Goal: Task Accomplishment & Management: Use online tool/utility

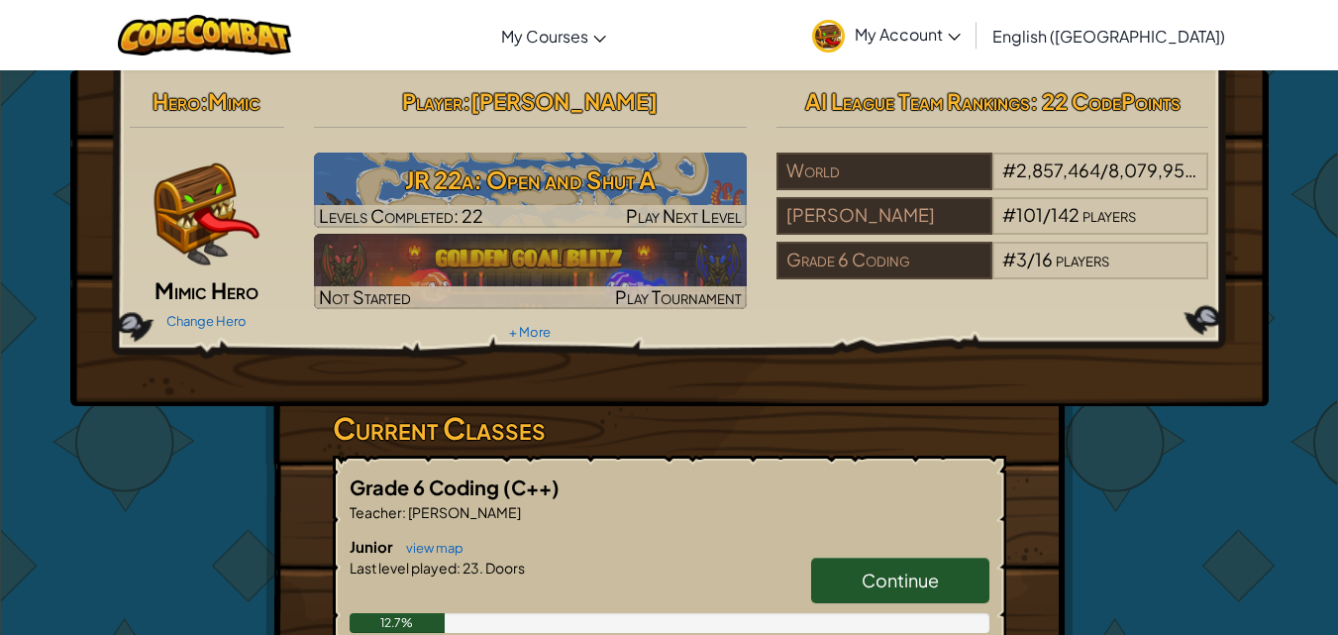
click at [1210, 357] on div "Hero : Mimic Mimic Hero Change Hero Player : [PERSON_NAME] 22a: Open and Shut A…" at bounding box center [669, 238] width 1198 height 336
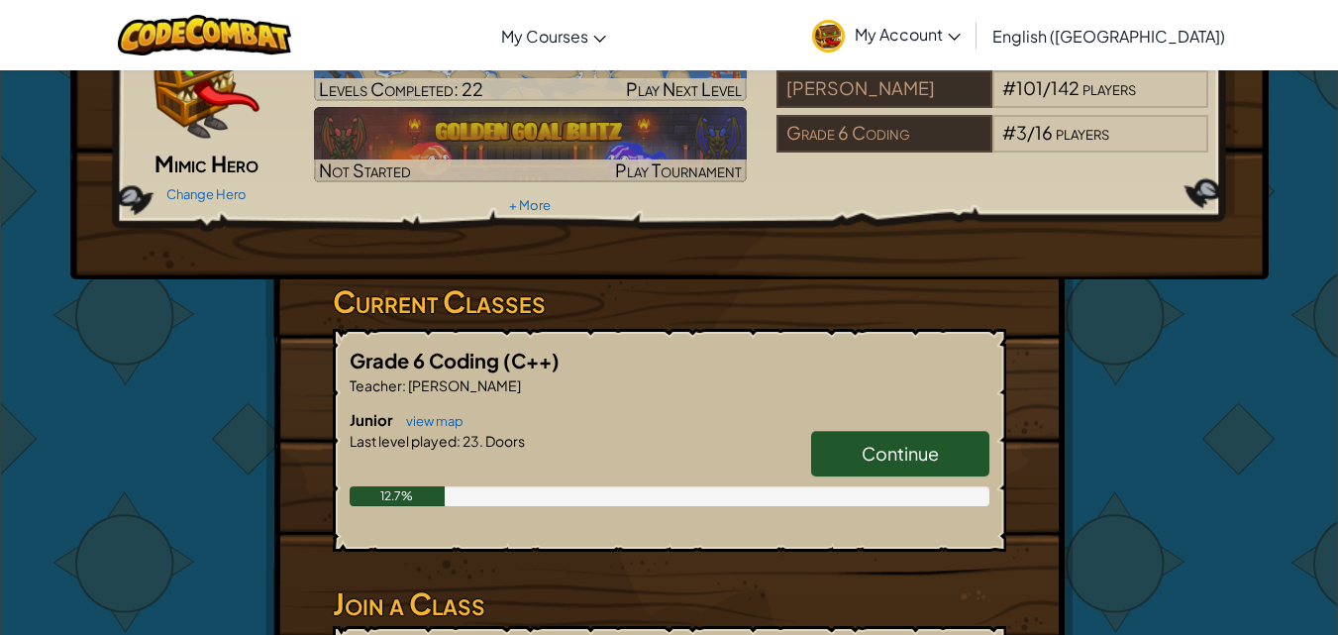
scroll to position [297, 0]
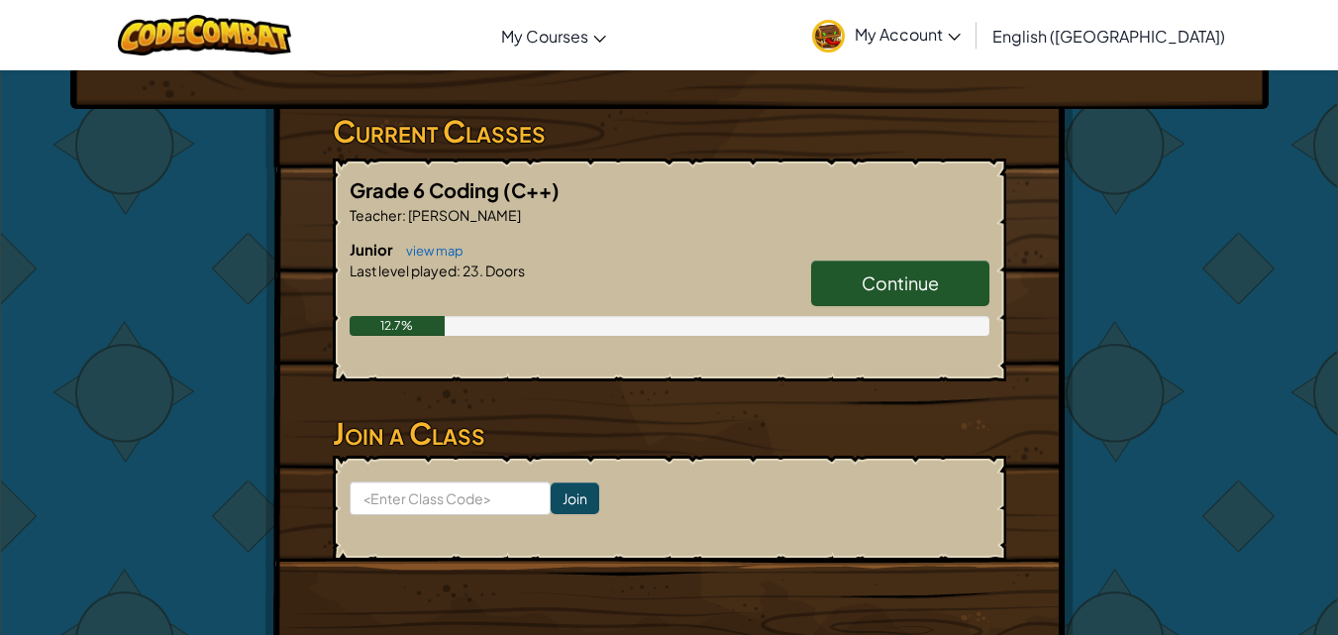
click at [833, 279] on link "Continue" at bounding box center [900, 283] width 178 height 46
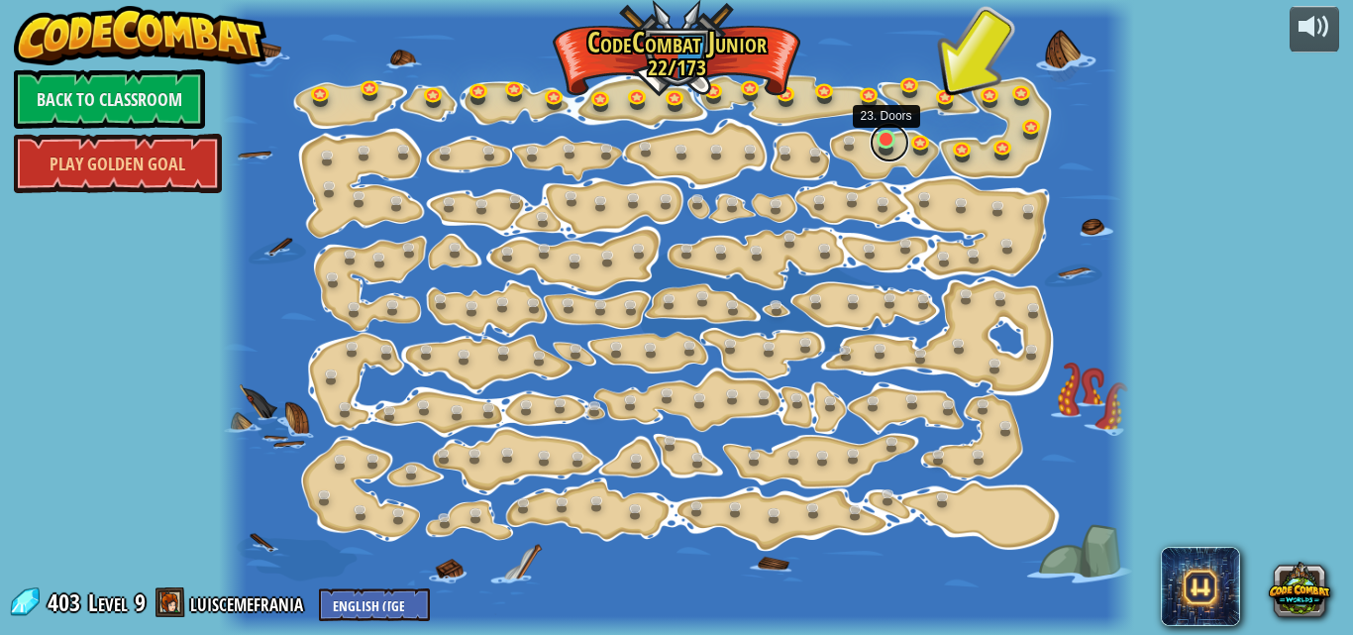
click at [884, 145] on link at bounding box center [889, 143] width 40 height 40
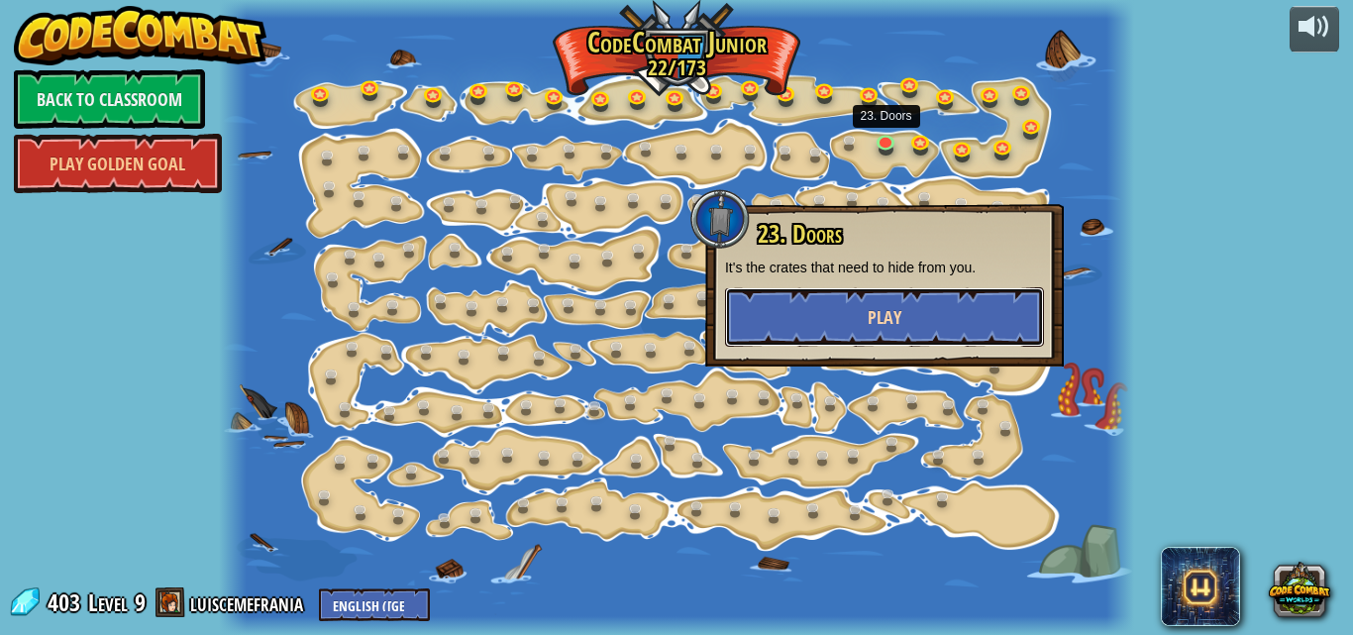
click at [732, 335] on button "Play" at bounding box center [884, 316] width 319 height 59
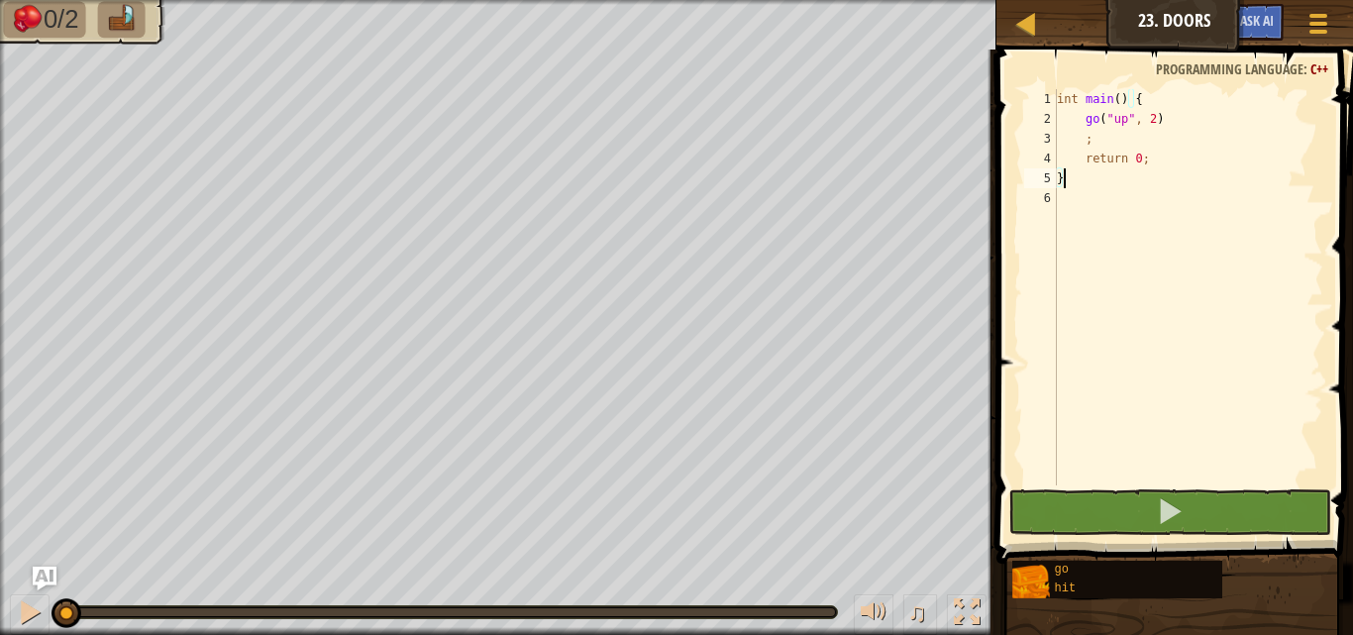
click at [1086, 146] on div "int main ( ) { go ( " up " , 2 ) ; return 0 ; }" at bounding box center [1188, 307] width 270 height 436
type textarea ";"
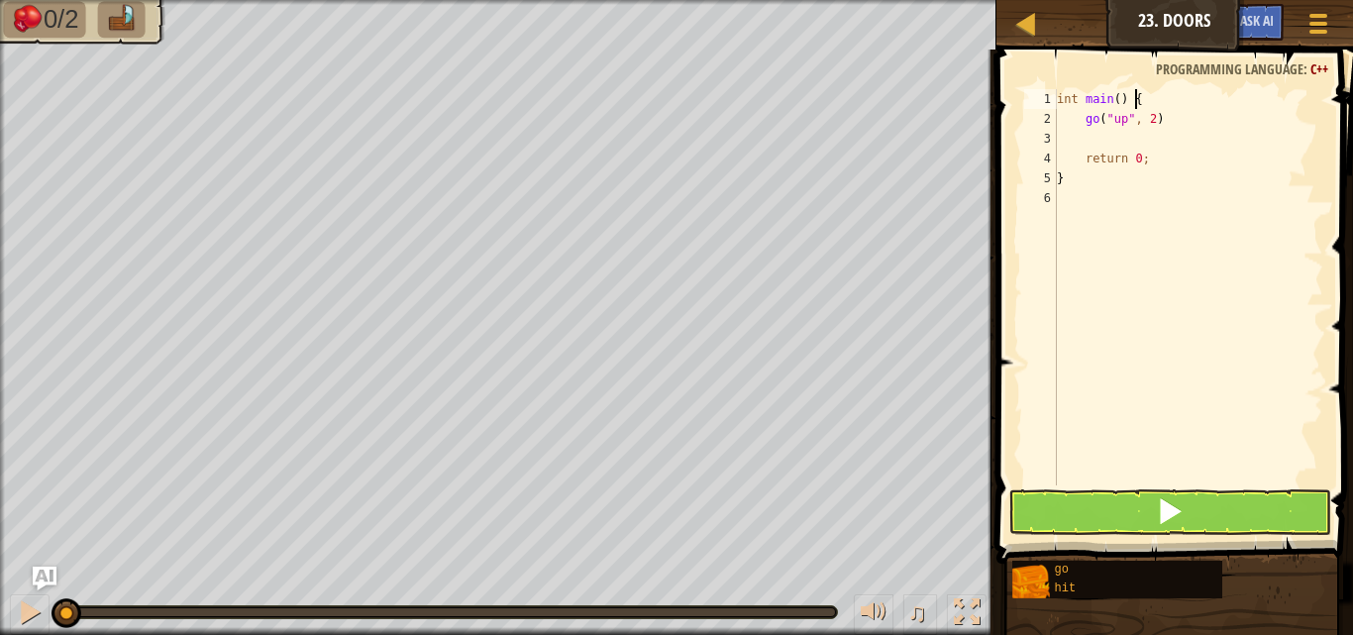
click at [1174, 107] on div "int main ( ) { go ( " up " , 2 ) return 0 ; }" at bounding box center [1188, 307] width 270 height 436
click at [1172, 120] on div "int main ( ) { go ( " up " , 2 ) return 0 ; }" at bounding box center [1188, 307] width 270 height 436
type textarea "go("up", 2);"
click at [1142, 132] on div "int main ( ) { go ( " up " , 2 ) ; return 0 ; }" at bounding box center [1188, 307] width 270 height 436
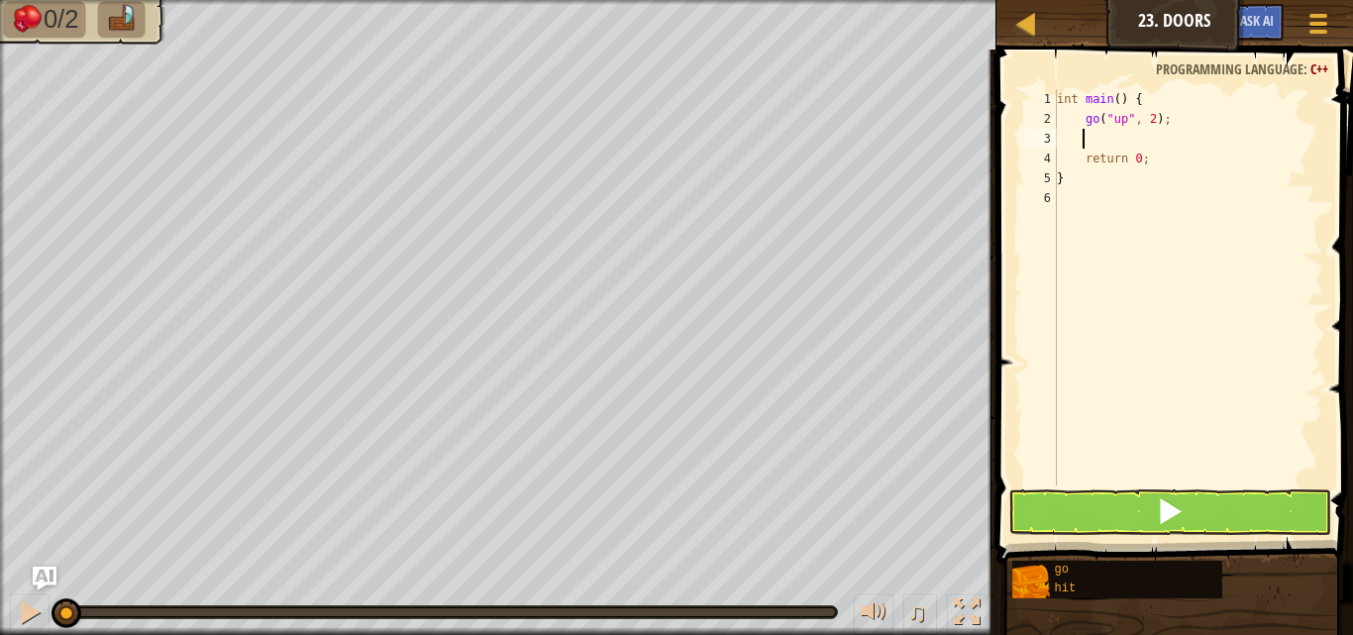
type textarea "h"
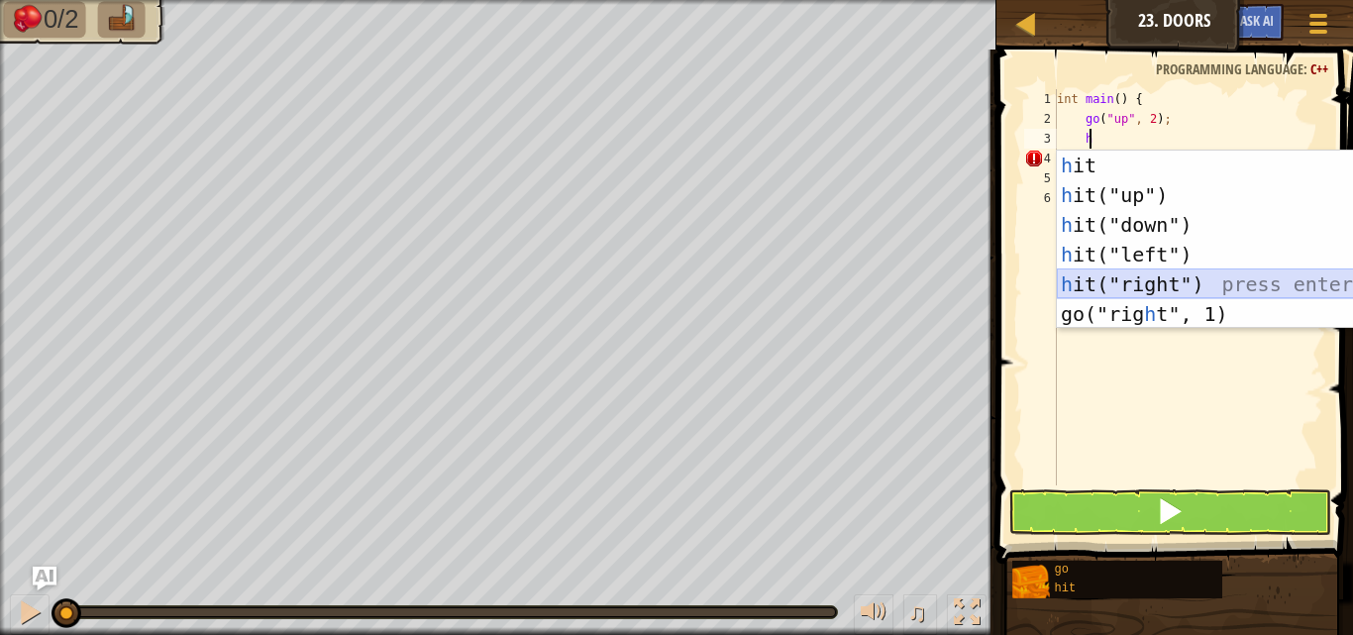
click at [1175, 287] on div "h it press enter h it("up") press enter h it("down") press enter h it("left") p…" at bounding box center [1244, 270] width 374 height 238
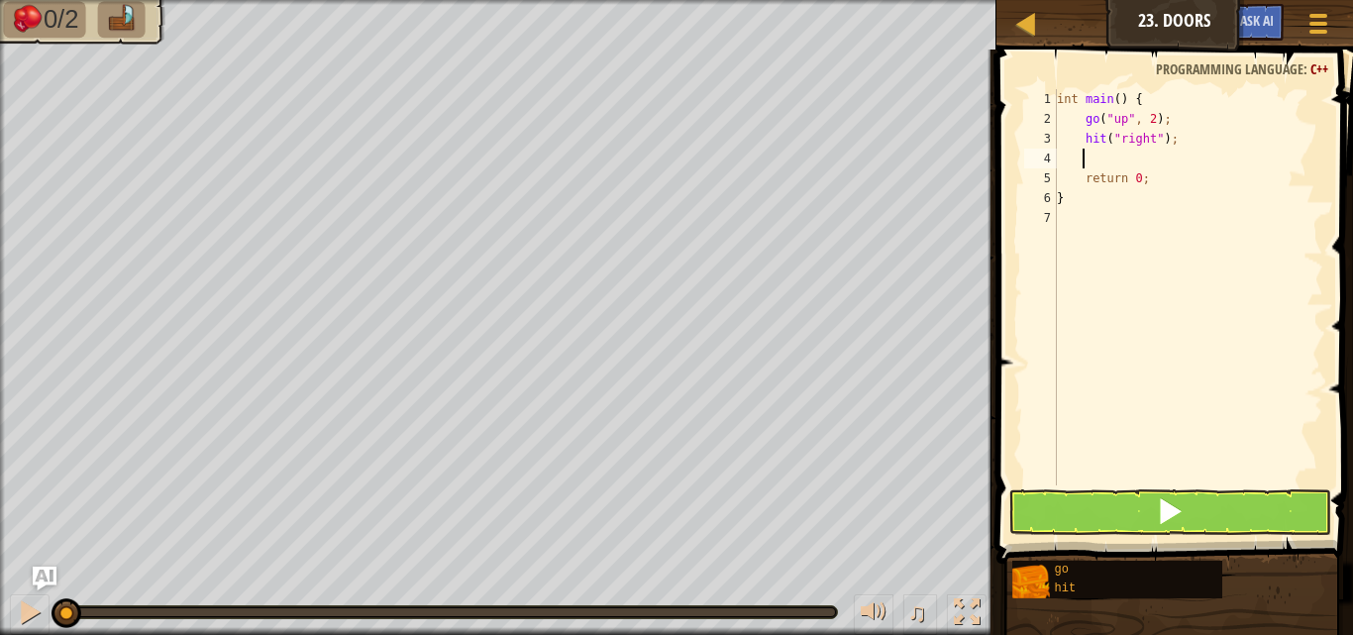
type textarea "r"
type textarea "d"
type textarea "h"
type textarea "r"
type textarea "u"
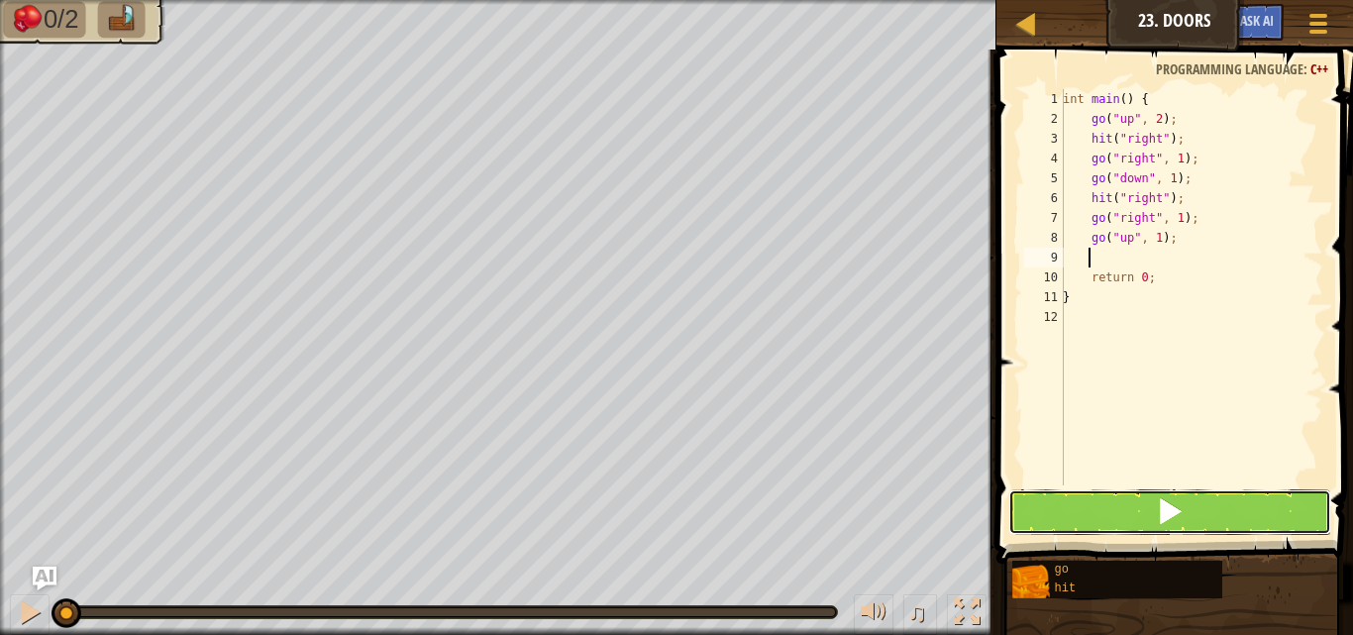
click at [1151, 508] on button at bounding box center [1169, 512] width 323 height 46
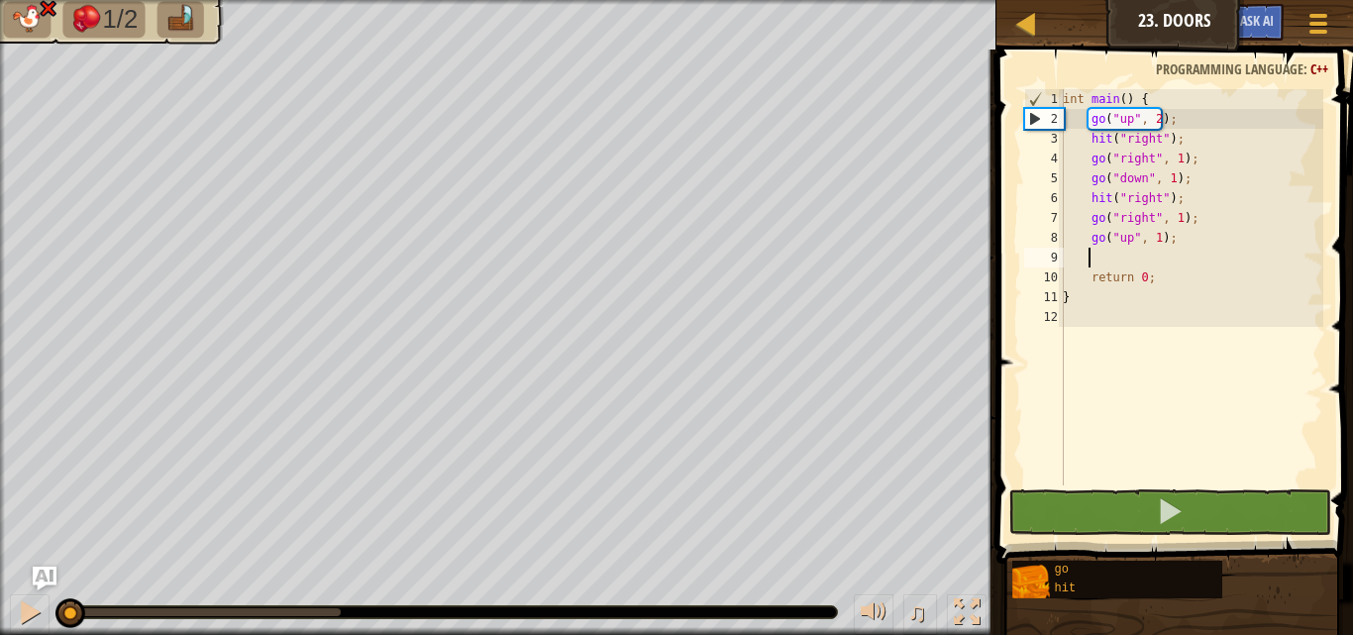
drag, startPoint x: 345, startPoint y: 612, endPoint x: 43, endPoint y: 591, distance: 302.8
click at [43, 591] on div "♫" at bounding box center [498, 606] width 996 height 59
click at [1173, 154] on div "int main ( ) { go ( " up " , 2 ) ; hit ( " right " ) ; go ( " right " , 1 ) ; g…" at bounding box center [1191, 307] width 264 height 436
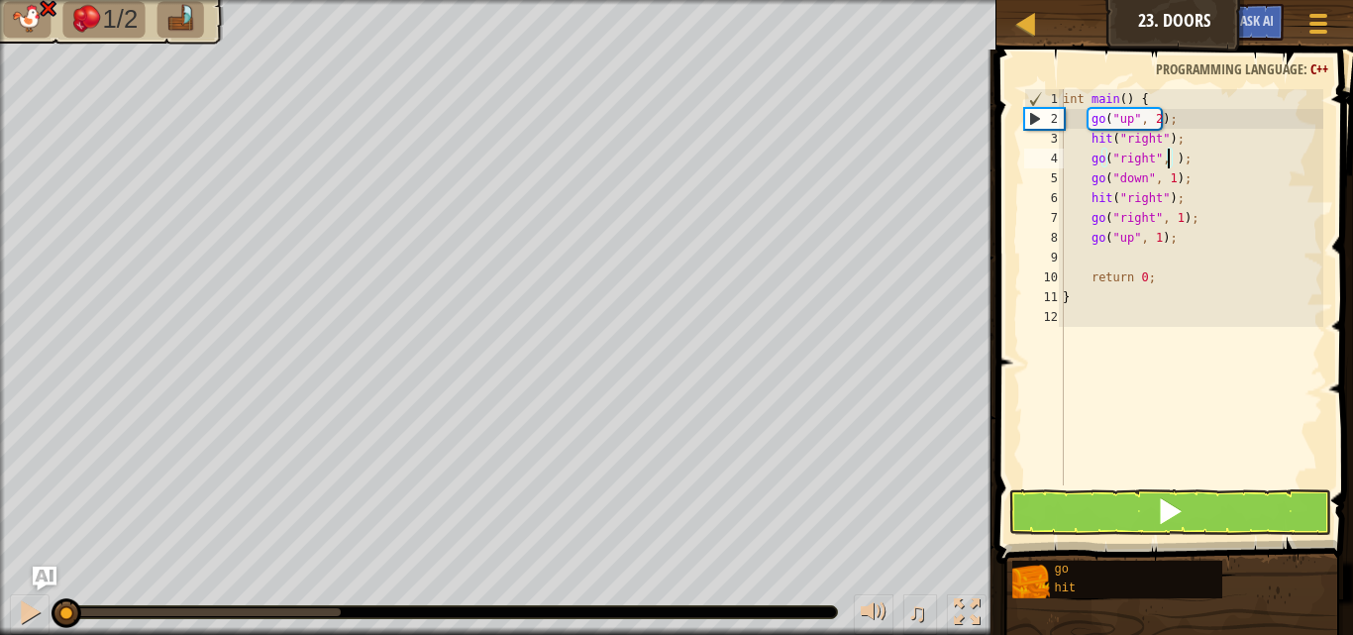
scroll to position [9, 9]
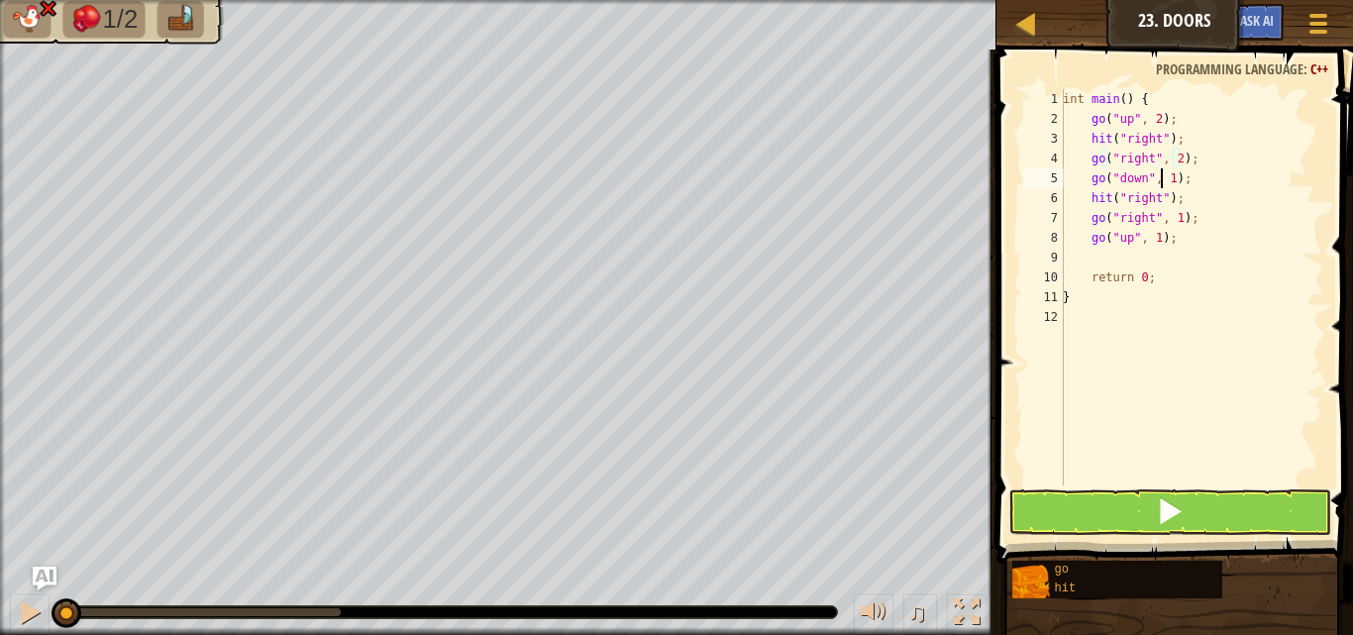
click at [1164, 177] on div "int main ( ) { go ( " up " , 2 ) ; hit ( " right " ) ; go ( " right " , 2 ) ; g…" at bounding box center [1191, 307] width 264 height 436
click at [1172, 214] on div "int main ( ) { go ( " up " , 2 ) ; hit ( " right " ) ; go ( " right " , 2 ) ; g…" at bounding box center [1191, 307] width 264 height 436
type textarea "go("right", 2);"
click at [1041, 520] on button at bounding box center [1169, 512] width 323 height 46
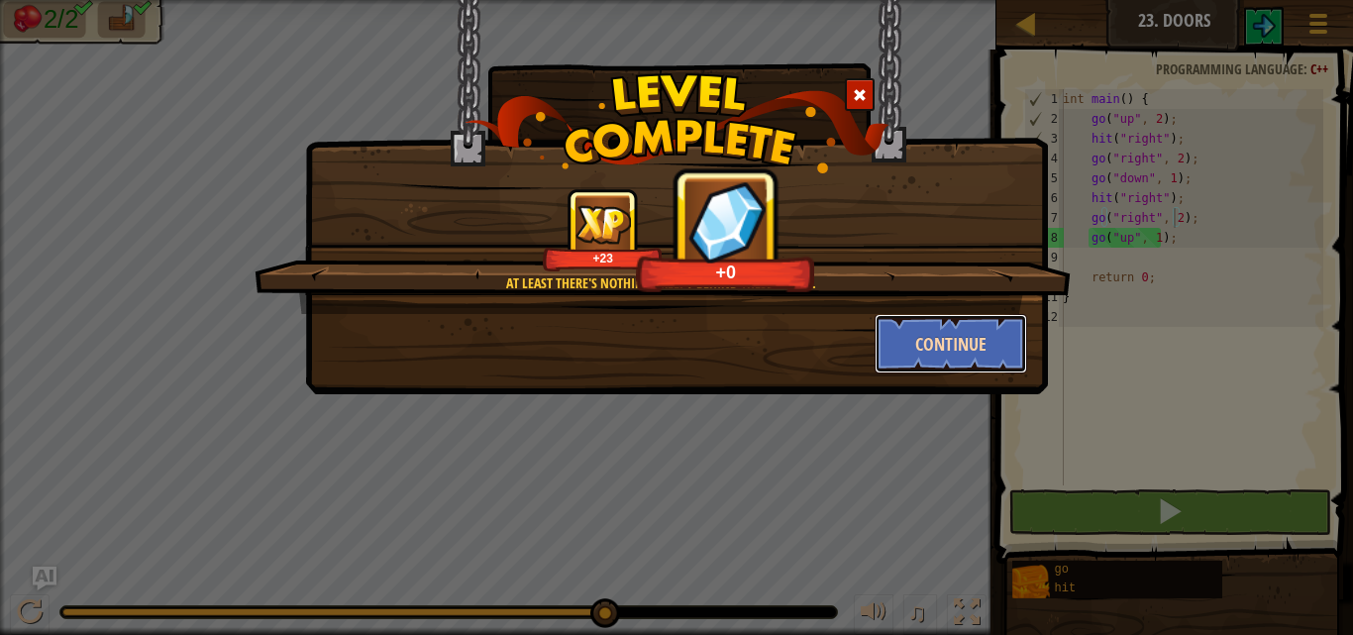
click at [964, 354] on button "Continue" at bounding box center [950, 343] width 153 height 59
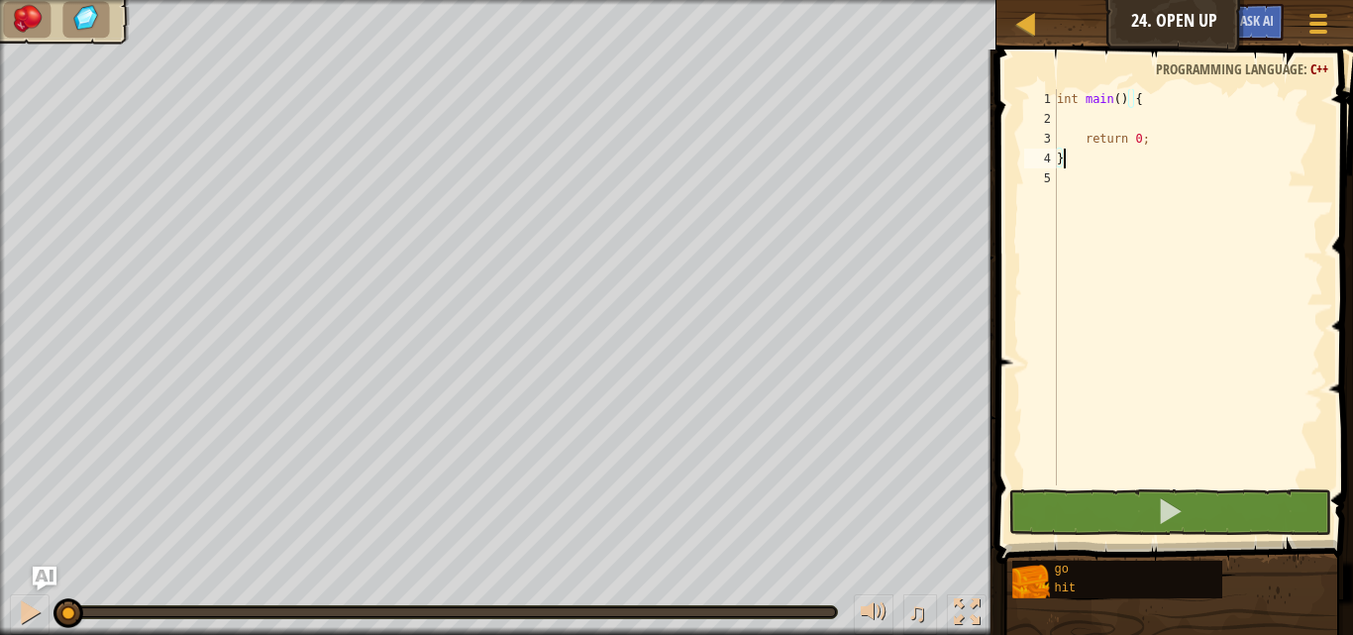
click at [1084, 115] on div "int main ( ) { return 0 ; }" at bounding box center [1188, 307] width 270 height 436
type textarea "h"
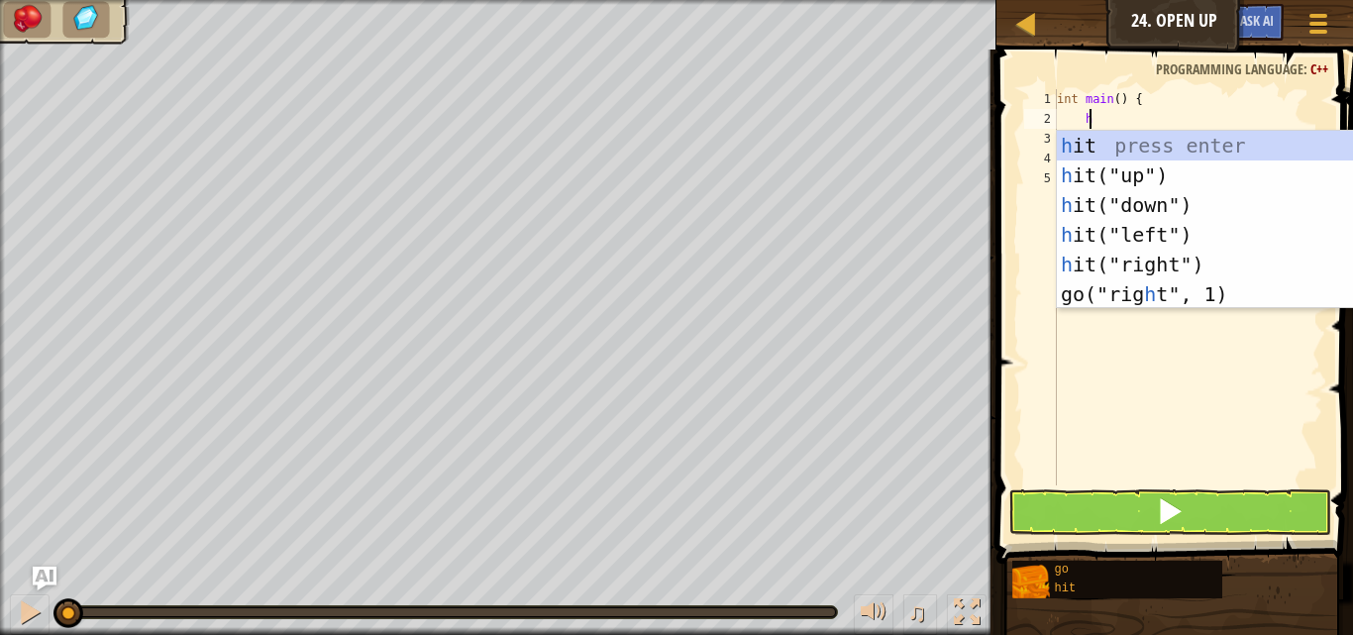
scroll to position [9, 1]
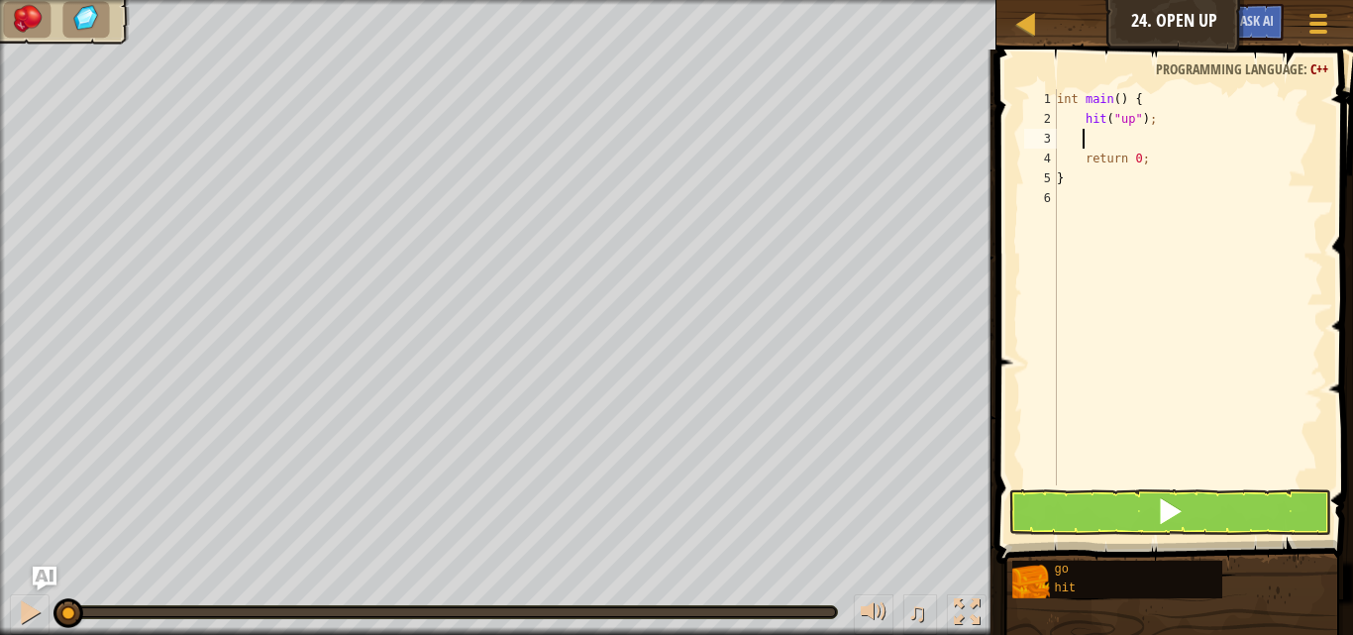
type textarea "u"
type textarea "d"
type textarea "h"
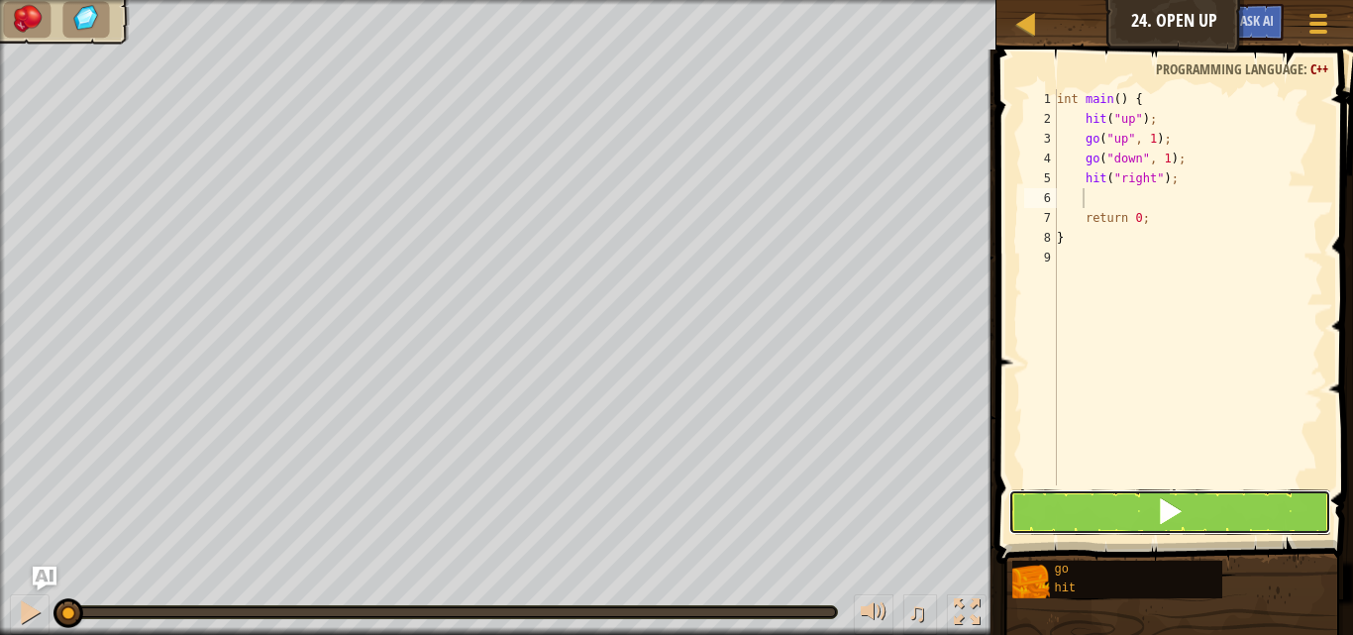
click at [1068, 496] on button at bounding box center [1169, 512] width 323 height 46
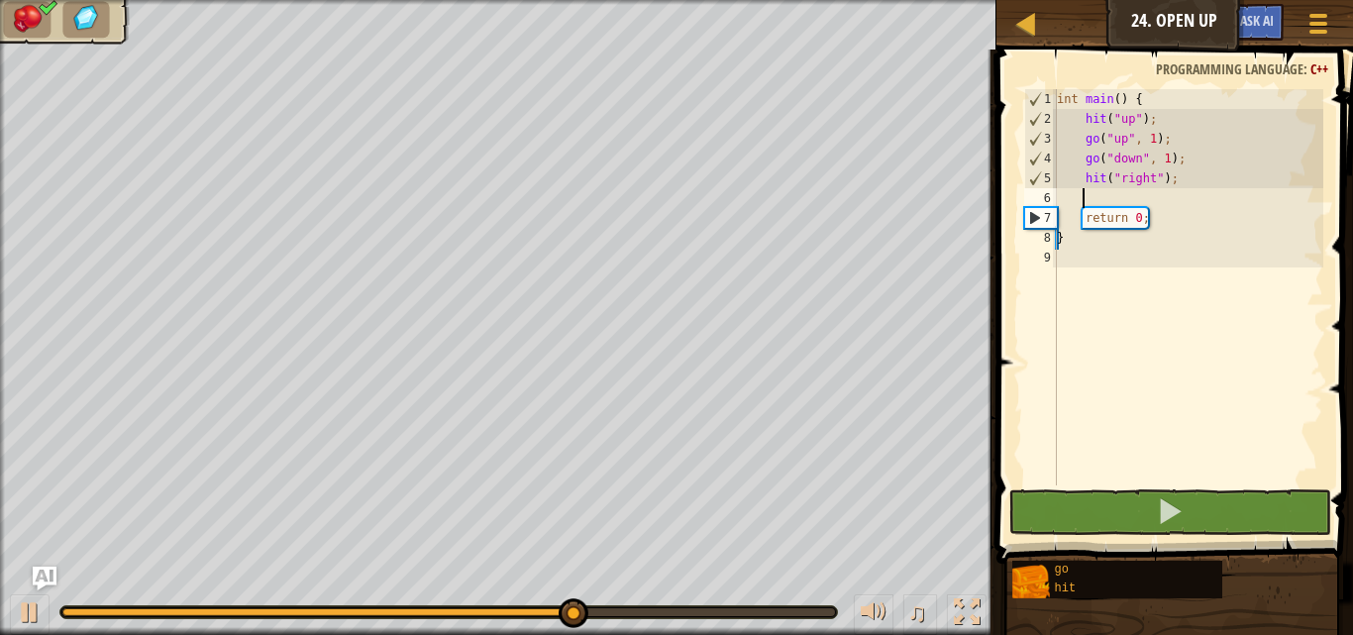
click at [1147, 139] on div "int main ( ) { hit ( " up " ) ; go ( " up " , 1 ) ; go ( " down " , 1 ) ; hit (…" at bounding box center [1188, 307] width 270 height 436
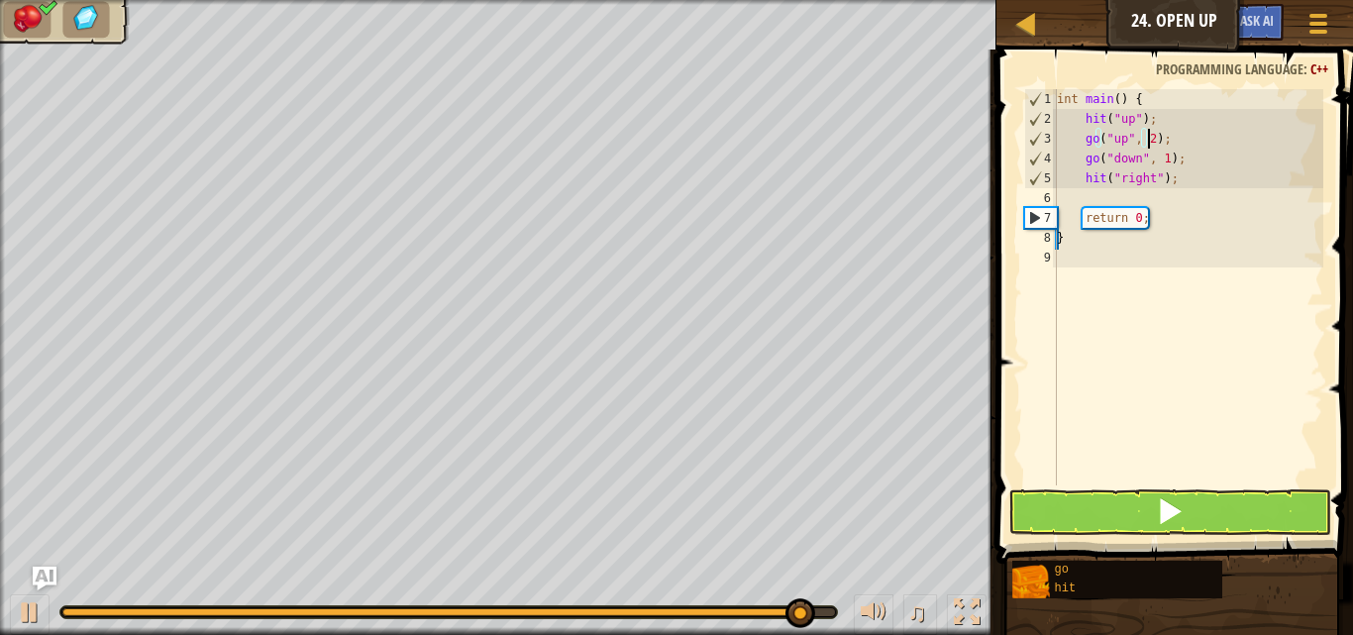
scroll to position [9, 7]
type textarea "go("up", 2);"
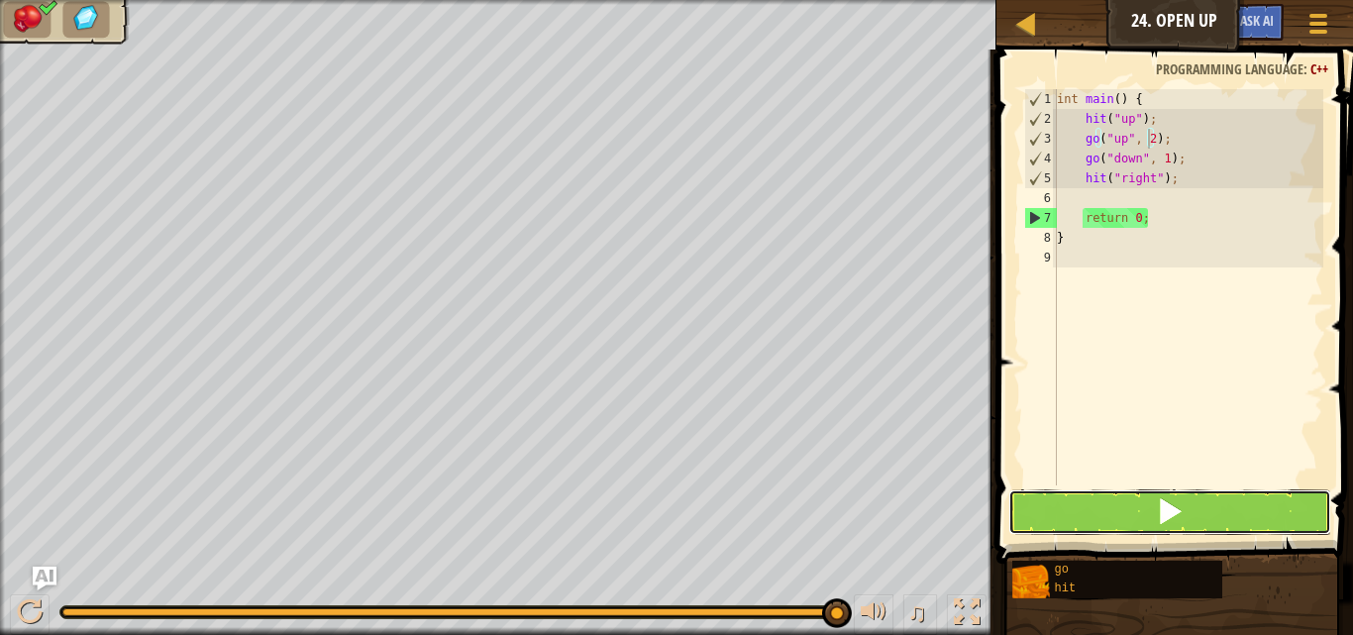
click at [1022, 507] on button at bounding box center [1169, 512] width 323 height 46
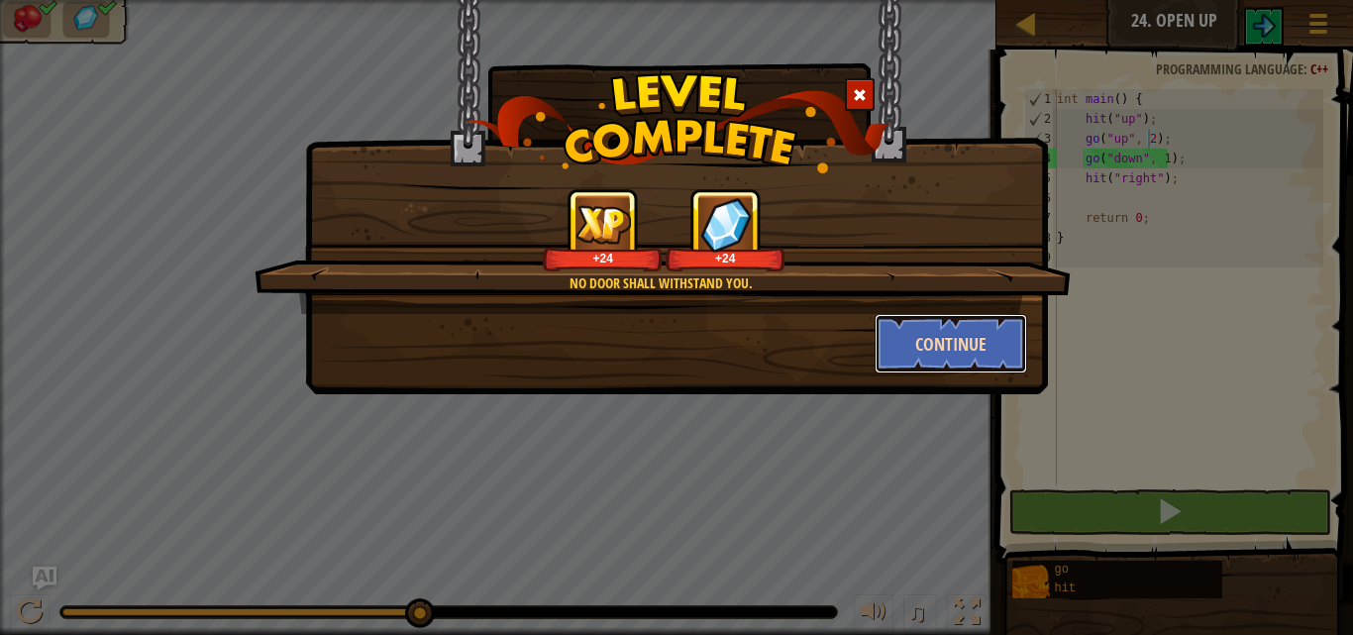
click at [902, 346] on button "Continue" at bounding box center [950, 343] width 153 height 59
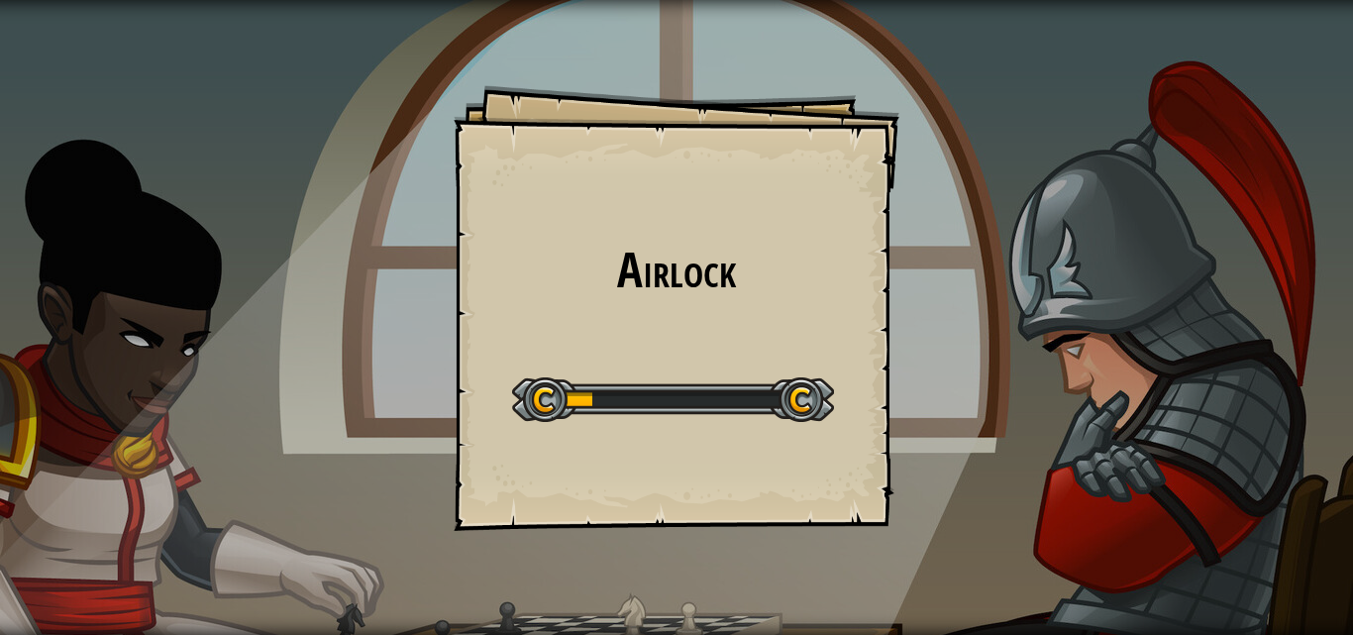
drag, startPoint x: 854, startPoint y: 394, endPoint x: 864, endPoint y: 360, distance: 35.1
drag, startPoint x: 864, startPoint y: 360, endPoint x: 617, endPoint y: 400, distance: 249.7
click at [617, 400] on div at bounding box center [673, 399] width 322 height 45
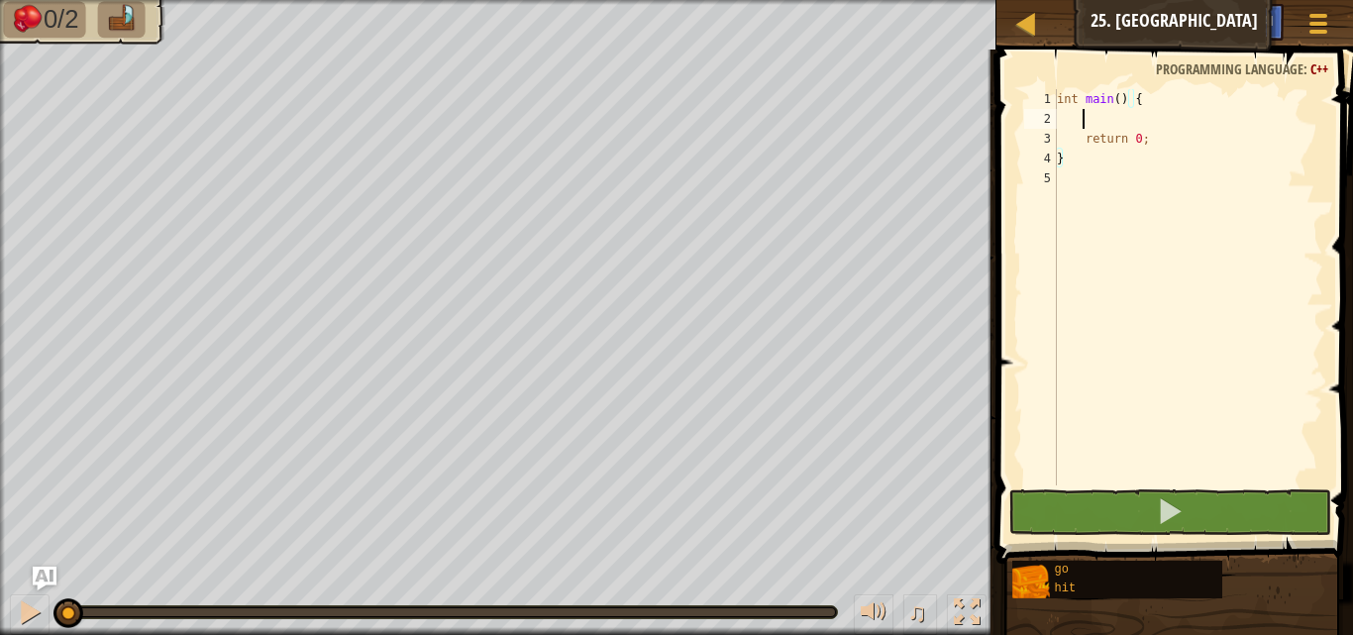
click at [1190, 119] on div "int main ( ) { return 0 ; }" at bounding box center [1188, 307] width 270 height 436
click at [1198, 103] on div "int main ( ) { return 0 ; }" at bounding box center [1188, 307] width 270 height 436
type textarea "int main() {"
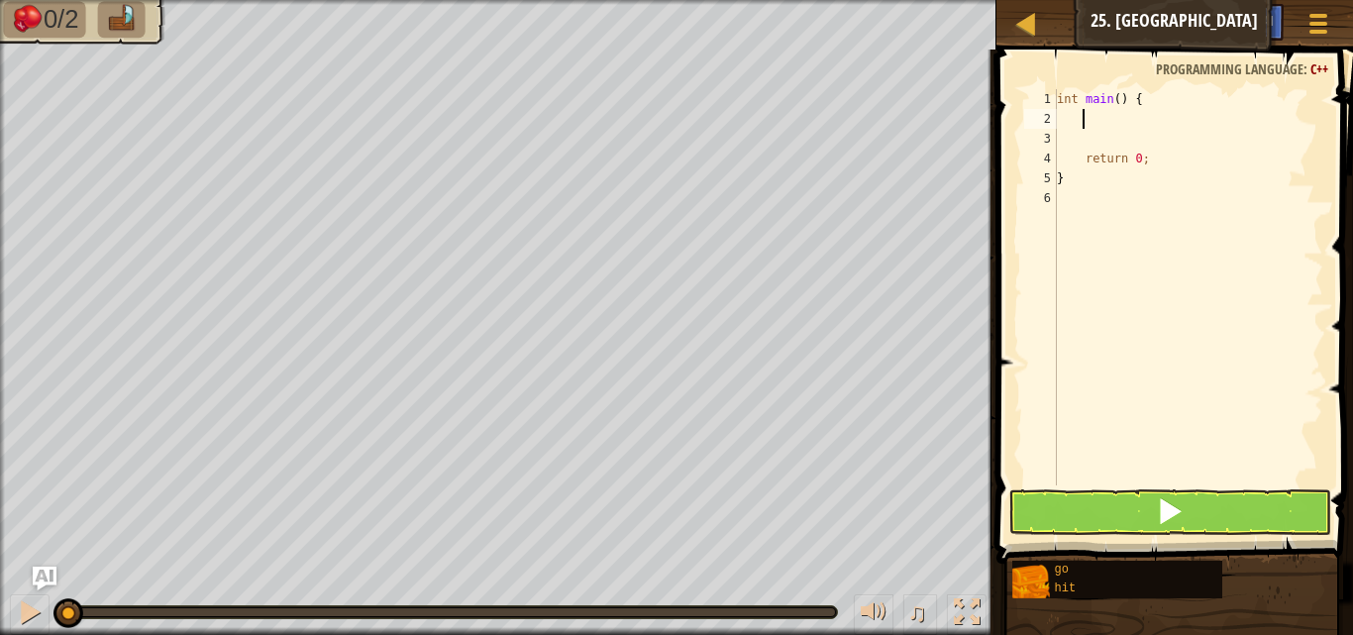
type textarea "h"
type textarea "r"
type textarea "h"
type textarea "g"
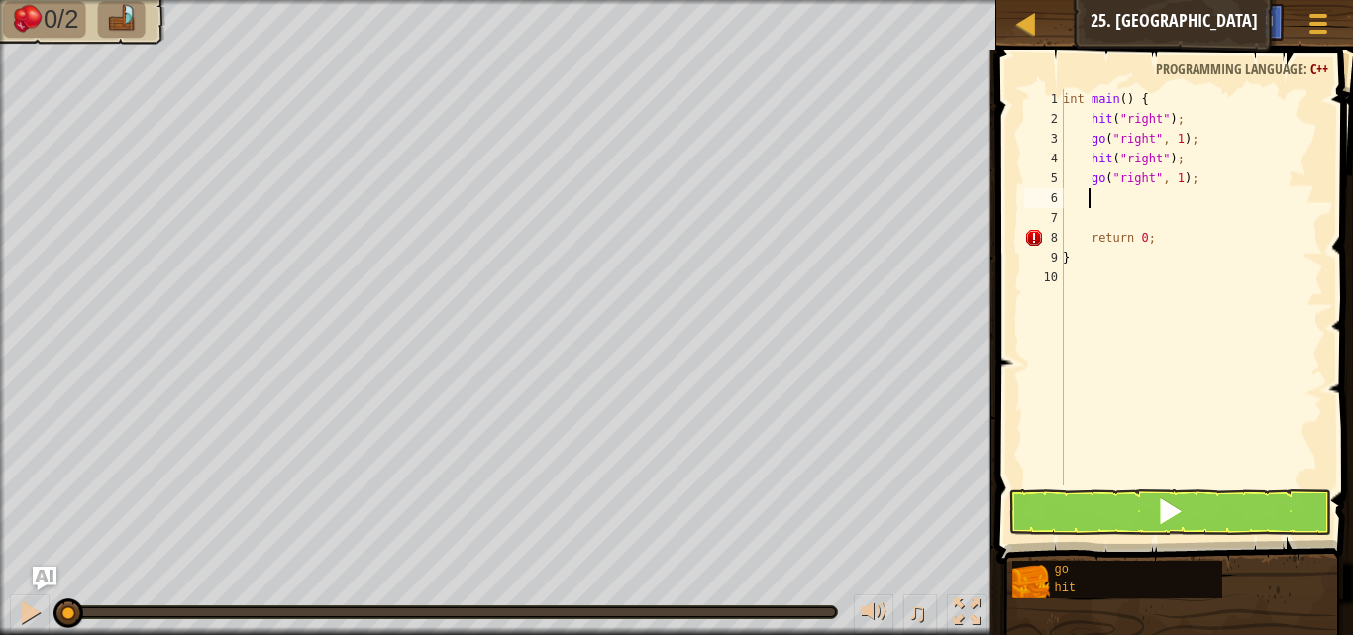
type textarea "0"
click at [1171, 173] on div "int main ( ) { hit ( " right " ) ; go ( " right " , 1 ) ; hit ( " right " ) ; g…" at bounding box center [1191, 307] width 264 height 436
type textarea "go("right", 2);"
click at [1123, 493] on button at bounding box center [1169, 512] width 323 height 46
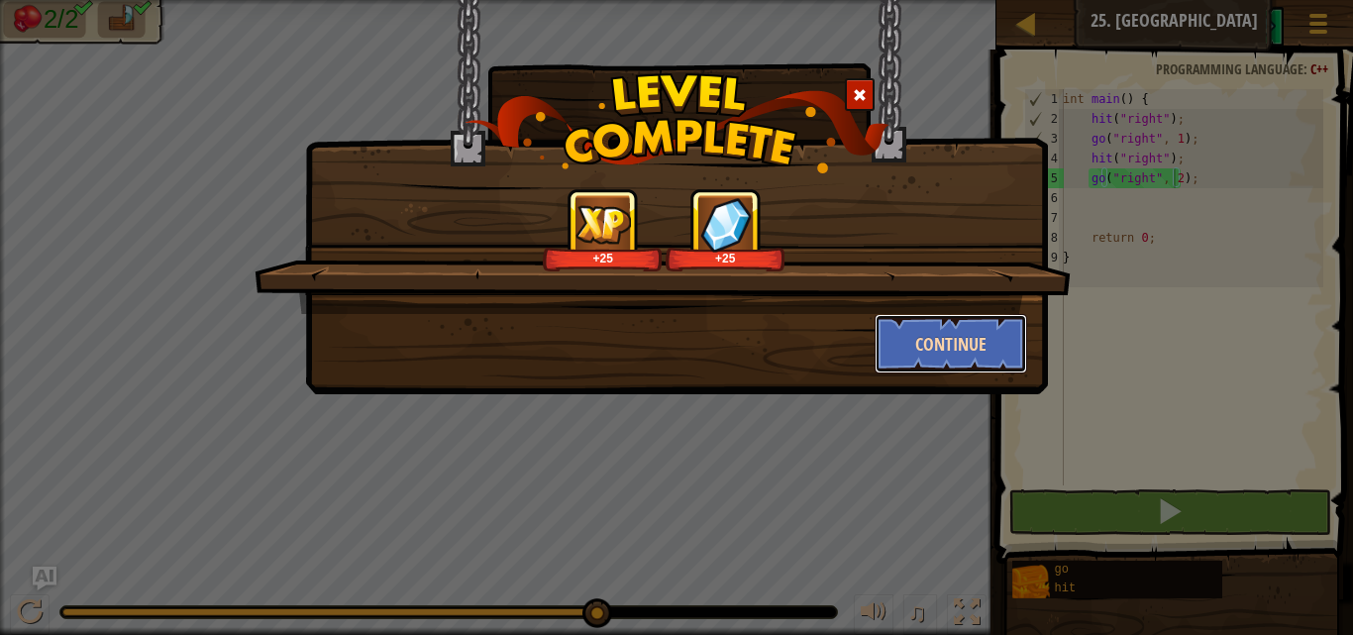
click at [942, 341] on button "Continue" at bounding box center [950, 343] width 153 height 59
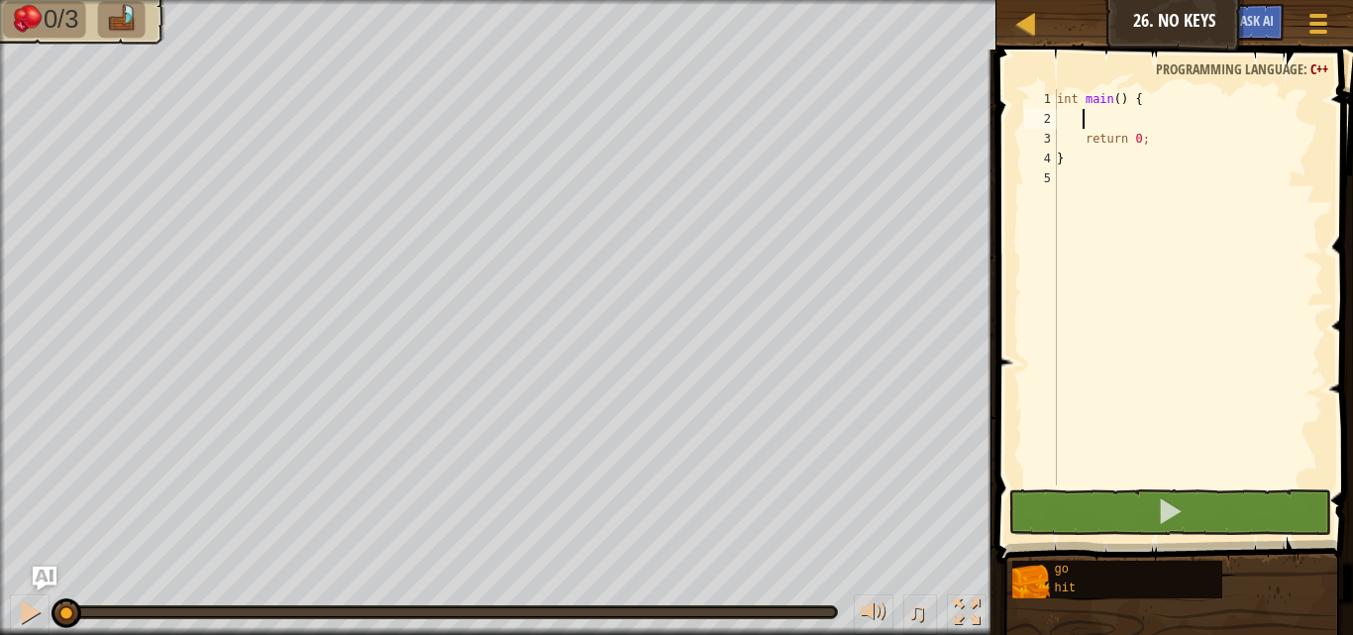
click at [1184, 111] on div "int main ( ) { return 0 ; }" at bounding box center [1188, 307] width 270 height 436
type textarea "h"
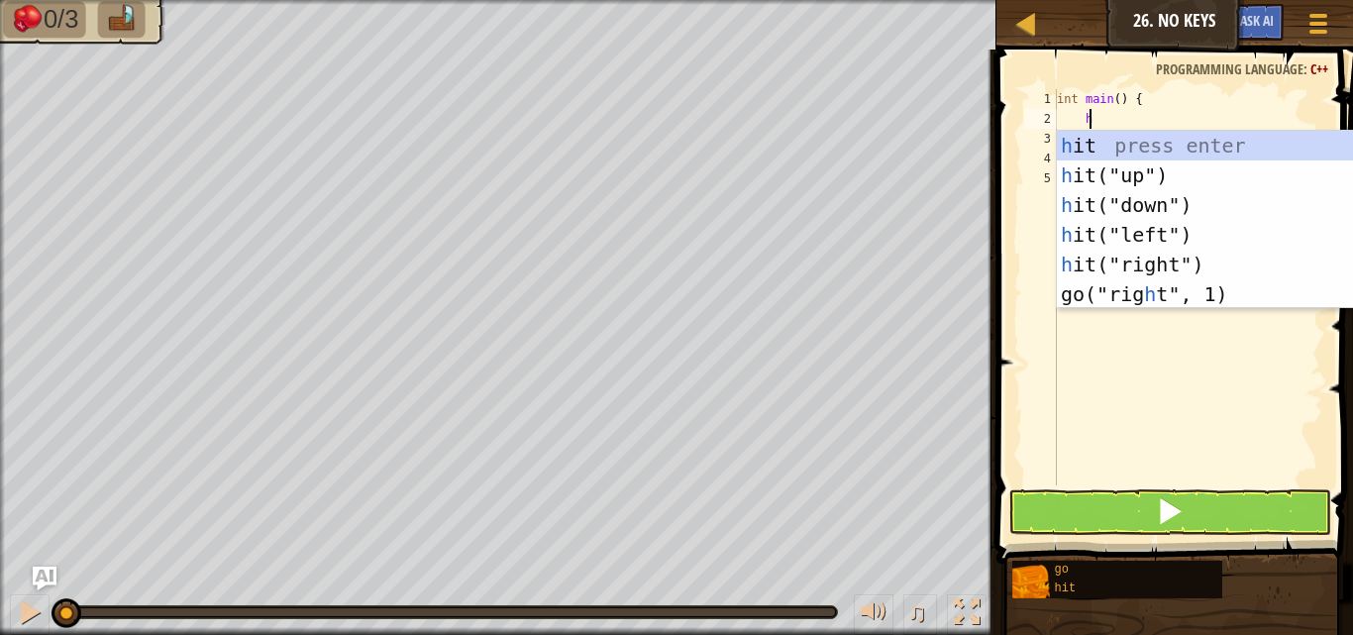
scroll to position [9, 1]
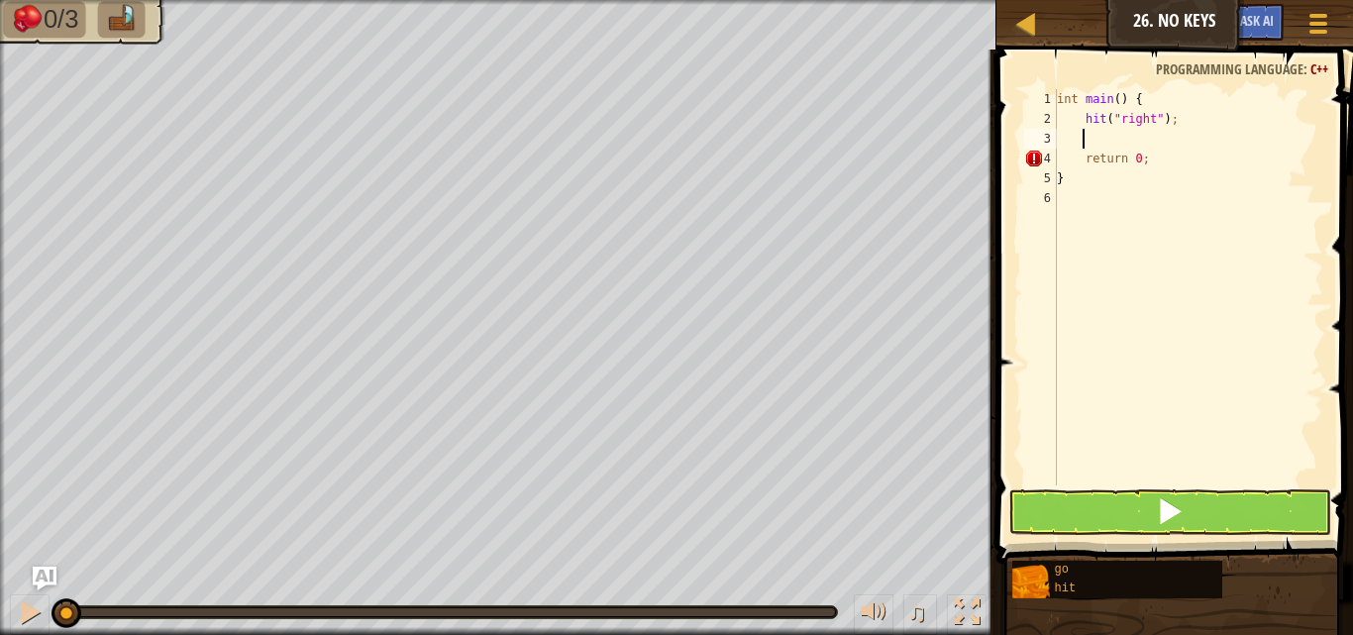
type textarea "g"
click at [1170, 143] on div "int main ( ) { hit ( " right " ) ; go ( " right " , 1 ) ; return 0 ; }" at bounding box center [1188, 307] width 270 height 436
type textarea "go("right", 2);"
click at [1083, 151] on div "int main ( ) { hit ( " right " ) ; go ( " right " , 2 ) ; return 0 ; }" at bounding box center [1188, 307] width 270 height 436
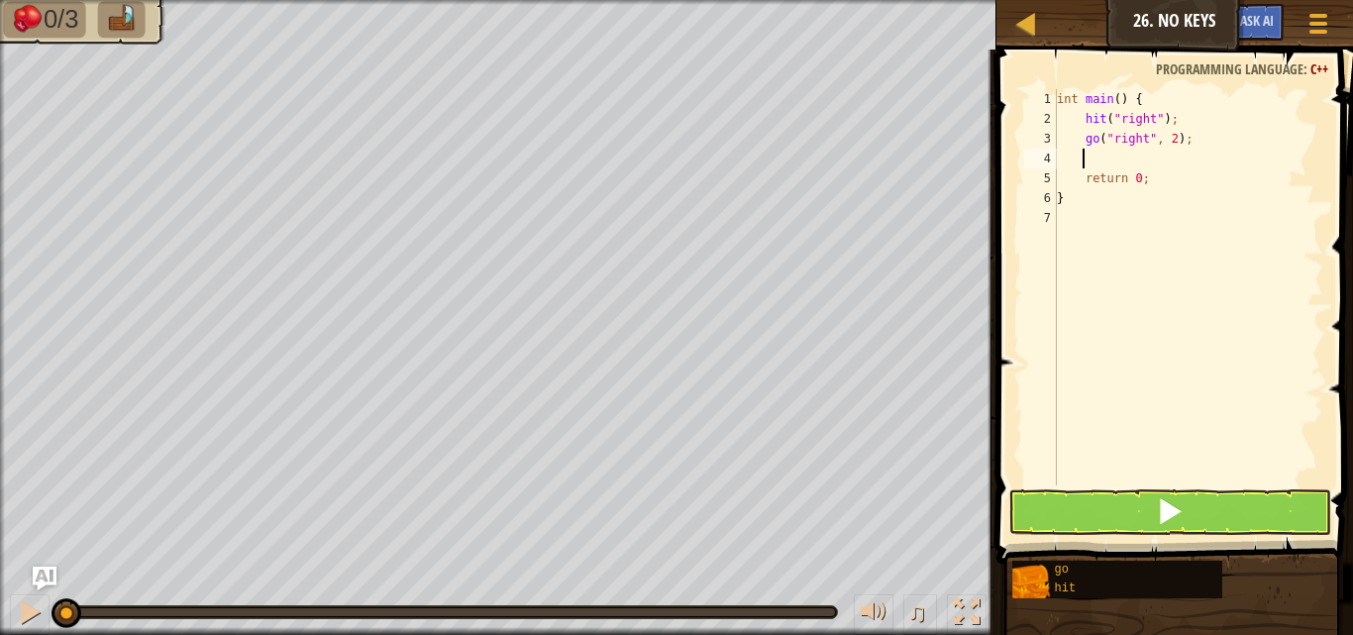
scroll to position [9, 1]
click at [1093, 0] on body "Map Junior 26. No Keys Game Menu Ask AI 1 ההההההההההההההההההההההההההההההההההההה…" at bounding box center [676, 0] width 1353 height 0
drag, startPoint x: 1118, startPoint y: 167, endPoint x: 1135, endPoint y: 159, distance: 18.6
click at [1133, 160] on div "int main ( ) { hit ( " right " ) ; go ( " right " , 2 ) ; d return 0 ; }" at bounding box center [1188, 307] width 270 height 436
type textarea "do"
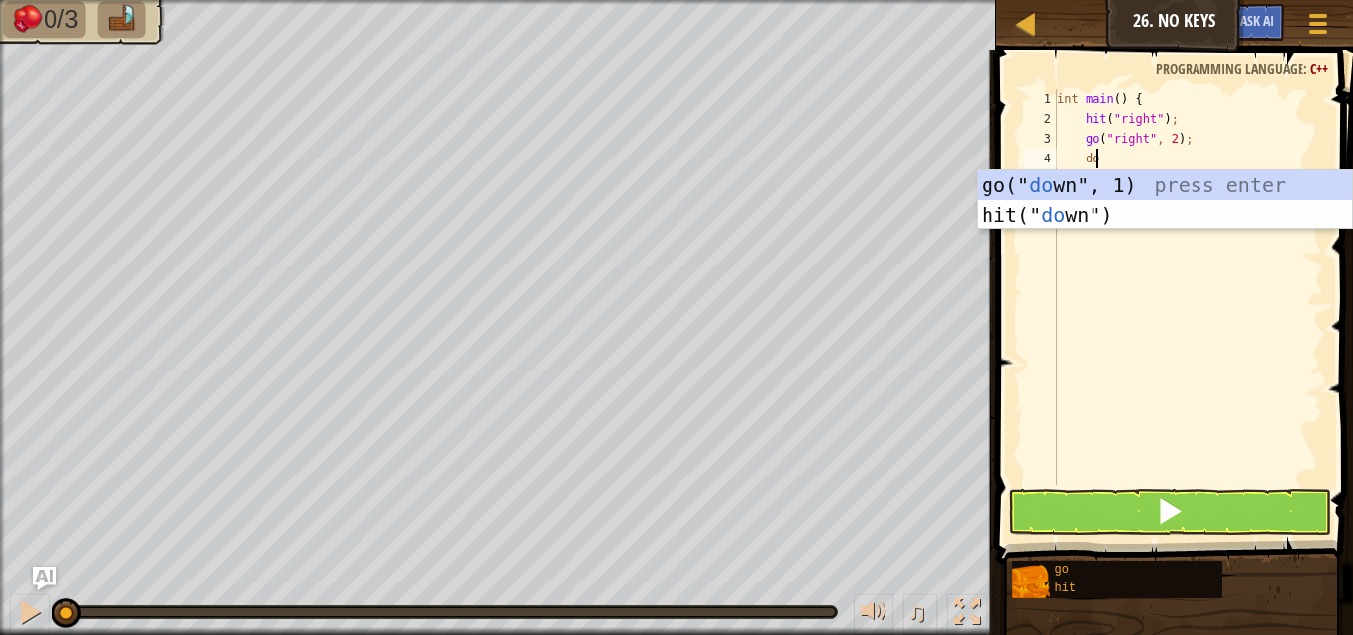
scroll to position [9, 2]
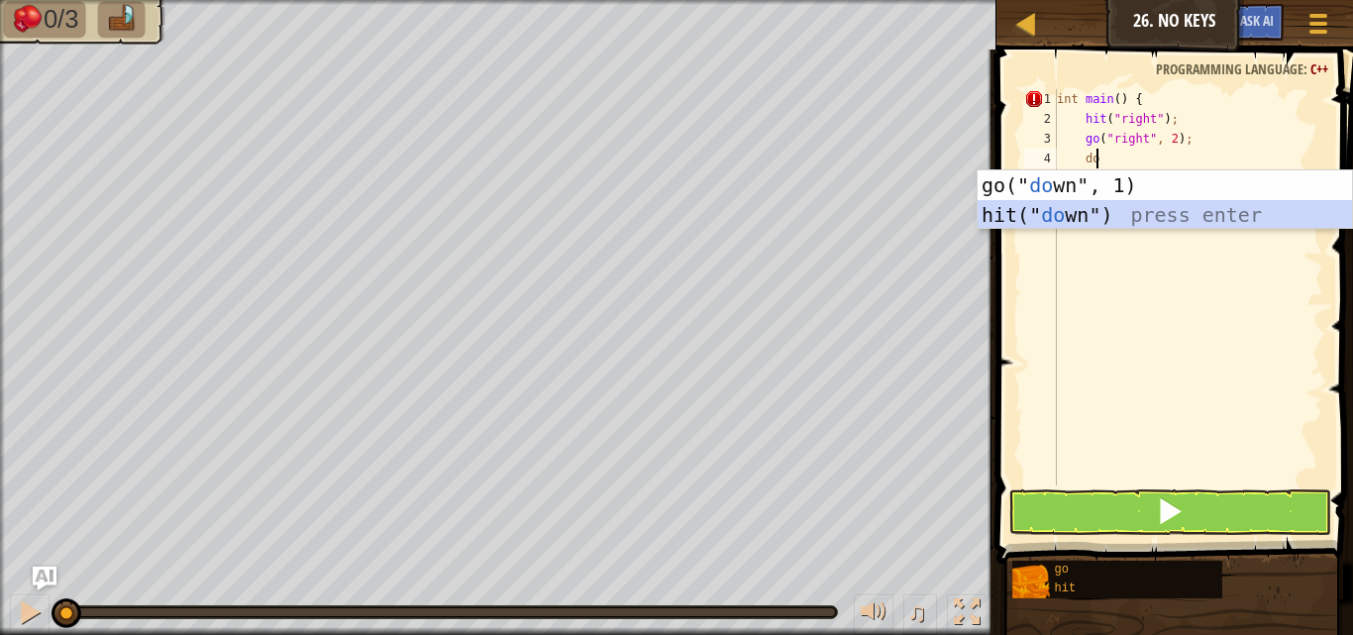
click at [1046, 209] on div "go(" do wn", 1) press enter hit(" do wn") press enter" at bounding box center [1164, 229] width 374 height 119
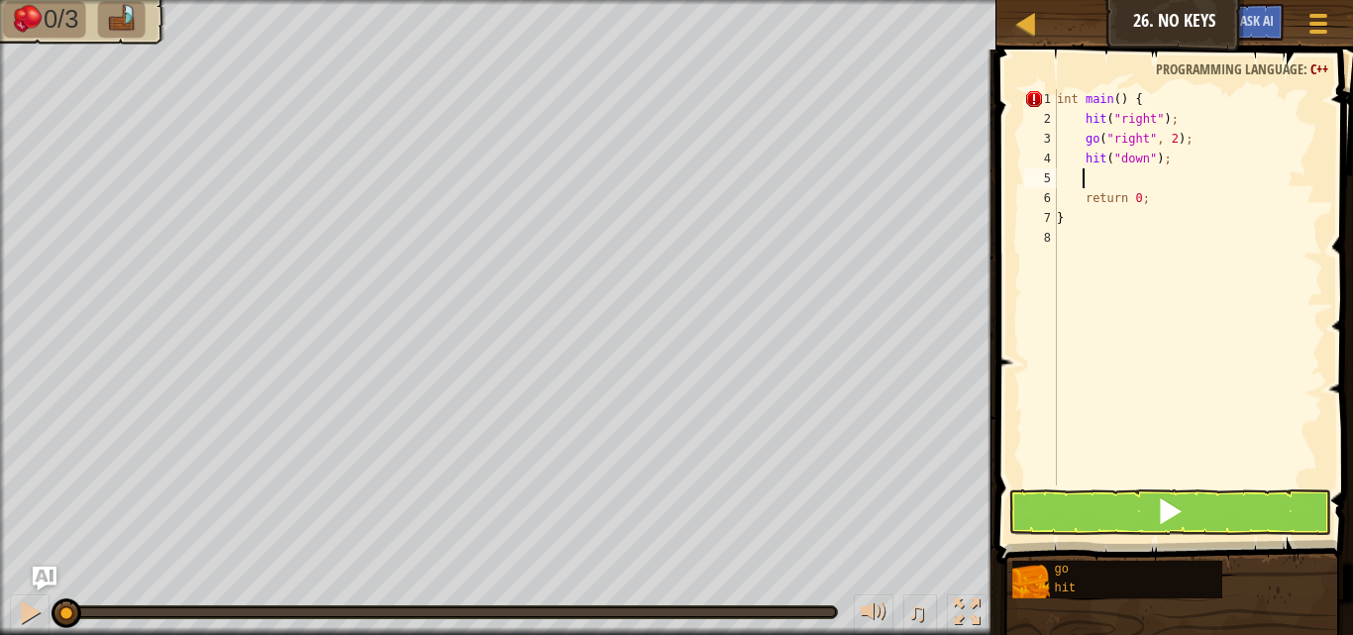
scroll to position [9, 1]
type textarea "g"
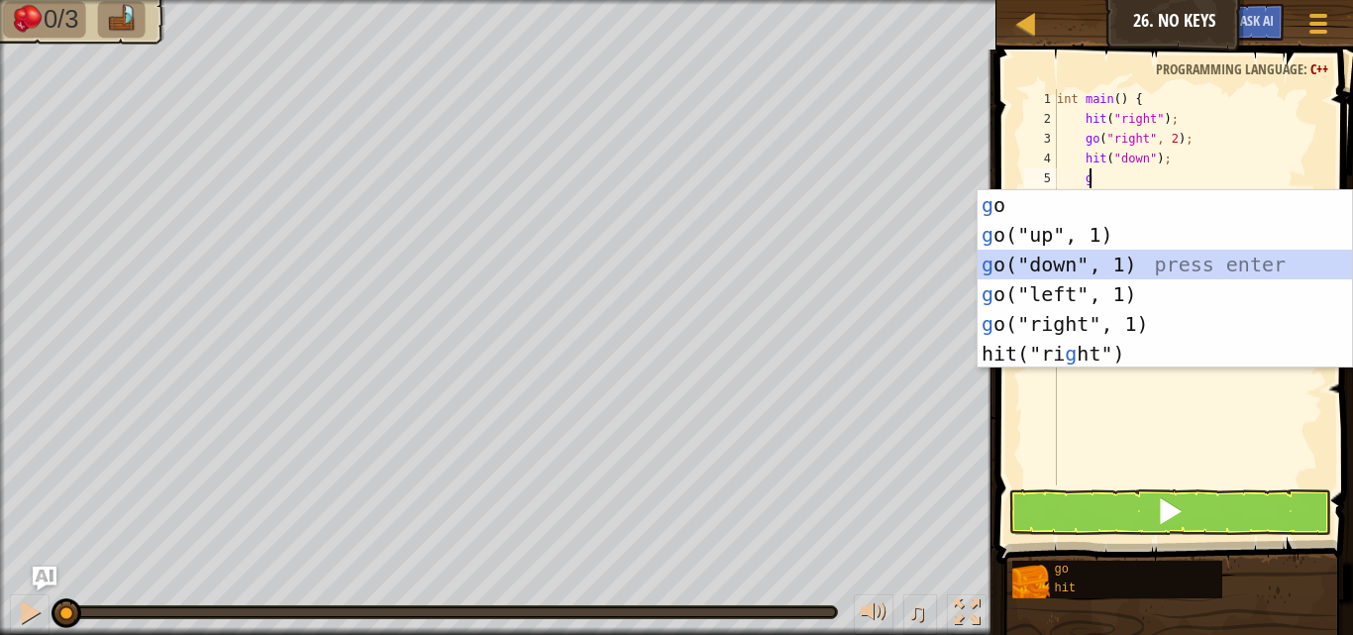
click at [1088, 258] on div "g o press enter g o("up", 1) press enter g o("down", 1) press enter g o("left",…" at bounding box center [1164, 309] width 374 height 238
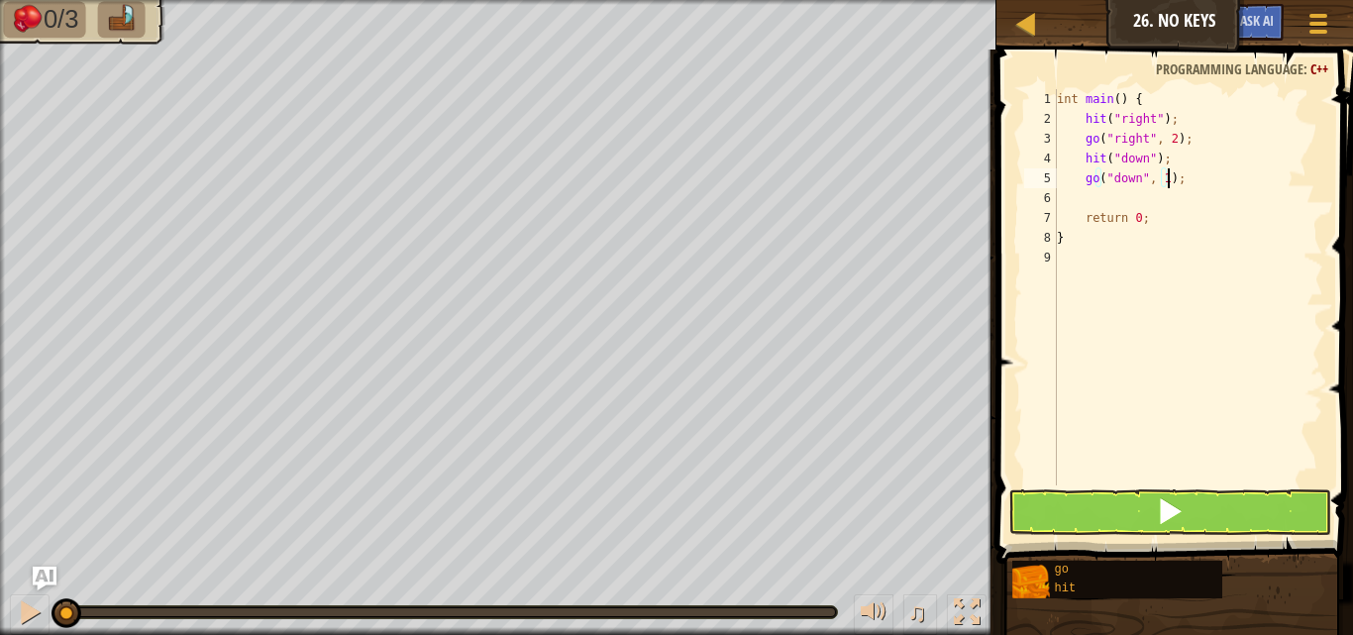
click at [1165, 180] on div "int main ( ) { hit ( " right " ) ; go ( " right " , 2 ) ; hit ( " down " ) ; go…" at bounding box center [1188, 307] width 270 height 436
type textarea "go("down", 2);"
click at [1084, 201] on div "int main ( ) { hit ( " right " ) ; go ( " right " , 2 ) ; hit ( " down " ) ; go…" at bounding box center [1188, 307] width 270 height 436
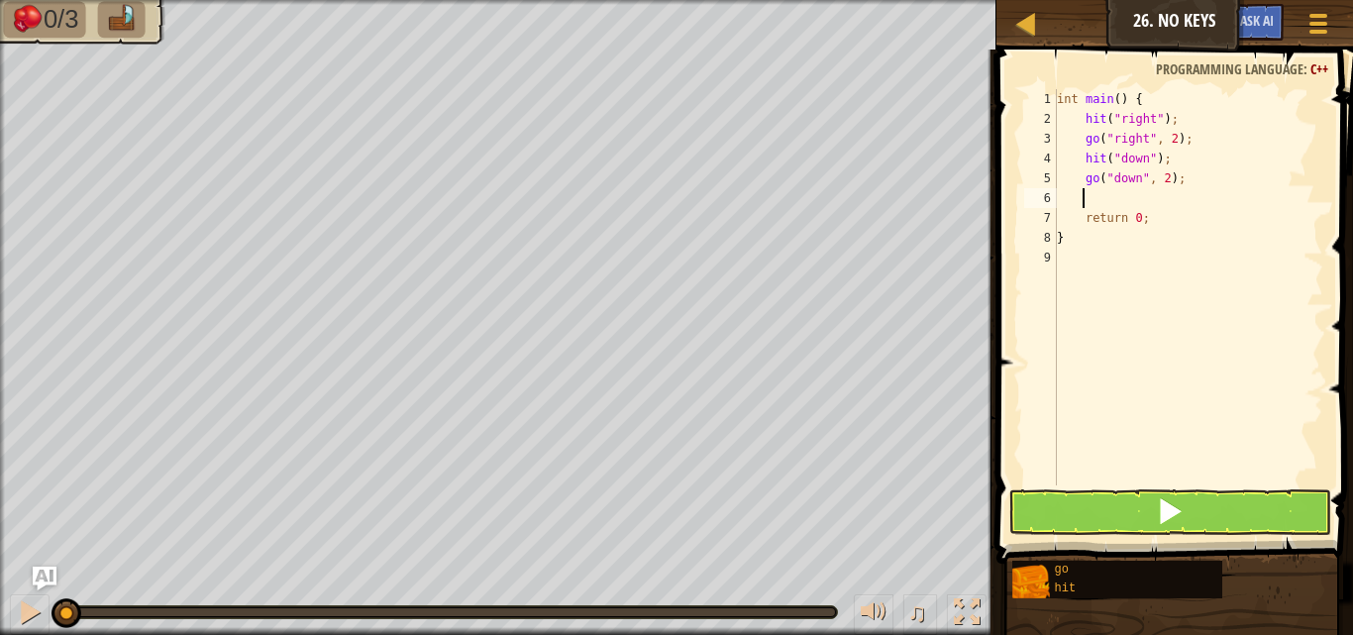
type textarea "l"
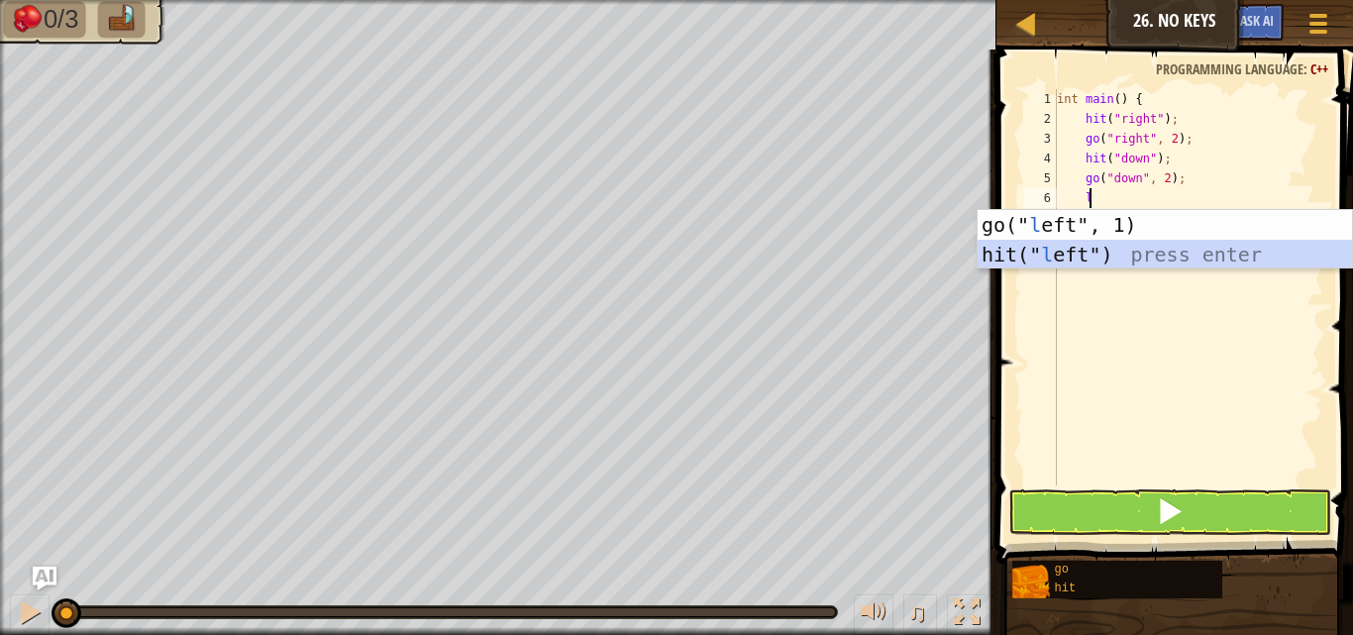
click at [1146, 250] on div "go(" l eft", 1) press enter hit(" l eft") press enter" at bounding box center [1164, 269] width 374 height 119
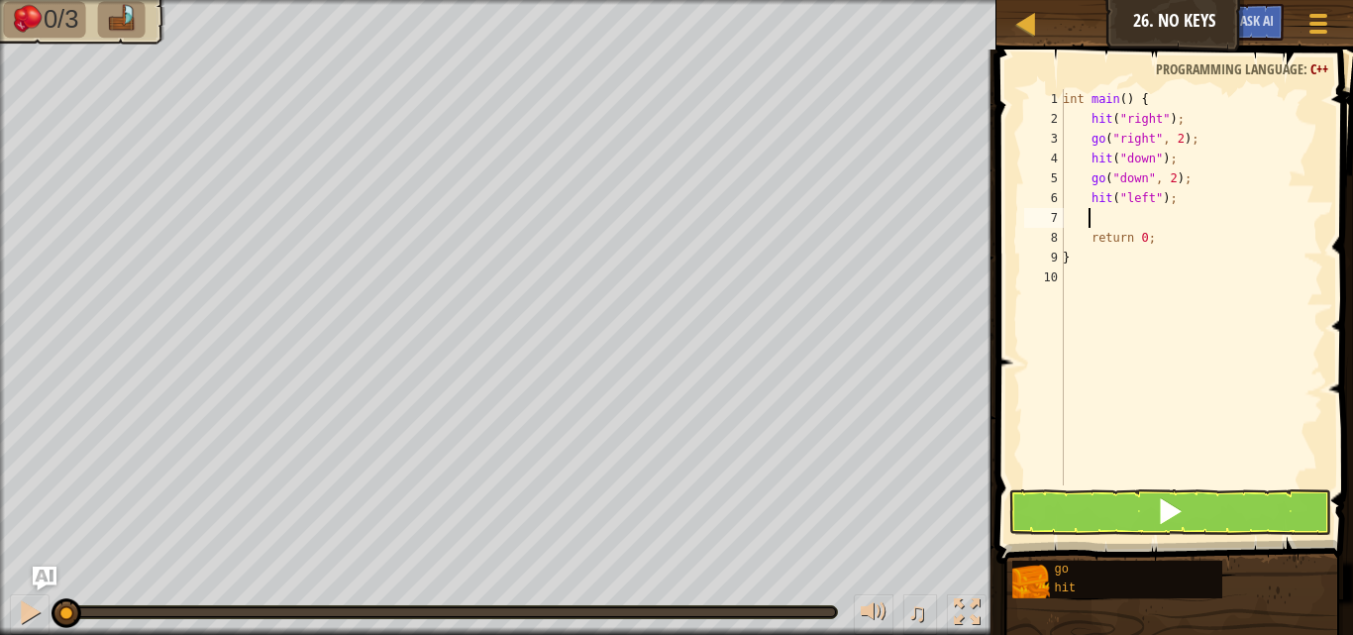
type textarea "g"
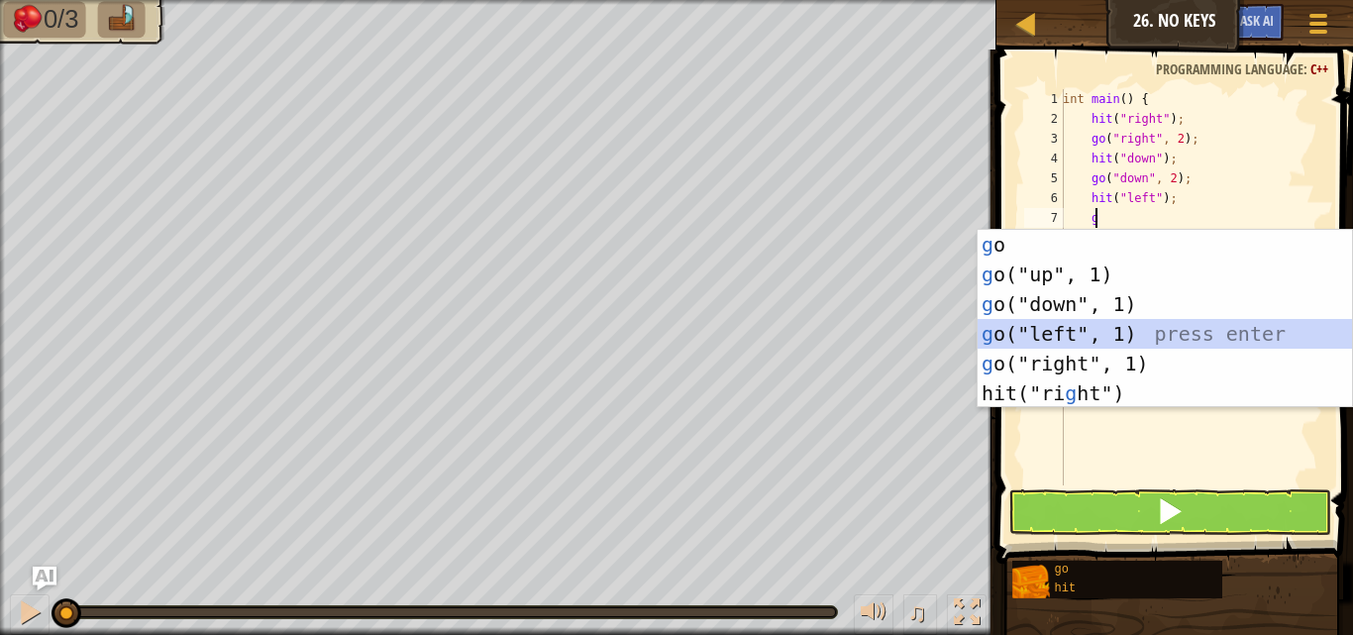
click at [1057, 328] on div "g o press enter g o("up", 1) press enter g o("down", 1) press enter g o("left",…" at bounding box center [1164, 349] width 374 height 238
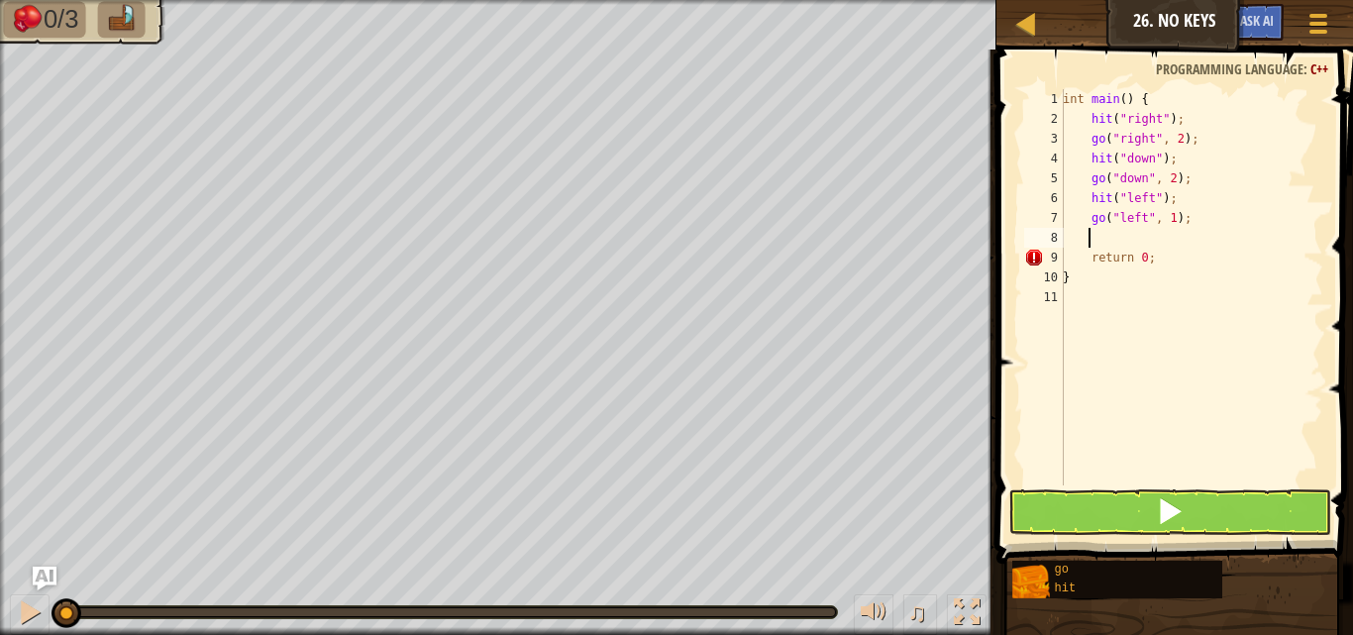
click at [1161, 207] on div "int main ( ) { hit ( " right " ) ; go ( " right " , 2 ) ; hit ( " down " ) ; go…" at bounding box center [1191, 307] width 264 height 436
click at [1167, 210] on div "int main ( ) { hit ( " right " ) ; go ( " right " , 2 ) ; hit ( " down " ) ; go…" at bounding box center [1191, 307] width 264 height 436
type textarea "go("left", 2);"
click at [1126, 494] on button at bounding box center [1169, 512] width 323 height 46
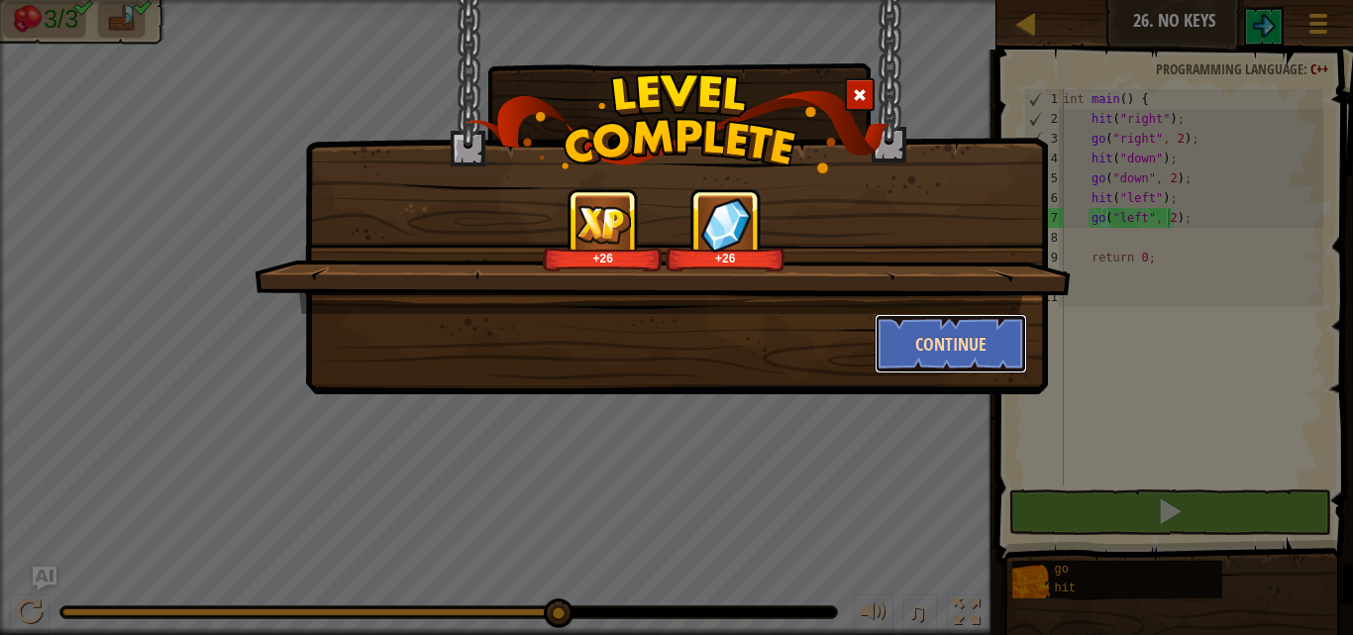
click at [935, 319] on button "Continue" at bounding box center [950, 343] width 153 height 59
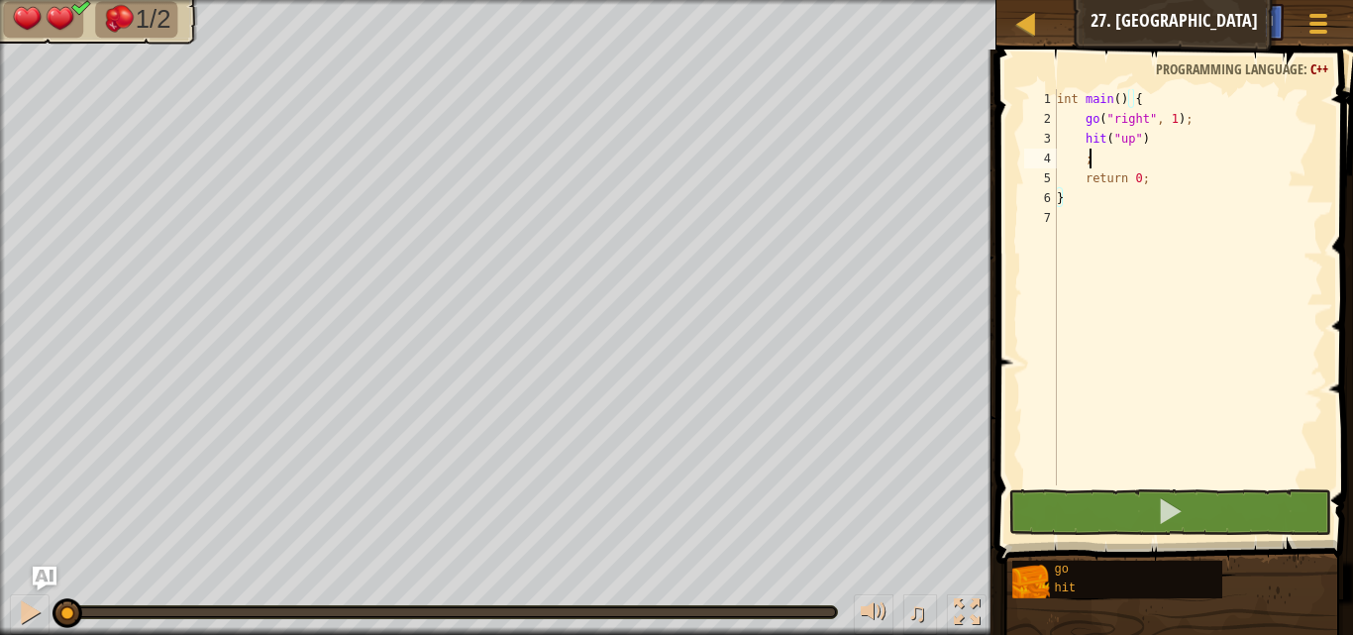
click at [1098, 162] on div "int main ( ) { go ( " right " , 1 ) ; hit ( " up " ) ; return 0 ; }" at bounding box center [1188, 307] width 270 height 436
type textarea ";"
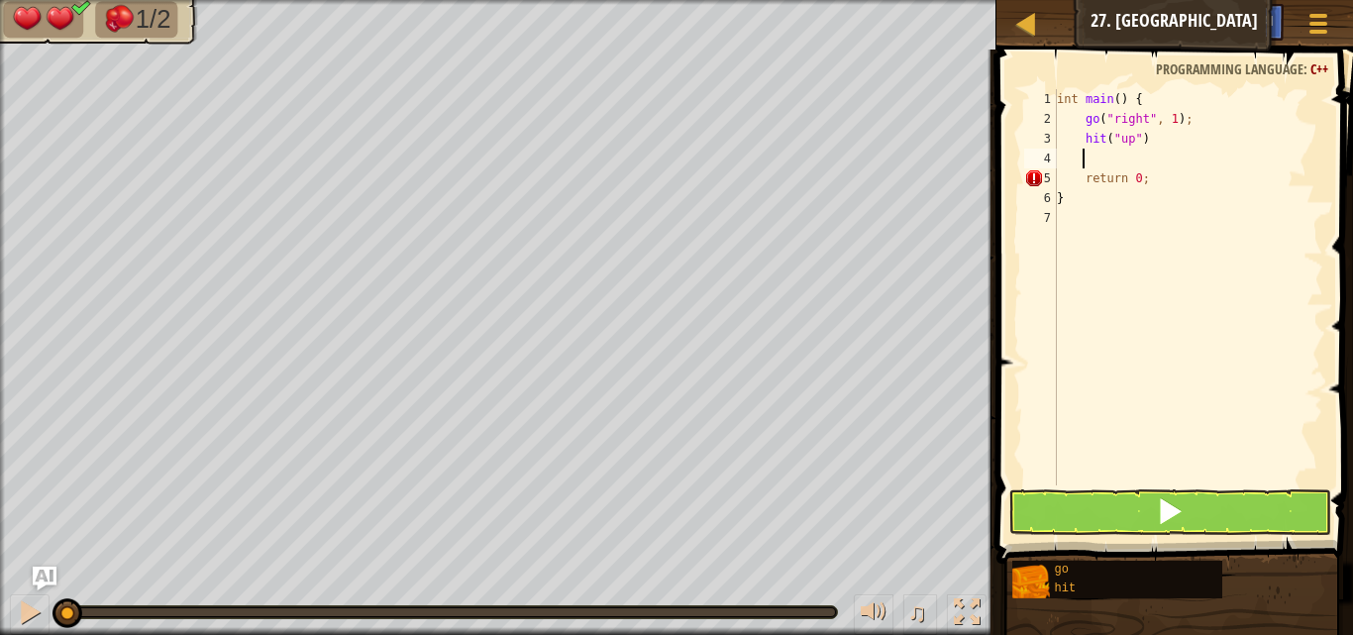
click at [1150, 131] on div "int main ( ) { go ( " right " , 1 ) ; hit ( " up " ) return 0 ; }" at bounding box center [1188, 307] width 270 height 436
type textarea "hit("up");"
click at [1166, 160] on div "int main ( ) { go ( " right " , 1 ) ; hit ( " up " ) ; return 0 ; }" at bounding box center [1188, 307] width 270 height 436
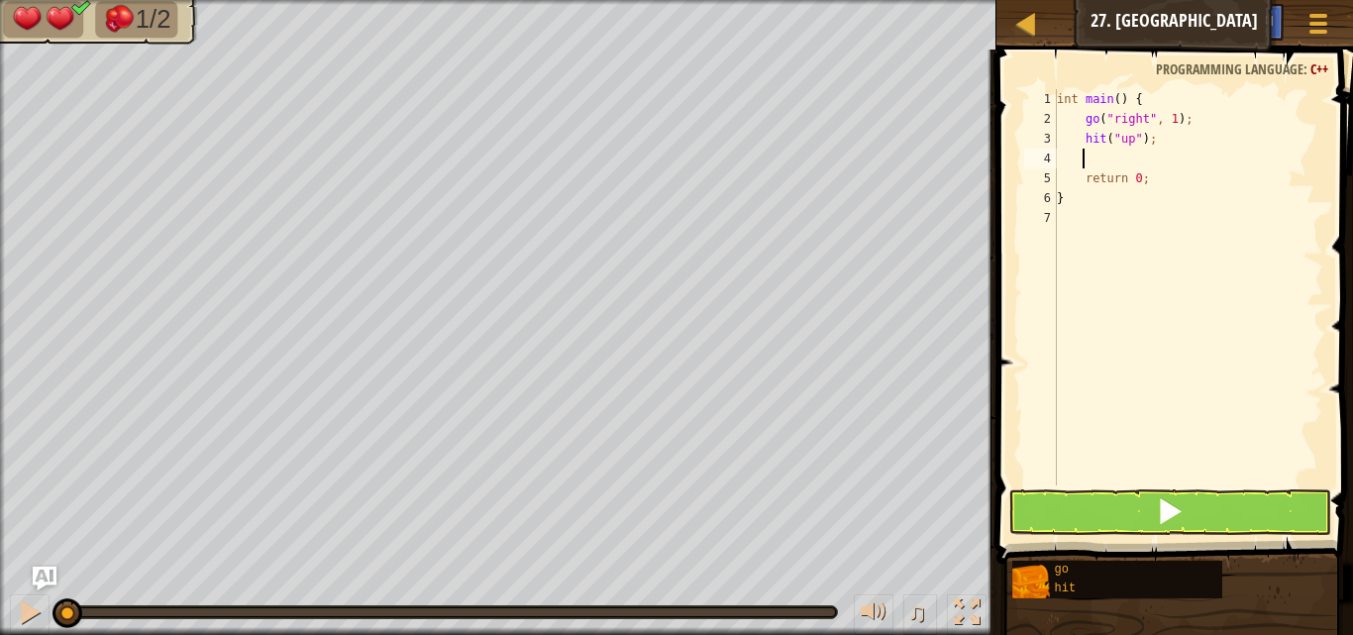
type textarea "r"
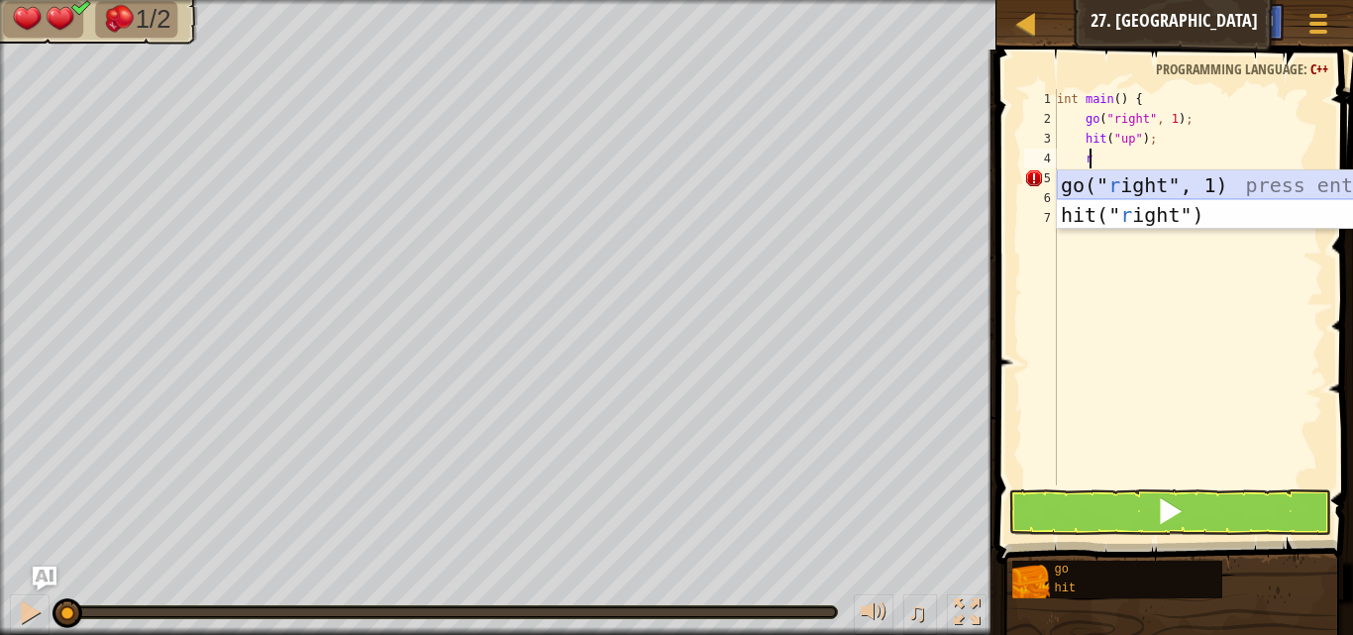
click at [1170, 184] on div "go(" r ight", 1) press enter hit(" r ight") press enter" at bounding box center [1244, 229] width 374 height 119
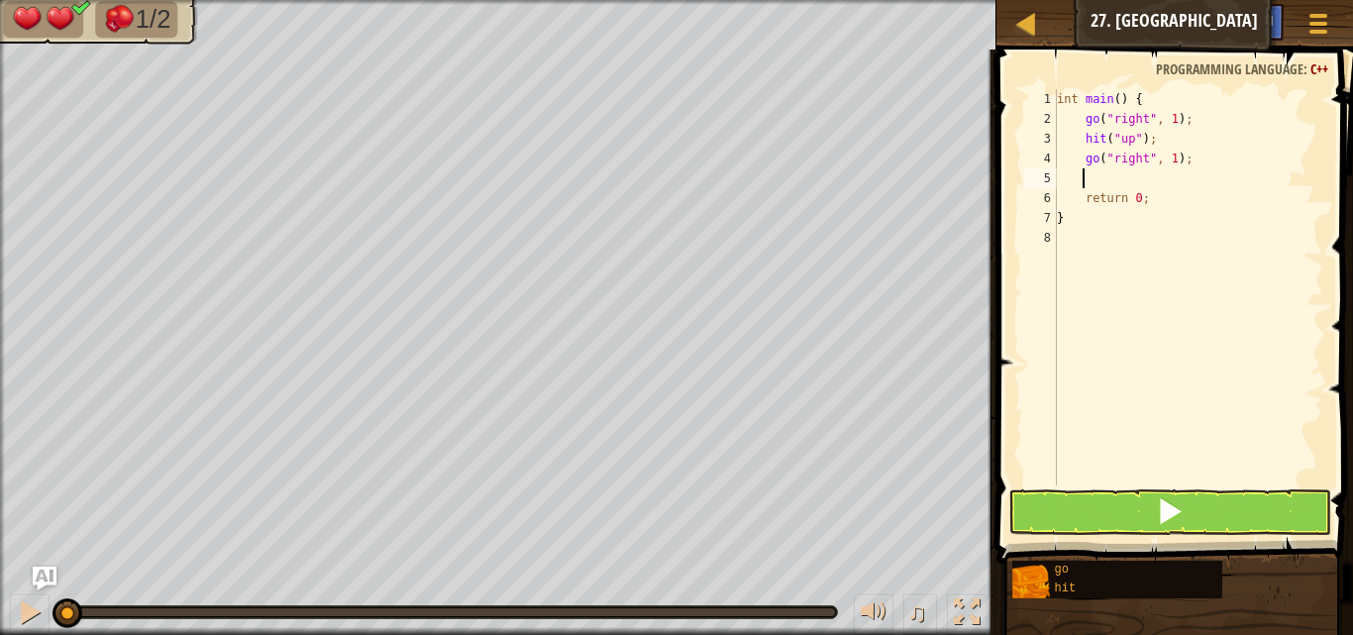
click at [1171, 158] on div "int main ( ) { go ( " right " , 1 ) ; hit ( " up " ) ; go ( " right " , 1 ) ; r…" at bounding box center [1188, 307] width 270 height 436
type textarea "go("right", 2);"
click at [1173, 173] on div "int main ( ) { go ( " right " , 1 ) ; hit ( " up " ) ; go ( " right " , 2 ) ; r…" at bounding box center [1188, 307] width 270 height 436
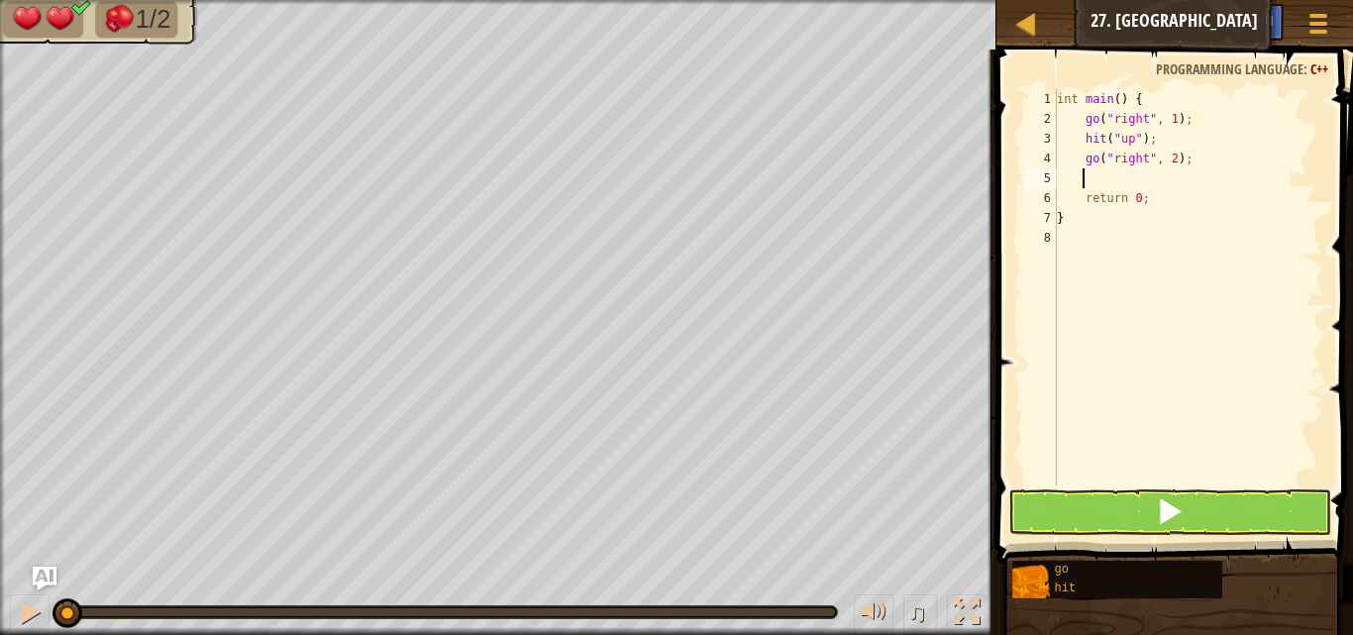
type textarea "h"
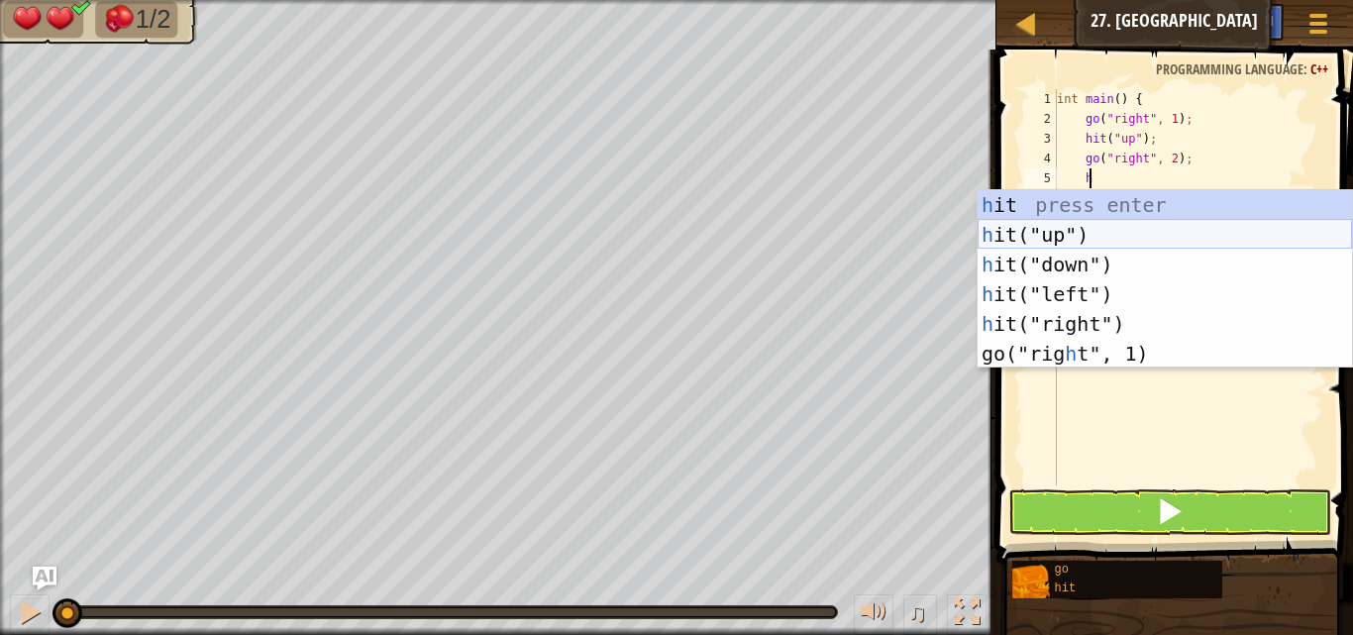
click at [1082, 239] on div "h it press enter h it("up") press enter h it("down") press enter h it("left") p…" at bounding box center [1164, 309] width 374 height 238
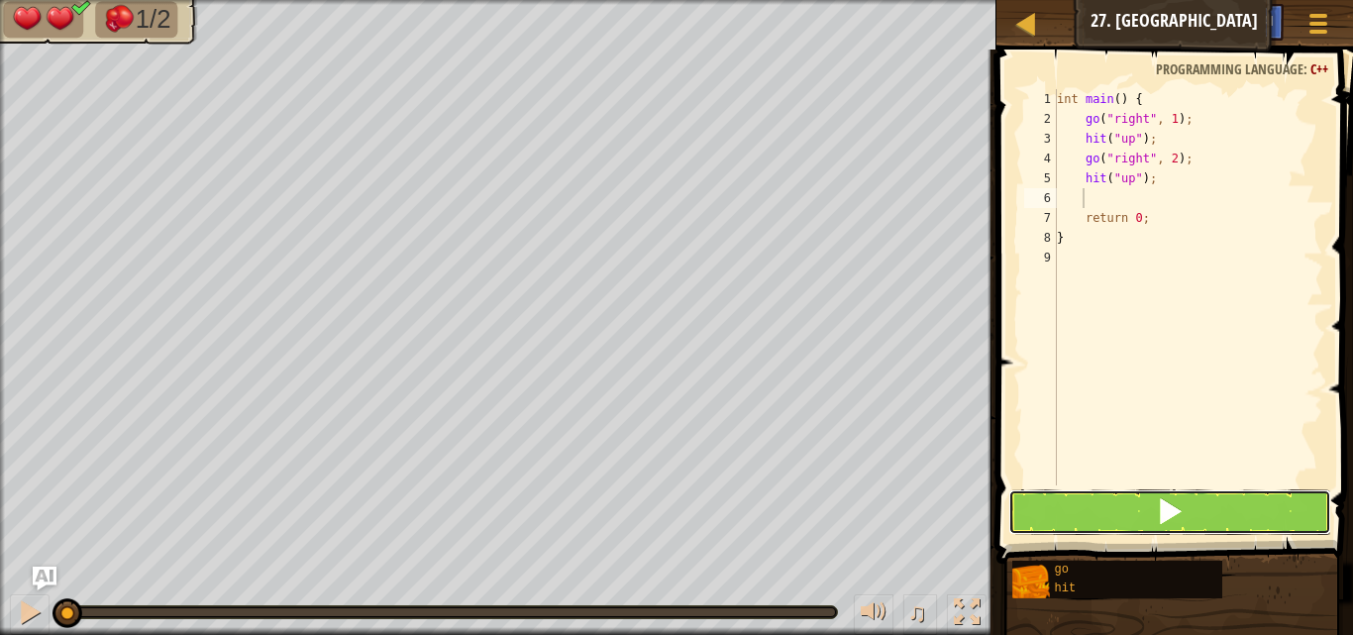
click at [1135, 500] on button at bounding box center [1169, 512] width 323 height 46
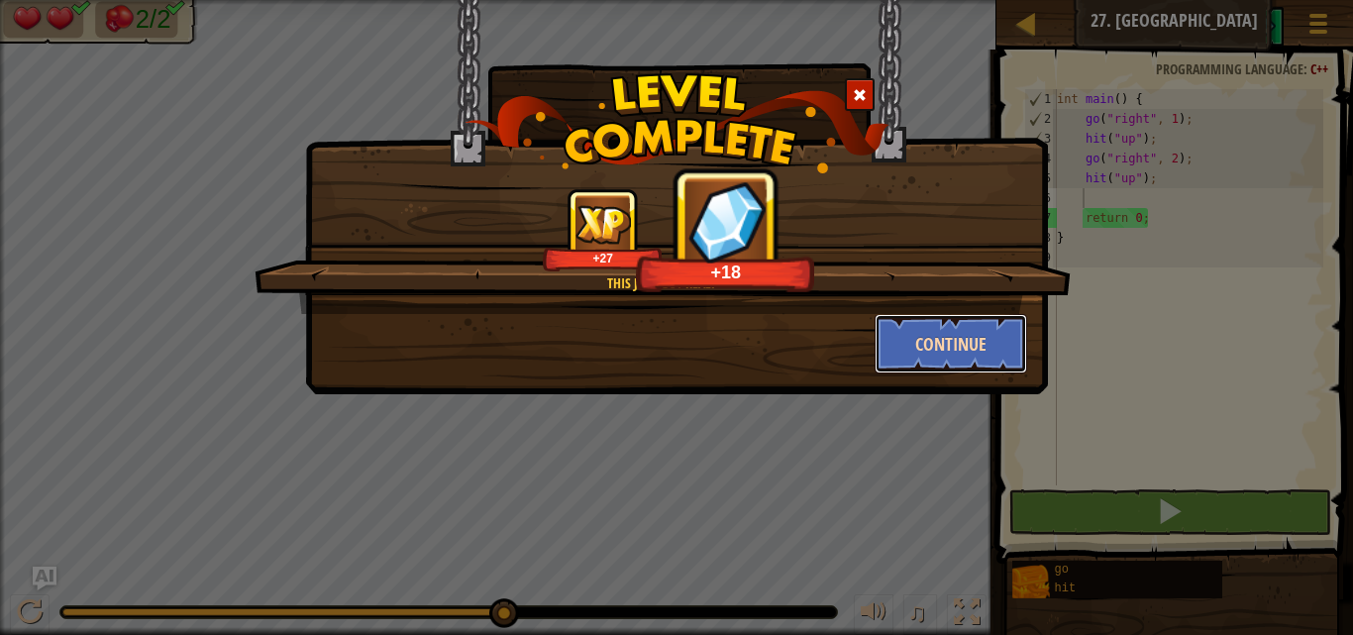
click at [992, 349] on button "Continue" at bounding box center [950, 343] width 153 height 59
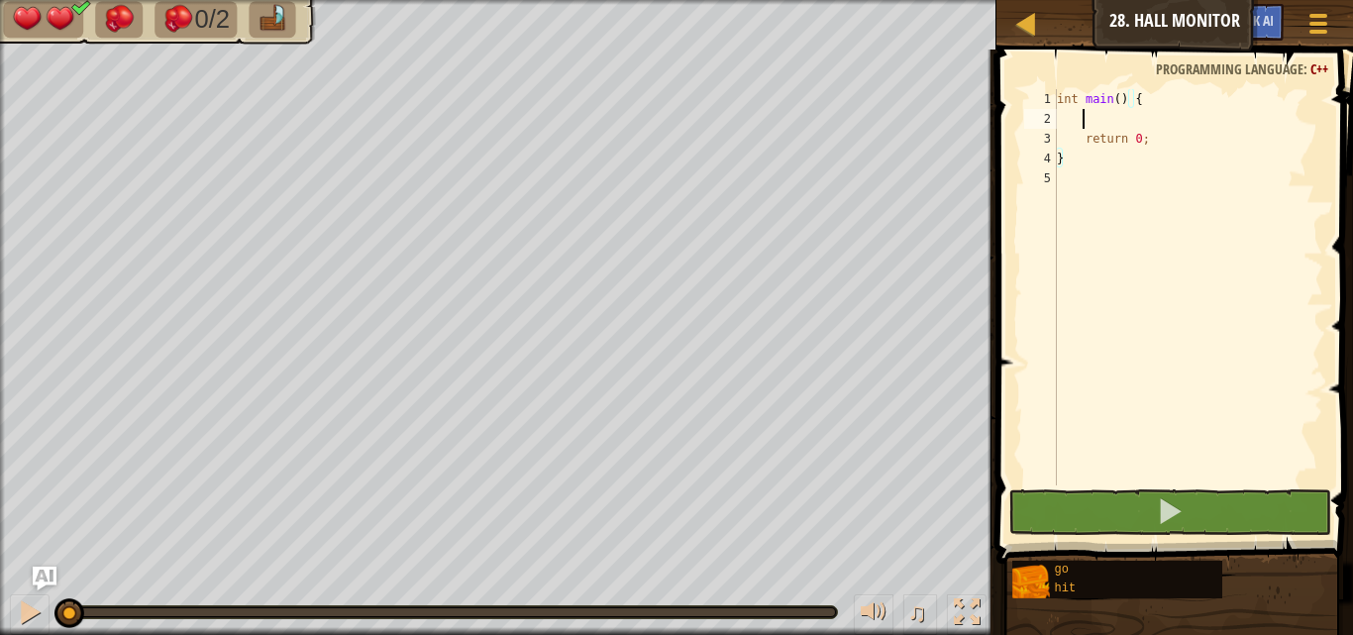
click at [1128, 117] on div "int main ( ) { return 0 ; }" at bounding box center [1188, 307] width 270 height 436
type textarea "h"
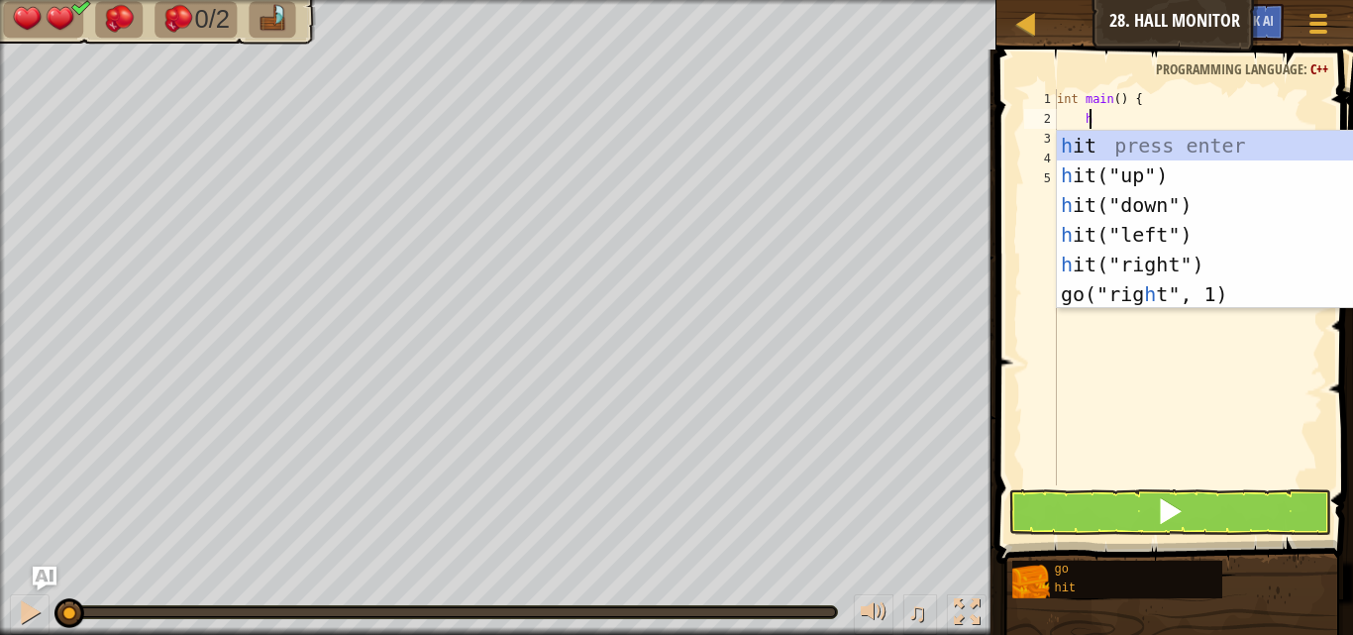
scroll to position [9, 1]
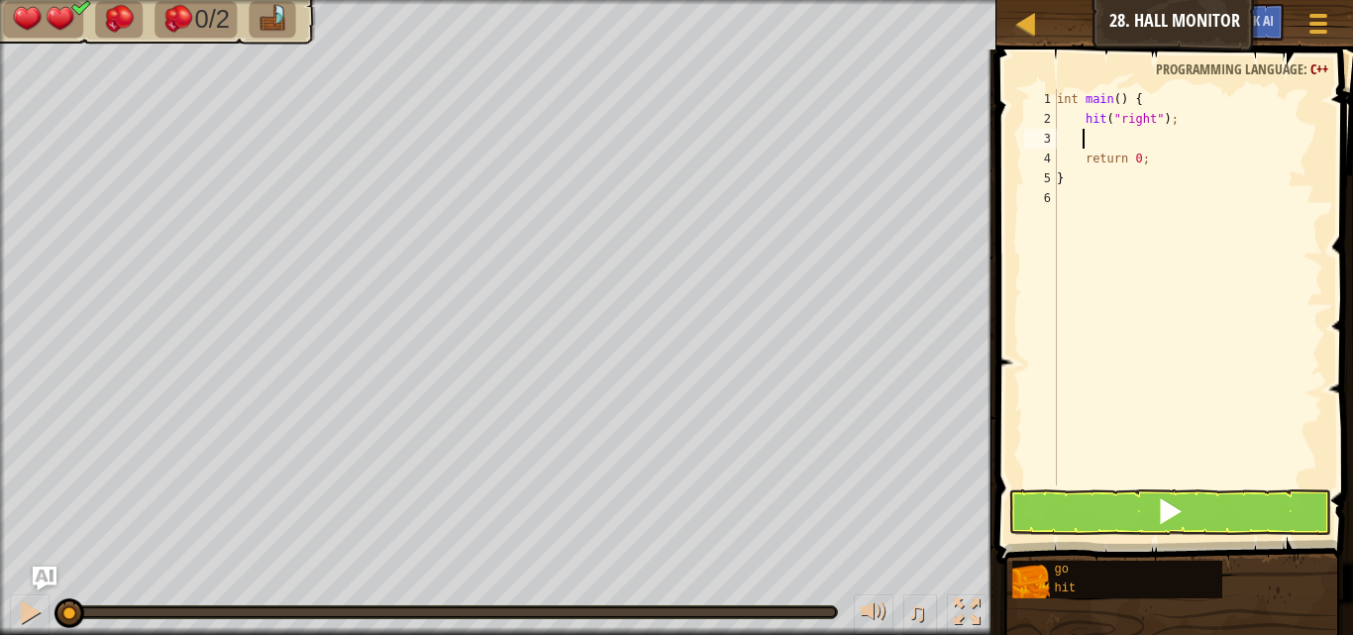
type textarea "r"
click at [1153, 168] on div "int main ( ) { hit ( " right " ) ; go ( " right " , 1 ) ; h return 0 ; }" at bounding box center [1188, 307] width 270 height 436
click at [1118, 161] on div "int main ( ) { hit ( " right " ) ; go ( " right " , 1 ) ; h return 0 ; }" at bounding box center [1188, 307] width 270 height 436
type textarea "hi"
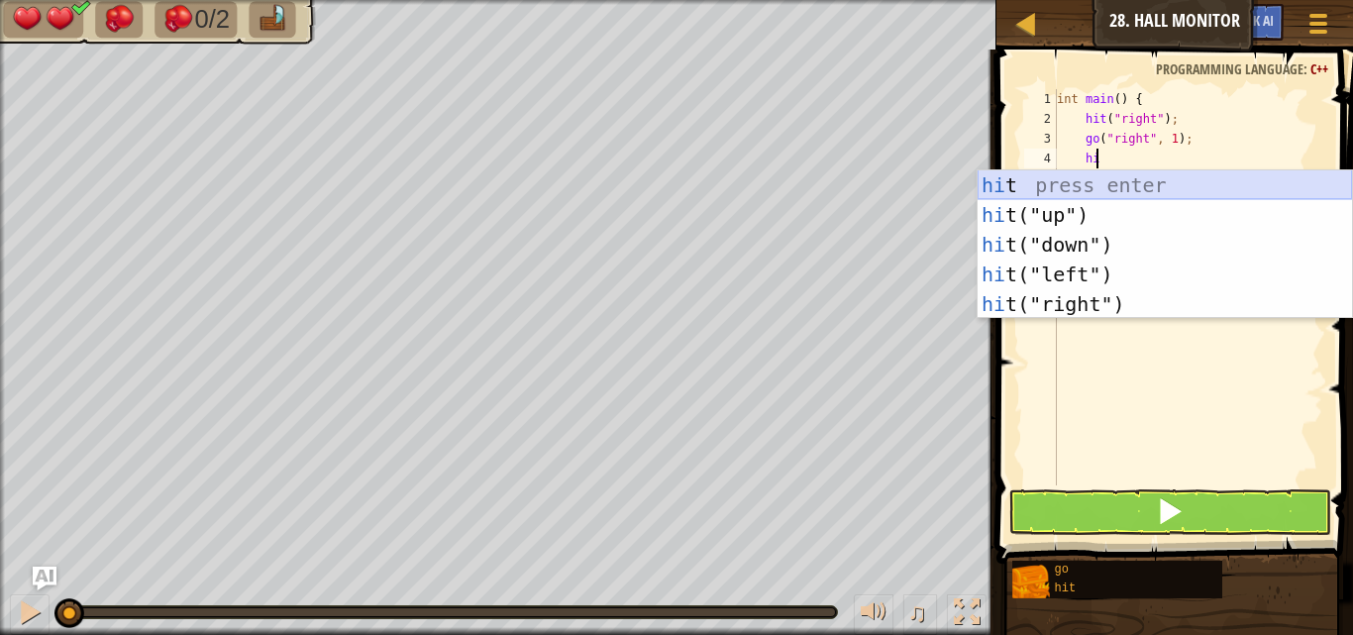
scroll to position [9, 2]
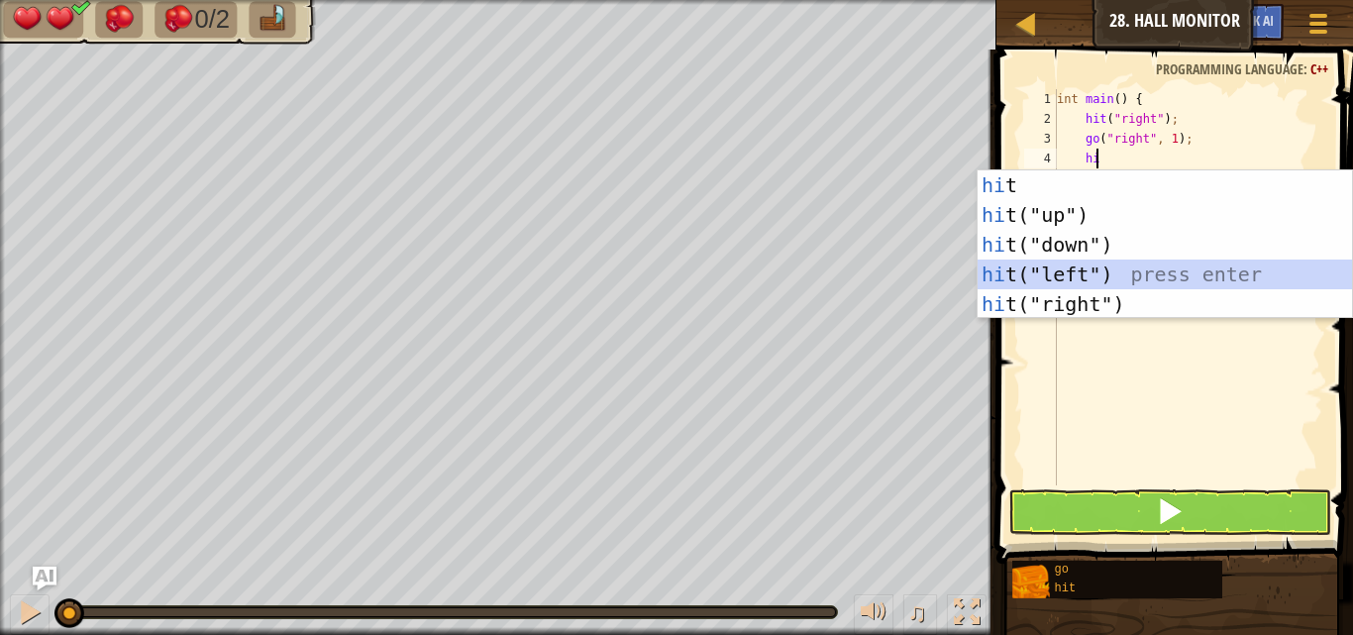
click at [1069, 288] on div "hi t press enter hi t("up") press enter hi t("down") press enter hi t("left") p…" at bounding box center [1164, 274] width 374 height 208
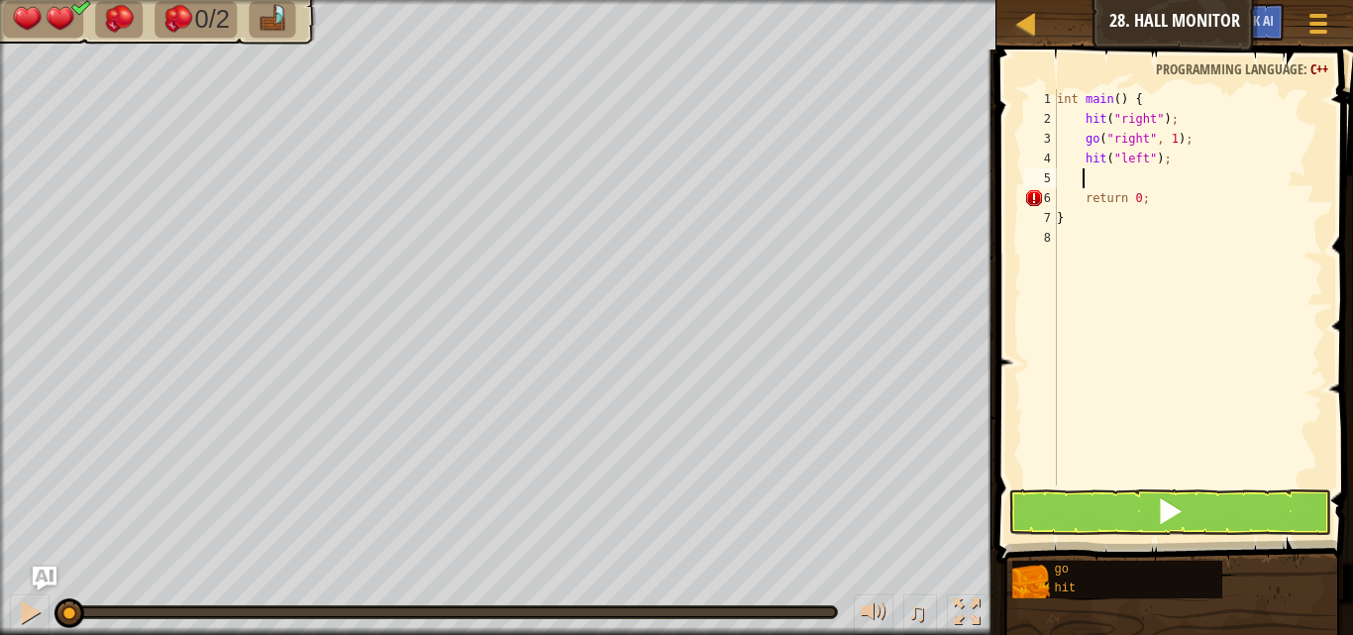
scroll to position [9, 1]
type textarea "g"
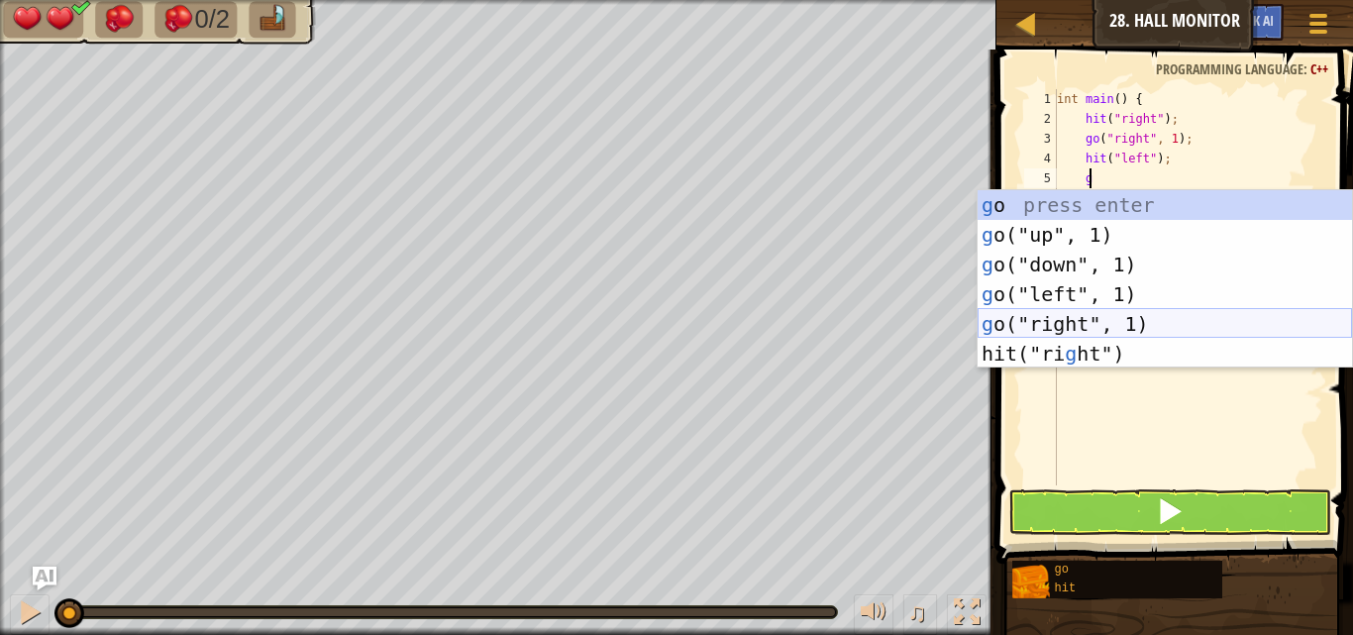
click at [1058, 316] on div "g o press enter g o("up", 1) press enter g o("down", 1) press enter g o("left",…" at bounding box center [1164, 309] width 374 height 238
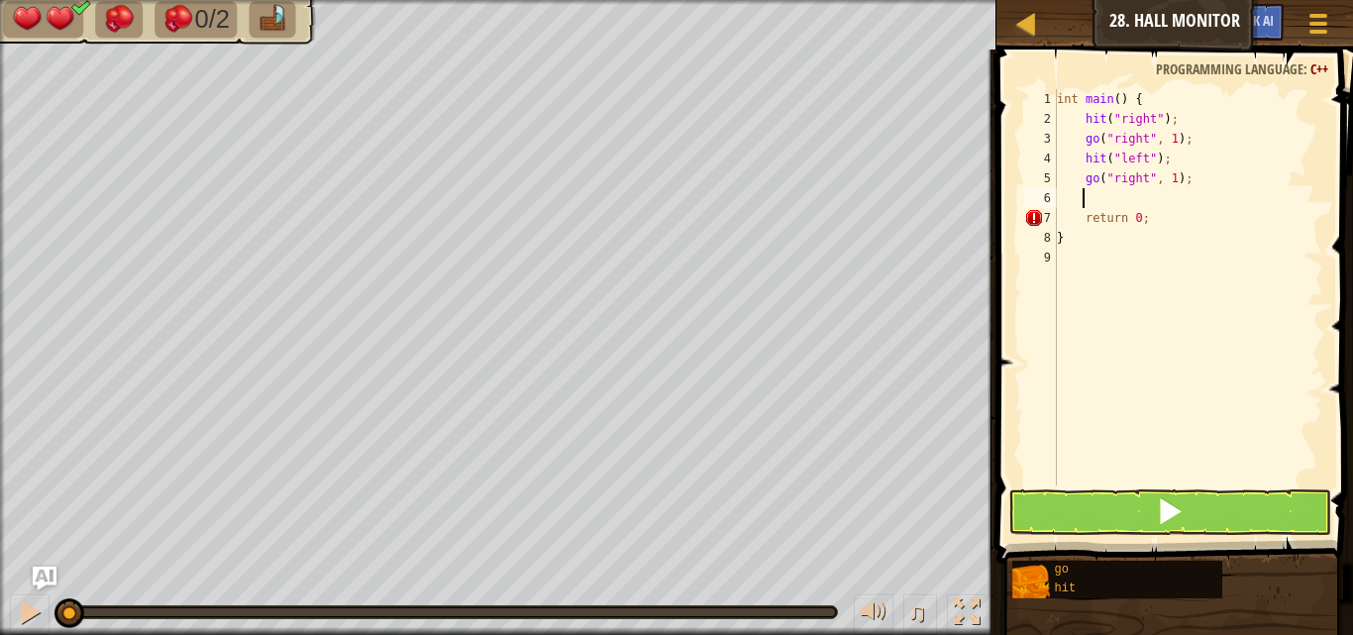
click at [1168, 181] on div "int main ( ) { hit ( " right " ) ; go ( " right " , 1 ) ; hit ( " left " ) ; go…" at bounding box center [1188, 307] width 270 height 436
click at [1149, 507] on button at bounding box center [1169, 512] width 323 height 46
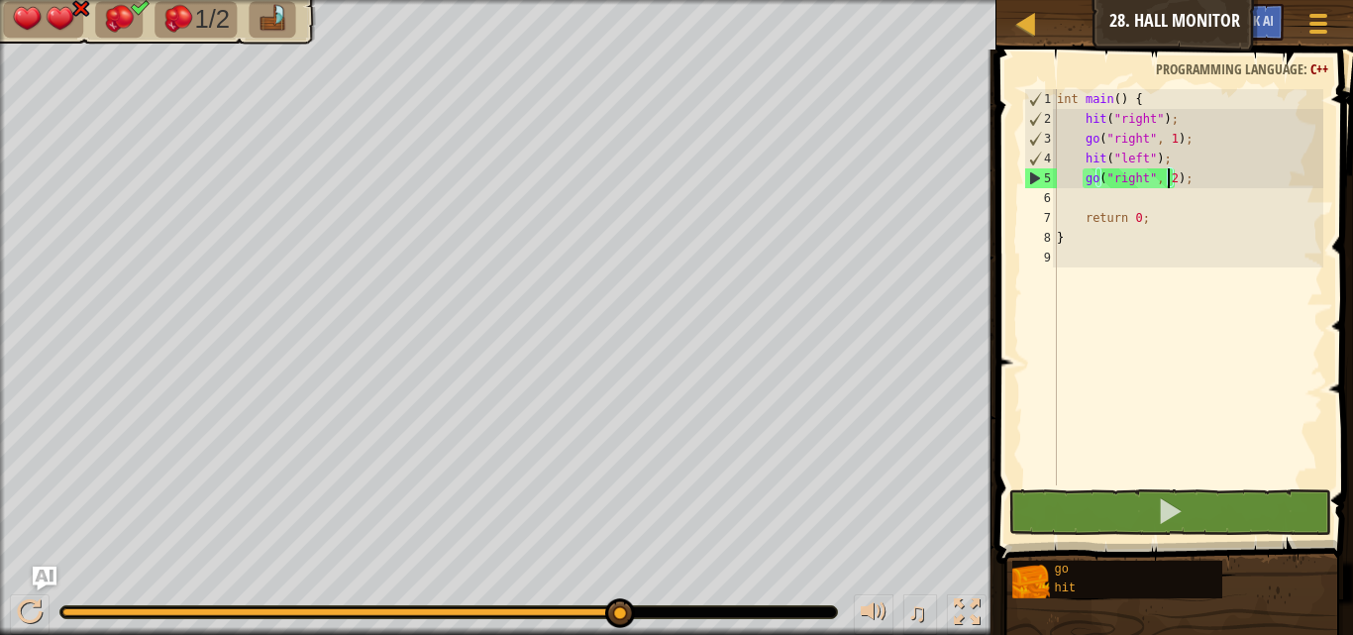
click at [1137, 153] on div "int main ( ) { hit ( " right " ) ; go ( " right " , 1 ) ; hit ( " left " ) ; go…" at bounding box center [1188, 307] width 270 height 436
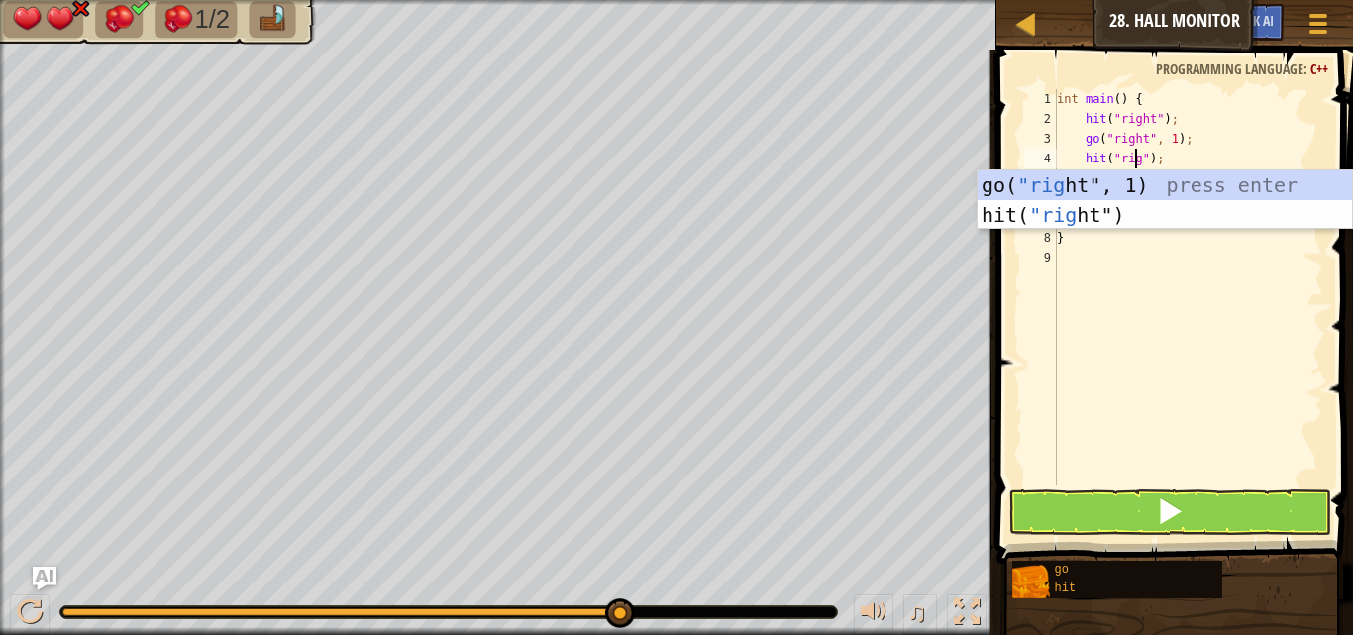
scroll to position [9, 7]
type textarea "hit("right");"
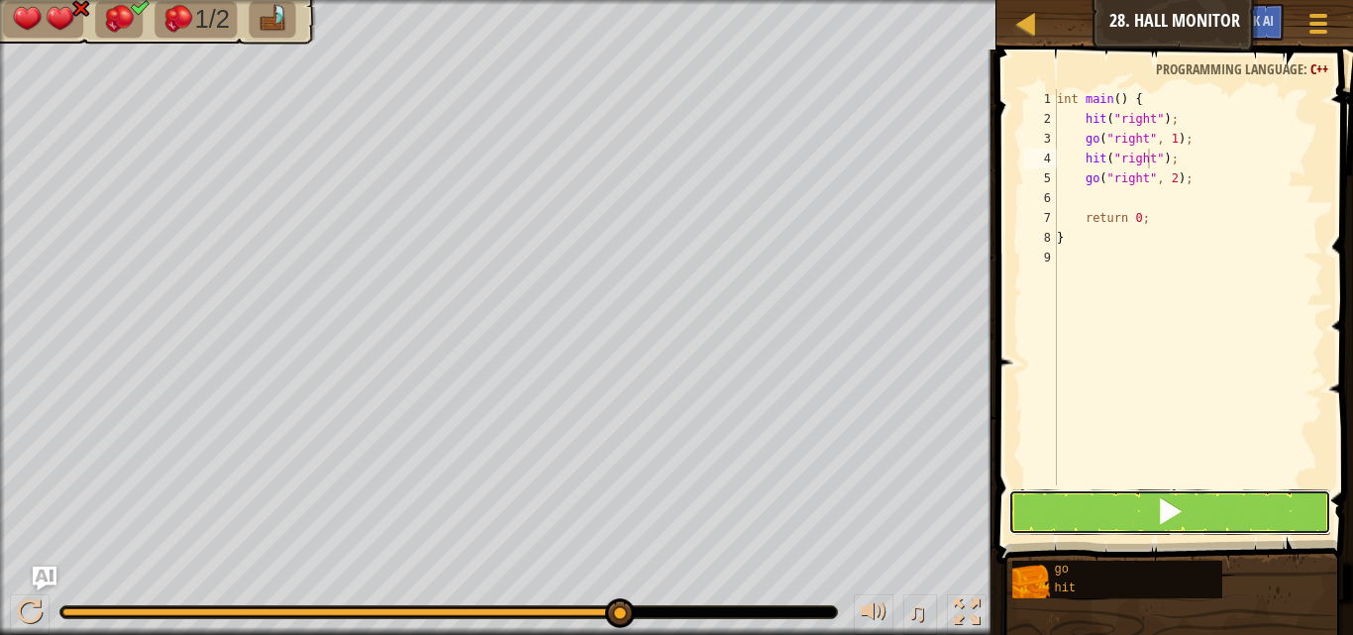
click at [1224, 515] on button at bounding box center [1169, 512] width 323 height 46
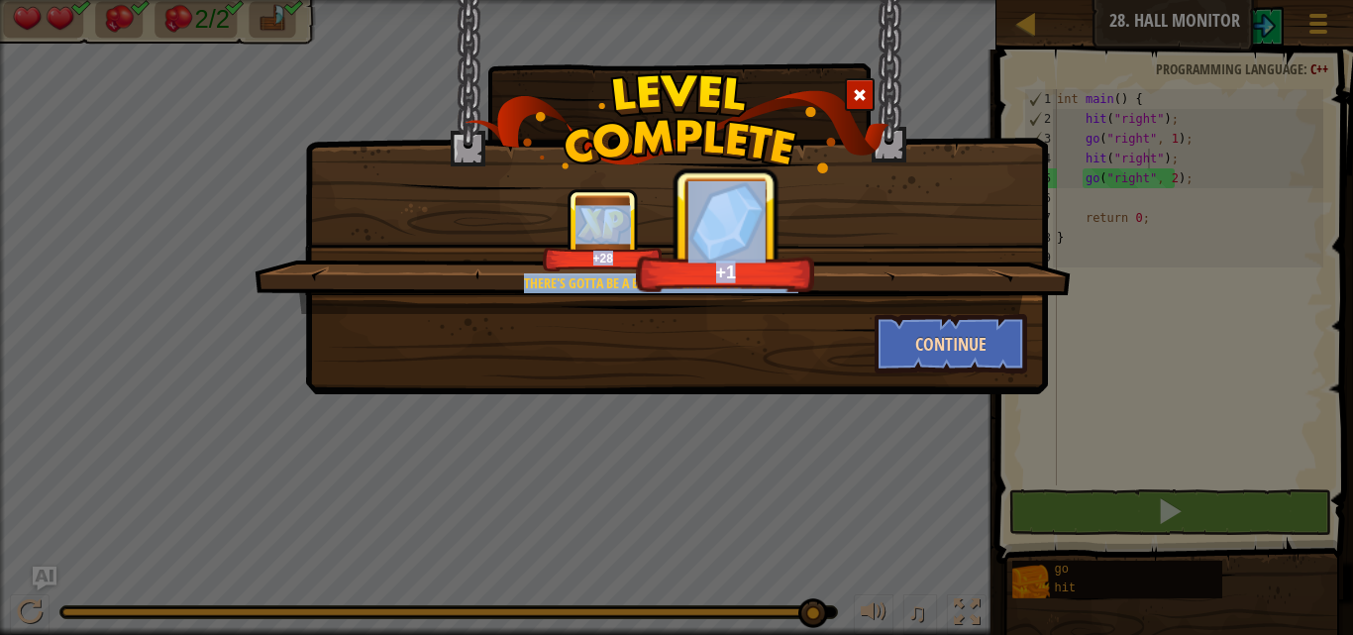
drag, startPoint x: 918, startPoint y: 305, endPoint x: 914, endPoint y: 344, distance: 38.8
click at [914, 337] on div "There's gotta be a bathroom here somewhere. +28 +1 Continue" at bounding box center [676, 280] width 701 height 185
click at [914, 346] on button "Continue" at bounding box center [950, 343] width 153 height 59
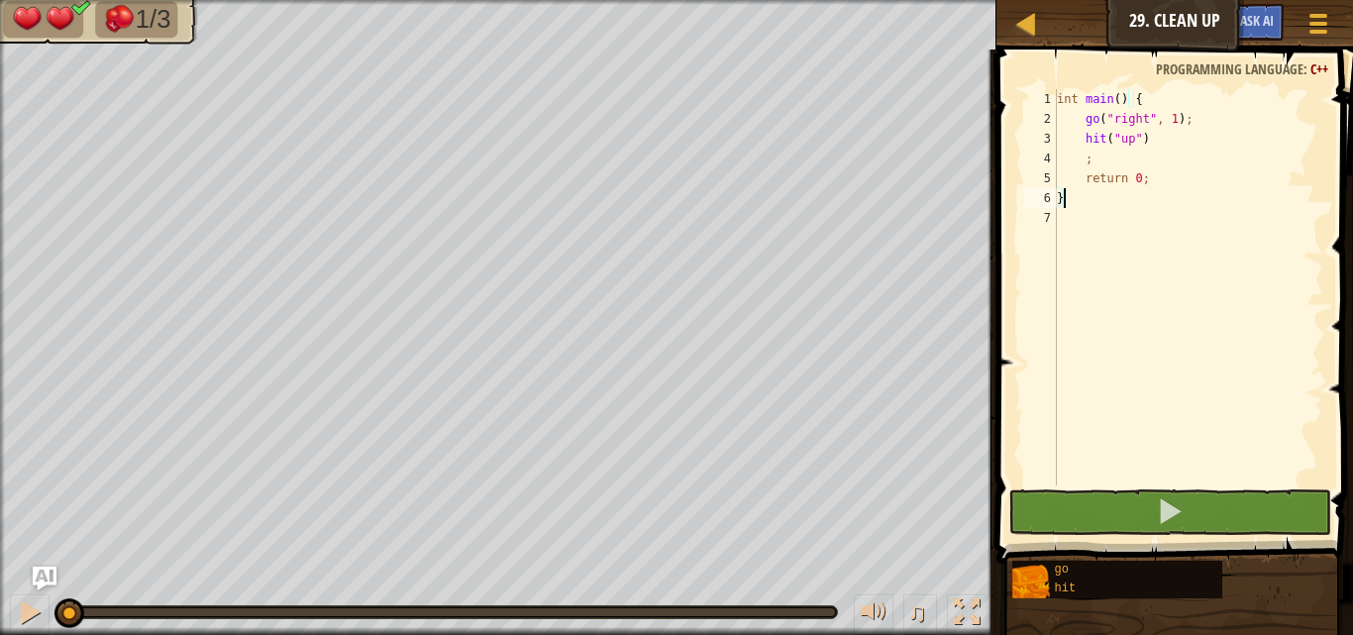
click at [1081, 161] on div "int main ( ) { go ( " right " , 1 ) ; hit ( " up " ) ; return 0 ; }" at bounding box center [1188, 307] width 270 height 436
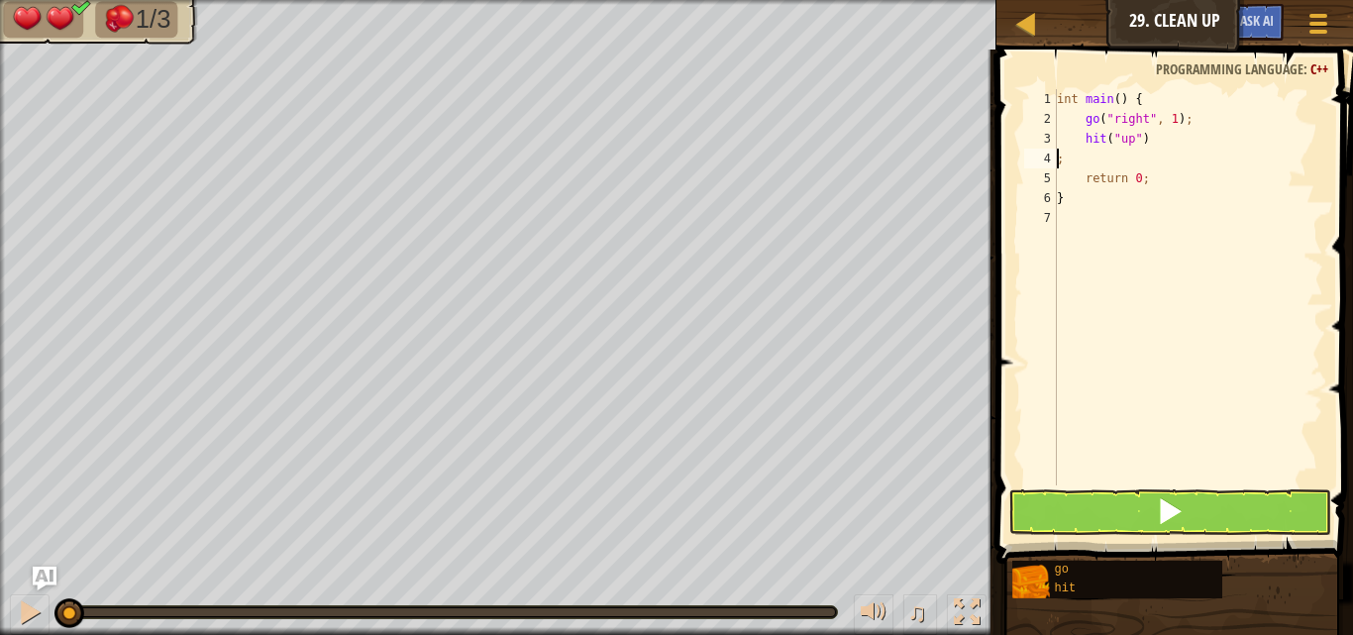
type textarea "hit("up");"
drag, startPoint x: 1215, startPoint y: 129, endPoint x: 1206, endPoint y: 140, distance: 14.1
click at [1207, 139] on div "int main ( ) { go ( " right " , 1 ) ; hit ( " up " ) ; return 0 ; }" at bounding box center [1188, 307] width 270 height 436
type textarea "g"
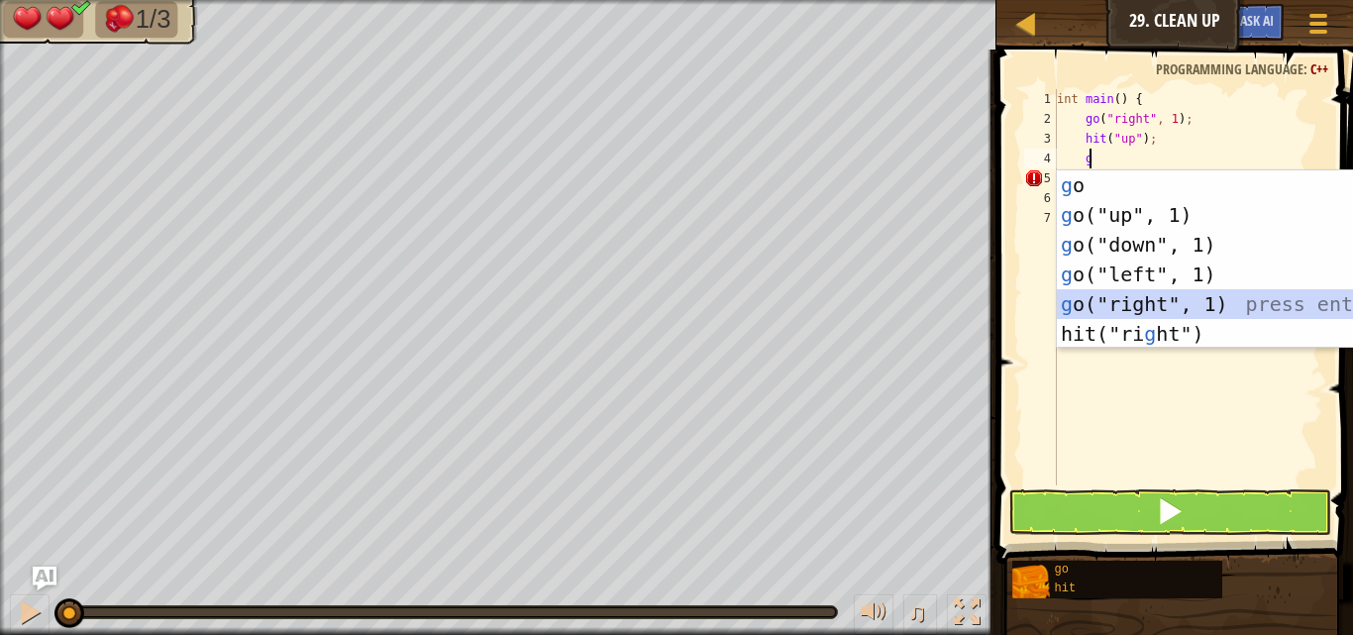
click at [1123, 299] on div "g o press enter g o("up", 1) press enter g o("down", 1) press enter g o("left",…" at bounding box center [1244, 289] width 374 height 238
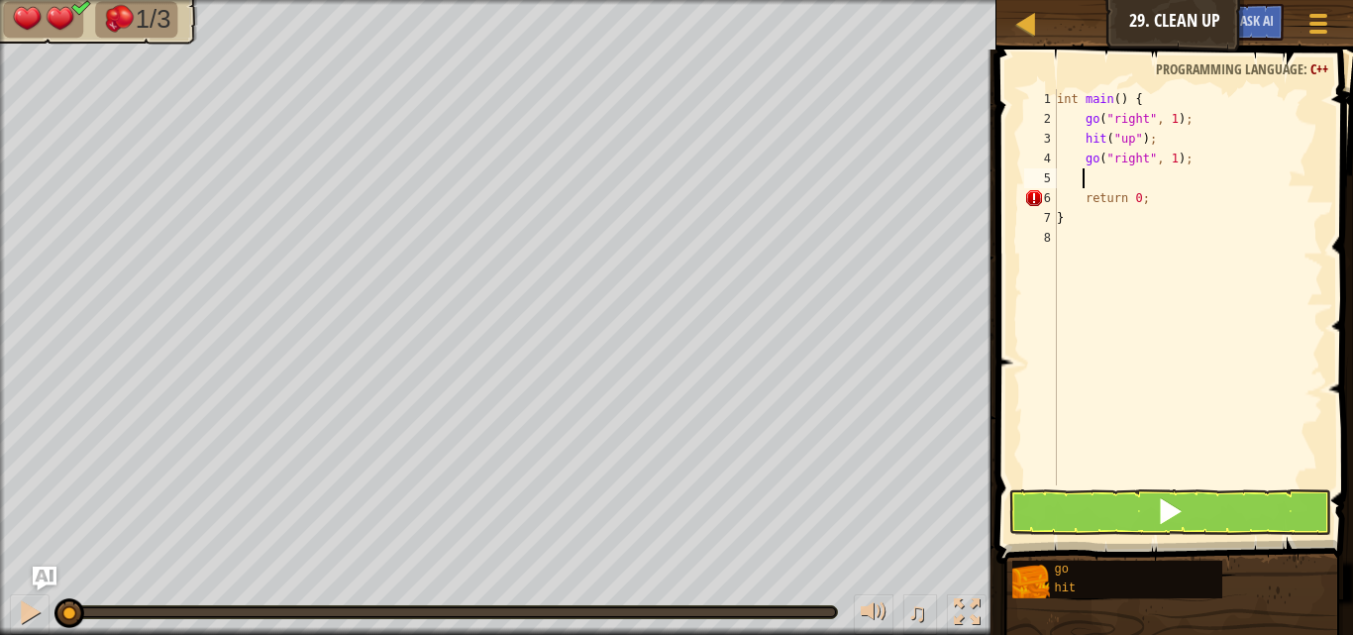
type textarea "h"
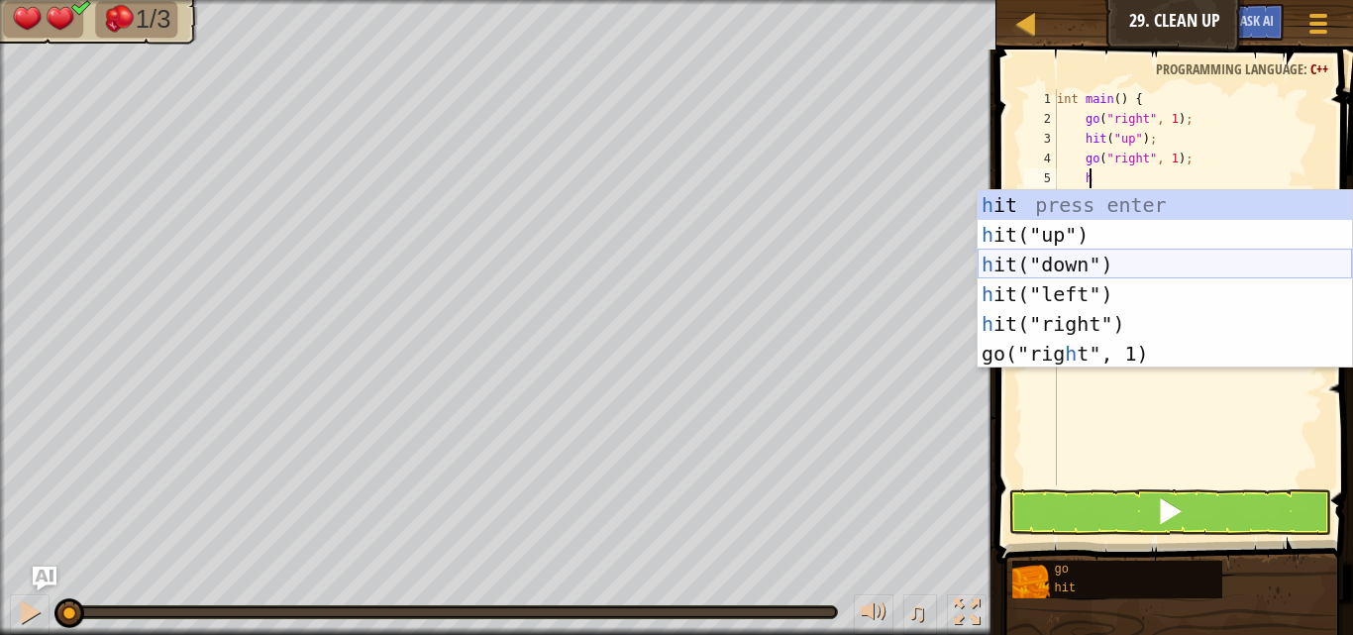
click at [1075, 268] on div "h it press enter h it("up") press enter h it("down") press enter h it("left") p…" at bounding box center [1164, 309] width 374 height 238
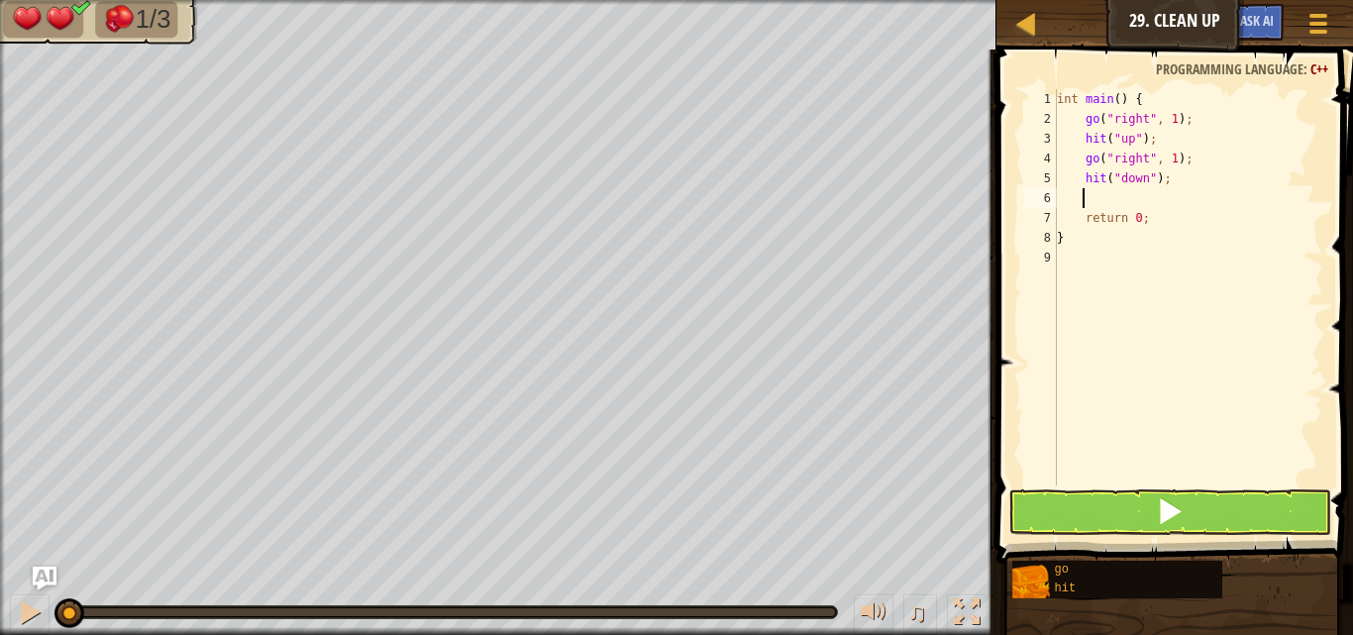
type textarea "g"
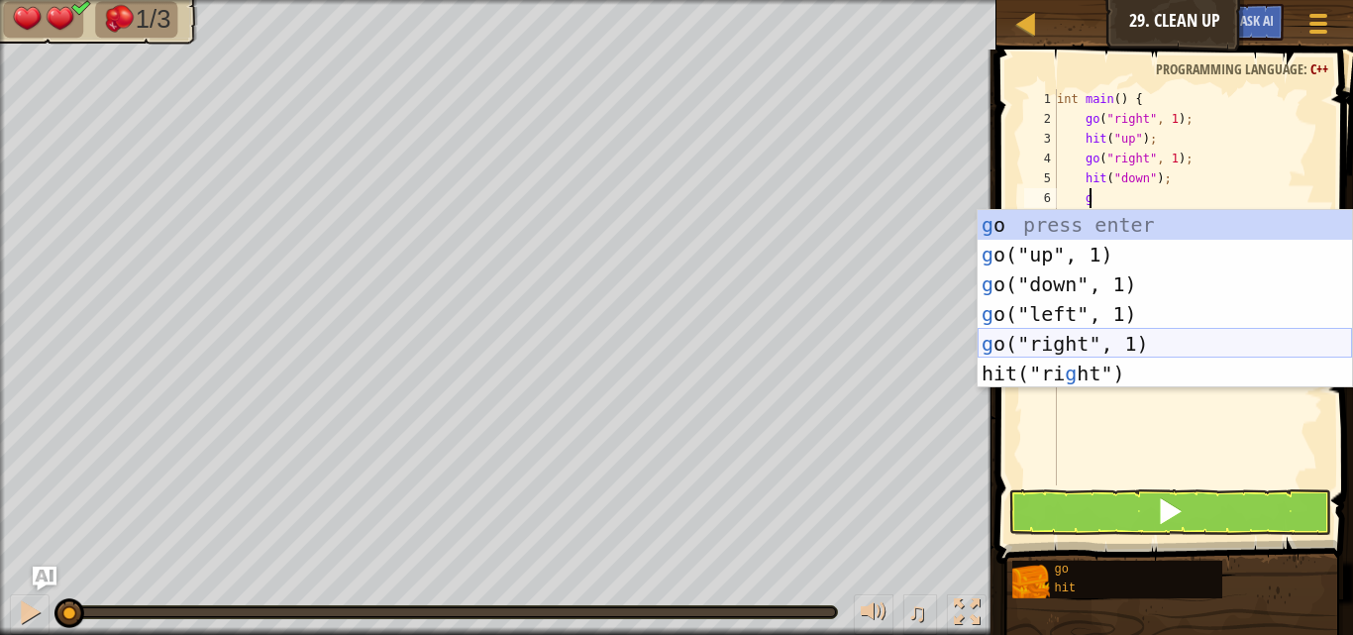
click at [1027, 332] on div "g o press enter g o("up", 1) press enter g o("down", 1) press enter g o("left",…" at bounding box center [1164, 329] width 374 height 238
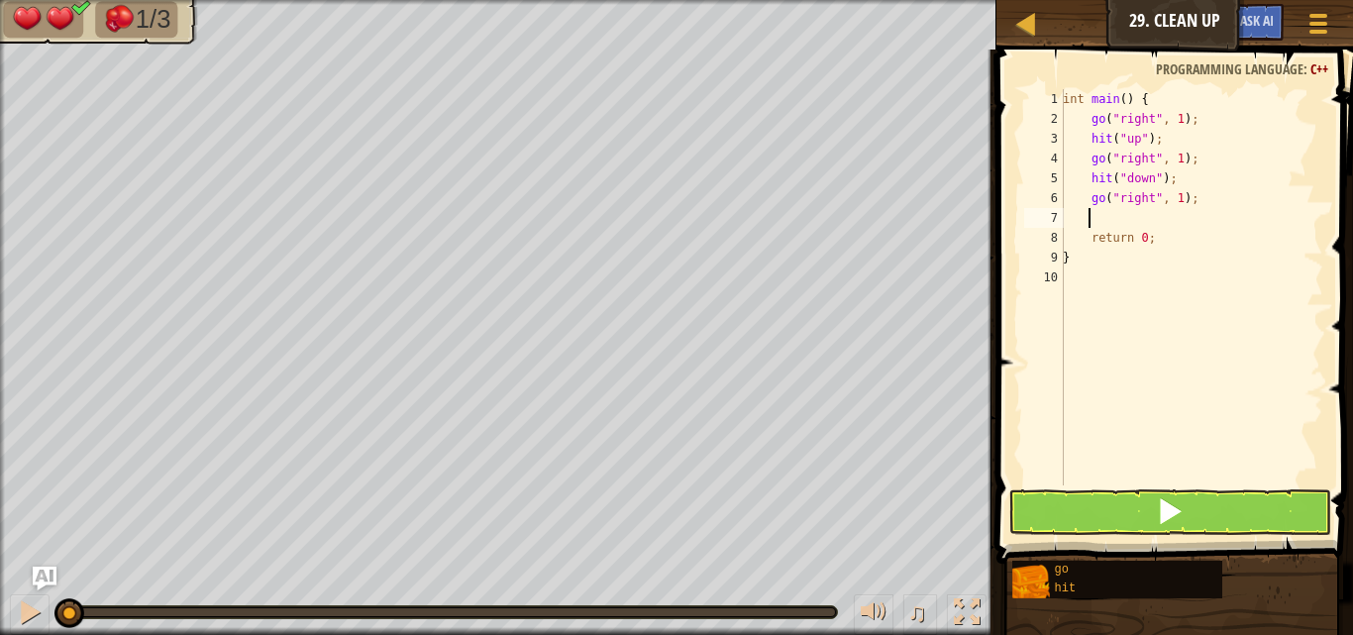
type textarea "h"
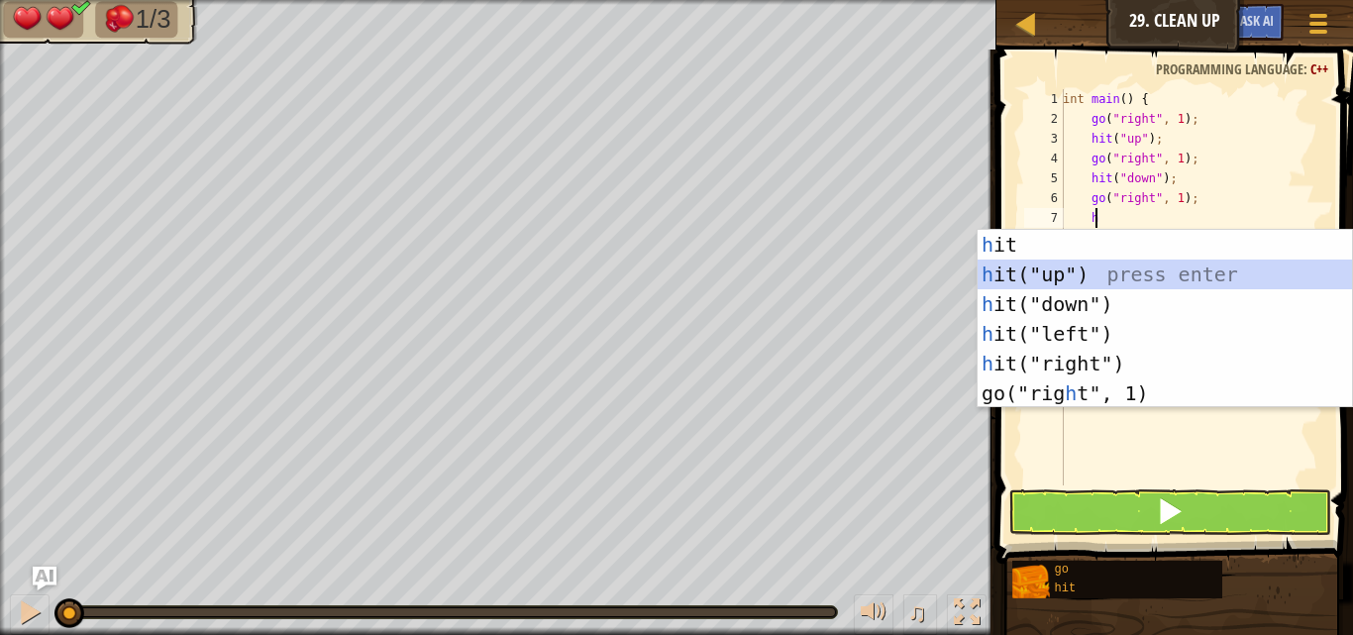
click at [1188, 266] on div "h it press enter h it("up") press enter h it("down") press enter h it("left") p…" at bounding box center [1164, 349] width 374 height 238
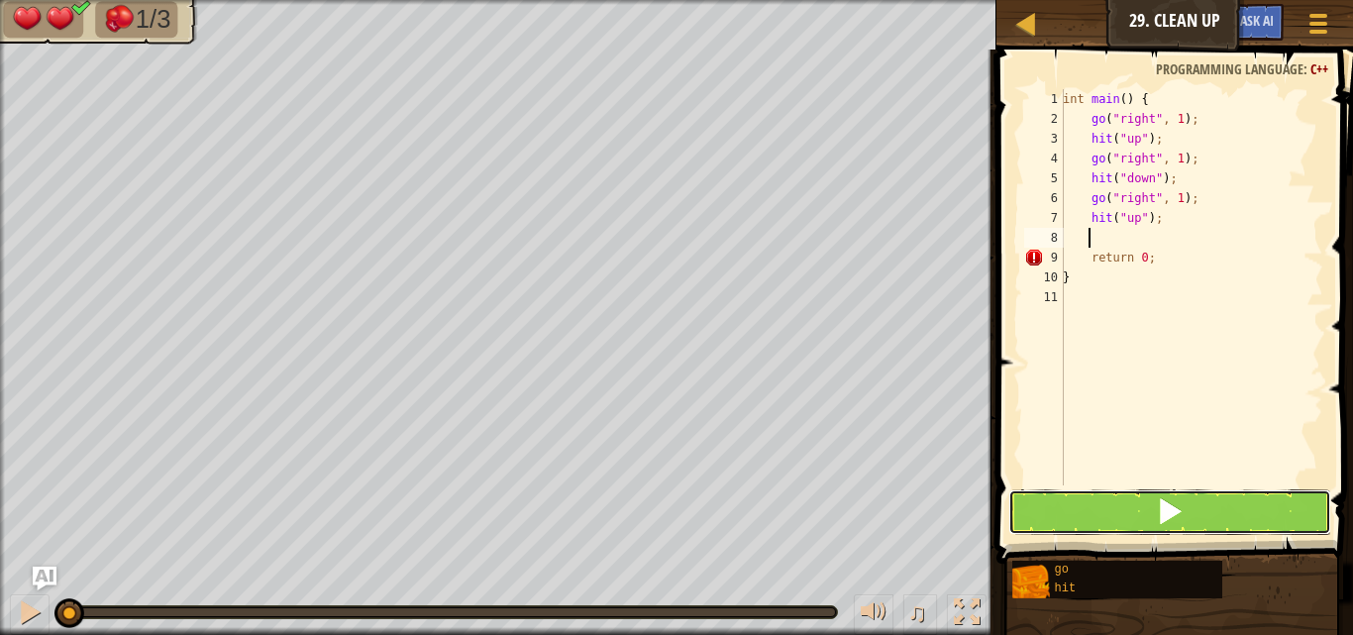
click at [1201, 513] on button at bounding box center [1169, 512] width 323 height 46
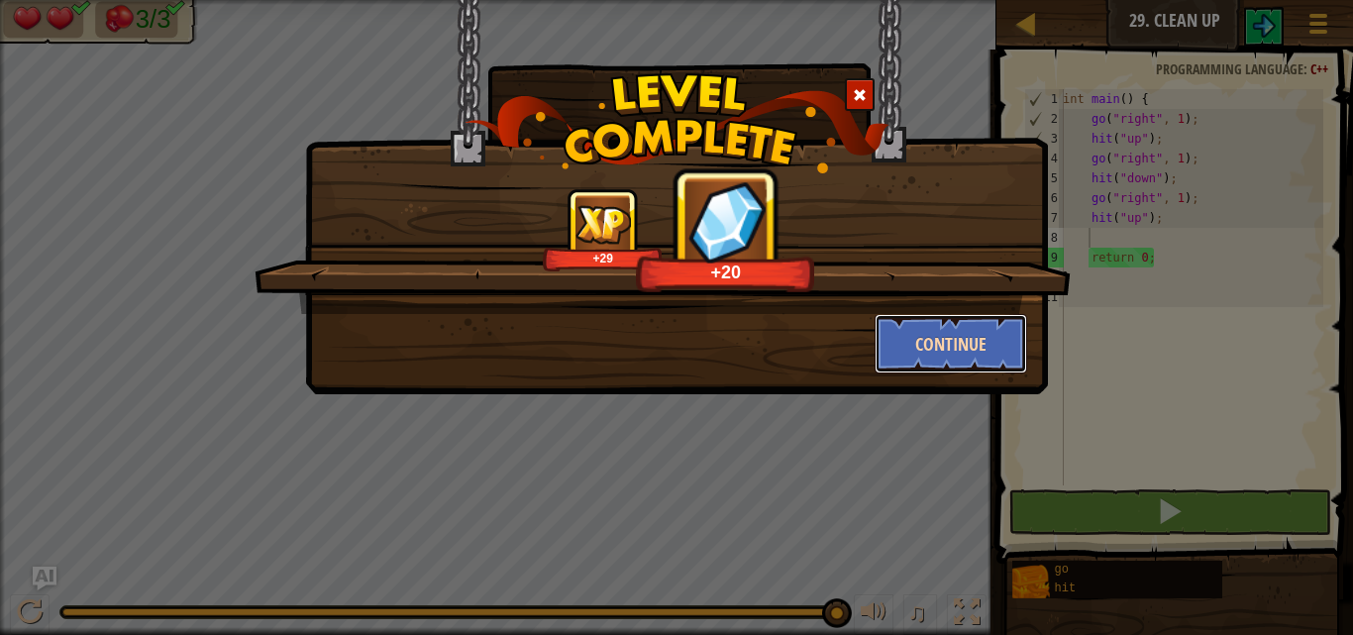
click at [966, 339] on button "Continue" at bounding box center [950, 343] width 153 height 59
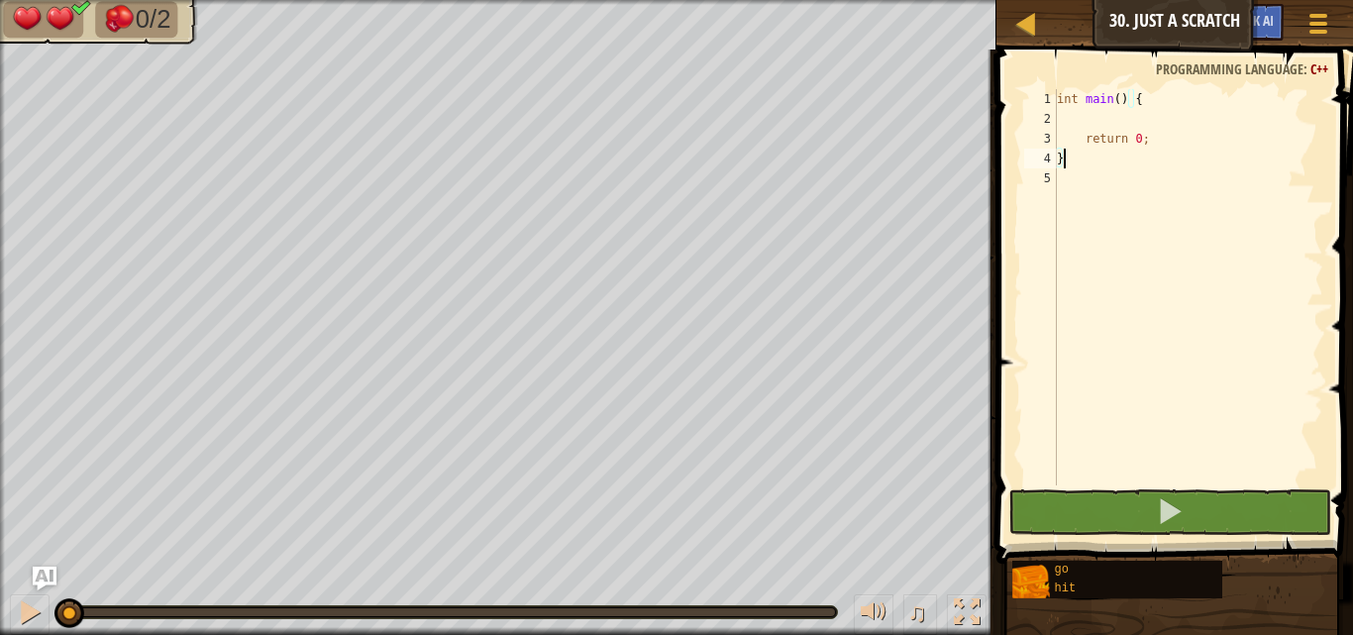
click at [1185, 84] on span at bounding box center [1176, 278] width 372 height 572
click at [1182, 93] on div "int main ( ) { return 0 ; }" at bounding box center [1188, 307] width 270 height 436
type textarea "int main() {"
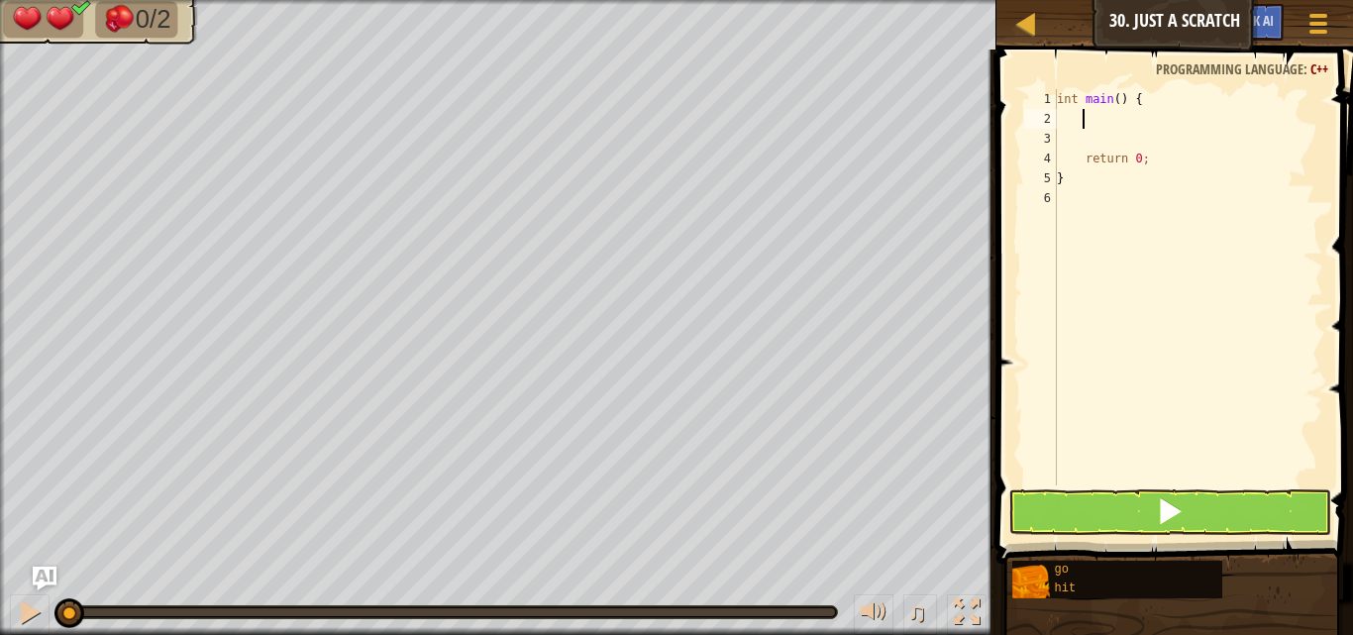
type textarea "g"
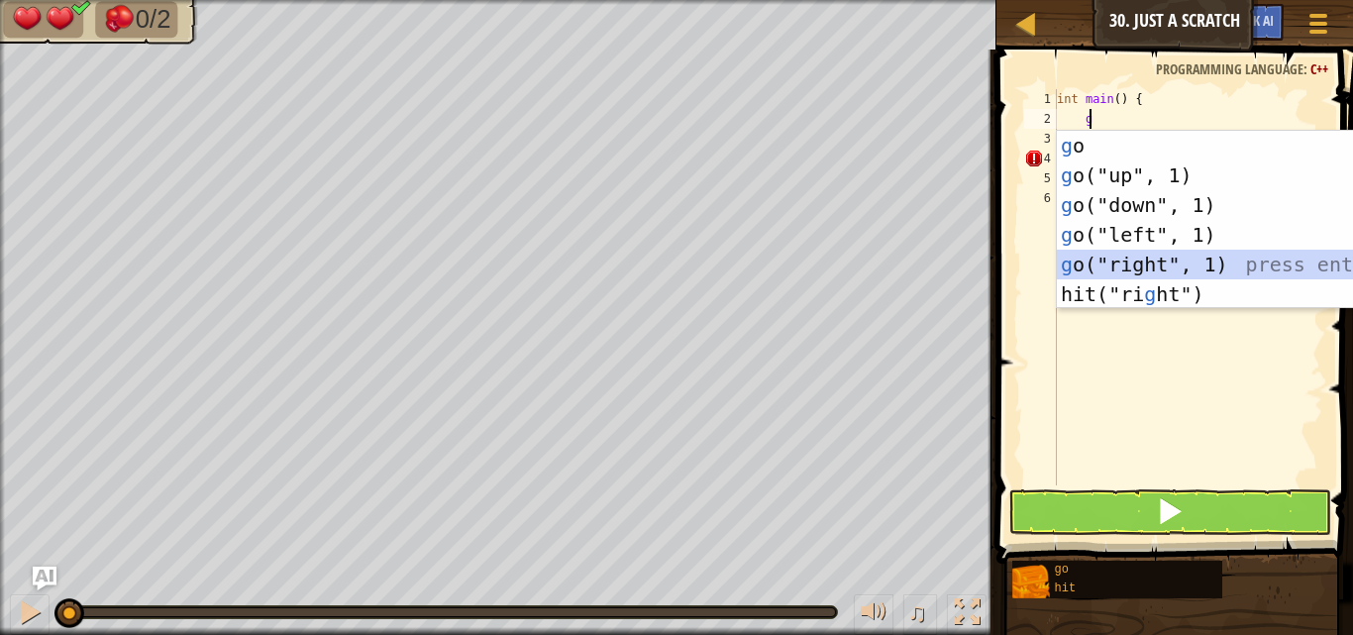
click at [1120, 258] on div "g o press enter g o("up", 1) press enter g o("down", 1) press enter g o("left",…" at bounding box center [1244, 250] width 374 height 238
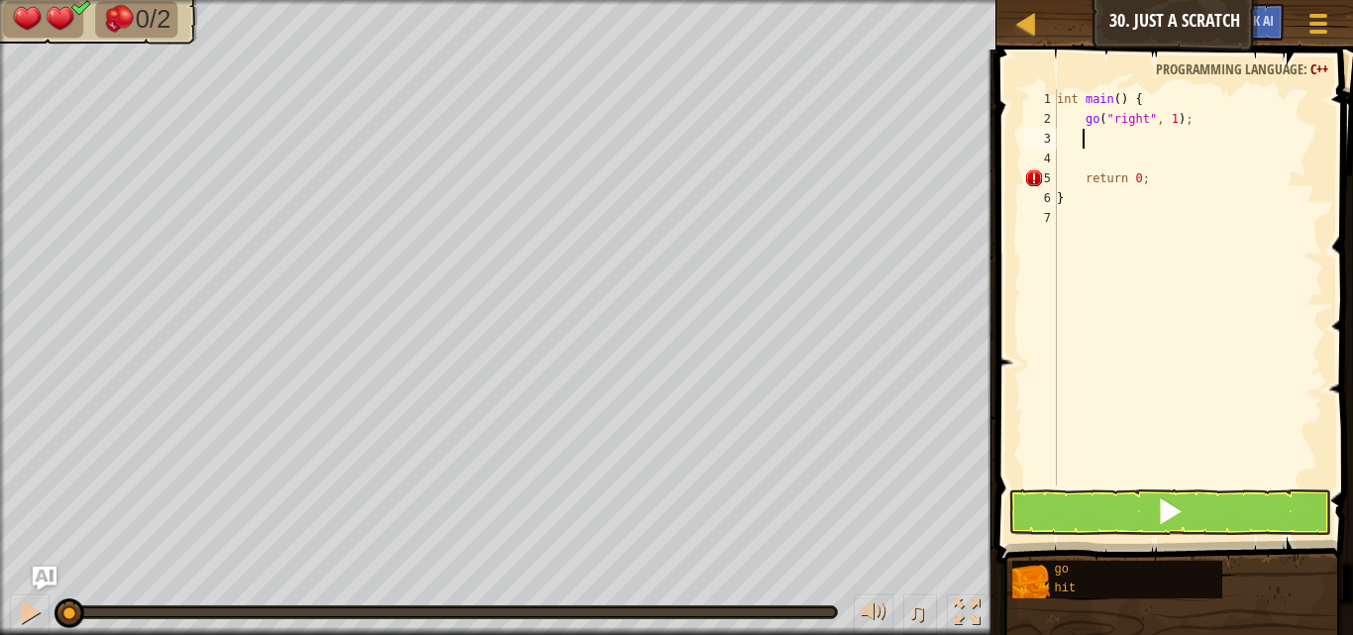
type textarea "h"
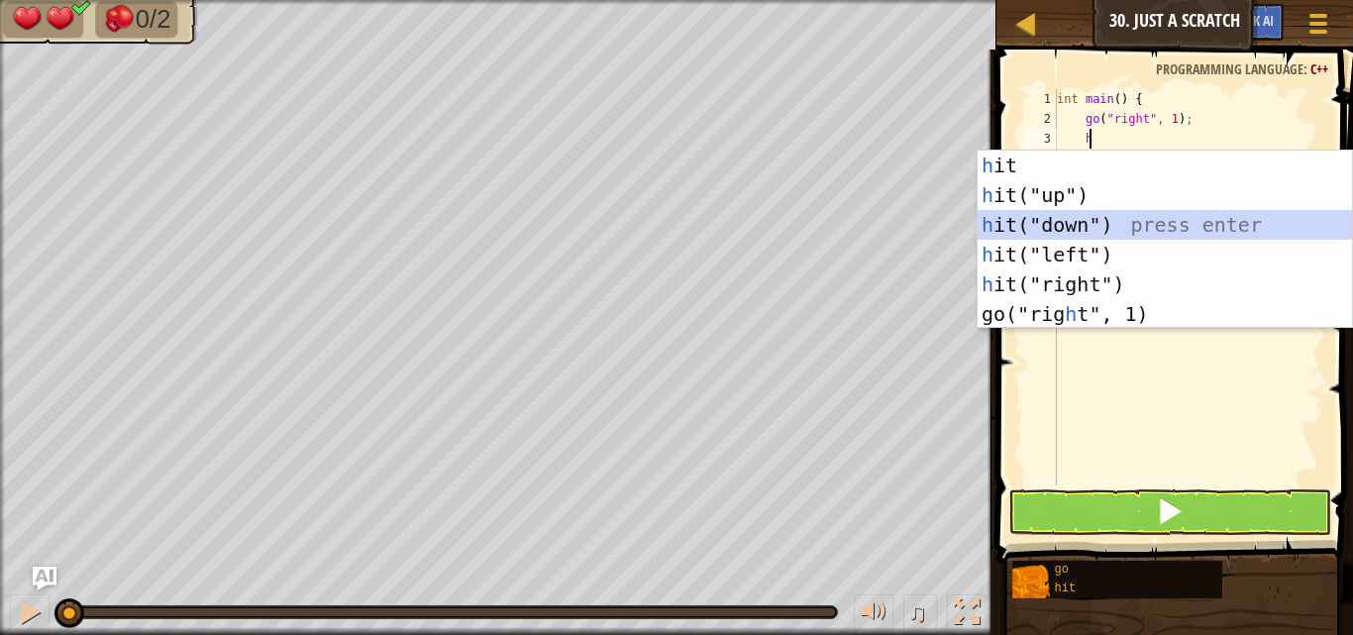
click at [1067, 237] on div "h it press enter h it("up") press enter h it("down") press enter h it("left") p…" at bounding box center [1164, 270] width 374 height 238
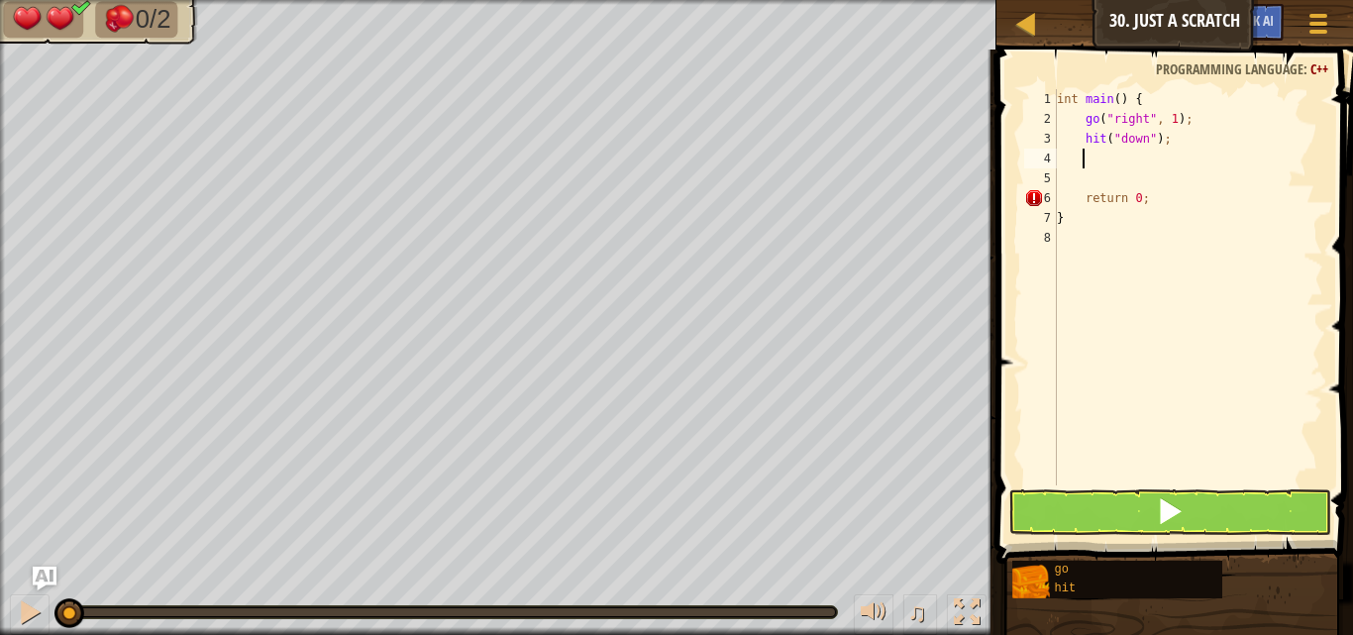
type textarea "h"
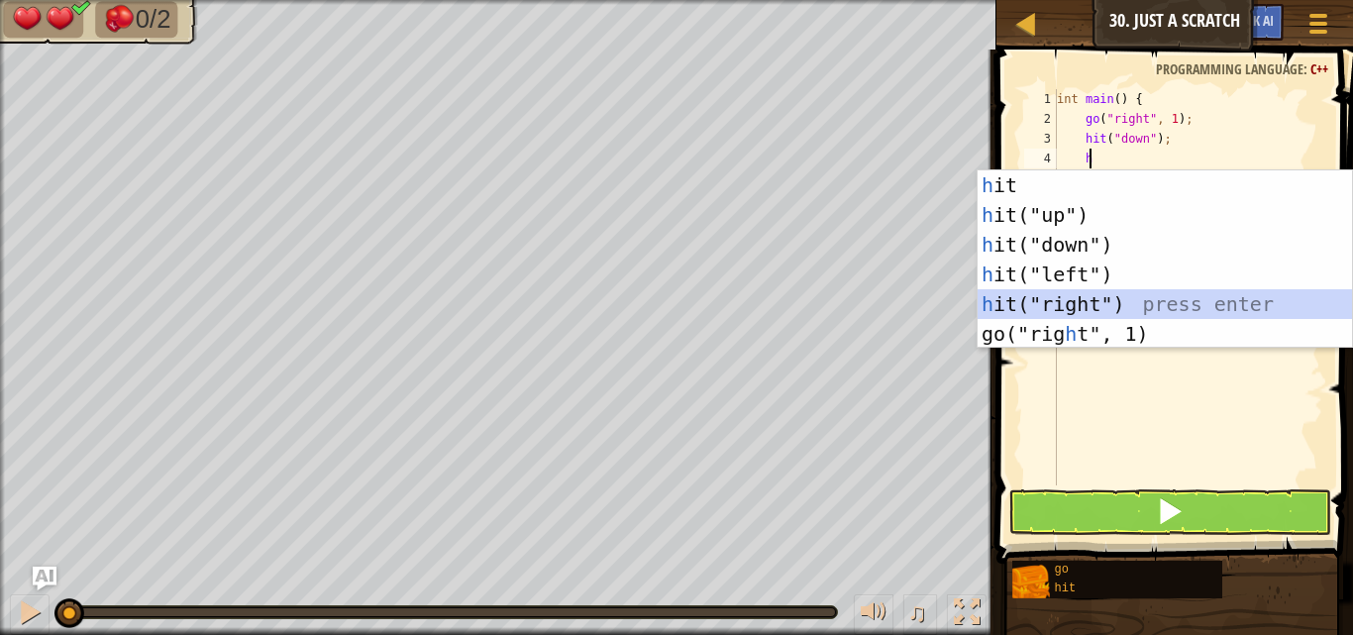
click at [1056, 293] on div "h it press enter h it("up") press enter h it("down") press enter h it("left") p…" at bounding box center [1164, 289] width 374 height 238
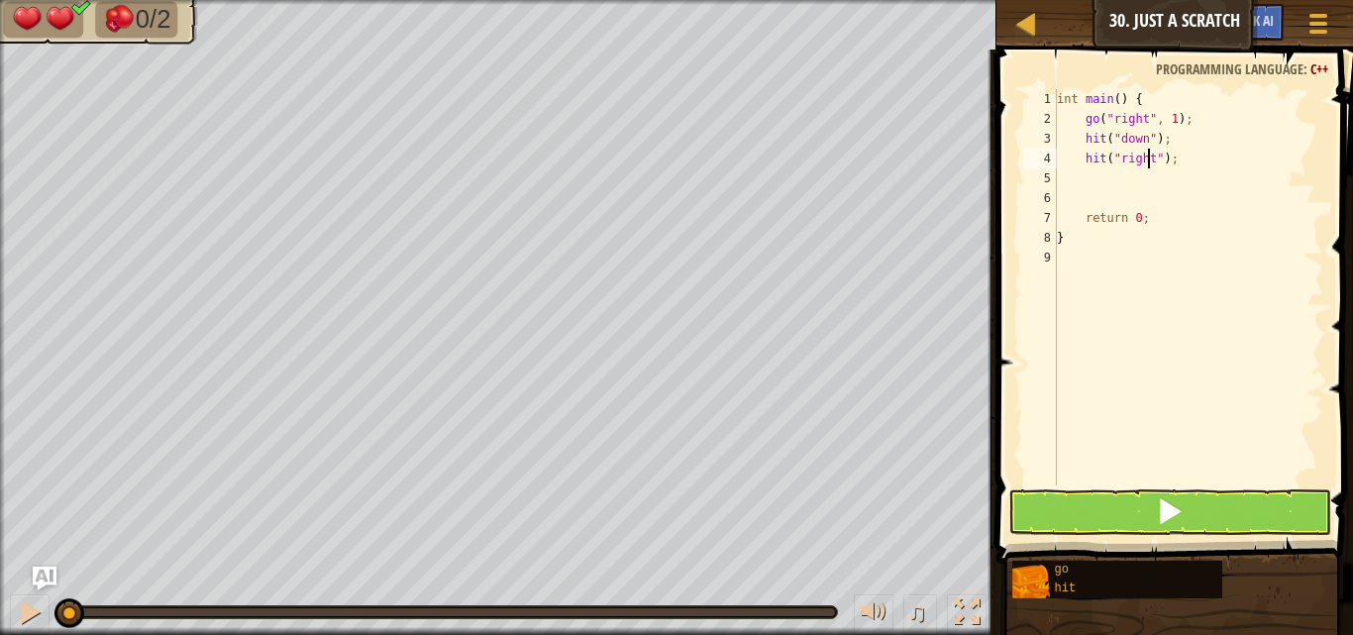
click at [1146, 159] on div "int main ( ) { go ( " right " , 1 ) ; hit ( " down " ) ; hit ( " right " ) ; re…" at bounding box center [1188, 307] width 270 height 436
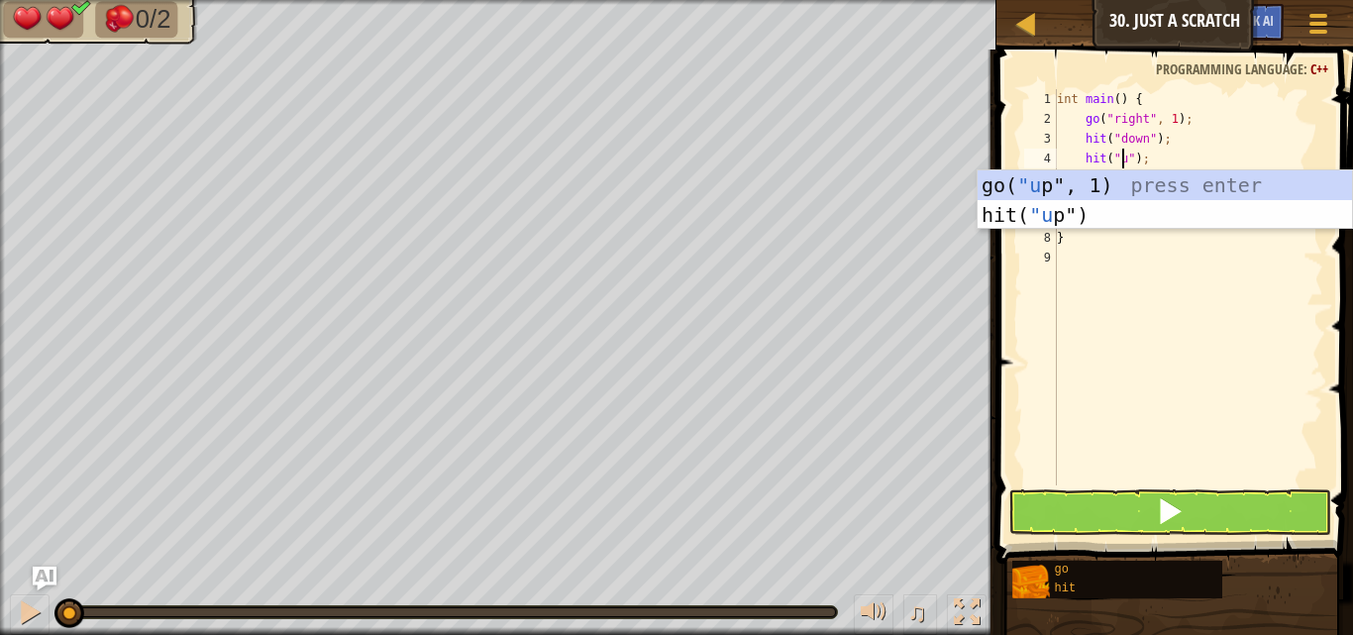
scroll to position [9, 6]
type textarea "hit("up");"
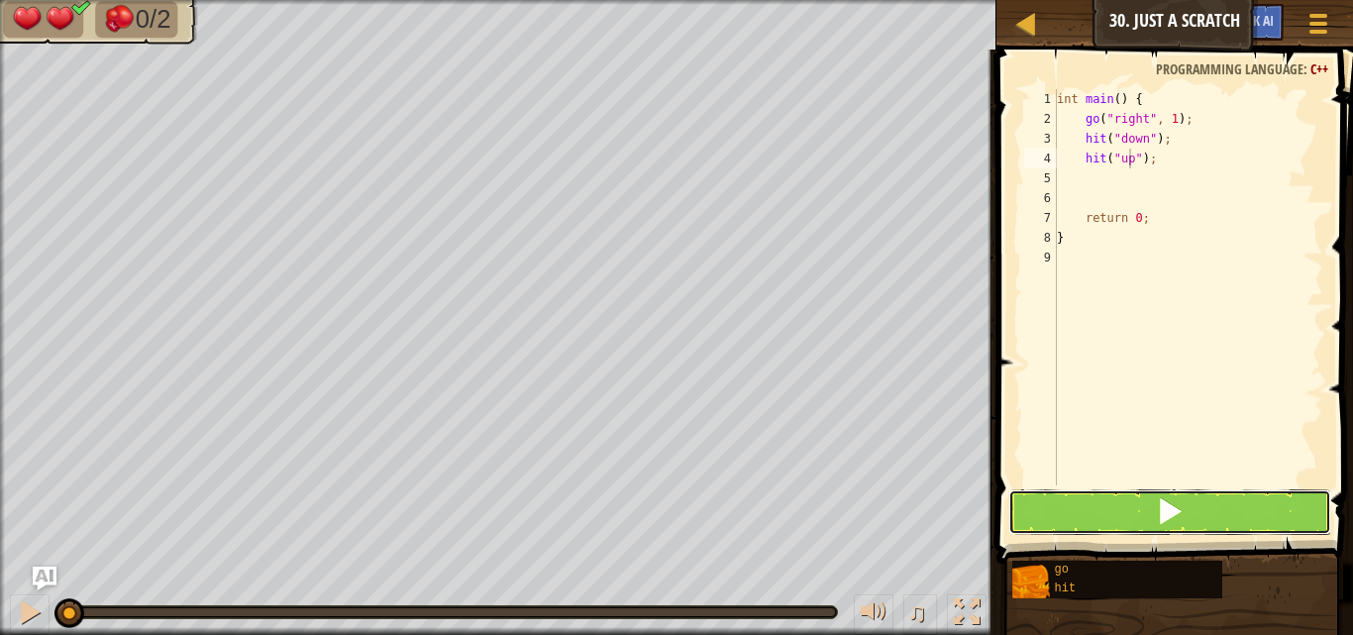
click at [1194, 527] on button at bounding box center [1169, 512] width 323 height 46
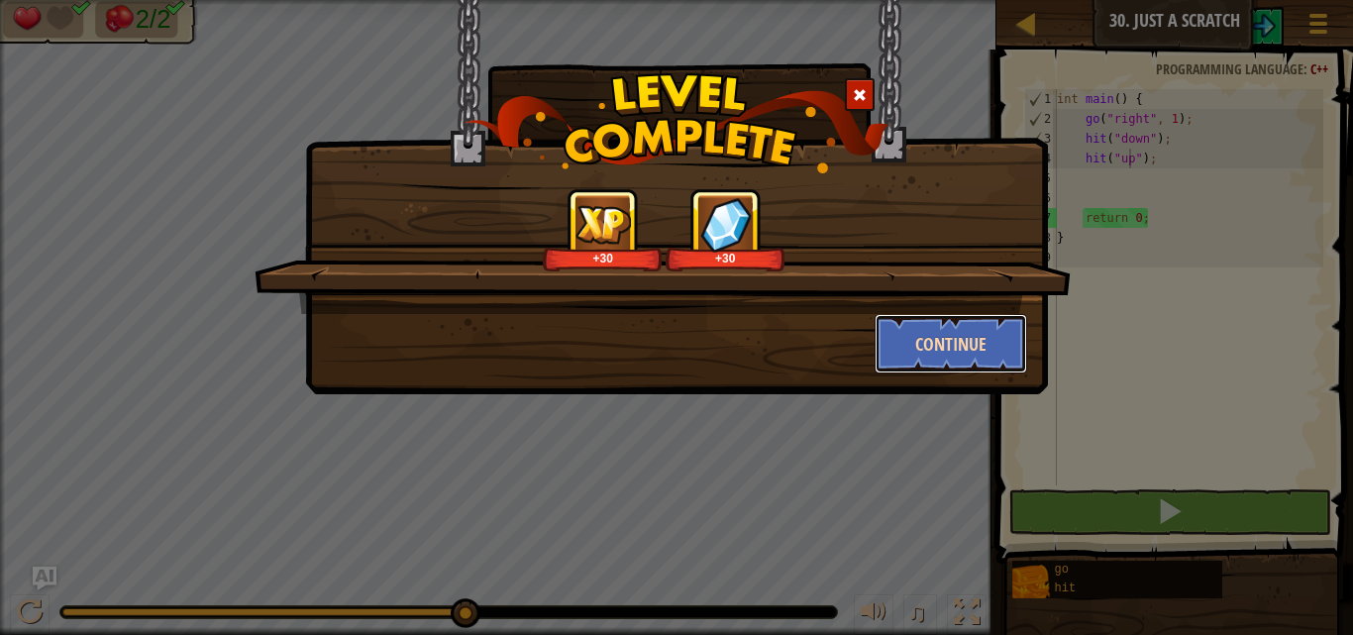
click at [1012, 346] on button "Continue" at bounding box center [950, 343] width 153 height 59
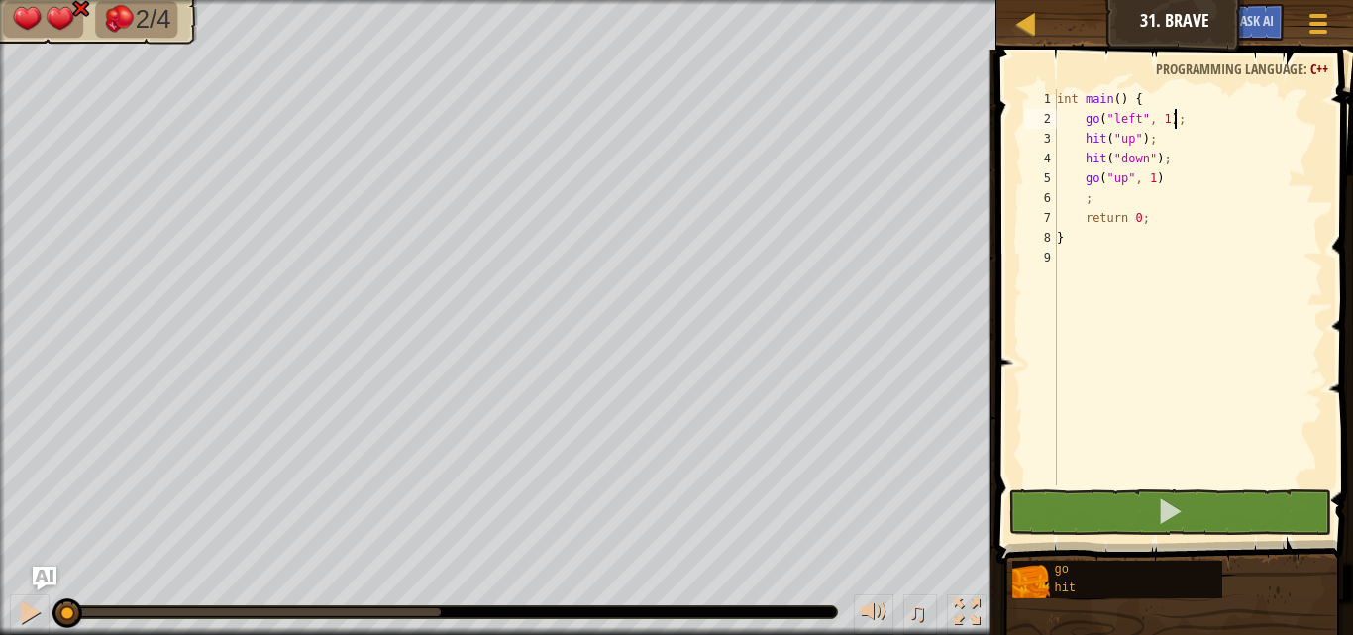
drag, startPoint x: 1205, startPoint y: 124, endPoint x: 1179, endPoint y: 141, distance: 30.8
click at [1199, 125] on div "int main ( ) { go ( " left " , 1 ) ; hit ( " up " ) ; hit ( " down " ) ; go ( "…" at bounding box center [1188, 307] width 270 height 436
click at [1082, 203] on div "int main ( ) { go ( " left " , 1 ) ; hit ( " up " ) ; hit ( " down " ) ; go ( "…" at bounding box center [1188, 307] width 270 height 436
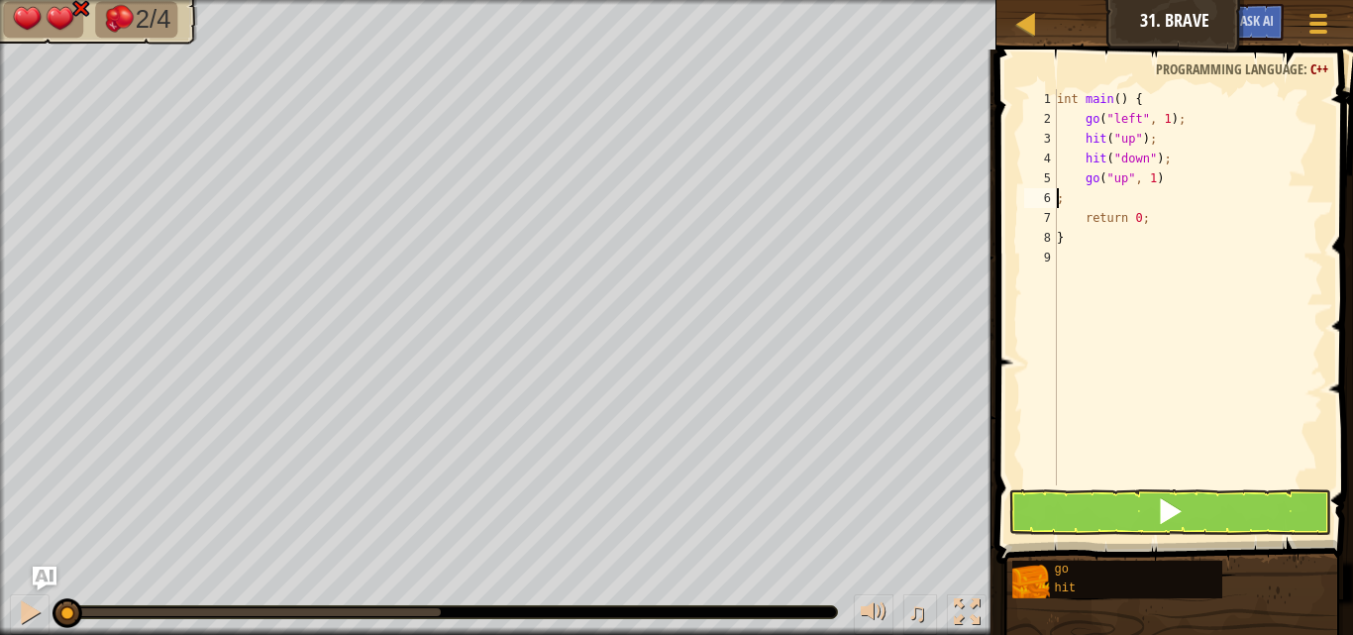
type textarea "go("up", 1);"
type textarea "h"
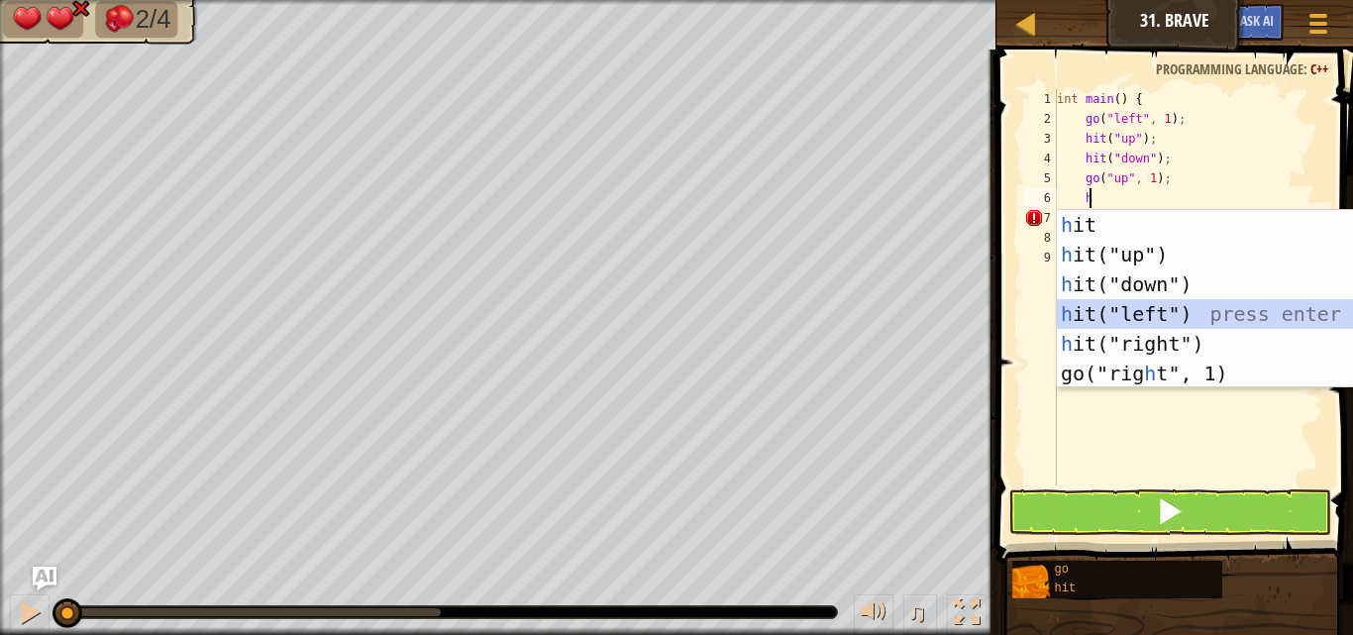
click at [1213, 303] on div "h it press enter h it("up") press enter h it("down") press enter h it("left") p…" at bounding box center [1244, 329] width 374 height 238
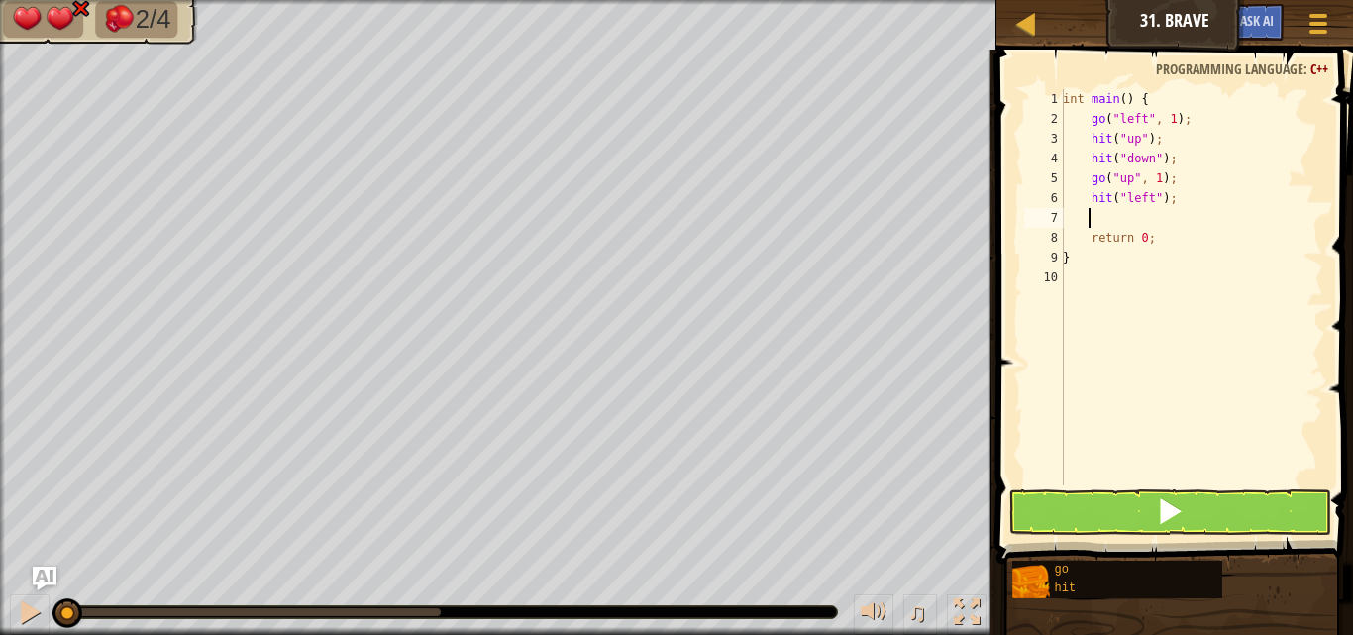
type textarea "h"
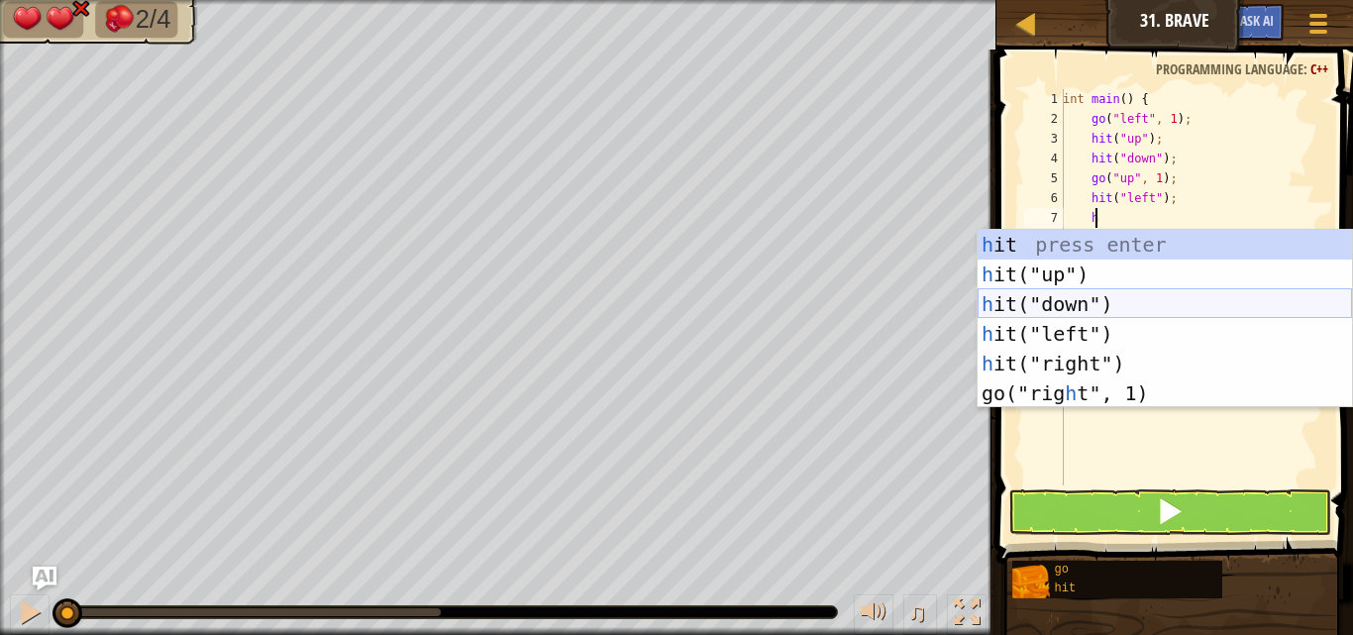
click at [1061, 293] on div "h it press enter h it("up") press enter h it("down") press enter h it("left") p…" at bounding box center [1164, 349] width 374 height 238
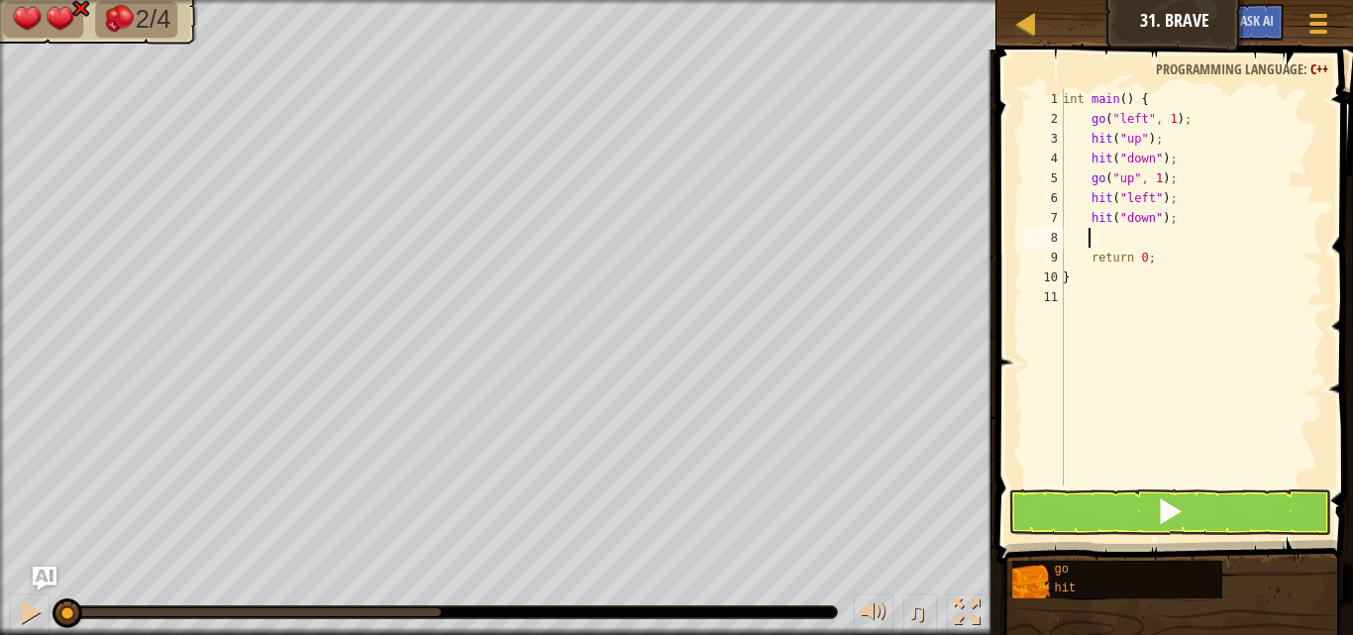
type textarea "g"
click at [1029, 504] on button at bounding box center [1169, 512] width 323 height 46
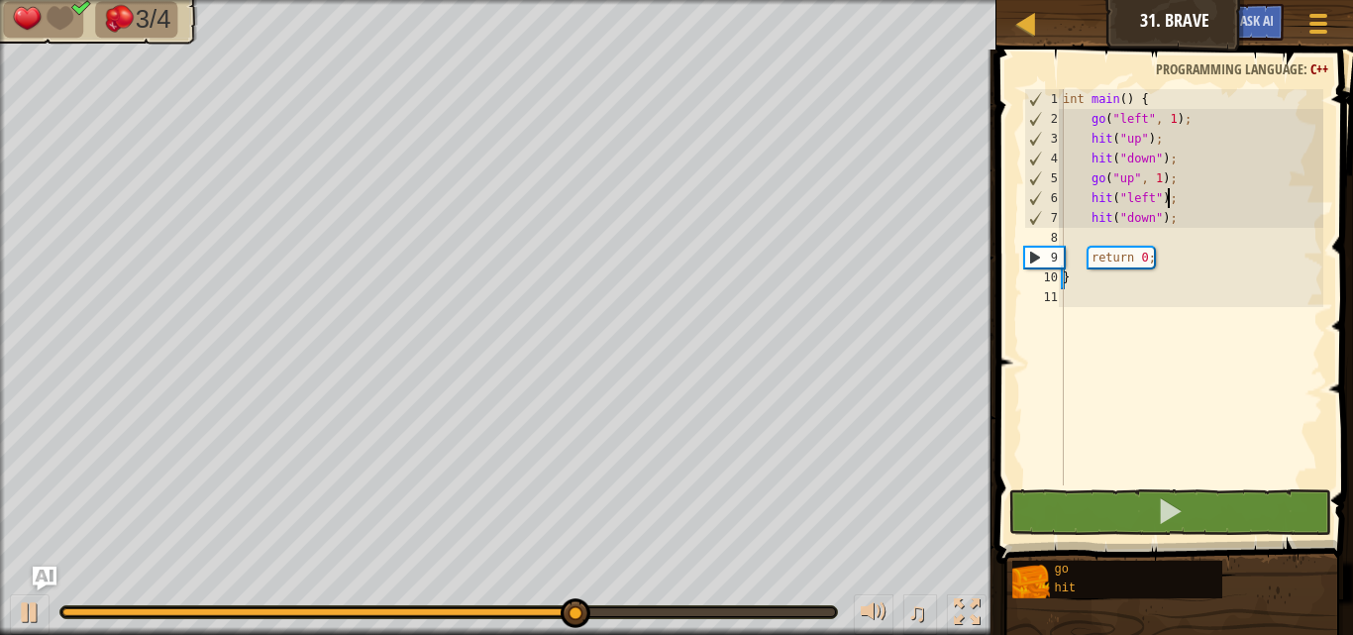
click at [1217, 199] on div "int main ( ) { go ( " left " , 1 ) ; hit ( " up " ) ; hit ( " down " ) ; go ( "…" at bounding box center [1191, 307] width 264 height 436
type textarea "hit("left");"
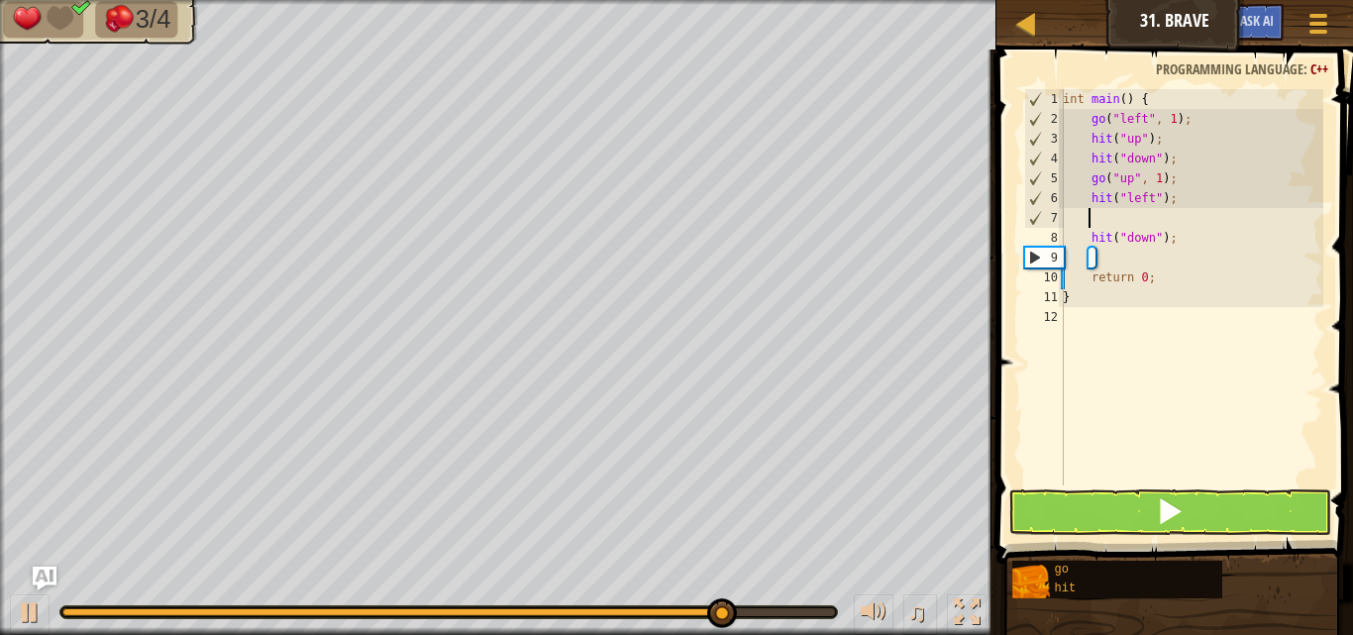
type textarea "g"
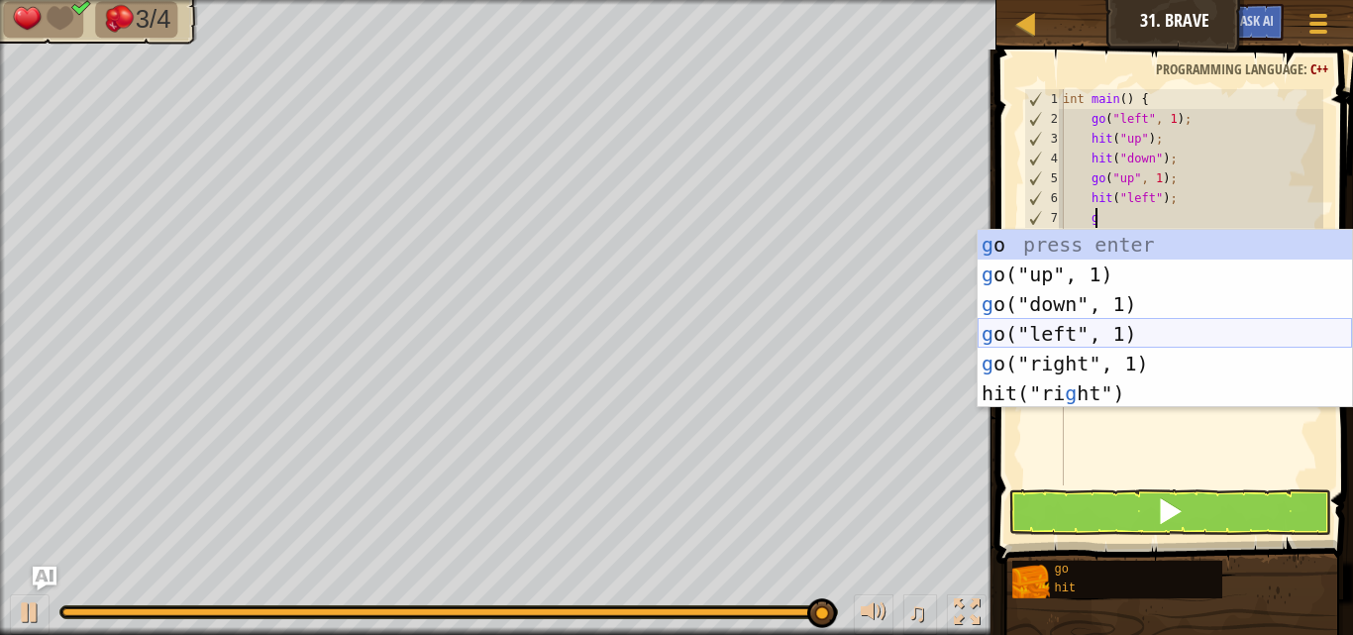
click at [1165, 341] on div "g o press enter g o("up", 1) press enter g o("down", 1) press enter g o("left",…" at bounding box center [1164, 349] width 374 height 238
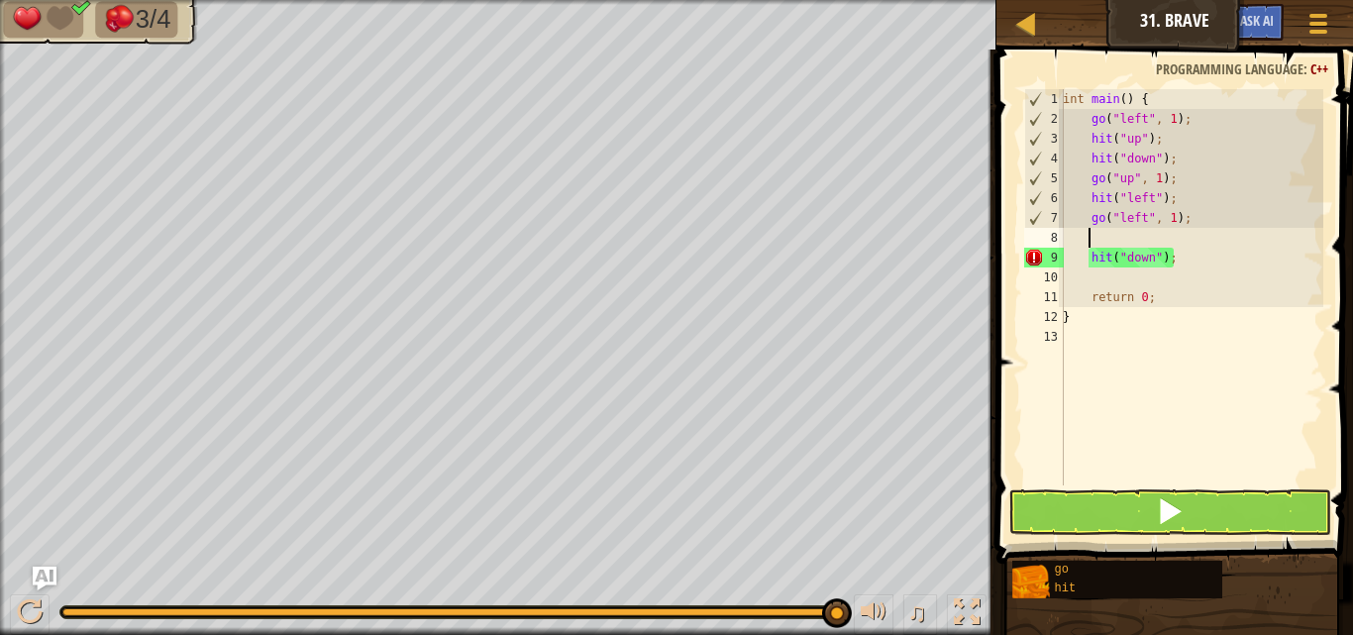
drag, startPoint x: 1117, startPoint y: 476, endPoint x: 1121, endPoint y: 488, distance: 12.5
click at [1121, 486] on div "1 2 3 4 5 6 7 8 9 10 11 12 13 int main ( ) { go ( " left " , 1 ) ; hit ( " up "…" at bounding box center [1171, 345] width 362 height 572
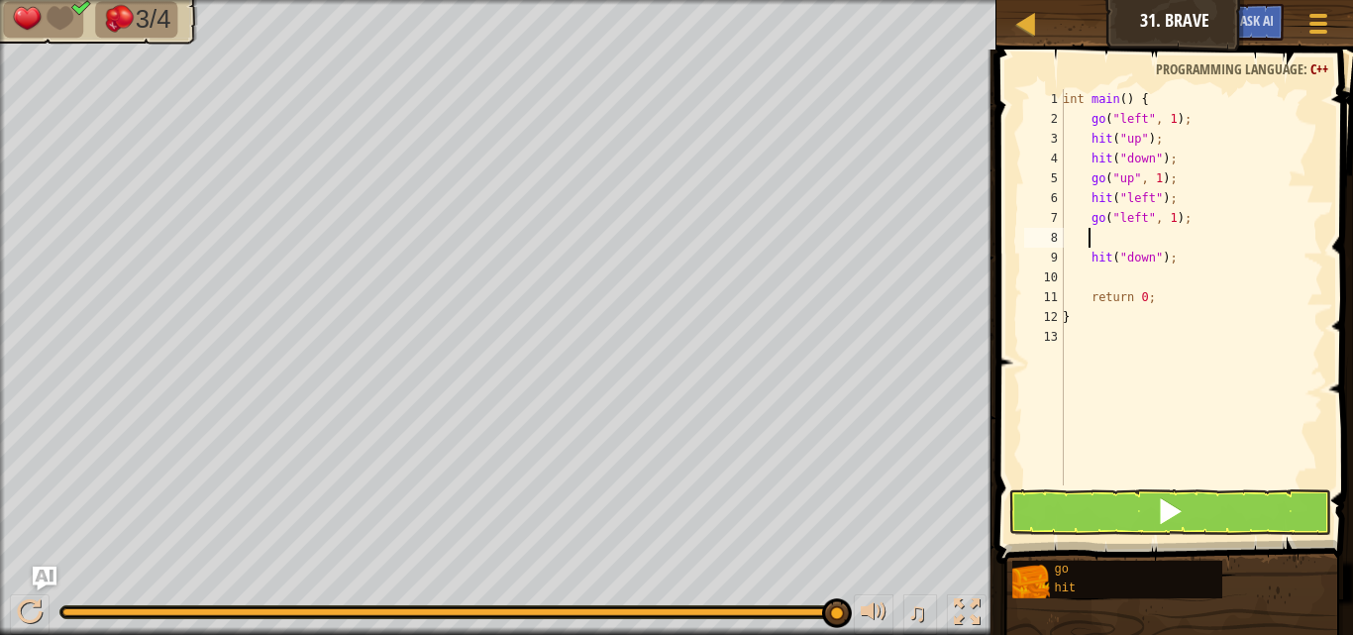
click at [1093, 233] on div "int main ( ) { go ( " left " , 1 ) ; hit ( " up " ) ; hit ( " down " ) ; go ( "…" at bounding box center [1191, 307] width 264 height 436
drag, startPoint x: 1106, startPoint y: 491, endPoint x: 1108, endPoint y: 506, distance: 15.0
click at [1108, 501] on button at bounding box center [1169, 512] width 323 height 46
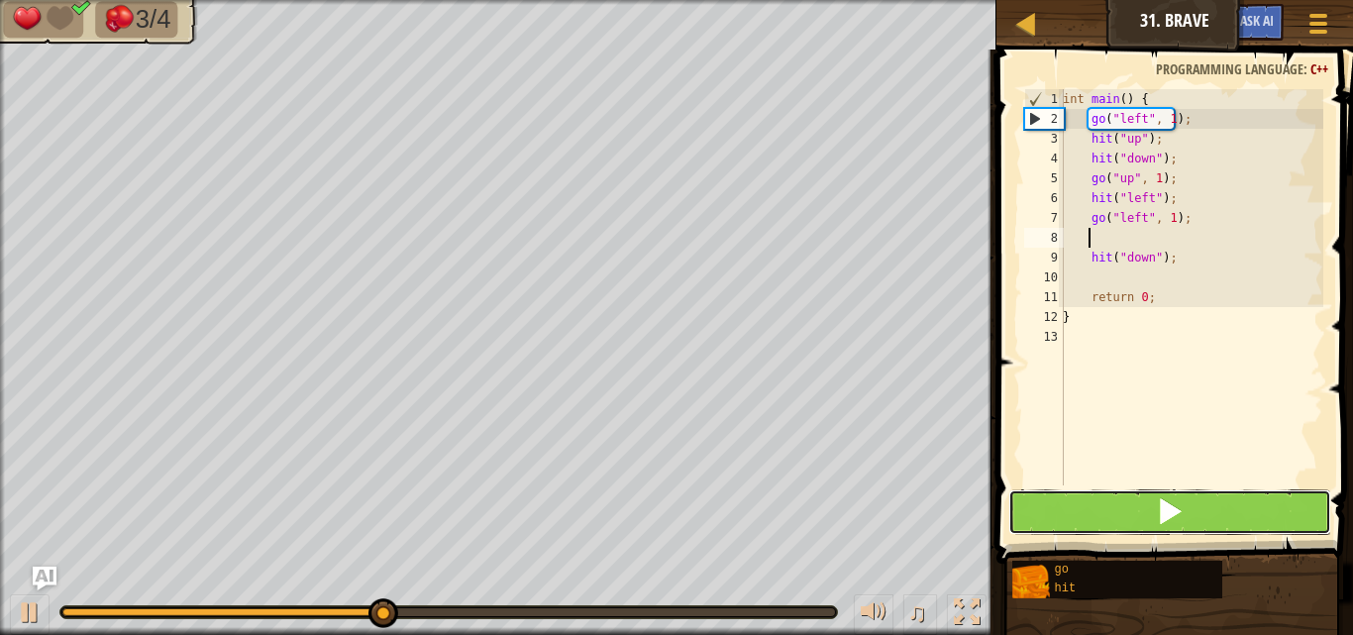
click at [1109, 507] on button at bounding box center [1169, 512] width 323 height 46
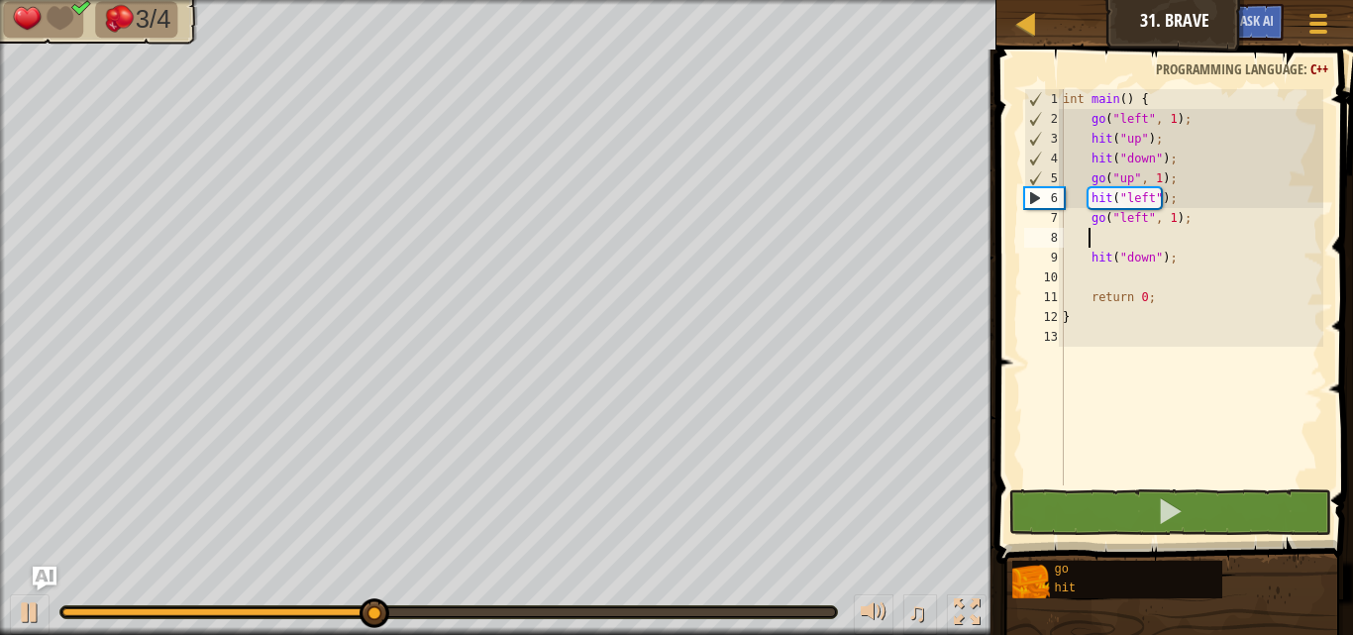
drag, startPoint x: 1111, startPoint y: 500, endPoint x: 803, endPoint y: 597, distance: 322.9
click at [803, 597] on div "♫" at bounding box center [498, 606] width 996 height 59
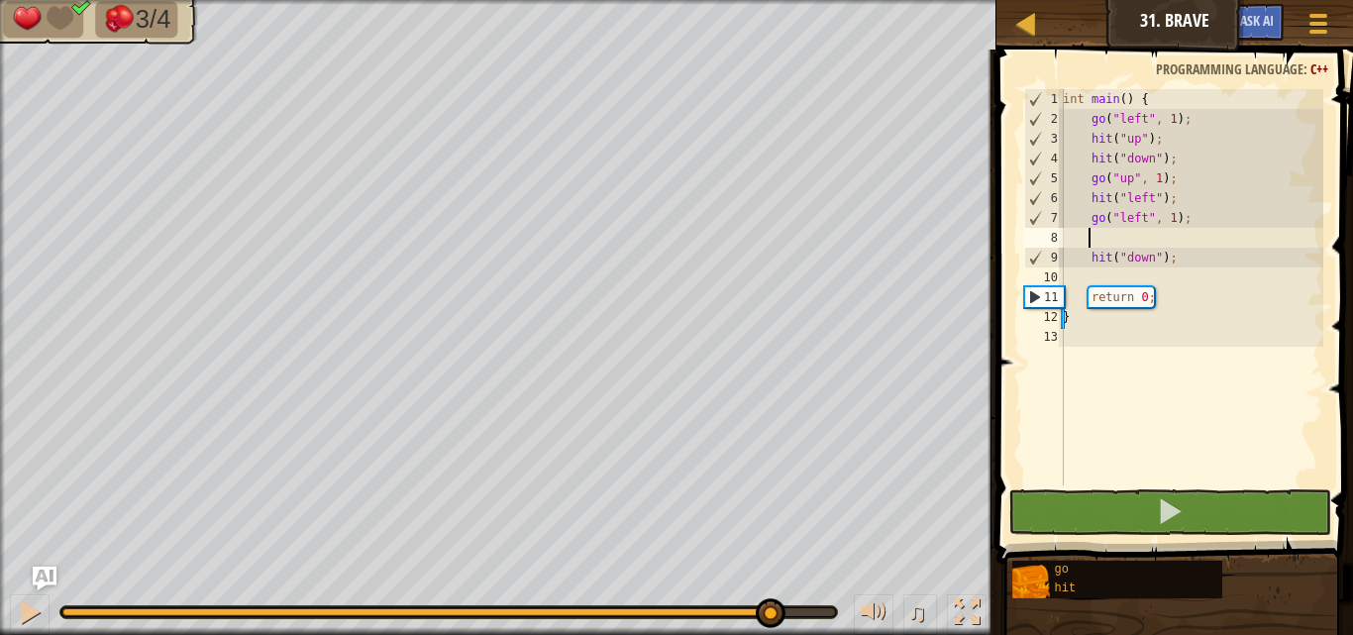
click at [769, 611] on div at bounding box center [448, 612] width 772 height 8
type textarea "g"
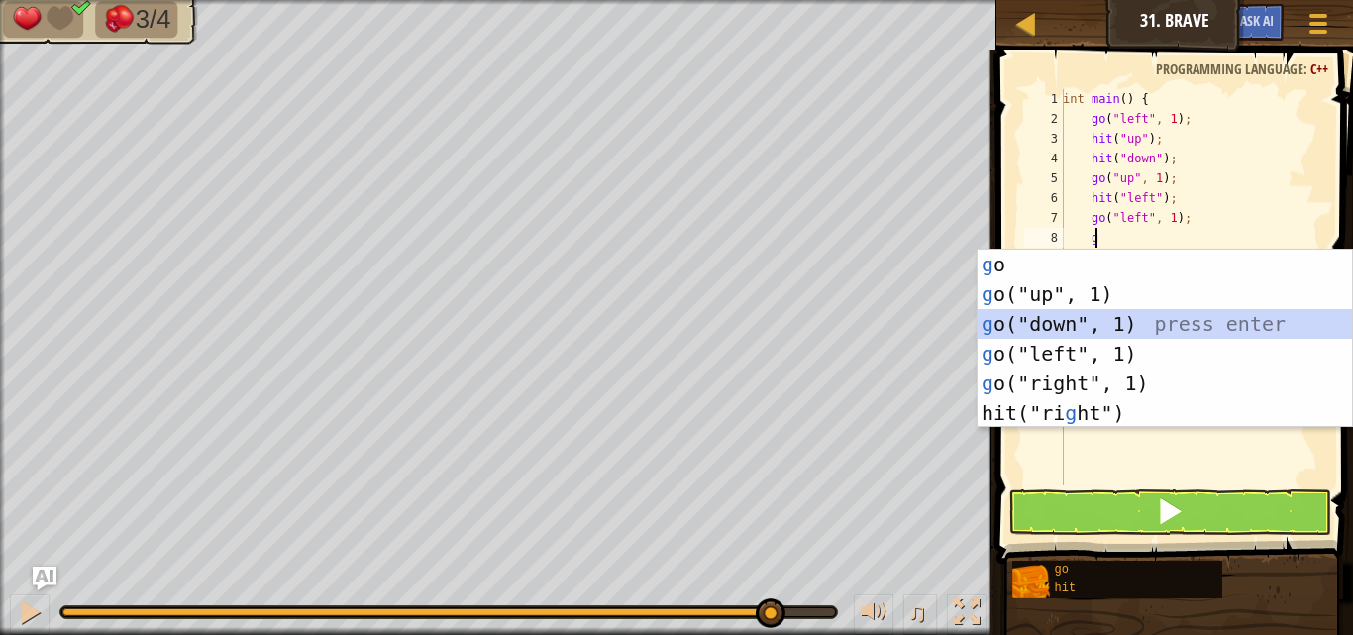
click at [1078, 331] on div "g o press enter g o("up", 1) press enter g o("down", 1) press enter g o("left",…" at bounding box center [1164, 369] width 374 height 238
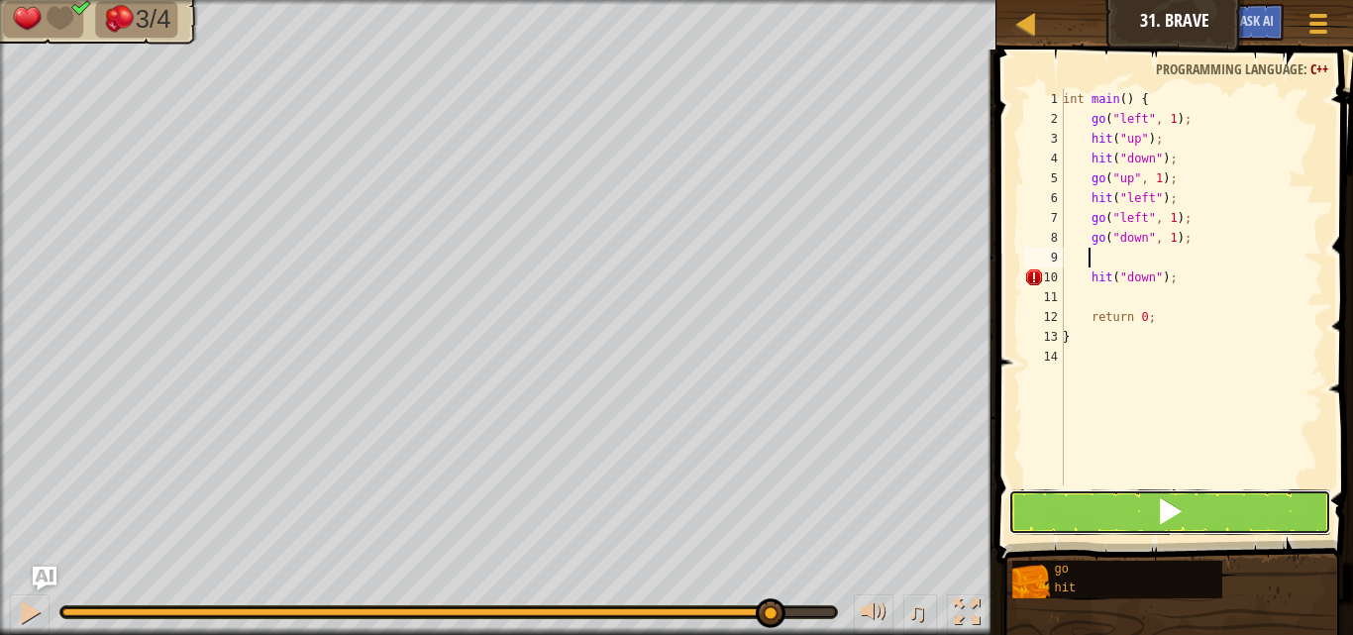
click at [1098, 504] on button at bounding box center [1169, 512] width 323 height 46
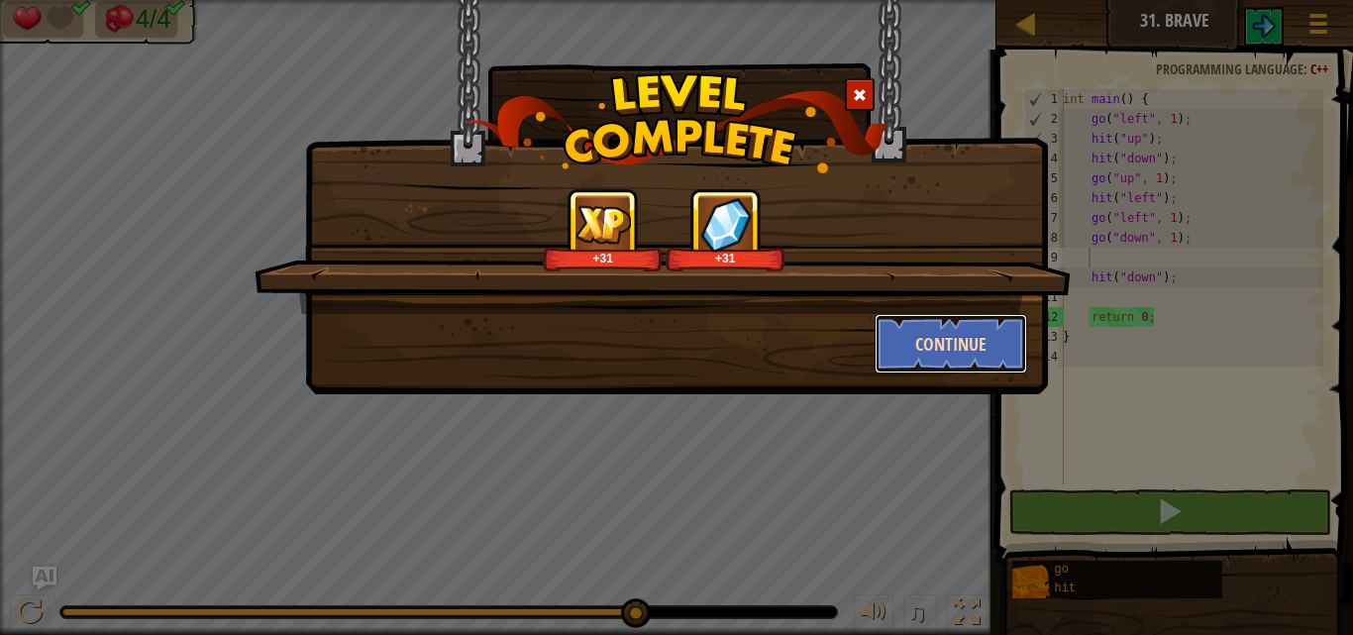
click at [963, 330] on button "Continue" at bounding box center [950, 343] width 153 height 59
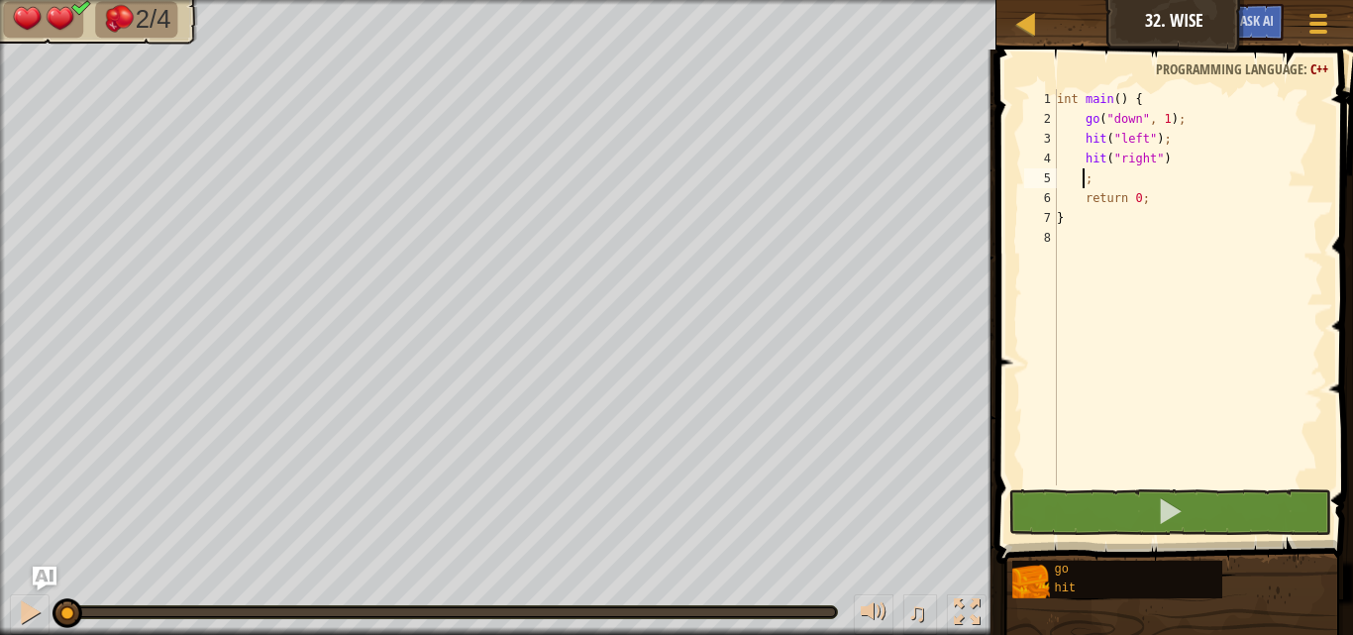
click at [1083, 176] on div "int main ( ) { go ( " down " , 1 ) ; hit ( " left " ) ; hit ( " right " ) ; ret…" at bounding box center [1188, 307] width 270 height 436
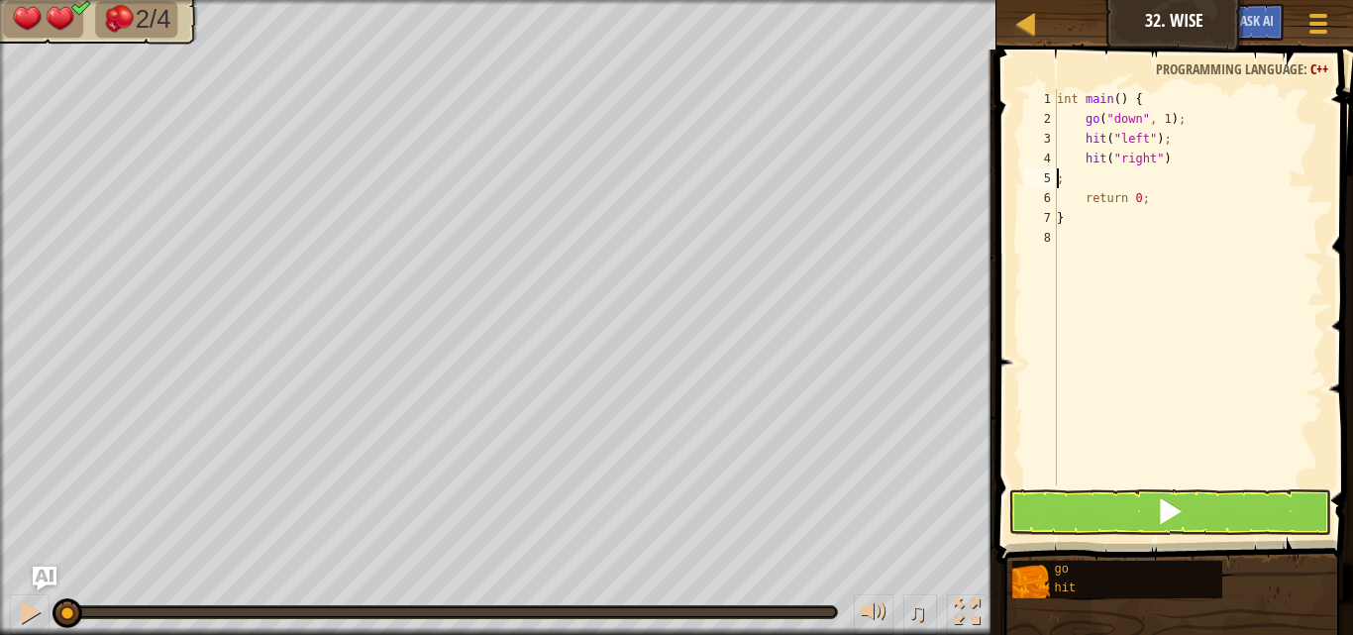
type textarea "hit("right");"
type textarea "g"
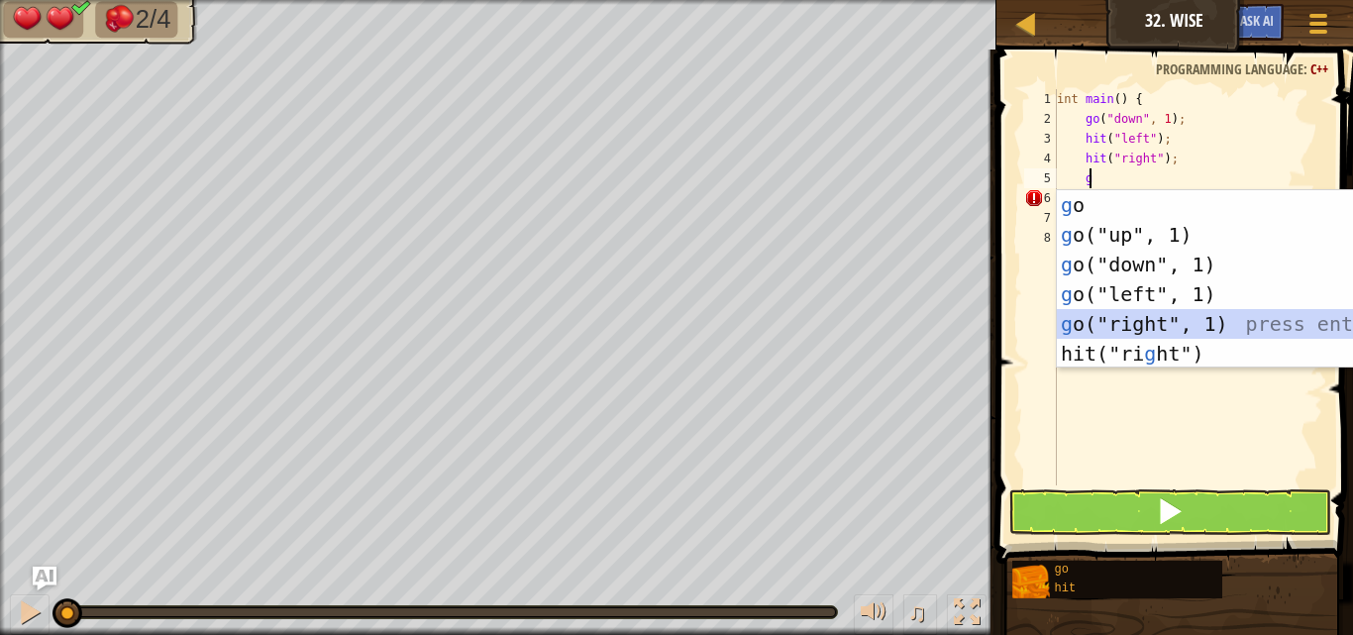
click at [1197, 323] on div "g o press enter g o("up", 1) press enter g o("down", 1) press enter g o("left",…" at bounding box center [1244, 309] width 374 height 238
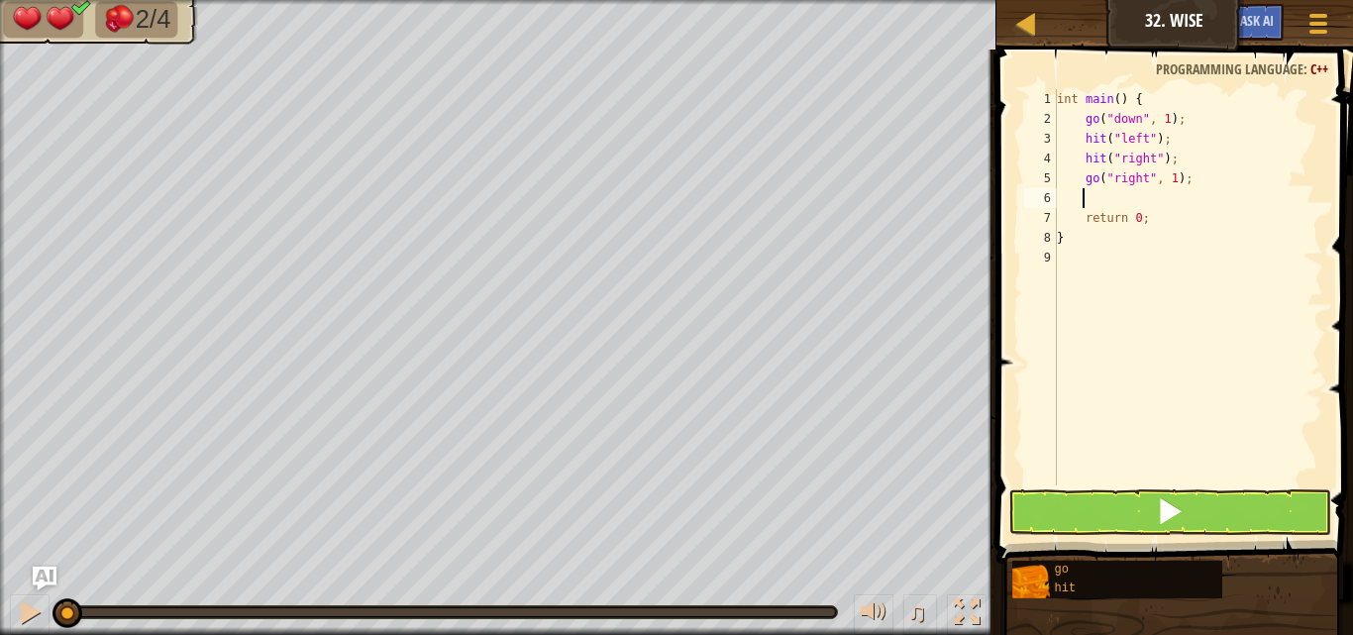
type textarea "g"
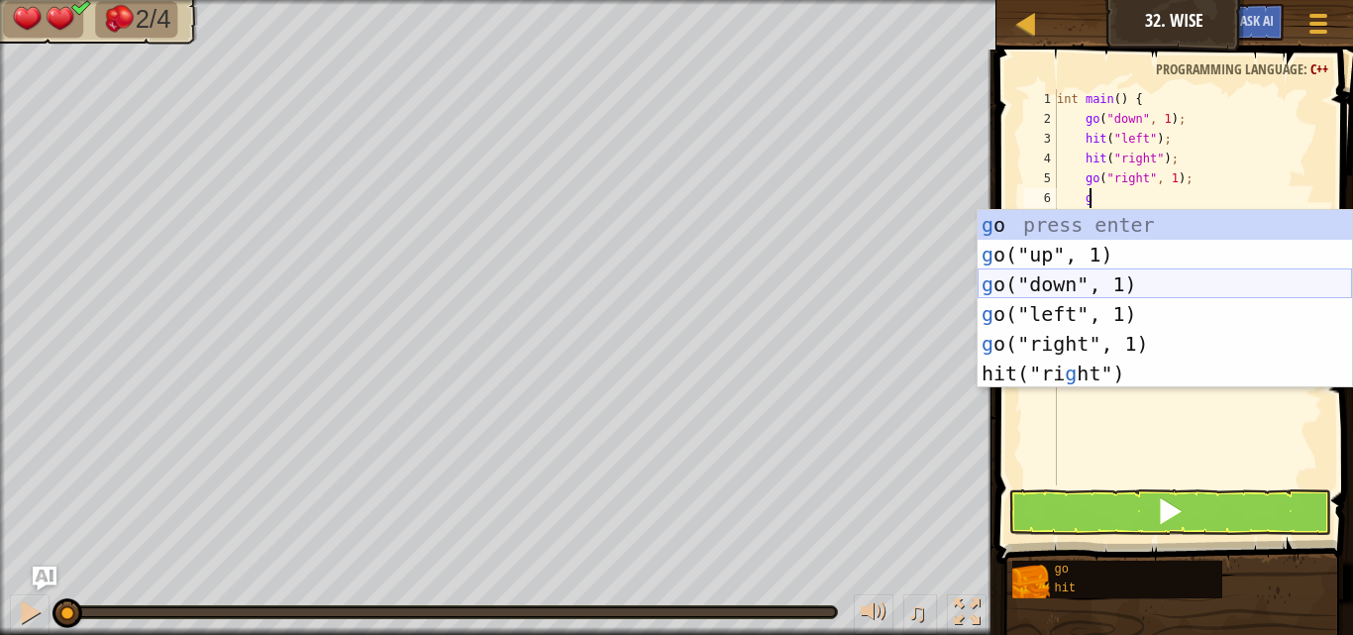
click at [1105, 281] on div "g o press enter g o("up", 1) press enter g o("down", 1) press enter g o("left",…" at bounding box center [1164, 329] width 374 height 238
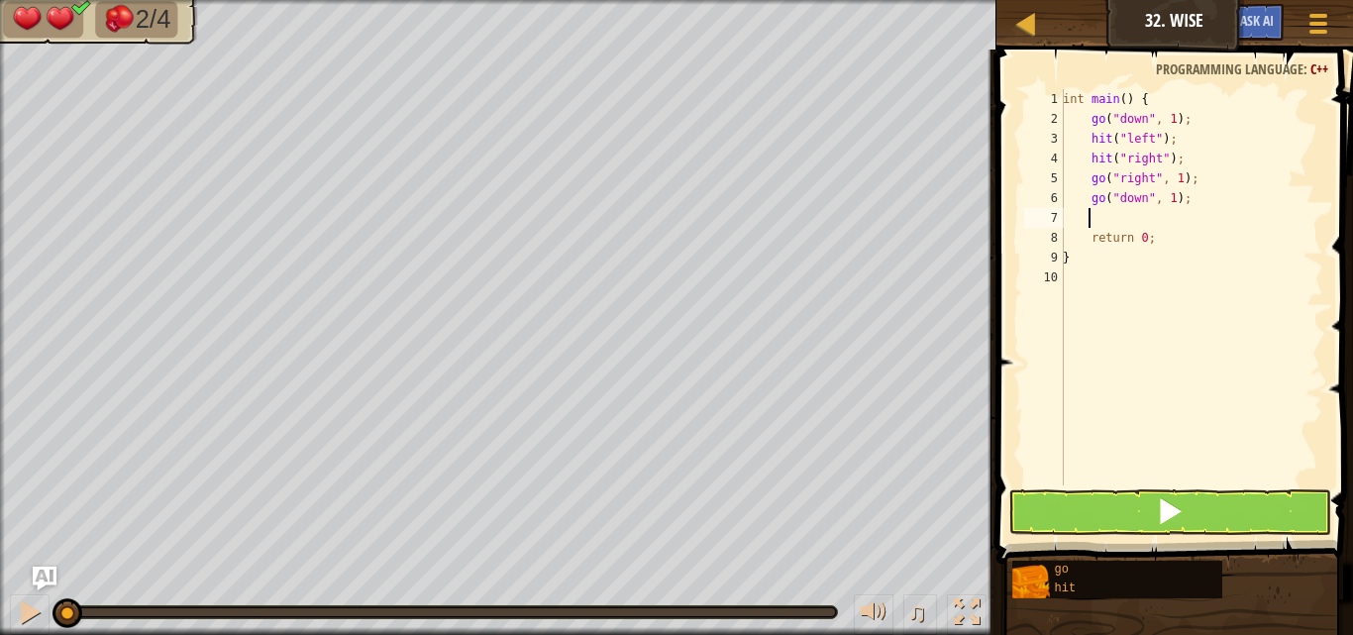
type textarea "h"
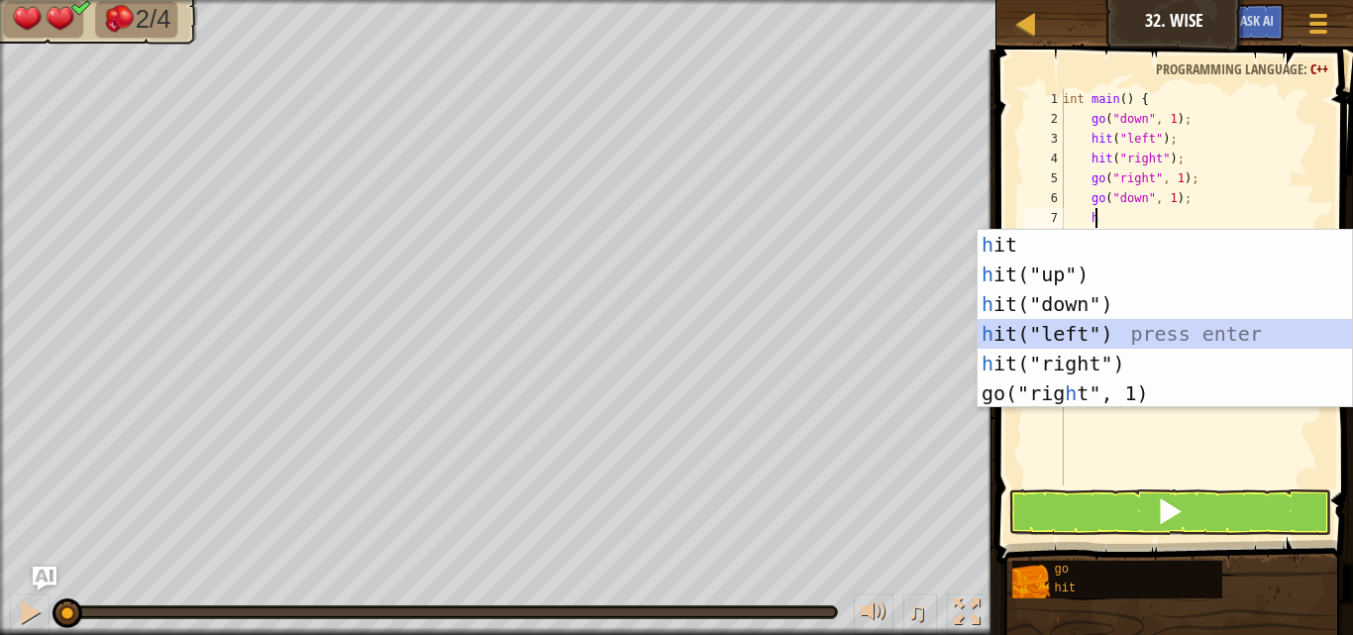
click at [1083, 347] on div "h it press enter h it("up") press enter h it("down") press enter h it("left") p…" at bounding box center [1164, 349] width 374 height 238
click at [1083, 347] on div "int main ( ) { go ( " down " , 1 ) ; hit ( " left " ) ; hit ( " right " ) ; go …" at bounding box center [1191, 307] width 264 height 436
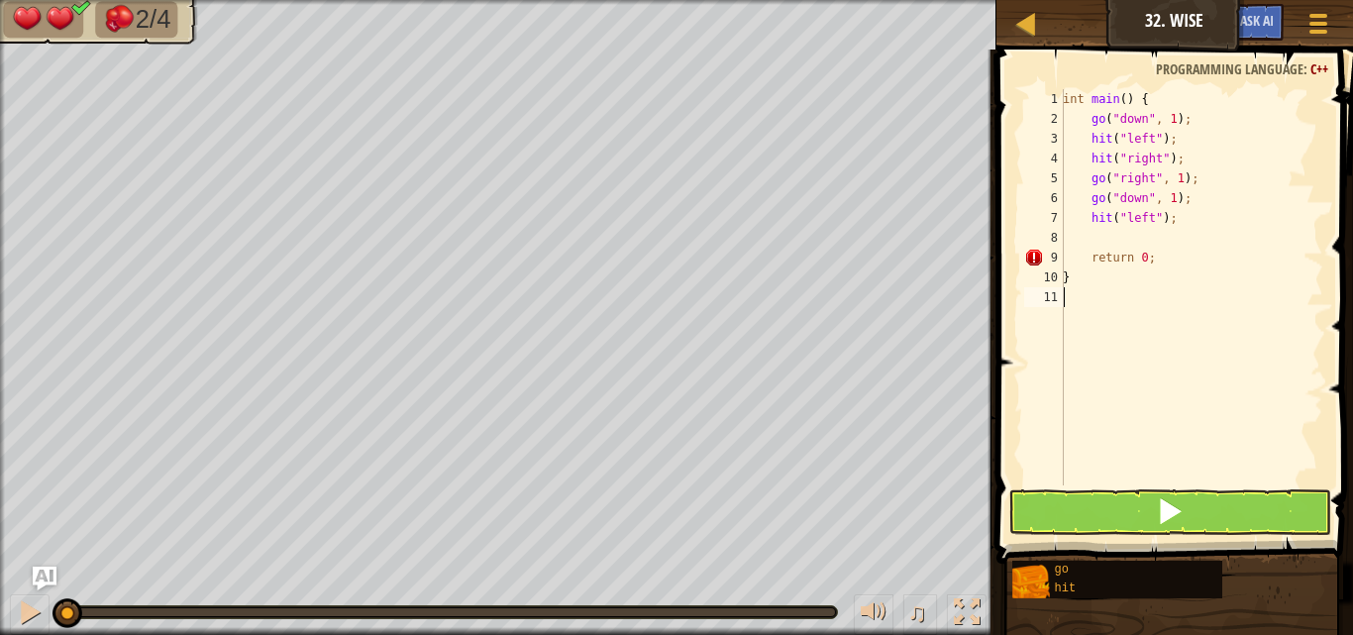
scroll to position [9, 0]
type textarea "h"
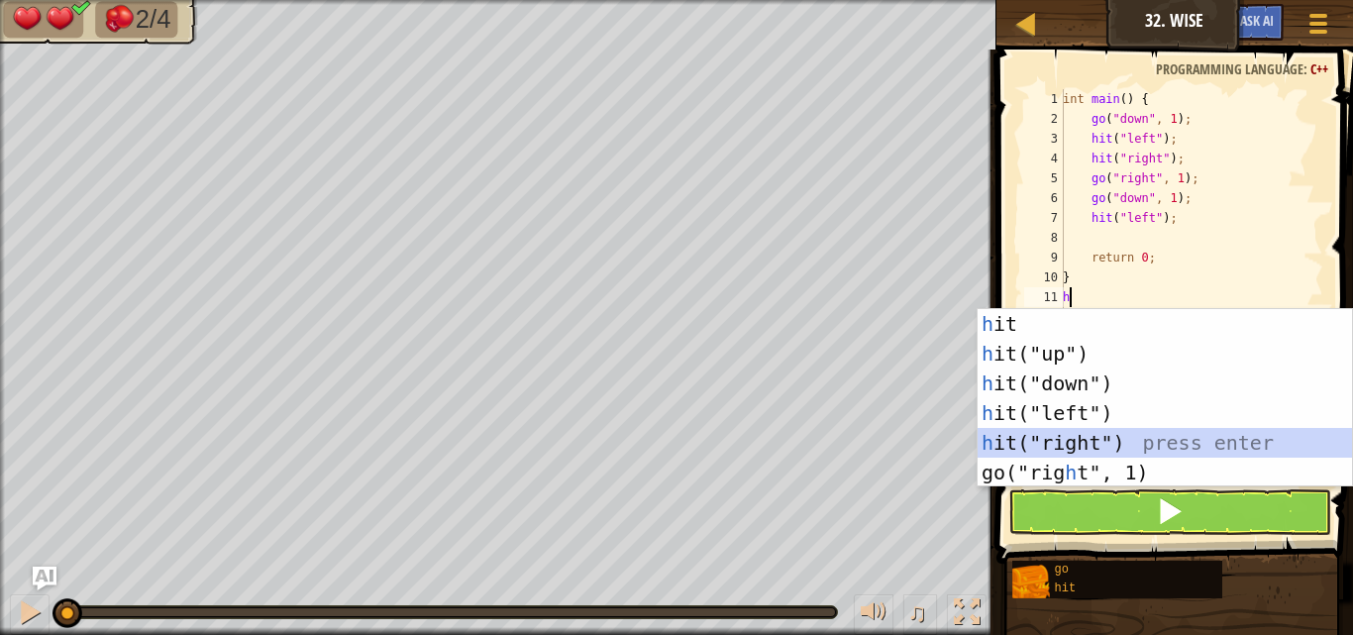
click at [1073, 448] on div "h it press enter h it("up") press enter h it("down") press enter h it("left") p…" at bounding box center [1164, 428] width 374 height 238
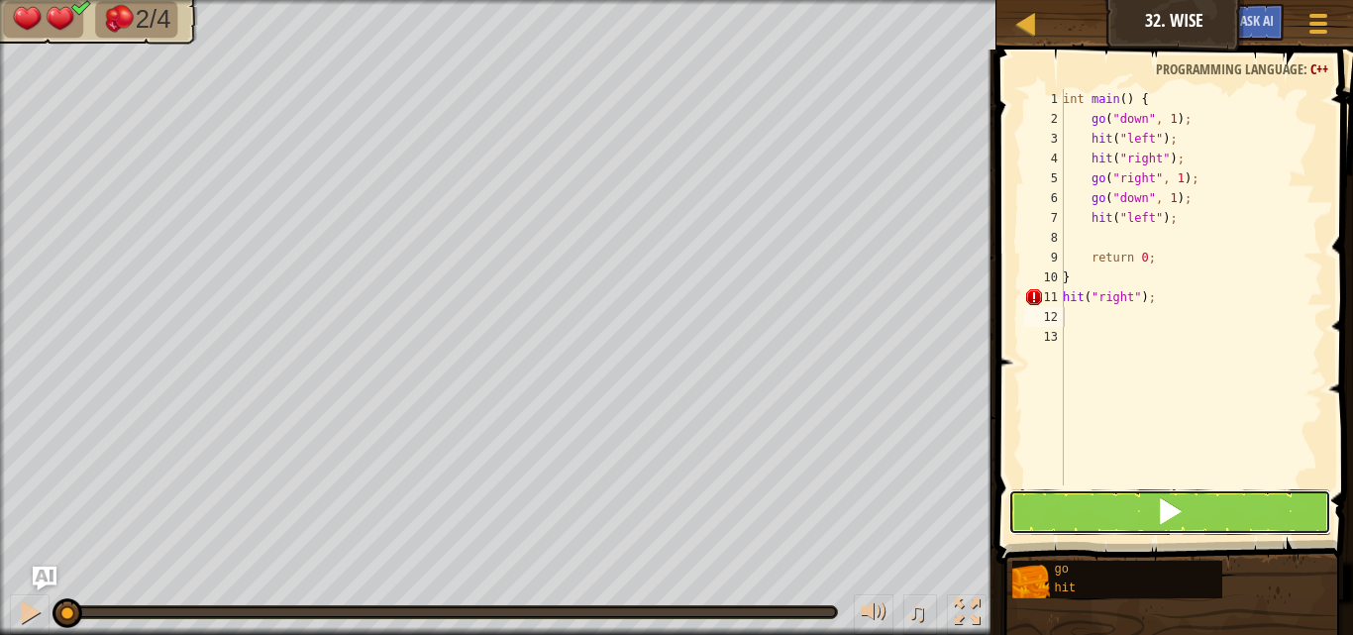
drag, startPoint x: 1073, startPoint y: 448, endPoint x: 1116, endPoint y: 505, distance: 72.1
click at [1116, 505] on button at bounding box center [1169, 512] width 323 height 46
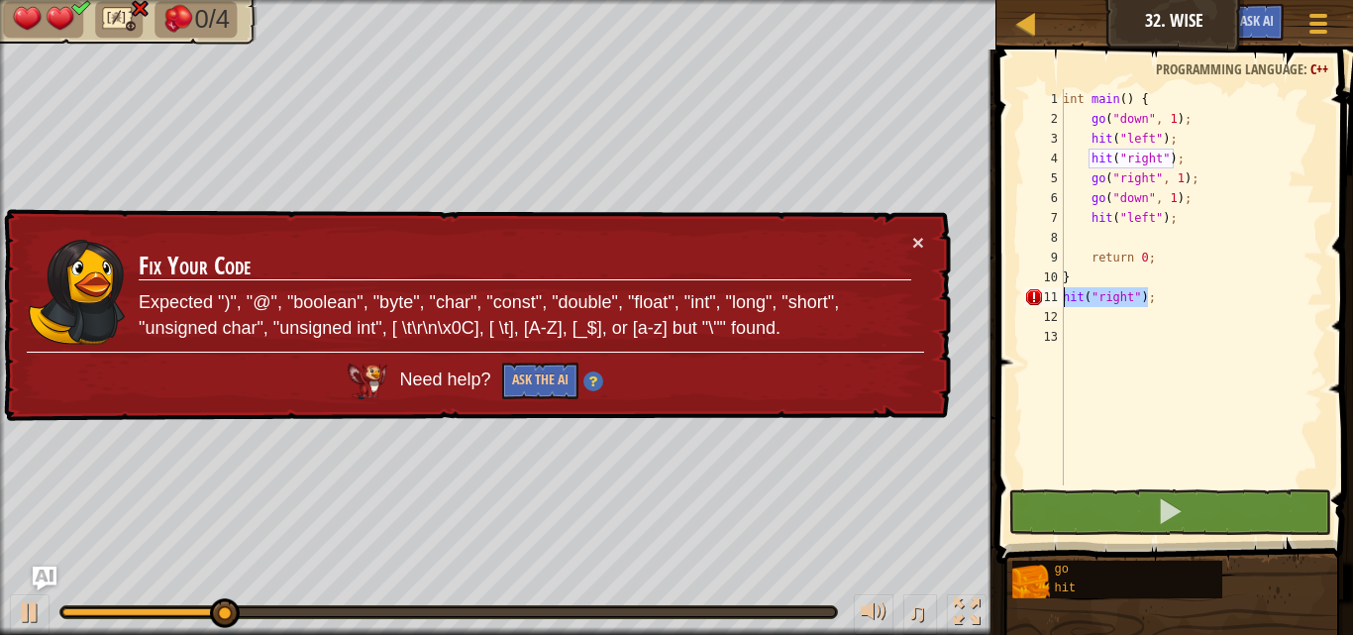
drag, startPoint x: 1171, startPoint y: 299, endPoint x: 1057, endPoint y: 300, distance: 113.9
click at [1057, 300] on div "1 2 3 4 5 6 7 8 9 10 11 12 13 int main ( ) { go ( " down " , 1 ) ; hit ( " left…" at bounding box center [1171, 287] width 303 height 396
type textarea "hit("right");"
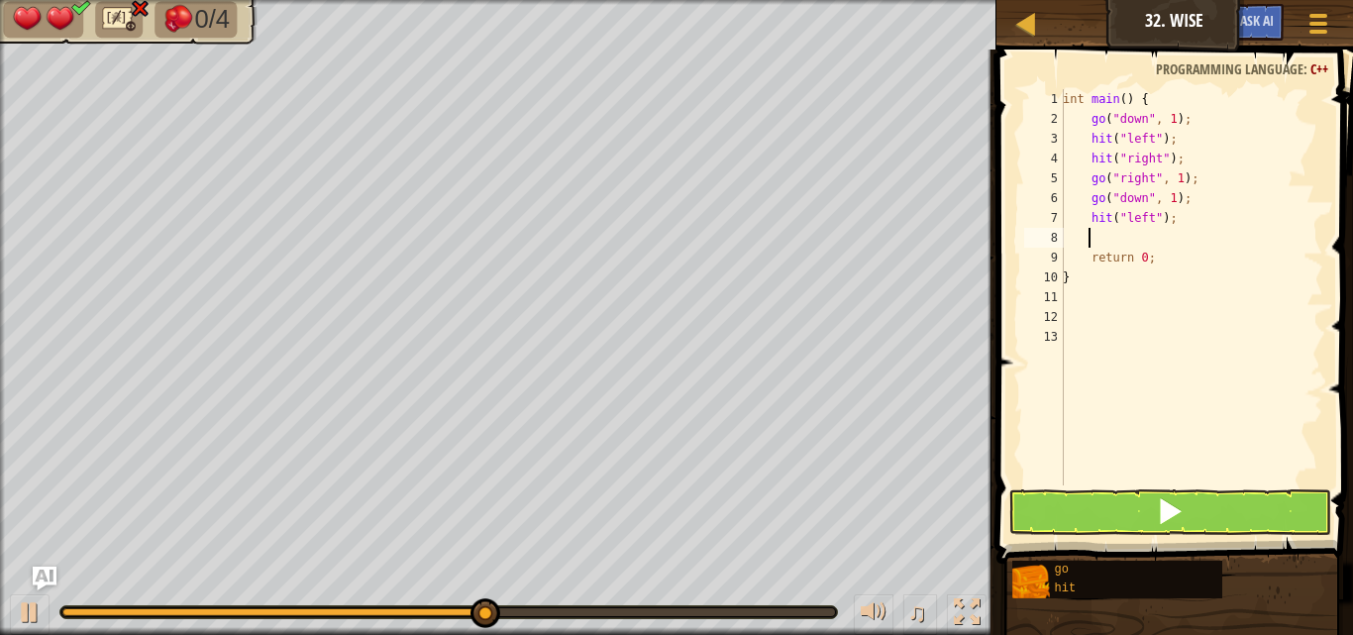
click at [1126, 246] on div "int main ( ) { go ( " down " , 1 ) ; hit ( " left " ) ; hit ( " right " ) ; go …" at bounding box center [1191, 307] width 264 height 436
type textarea "h"
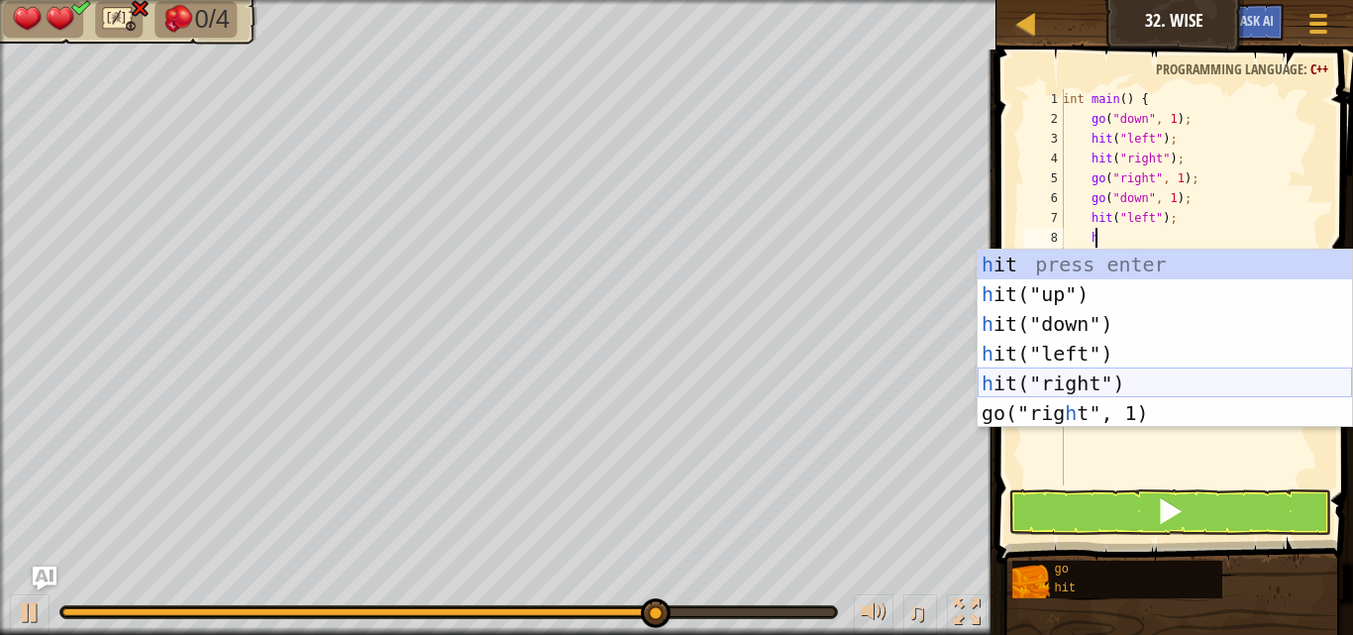
click at [1104, 395] on div "h it press enter h it("up") press enter h it("down") press enter h it("left") p…" at bounding box center [1164, 369] width 374 height 238
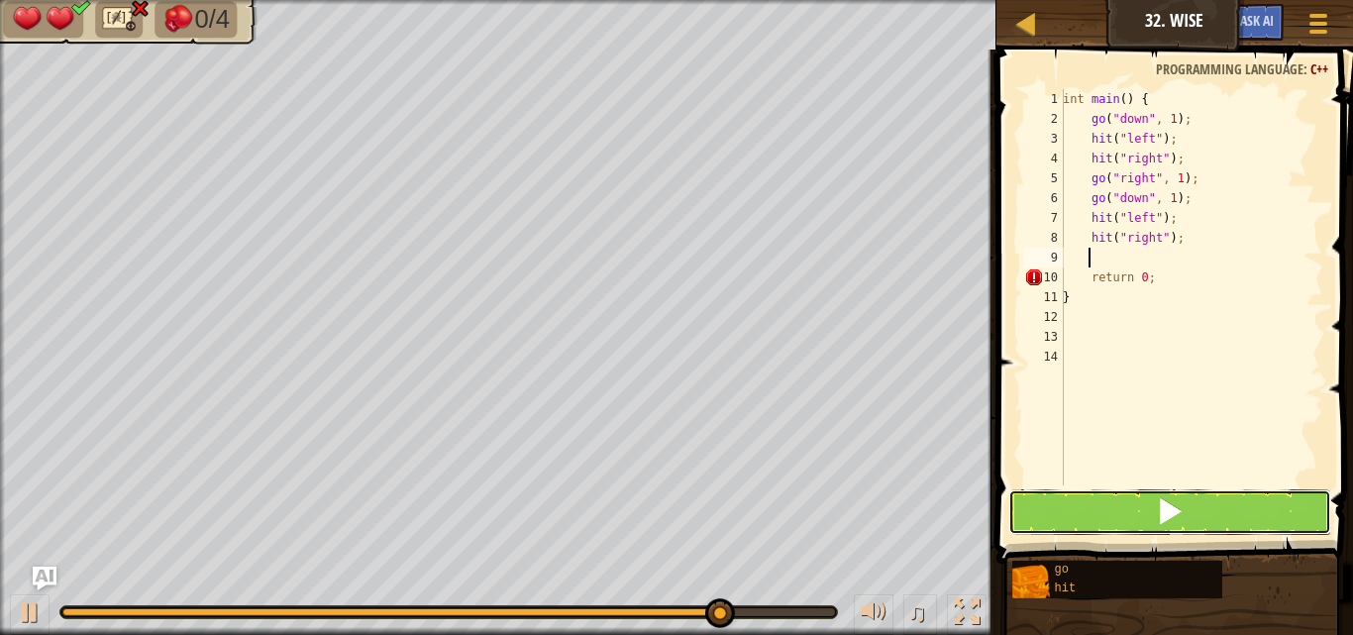
click at [1143, 502] on button at bounding box center [1169, 512] width 323 height 46
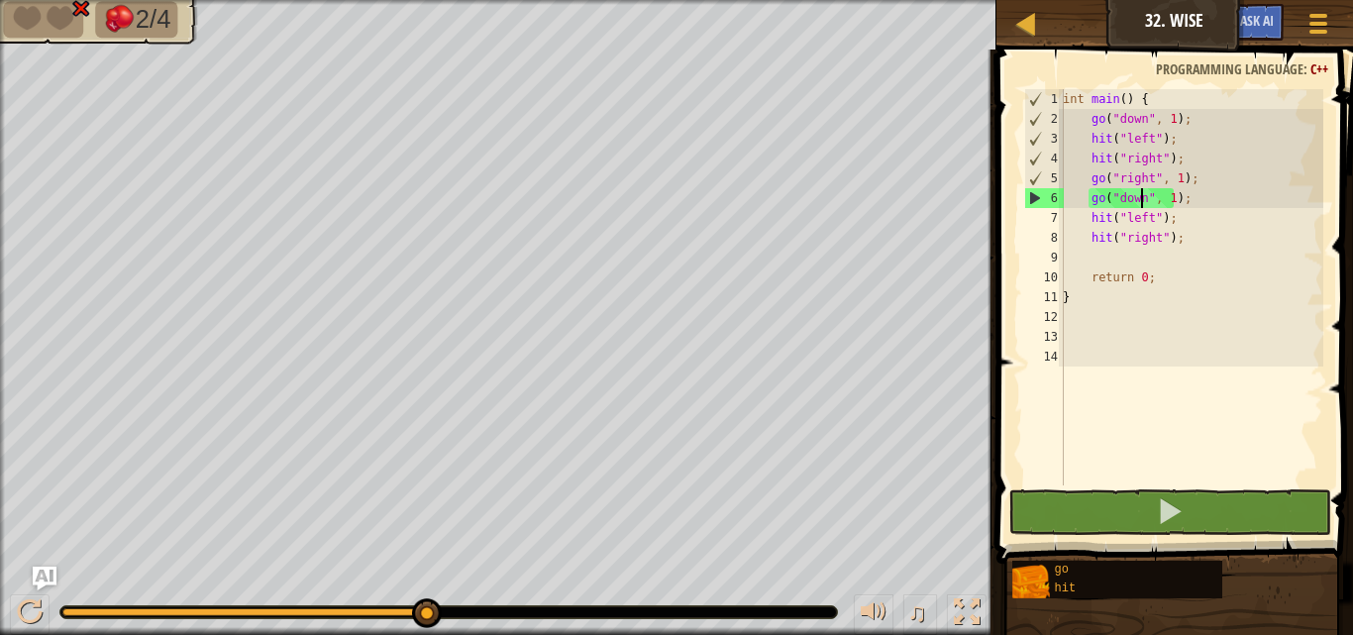
click at [1141, 197] on div "int main ( ) { go ( " down " , 1 ) ; hit ( " left " ) ; hit ( " right " ) ; go …" at bounding box center [1191, 307] width 264 height 436
type textarea "go("down", 1);"
drag, startPoint x: 1194, startPoint y: 192, endPoint x: 1089, endPoint y: 205, distance: 105.8
click at [1089, 205] on div "int main ( ) { go ( " down " , 1 ) ; hit ( " left " ) ; hit ( " right " ) ; go …" at bounding box center [1191, 307] width 264 height 436
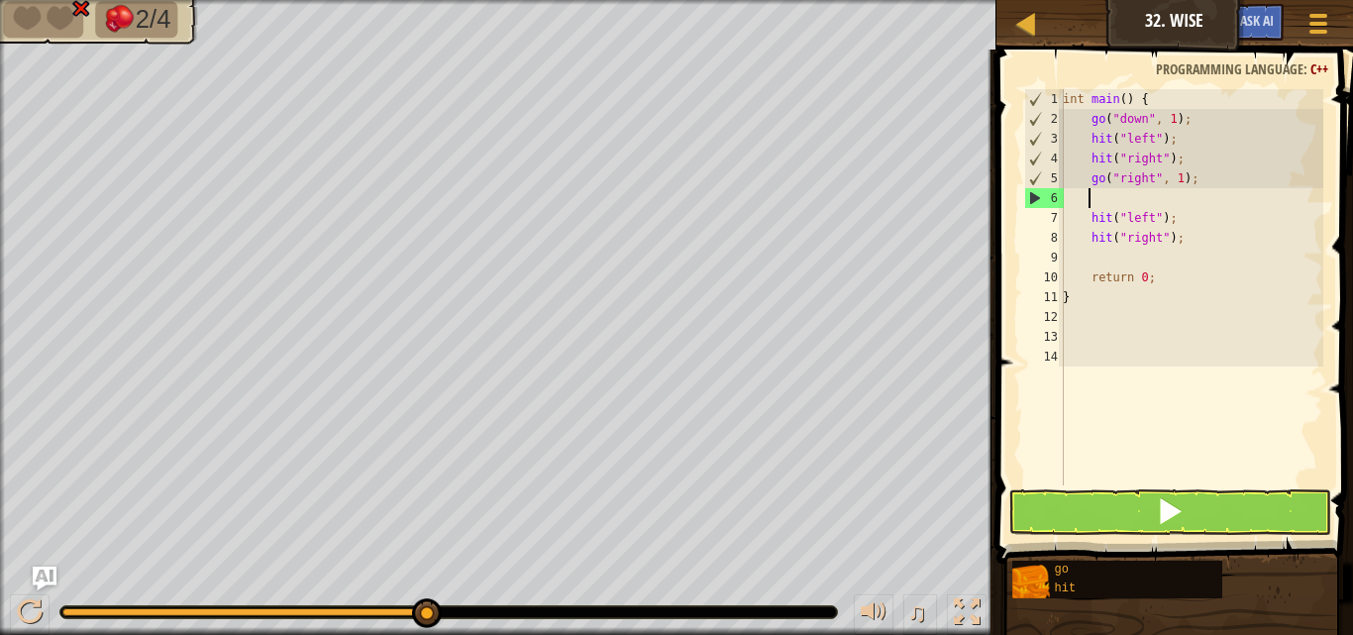
type textarea "h"
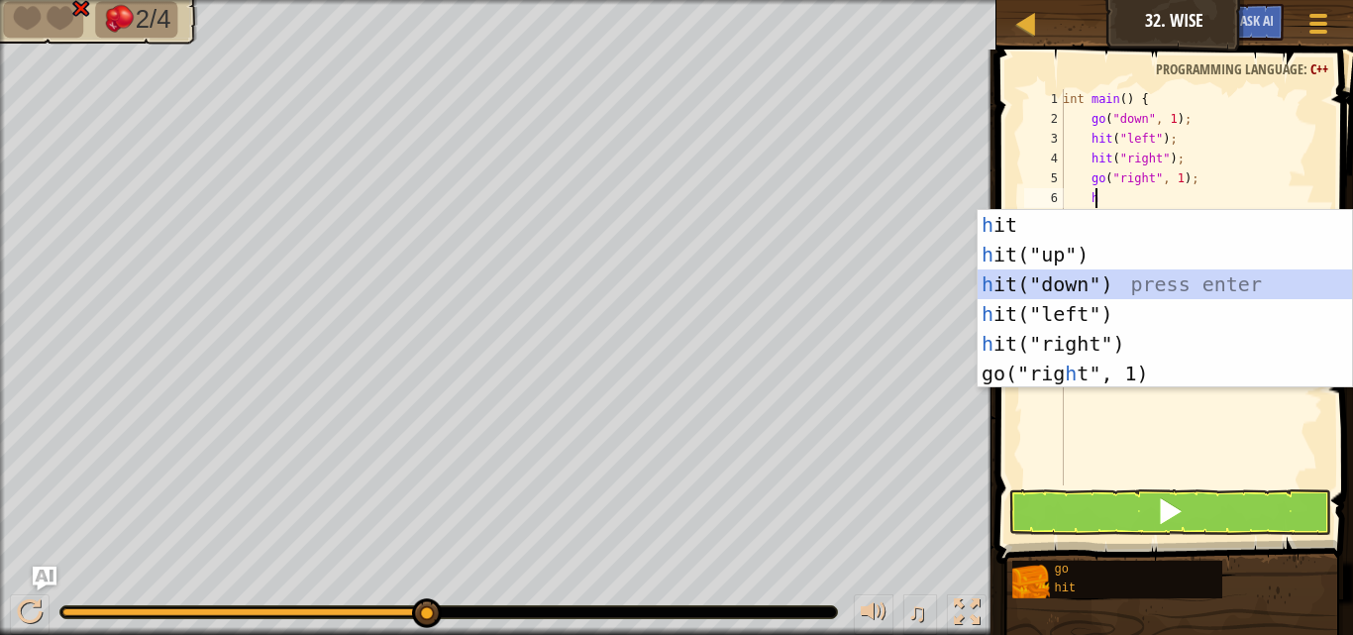
click at [1090, 298] on div "h it press enter h it("up") press enter h it("down") press enter h it("left") p…" at bounding box center [1164, 329] width 374 height 238
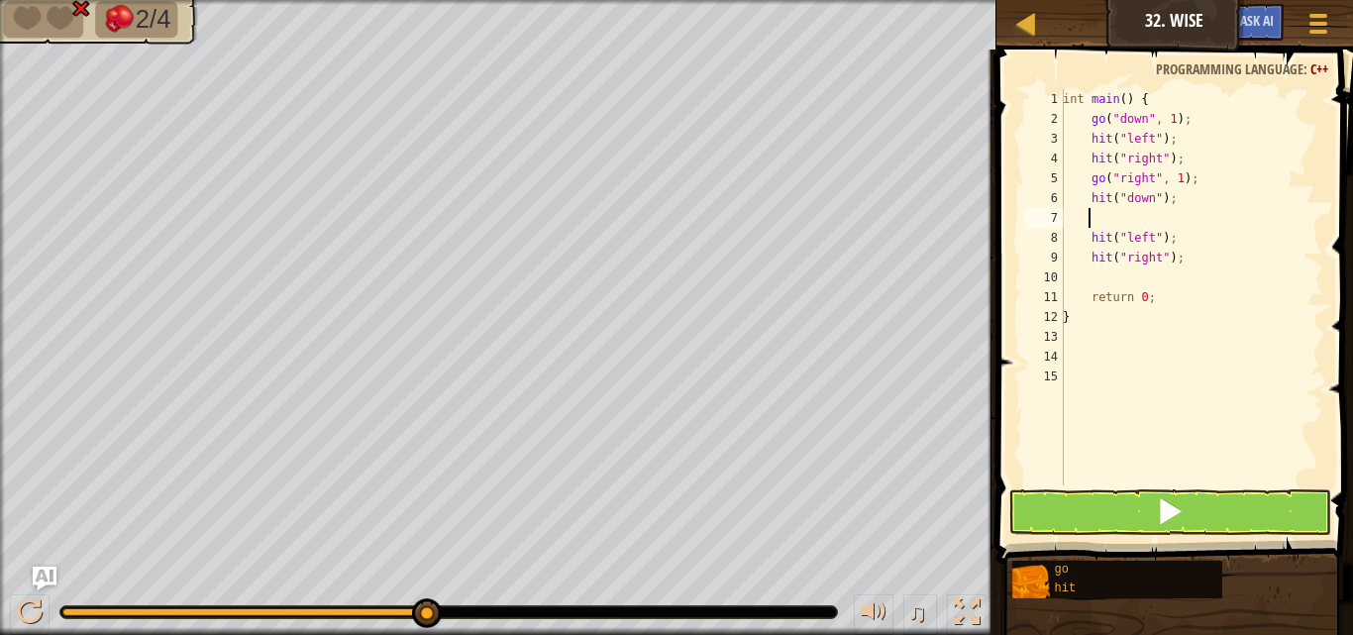
scroll to position [9, 0]
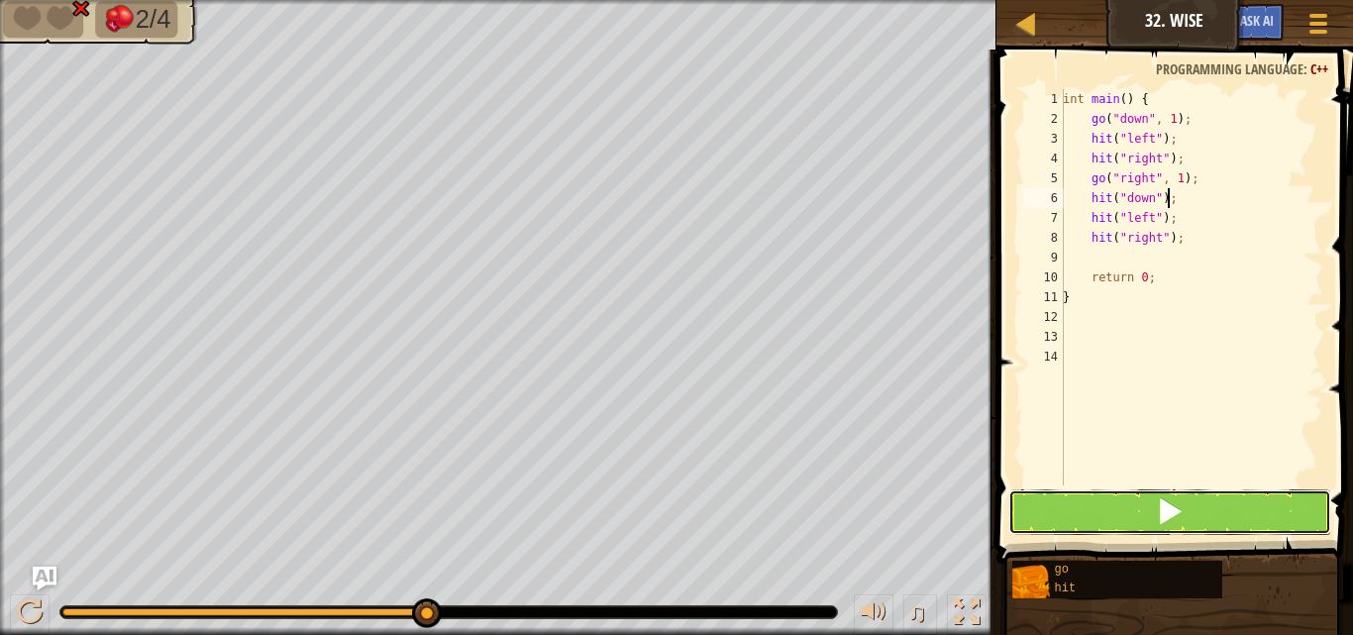
click at [1034, 526] on button at bounding box center [1169, 512] width 323 height 46
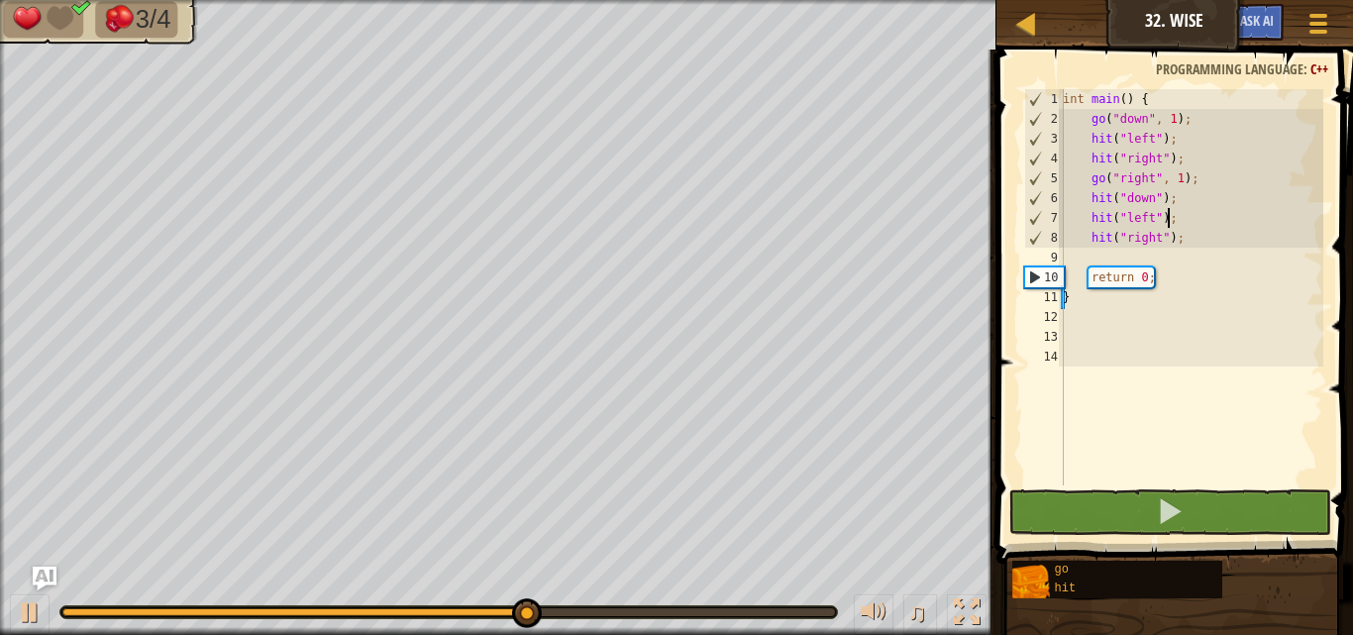
click at [1199, 214] on div "hit("left"); 1 2 3 4 5 6 7 8 9 10 11 12 13 14 int main ( ) { go ( " down " , 1 …" at bounding box center [1171, 287] width 303 height 396
drag, startPoint x: 1199, startPoint y: 215, endPoint x: 1201, endPoint y: 198, distance: 17.0
click at [1201, 198] on div "int main ( ) { go ( " down " , 1 ) ; hit ( " left " ) ; hit ( " right " ) ; go …" at bounding box center [1191, 307] width 264 height 436
type textarea "hit("down");"
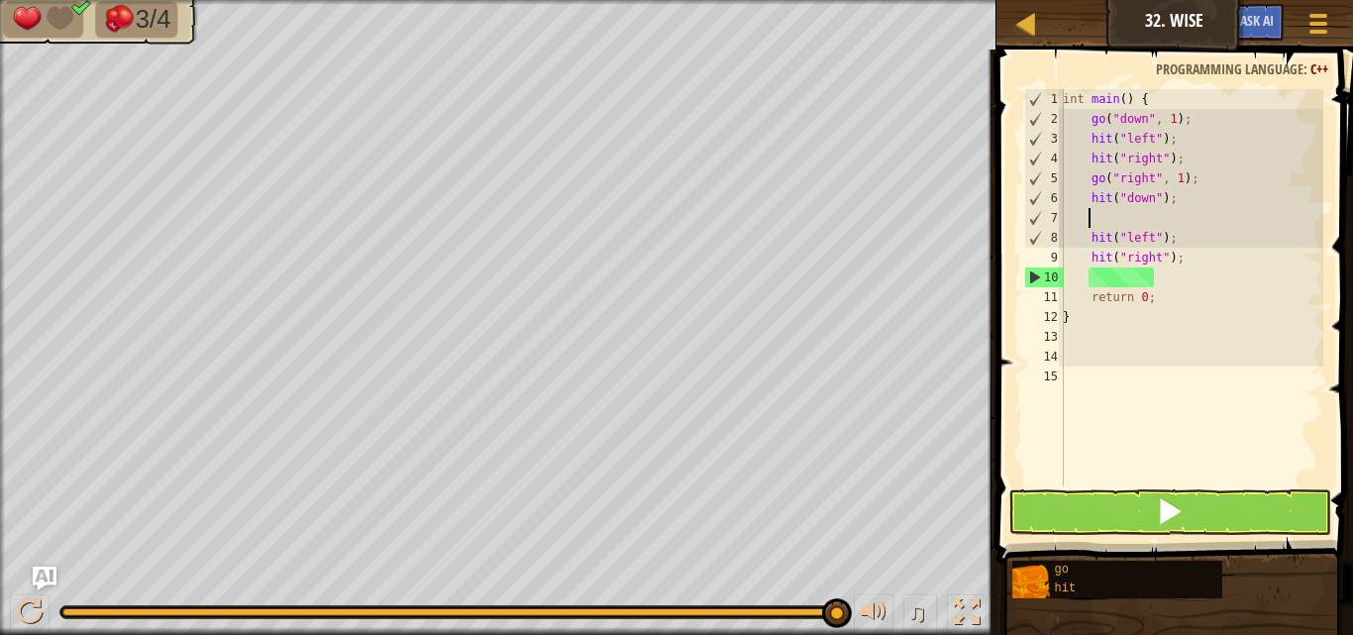
type textarea "g"
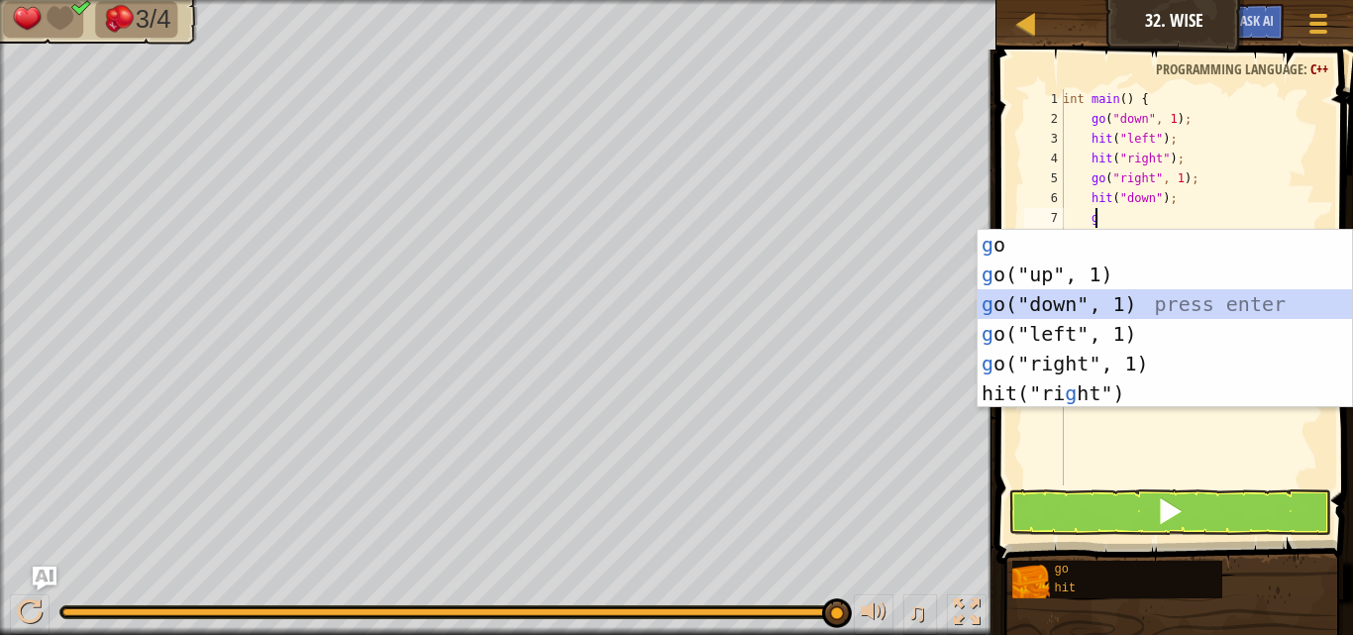
click at [1239, 306] on div "g o press enter g o("up", 1) press enter g o("down", 1) press enter g o("left",…" at bounding box center [1164, 349] width 374 height 238
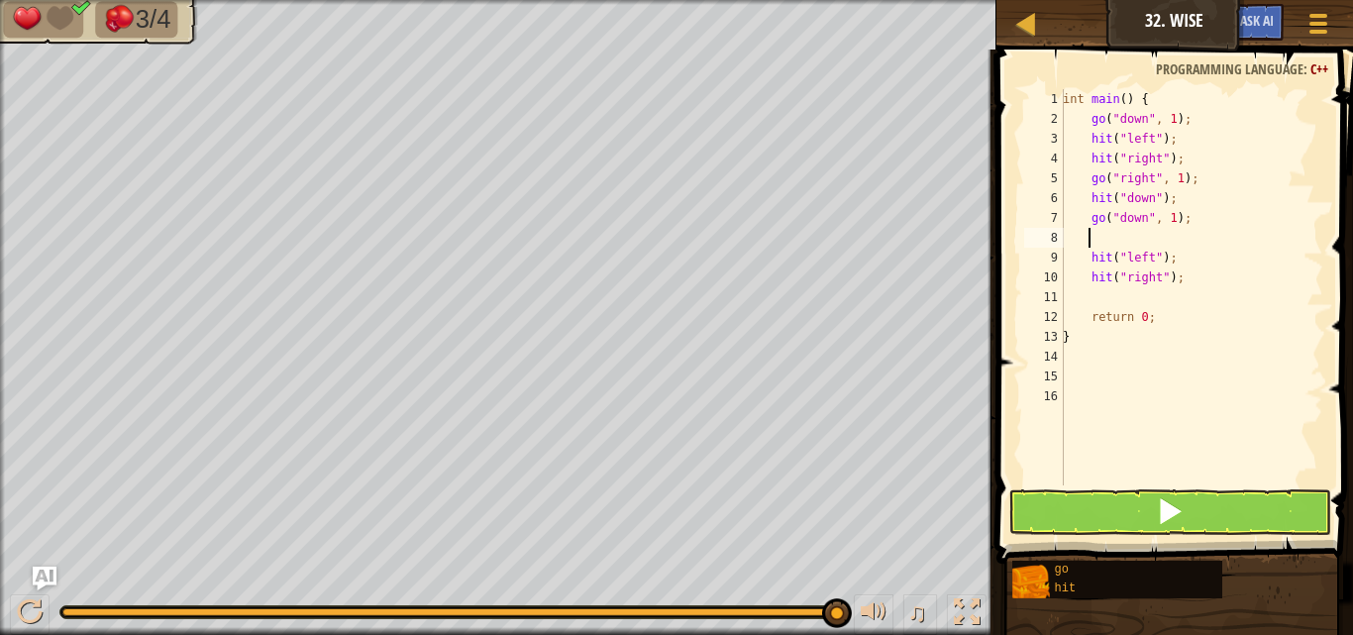
type textarea "g"
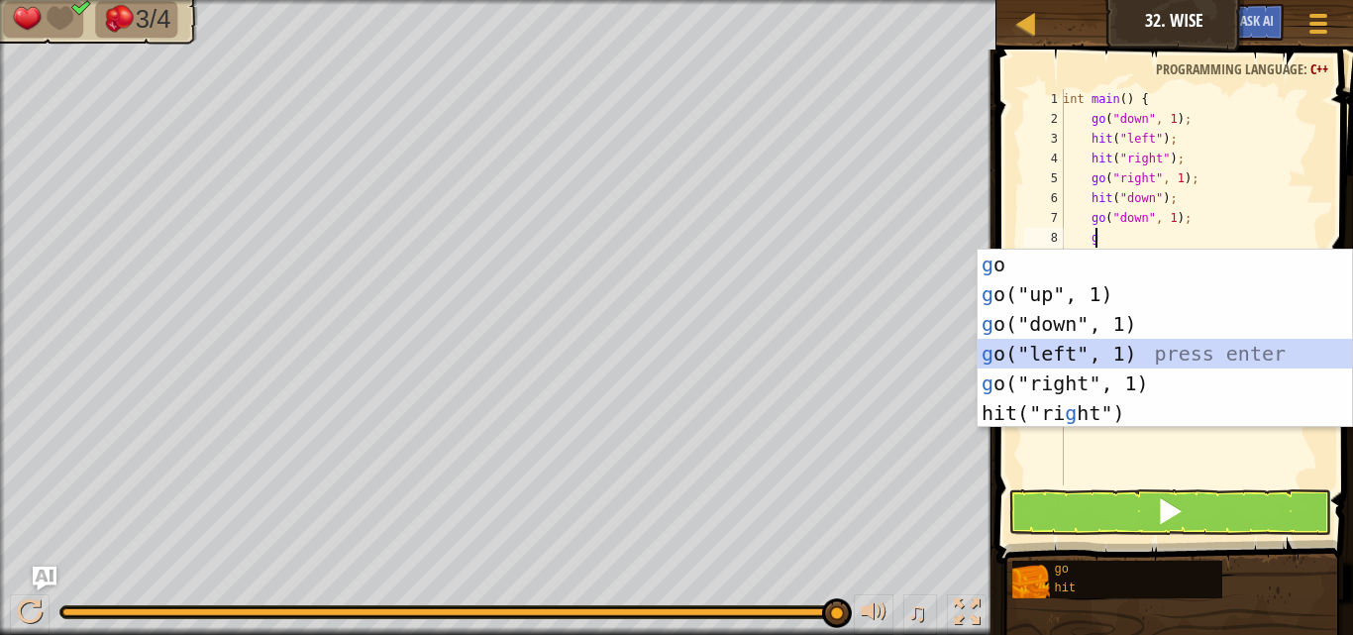
click at [1077, 356] on div "g o press enter g o("up", 1) press enter g o("down", 1) press enter g o("left",…" at bounding box center [1164, 369] width 374 height 238
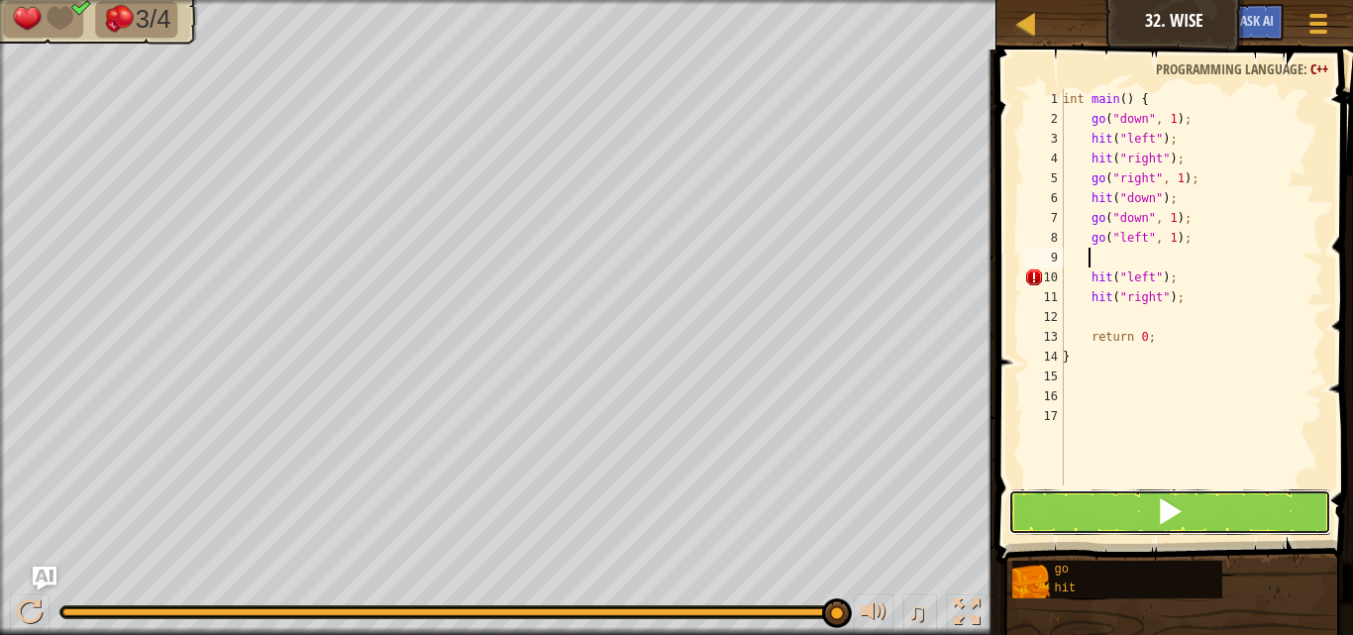
click at [1154, 521] on button at bounding box center [1169, 512] width 323 height 46
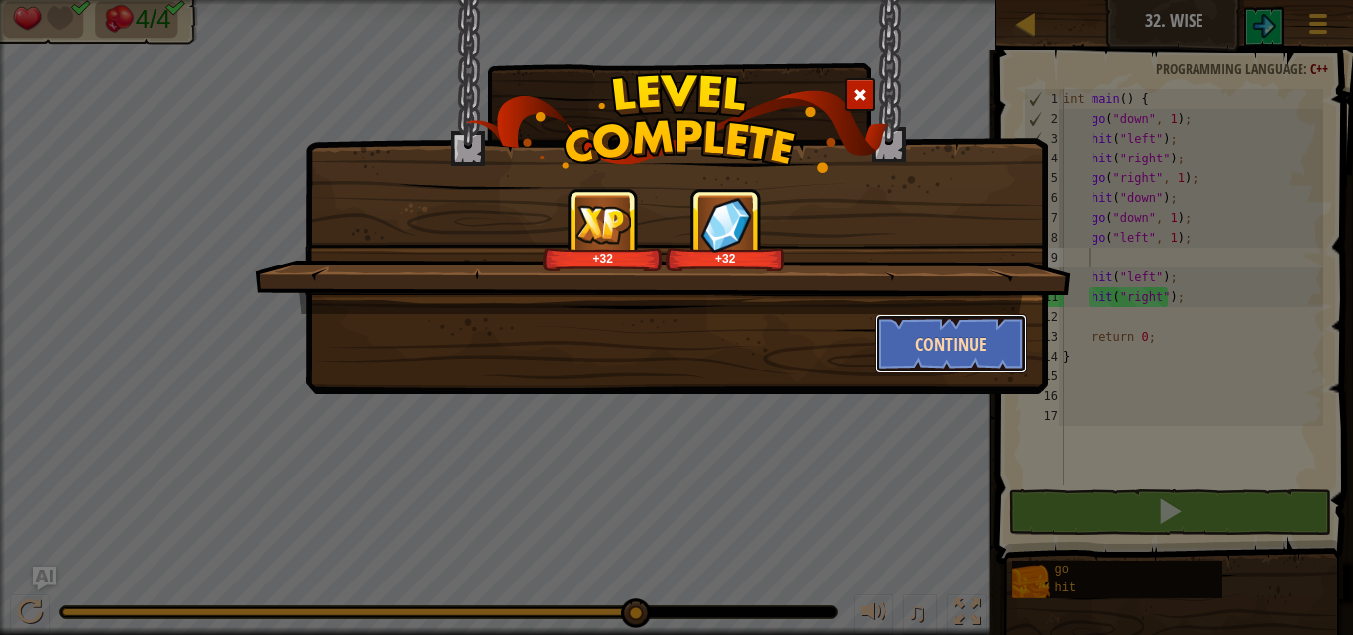
click at [930, 346] on button "Continue" at bounding box center [950, 343] width 153 height 59
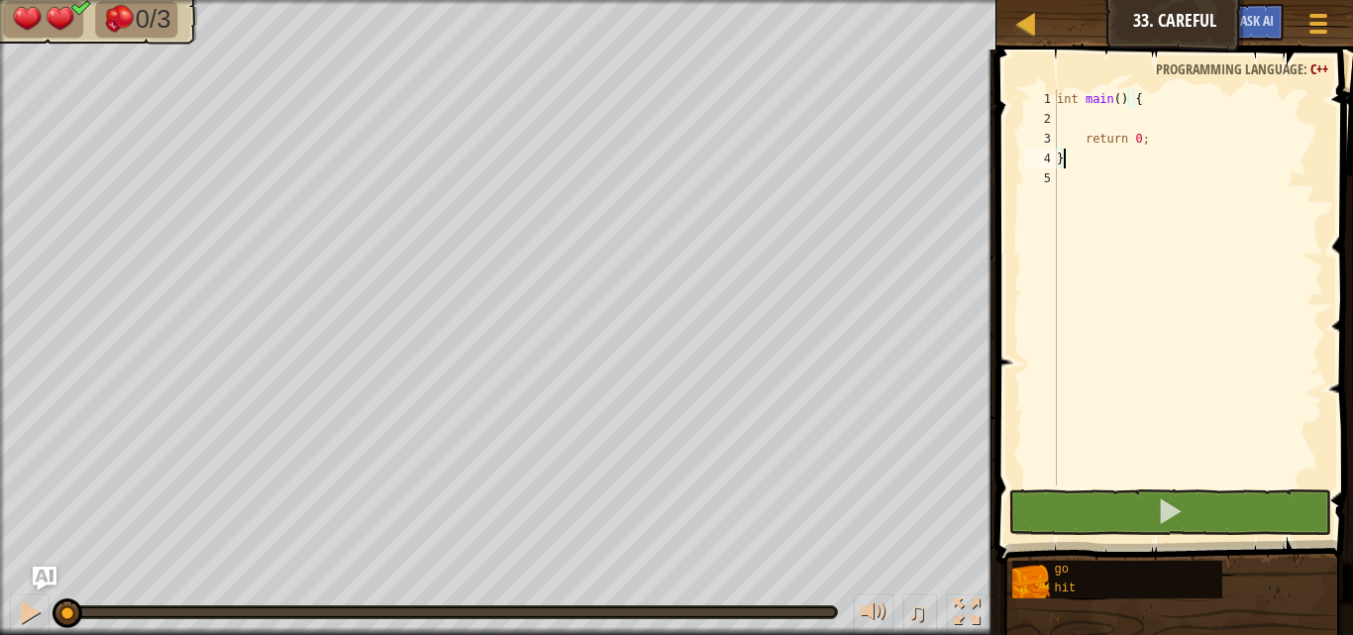
click at [1153, 81] on span at bounding box center [1176, 278] width 372 height 572
click at [1161, 97] on div "int main ( ) { return 0 ; }" at bounding box center [1188, 307] width 270 height 436
type textarea "int main() {"
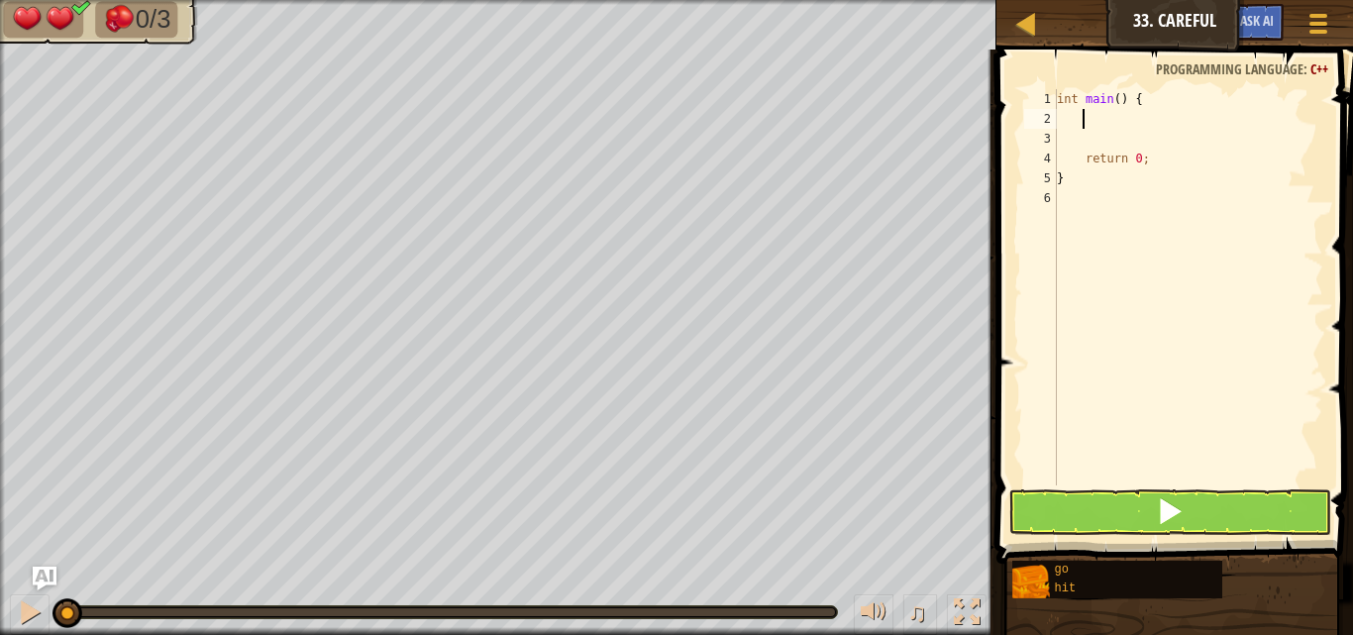
type textarea "g"
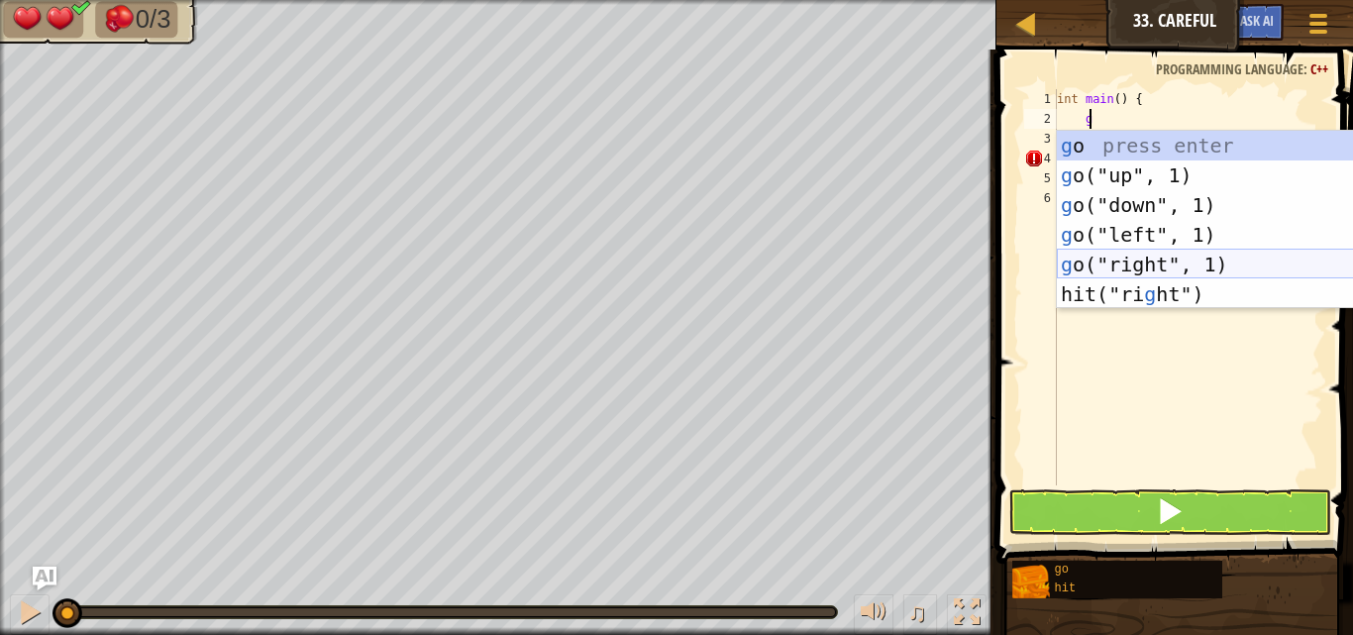
click at [1232, 266] on div "g o press enter g o("up", 1) press enter g o("down", 1) press enter g o("left",…" at bounding box center [1244, 250] width 374 height 238
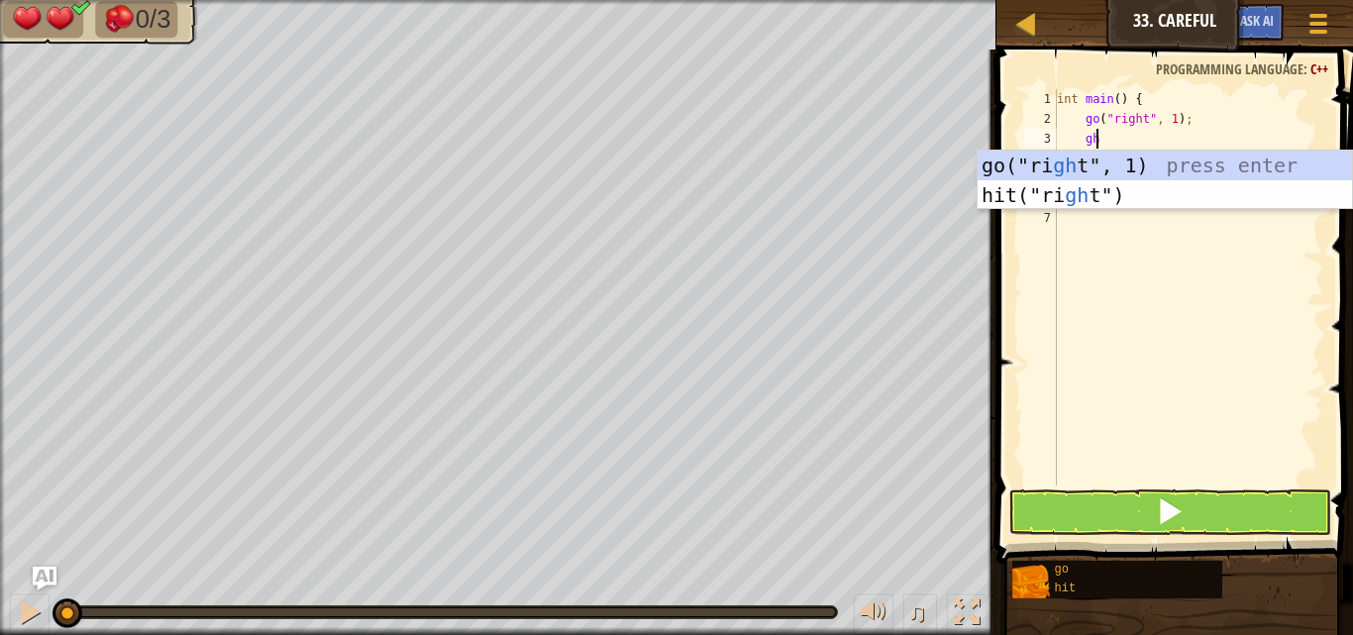
scroll to position [9, 2]
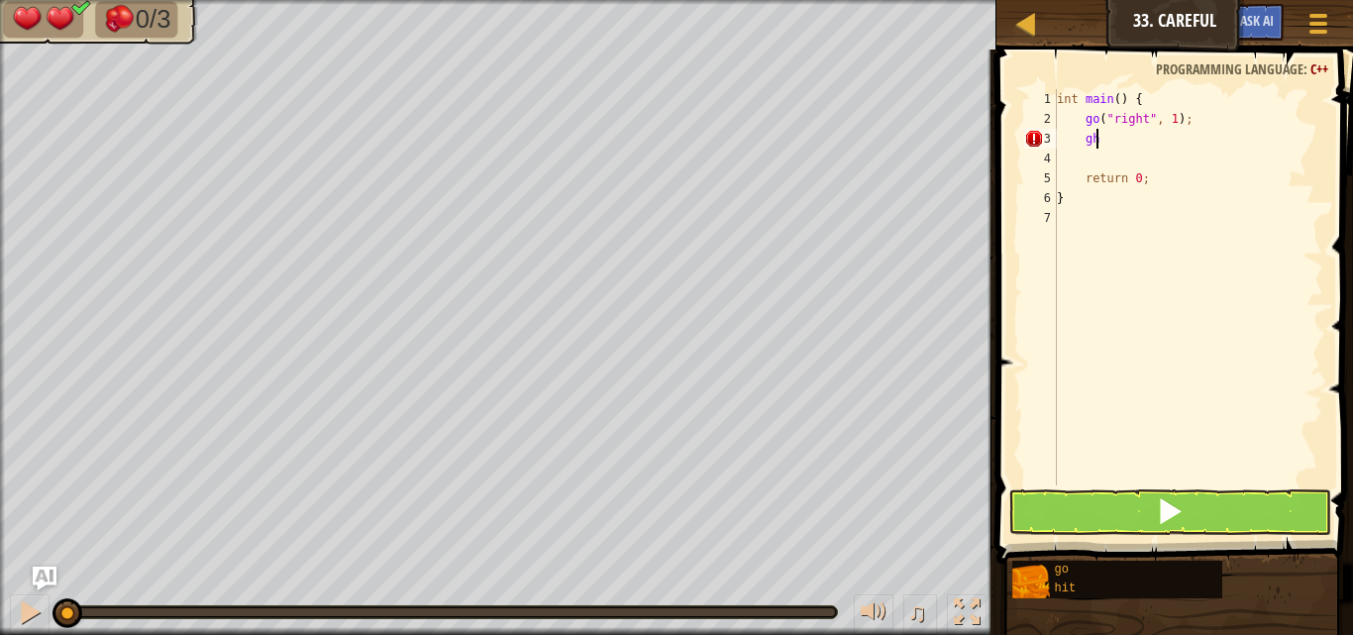
type textarea "g"
type textarea "h"
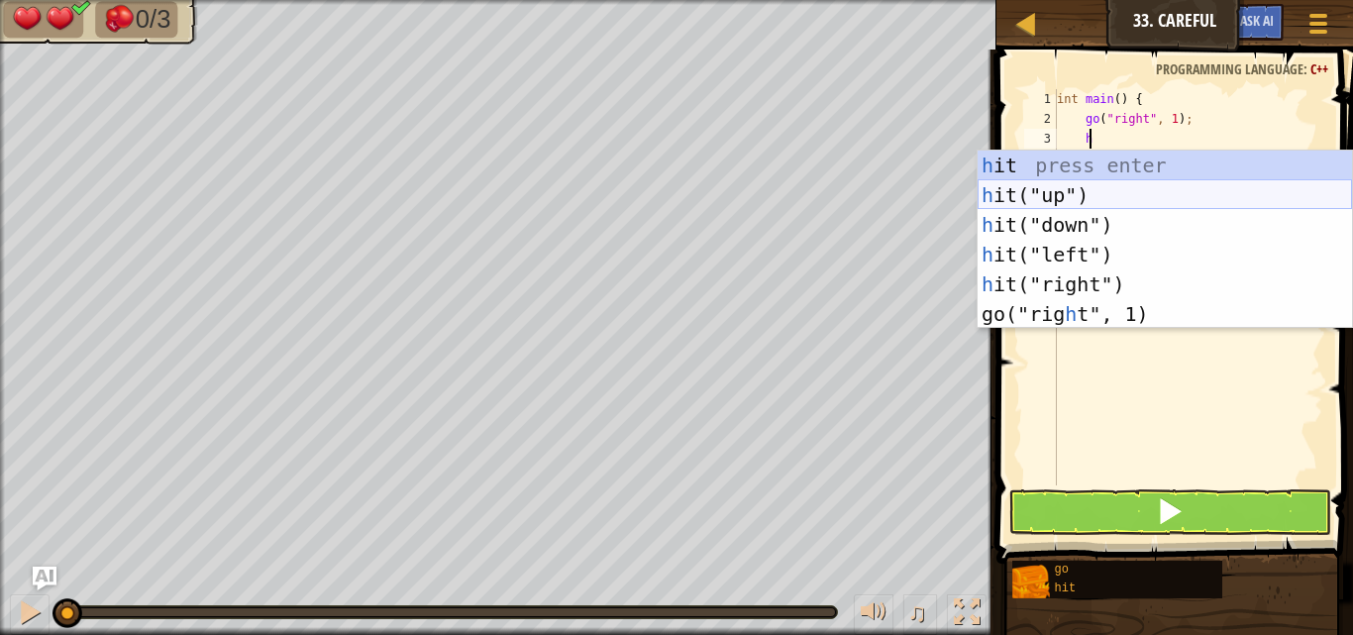
click at [1041, 195] on div "h it press enter h it("up") press enter h it("down") press enter h it("left") p…" at bounding box center [1164, 270] width 374 height 238
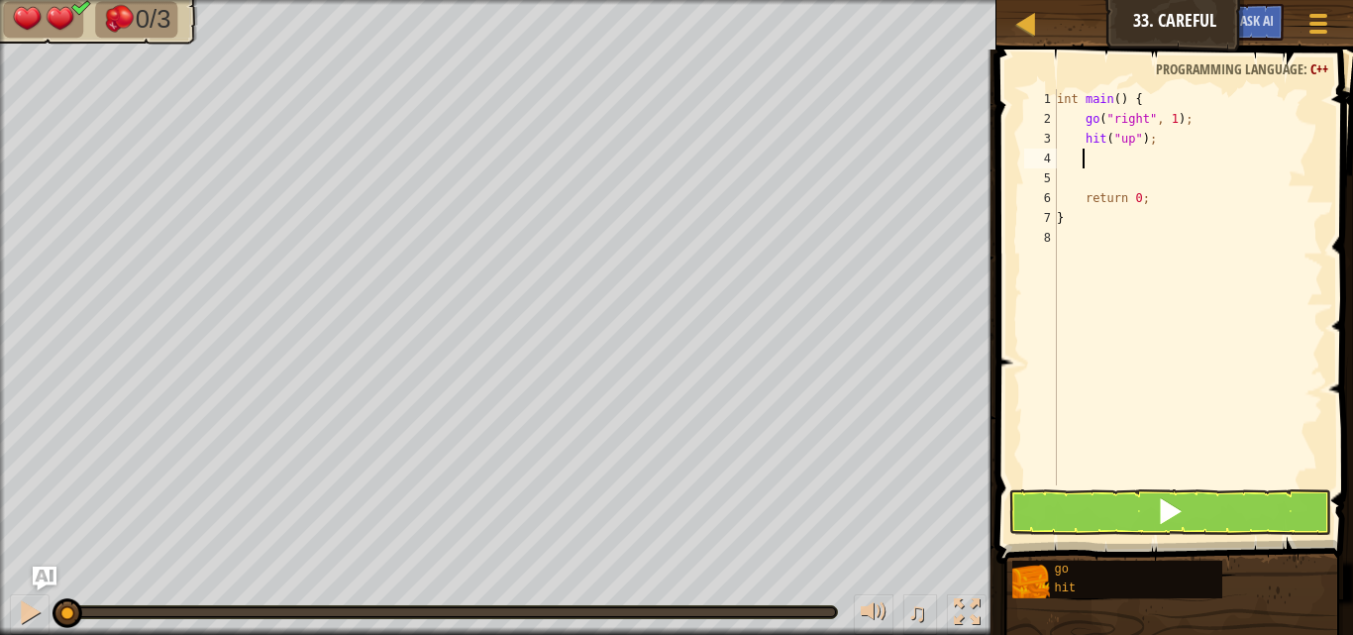
drag, startPoint x: 235, startPoint y: -25, endPoint x: 1111, endPoint y: 152, distance: 894.0
click at [1111, 152] on div "int main ( ) { go ( " right " , 1 ) ; hit ( " up " ) ; return 0 ; }" at bounding box center [1188, 307] width 270 height 436
type textarea "d"
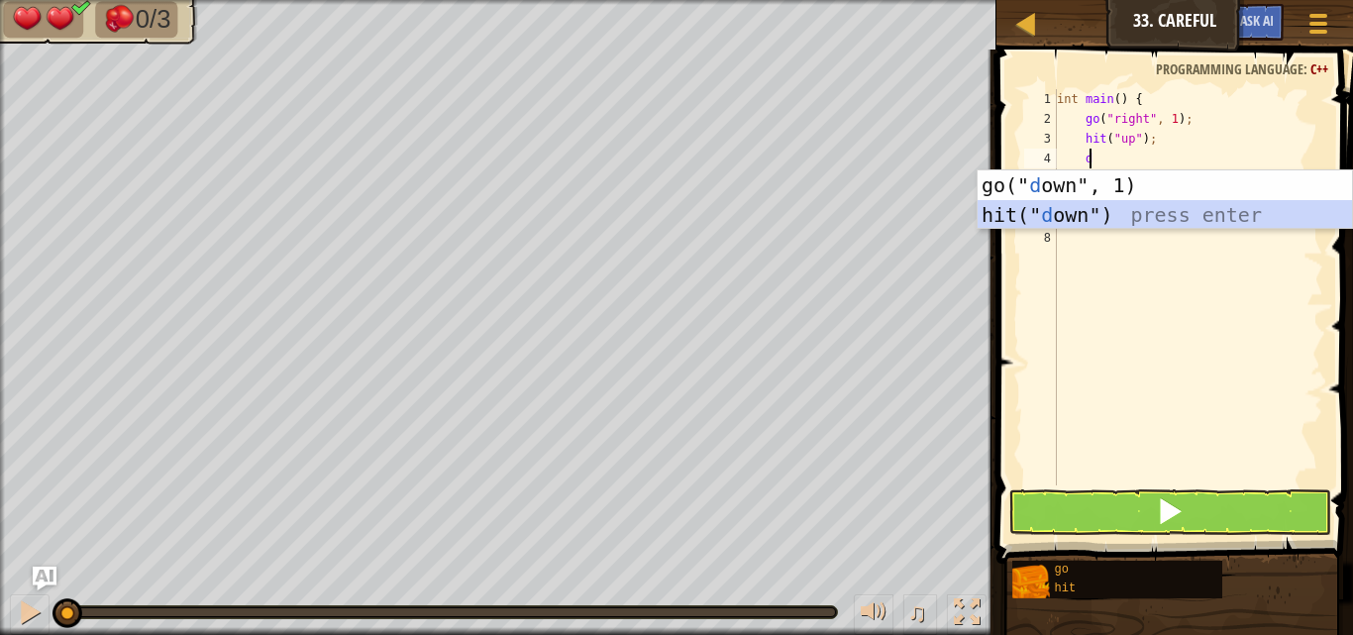
click at [1040, 212] on div "go(" d own", 1) press enter hit(" d own") press enter" at bounding box center [1164, 229] width 374 height 119
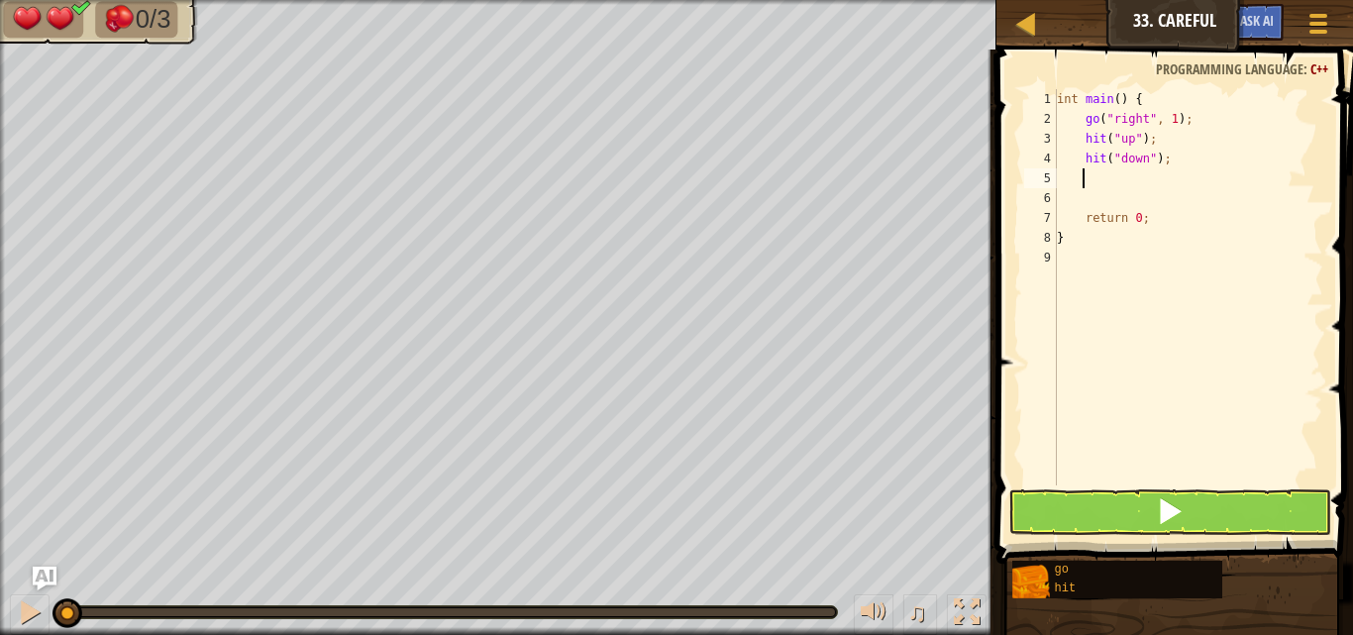
type textarea "h"
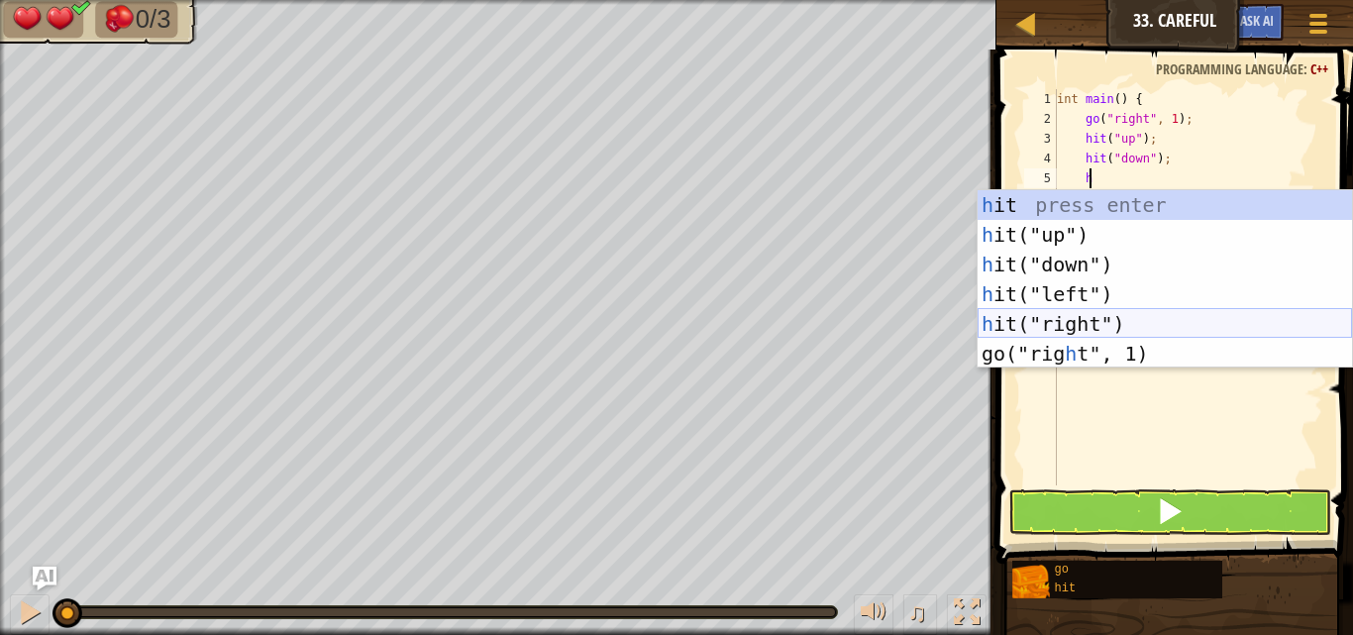
click at [1101, 317] on div "h it press enter h it("up") press enter h it("down") press enter h it("left") p…" at bounding box center [1164, 309] width 374 height 238
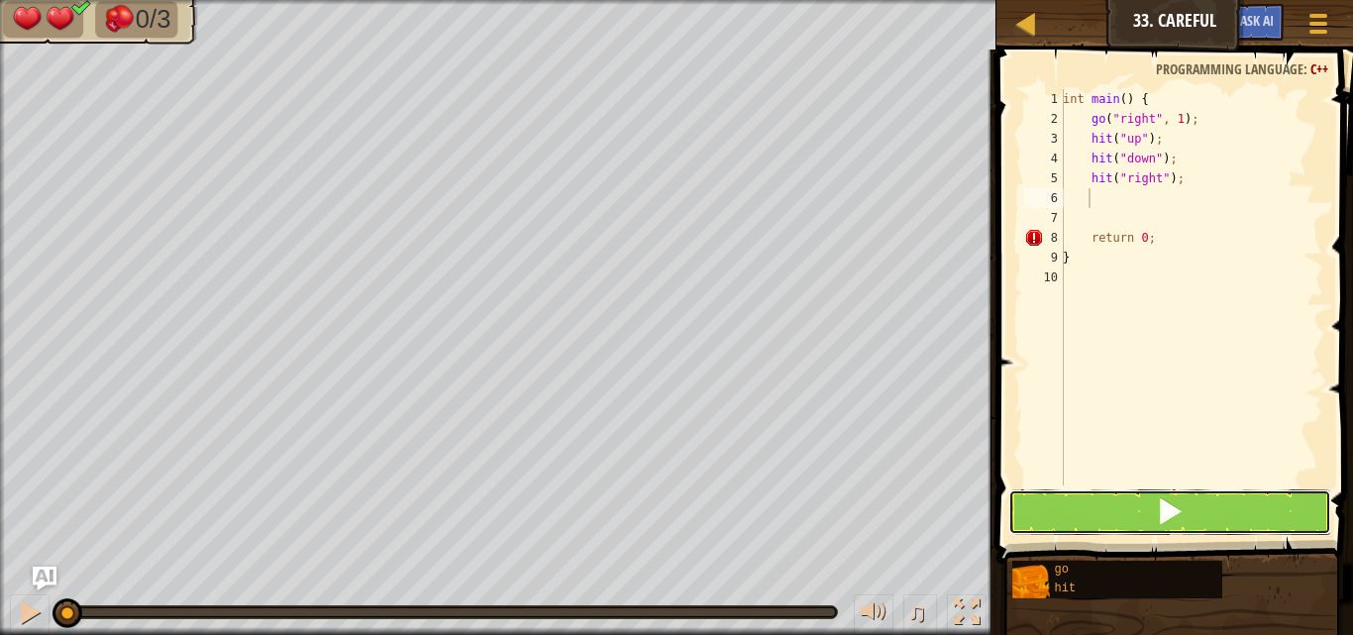
click at [1110, 501] on button at bounding box center [1169, 512] width 323 height 46
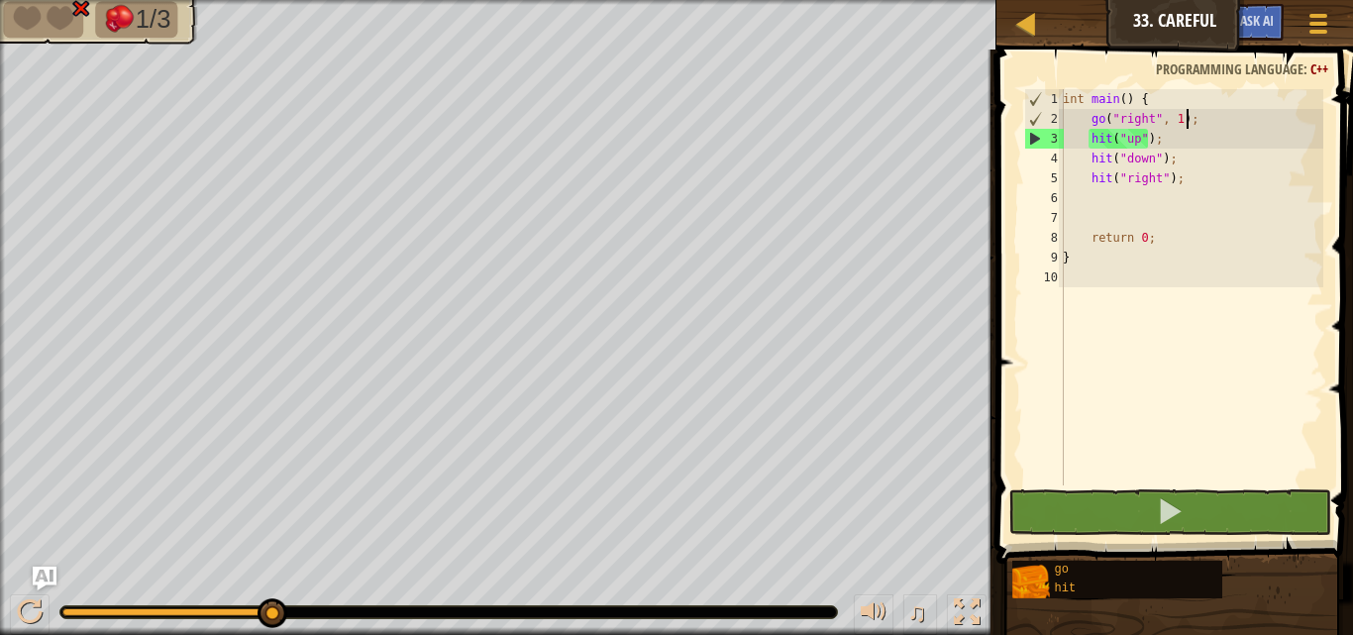
click at [1184, 117] on div "int main ( ) { go ( " right " , 1 ) ; hit ( " up " ) ; hit ( " down " ) ; hit (…" at bounding box center [1191, 307] width 264 height 436
type textarea "go("right", 1);"
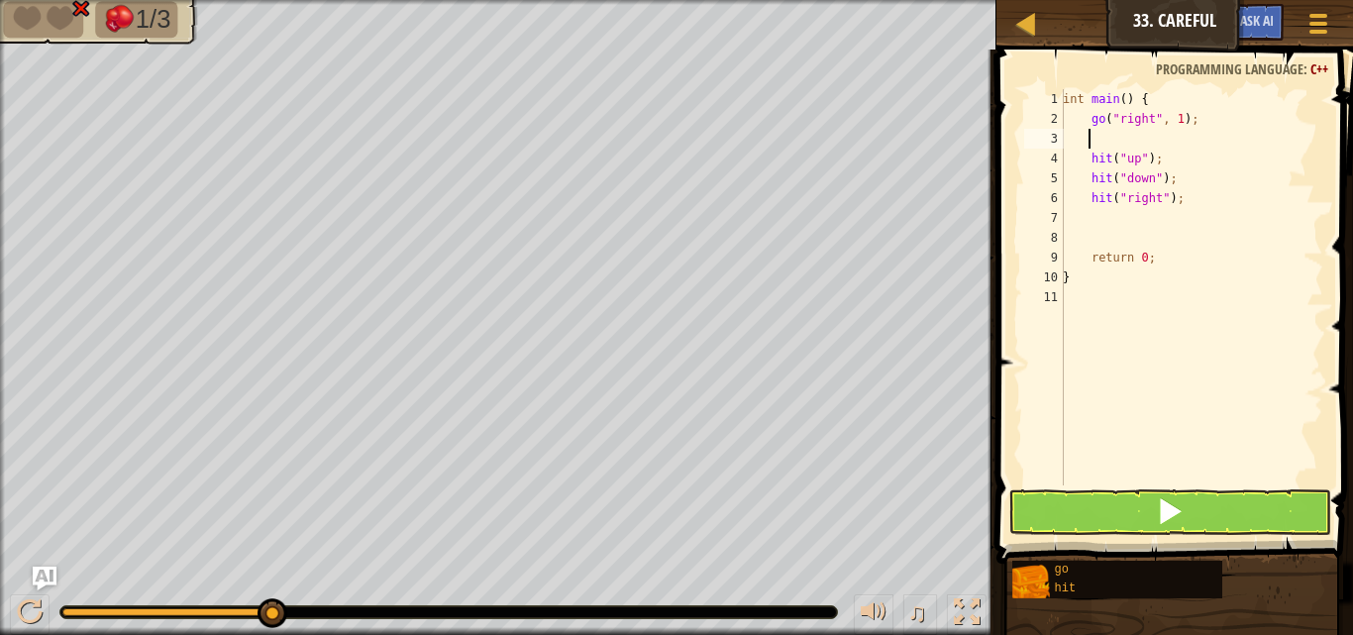
scroll to position [9, 0]
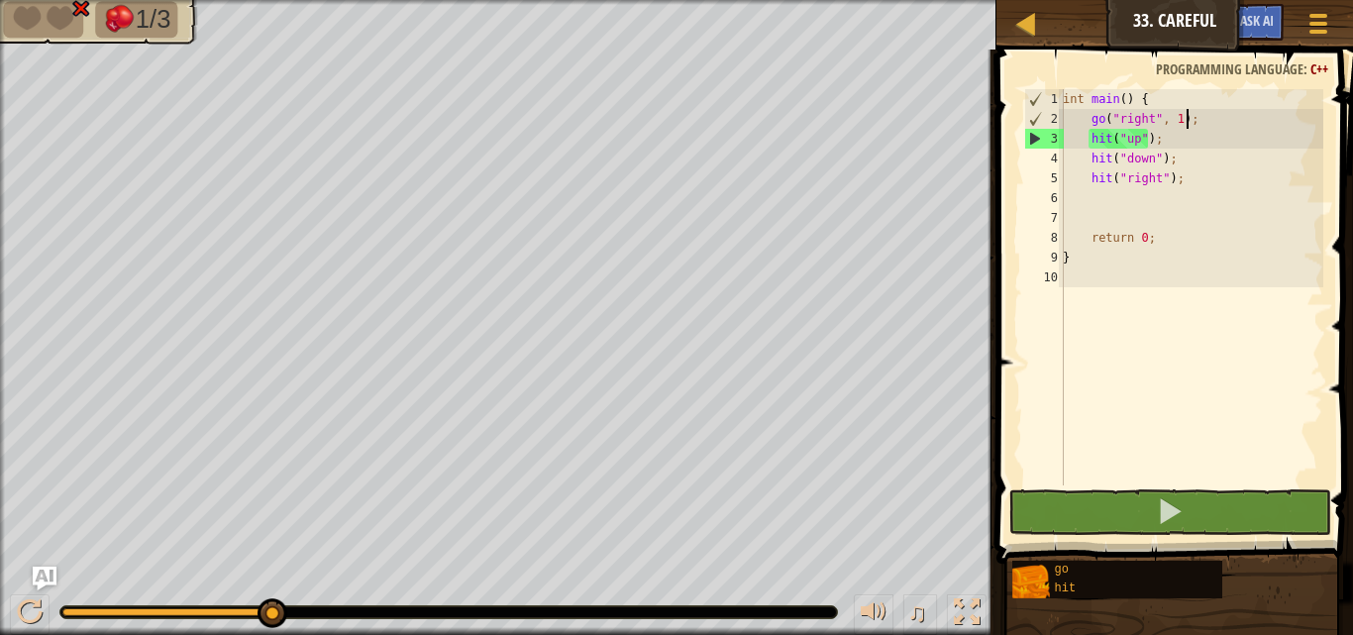
click at [1198, 97] on div "int main ( ) { go ( " right " , 1 ) ; hit ( " up " ) ; hit ( " down " ) ; hit (…" at bounding box center [1191, 307] width 264 height 436
type textarea "int main() {"
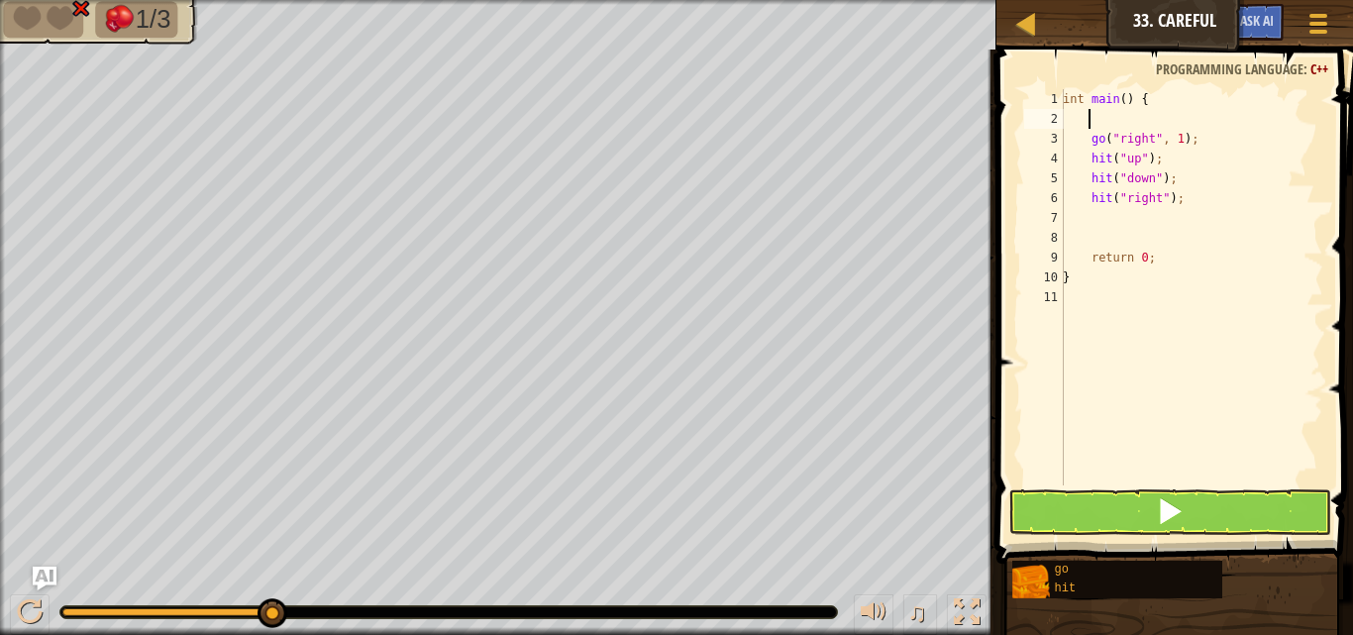
type textarea "g"
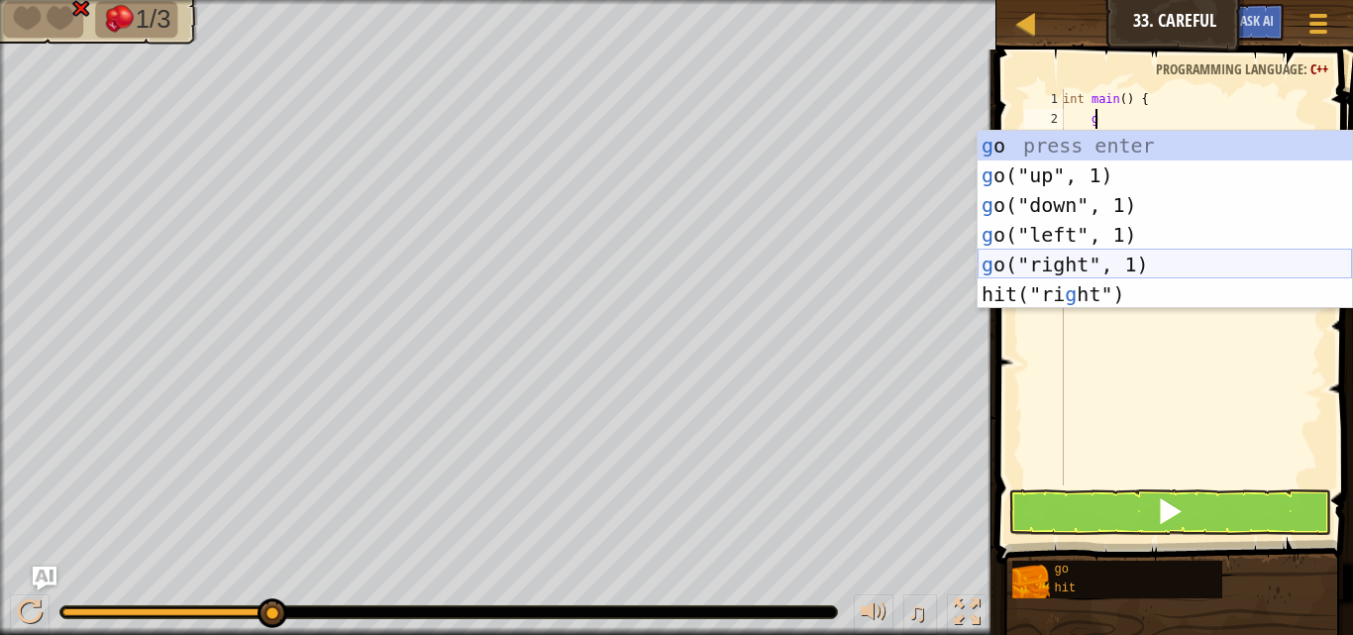
click at [1140, 255] on div "g o press enter g o("up", 1) press enter g o("down", 1) press enter g o("left",…" at bounding box center [1164, 250] width 374 height 238
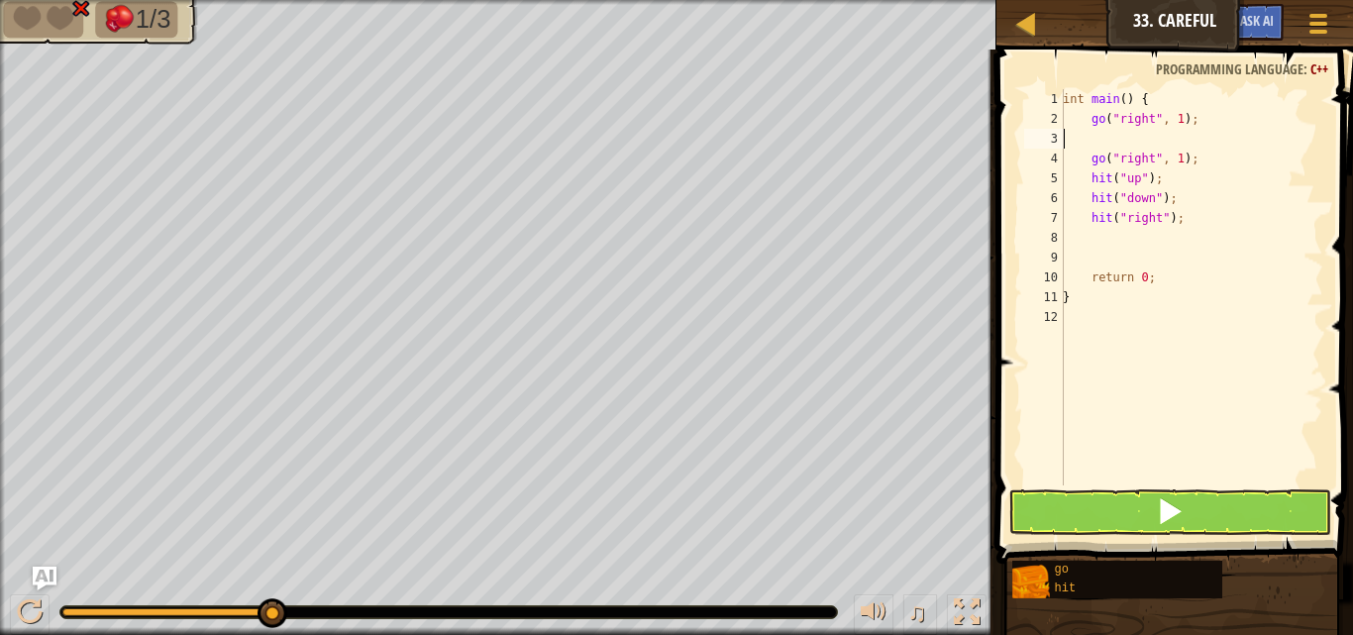
scroll to position [9, 0]
type textarea "go("right", 1);"
click at [1193, 143] on div "int main ( ) { go ( " right " , 1 ) ; go ( " right " , 1 ) ; hit ( " up " ) ; h…" at bounding box center [1191, 307] width 264 height 436
type textarea "d"
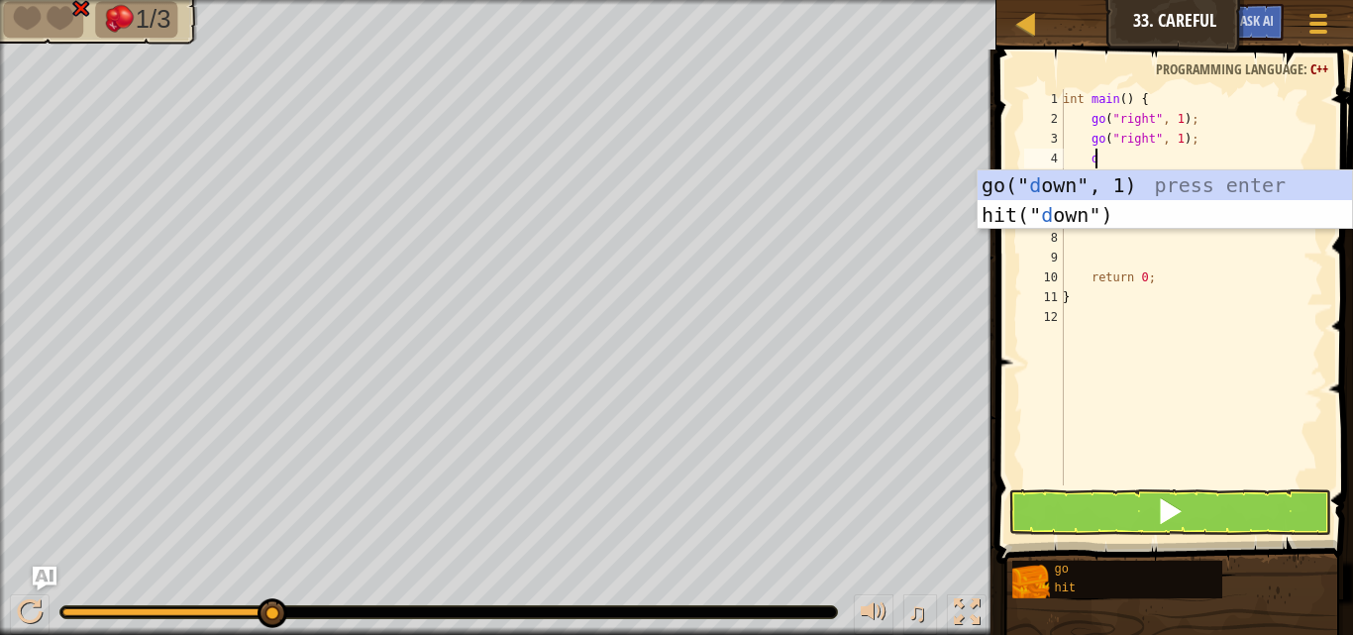
scroll to position [9, 1]
click at [1165, 185] on div "go(" d own", 1) press enter hit(" d own") press enter" at bounding box center [1164, 229] width 374 height 119
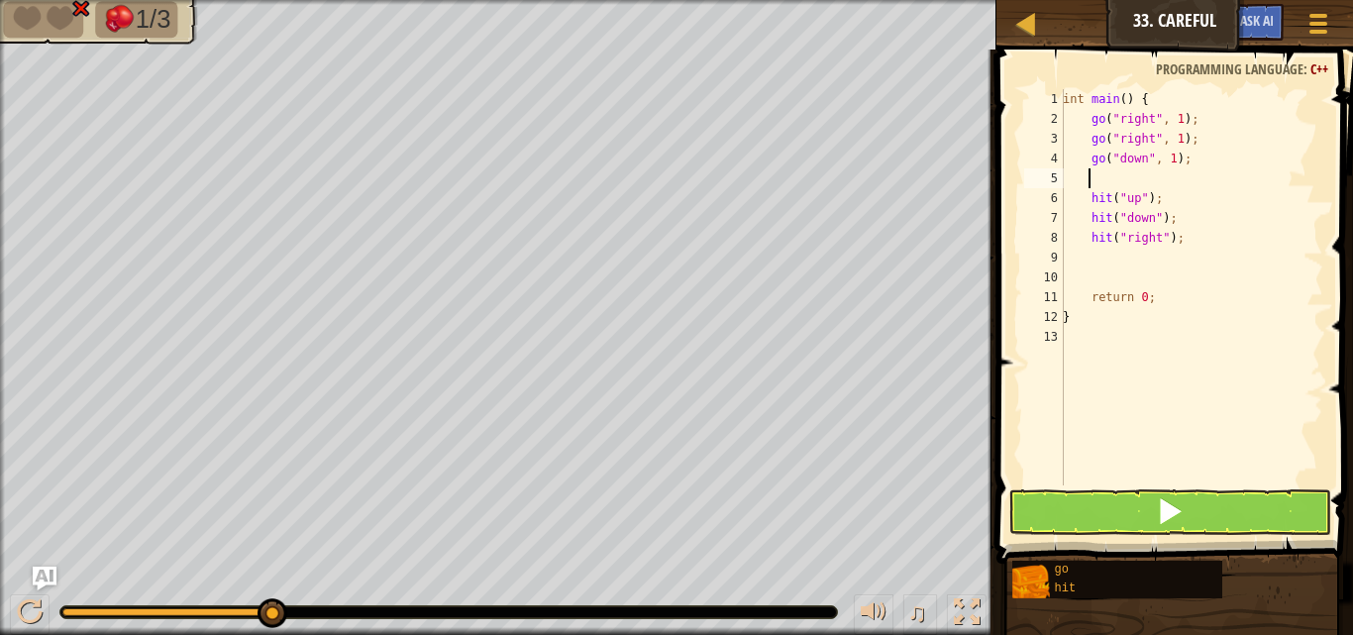
scroll to position [9, 0]
click at [1159, 191] on div "int main ( ) { go ( " right " , 1 ) ; go ( " right " , 1 ) ; go ( " down " , 1 …" at bounding box center [1191, 307] width 264 height 436
drag, startPoint x: 1148, startPoint y: 196, endPoint x: 1161, endPoint y: 193, distance: 13.2
click at [1147, 196] on div "int main ( ) { go ( " right " , 1 ) ; go ( " right " , 1 ) ; go ( " down " , 1 …" at bounding box center [1191, 307] width 264 height 436
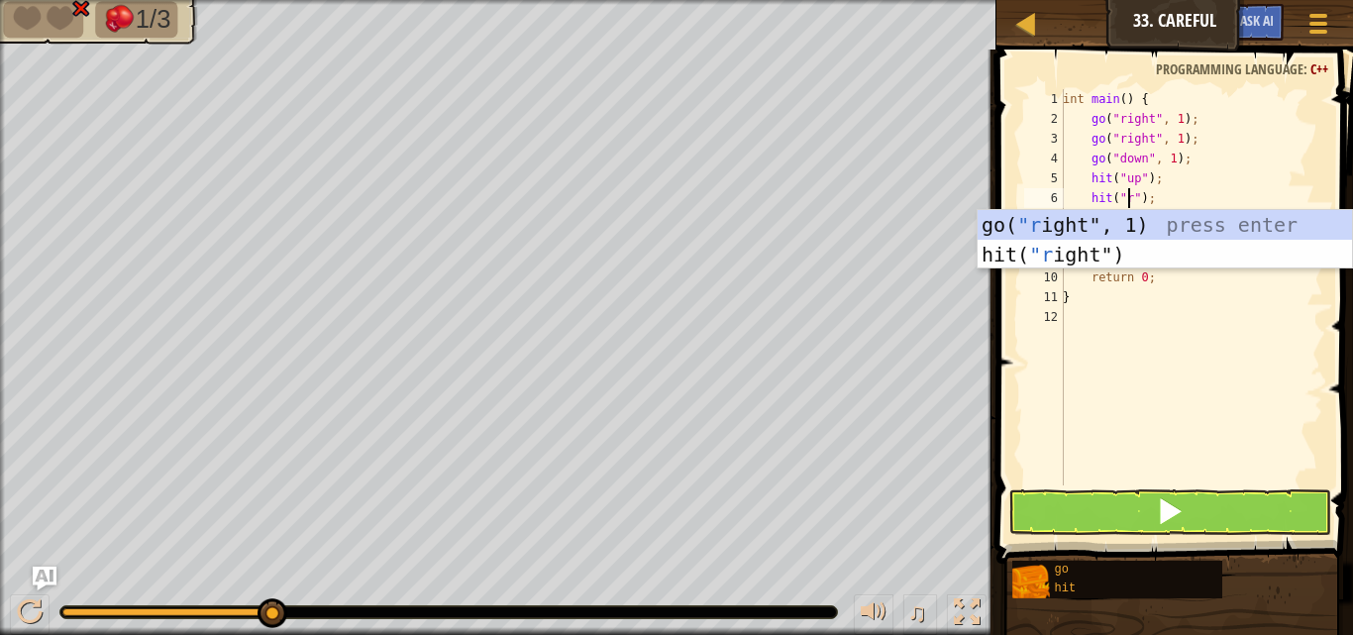
scroll to position [9, 5]
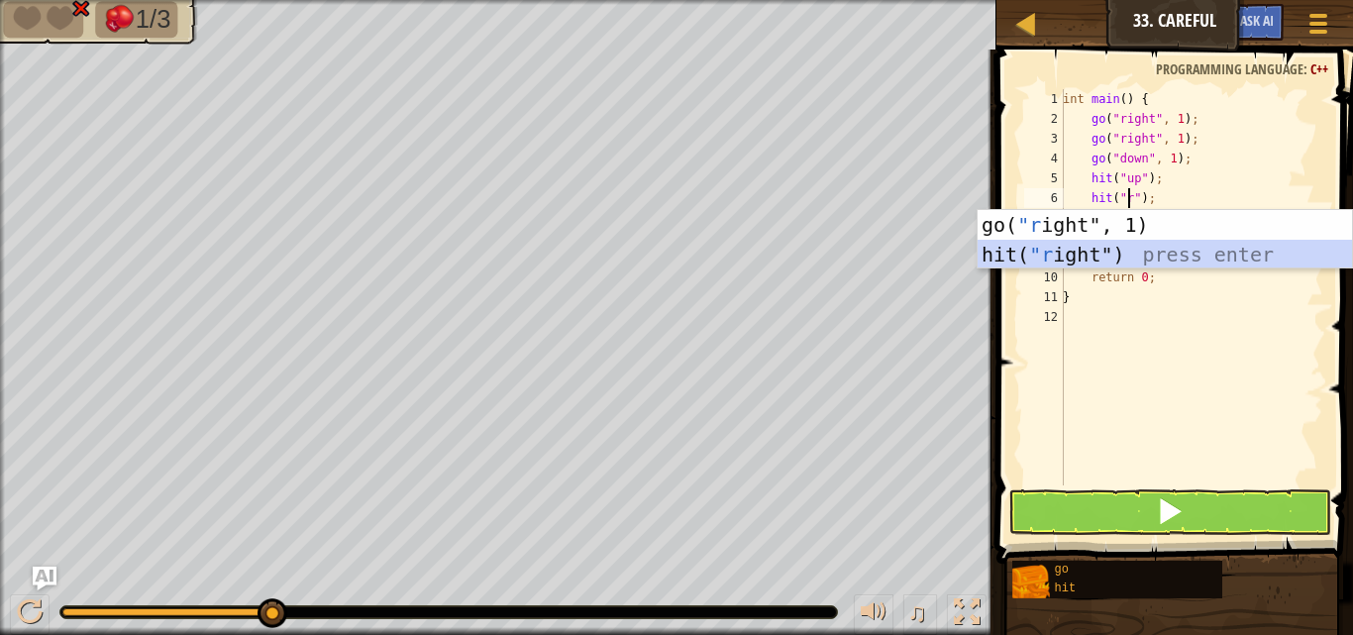
click at [1066, 255] on div "go( "r ight", 1) press enter hit( "r ight") press enter" at bounding box center [1164, 269] width 374 height 119
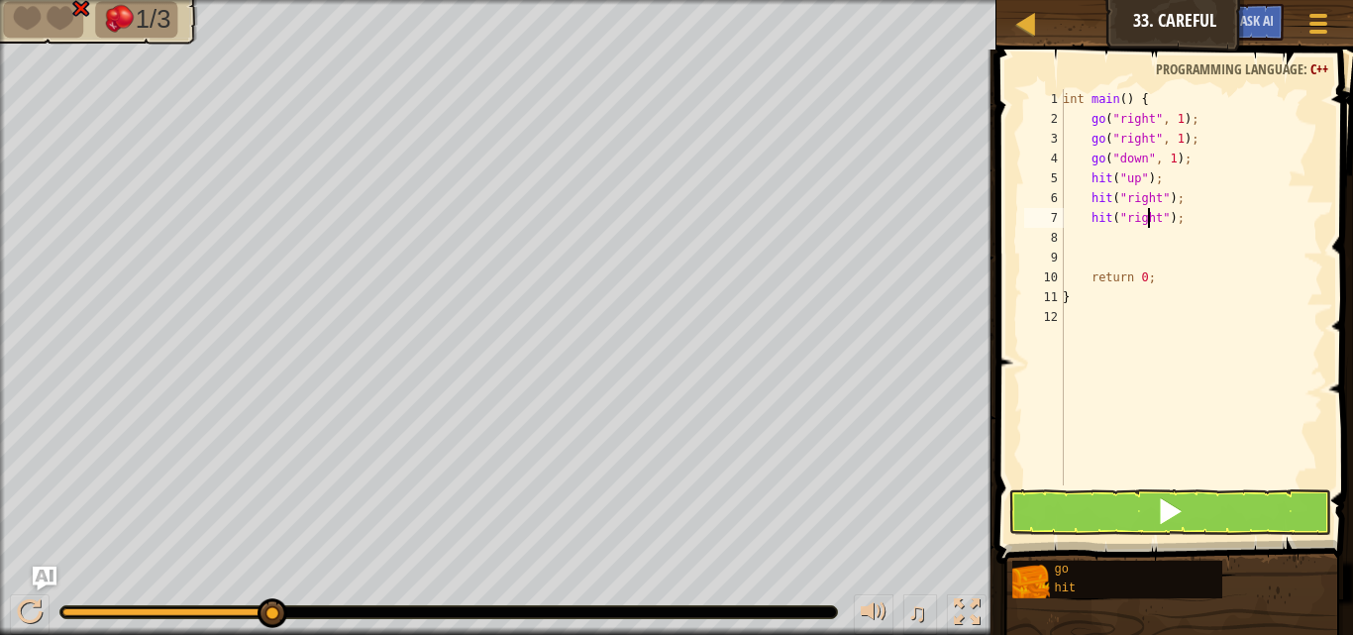
click at [1150, 226] on div "int main ( ) { go ( " right " , 1 ) ; go ( " right " , 1 ) ; go ( " down " , 1 …" at bounding box center [1191, 307] width 264 height 436
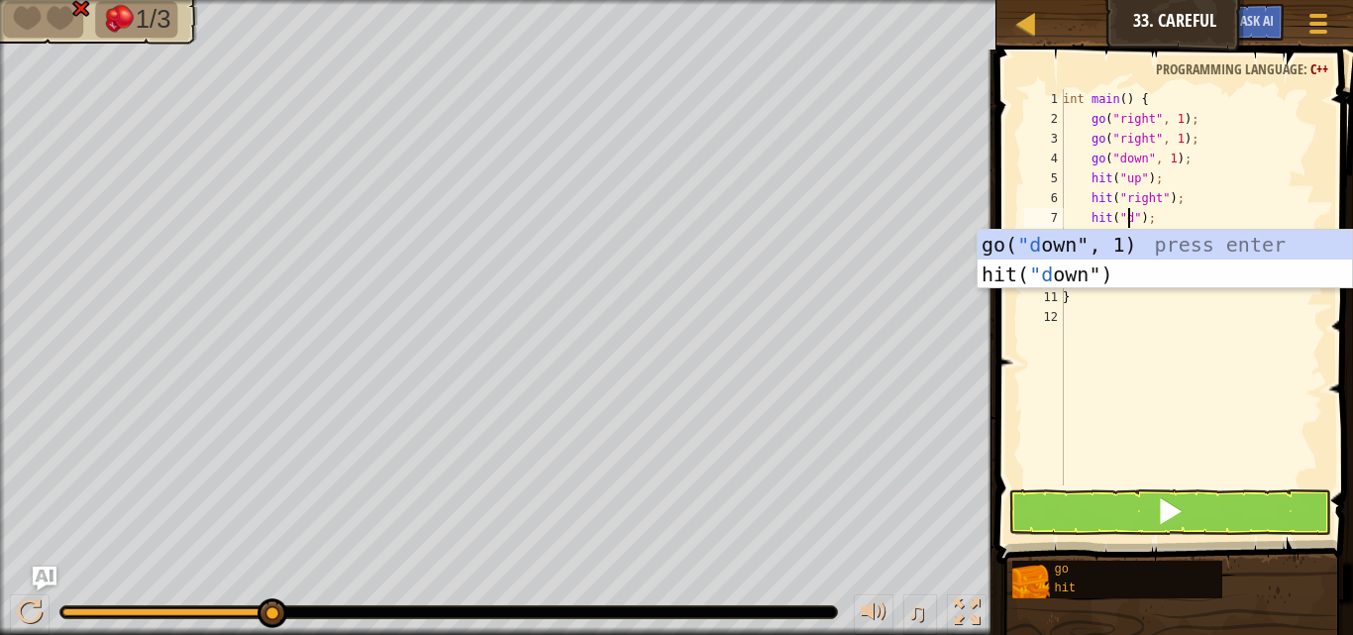
scroll to position [9, 6]
click at [1113, 281] on div "go( "do wn", 1) press enter hit( "do wn") press enter" at bounding box center [1164, 289] width 374 height 119
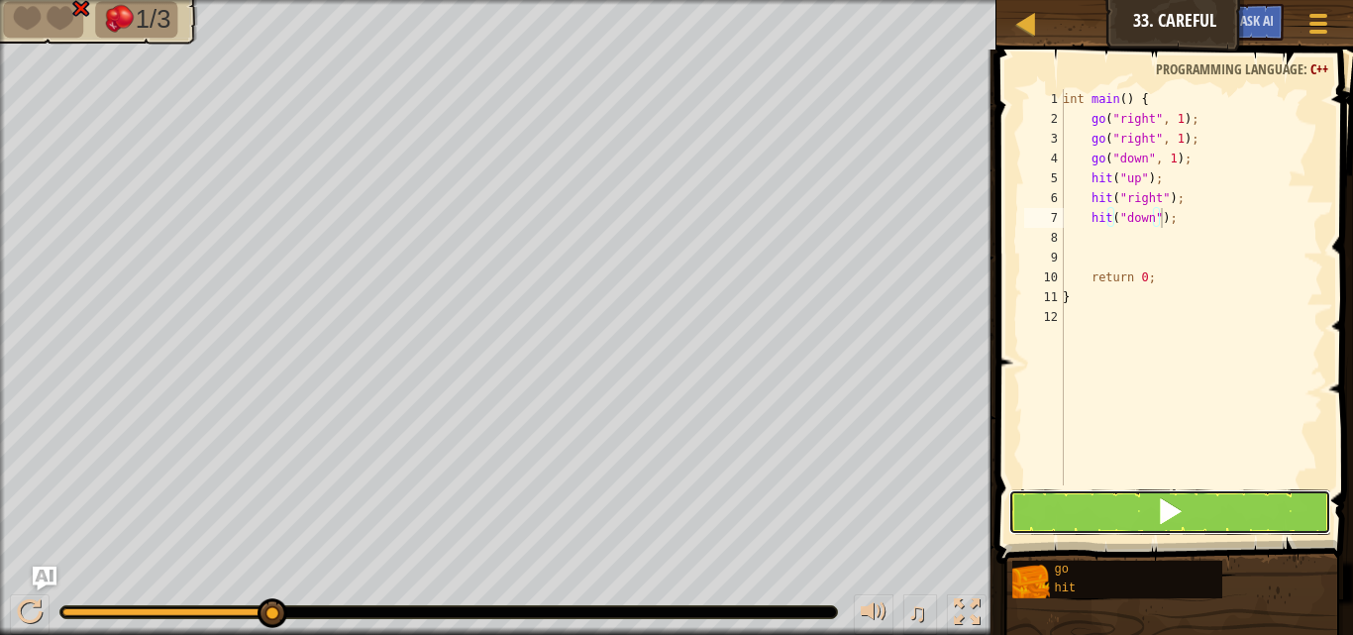
click at [1173, 497] on span at bounding box center [1170, 511] width 28 height 28
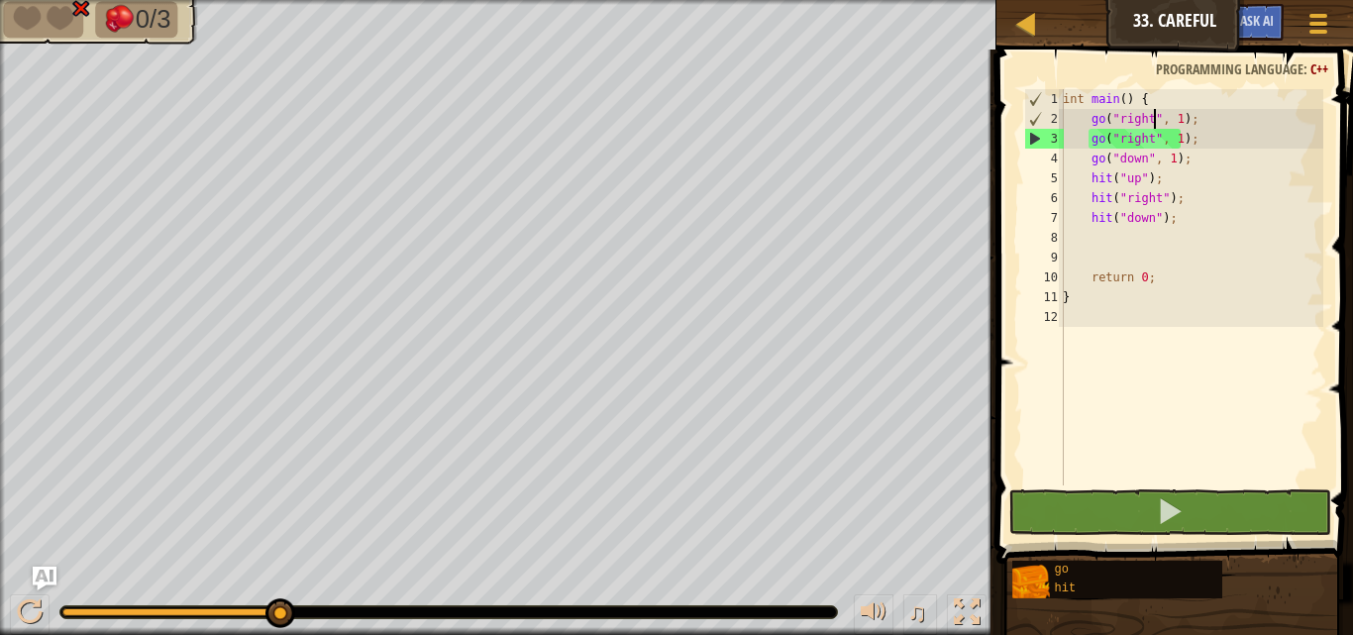
click at [1154, 128] on div "int main ( ) { go ( " right " , 1 ) ; go ( " right " , 1 ) ; go ( " down " , 1 …" at bounding box center [1191, 307] width 264 height 436
click at [1132, 124] on div "int main ( ) { go ( " right " , 1 ) ; go ( " right " , 1 ) ; go ( " down " , 1 …" at bounding box center [1191, 307] width 264 height 436
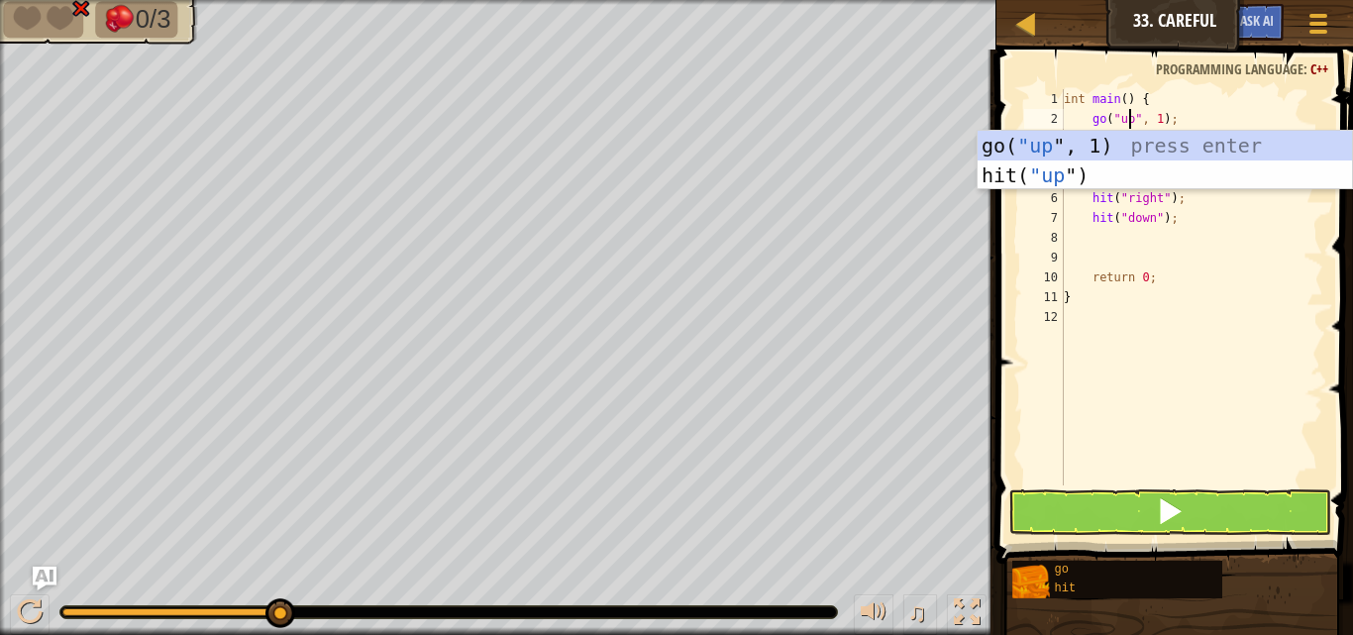
scroll to position [9, 5]
click at [1169, 515] on span at bounding box center [1170, 511] width 28 height 28
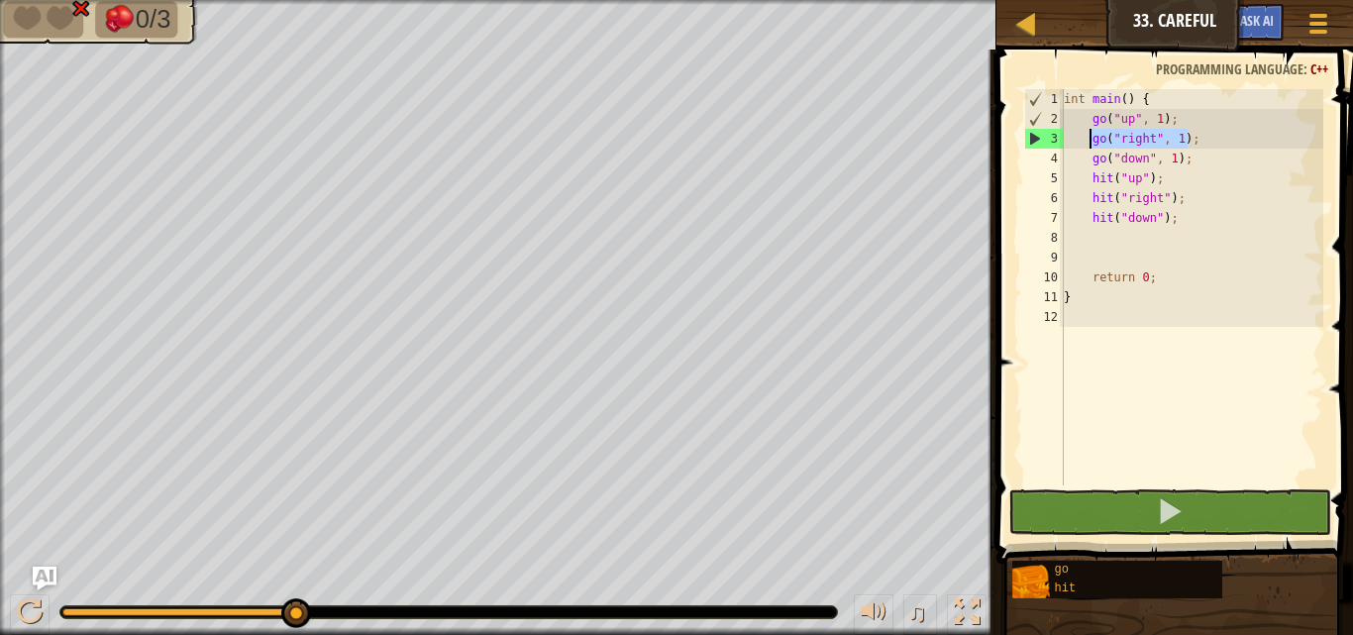
drag, startPoint x: 1198, startPoint y: 144, endPoint x: 1087, endPoint y: 139, distance: 111.0
click at [1087, 139] on div "int main ( ) { go ( " up " , 1 ) ; go ( " right " , 1 ) ; go ( " down " , 1 ) ;…" at bounding box center [1191, 307] width 263 height 436
type textarea "go("right", 1);"
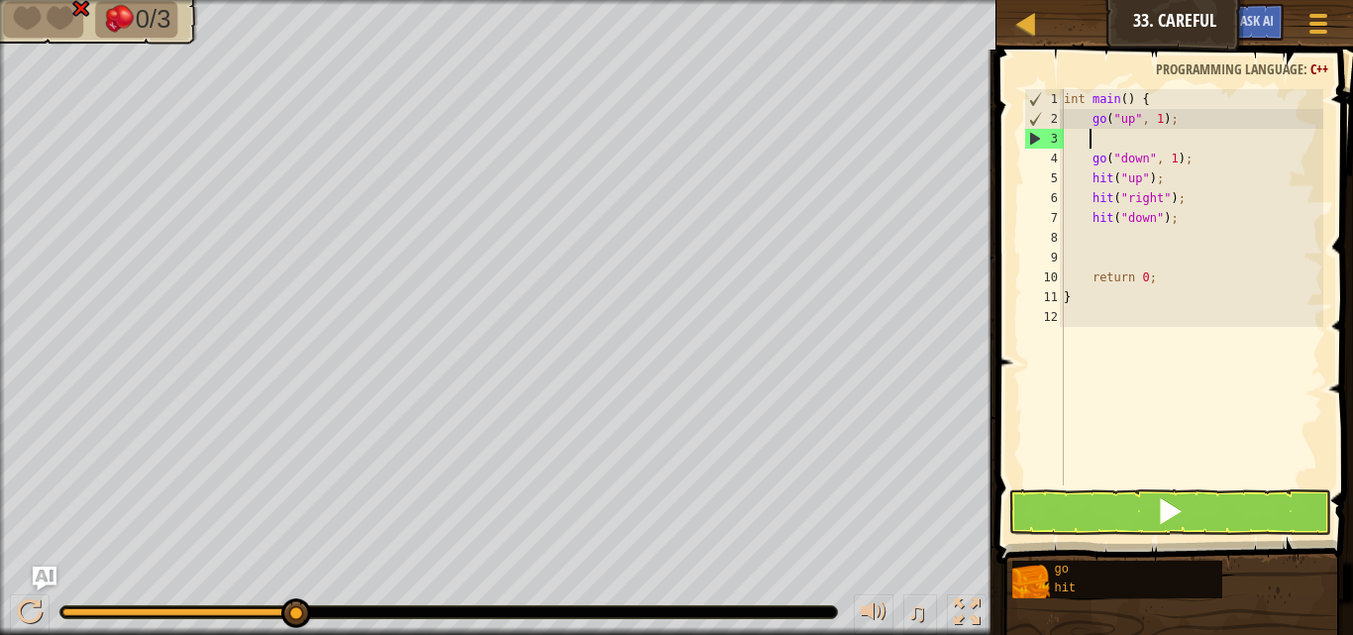
scroll to position [9, 1]
type textarea "h"
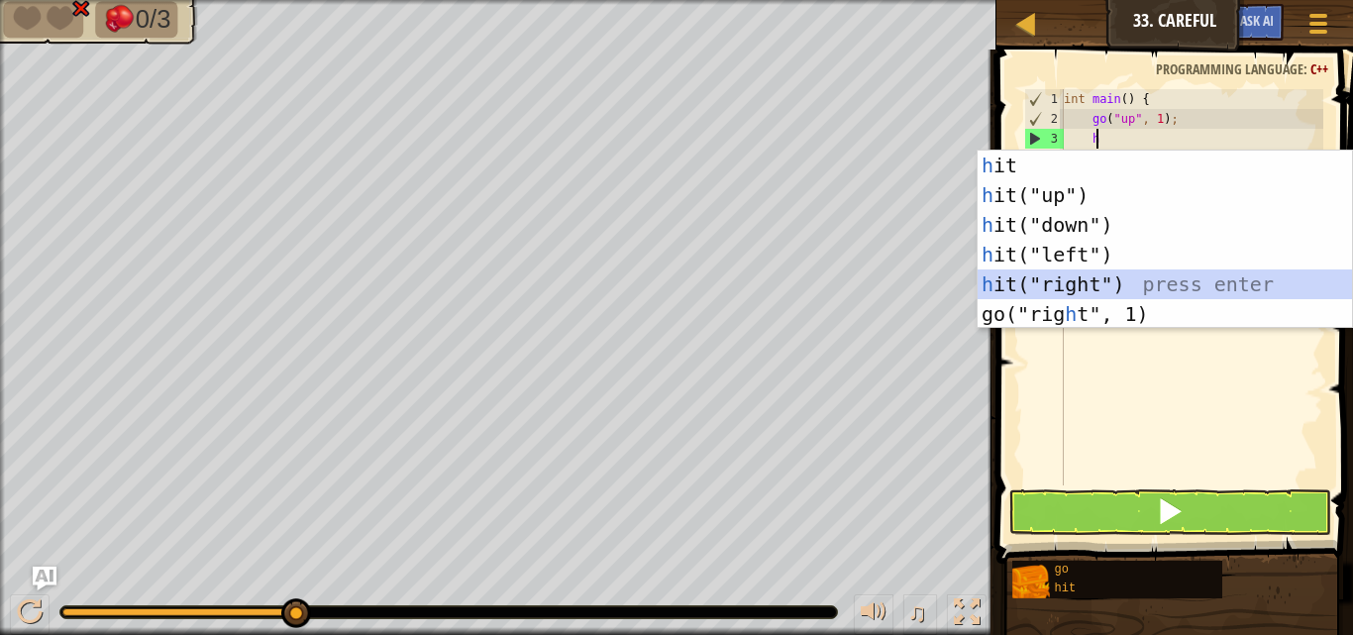
click at [1086, 272] on div "h it press enter h it("up") press enter h it("down") press enter h it("left") p…" at bounding box center [1164, 270] width 374 height 238
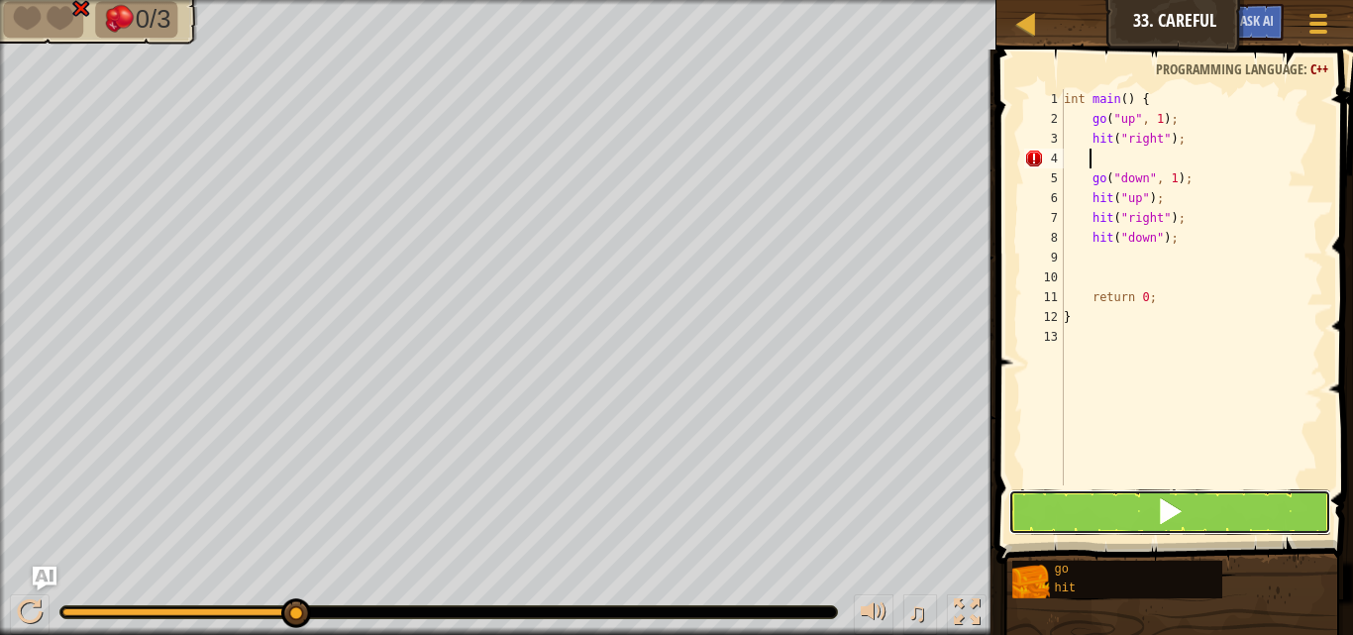
drag, startPoint x: 1131, startPoint y: 503, endPoint x: 1133, endPoint y: 525, distance: 21.9
click at [1133, 525] on button at bounding box center [1169, 512] width 323 height 46
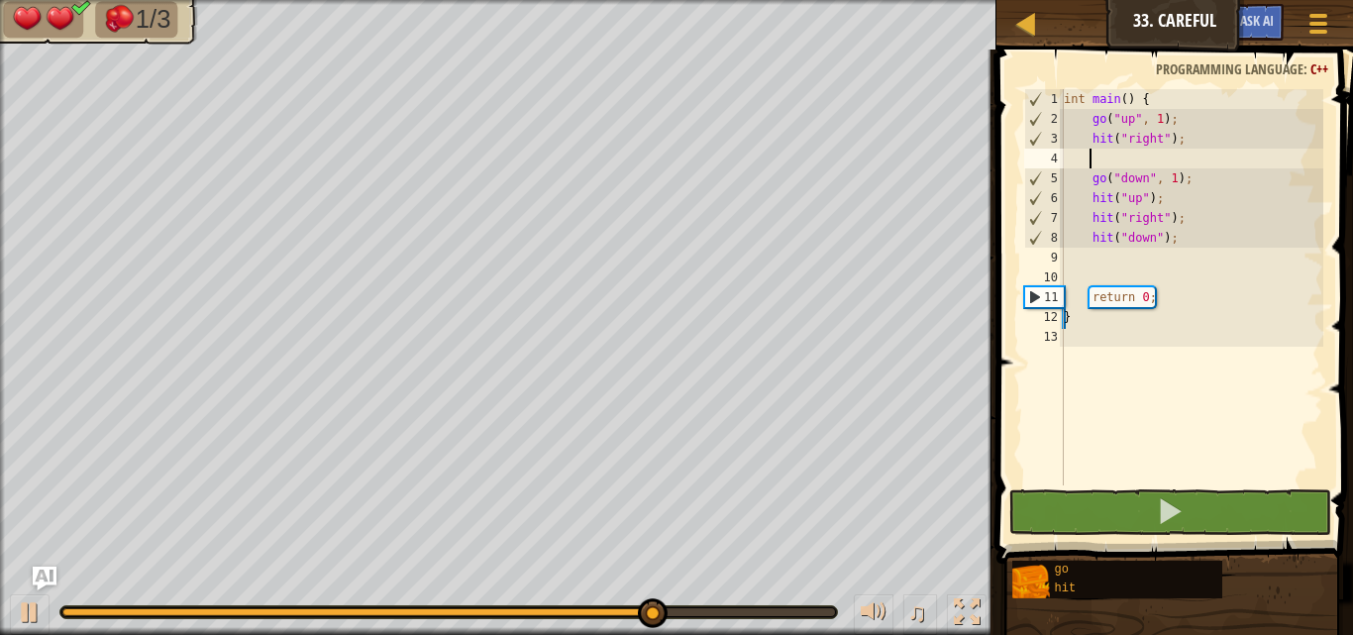
type textarea "g"
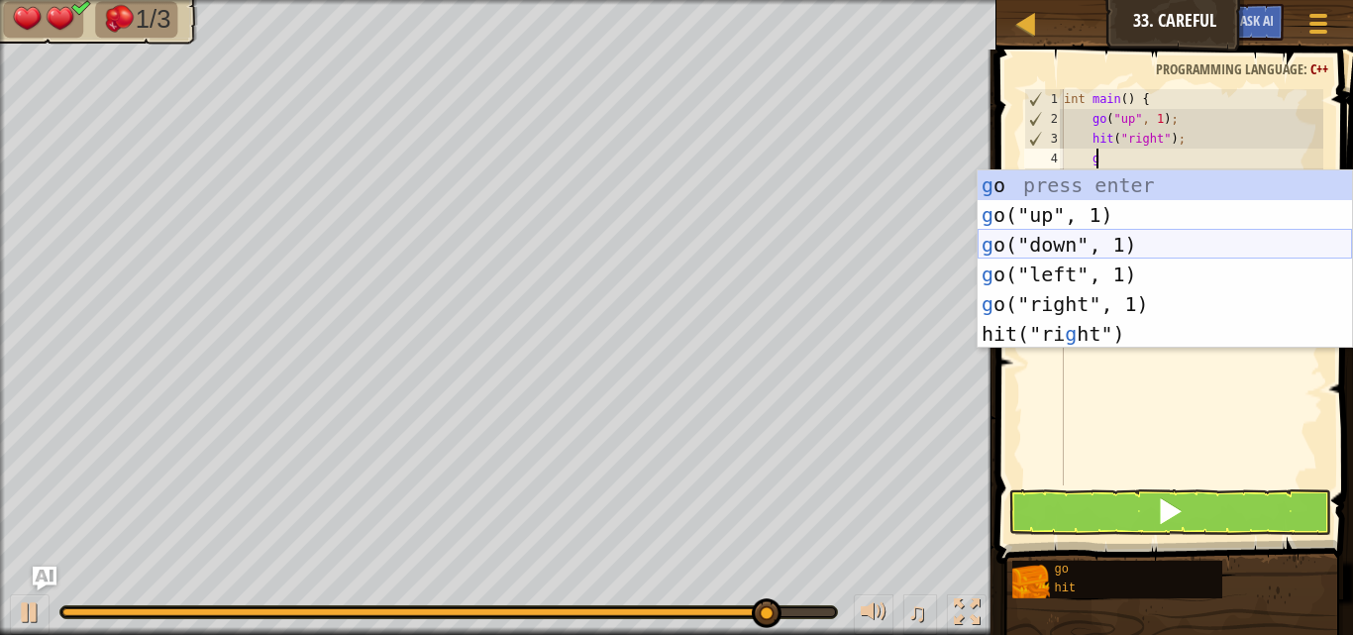
click at [1055, 241] on div "g o press enter g o("up", 1) press enter g o("down", 1) press enter g o("left",…" at bounding box center [1164, 289] width 374 height 238
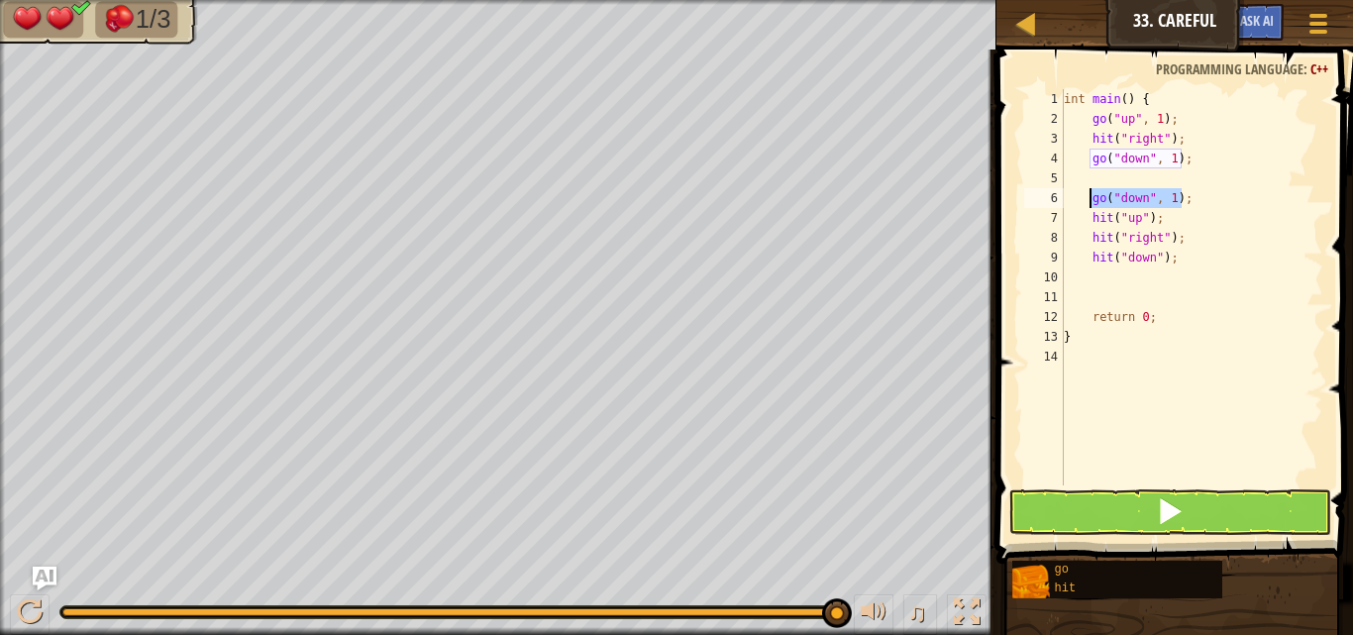
drag, startPoint x: 1179, startPoint y: 202, endPoint x: 1091, endPoint y: 204, distance: 88.2
click at [1091, 204] on div "int main ( ) { go ( " up " , 1 ) ; hit ( " right " ) ; go ( " down " , 1 ) ; go…" at bounding box center [1191, 307] width 263 height 436
type textarea "go("down", 1);"
drag, startPoint x: 1166, startPoint y: 225, endPoint x: 1072, endPoint y: 210, distance: 95.2
click at [1072, 210] on div "int main ( ) { go ( " up " , 1 ) ; hit ( " right " ) ; go ( " down " , 1 ) ; hi…" at bounding box center [1191, 307] width 263 height 436
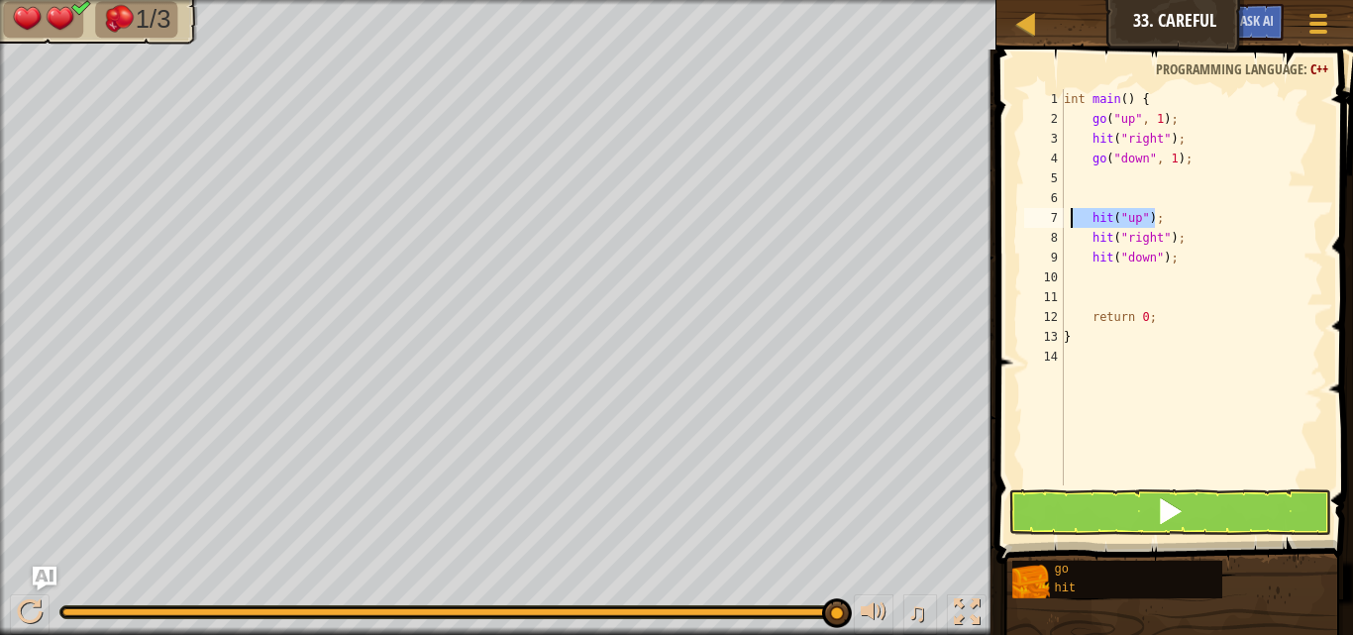
type textarea "hit("up");"
click at [1143, 489] on button at bounding box center [1169, 512] width 323 height 46
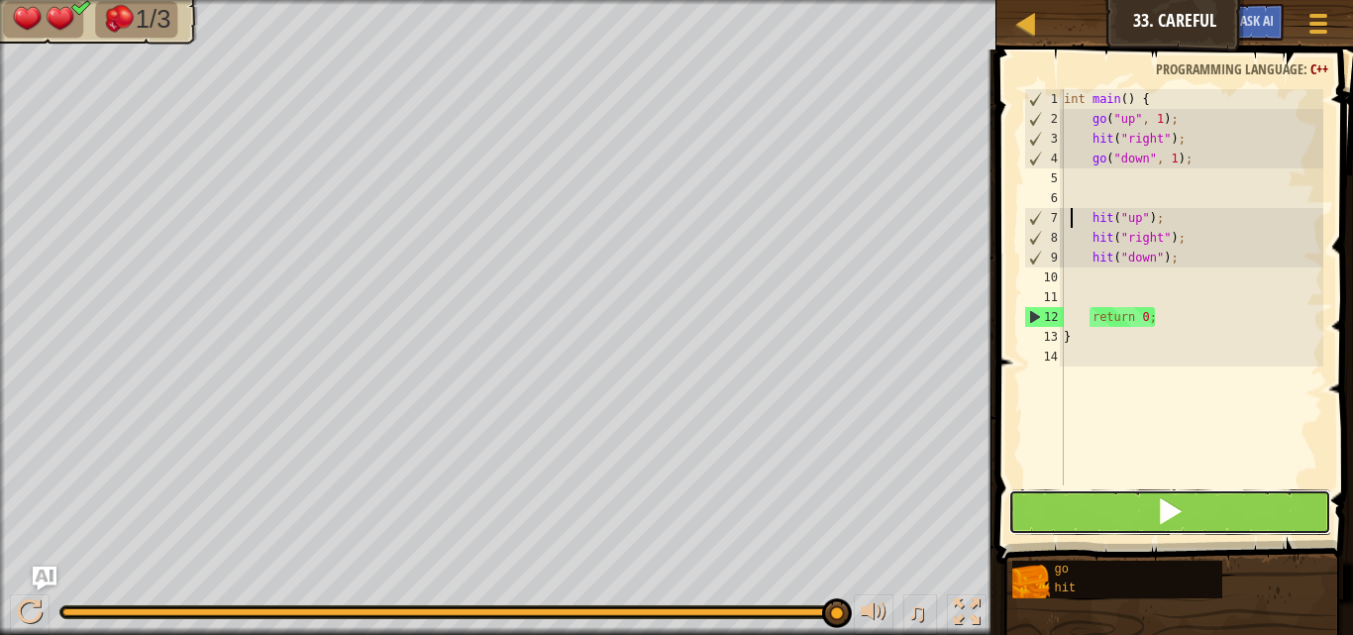
click at [1110, 515] on button at bounding box center [1169, 512] width 323 height 46
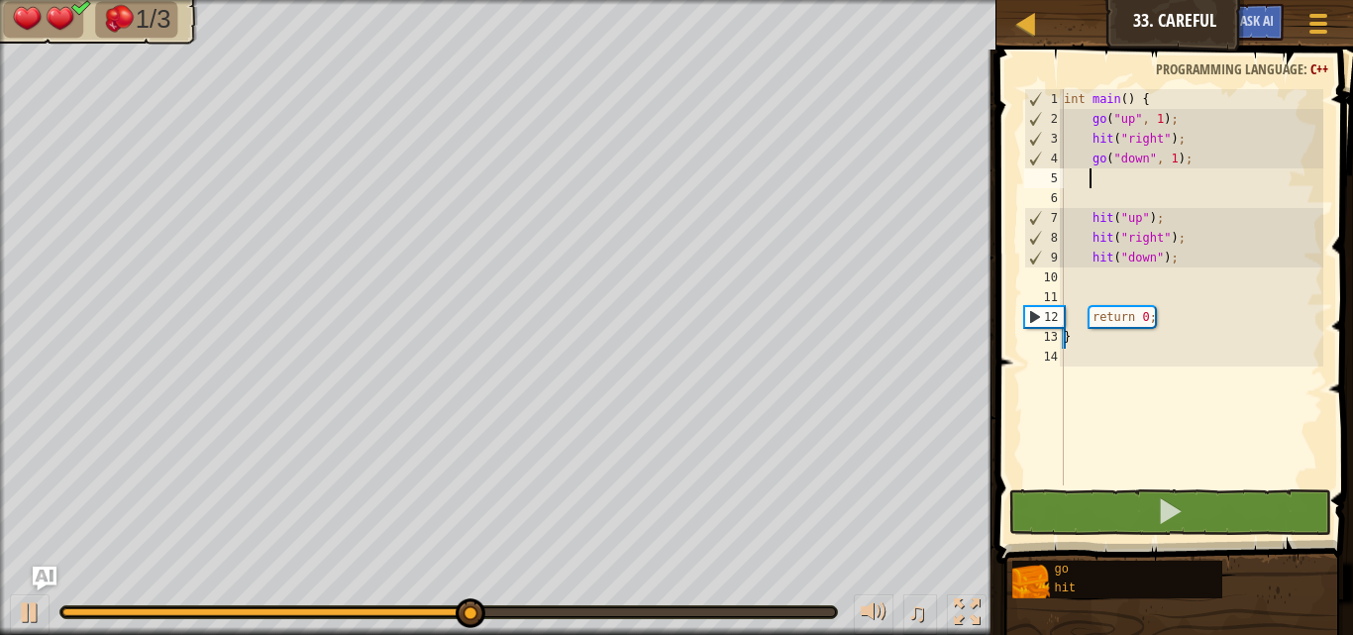
click at [1104, 180] on div "int main ( ) { go ( " up " , 1 ) ; hit ( " right " ) ; go ( " down " , 1 ) ; hi…" at bounding box center [1191, 307] width 263 height 436
type textarea "g"
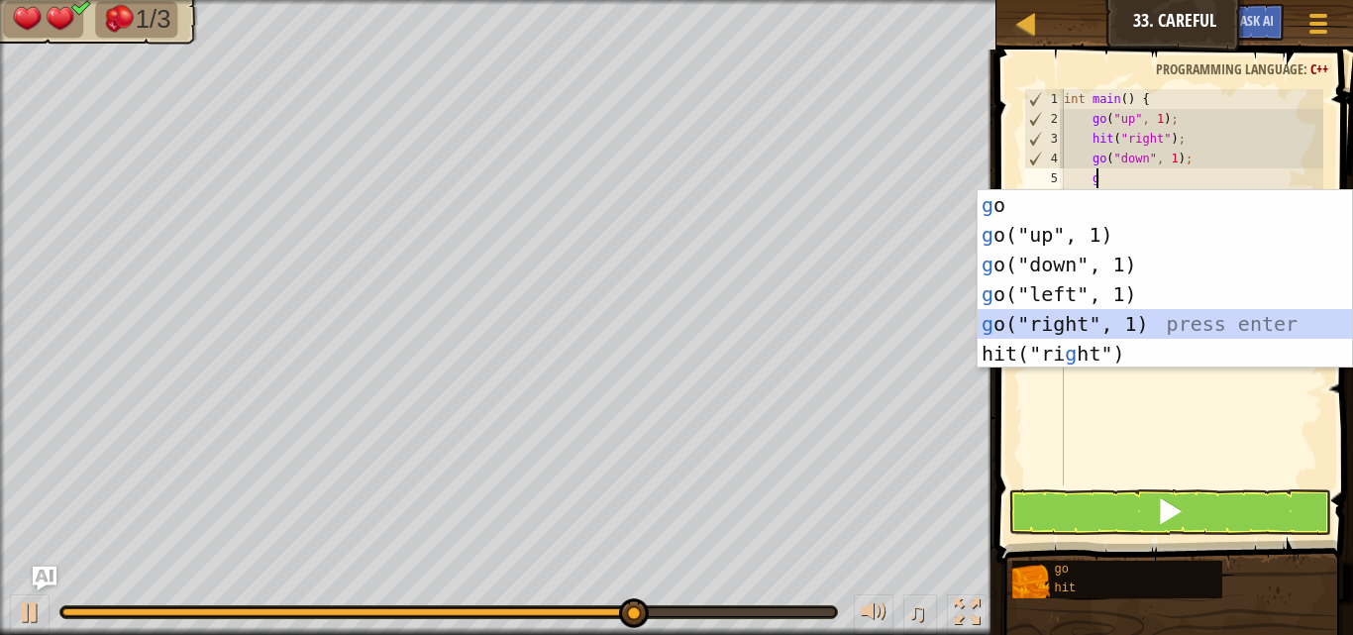
click at [1025, 324] on div "g o press enter g o("up", 1) press enter g o("down", 1) press enter g o("left",…" at bounding box center [1164, 309] width 374 height 238
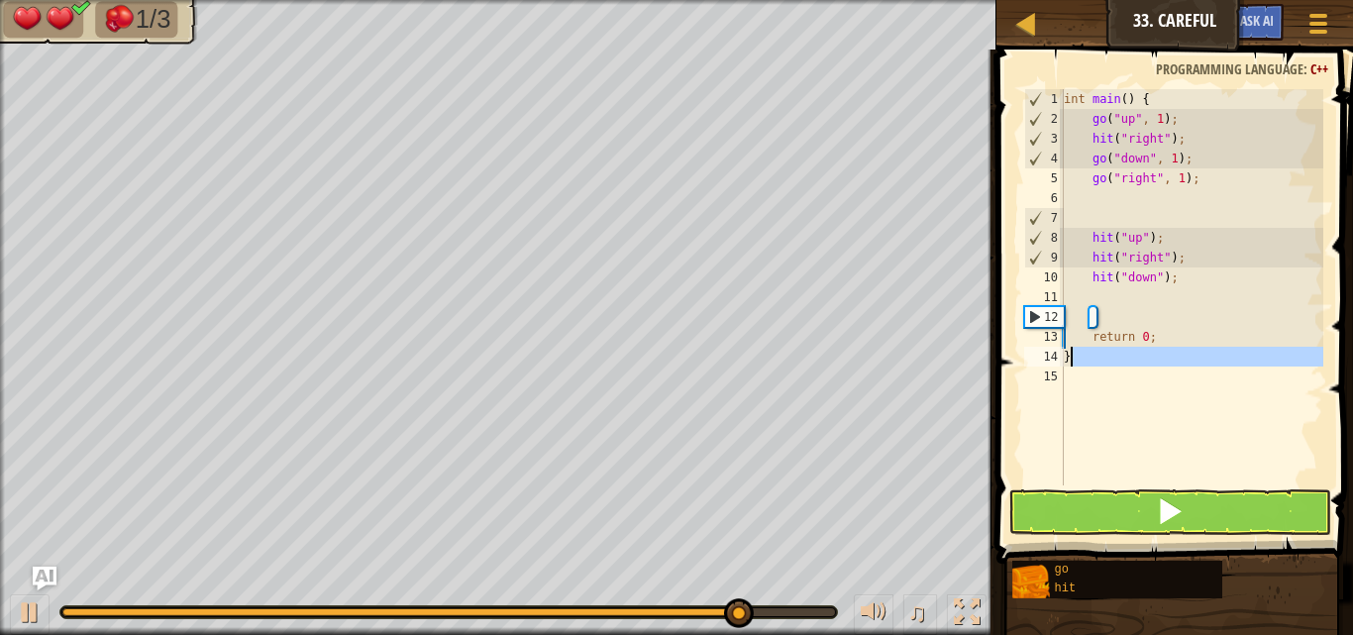
drag, startPoint x: 1081, startPoint y: 485, endPoint x: 1173, endPoint y: 309, distance: 198.4
click at [1187, 334] on div "int main ( ) { go ( " up " , 1 ) ; hit ( " right " ) ; go ( " down " , 1 ) ; go…" at bounding box center [1191, 307] width 263 height 436
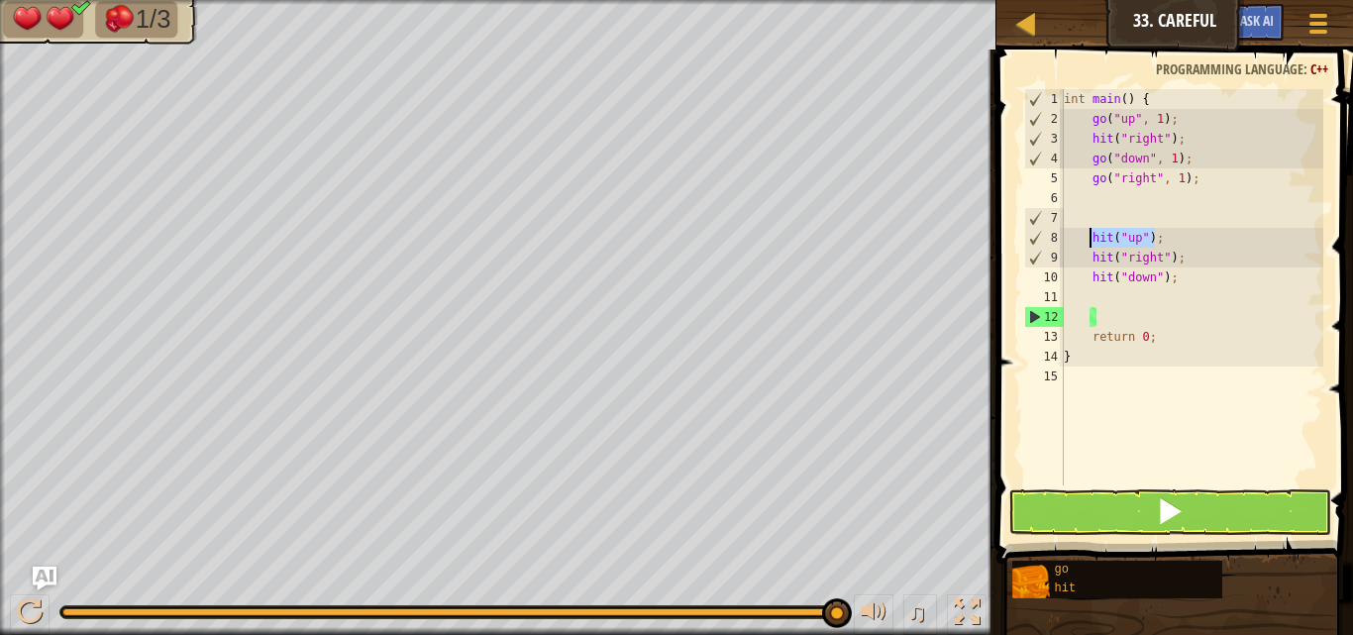
drag, startPoint x: 1171, startPoint y: 235, endPoint x: 1092, endPoint y: 229, distance: 78.5
click at [1092, 229] on div "int main ( ) { go ( " up " , 1 ) ; hit ( " right " ) ; go ( " down " , 1 ) ; go…" at bounding box center [1191, 307] width 263 height 436
type textarea "hit("up");"
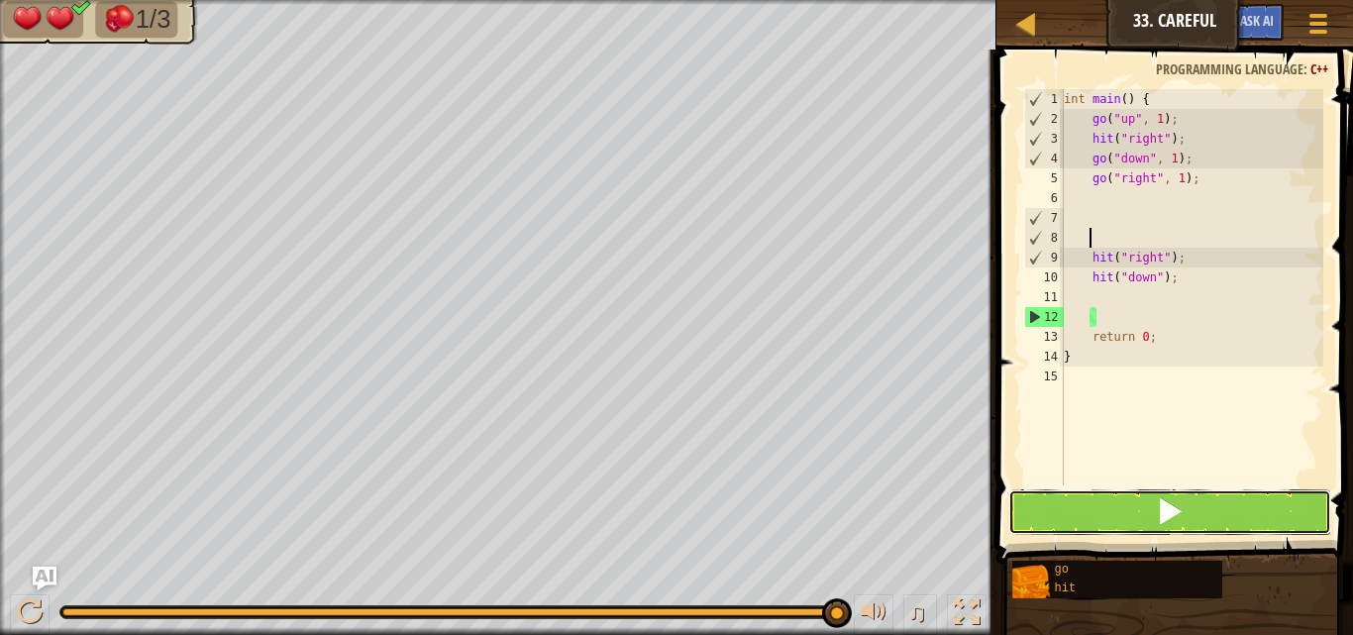
click at [1161, 517] on span at bounding box center [1170, 511] width 28 height 28
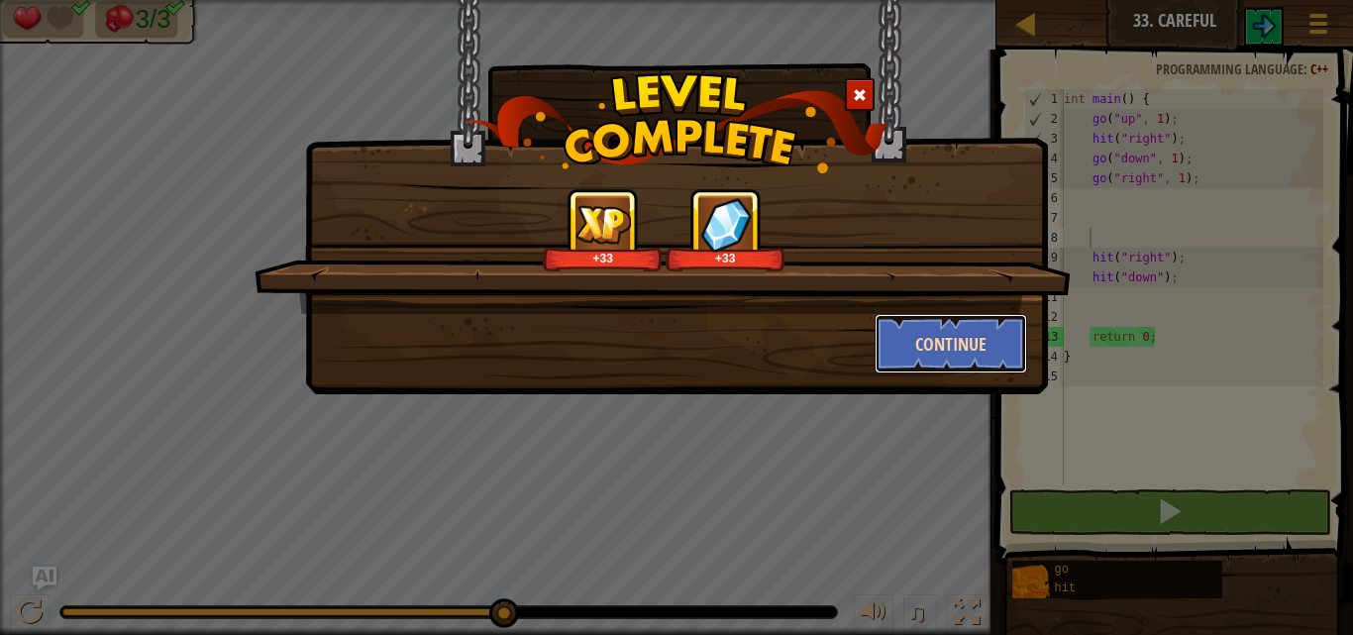
click at [960, 359] on button "Continue" at bounding box center [950, 343] width 153 height 59
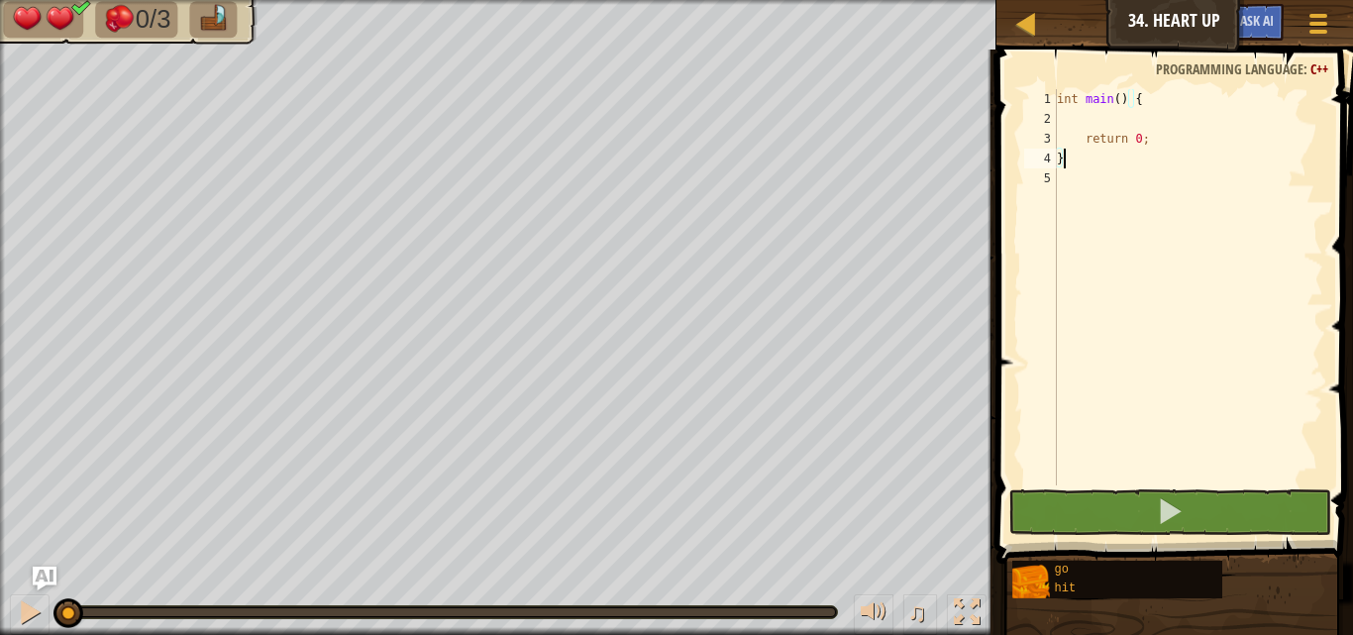
click at [1216, 92] on div "int main ( ) { return 0 ; }" at bounding box center [1188, 307] width 270 height 436
type textarea "int main() {"
click at [1145, 115] on div "int main ( ) { return 0 ; }" at bounding box center [1188, 307] width 270 height 436
type textarea "gh"
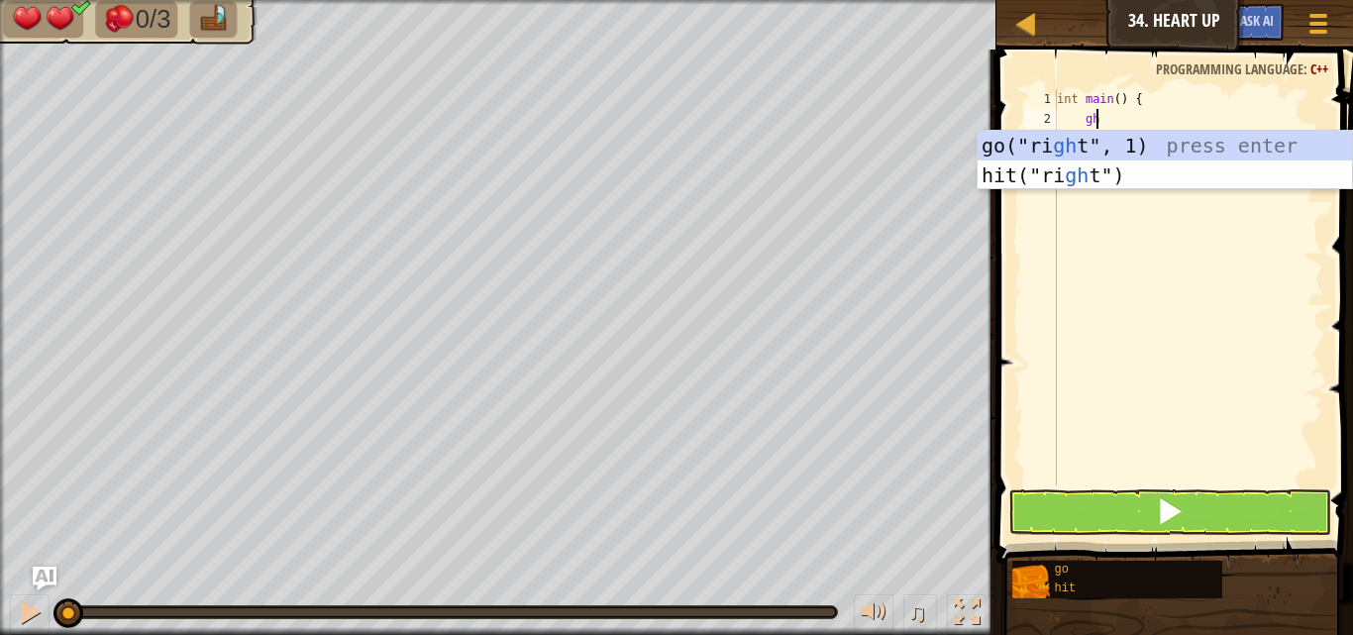
scroll to position [9, 2]
click at [1064, 143] on div "go("ri gh t", 1) press enter hit("ri gh t") press enter" at bounding box center [1164, 190] width 374 height 119
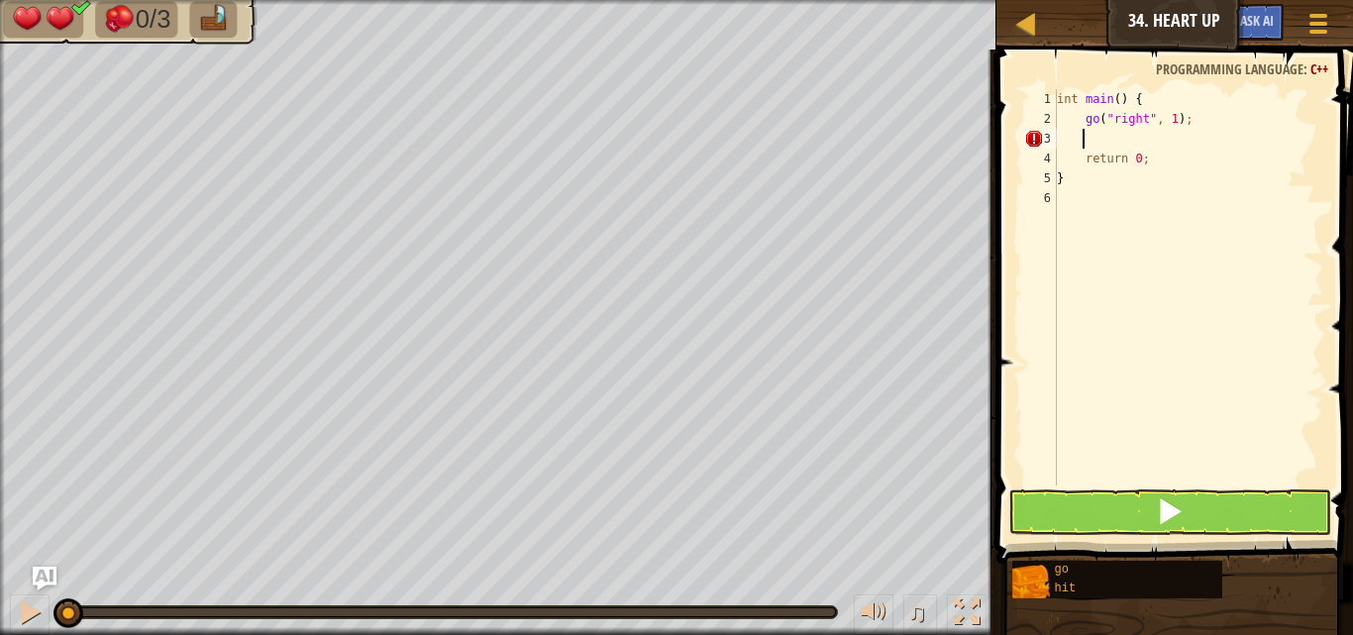
scroll to position [9, 1]
type textarea "h"
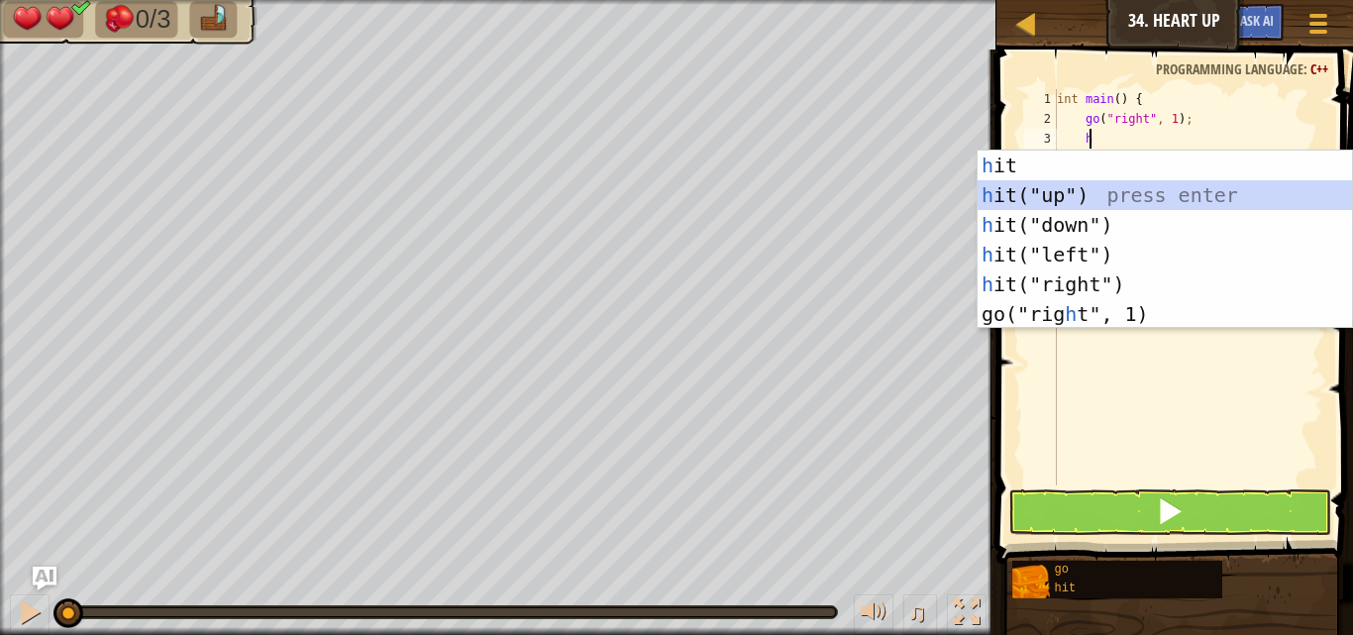
click at [1118, 196] on div "h it press enter h it("up") press enter h it("down") press enter h it("left") p…" at bounding box center [1164, 270] width 374 height 238
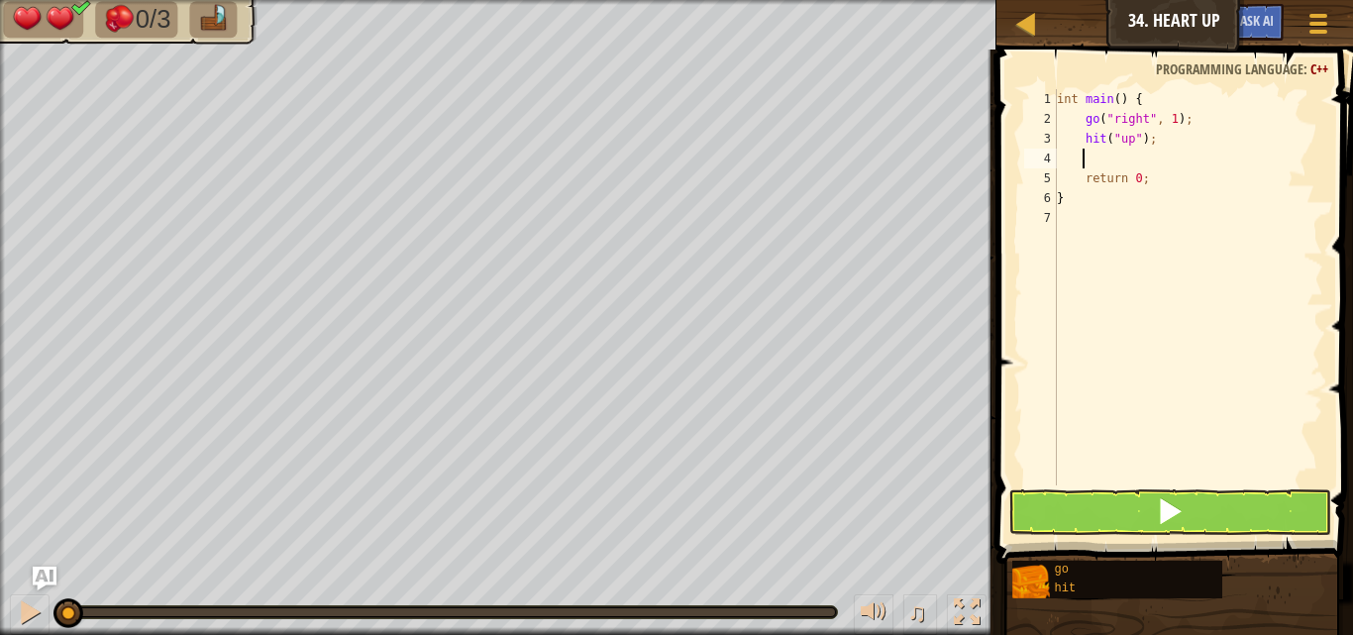
type textarea "h"
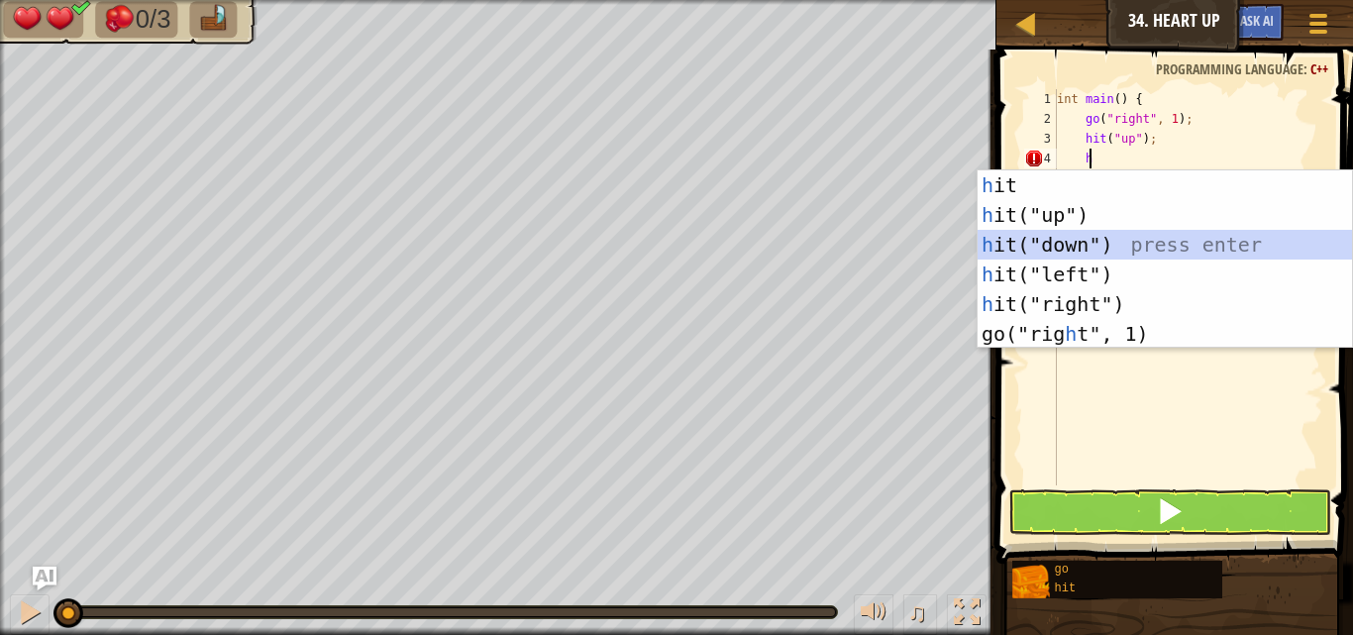
click at [1106, 253] on div "h it press enter h it("up") press enter h it("down") press enter h it("left") p…" at bounding box center [1164, 289] width 374 height 238
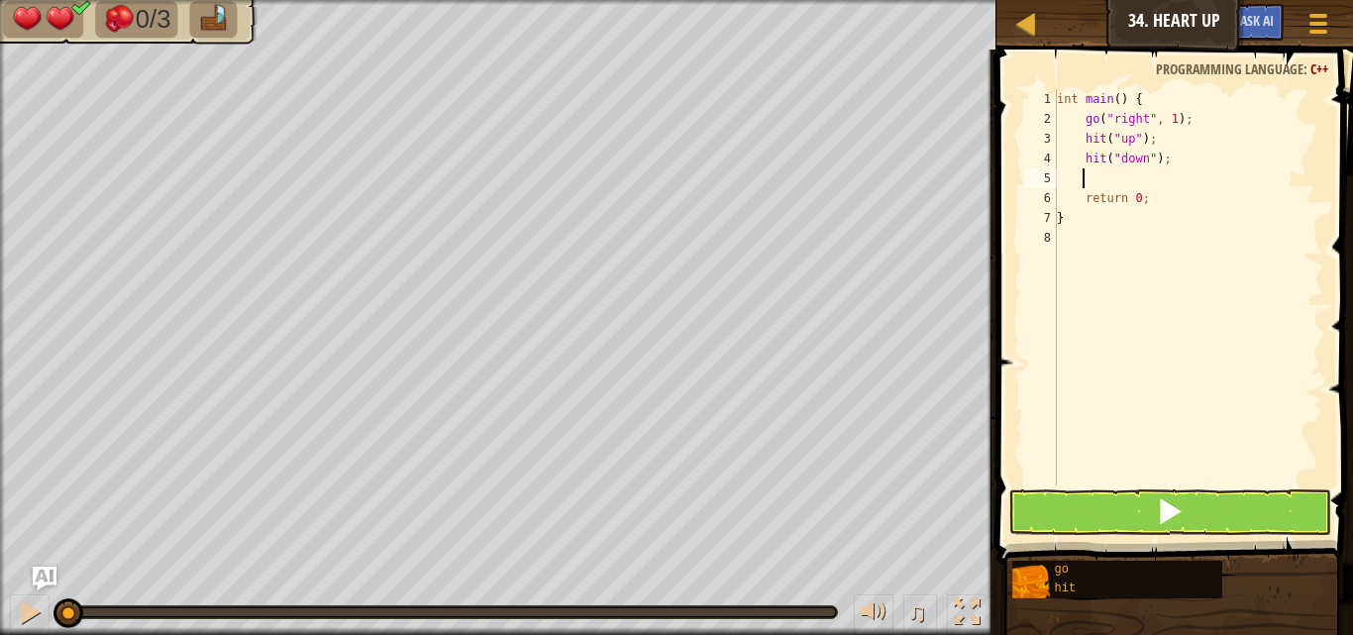
type textarea "h"
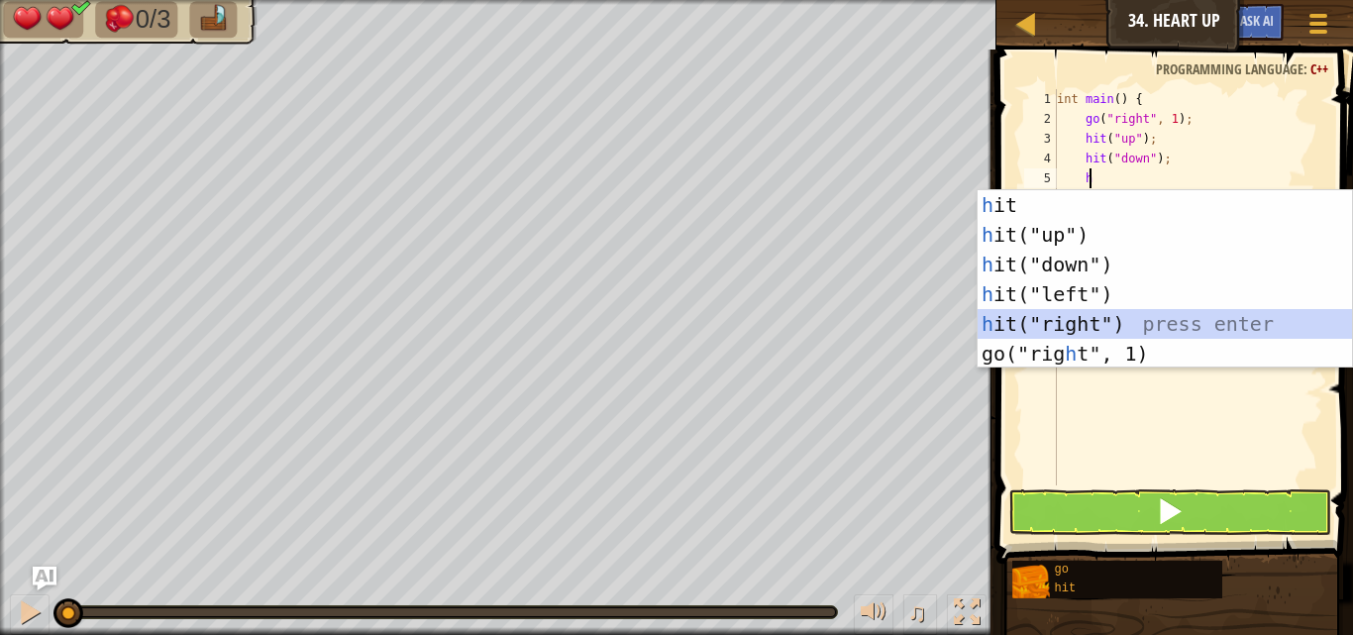
click at [1072, 313] on div "h it press enter h it("up") press enter h it("down") press enter h it("left") p…" at bounding box center [1164, 309] width 374 height 238
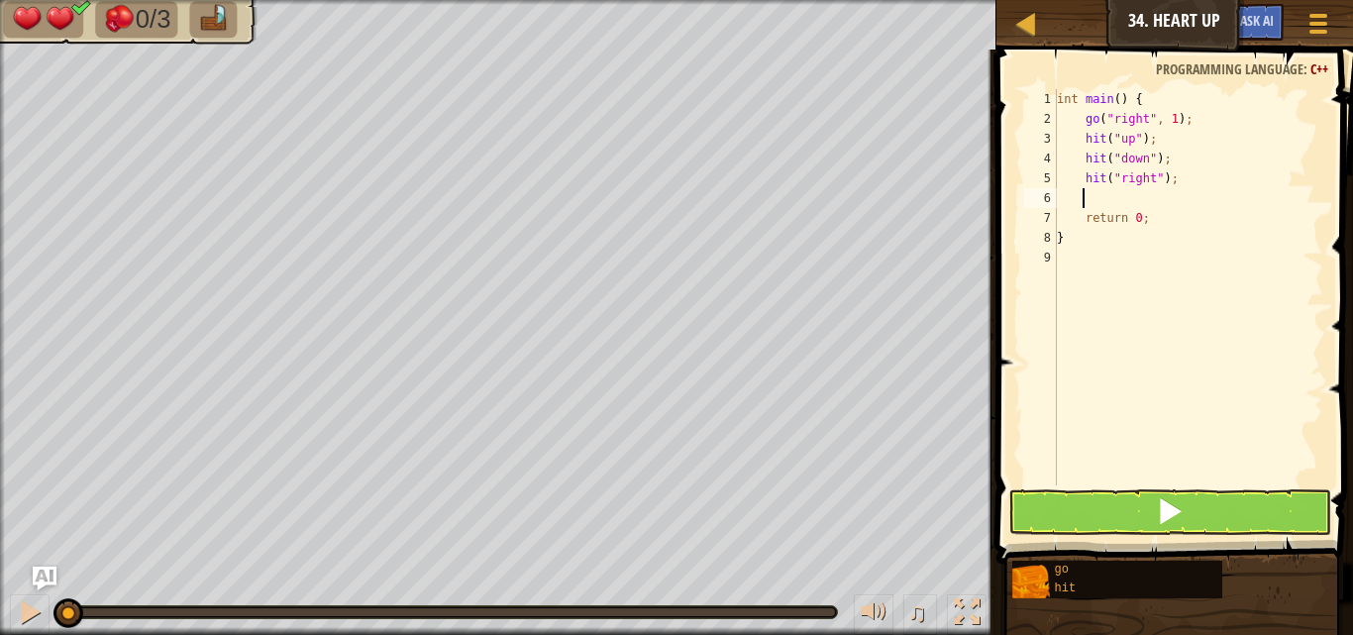
type textarea "g"
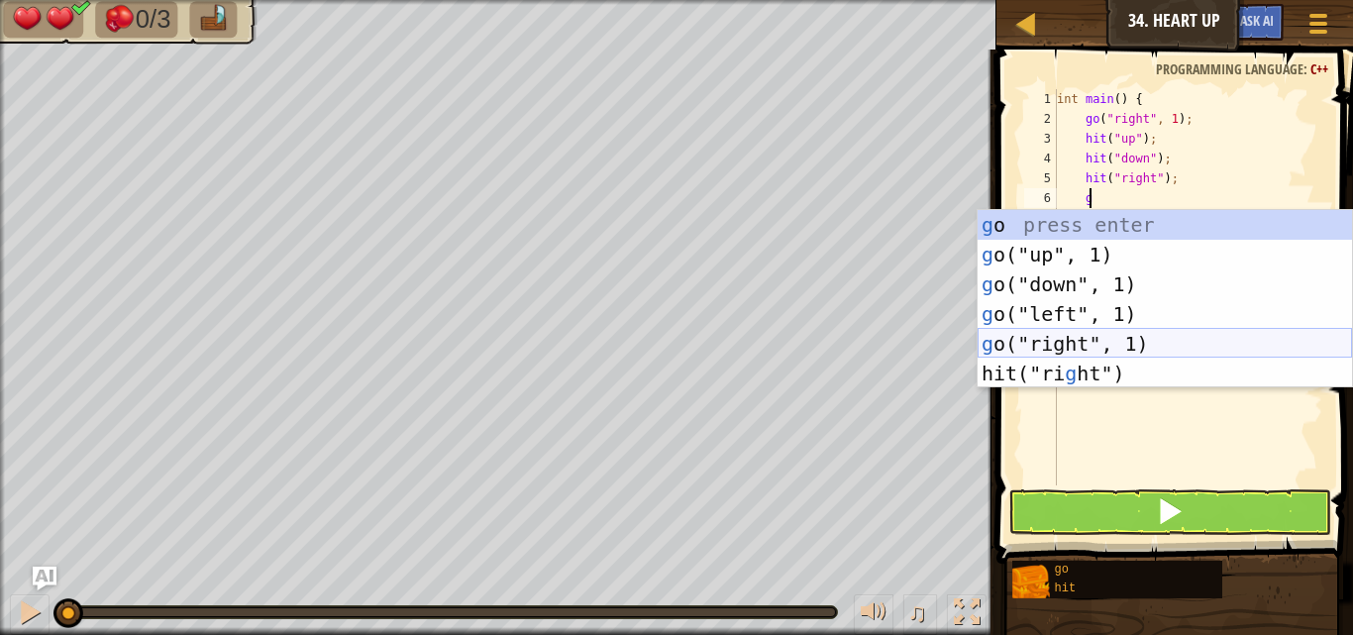
click at [1081, 342] on div "g o press enter g o("up", 1) press enter g o("down", 1) press enter g o("left",…" at bounding box center [1164, 329] width 374 height 238
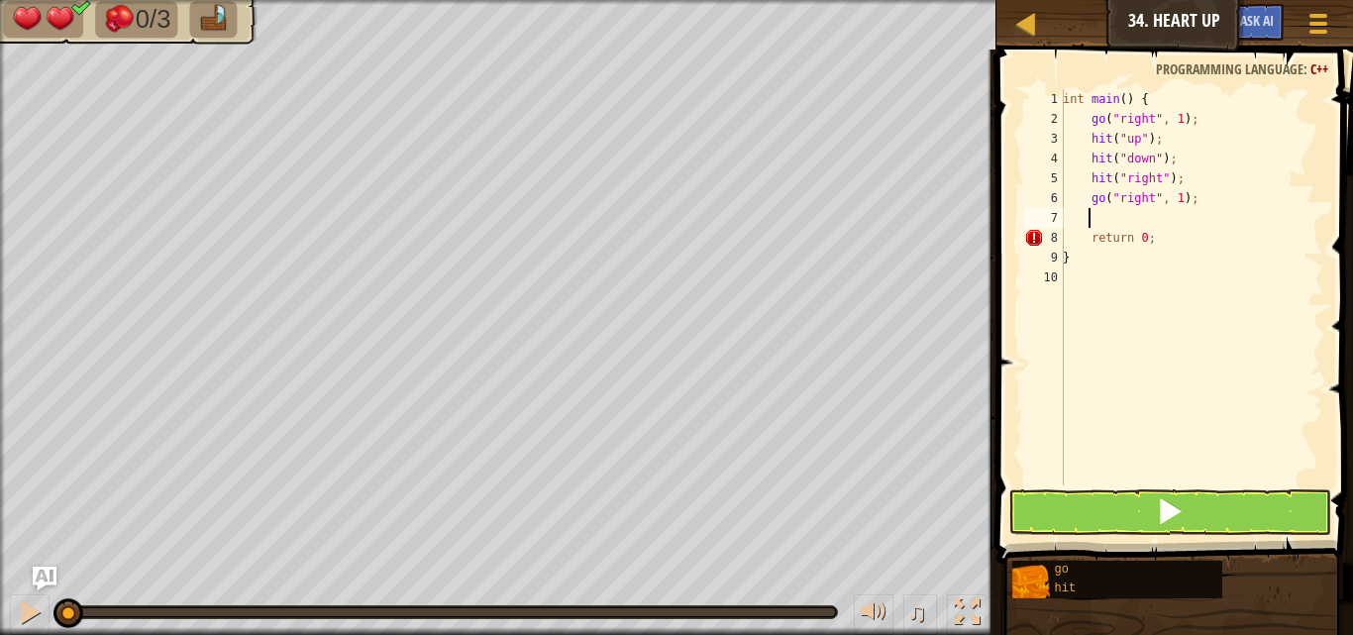
click at [1175, 196] on div "int main ( ) { go ( " right " , 1 ) ; hit ( " up " ) ; hit ( " down " ) ; hit (…" at bounding box center [1191, 307] width 264 height 436
type textarea "go("right", 2);"
click at [1172, 497] on span at bounding box center [1170, 511] width 28 height 28
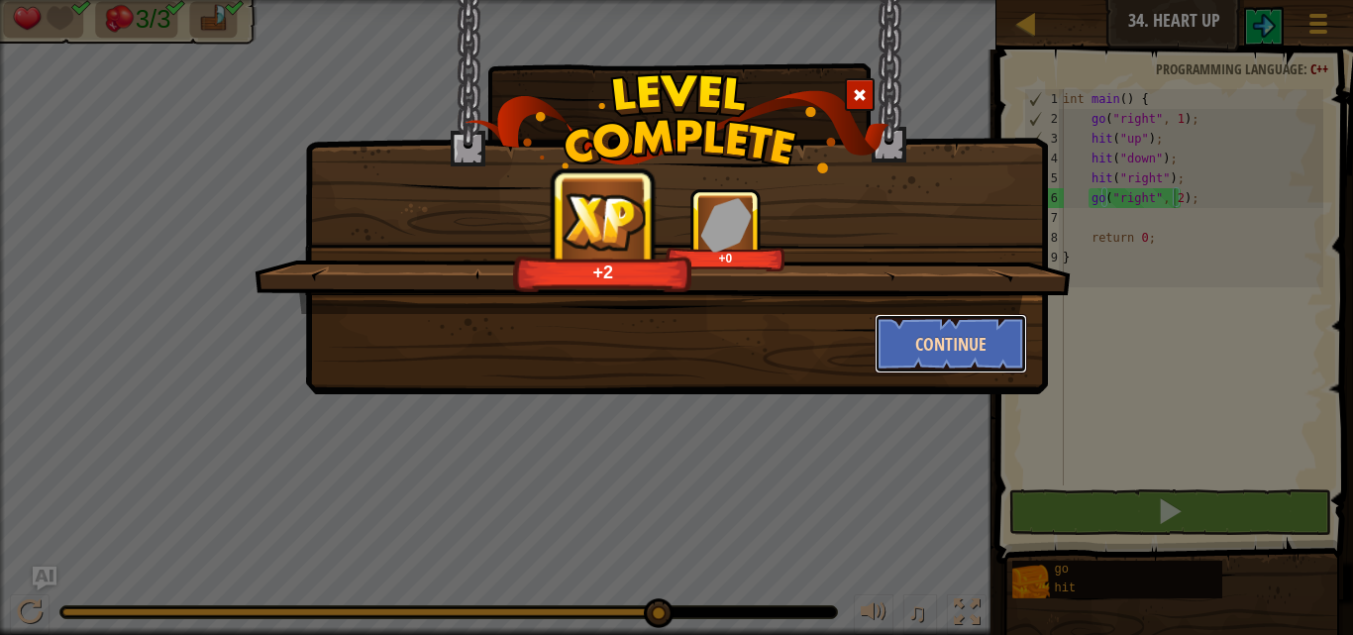
click at [906, 358] on button "Continue" at bounding box center [950, 343] width 153 height 59
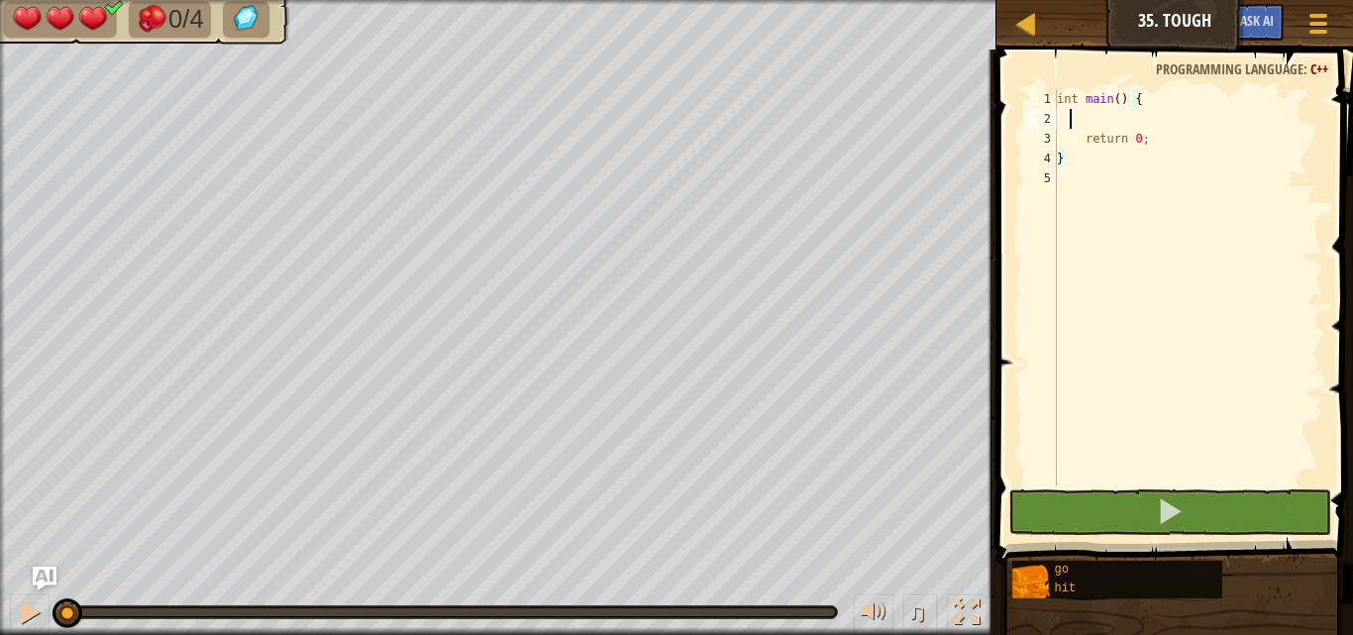
click at [1073, 112] on div "int main ( ) { return 0 ; }" at bounding box center [1188, 307] width 270 height 436
type textarea "t"
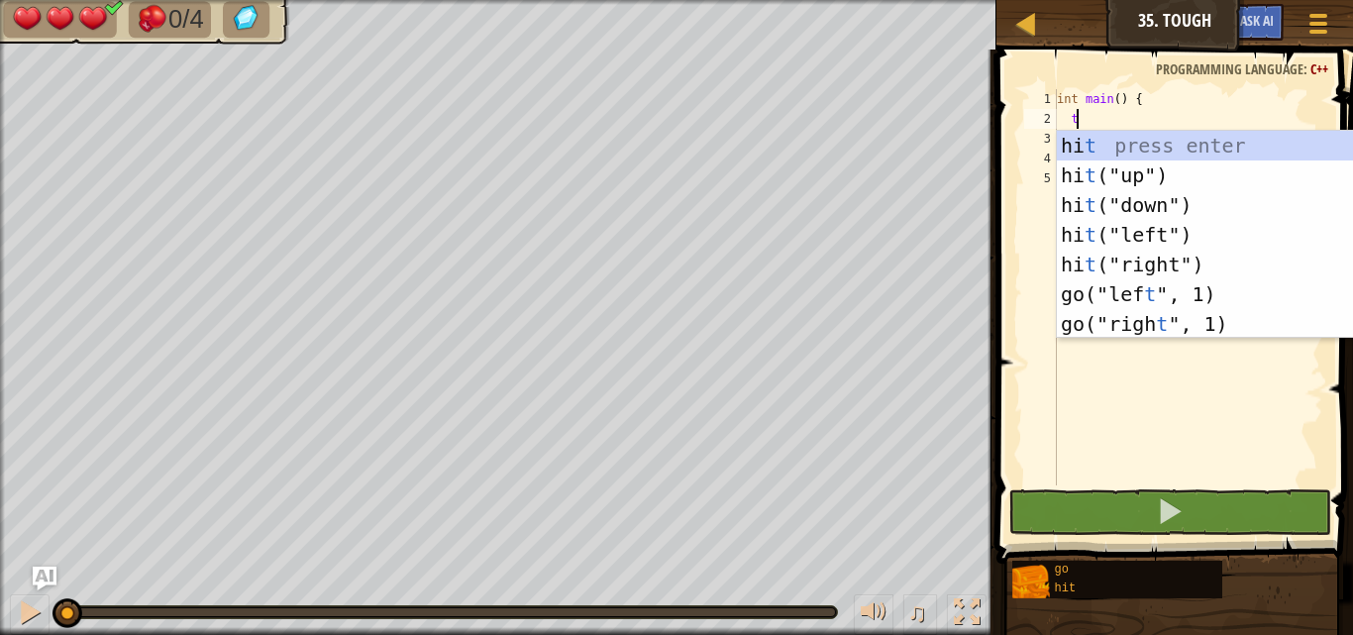
scroll to position [9, 1]
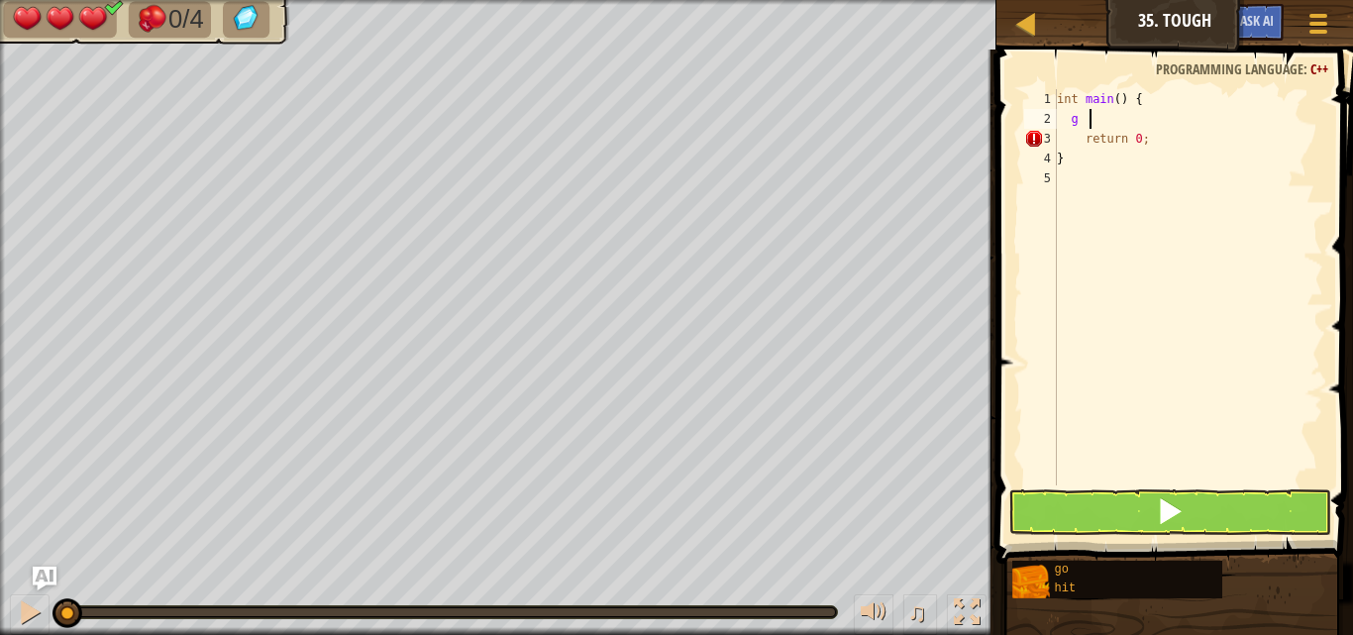
click at [1130, 121] on div "int main ( ) { g return 0 ; }" at bounding box center [1188, 307] width 270 height 436
click at [1100, 118] on div "int main ( ) { g return 0 ; }" at bounding box center [1188, 307] width 270 height 436
type textarea "g o"
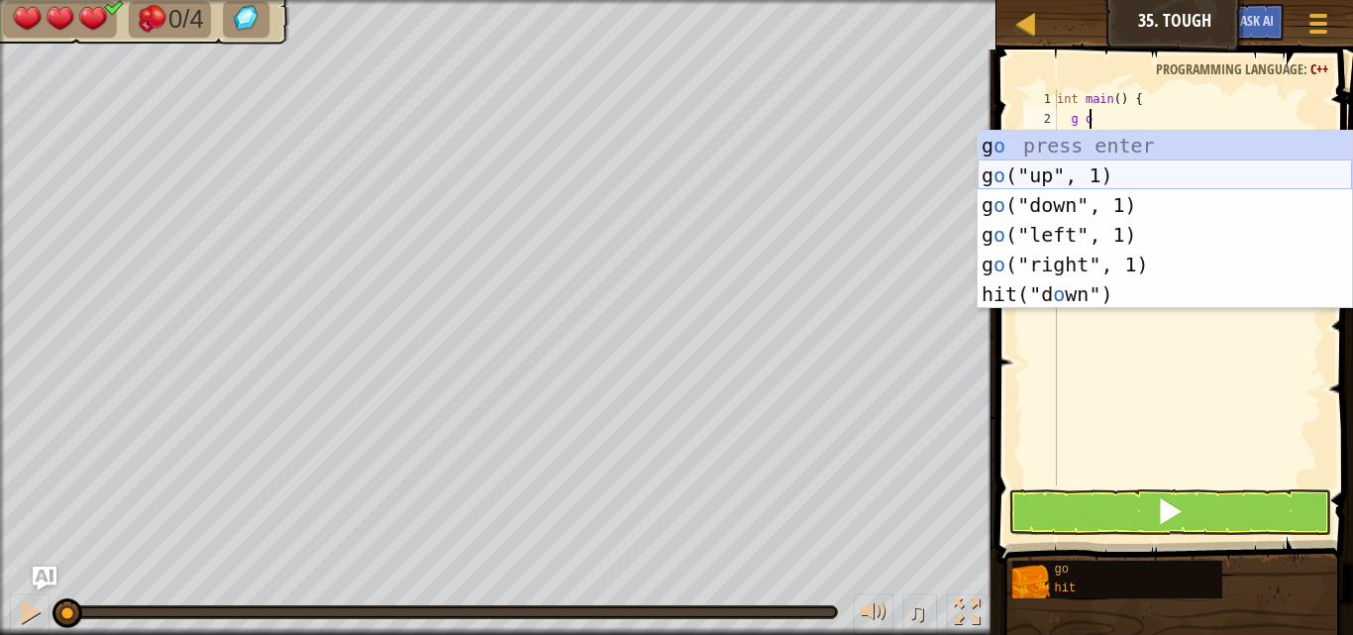
click at [1066, 170] on div "g o press enter g o ("up", 1) press enter g o ("down", 1) press enter g o ("lef…" at bounding box center [1164, 250] width 374 height 238
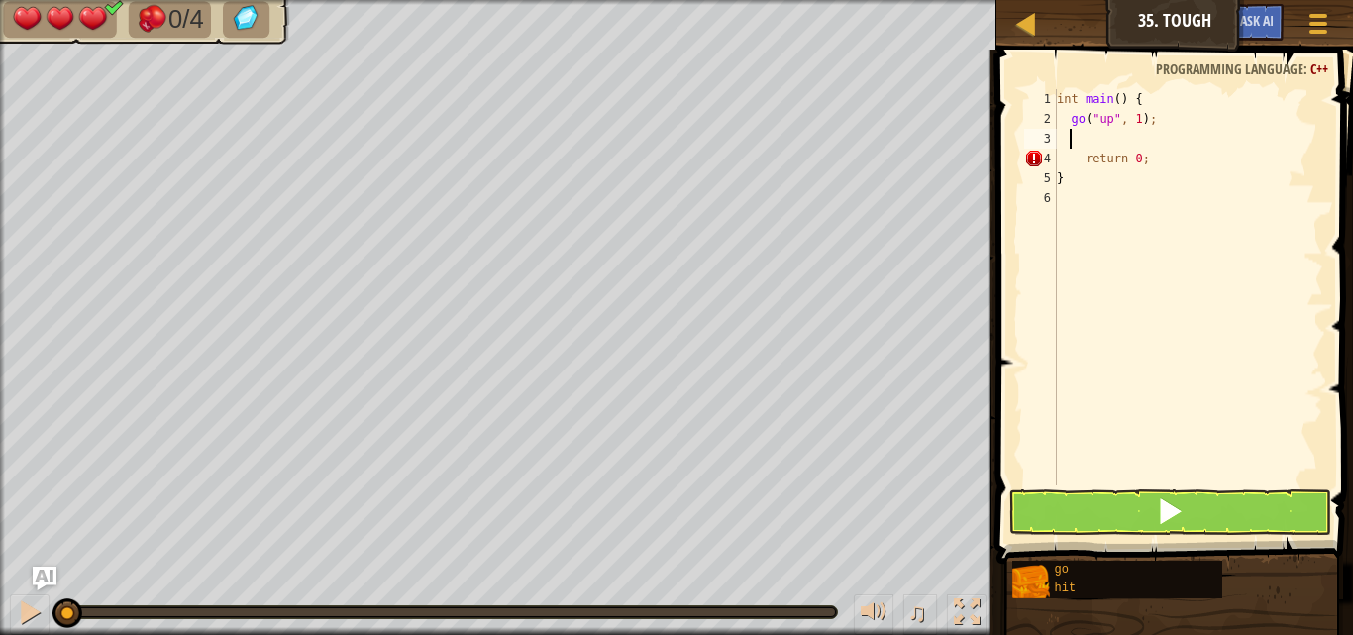
scroll to position [9, 0]
type textarea "g"
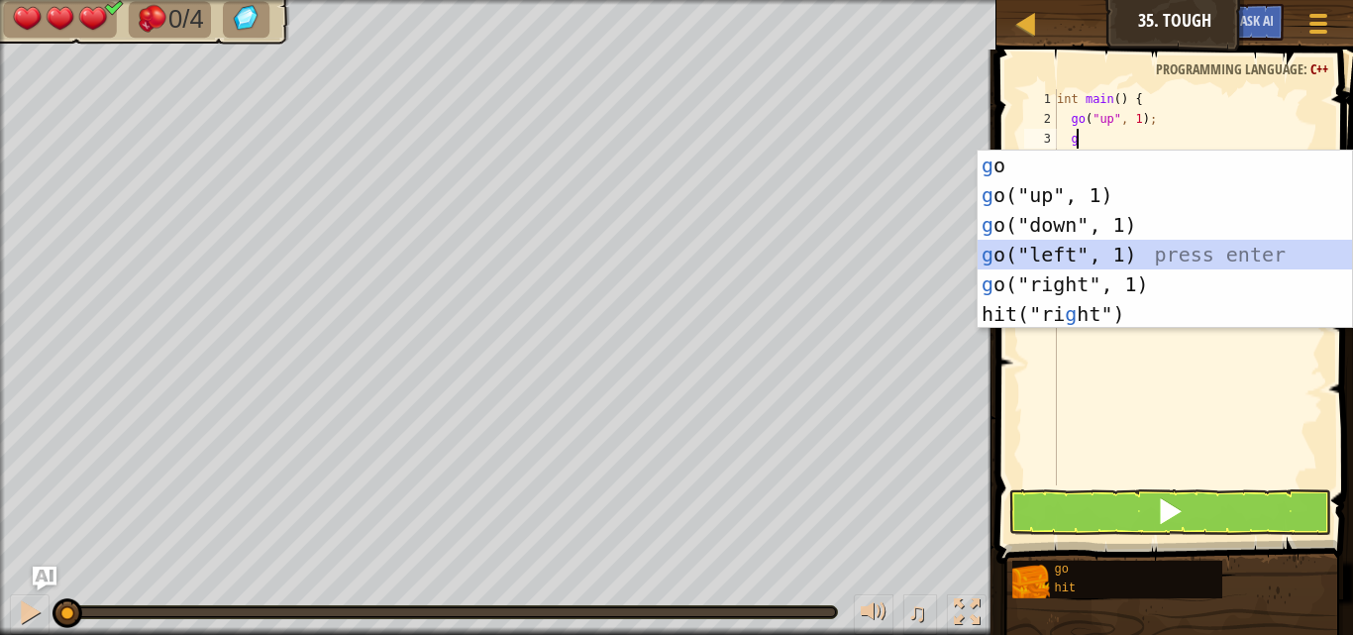
click at [1061, 248] on div "g o press enter g o("up", 1) press enter g o("down", 1) press enter g o("left",…" at bounding box center [1164, 270] width 374 height 238
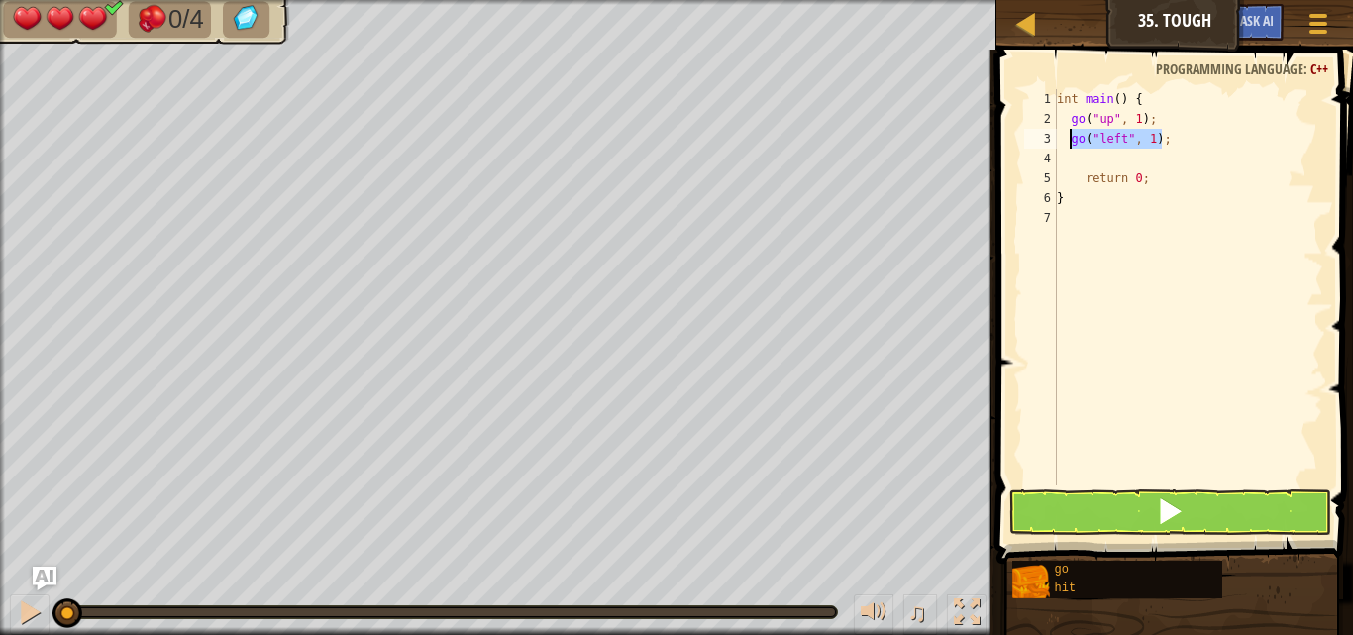
drag, startPoint x: 1158, startPoint y: 142, endPoint x: 1072, endPoint y: 145, distance: 86.2
click at [1072, 145] on div "int main ( ) { go ( " up " , 1 ) ; go ( " left " , 1 ) ; return 0 ; }" at bounding box center [1188, 307] width 270 height 436
type textarea "go("left", 1);"
type textarea "h"
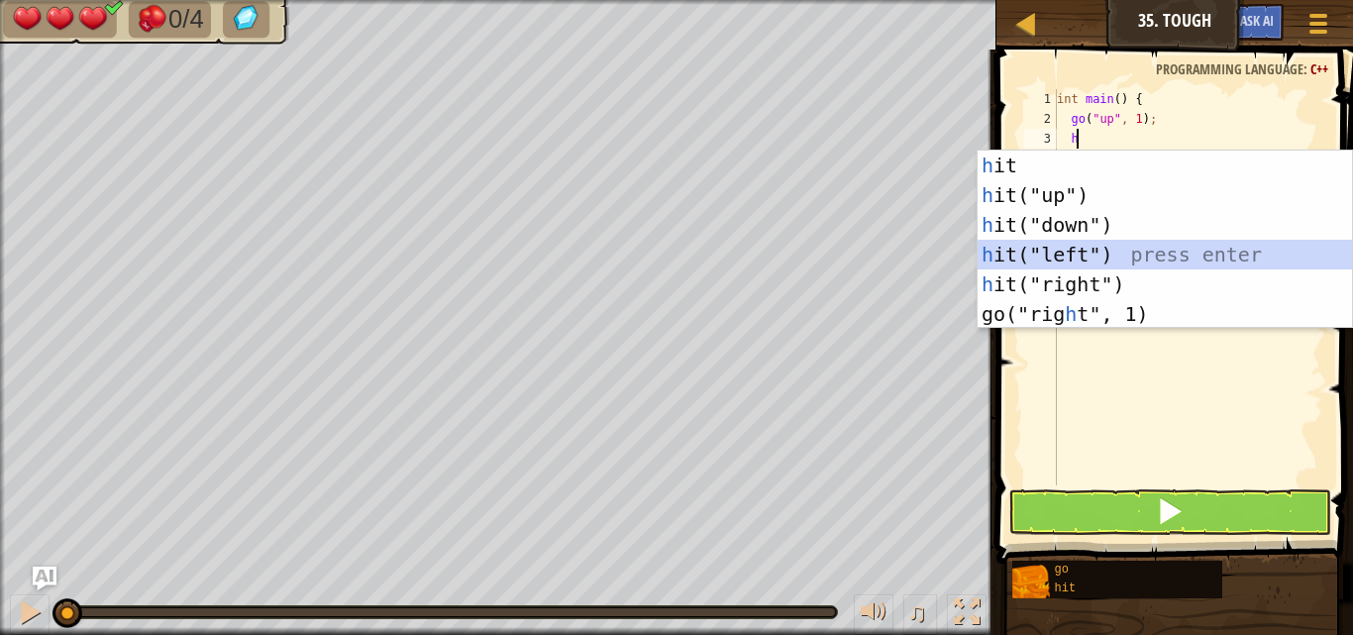
click at [1059, 243] on div "h it press enter h it("up") press enter h it("down") press enter h it("left") p…" at bounding box center [1164, 270] width 374 height 238
type textarea "h"
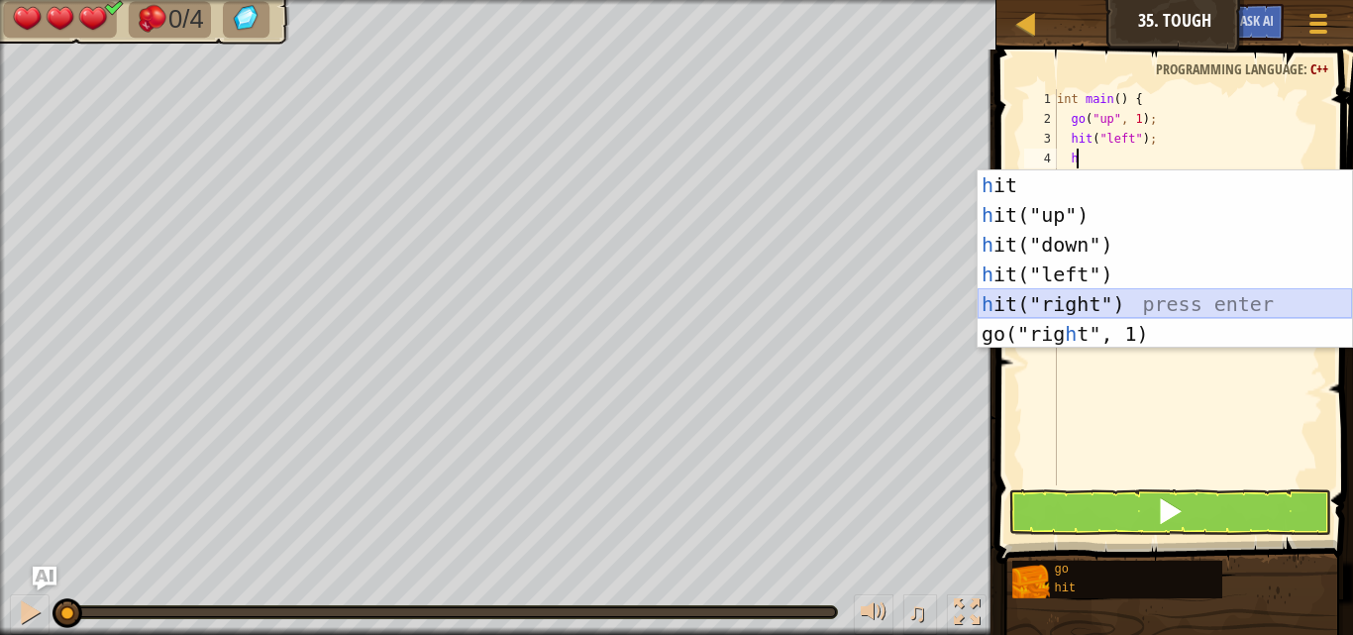
click at [1097, 300] on div "h it press enter h it("up") press enter h it("down") press enter h it("left") p…" at bounding box center [1164, 289] width 374 height 238
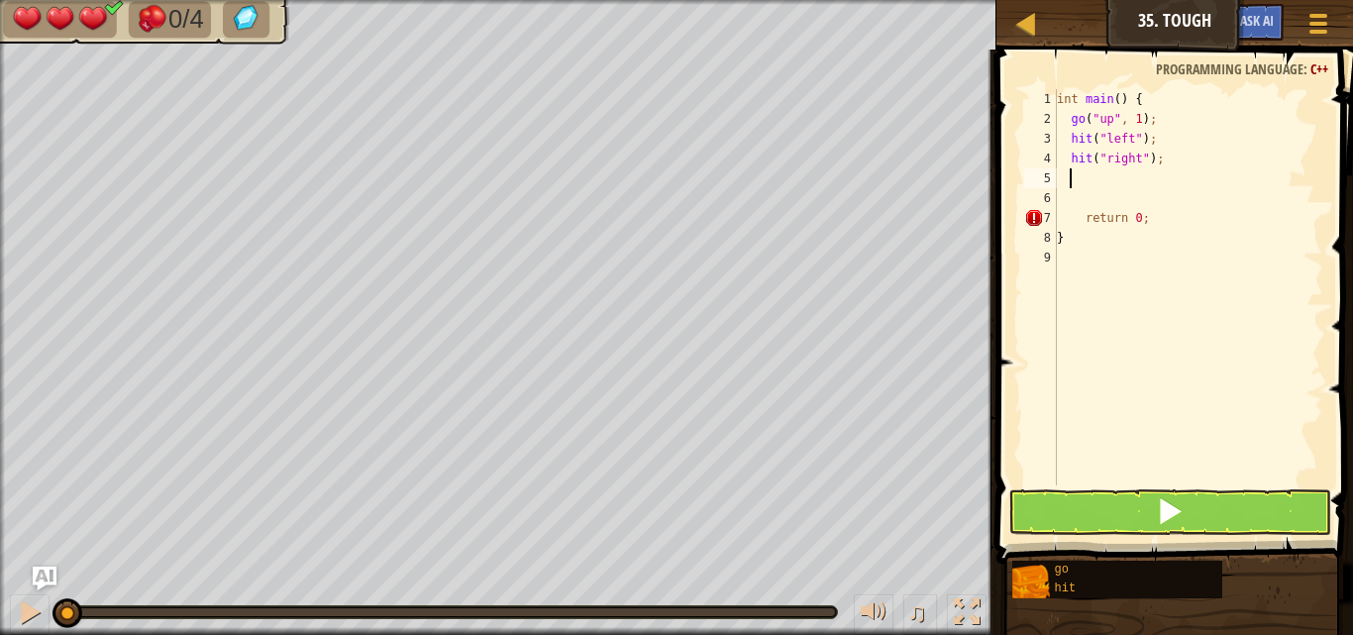
type textarea "g"
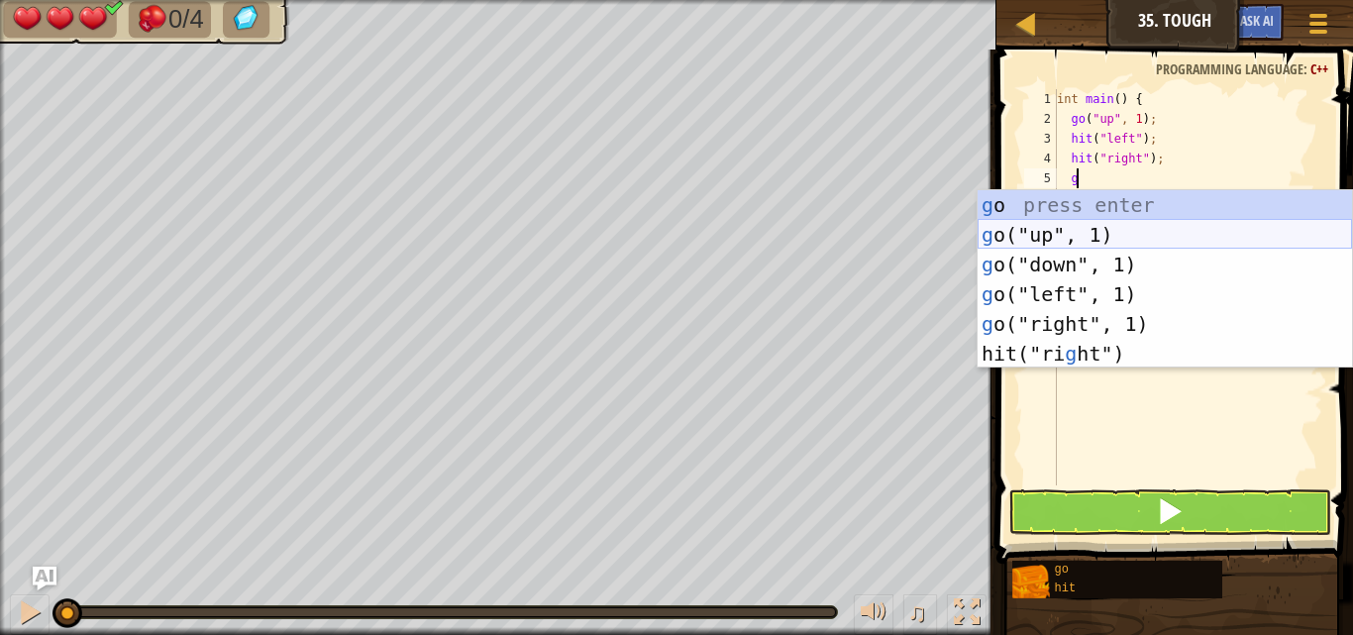
click at [1086, 236] on div "g o press enter g o("up", 1) press enter g o("down", 1) press enter g o("left",…" at bounding box center [1164, 309] width 374 height 238
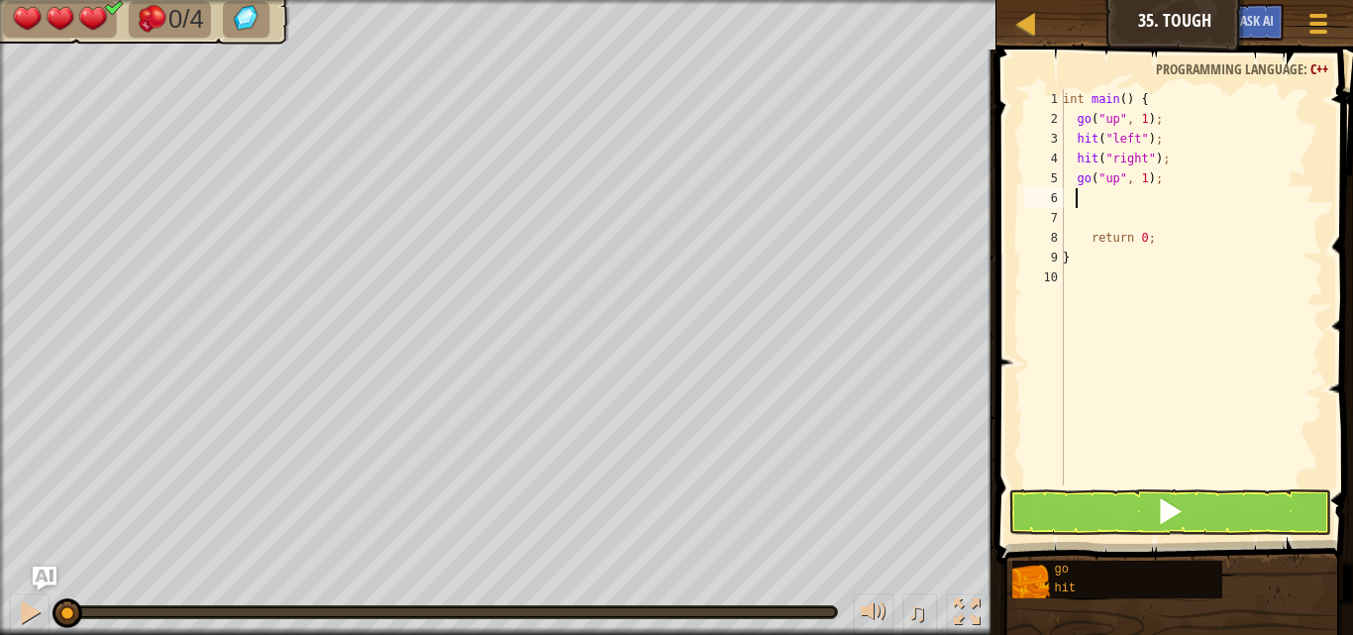
type textarea "h"
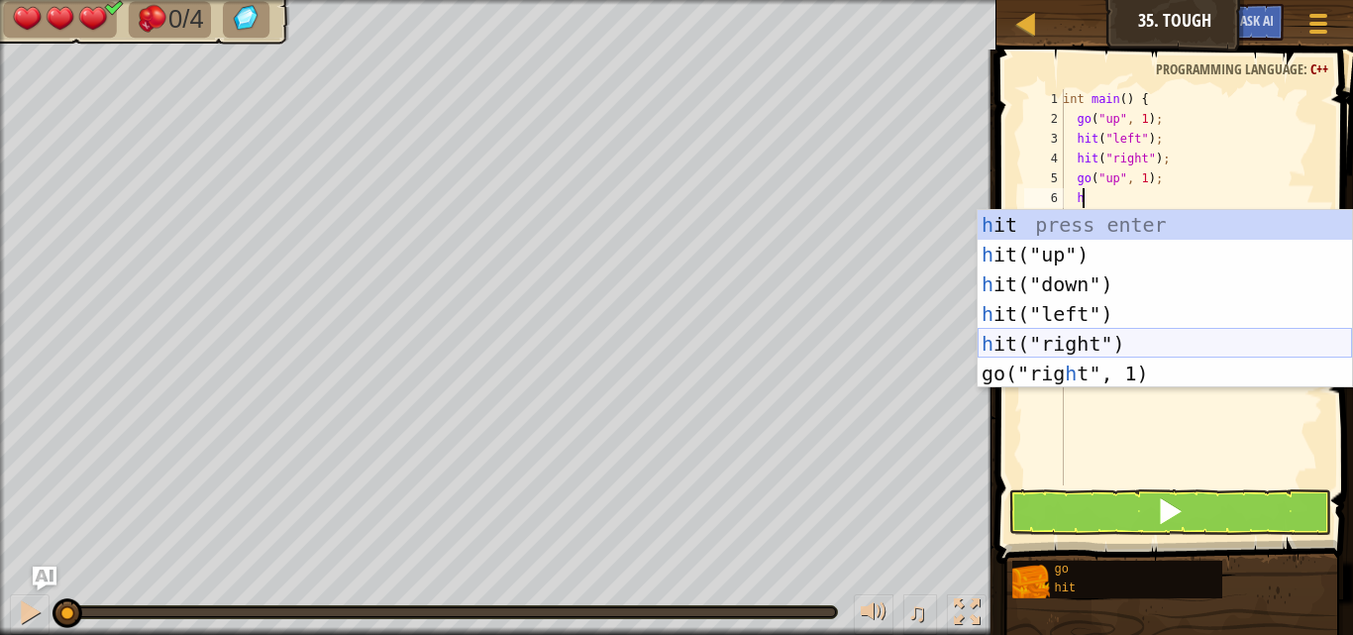
click at [1124, 340] on div "h it press enter h it("up") press enter h it("down") press enter h it("left") p…" at bounding box center [1164, 329] width 374 height 238
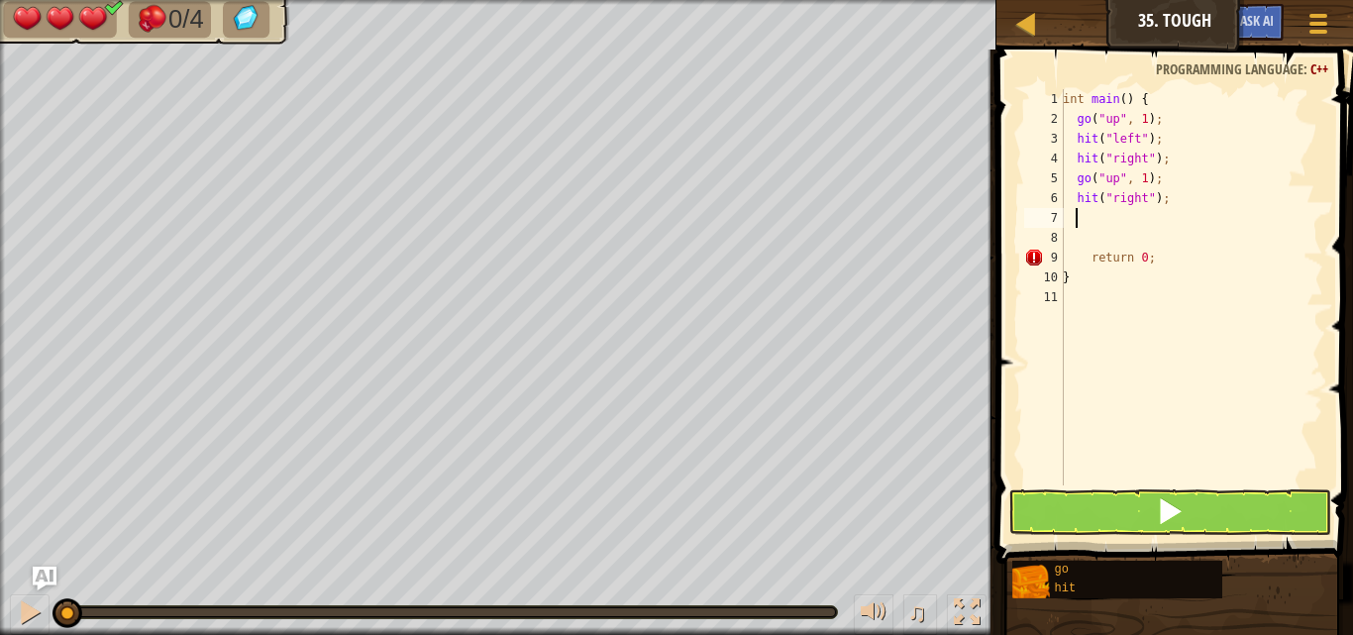
type textarea "h"
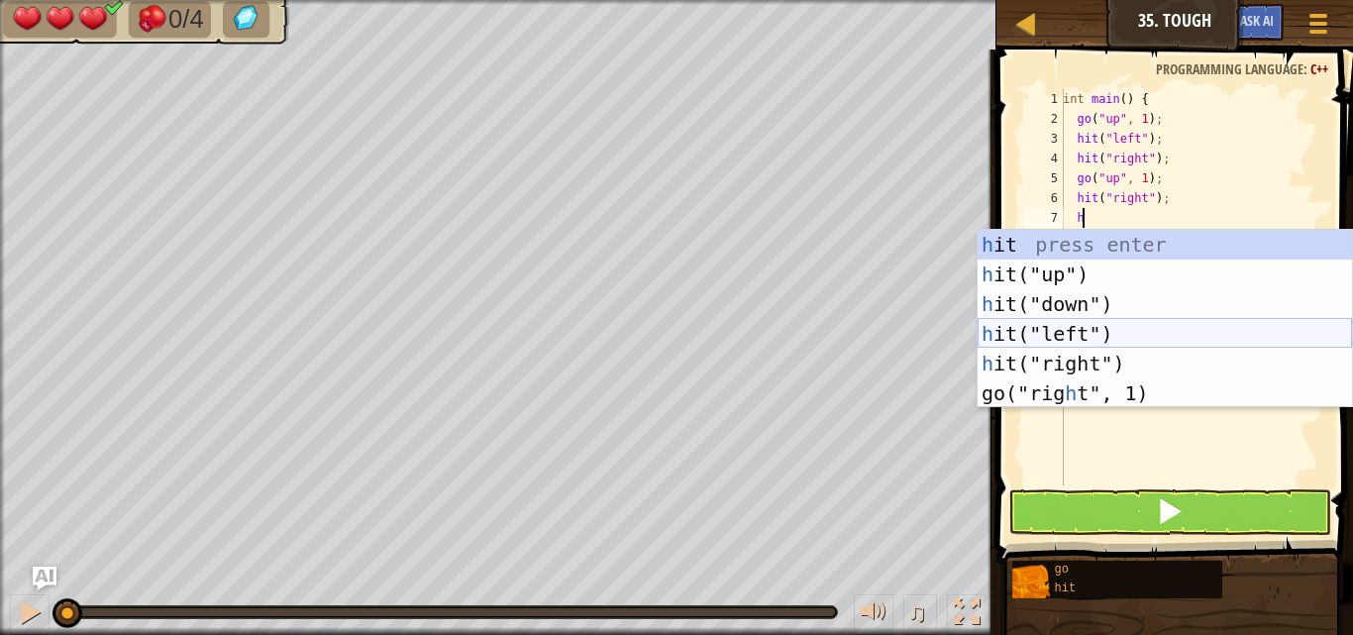
click at [1058, 338] on div "h it press enter h it("up") press enter h it("down") press enter h it("left") p…" at bounding box center [1164, 349] width 374 height 238
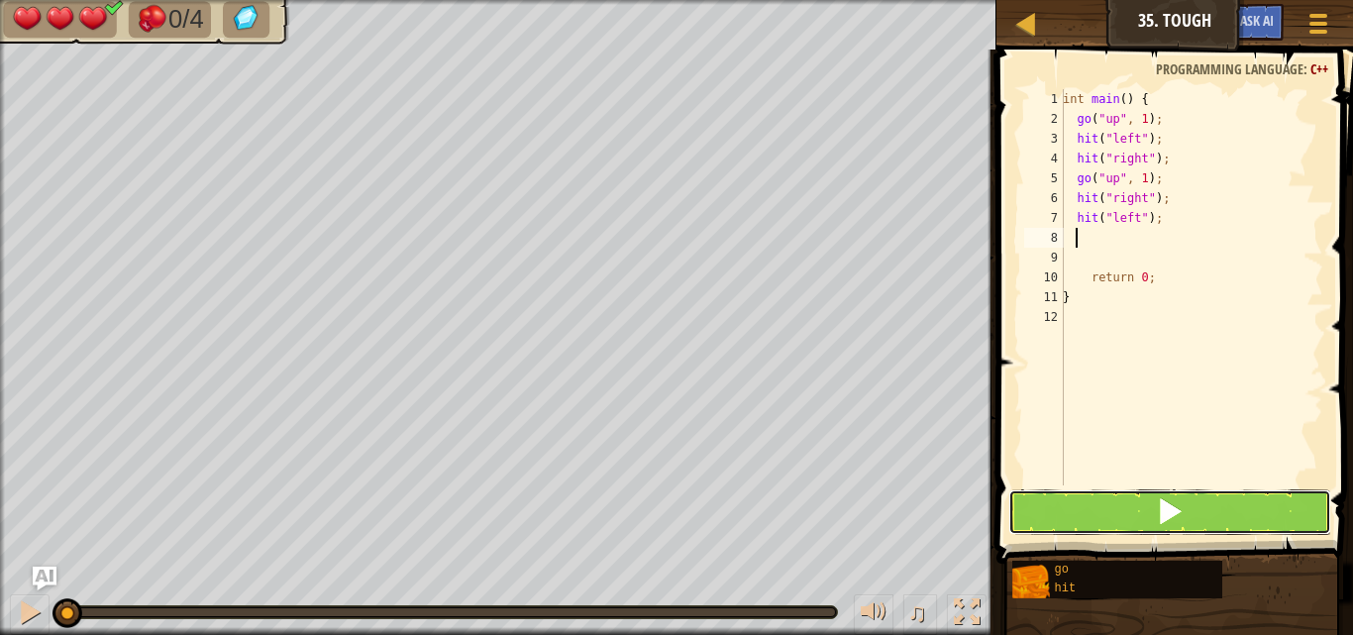
click at [1137, 505] on button at bounding box center [1169, 512] width 323 height 46
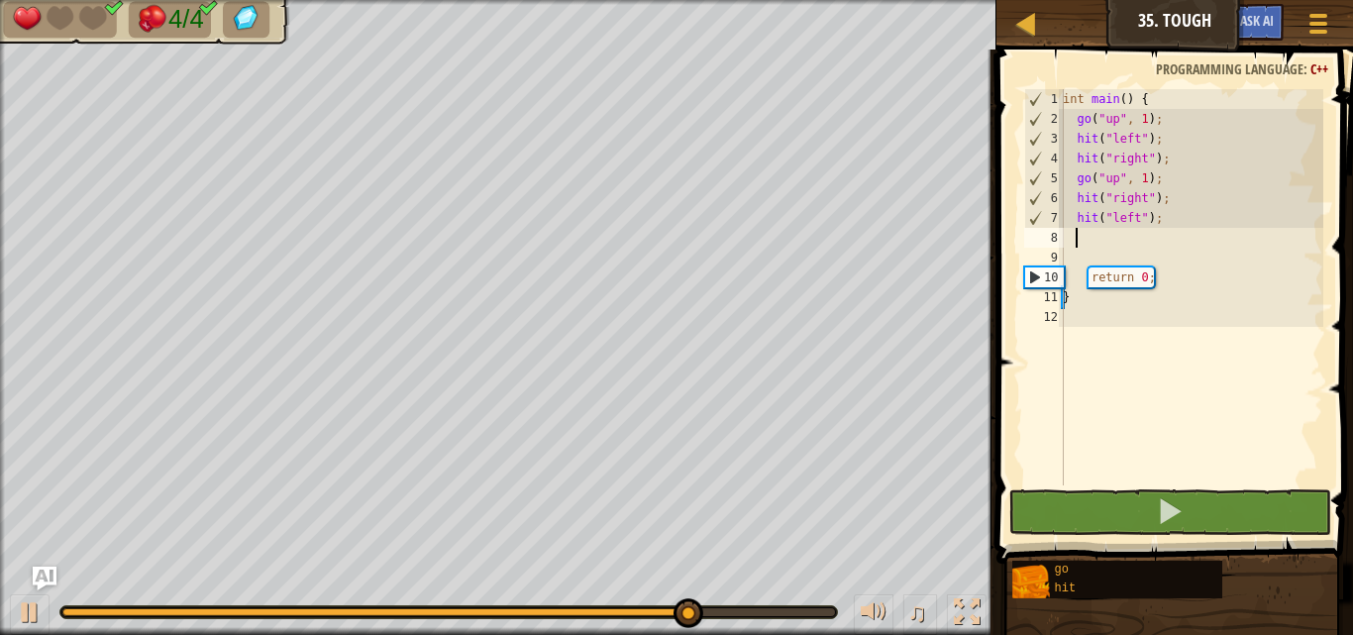
type textarea "g"
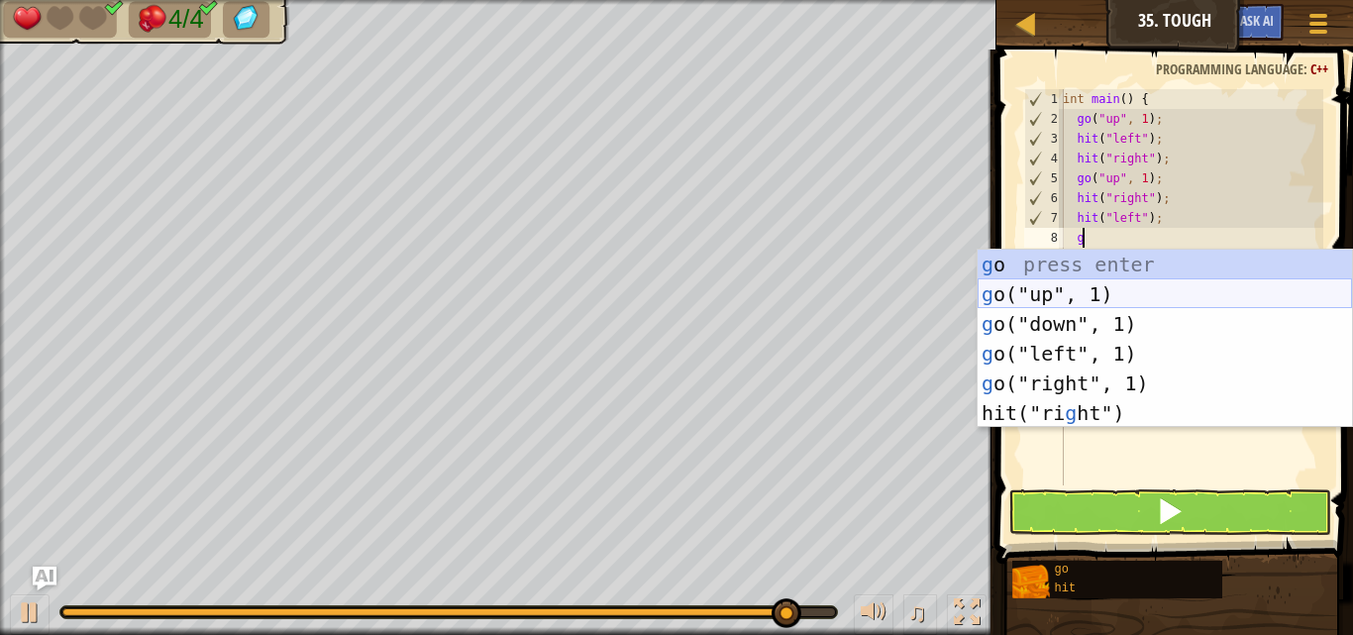
click at [1047, 293] on div "g o press enter g o("up", 1) press enter g o("down", 1) press enter g o("left",…" at bounding box center [1164, 369] width 374 height 238
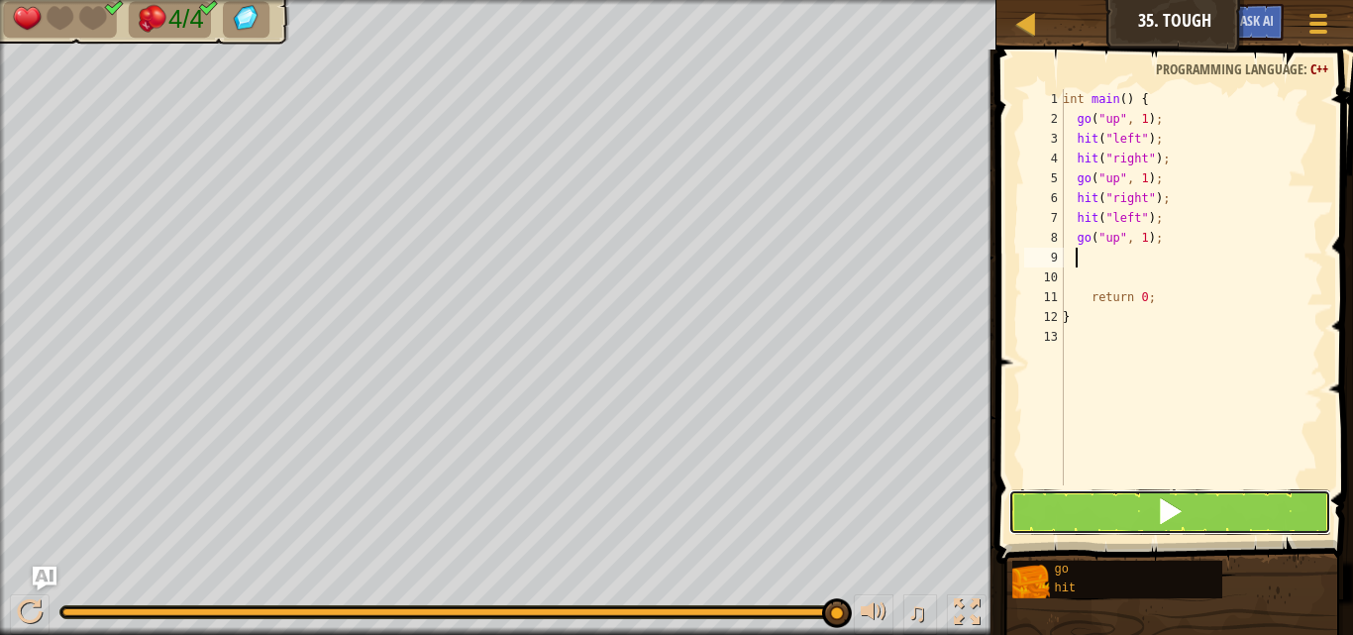
click at [1057, 503] on button at bounding box center [1169, 512] width 323 height 46
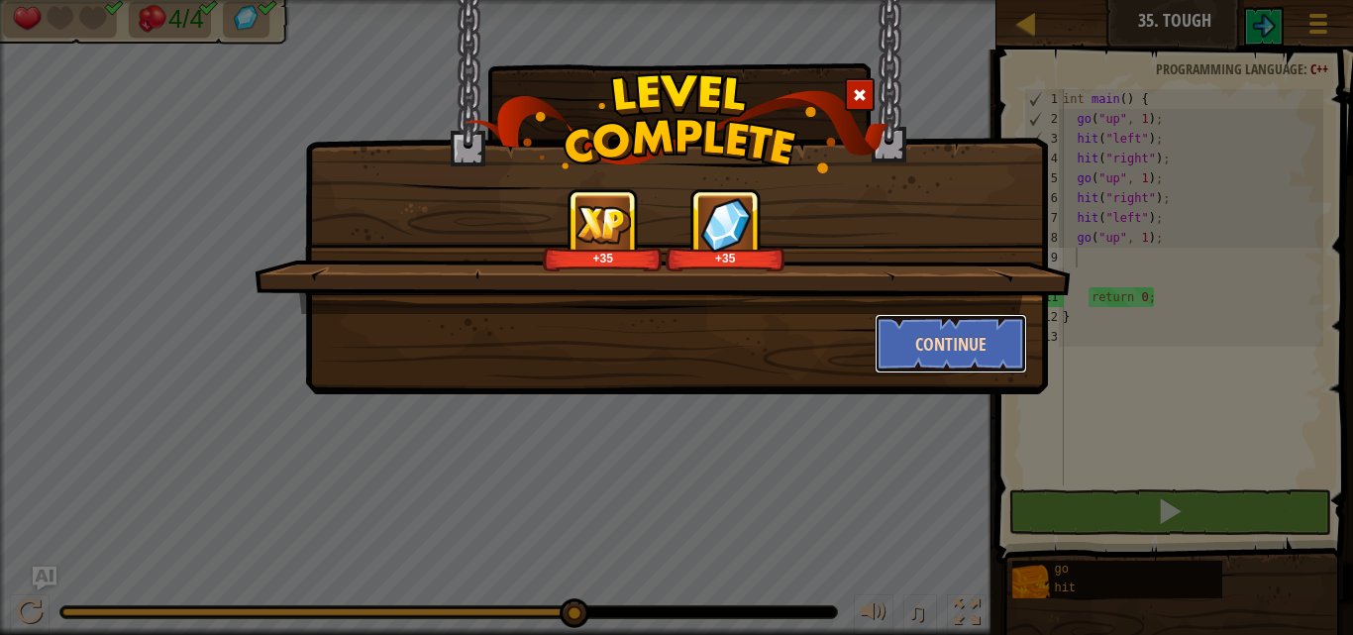
click at [911, 333] on button "Continue" at bounding box center [950, 343] width 153 height 59
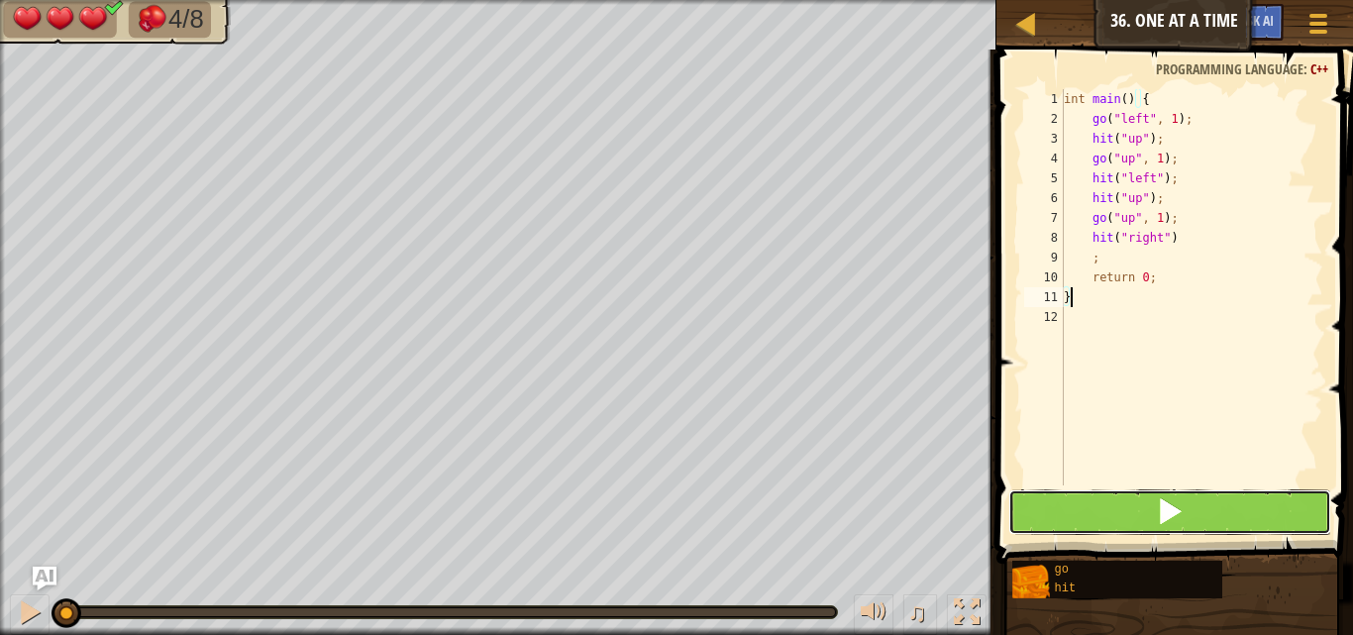
click at [1172, 521] on span at bounding box center [1170, 511] width 28 height 28
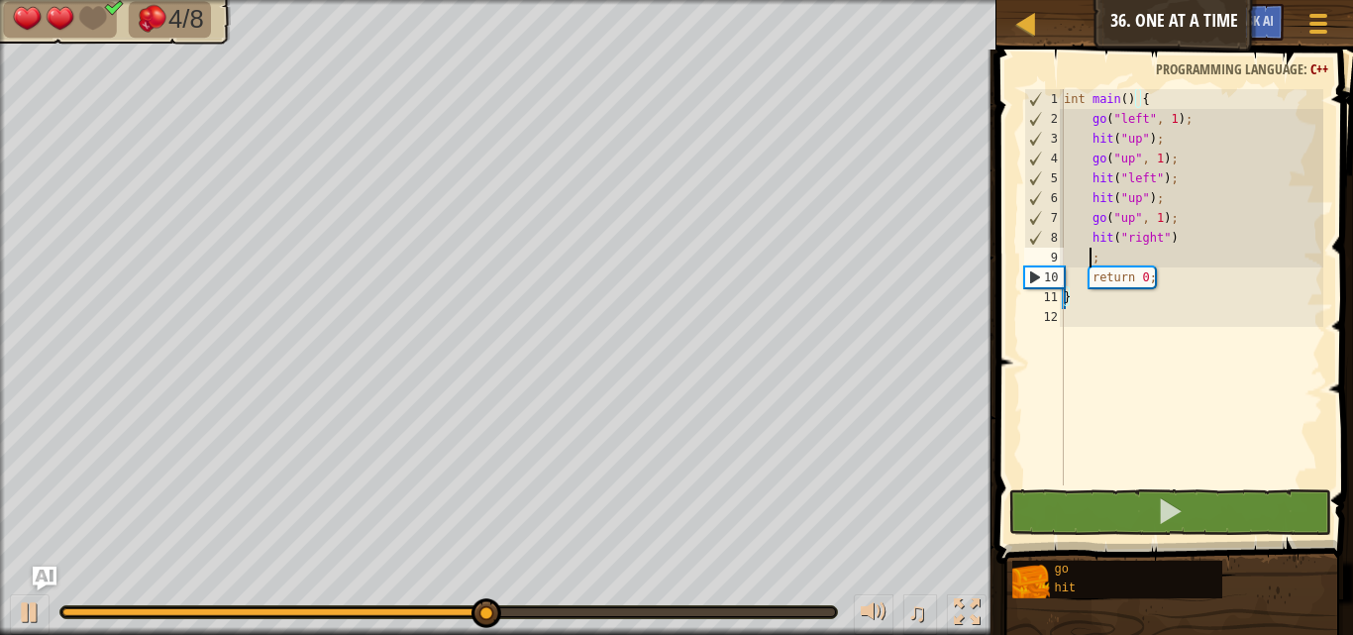
click at [1086, 265] on div "int main ( ) { go ( " left " , 1 ) ; hit ( " up " ) ; go ( " up " , 1 ) ; hit (…" at bounding box center [1191, 307] width 263 height 436
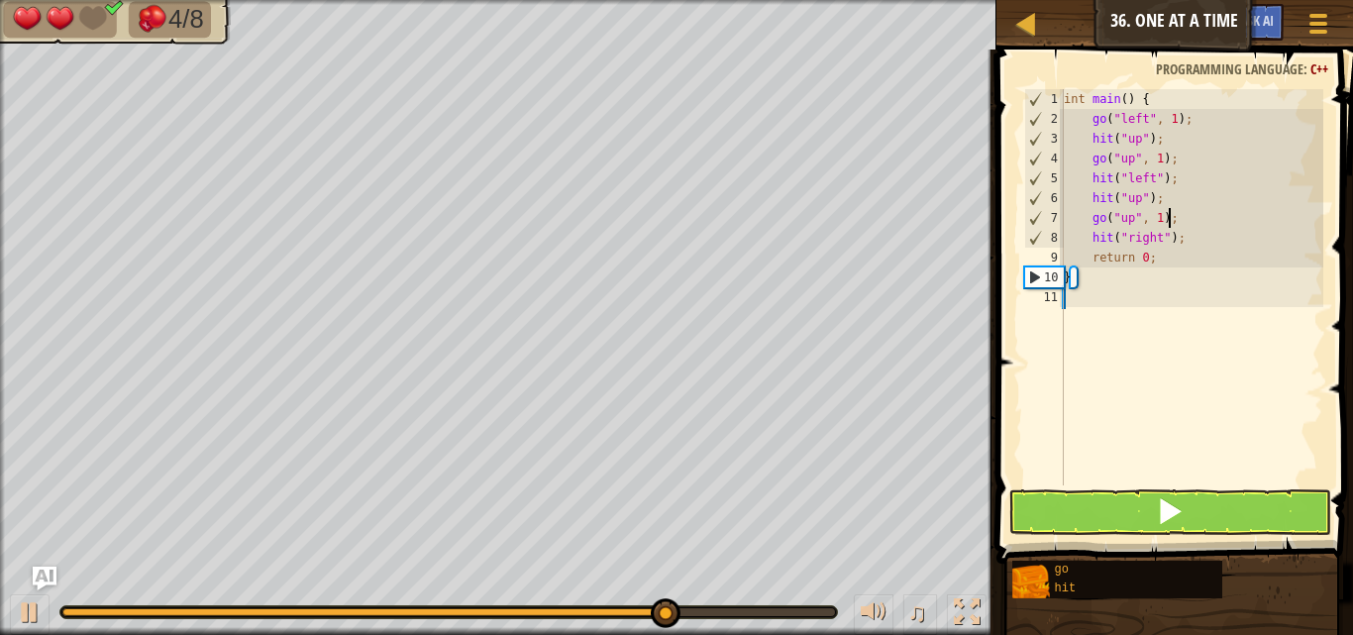
click at [1237, 224] on div "int main ( ) { go ( " left " , 1 ) ; hit ( " up " ) ; go ( " up " , 1 ) ; hit (…" at bounding box center [1191, 307] width 263 height 436
click at [1208, 237] on div "int main ( ) { go ( " left " , 1 ) ; hit ( " up " ) ; go ( " up " , 1 ) ; hit (…" at bounding box center [1191, 307] width 263 height 436
type textarea "hit("right");"
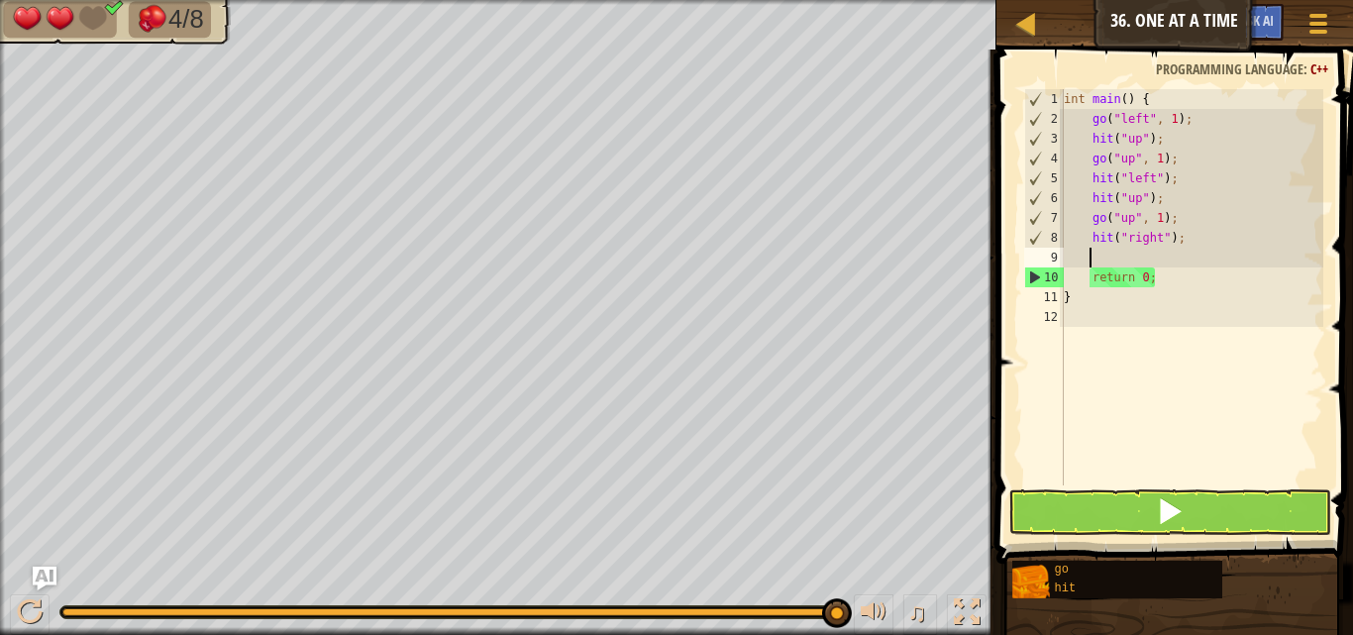
type textarea "g"
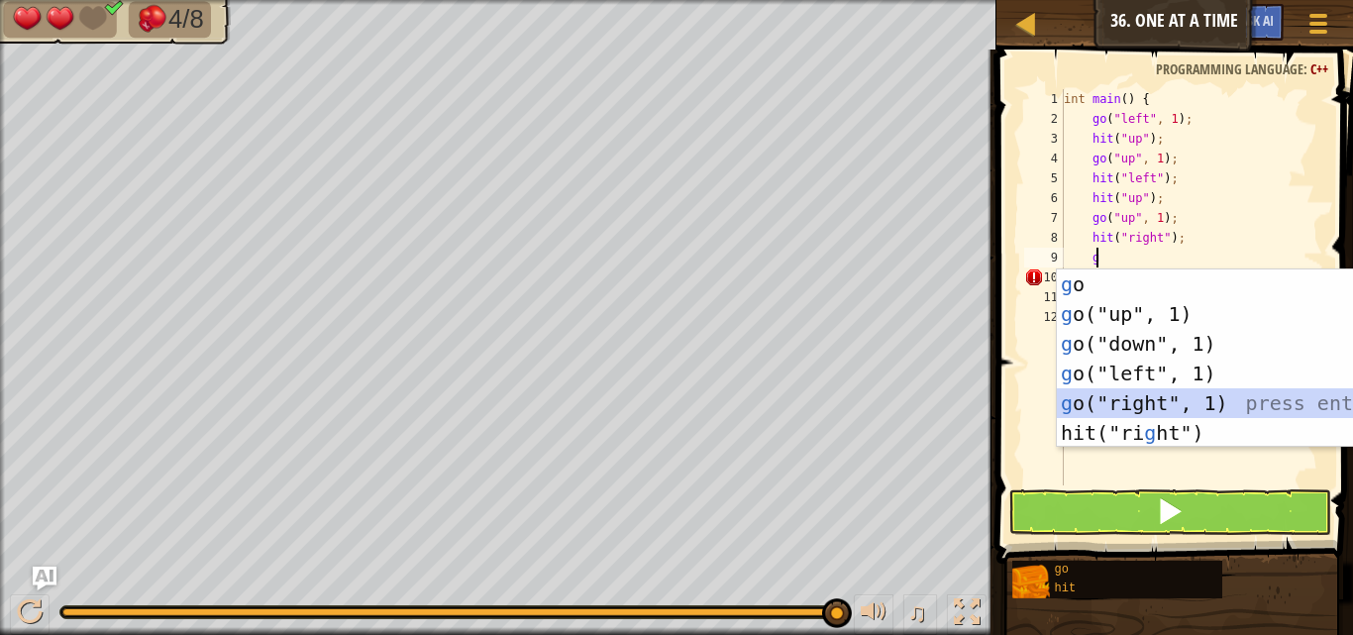
click at [1149, 403] on div "g o press enter g o("up", 1) press enter g o("down", 1) press enter g o("left",…" at bounding box center [1244, 388] width 374 height 238
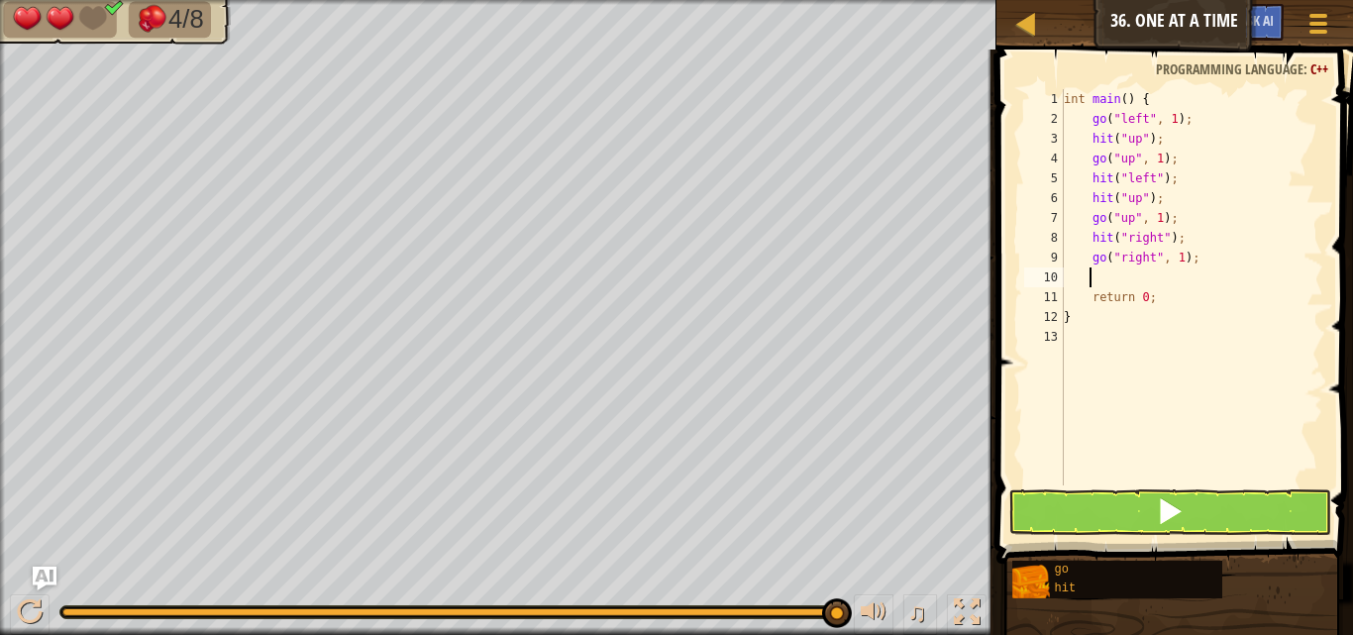
type textarea "h"
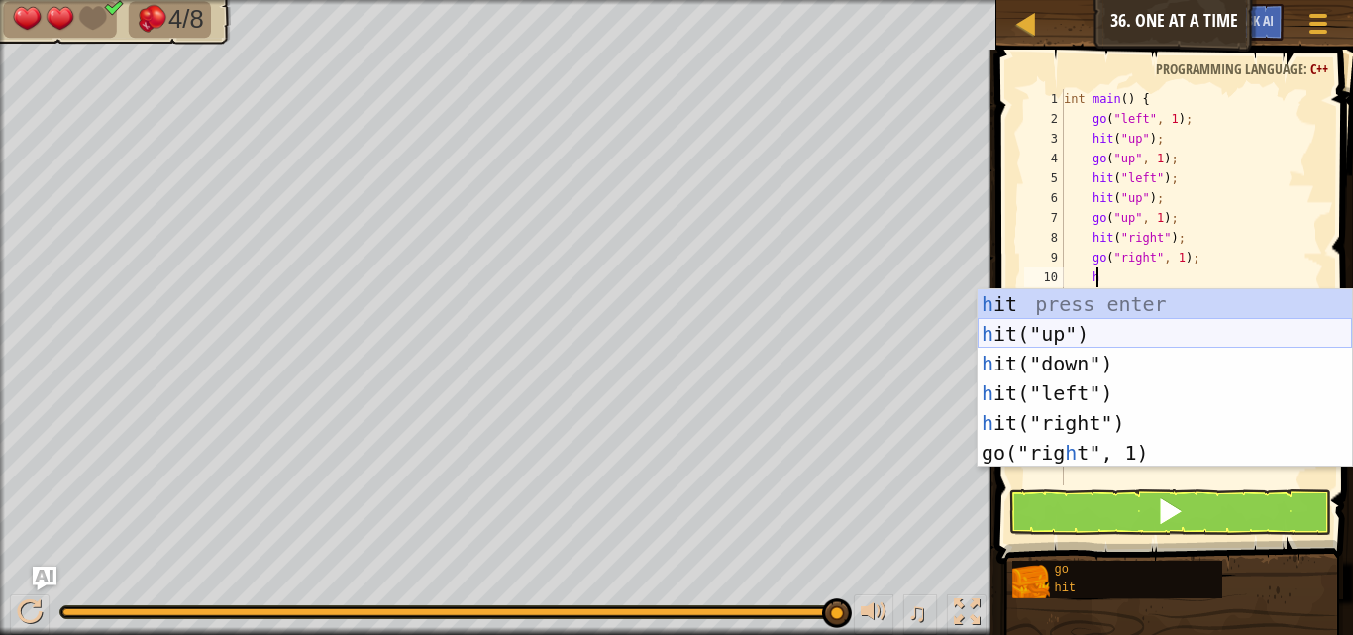
click at [1050, 334] on div "h it press enter h it("up") press enter h it("down") press enter h it("left") p…" at bounding box center [1164, 408] width 374 height 238
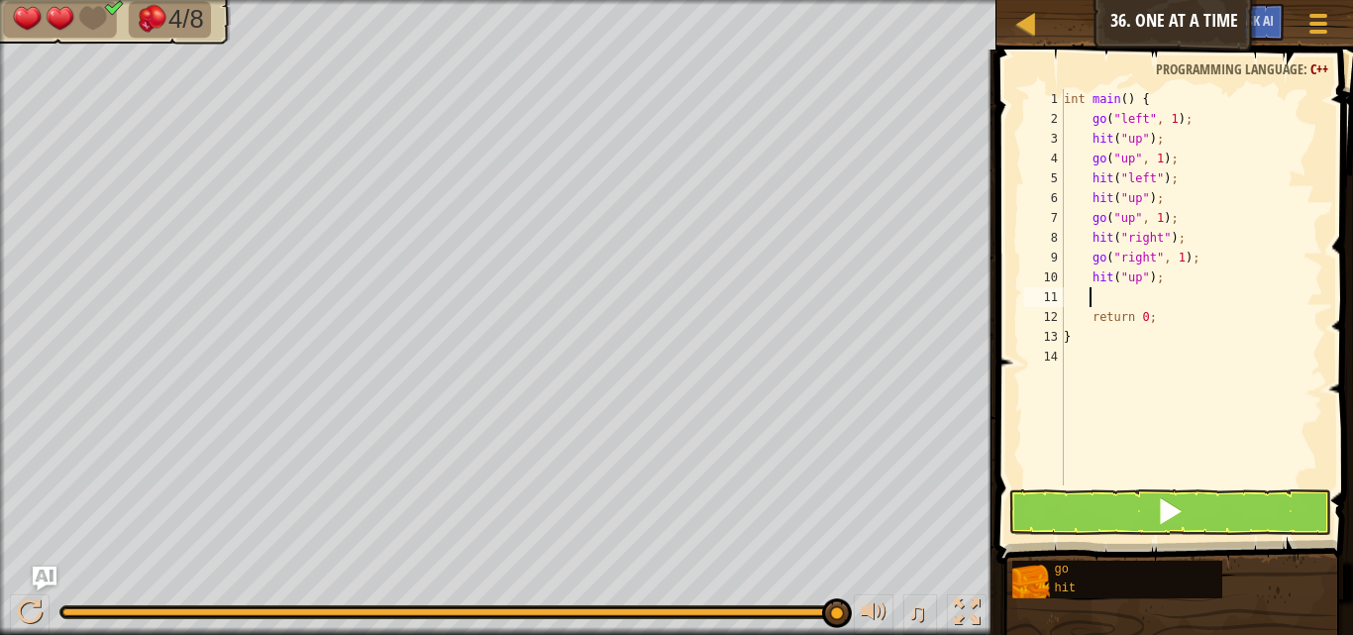
type textarea "h"
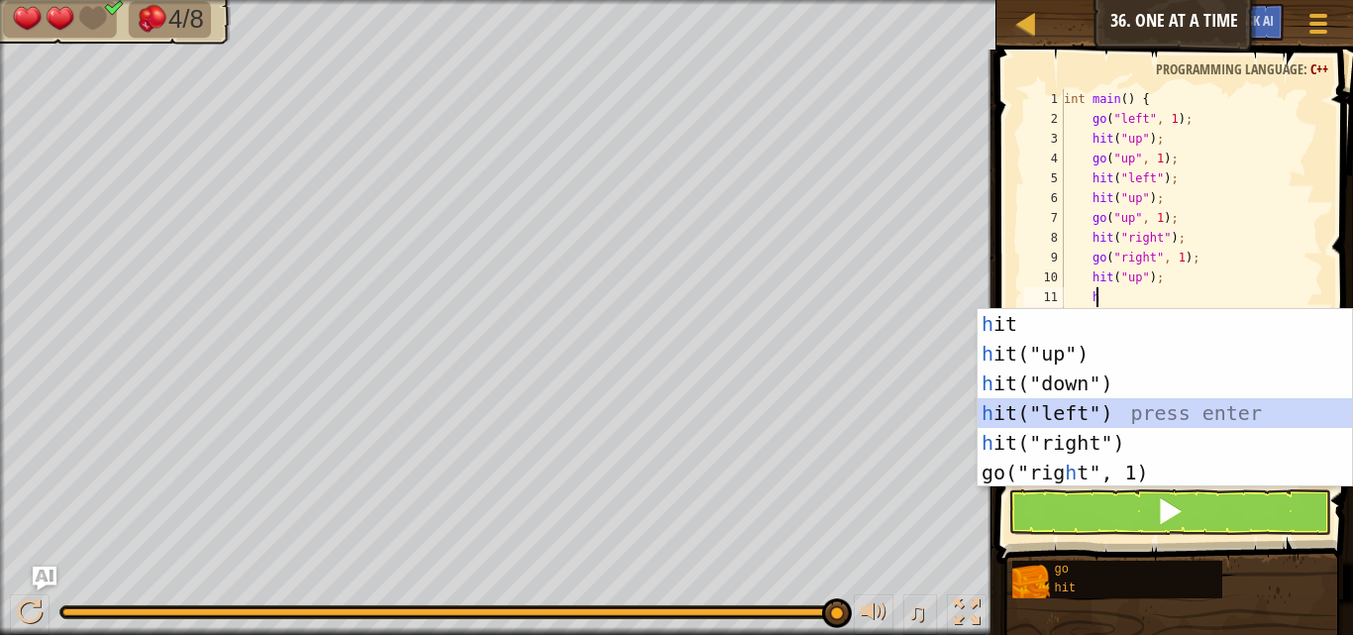
click at [1053, 405] on div "h it press enter h it("up") press enter h it("down") press enter h it("left") p…" at bounding box center [1164, 428] width 374 height 238
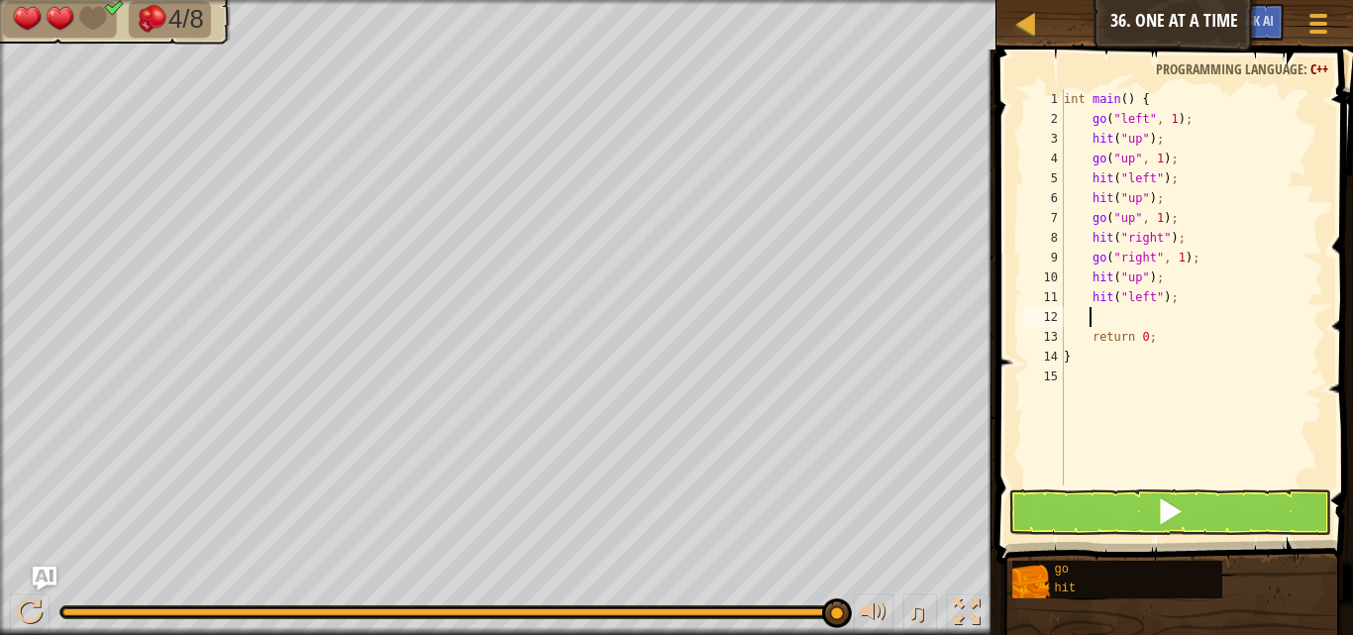
type textarea "g"
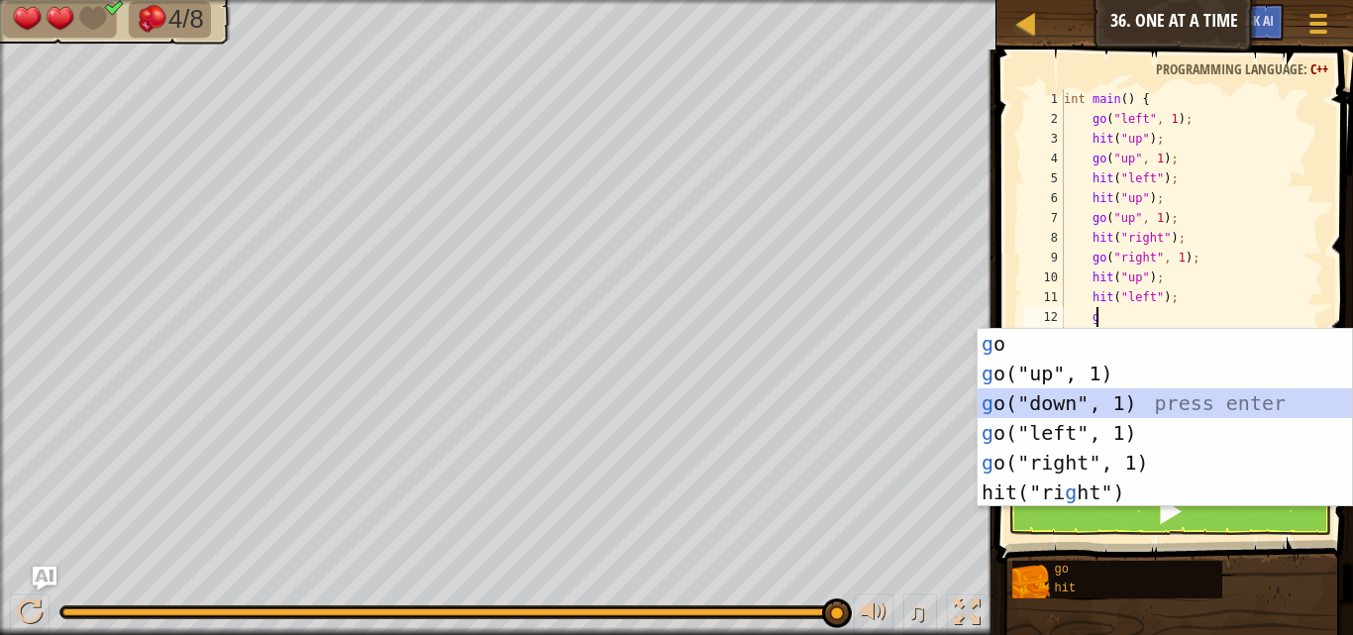
click at [1071, 404] on div "g o press enter g o("up", 1) press enter g o("down", 1) press enter g o("left",…" at bounding box center [1164, 448] width 374 height 238
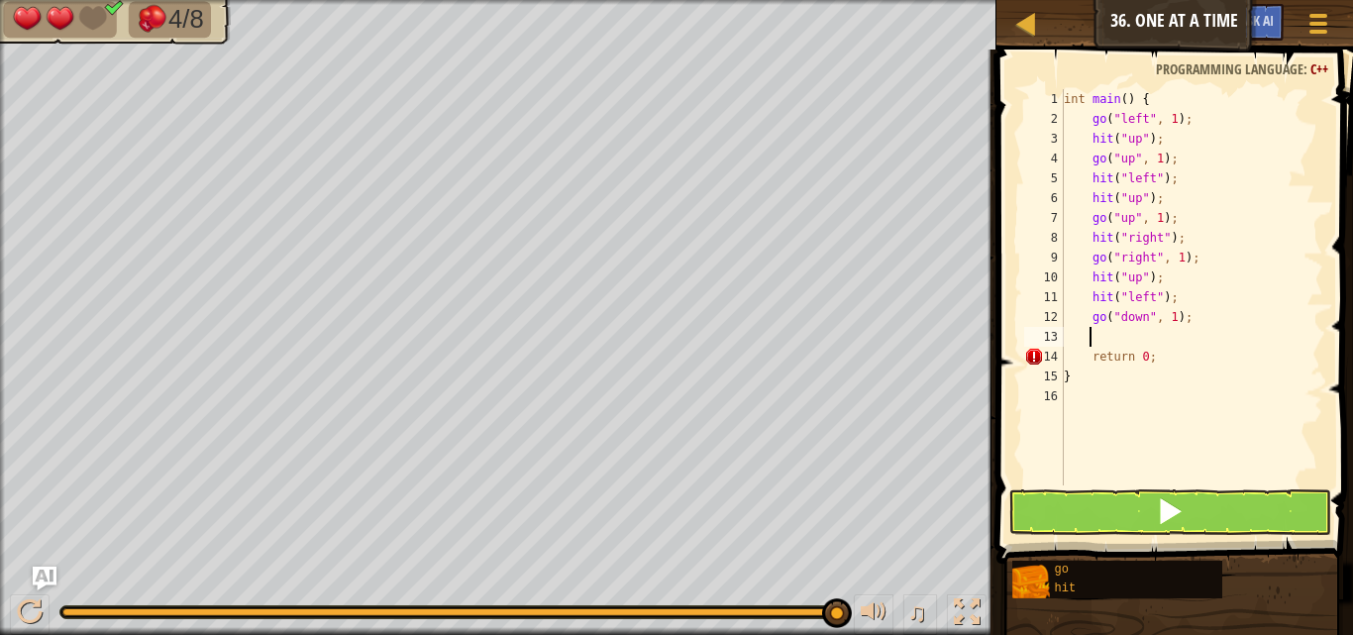
type textarea "h"
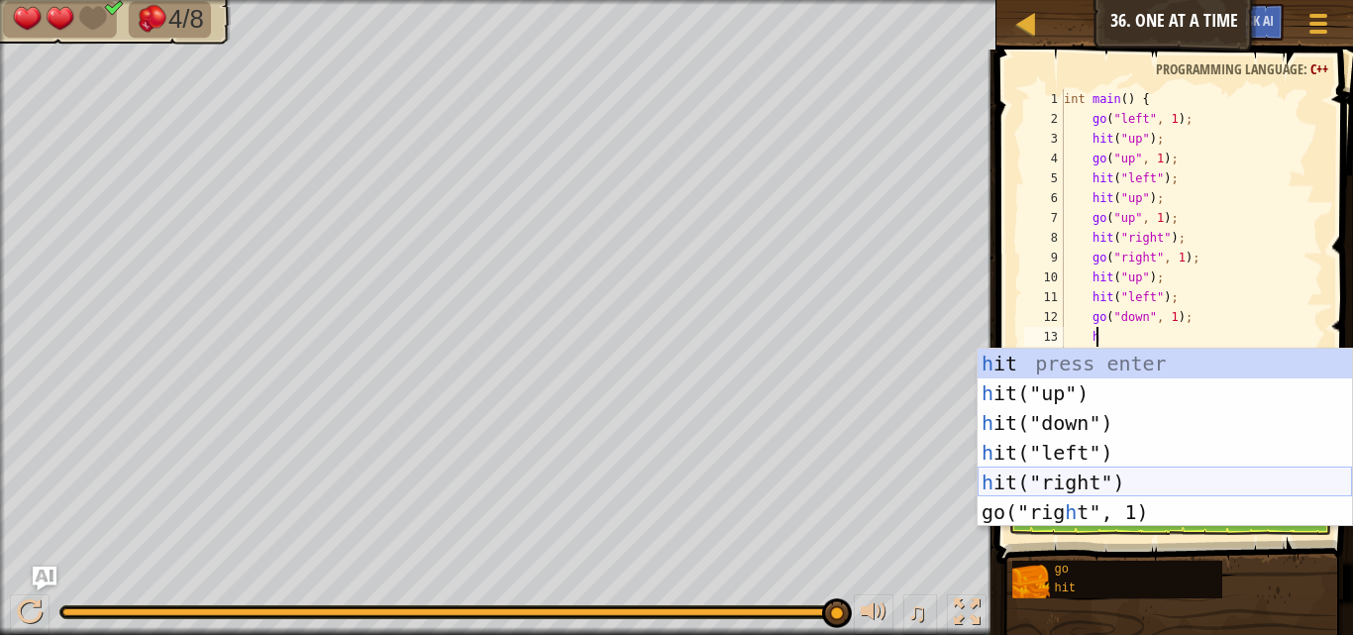
click at [1117, 467] on div "h it press enter h it("up") press enter h it("down") press enter h it("left") p…" at bounding box center [1164, 468] width 374 height 238
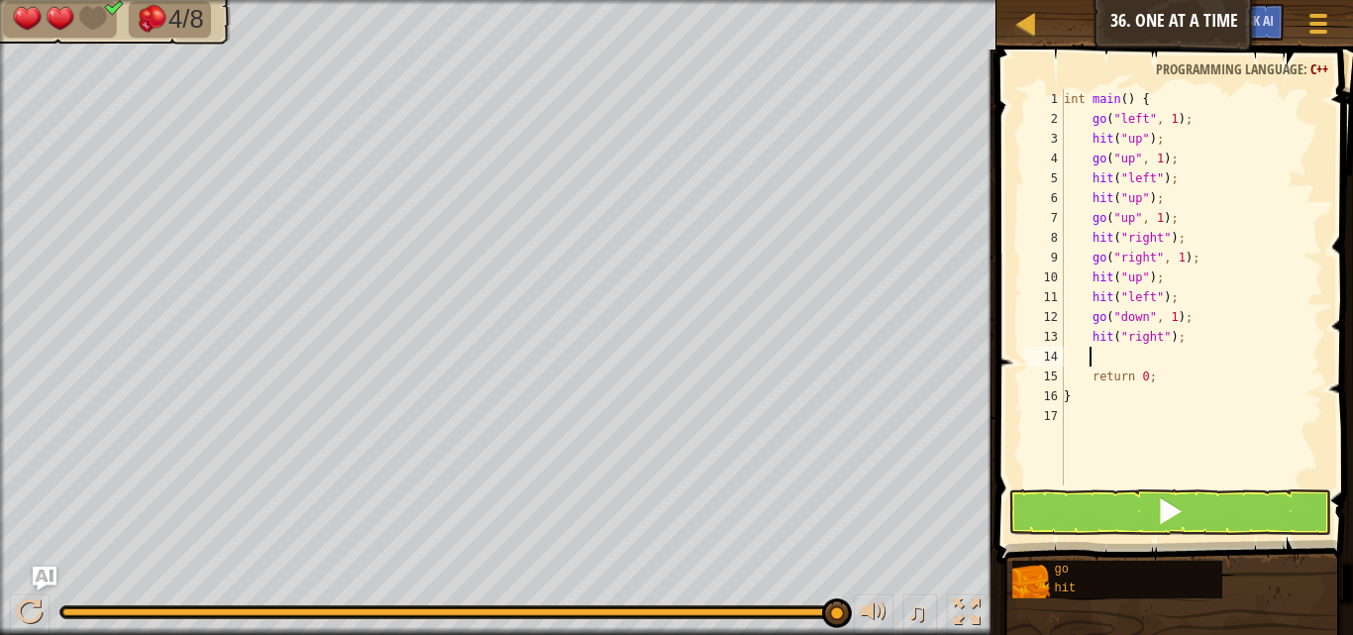
click at [1162, 332] on div "int main ( ) { go ( " left " , 1 ) ; hit ( " up " ) ; go ( " up " , 1 ) ; hit (…" at bounding box center [1191, 307] width 263 height 436
click at [1173, 495] on button at bounding box center [1169, 512] width 323 height 46
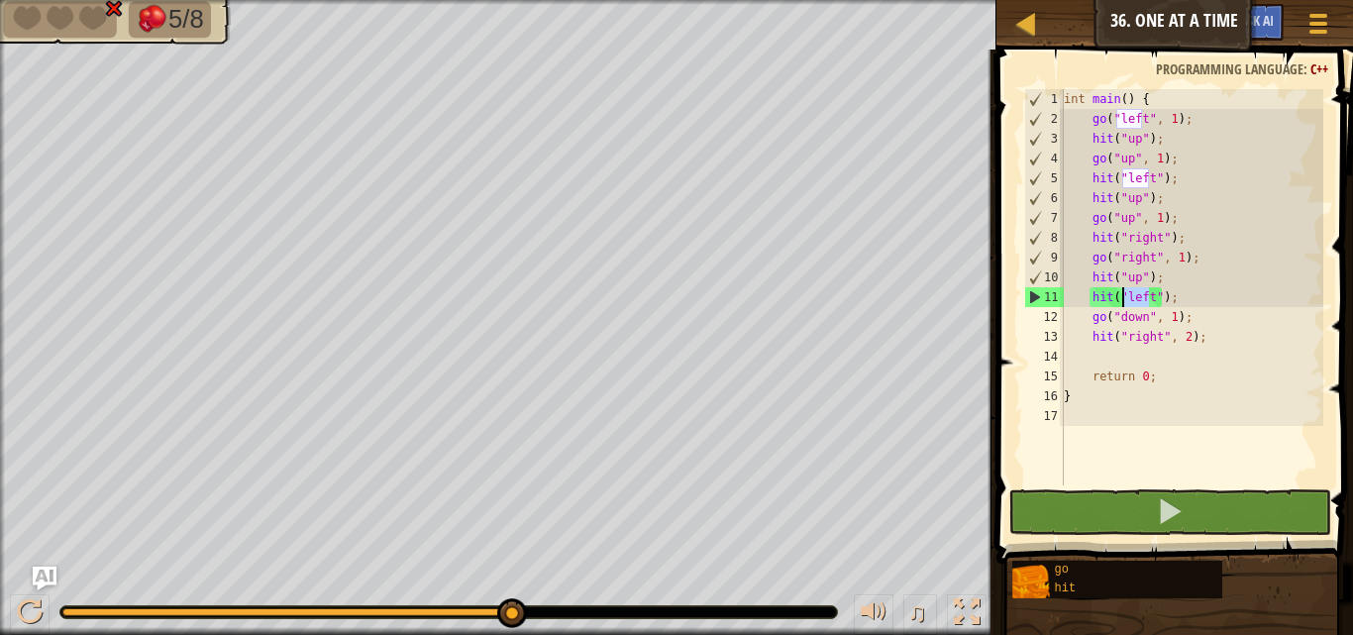
drag, startPoint x: 1149, startPoint y: 301, endPoint x: 1123, endPoint y: 300, distance: 25.8
click at [1123, 300] on div "int main ( ) { go ( " left " , 1 ) ; hit ( " up " ) ; go ( " up " , 1 ) ; hit (…" at bounding box center [1191, 307] width 263 height 436
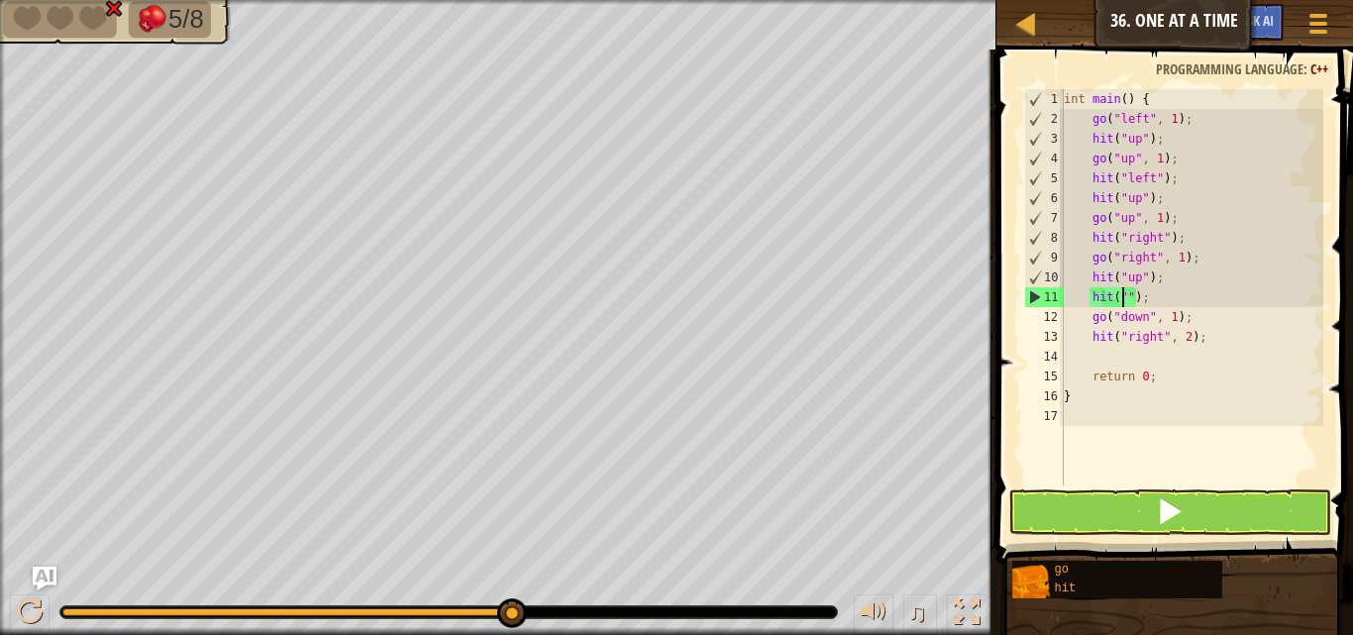
scroll to position [9, 5]
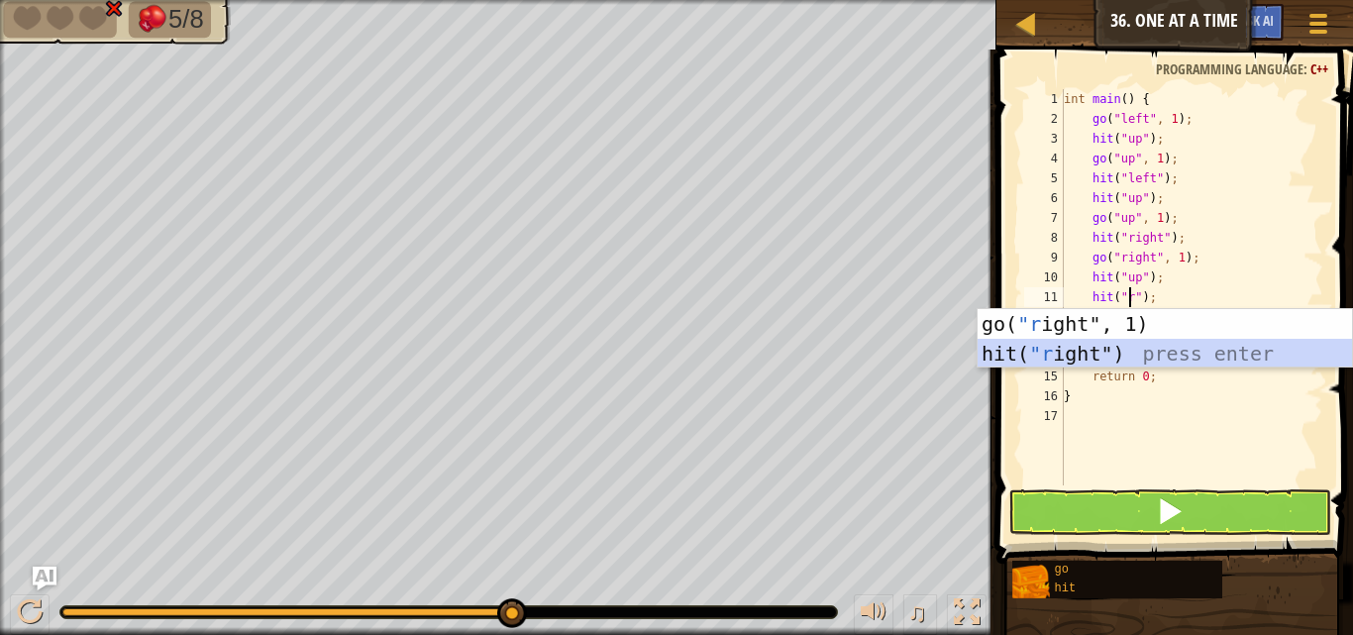
click at [1120, 351] on div "go( "r ight", 1) press enter hit( "r ight") press enter" at bounding box center [1164, 368] width 374 height 119
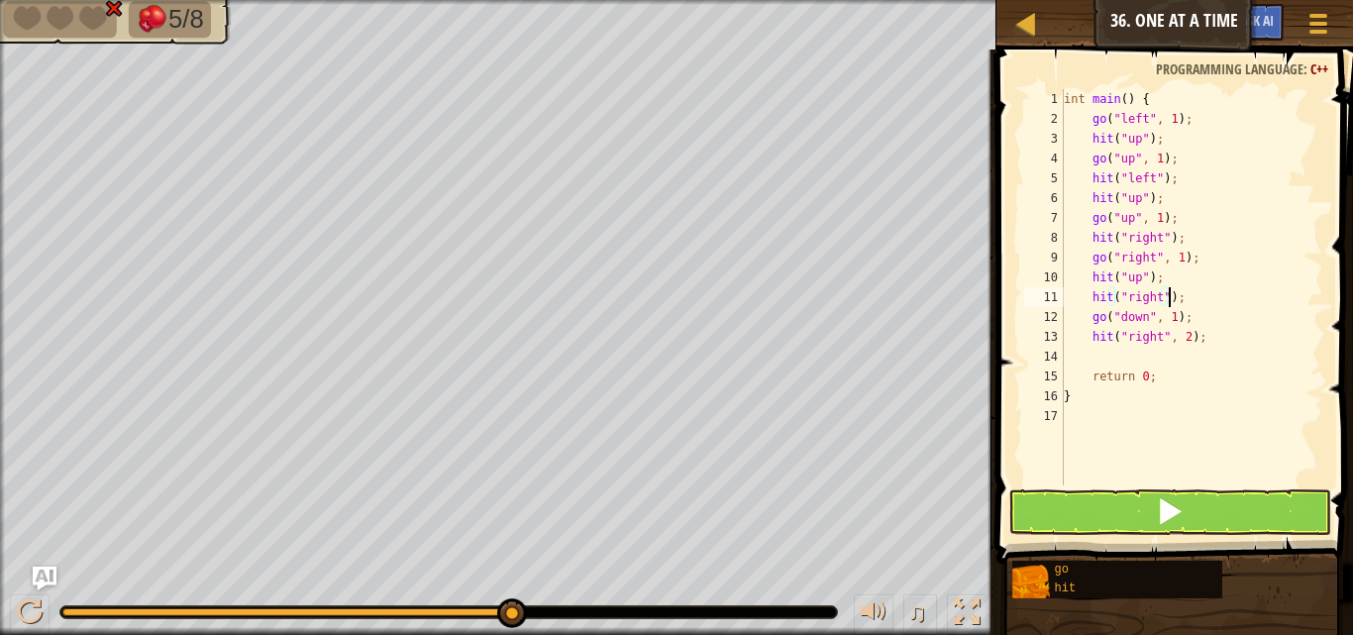
type textarea "hit("right");"
click at [1121, 522] on button at bounding box center [1169, 512] width 323 height 46
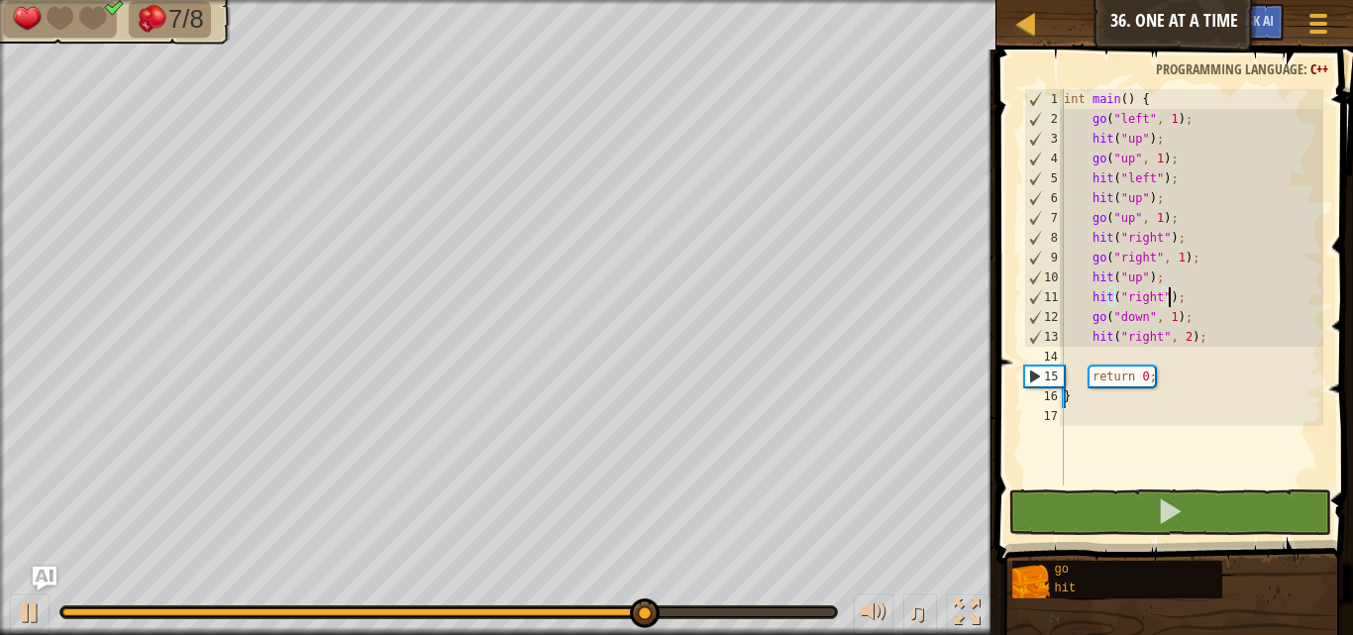
click at [1208, 348] on div "int main ( ) { go ( " left " , 1 ) ; hit ( " up " ) ; go ( " up " , 1 ) ; hit (…" at bounding box center [1191, 307] width 263 height 436
drag, startPoint x: 1181, startPoint y: 336, endPoint x: 1191, endPoint y: 332, distance: 10.7
click at [1180, 334] on div "int main ( ) { go ( " left " , 1 ) ; hit ( " up " ) ; go ( " up " , 1 ) ; hit (…" at bounding box center [1191, 307] width 263 height 436
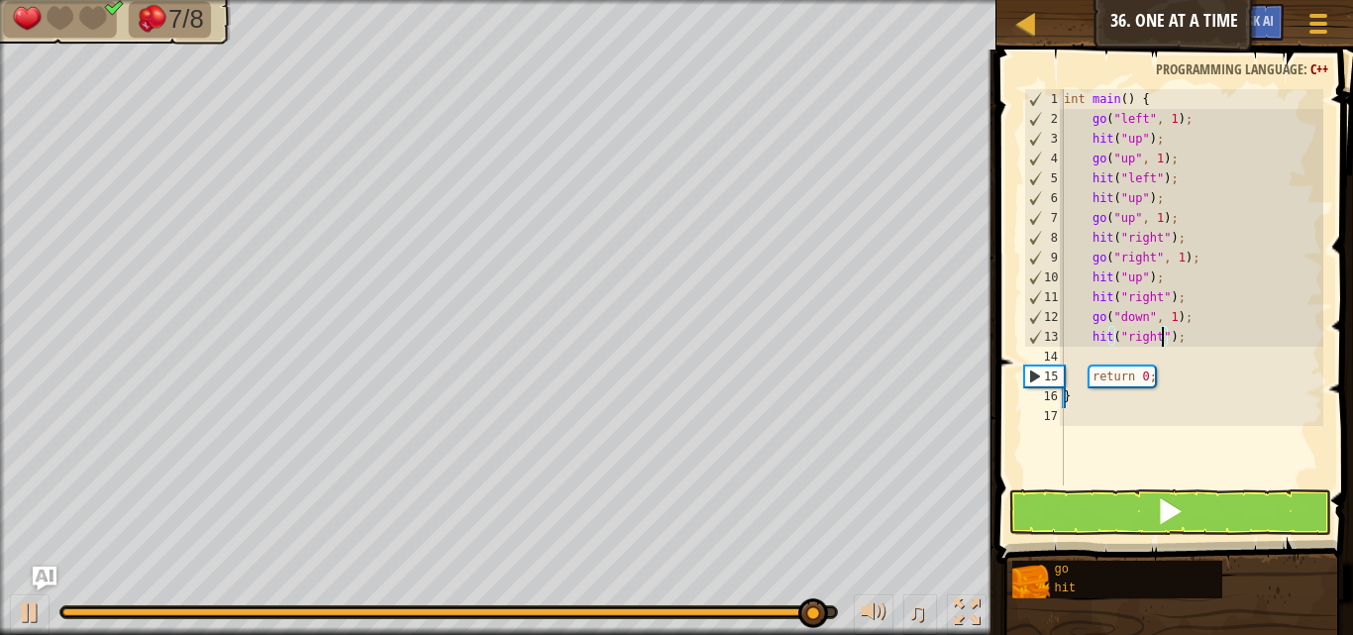
drag, startPoint x: 1218, startPoint y: 324, endPoint x: 1219, endPoint y: 334, distance: 10.0
click at [1218, 327] on div "int main ( ) { go ( " left " , 1 ) ; hit ( " up " ) ; go ( " up " , 1 ) ; hit (…" at bounding box center [1191, 307] width 263 height 436
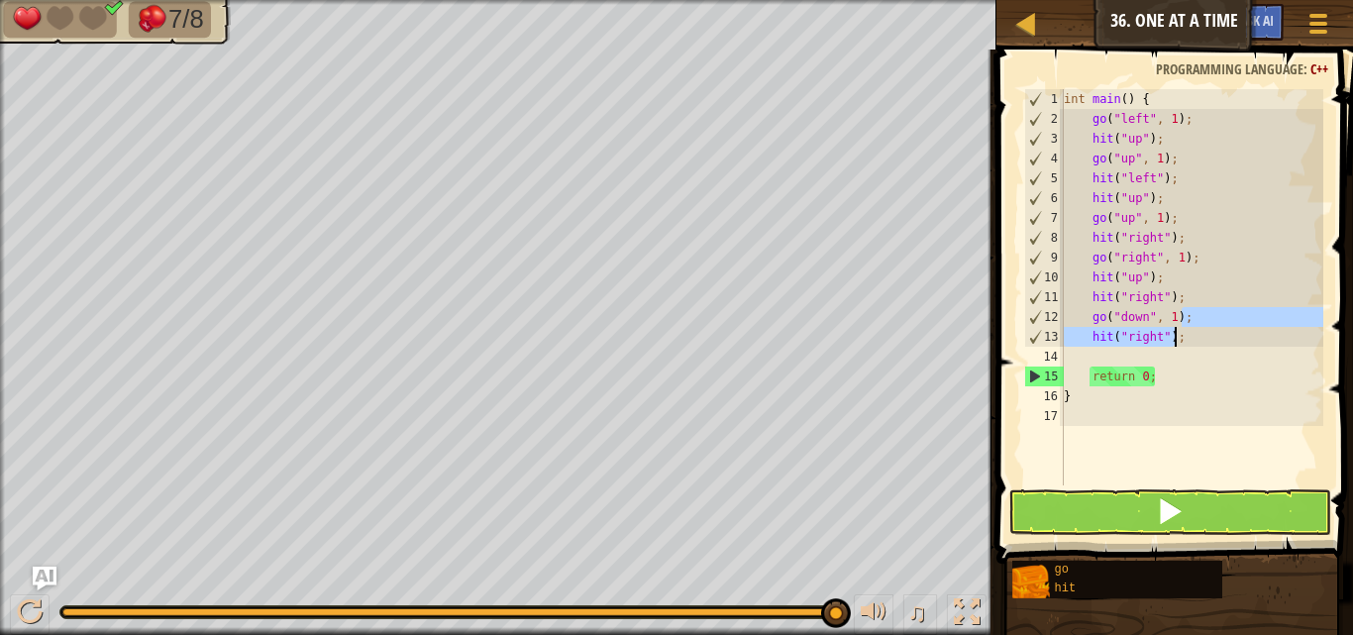
click at [1219, 337] on div "int main ( ) { go ( " left " , 1 ) ; hit ( " up " ) ; go ( " up " , 1 ) ; hit (…" at bounding box center [1191, 287] width 263 height 396
type textarea "hit("right");"
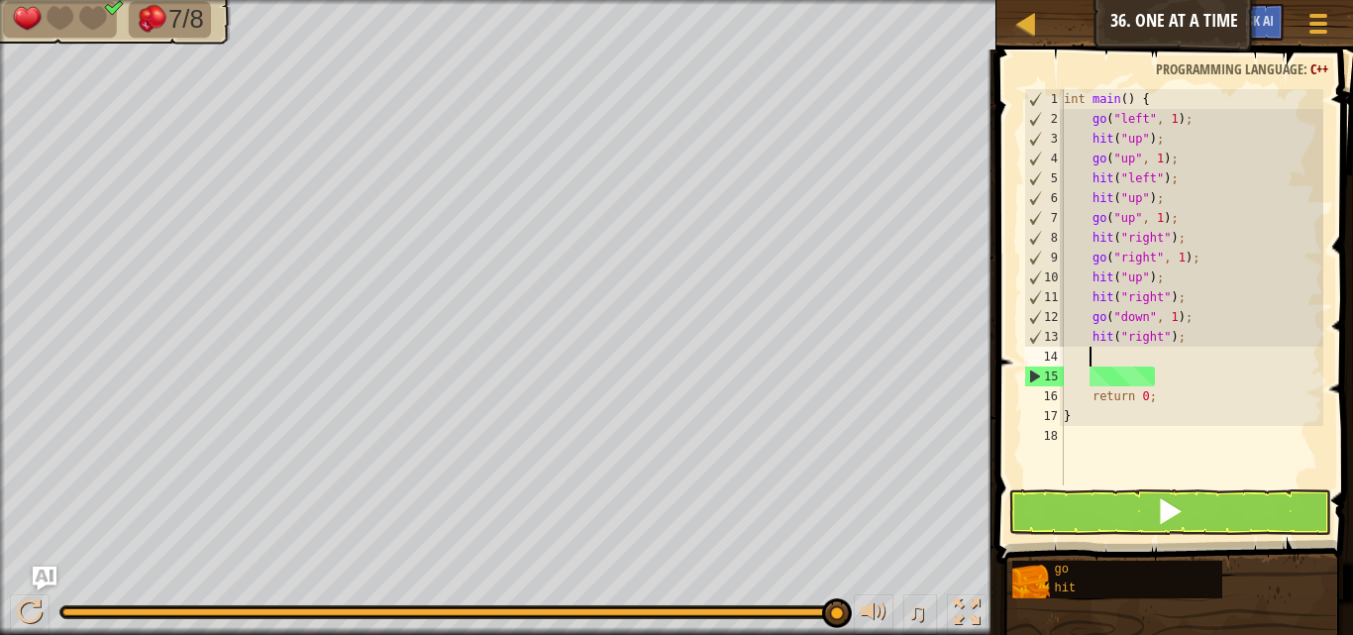
type textarea "g"
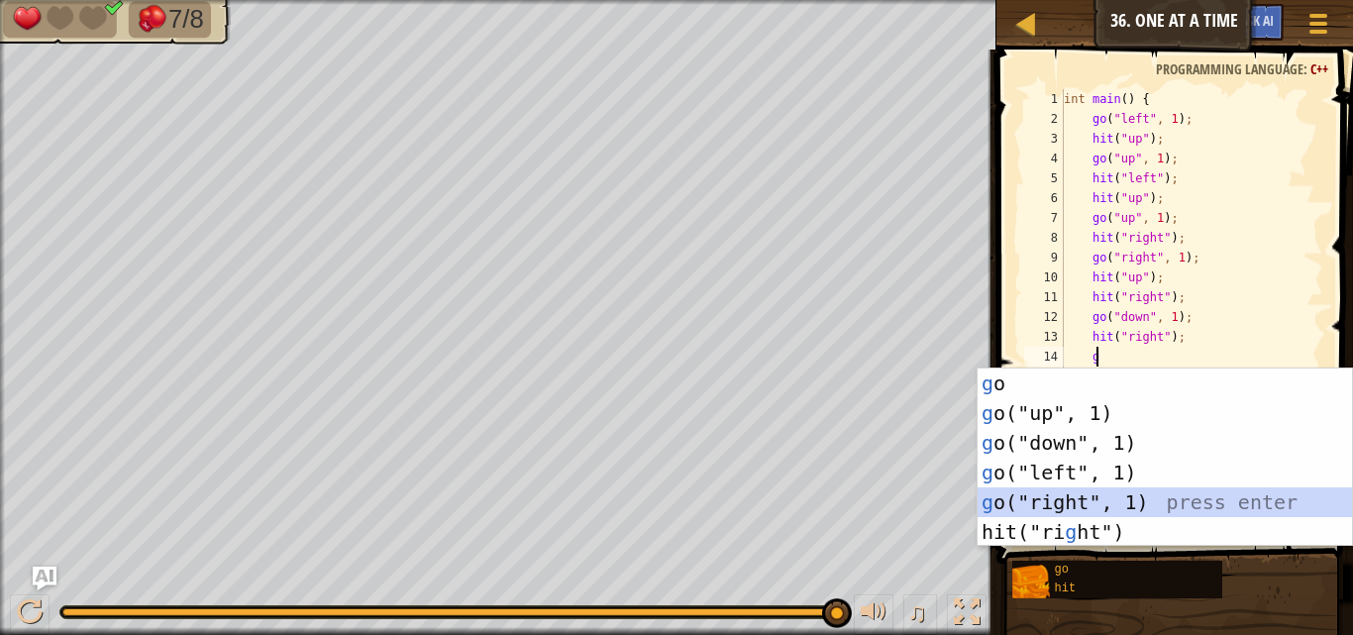
click at [1021, 500] on div "g o press enter g o("up", 1) press enter g o("down", 1) press enter g o("left",…" at bounding box center [1164, 487] width 374 height 238
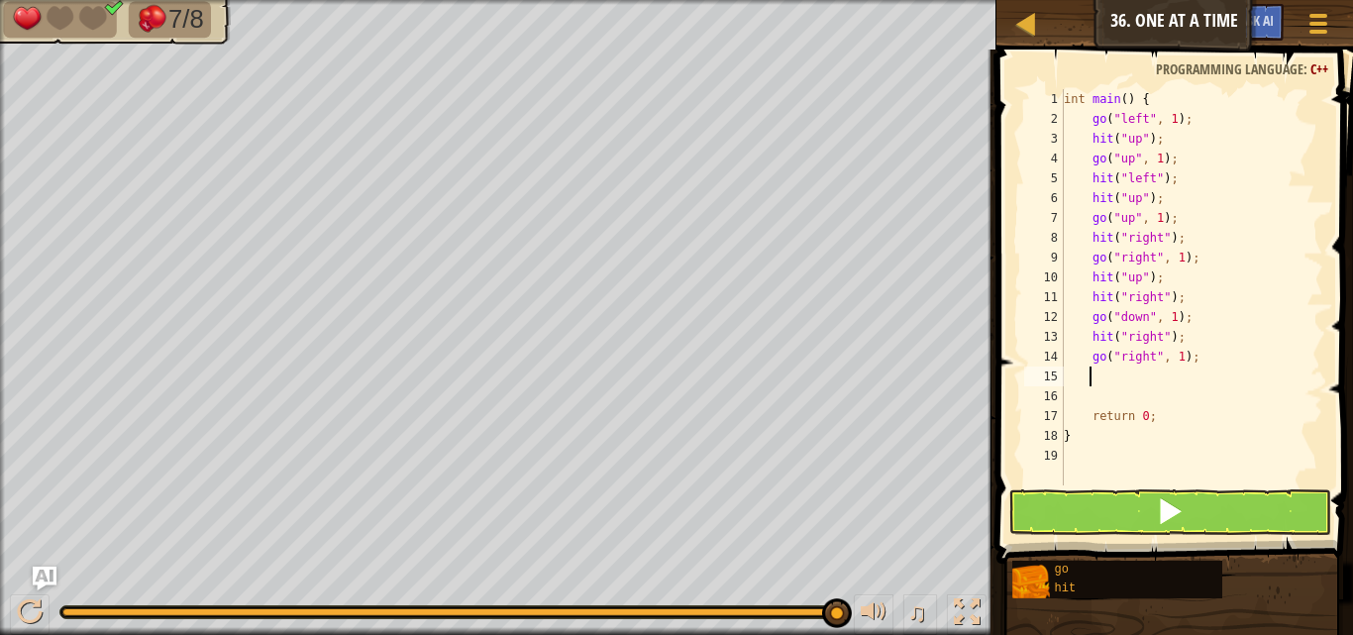
type textarea "h"
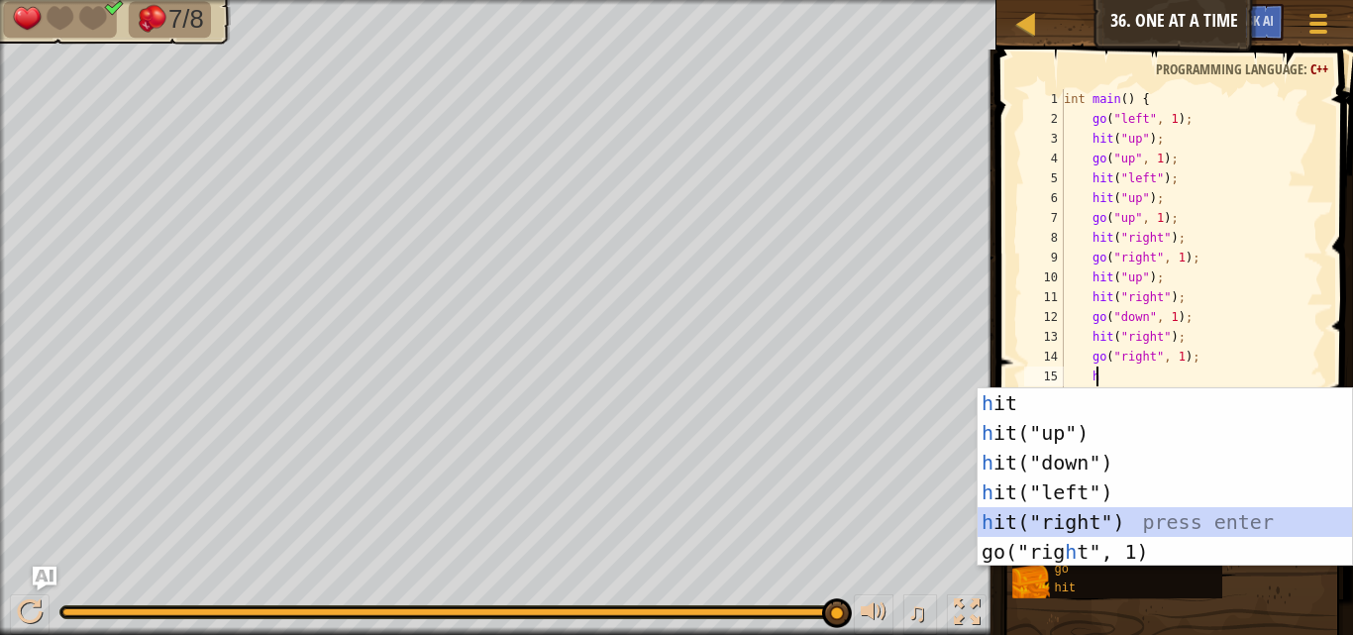
click at [1075, 511] on div "h it press enter h it("up") press enter h it("down") press enter h it("left") p…" at bounding box center [1164, 507] width 374 height 238
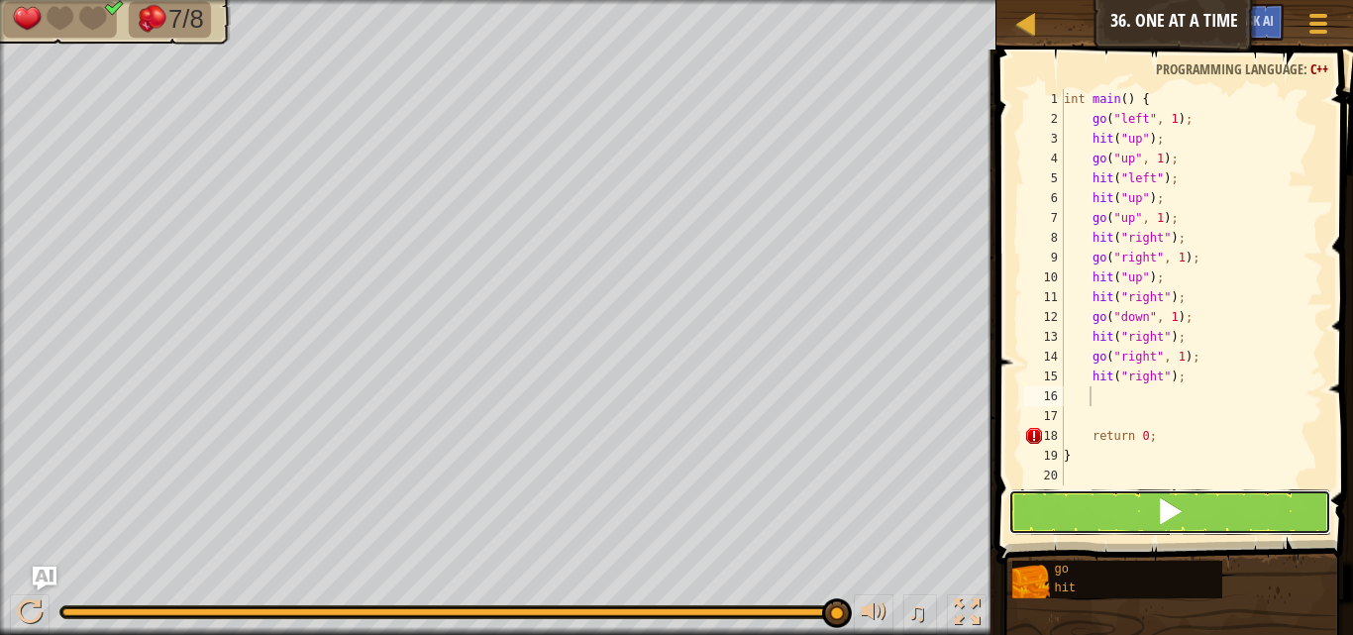
click at [1144, 494] on button at bounding box center [1169, 512] width 323 height 46
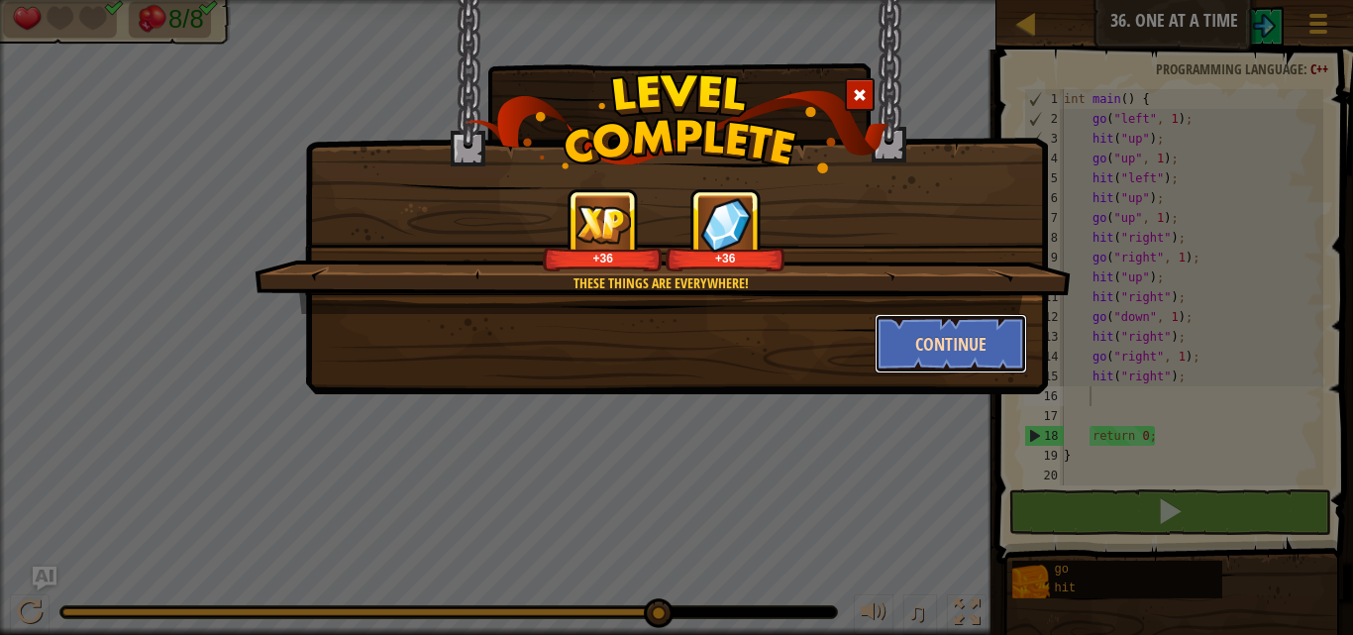
click at [958, 365] on button "Continue" at bounding box center [950, 343] width 153 height 59
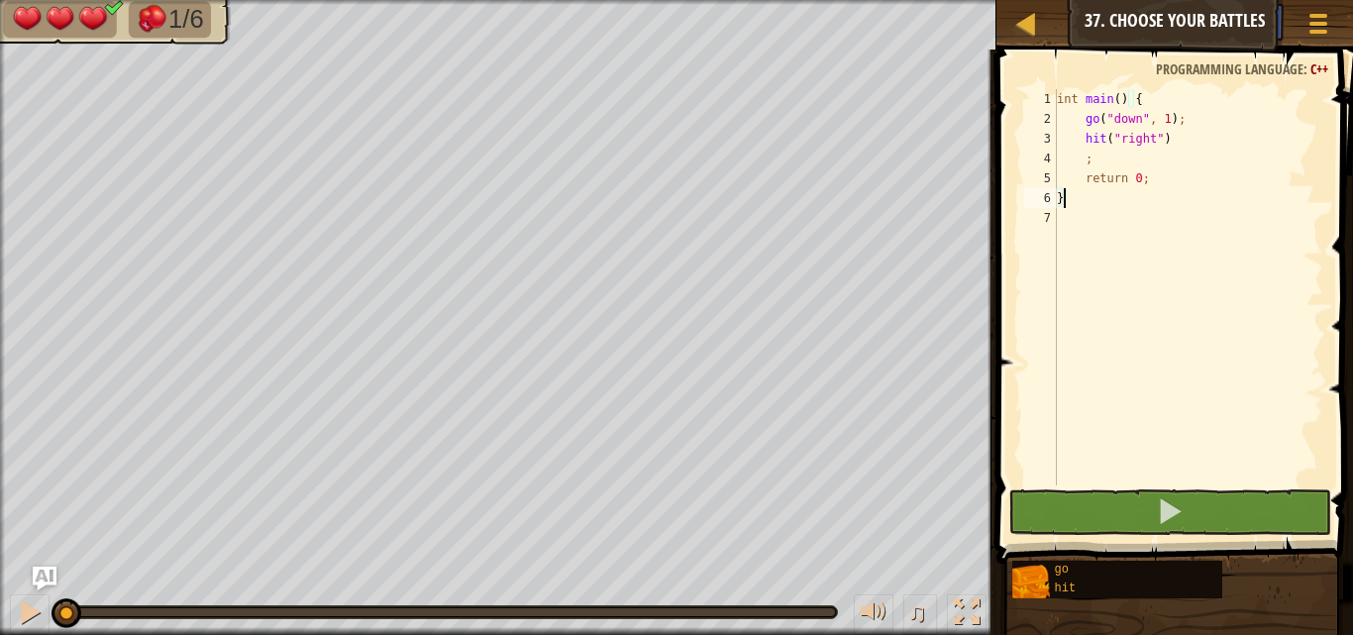
click at [1079, 154] on div "int main ( ) { go ( " down " , 1 ) ; hit ( " right " ) ; return 0 ; }" at bounding box center [1188, 307] width 270 height 436
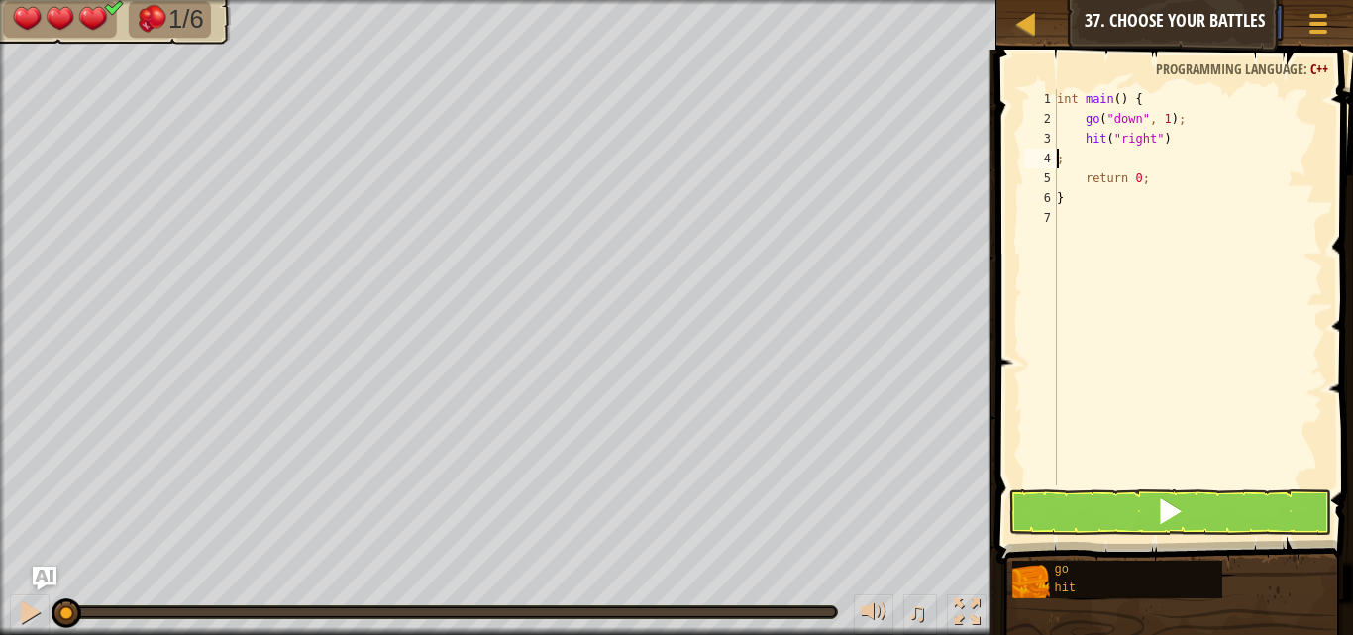
type textarea "hit("right");"
click at [1280, 147] on div "int main ( ) { go ( " down " , 1 ) ; hit ( " right " ) ; return 0 ; }" at bounding box center [1188, 307] width 270 height 436
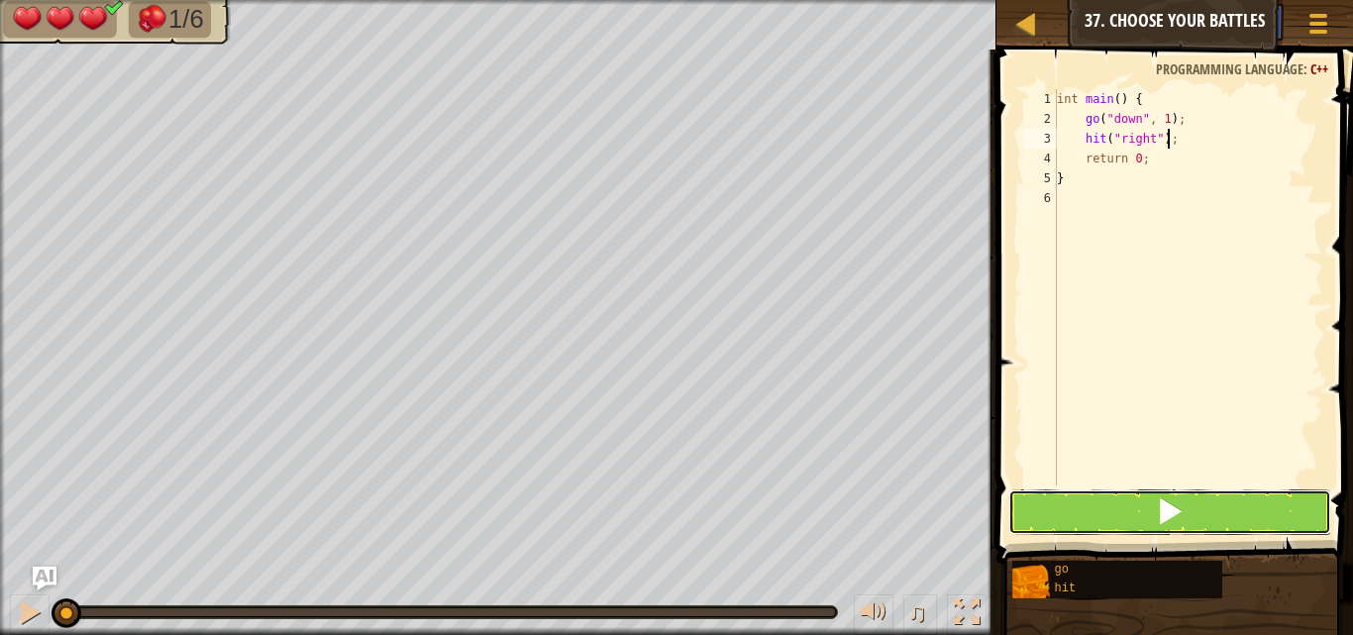
click at [1218, 516] on button at bounding box center [1169, 512] width 323 height 46
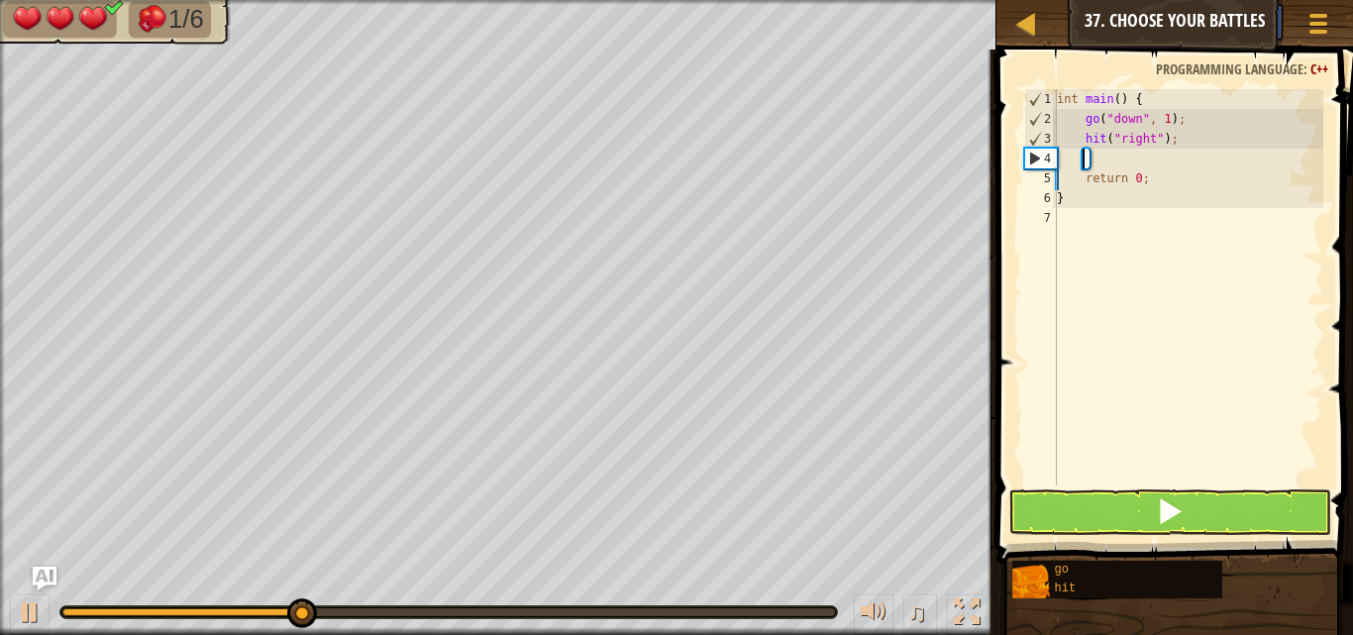
type textarea "g"
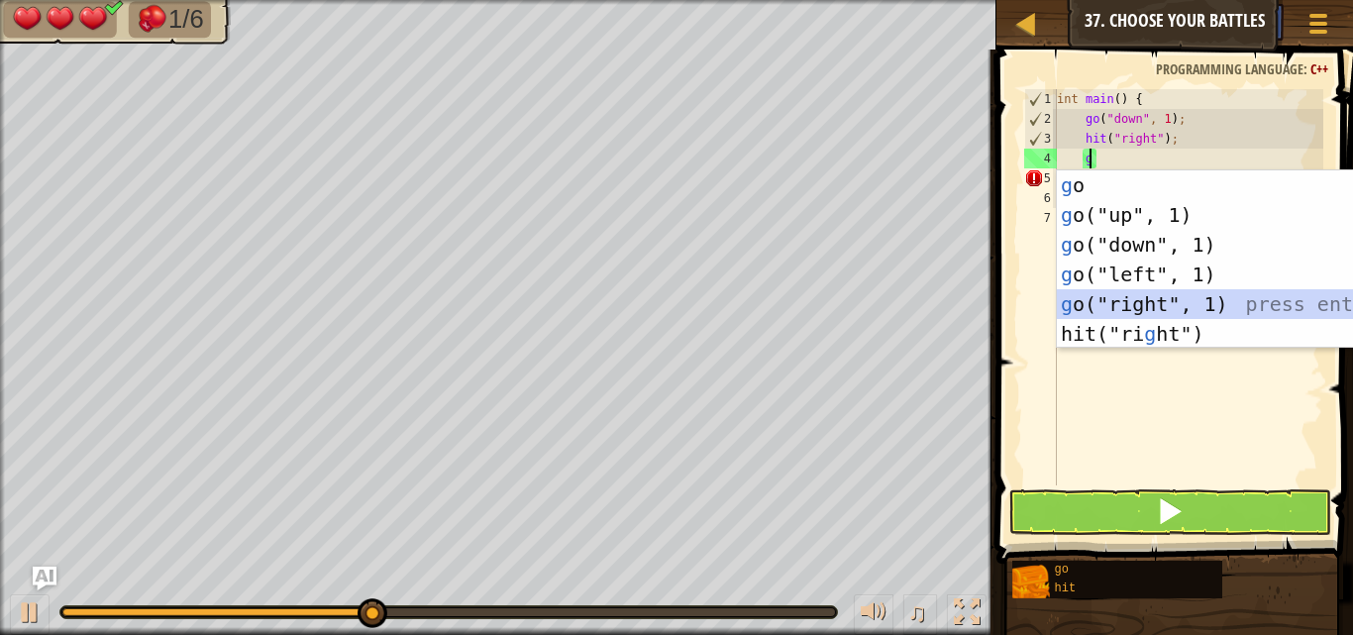
click at [1300, 296] on div "g o press enter g o("up", 1) press enter g o("down", 1) press enter g o("left",…" at bounding box center [1244, 289] width 374 height 238
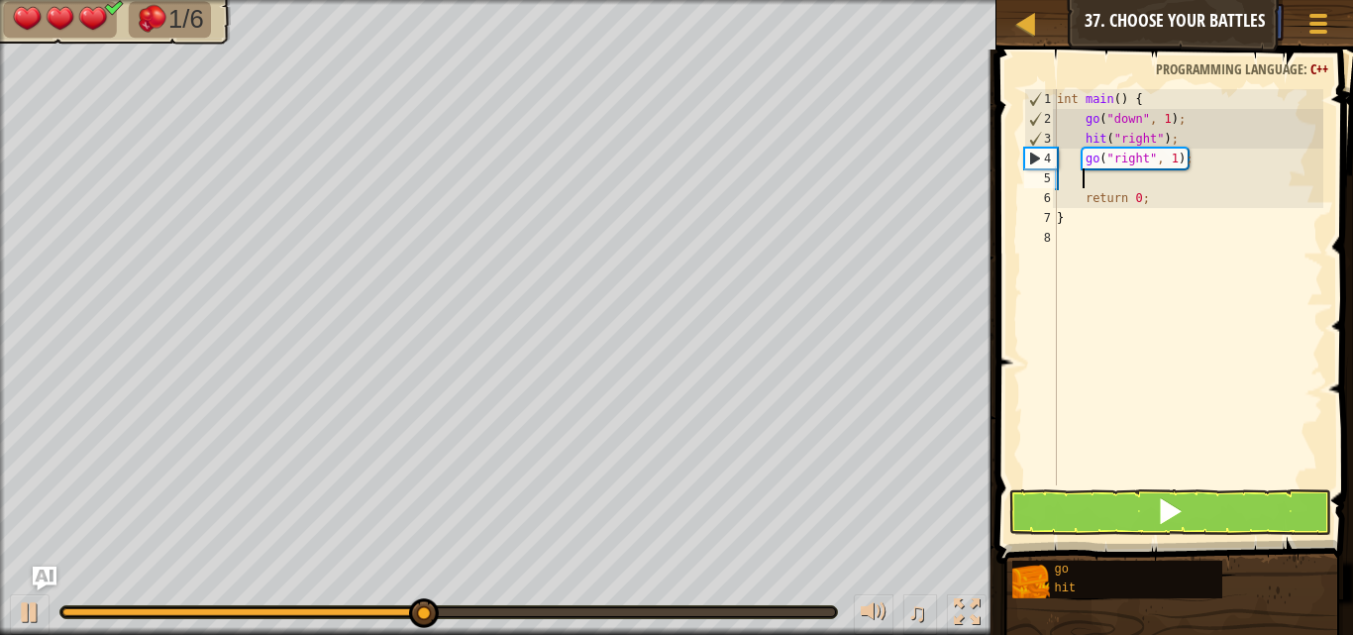
type textarea "h"
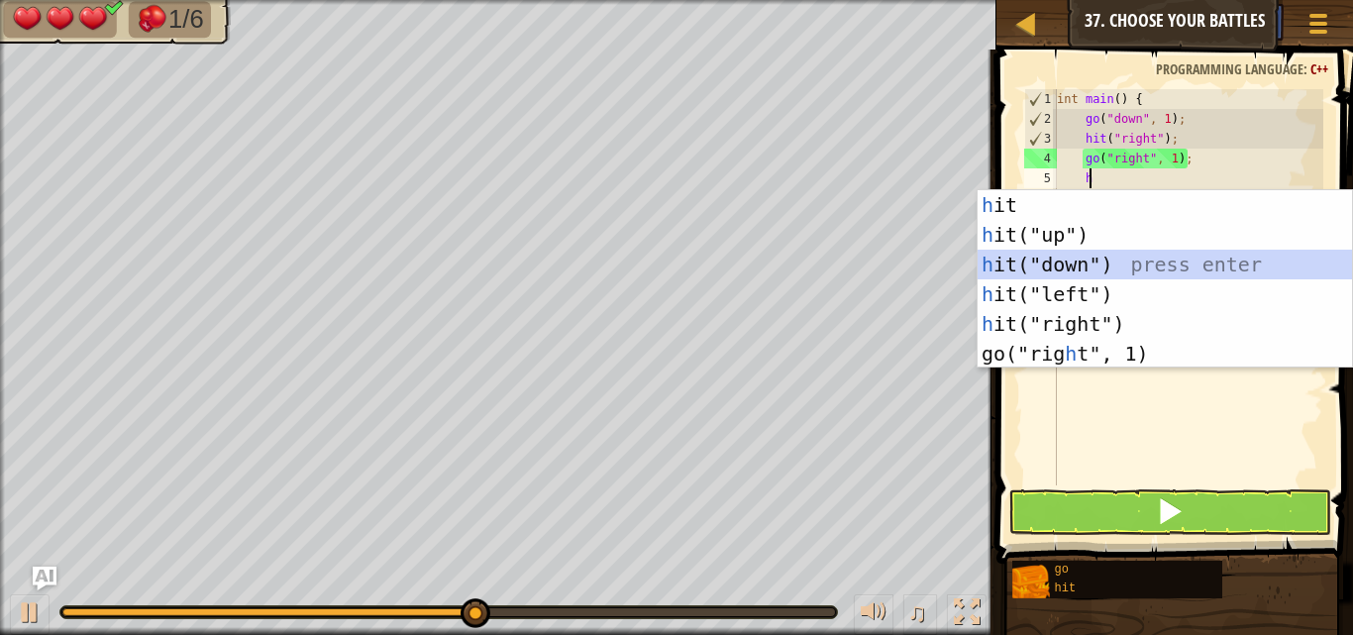
click at [1060, 263] on div "h it press enter h it("up") press enter h it("down") press enter h it("left") p…" at bounding box center [1164, 309] width 374 height 238
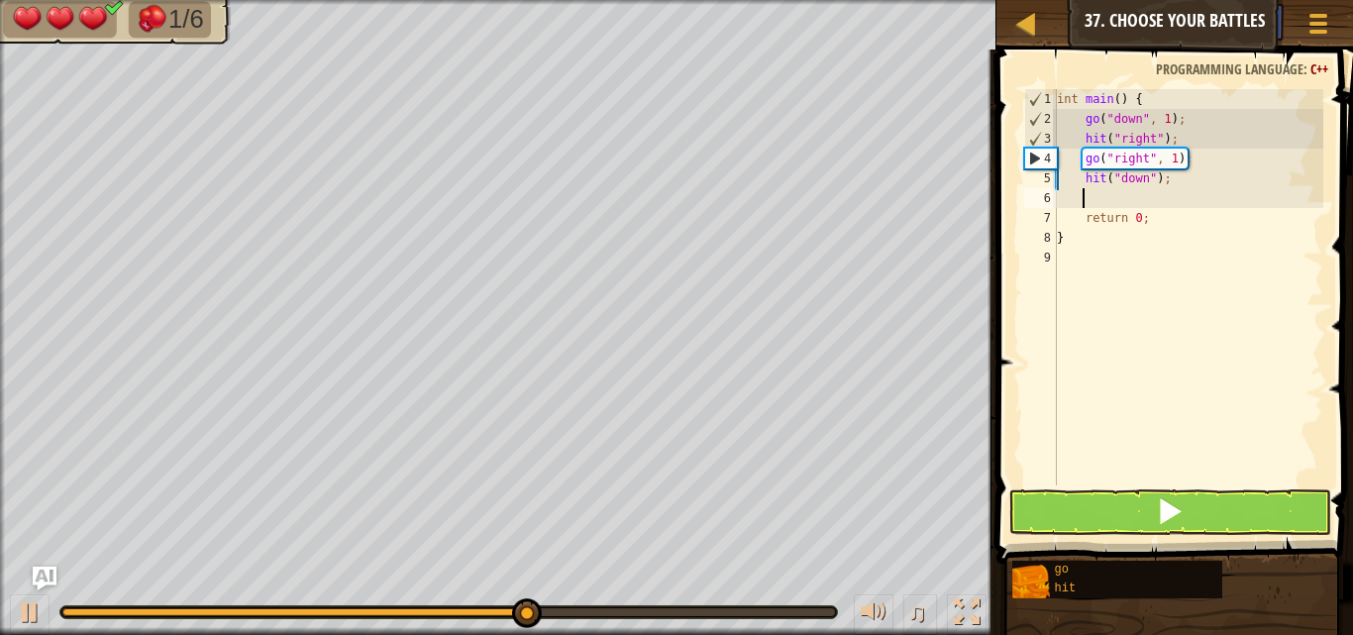
click at [1144, 184] on div "int main ( ) { go ( " down " , 1 ) ; hit ( " right " ) ; go ( " right " , 1 ) ;…" at bounding box center [1188, 307] width 270 height 436
click at [1149, 183] on div "int main ( ) { go ( " down " , 1 ) ; hit ( " right " ) ; go ( " right " , 1 ) ;…" at bounding box center [1188, 307] width 270 height 436
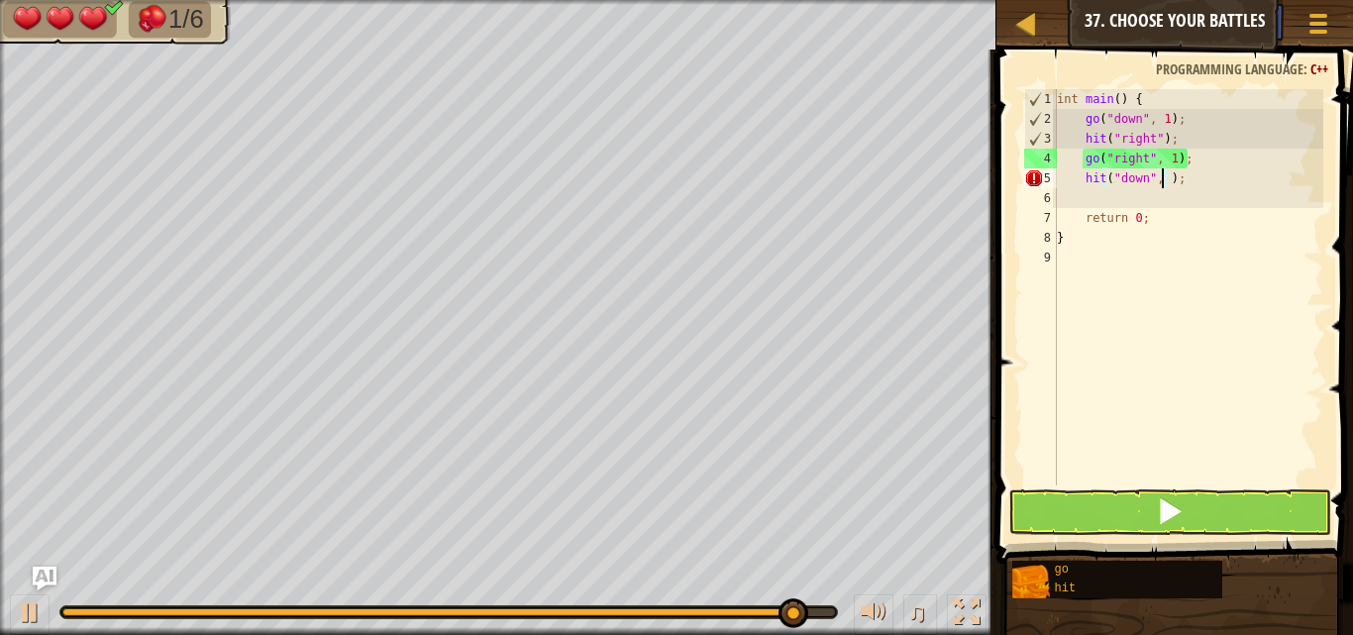
scroll to position [9, 9]
drag, startPoint x: 1186, startPoint y: 175, endPoint x: 1082, endPoint y: 175, distance: 104.0
click at [1082, 175] on div "int main ( ) { go ( " down " , 1 ) ; hit ( " right " ) ; go ( " right " , 1 ) ;…" at bounding box center [1188, 307] width 270 height 436
click at [1082, 175] on div "int main ( ) { go ( " down " , 1 ) ; hit ( " right " ) ; go ( " right " , 1 ) ;…" at bounding box center [1188, 287] width 270 height 396
click at [1082, 175] on div "int main ( ) { go ( " down " , 1 ) ; hit ( " right " ) ; go ( " right " , 1 ) ;…" at bounding box center [1188, 307] width 270 height 436
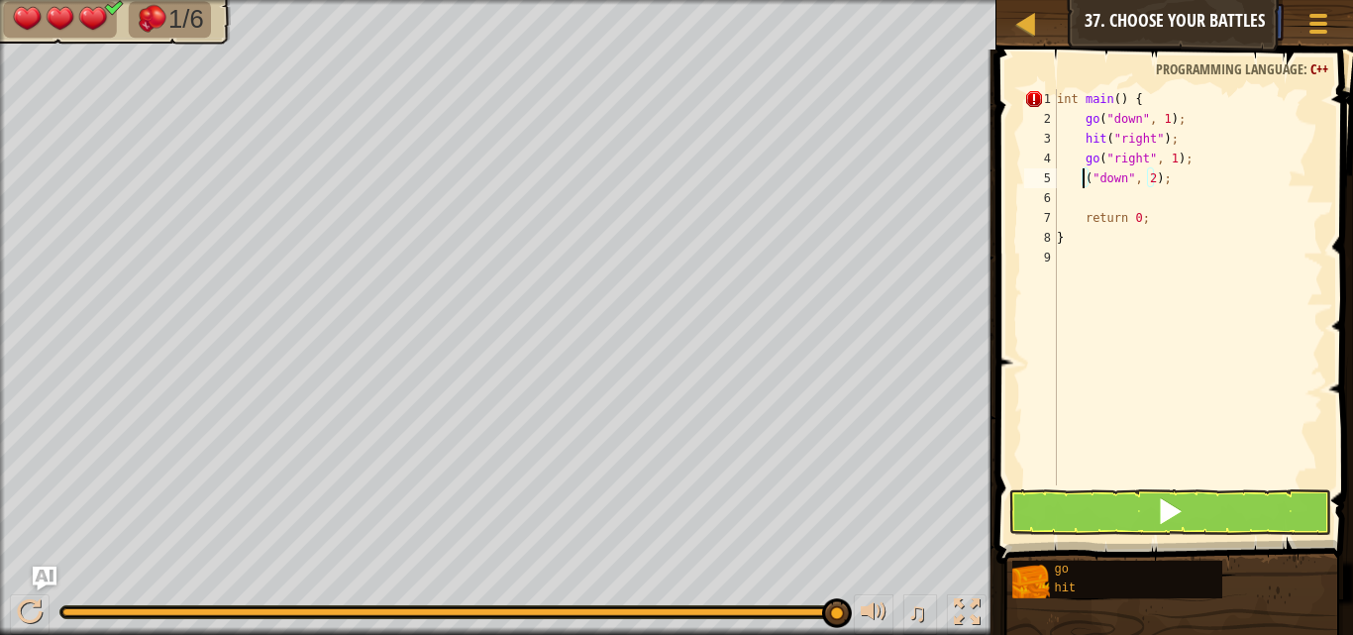
scroll to position [9, 2]
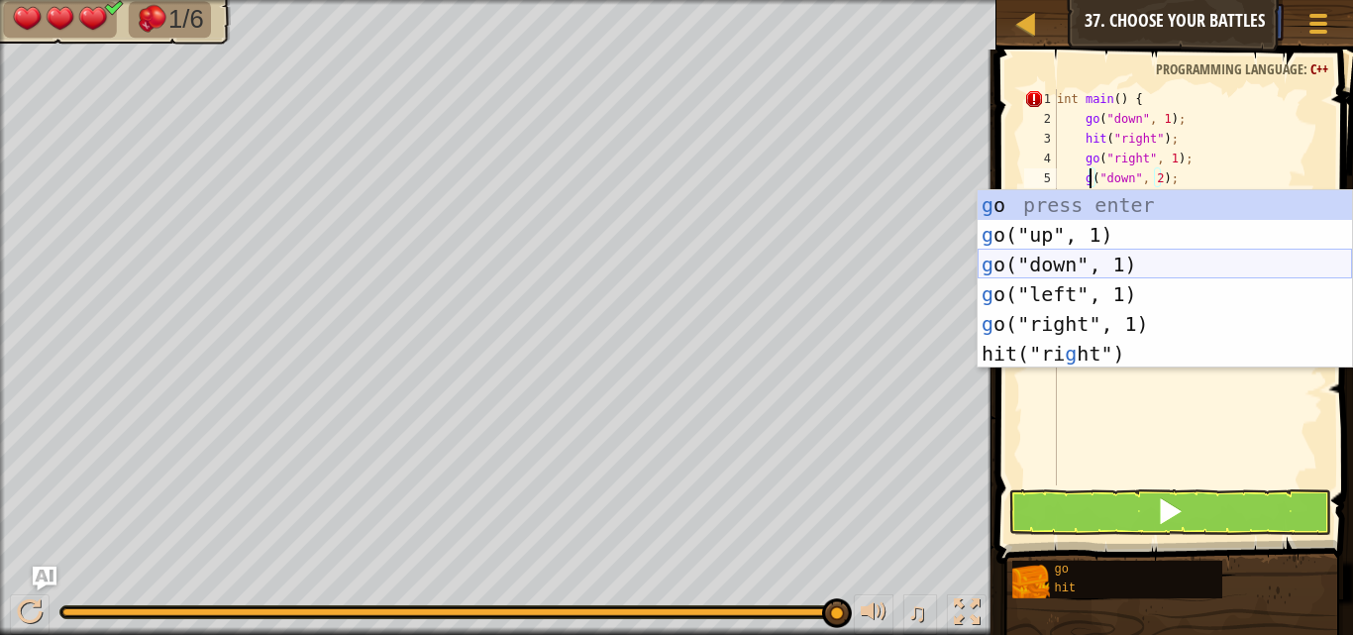
click at [1072, 270] on div "g o press enter g o("up", 1) press enter g o("down", 1) press enter g o("left",…" at bounding box center [1164, 309] width 374 height 238
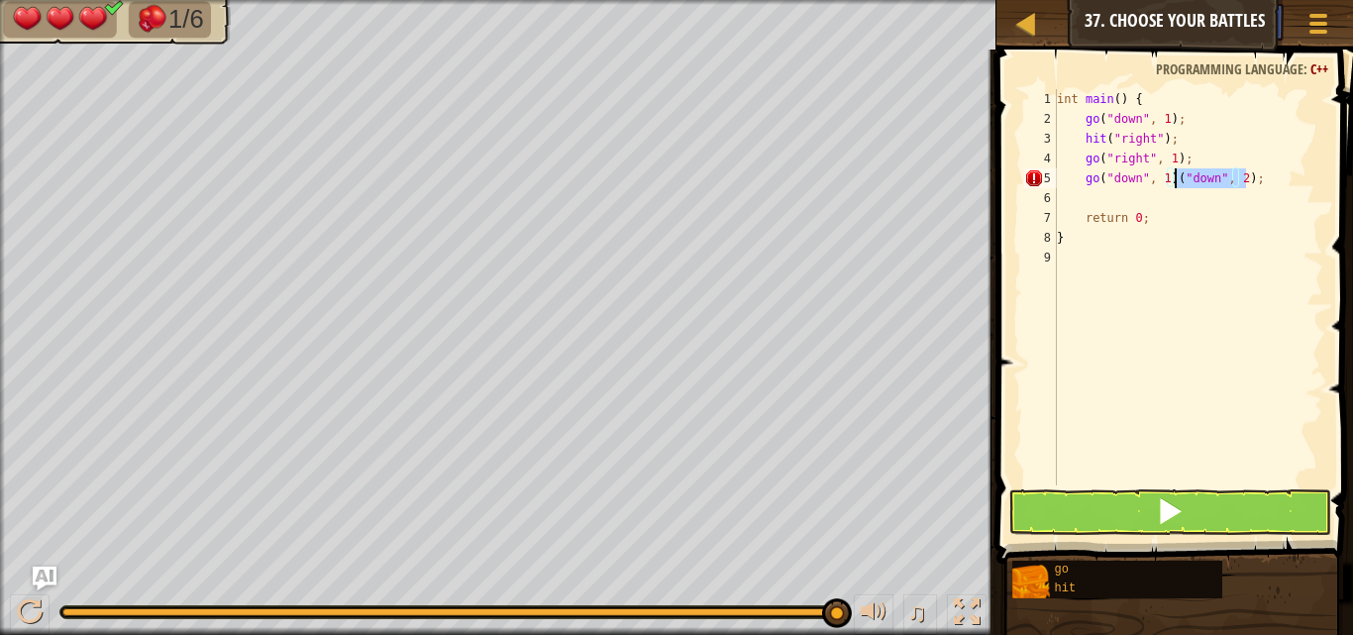
drag, startPoint x: 1259, startPoint y: 173, endPoint x: 1172, endPoint y: 186, distance: 88.1
click at [1172, 186] on div "int main ( ) { go ( " down " , 1 ) ; hit ( " right " ) ; go ( " right " , 1 ) ;…" at bounding box center [1188, 307] width 270 height 436
type textarea "go("down", 1)"
click at [1193, 196] on div "int main ( ) { go ( " down " , 1 ) ; hit ( " right " ) ; go ( " right " , 1 ) ;…" at bounding box center [1188, 307] width 270 height 436
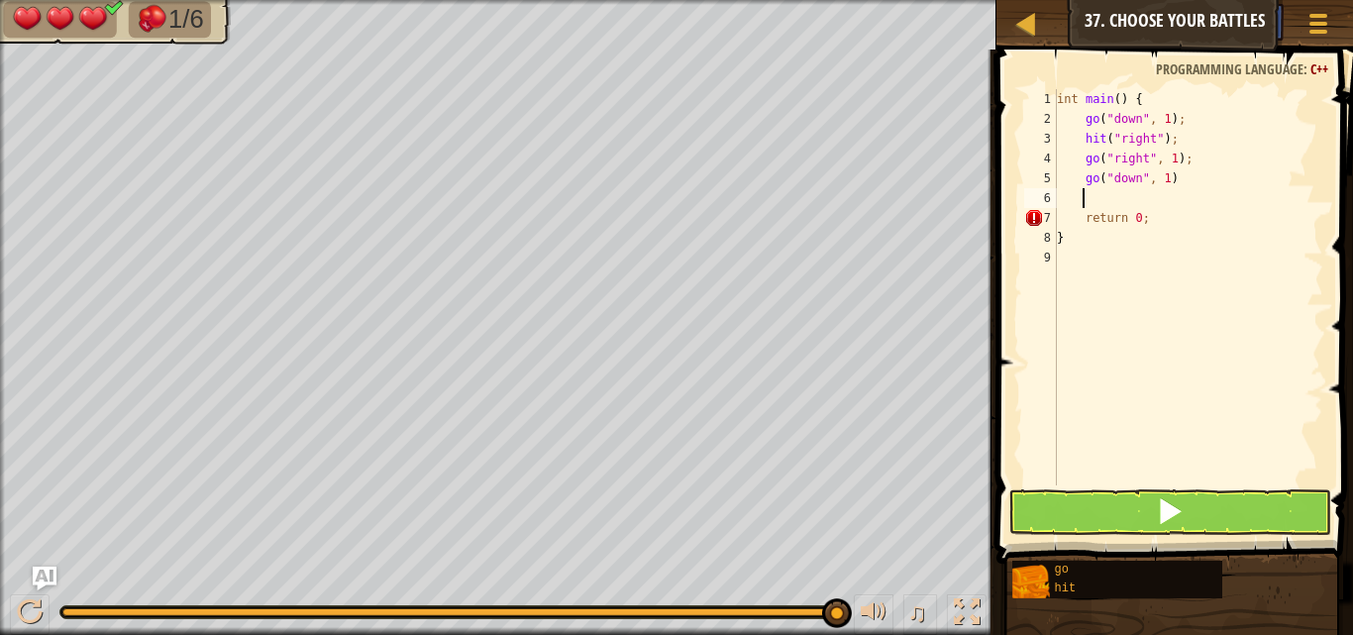
type textarea "h"
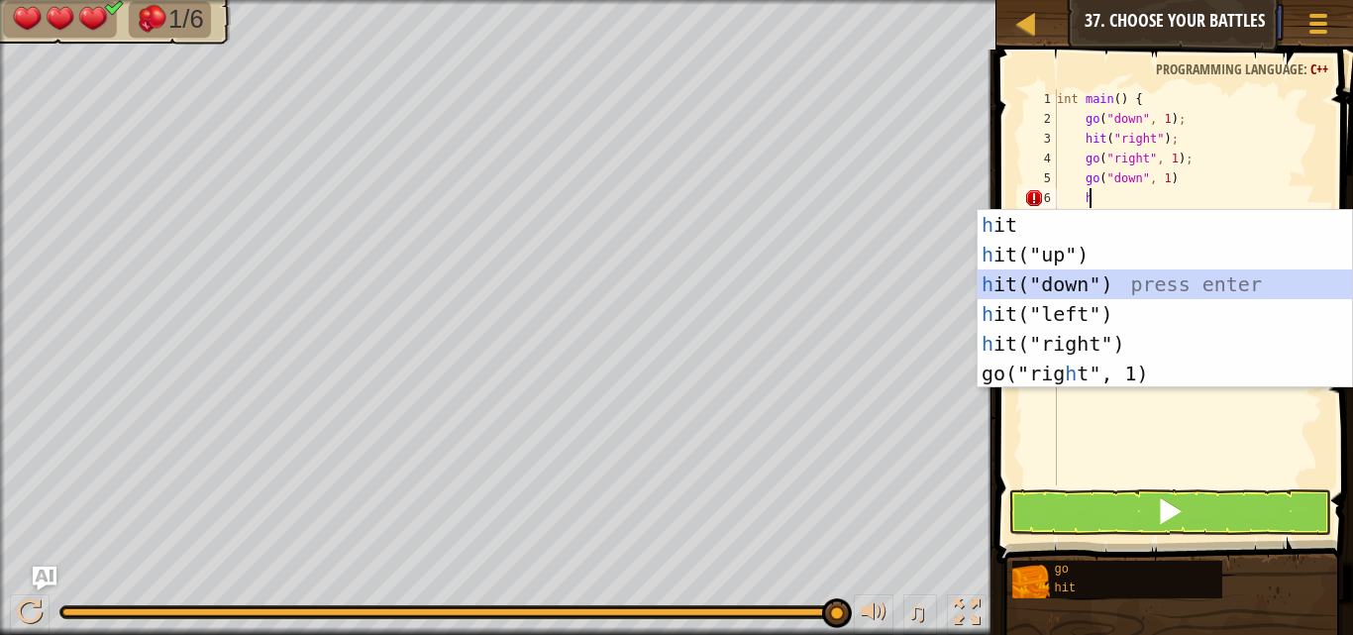
click at [1084, 282] on div "h it press enter h it("up") press enter h it("down") press enter h it("left") p…" at bounding box center [1164, 329] width 374 height 238
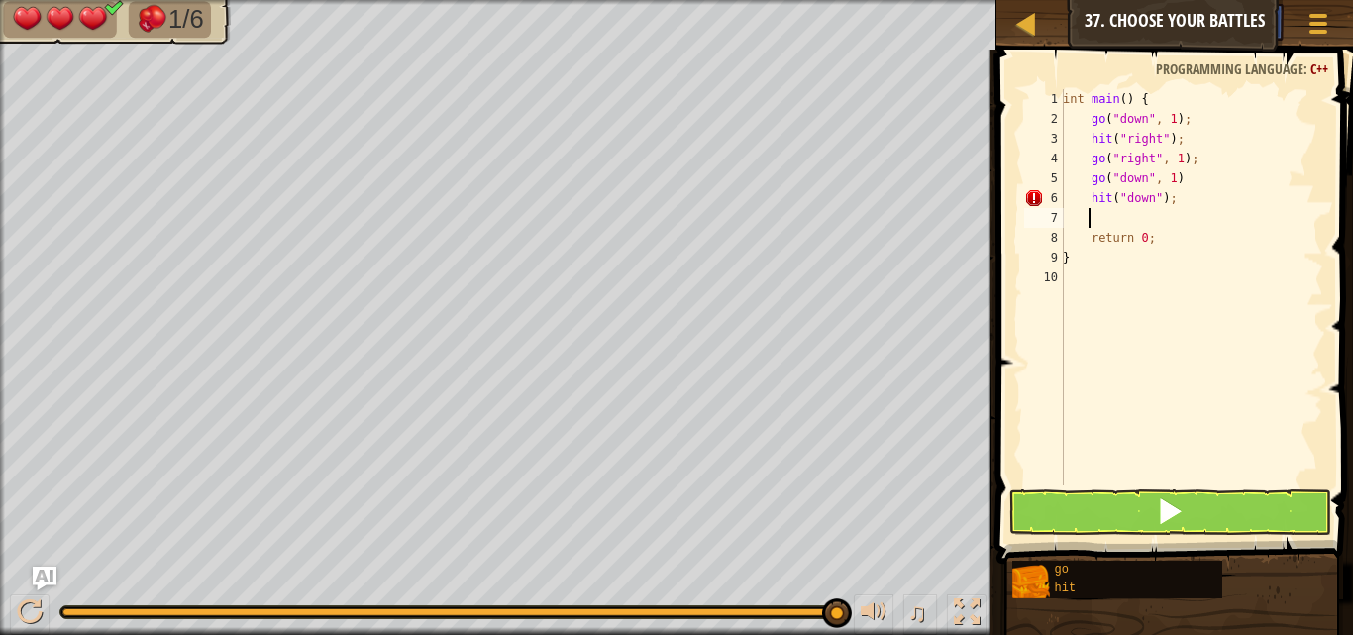
type textarea "g"
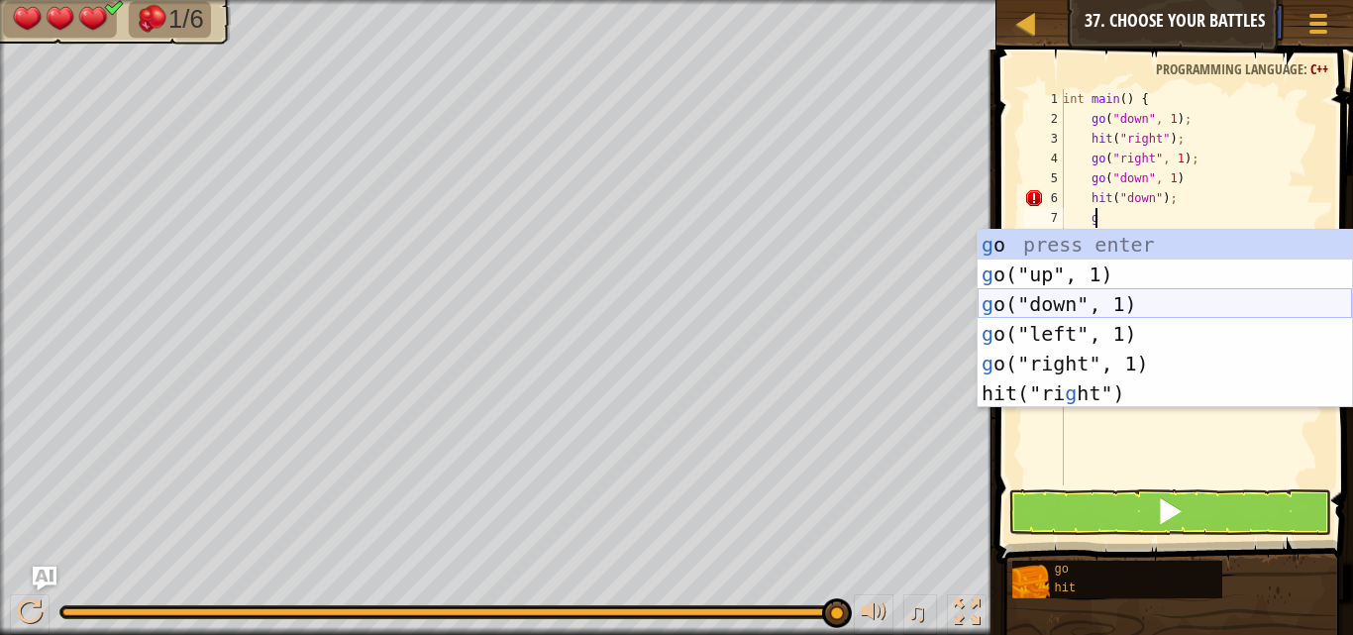
click at [1065, 311] on div "g o press enter g o("up", 1) press enter g o("down", 1) press enter g o("left",…" at bounding box center [1164, 349] width 374 height 238
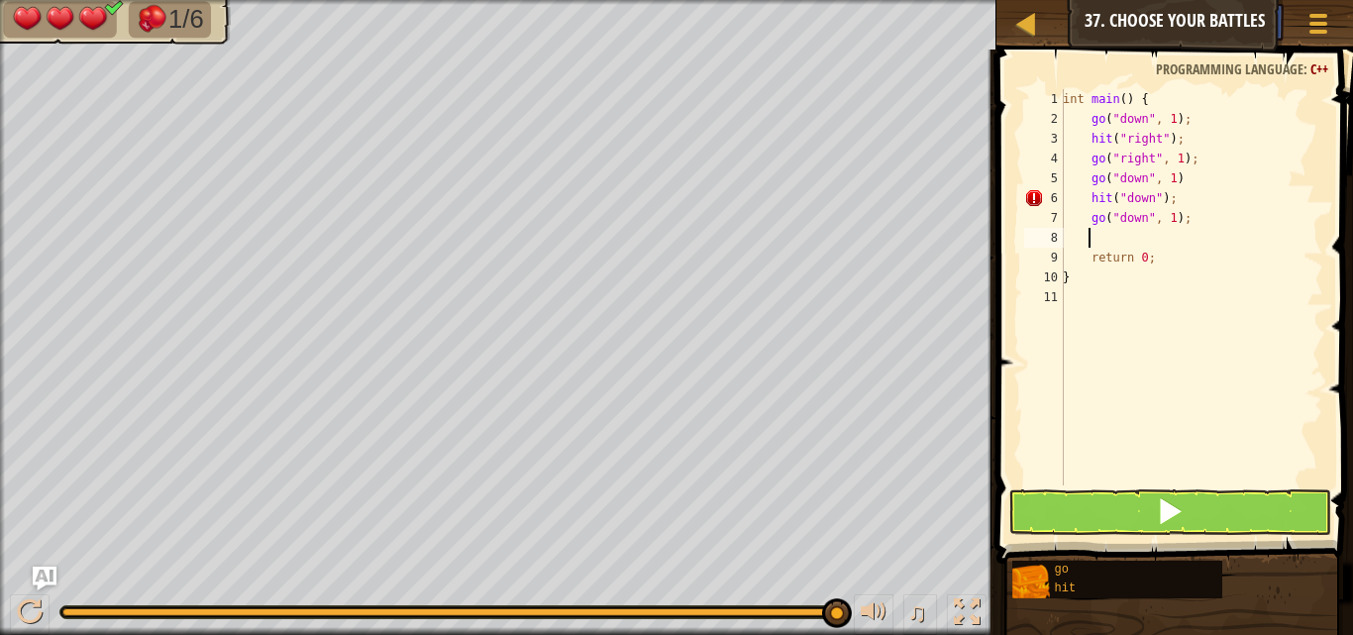
type textarea "h"
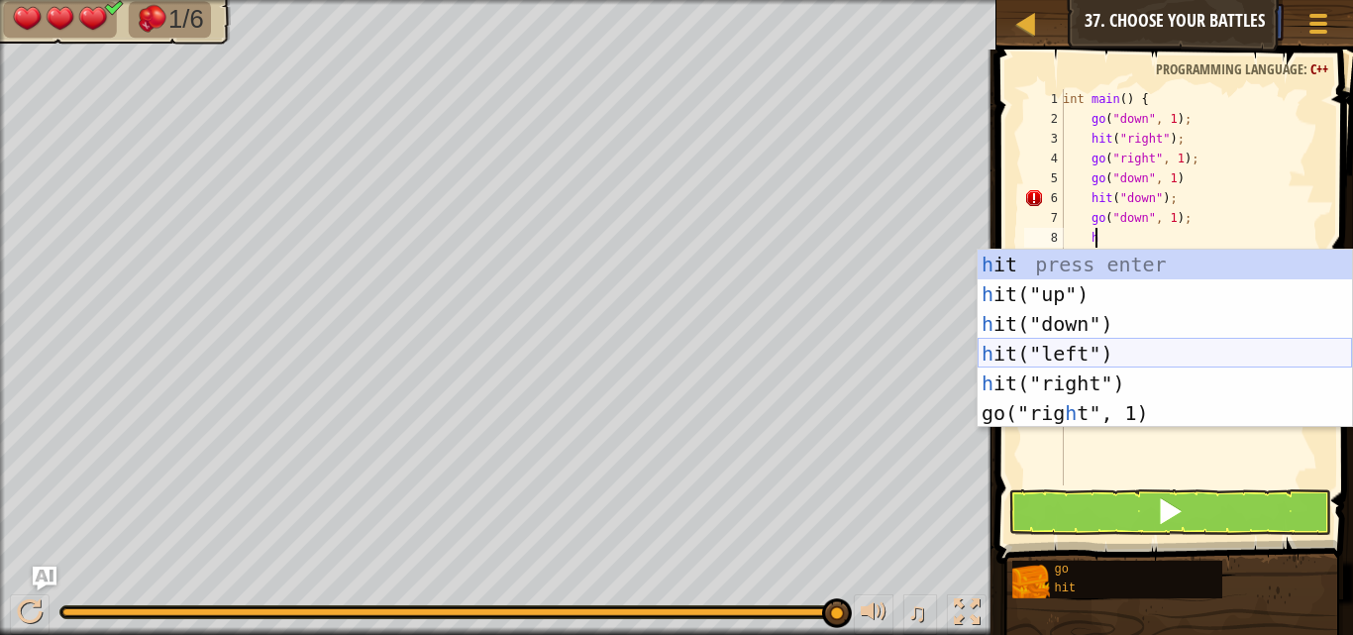
click at [1101, 346] on div "h it press enter h it("up") press enter h it("down") press enter h it("left") p…" at bounding box center [1164, 369] width 374 height 238
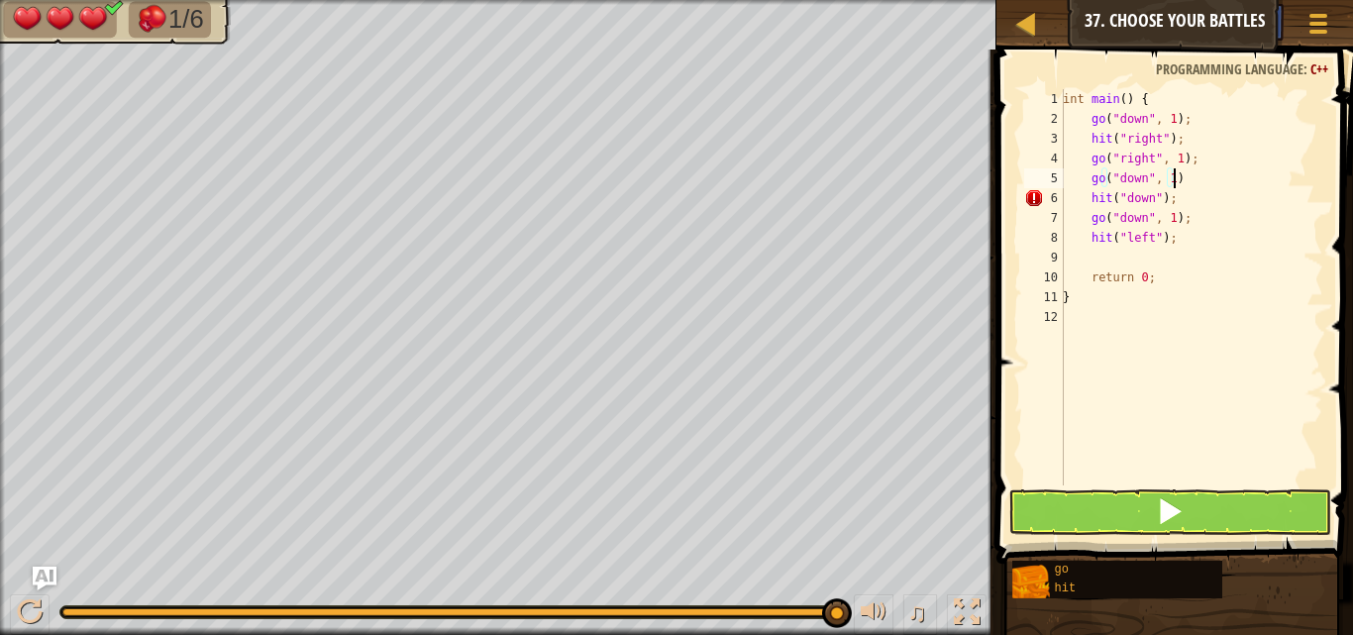
click at [1199, 182] on div "int main ( ) { go ( " down " , 1 ) ; hit ( " right " ) ; go ( " right " , 1 ) ;…" at bounding box center [1191, 307] width 264 height 436
type textarea "go("down", 1);"
click at [1194, 259] on div "int main ( ) { go ( " down " , 1 ) ; hit ( " right " ) ; go ( " right " , 1 ) ;…" at bounding box center [1191, 307] width 264 height 436
drag, startPoint x: 1244, startPoint y: 517, endPoint x: 1300, endPoint y: 408, distance: 122.7
click at [1300, 408] on div "int main ( ) { go ( " down " , 1 ) ; hit ( " right " ) ; go ( " right " , 1 ) ;…" at bounding box center [1191, 307] width 264 height 436
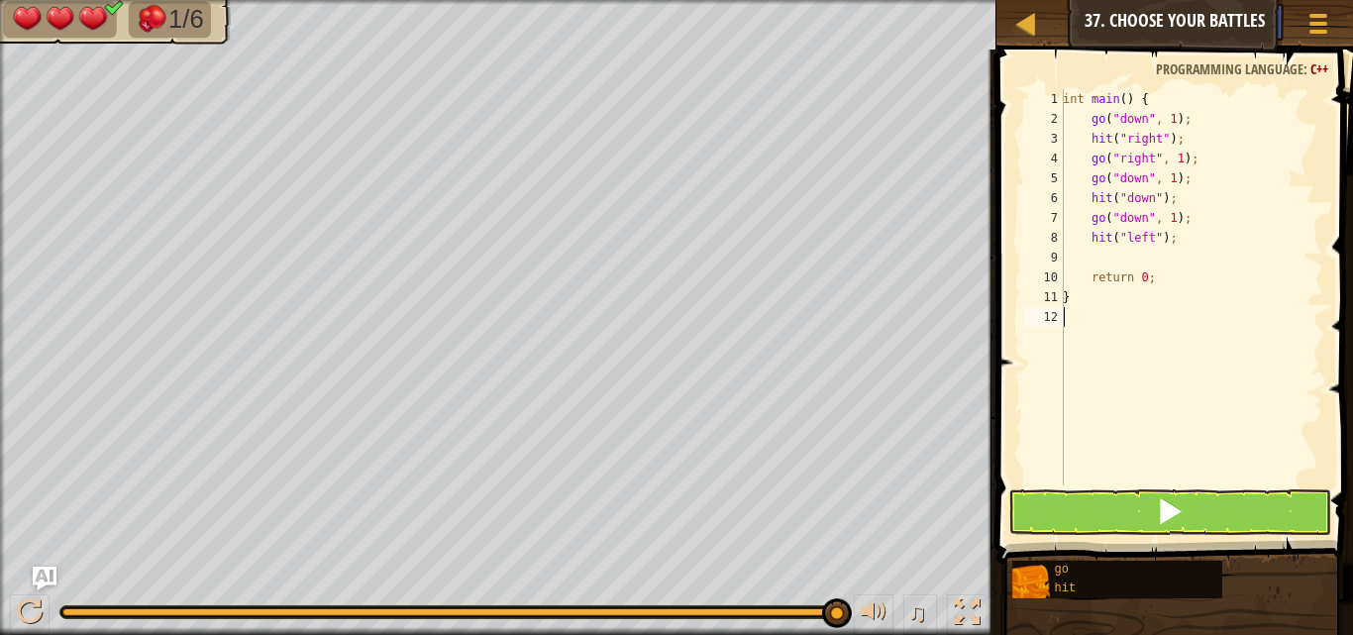
scroll to position [9, 0]
click at [1184, 259] on div "int main ( ) { go ( " down " , 1 ) ; hit ( " right " ) ; go ( " right " , 1 ) ;…" at bounding box center [1191, 307] width 264 height 436
type textarea "g"
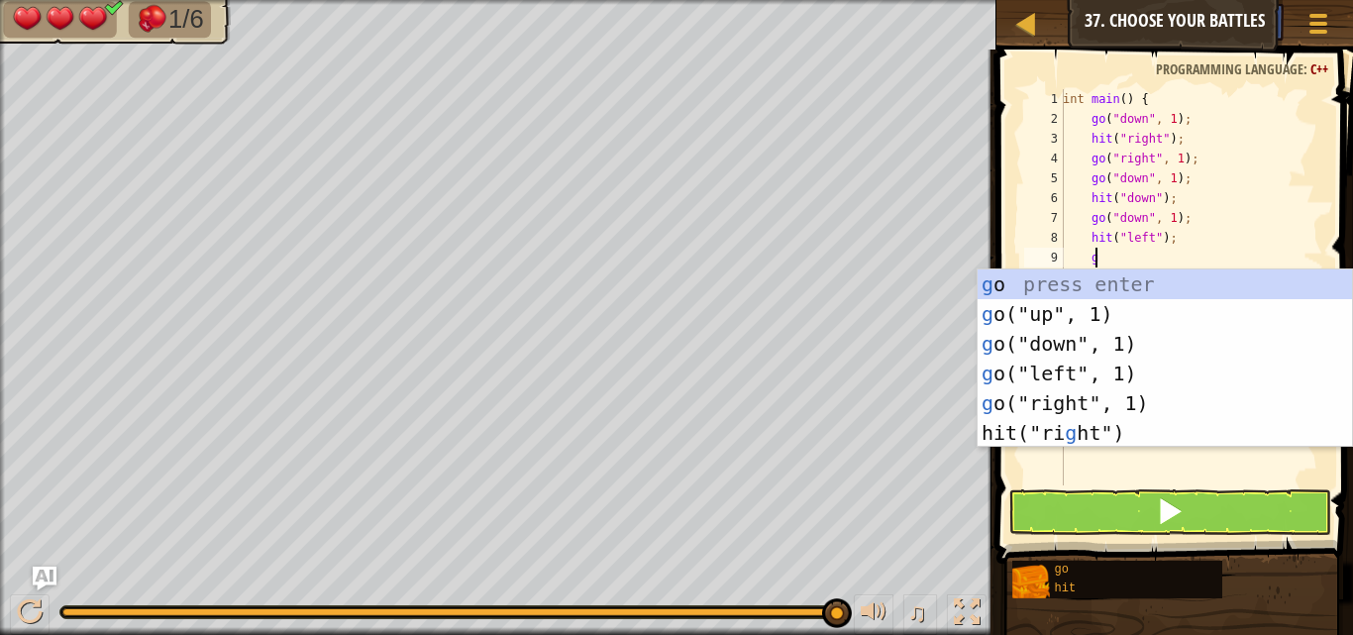
scroll to position [9, 1]
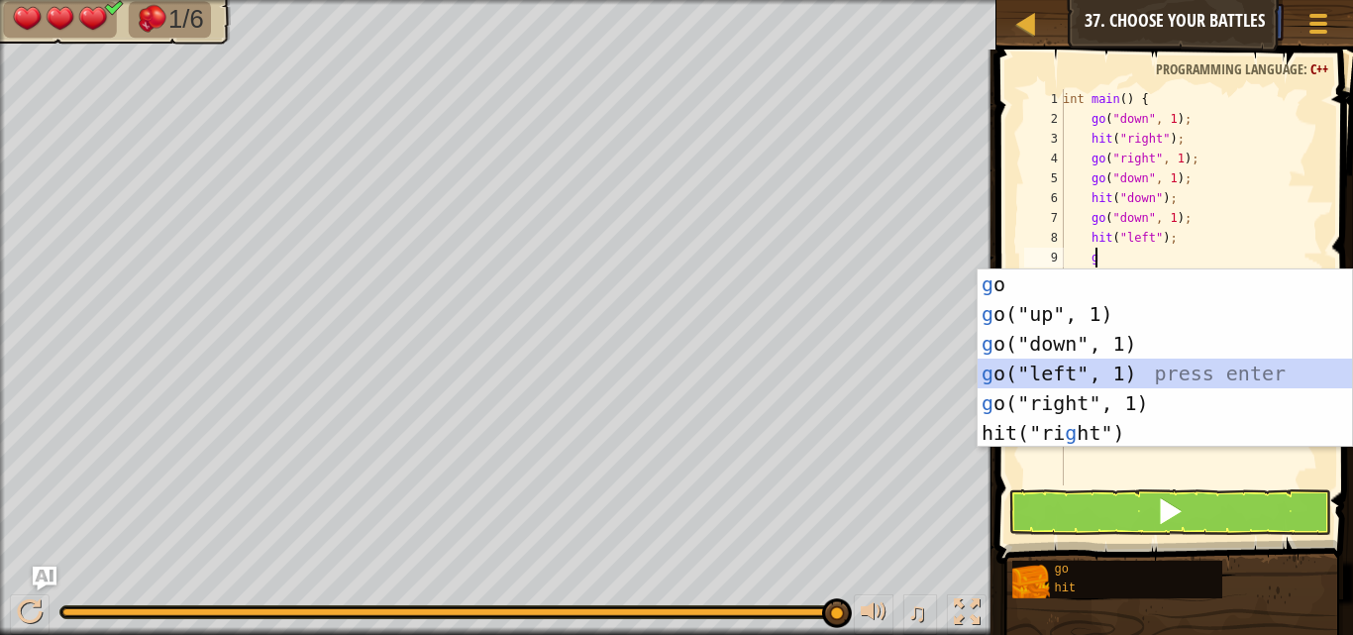
click at [1041, 378] on div "g o press enter g o("up", 1) press enter g o("down", 1) press enter g o("left",…" at bounding box center [1164, 388] width 374 height 238
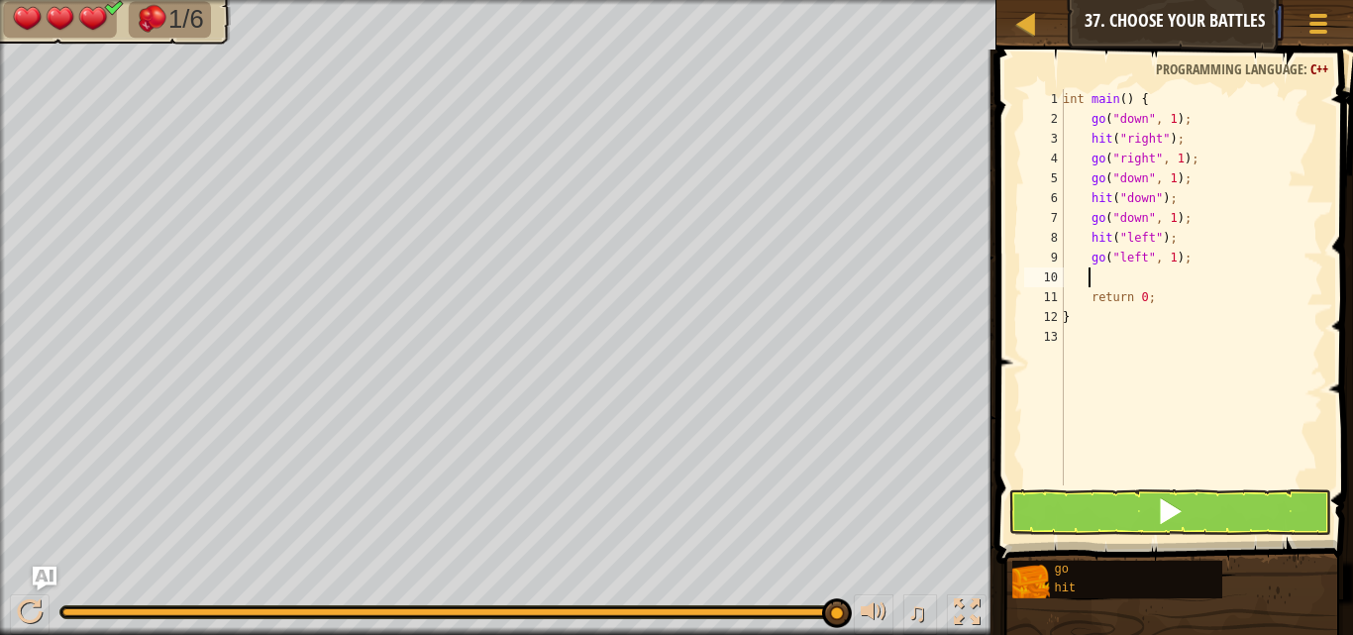
type textarea "h"
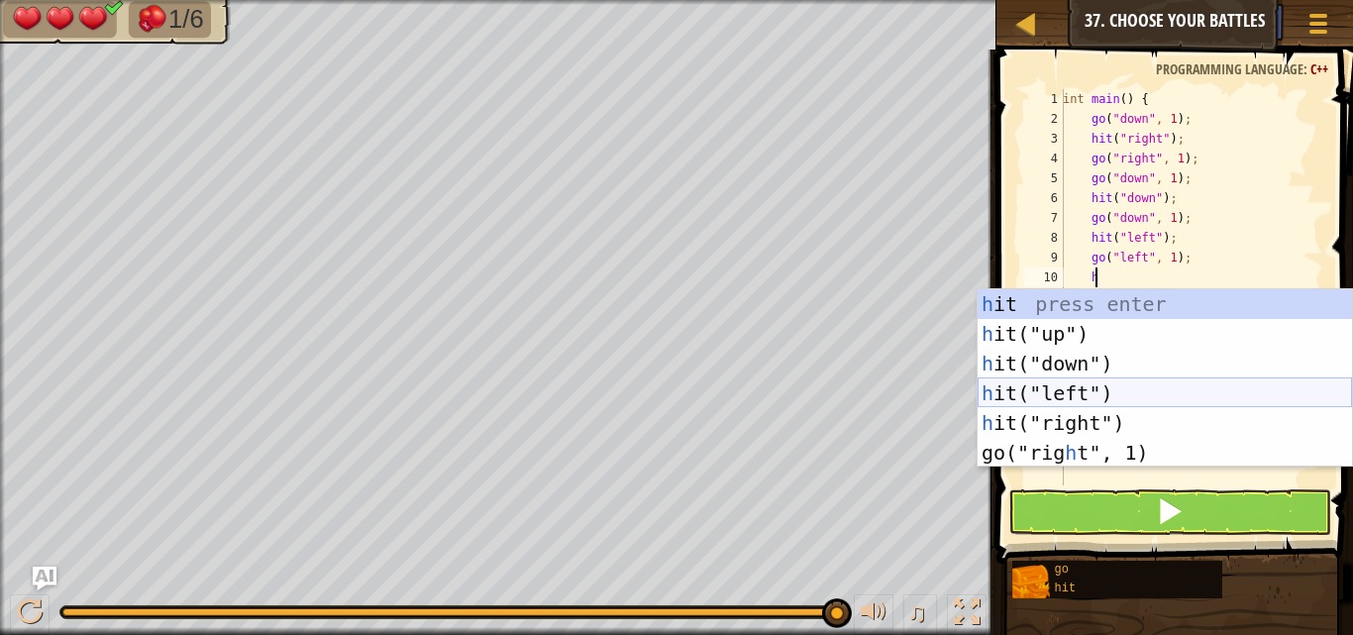
click at [1048, 381] on div "h it press enter h it("up") press enter h it("down") press enter h it("left") p…" at bounding box center [1164, 408] width 374 height 238
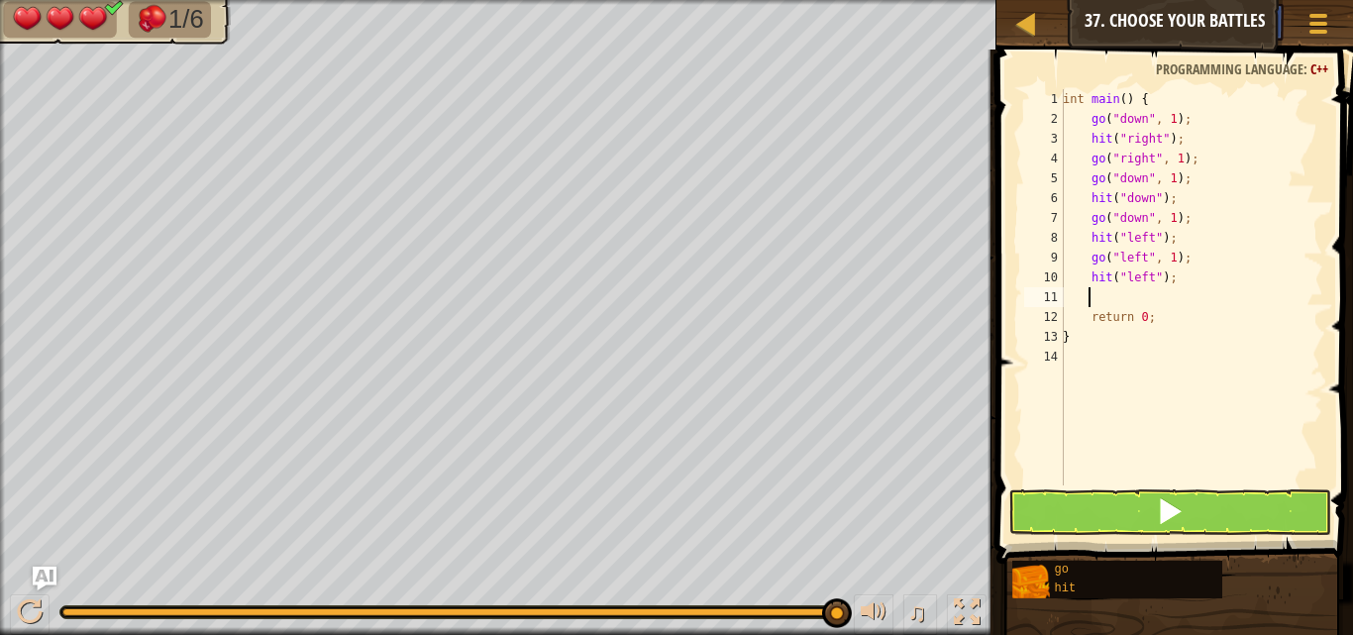
type textarea "h"
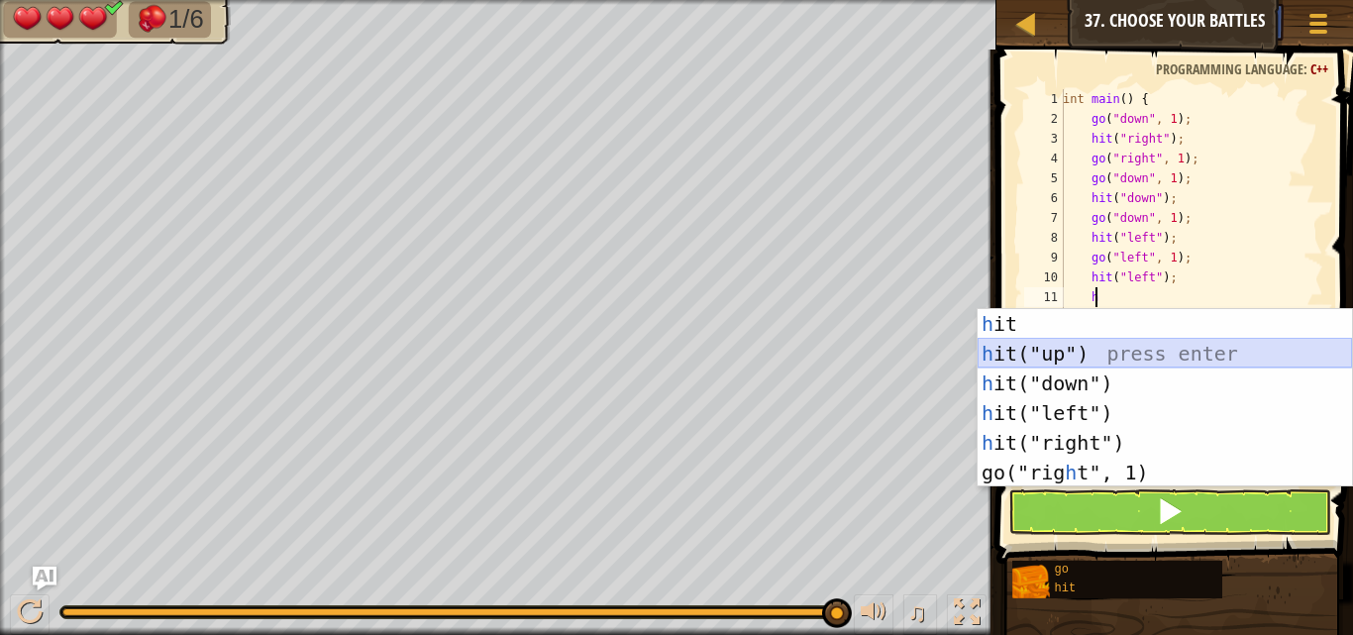
click at [1083, 360] on div "h it press enter h it("up") press enter h it("down") press enter h it("left") p…" at bounding box center [1164, 428] width 374 height 238
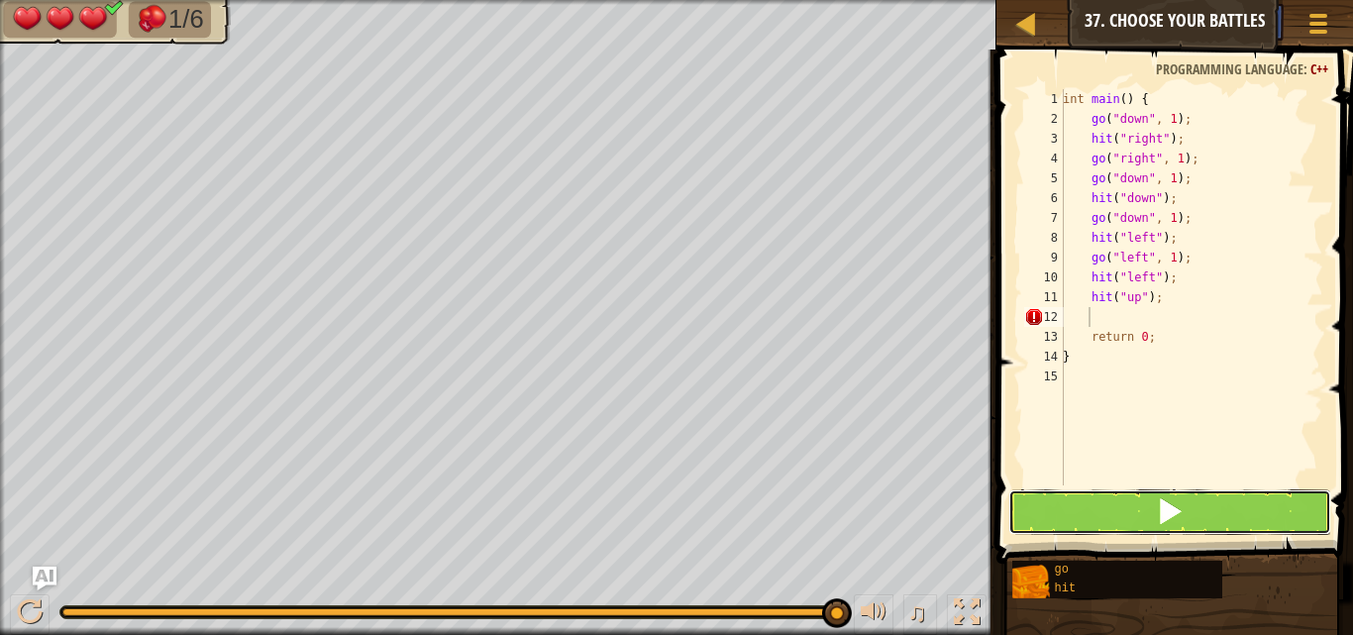
click at [1092, 518] on button at bounding box center [1169, 512] width 323 height 46
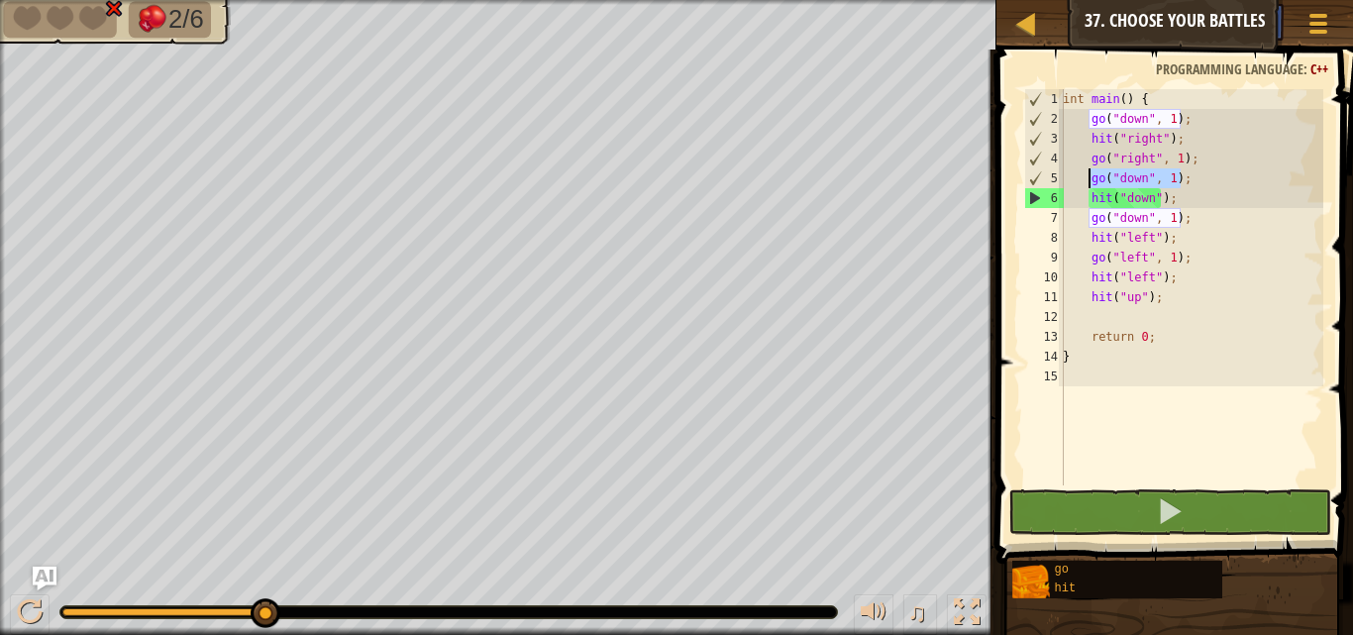
drag, startPoint x: 1182, startPoint y: 174, endPoint x: 1086, endPoint y: 181, distance: 96.3
click at [1086, 181] on div "int main ( ) { go ( " down " , 1 ) ; hit ( " right " ) ; go ( " right " , 1 ) ;…" at bounding box center [1191, 307] width 264 height 436
type textarea "go("down", 1);"
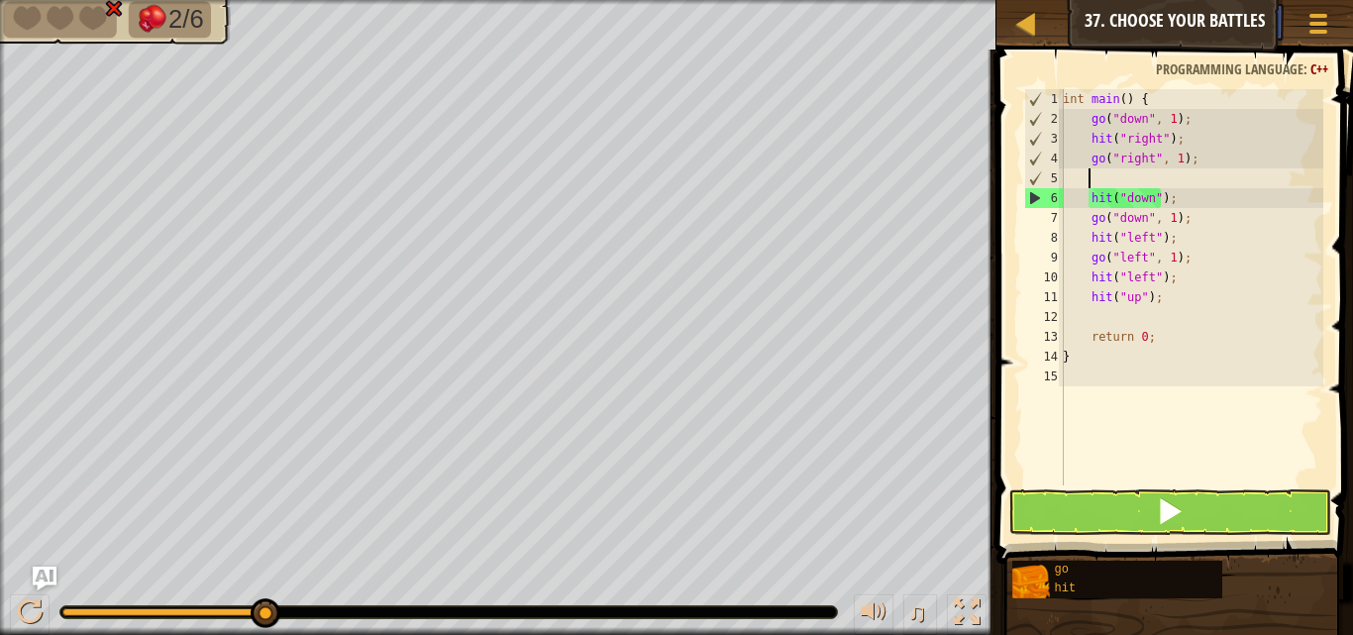
type textarea "h"
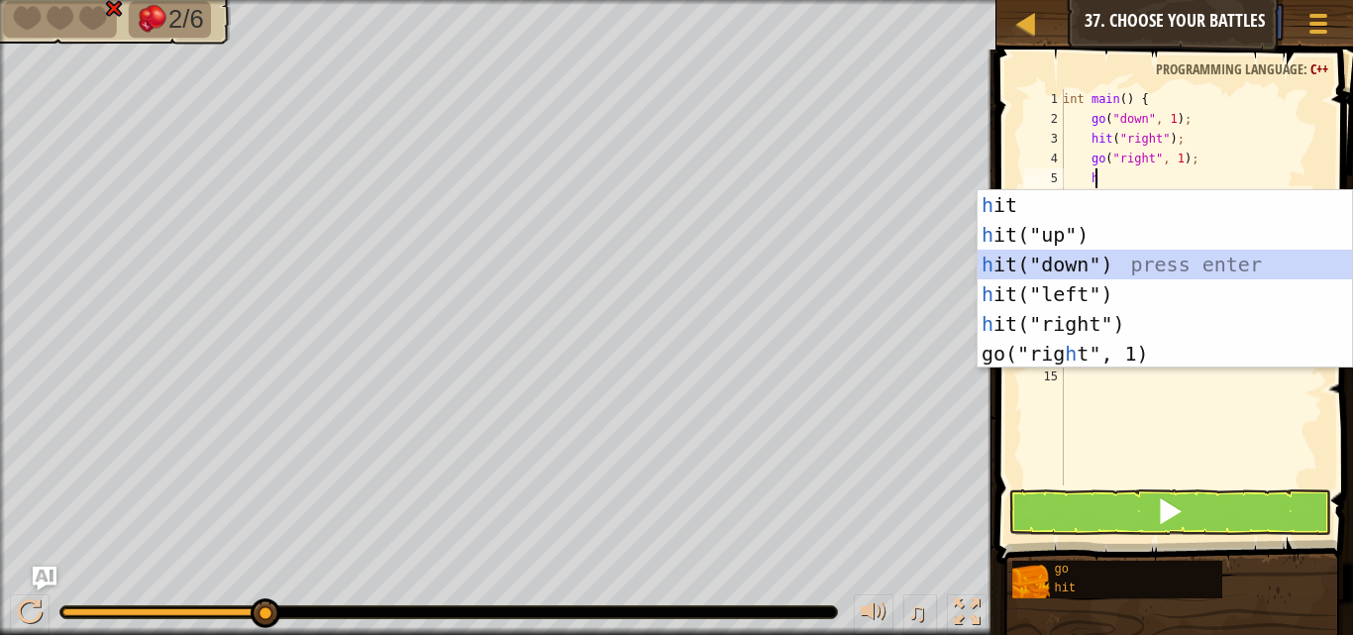
click at [1110, 257] on div "h it press enter h it("up") press enter h it("down") press enter h it("left") p…" at bounding box center [1164, 309] width 374 height 238
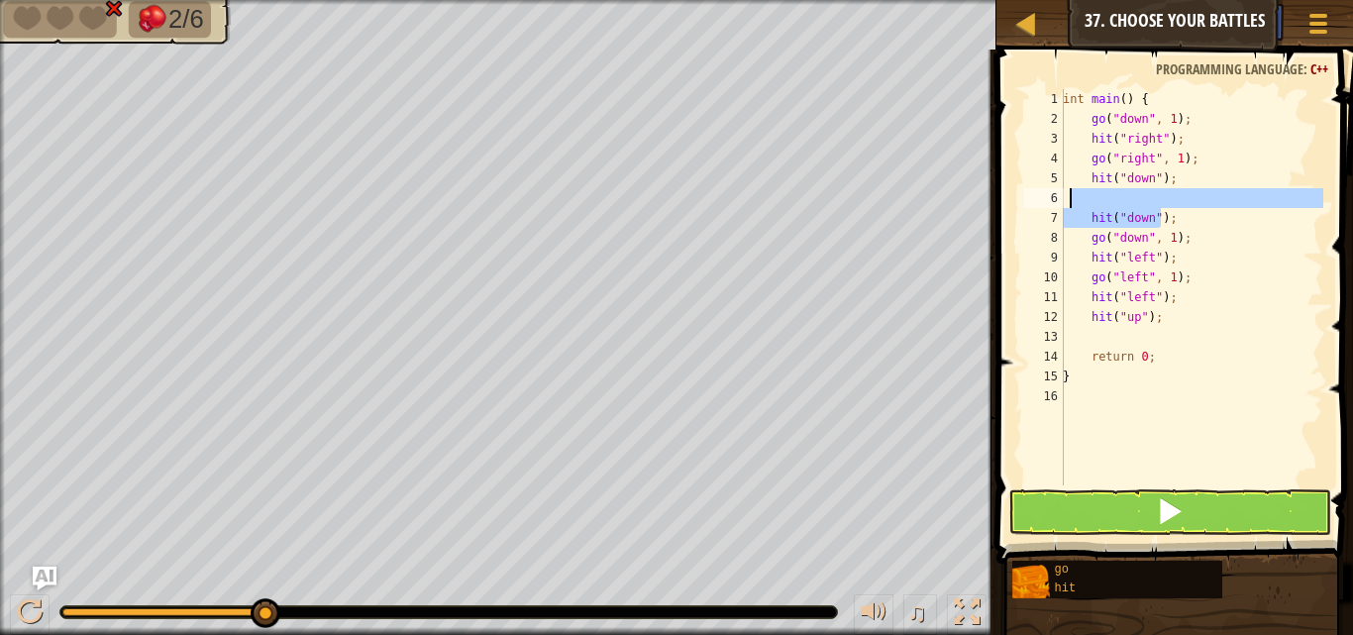
drag, startPoint x: 1164, startPoint y: 214, endPoint x: 1070, endPoint y: 198, distance: 95.4
click at [1070, 198] on div "int main ( ) { go ( " down " , 1 ) ; hit ( " right " ) ; go ( " right " , 1 ) ;…" at bounding box center [1191, 307] width 264 height 436
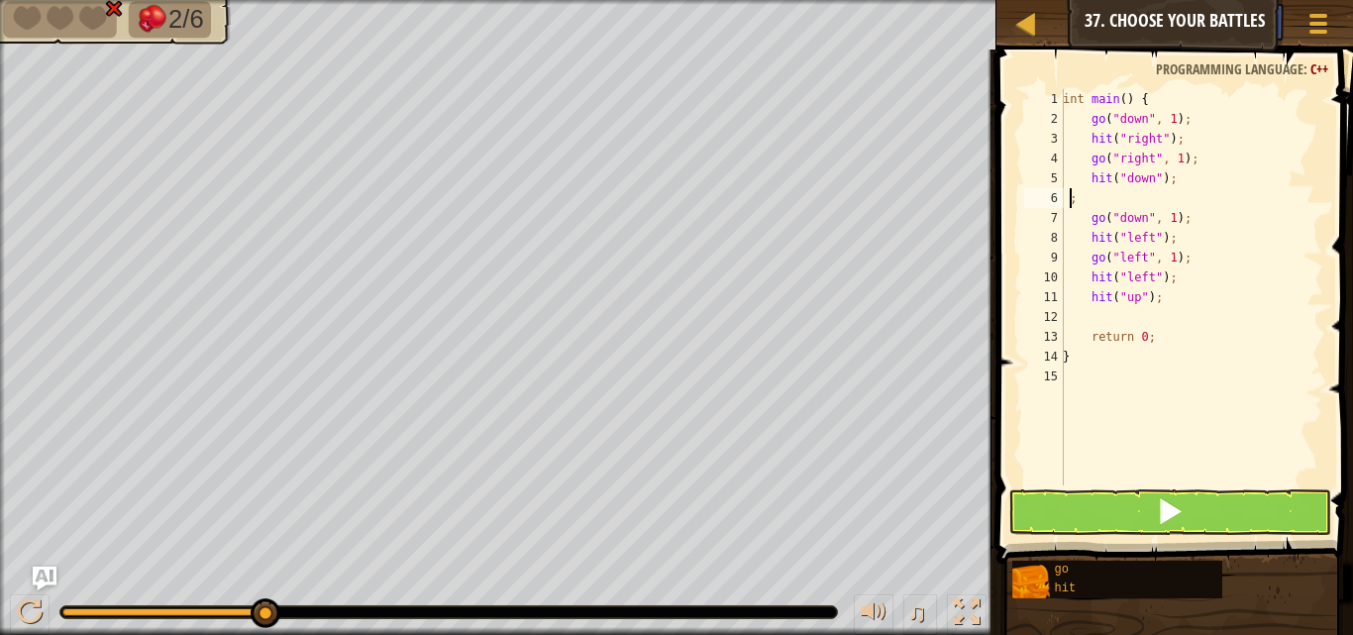
scroll to position [9, 0]
click at [1190, 176] on div "int main ( ) { go ( " down " , 1 ) ; hit ( " right " ) ; go ( " right " , 1 ) ;…" at bounding box center [1191, 307] width 264 height 436
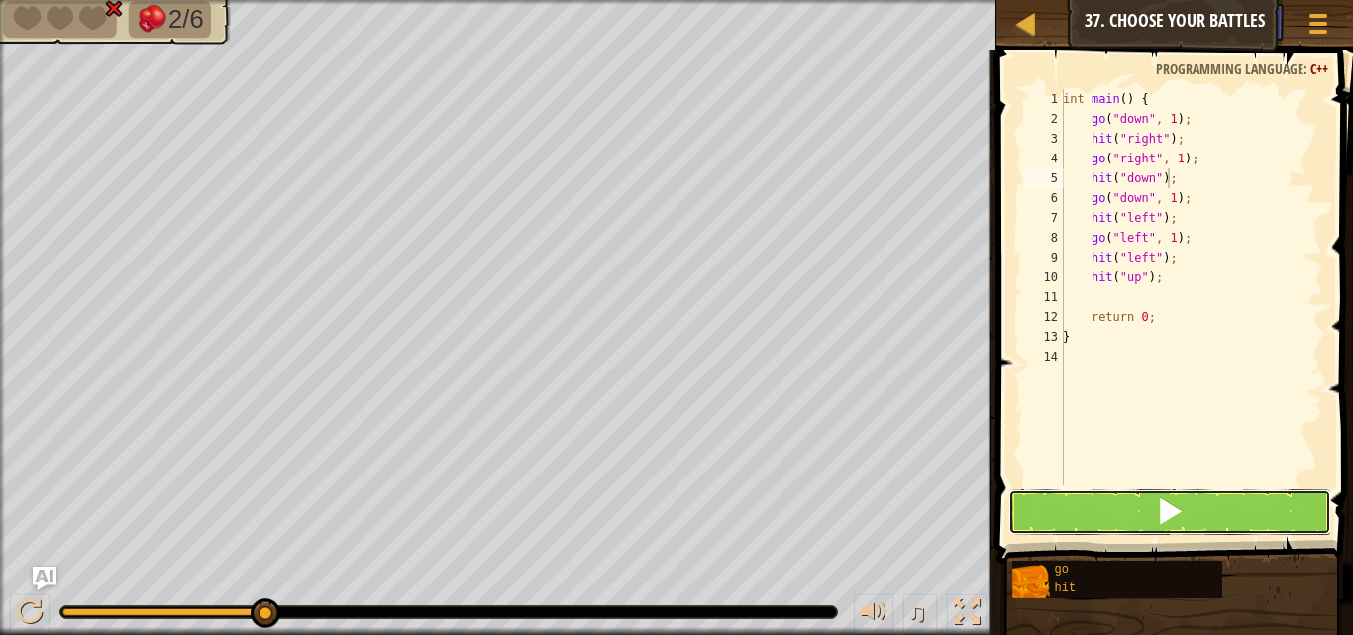
click at [1133, 514] on button at bounding box center [1169, 512] width 323 height 46
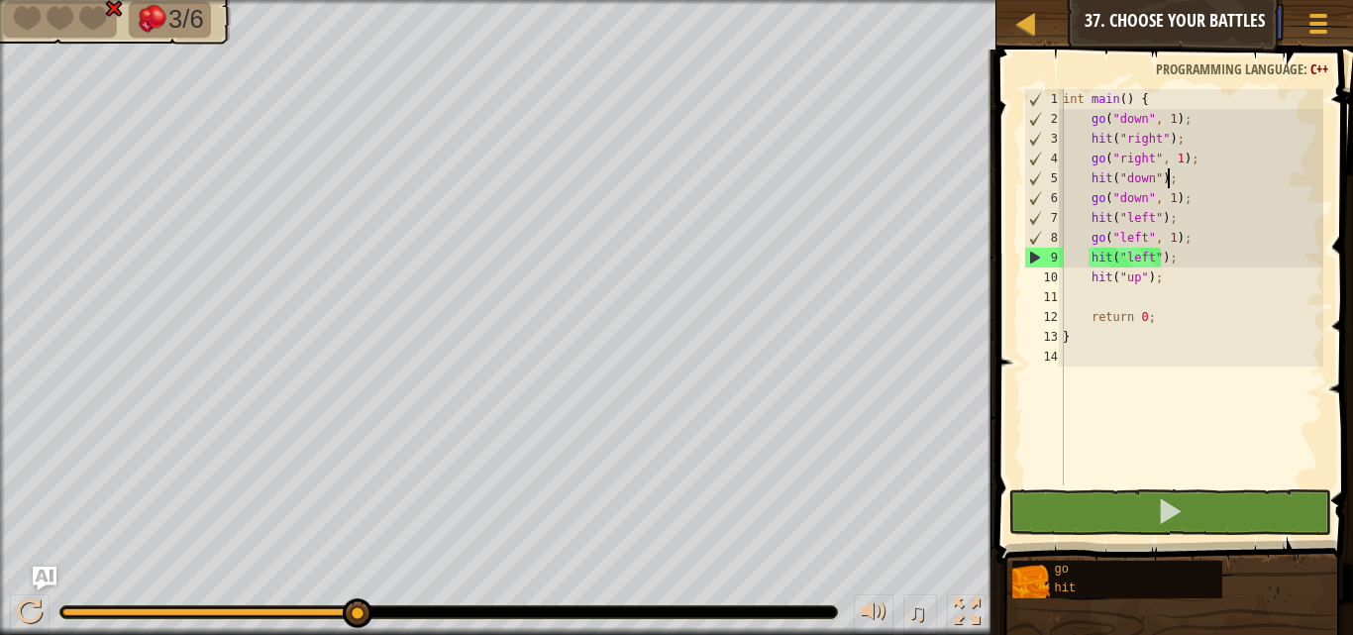
click at [1237, 261] on div "int main ( ) { go ( " down " , 1 ) ; hit ( " right " ) ; go ( " right " , 1 ) ;…" at bounding box center [1191, 307] width 264 height 436
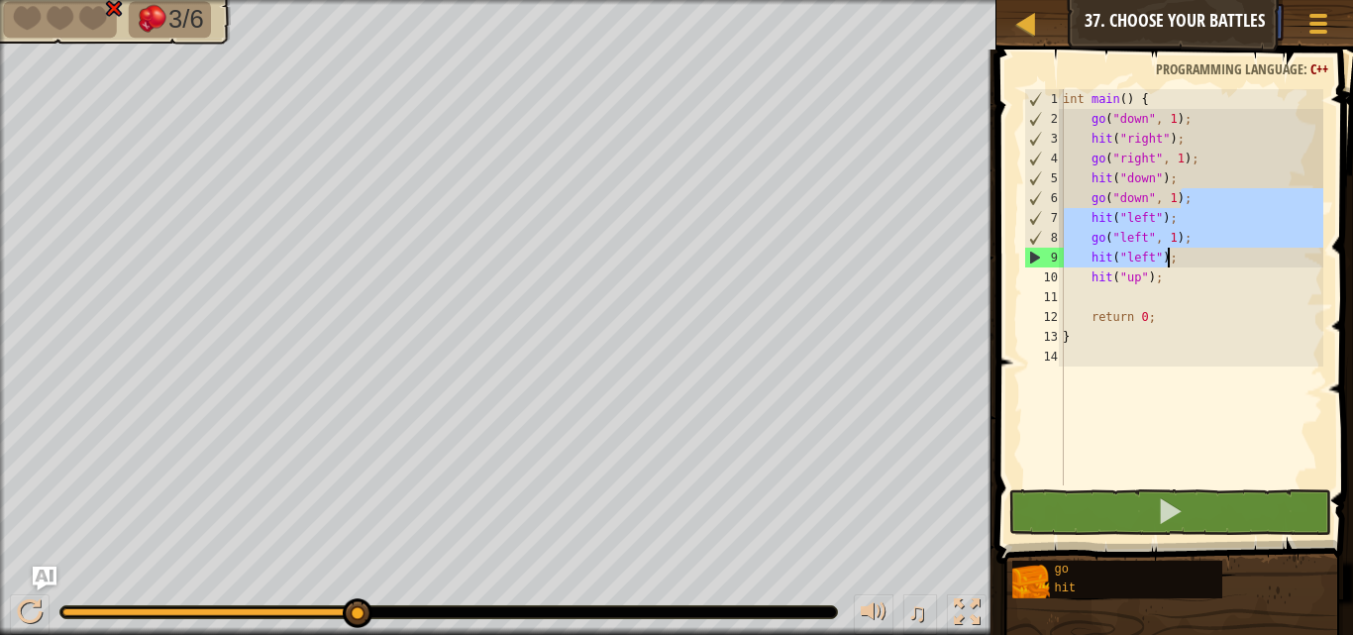
click at [1215, 175] on div "int main ( ) { go ( " down " , 1 ) ; hit ( " right " ) ; go ( " right " , 1 ) ;…" at bounding box center [1191, 307] width 264 height 436
click at [1227, 144] on div "int main ( ) { go ( " down " , 1 ) ; hit ( " right " ) ; go ( " right " , 1 ) ;…" at bounding box center [1191, 307] width 264 height 436
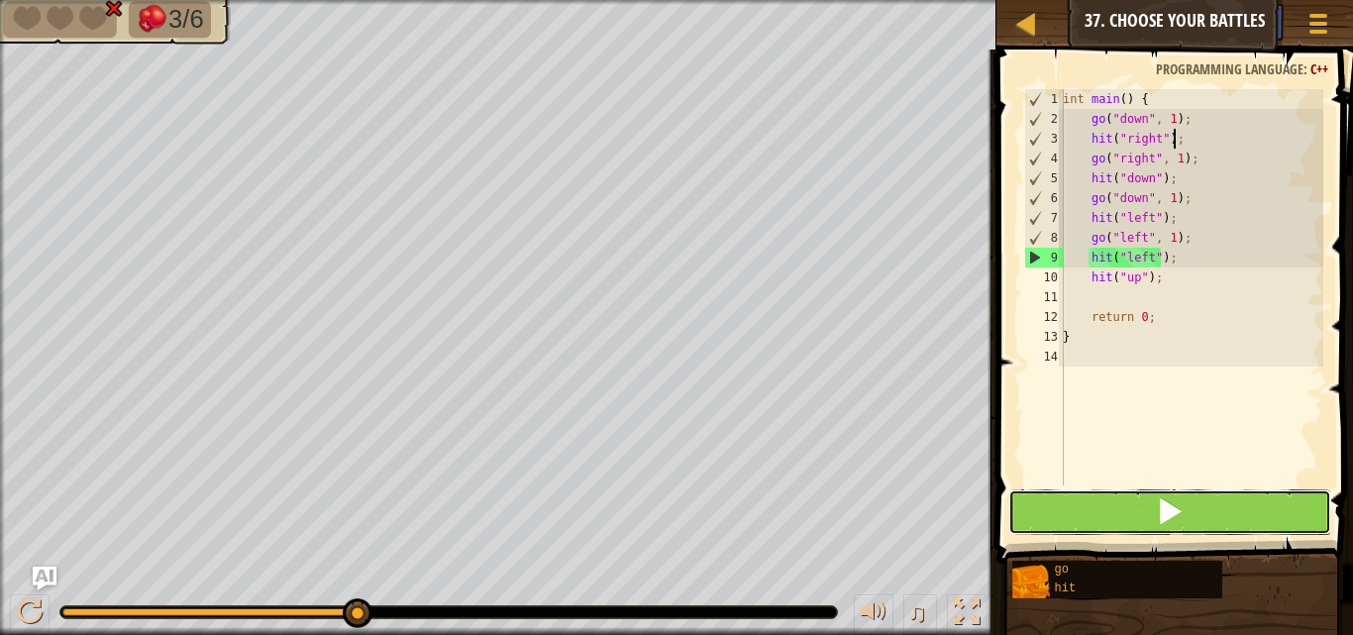
click at [1082, 525] on button at bounding box center [1169, 512] width 323 height 46
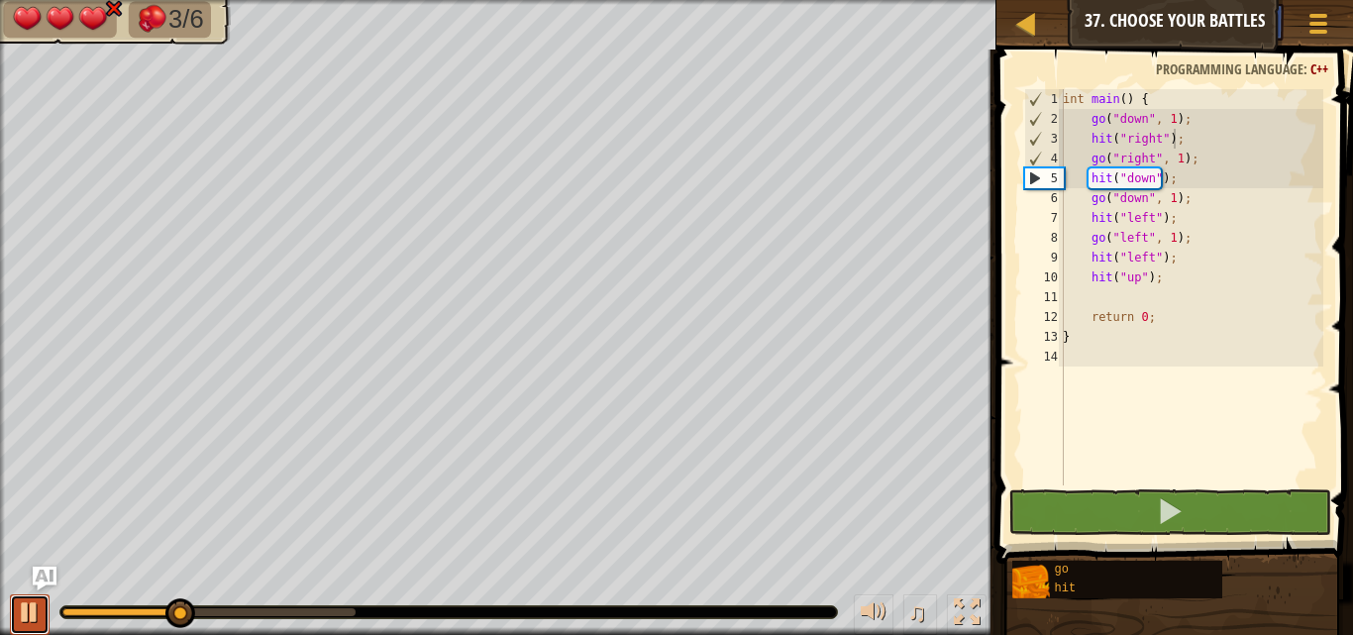
click at [48, 598] on button at bounding box center [30, 614] width 40 height 41
click at [1172, 164] on div "int main ( ) { go ( " down " , 1 ) ; hit ( " right " ) ; go ( " right " , 1 ) ;…" at bounding box center [1191, 307] width 264 height 436
click at [1200, 197] on div "int main ( ) { go ( " down " , 1 ) ; hit ( " right " ) ; go ( " right " , 1 ) ;…" at bounding box center [1191, 307] width 264 height 436
drag, startPoint x: 1169, startPoint y: 220, endPoint x: 1091, endPoint y: 217, distance: 77.3
click at [1091, 217] on div "int main ( ) { go ( " down " , 1 ) ; hit ( " right " ) ; go ( " right " , 1 ) ;…" at bounding box center [1191, 307] width 264 height 436
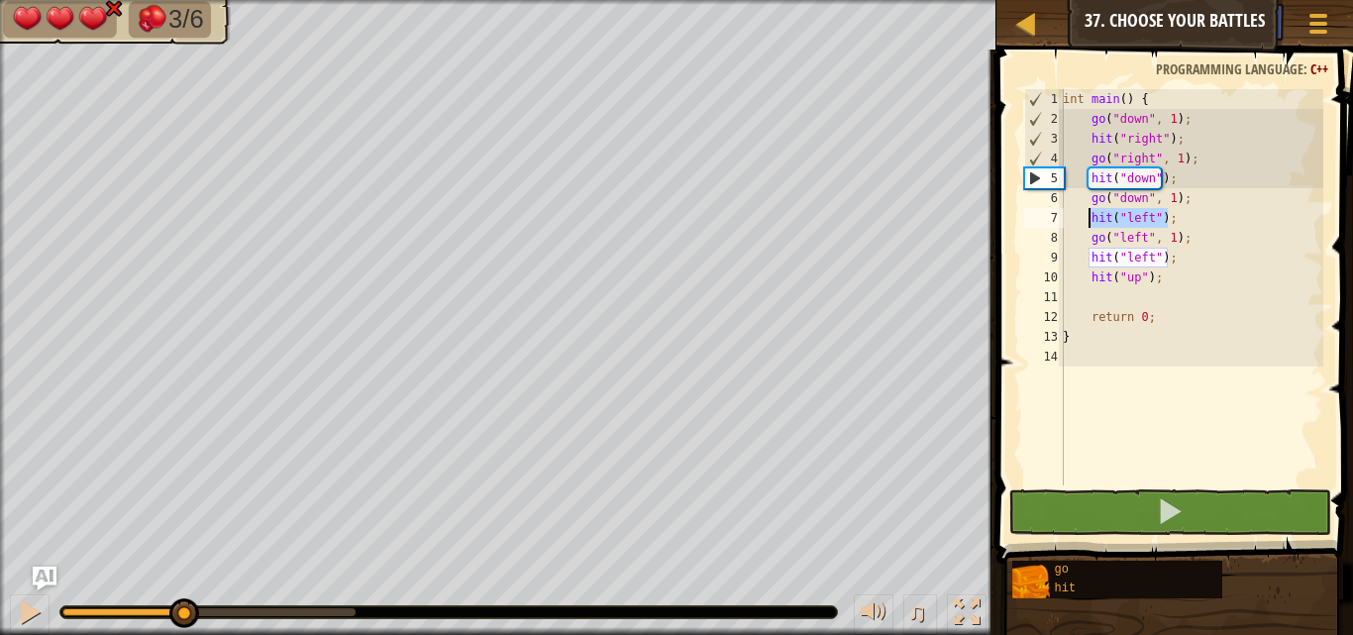
type textarea "g"
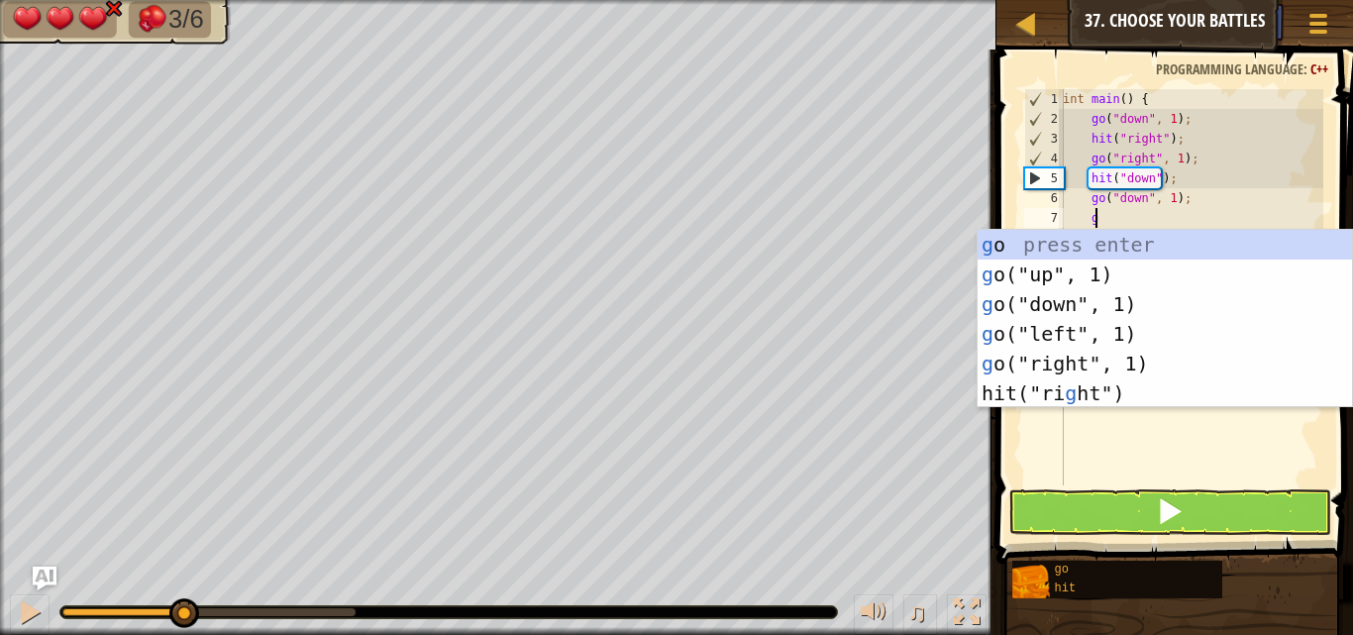
scroll to position [9, 1]
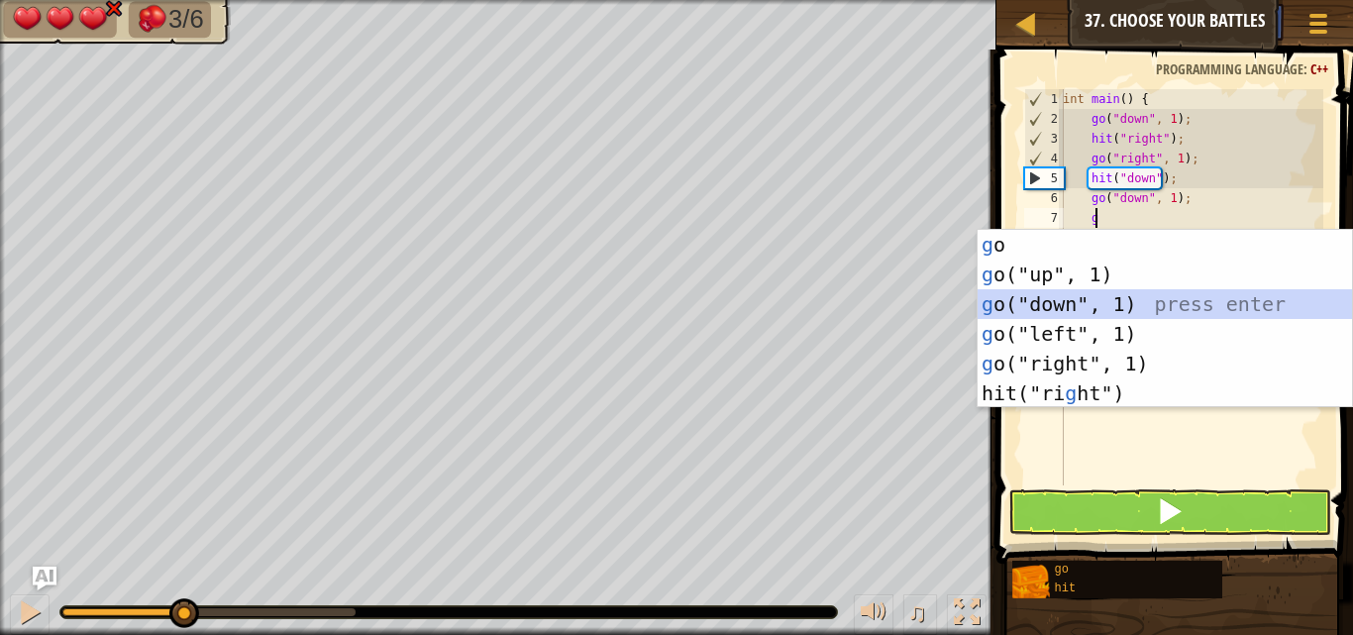
click at [1074, 307] on div "g o press enter g o("up", 1) press enter g o("down", 1) press enter g o("left",…" at bounding box center [1164, 349] width 374 height 238
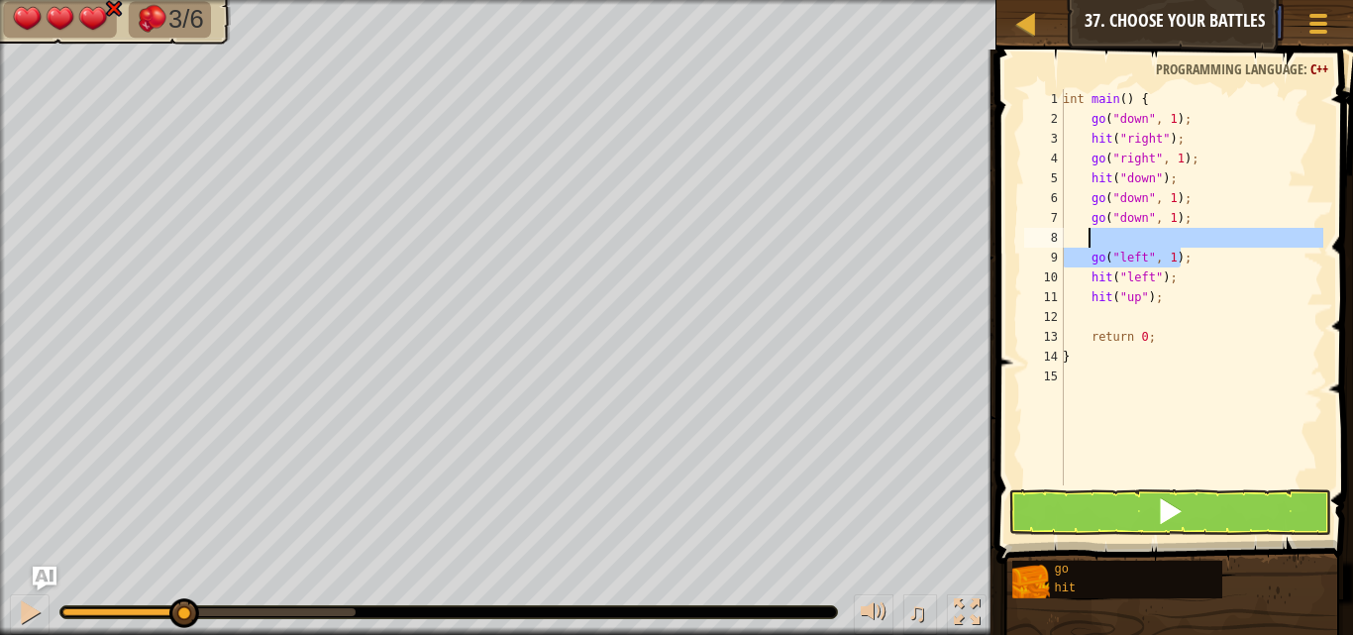
drag, startPoint x: 1188, startPoint y: 261, endPoint x: 1085, endPoint y: 244, distance: 104.5
click at [1085, 244] on div "int main ( ) { go ( " down " , 1 ) ; hit ( " right " ) ; go ( " right " , 1 ) ;…" at bounding box center [1191, 307] width 264 height 436
type textarea "go("left", 1);"
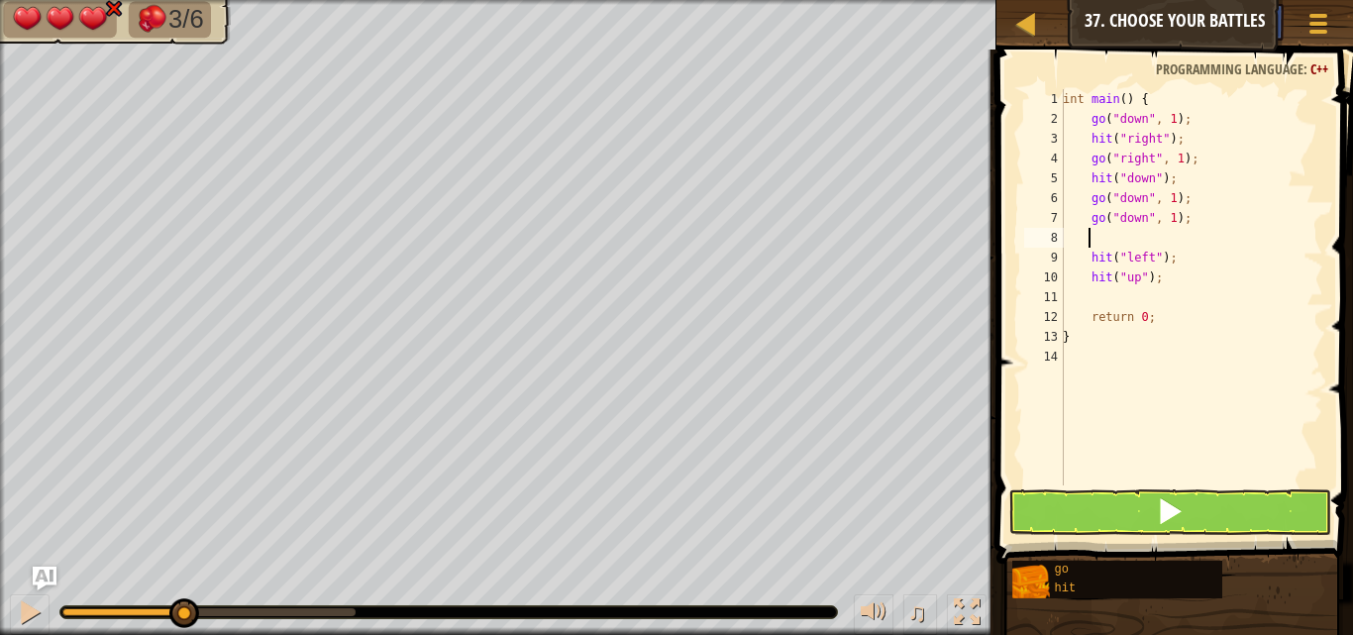
type textarea "h"
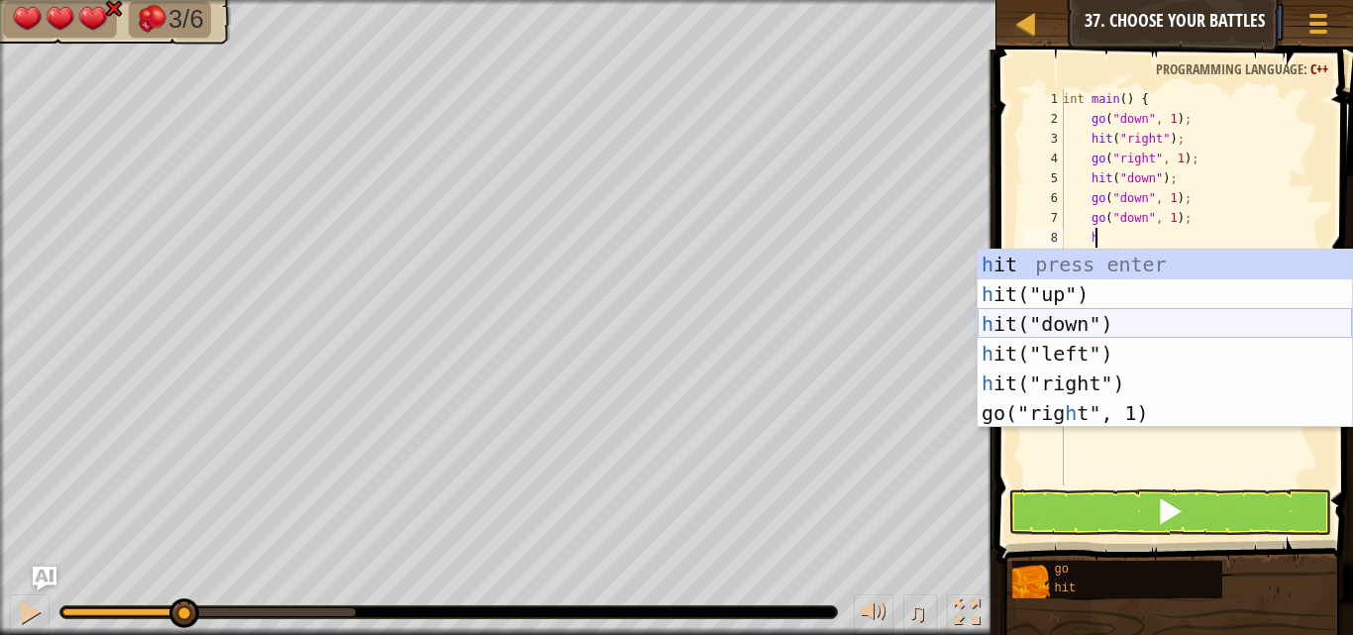
drag, startPoint x: 1101, startPoint y: 319, endPoint x: 1103, endPoint y: 304, distance: 15.0
click at [1103, 307] on div "h it press enter h it("up") press enter h it("down") press enter h it("left") p…" at bounding box center [1164, 369] width 374 height 238
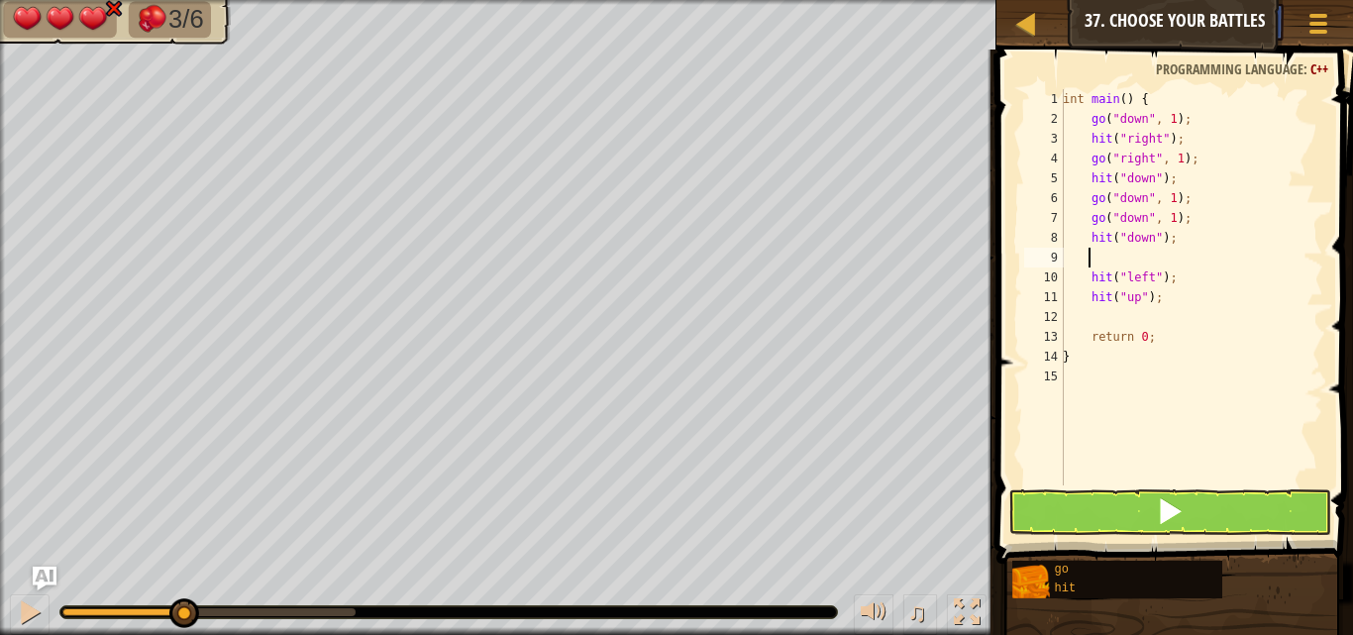
type textarea "g"
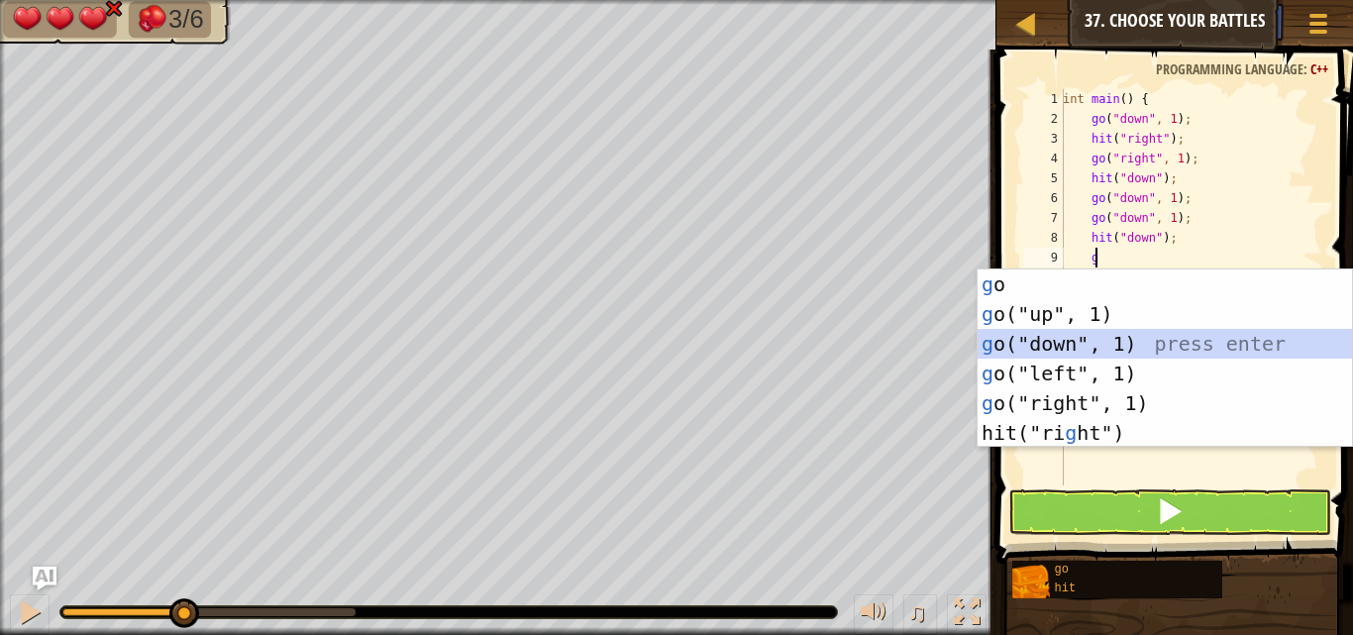
click at [1109, 329] on div "g o press enter g o("up", 1) press enter g o("down", 1) press enter g o("left",…" at bounding box center [1164, 388] width 374 height 238
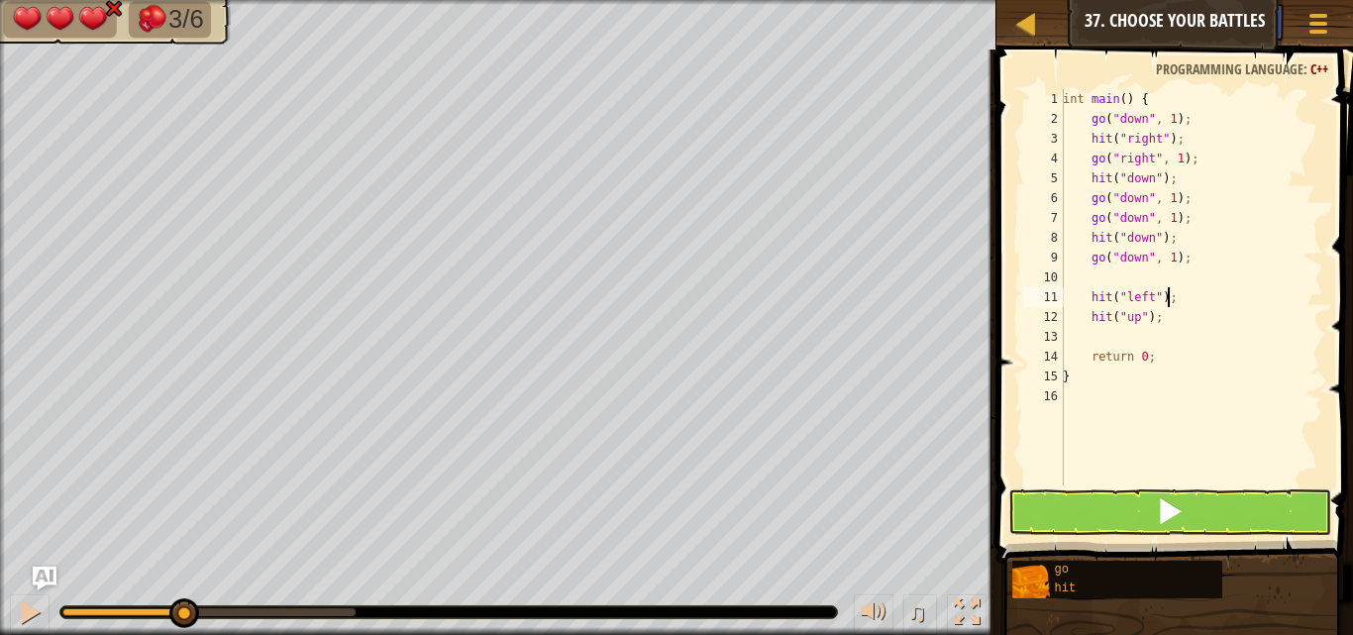
click at [1174, 299] on div "int main ( ) { go ( " down " , 1 ) ; hit ( " right " ) ; go ( " right " , 1 ) ;…" at bounding box center [1191, 307] width 264 height 436
type textarea "hit("left");"
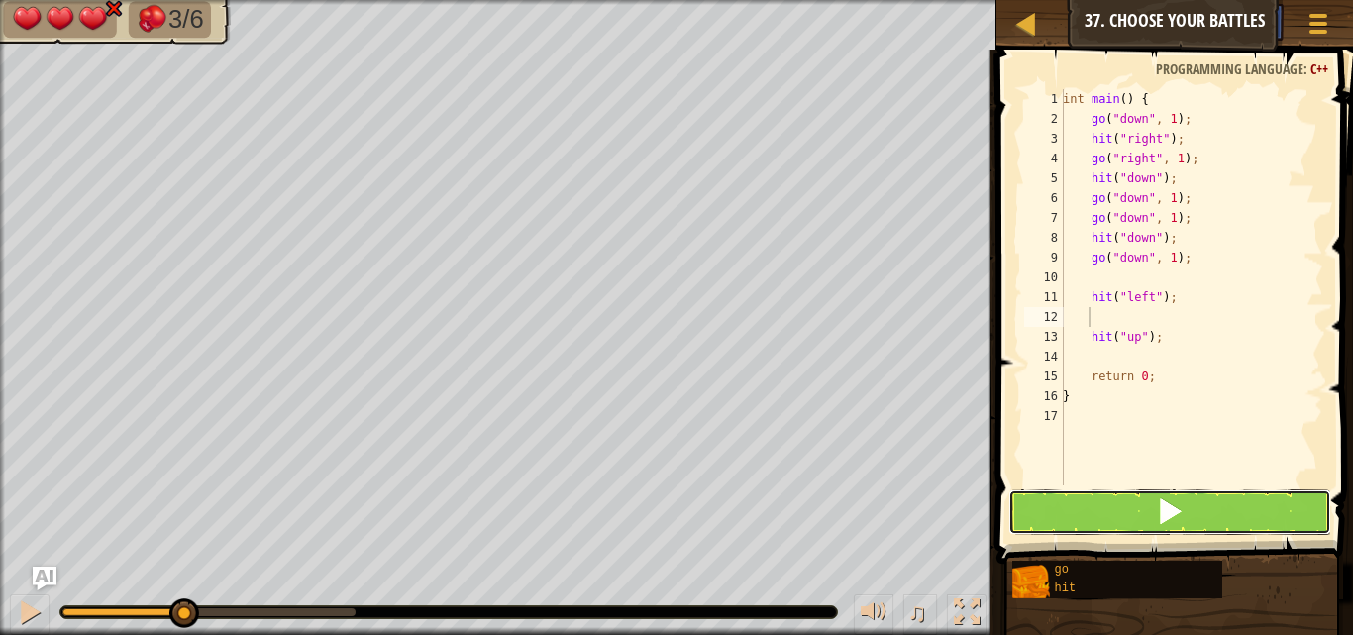
click at [1104, 510] on button at bounding box center [1169, 512] width 323 height 46
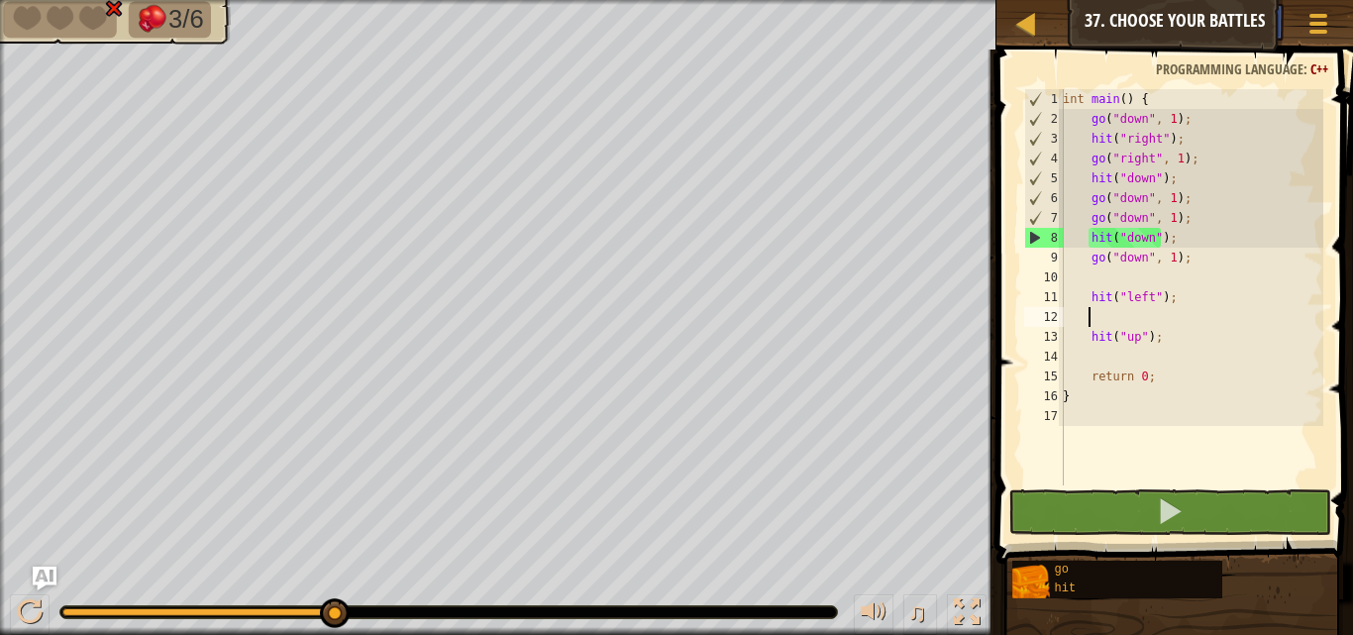
click at [1196, 198] on div "int main ( ) { go ( " down " , 1 ) ; hit ( " right " ) ; go ( " right " , 1 ) ;…" at bounding box center [1191, 307] width 264 height 436
type textarea "go("down", 1);"
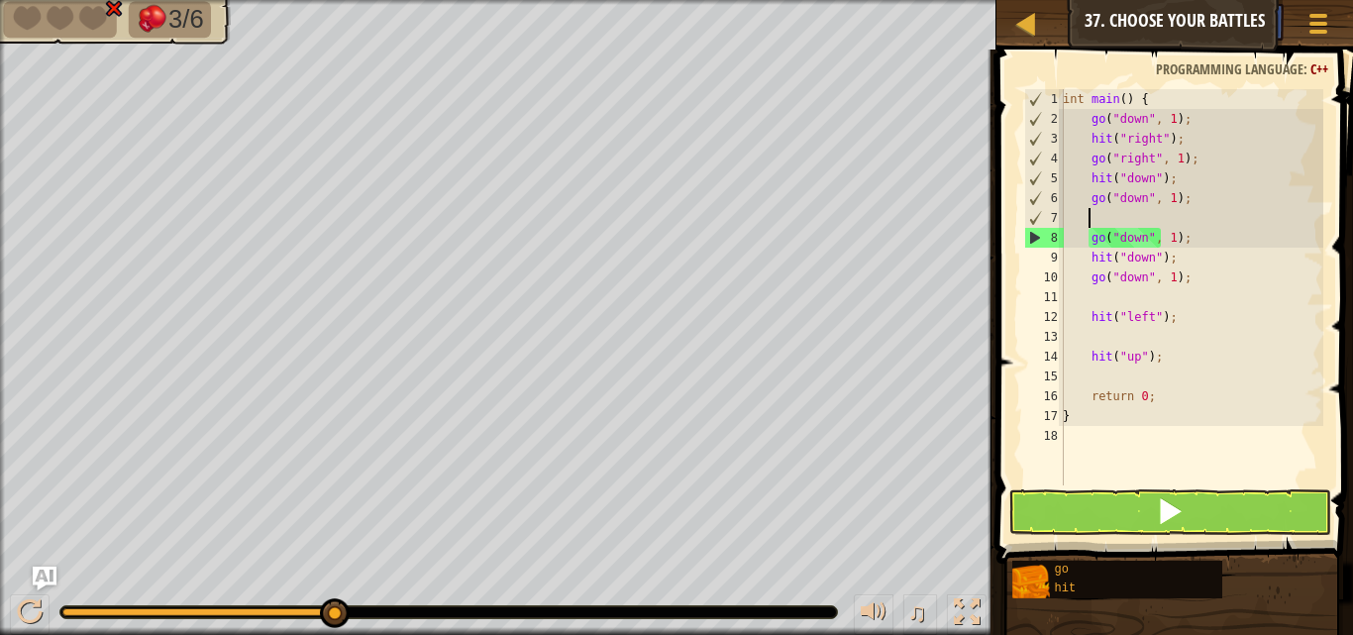
type textarea "j"
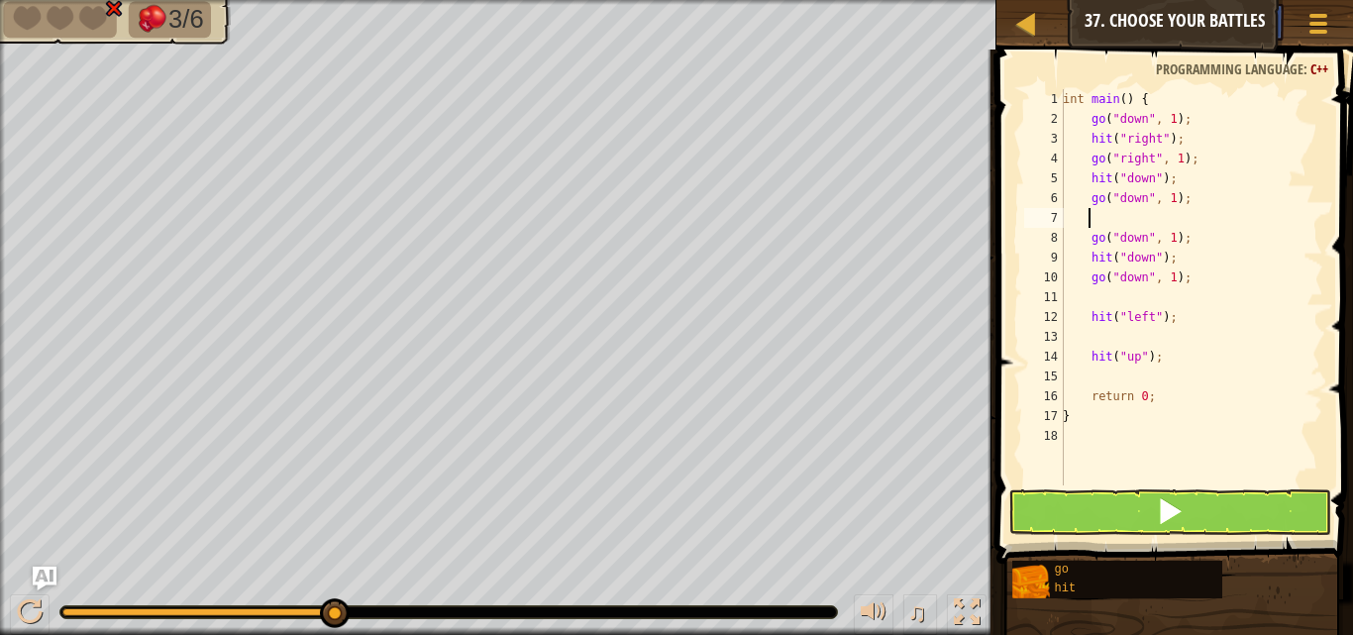
type textarea "h"
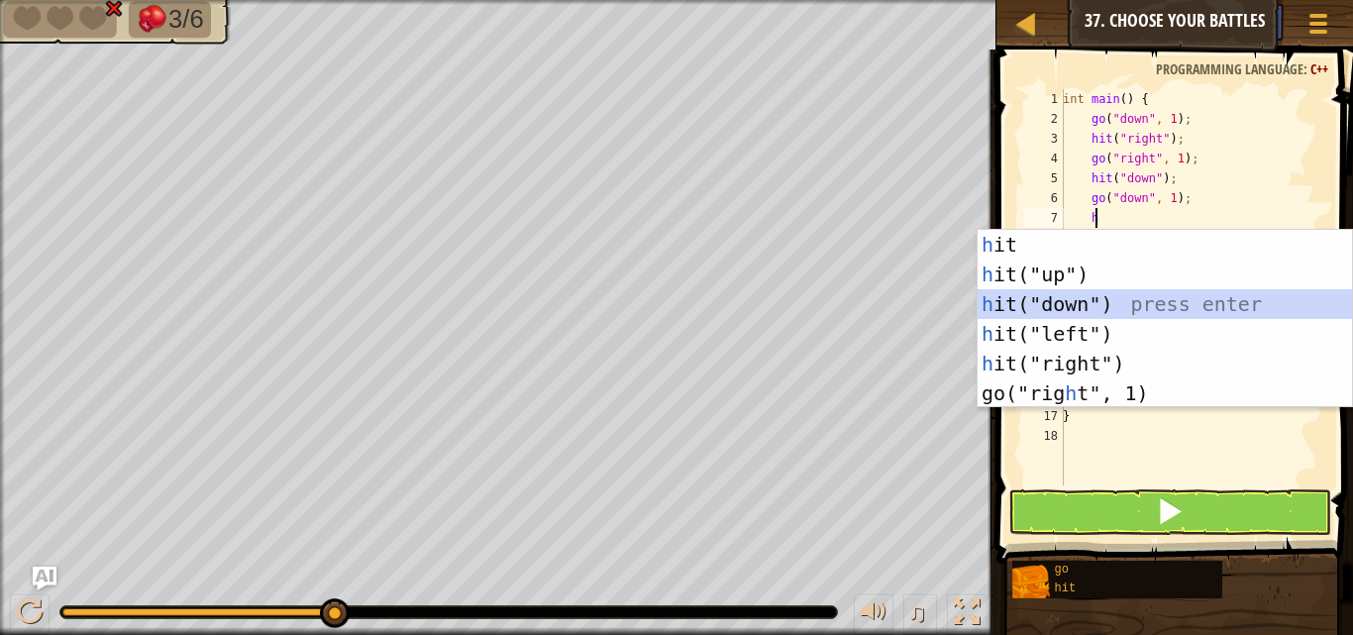
click at [1021, 314] on div "h it press enter h it("up") press enter h it("down") press enter h it("left") p…" at bounding box center [1164, 349] width 374 height 238
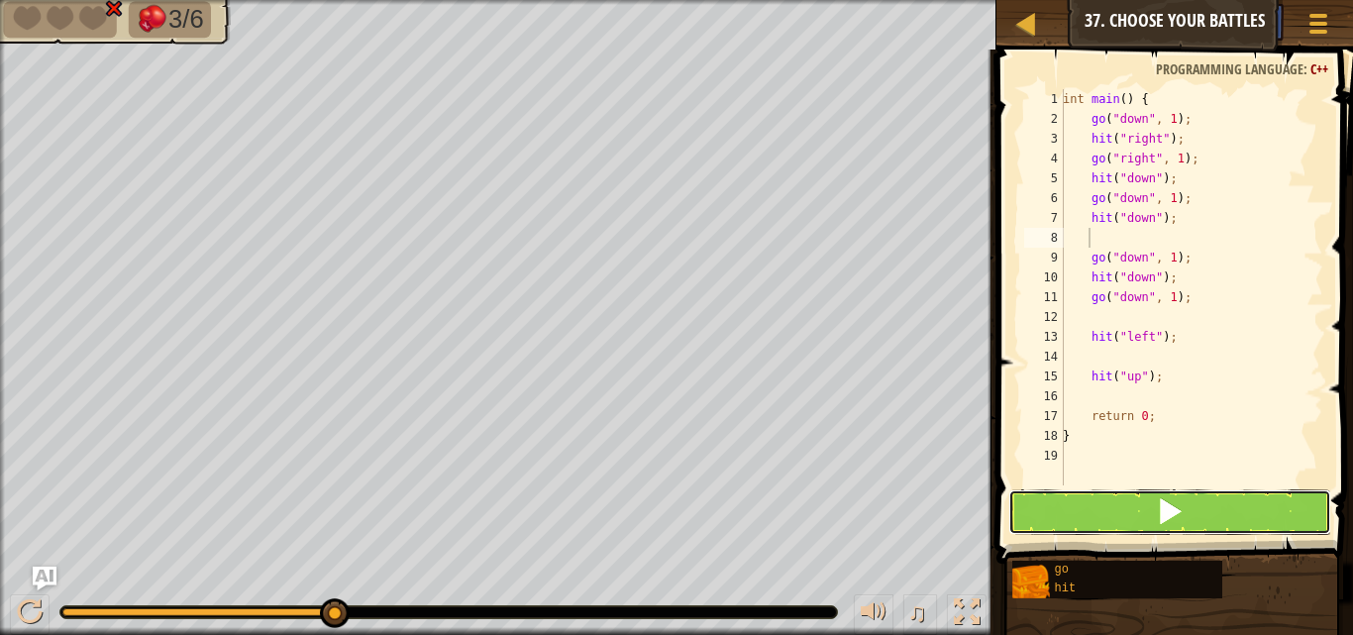
click at [1061, 494] on button at bounding box center [1169, 512] width 323 height 46
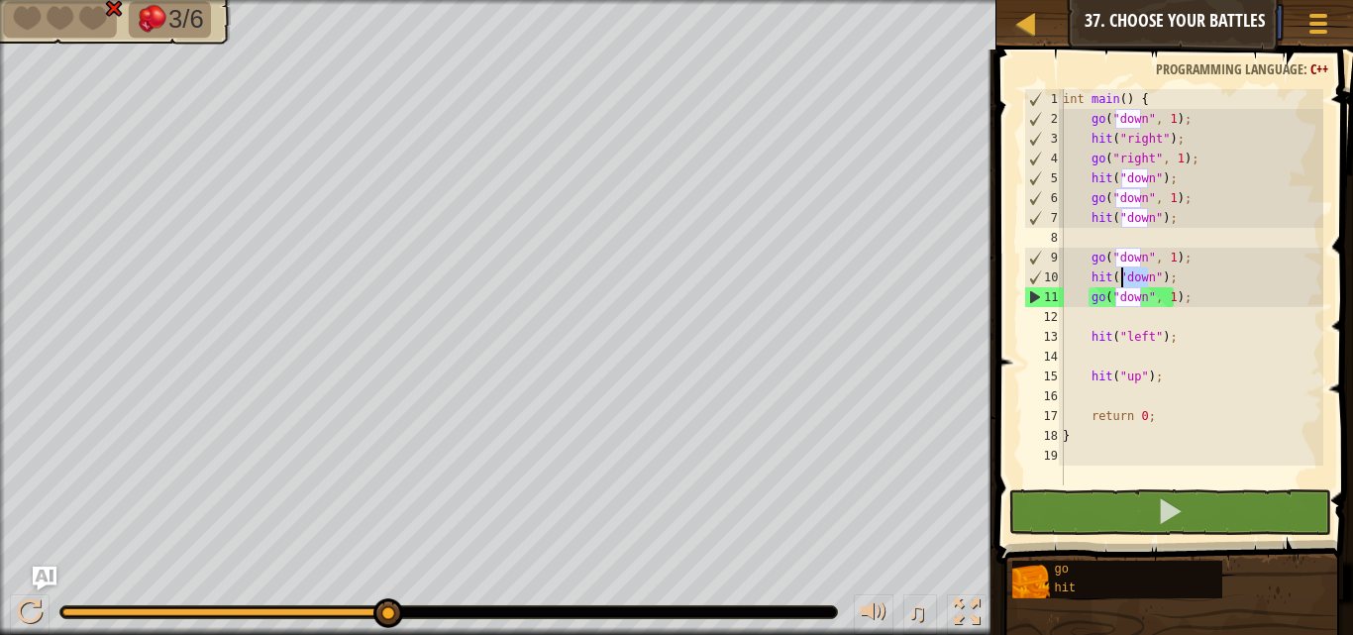
drag, startPoint x: 1147, startPoint y: 278, endPoint x: 1122, endPoint y: 275, distance: 24.9
click at [1122, 275] on div "int main ( ) { go ( " down " , 1 ) ; hit ( " right " ) ; go ( " right " , 1 ) ;…" at bounding box center [1191, 307] width 264 height 436
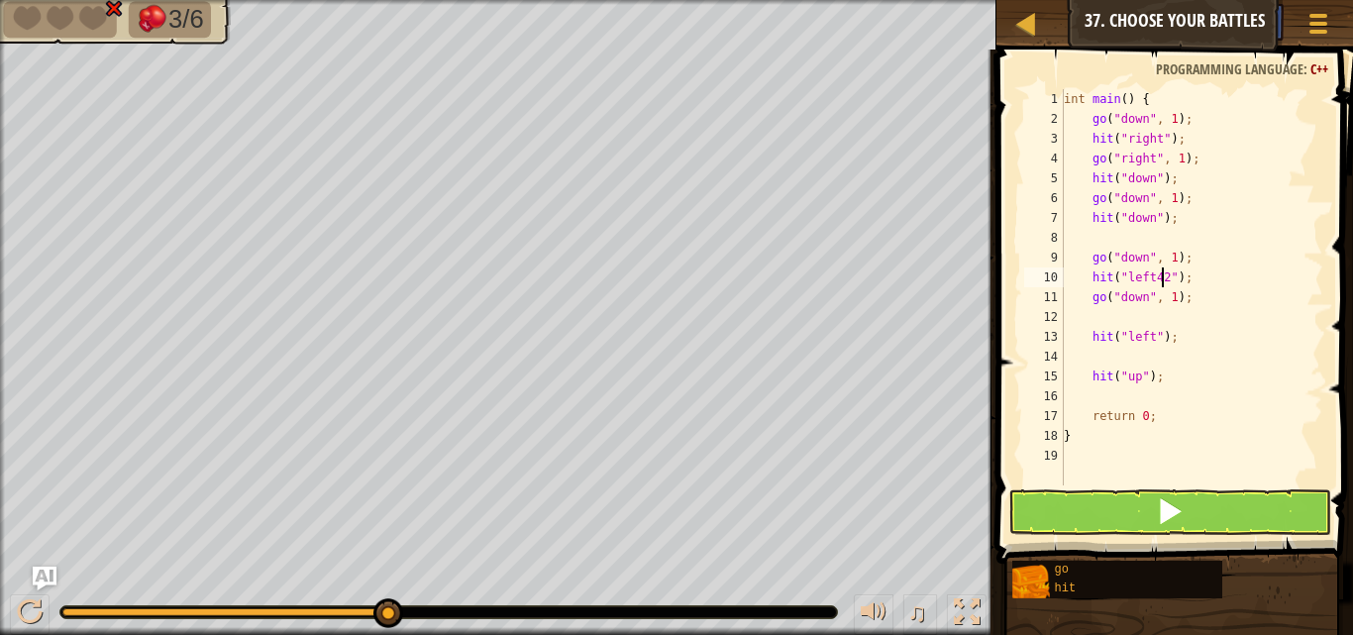
scroll to position [9, 8]
click at [1141, 290] on div "int main ( ) { go ( " down " , 1 ) ; hit ( " right " ) ; go ( " right " , 1 ) ;…" at bounding box center [1191, 307] width 263 height 436
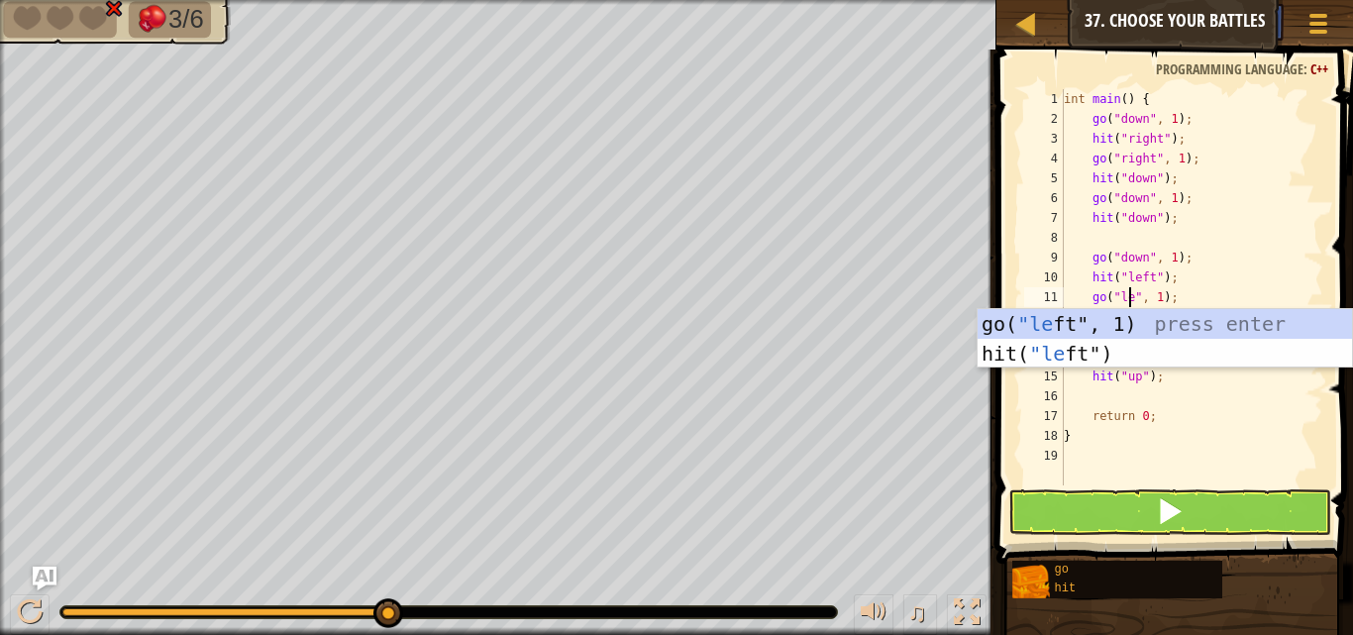
scroll to position [9, 6]
click at [1188, 191] on div "int main ( ) { go ( " down " , 1 ) ; hit ( " right " ) ; go ( " right " , 1 ) ;…" at bounding box center [1191, 307] width 263 height 436
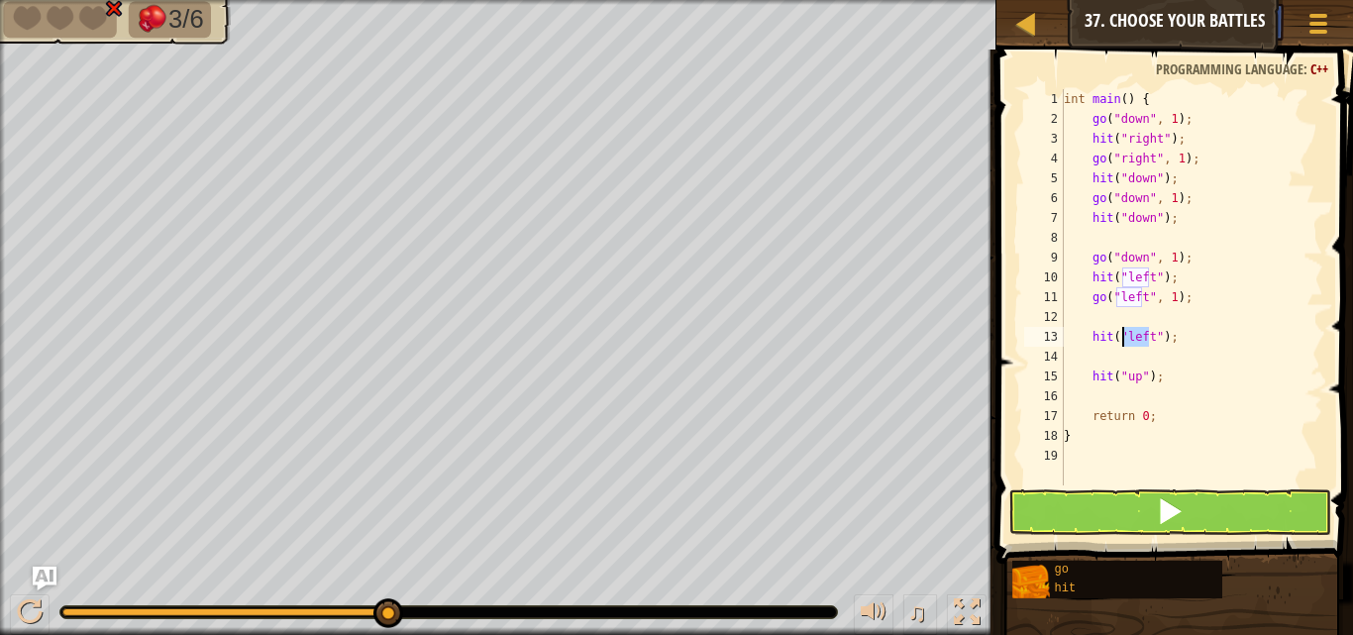
drag, startPoint x: 1146, startPoint y: 344, endPoint x: 1123, endPoint y: 337, distance: 23.8
click at [1123, 337] on div "int main ( ) { go ( " down " , 1 ) ; hit ( " right " ) ; go ( " right " , 1 ) ;…" at bounding box center [1191, 307] width 263 height 436
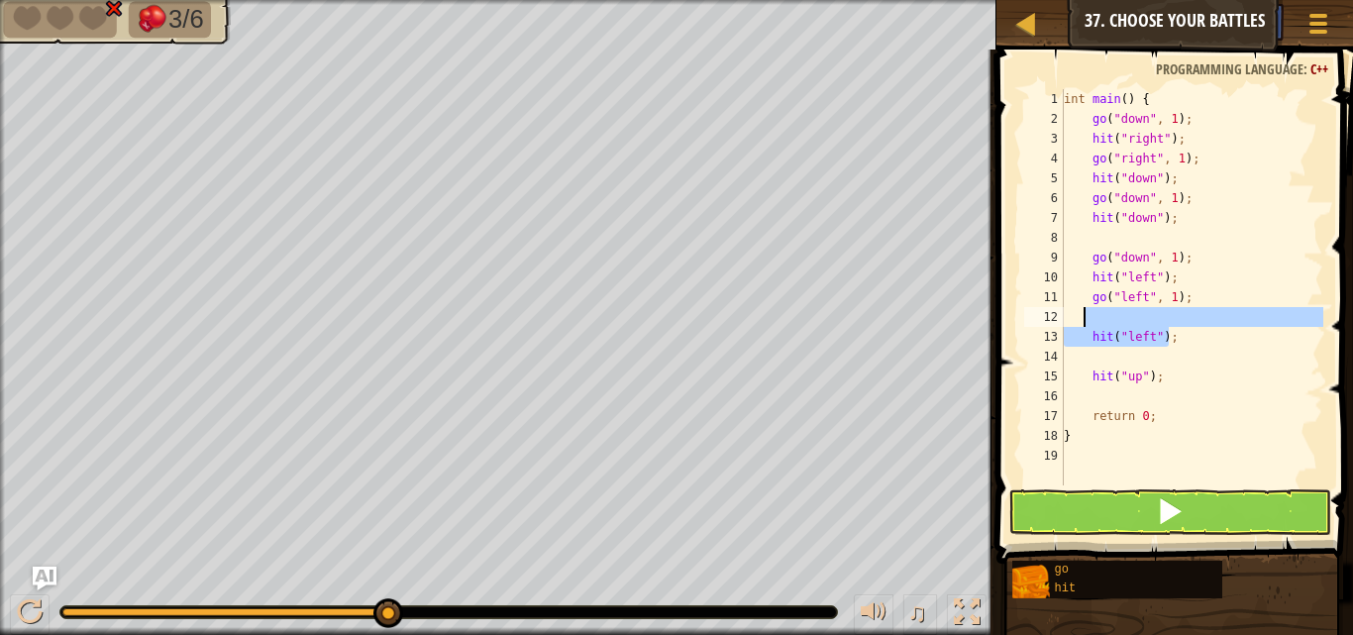
drag, startPoint x: 1175, startPoint y: 337, endPoint x: 1084, endPoint y: 320, distance: 91.7
click at [1084, 320] on div "int main ( ) { go ( " down " , 1 ) ; hit ( " right " ) ; go ( " right " , 1 ) ;…" at bounding box center [1191, 307] width 263 height 436
type textarea "hit("left");"
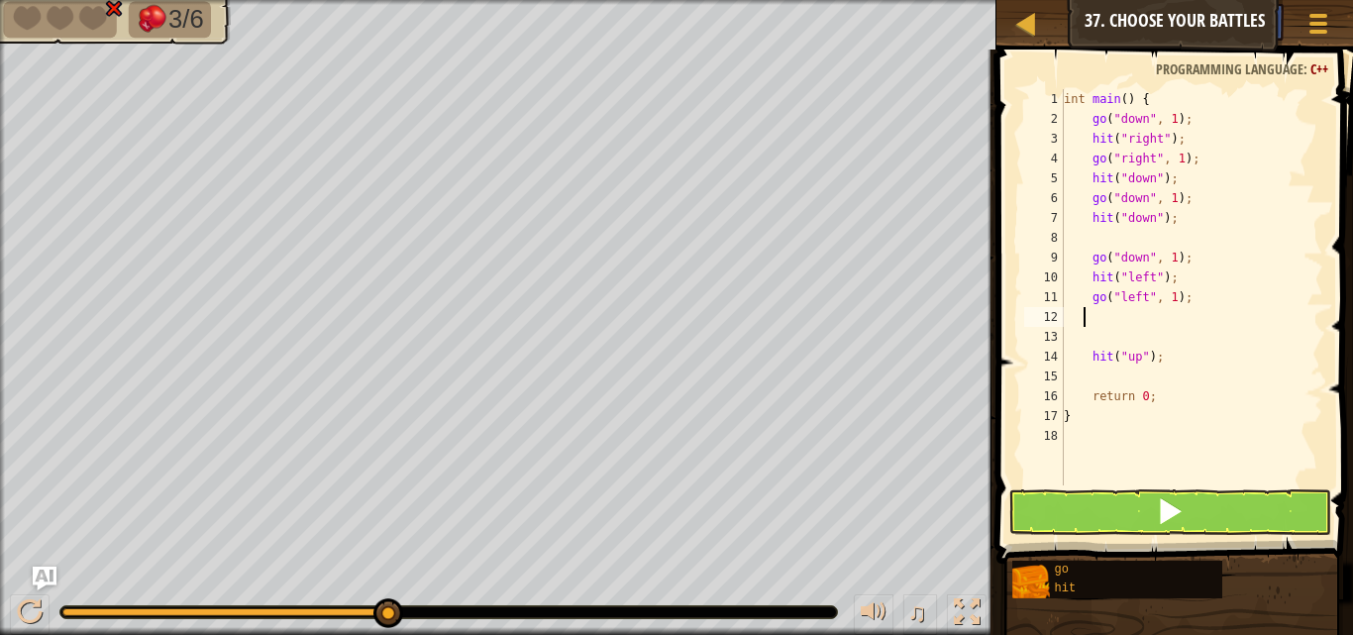
scroll to position [9, 0]
type textarea "go("left", 1);"
drag, startPoint x: 1135, startPoint y: 319, endPoint x: 1058, endPoint y: 317, distance: 77.3
click at [1058, 317] on div "go("left", 1); 1 2 3 4 5 6 7 8 9 10 11 12 13 14 15 16 17 int main ( ) { go ( " …" at bounding box center [1171, 287] width 303 height 396
drag, startPoint x: 1331, startPoint y: 289, endPoint x: 1256, endPoint y: 321, distance: 81.7
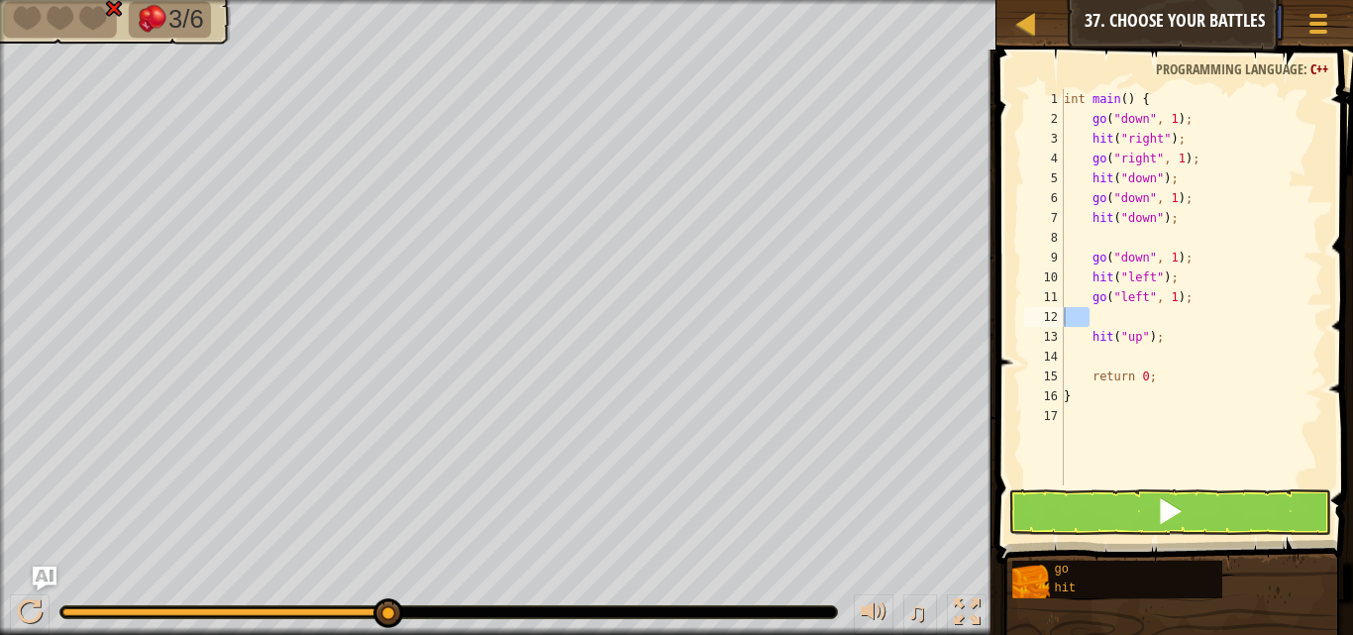
click at [1273, 319] on div "1 2 3 4 5 6 7 8 9 10 11 12 13 14 15 16 17 int main ( ) { go ( " down " , 1 ) ; …" at bounding box center [1171, 345] width 362 height 572
click at [1260, 321] on div "int main ( ) { go ( " down " , 1 ) ; hit ( " right " ) ; go ( " right " , 1 ) ;…" at bounding box center [1191, 307] width 263 height 436
drag, startPoint x: 1198, startPoint y: 316, endPoint x: 1093, endPoint y: 320, distance: 105.0
click at [1093, 320] on div "int main ( ) { go ( " down " , 1 ) ; hit ( " right " ) ; go ( " right " , 1 ) ;…" at bounding box center [1191, 307] width 263 height 436
type textarea "go("left", 1)'"
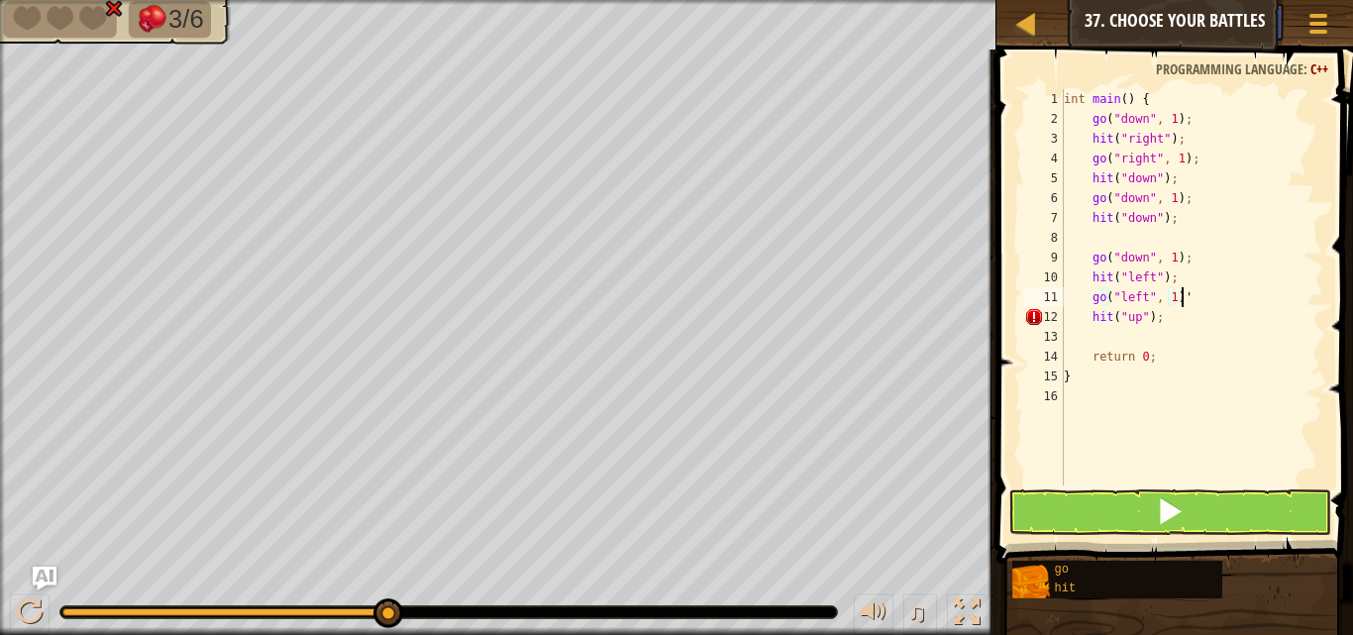
scroll to position [9, 8]
drag, startPoint x: 1172, startPoint y: 231, endPoint x: 1214, endPoint y: 238, distance: 43.1
click at [1214, 238] on div "int main ( ) { go ( " down " , 1 ) ; hit ( " right " ) ; go ( " right " , 1 ) ;…" at bounding box center [1191, 307] width 263 height 436
drag, startPoint x: 1214, startPoint y: 237, endPoint x: 1094, endPoint y: 229, distance: 120.1
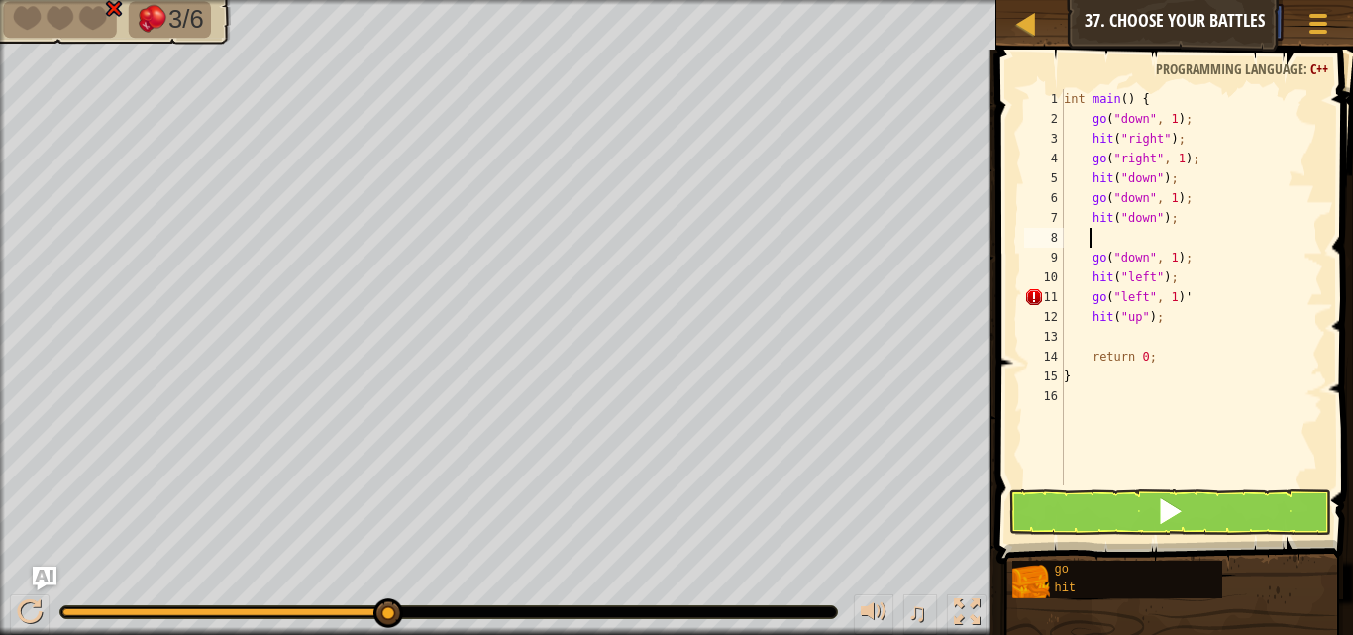
click at [1094, 229] on div "int main ( ) { go ( " down " , 1 ) ; hit ( " right " ) ; go ( " right " , 1 ) ;…" at bounding box center [1191, 307] width 263 height 436
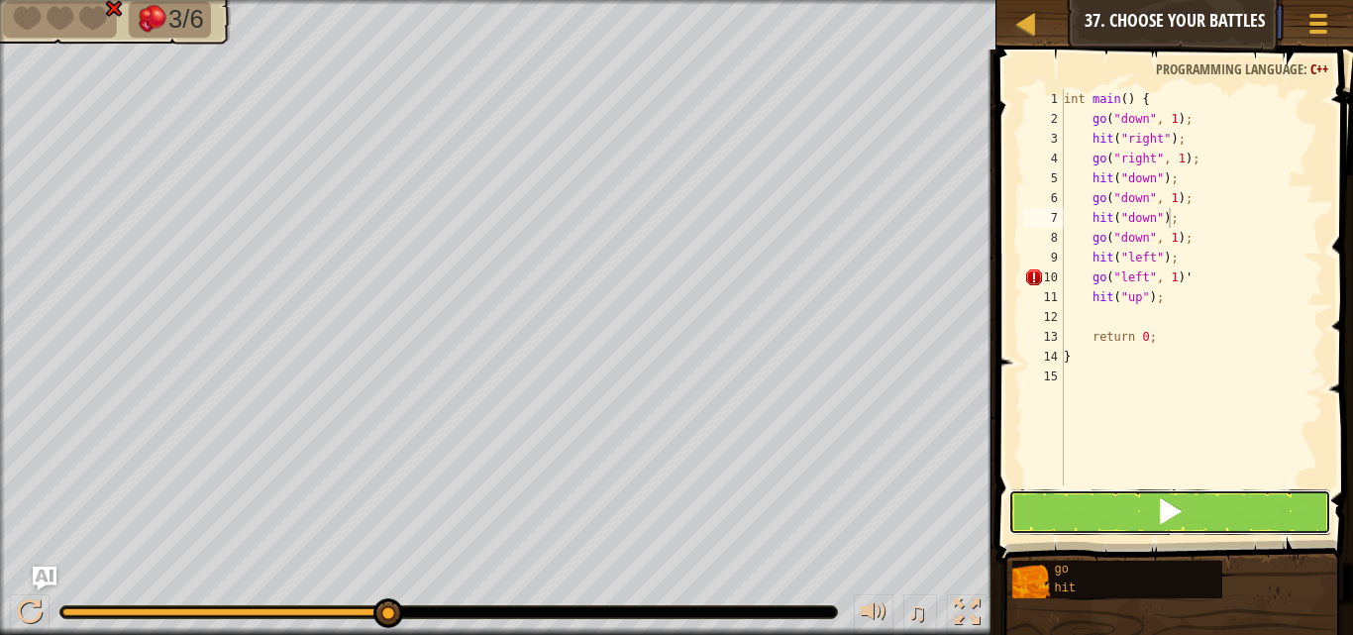
click at [1164, 518] on span at bounding box center [1170, 511] width 28 height 28
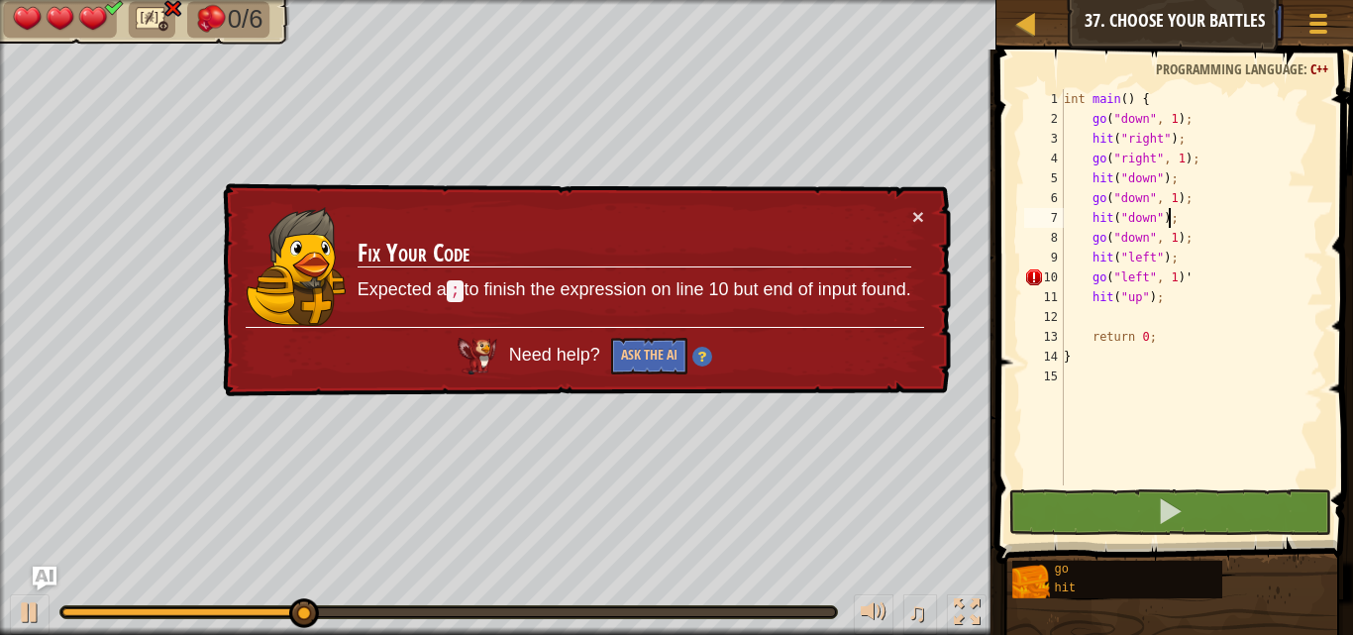
click at [1182, 270] on div "int main ( ) { go ( " down " , 1 ) ; hit ( " right " ) ; go ( " right " , 1 ) ;…" at bounding box center [1191, 307] width 263 height 436
type textarea "go("left", 1)"
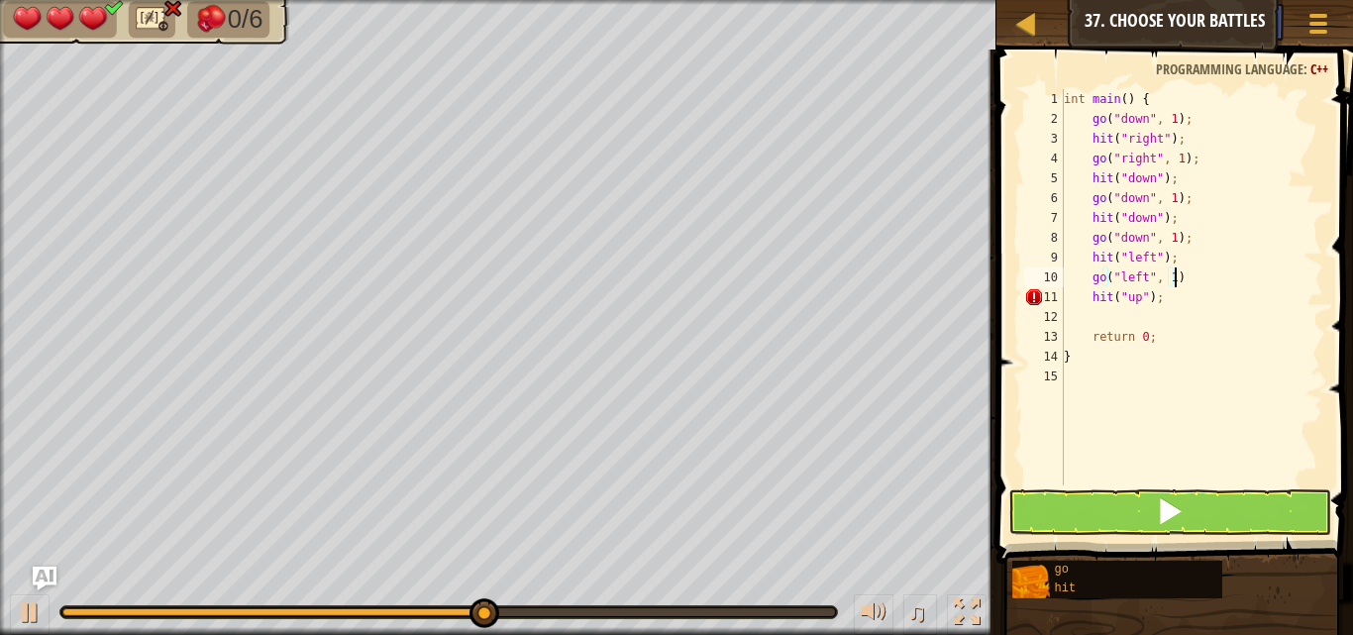
click at [1184, 280] on div "int main ( ) { go ( " down " , 1 ) ; hit ( " right " ) ; go ( " right " , 1 ) ;…" at bounding box center [1191, 307] width 263 height 436
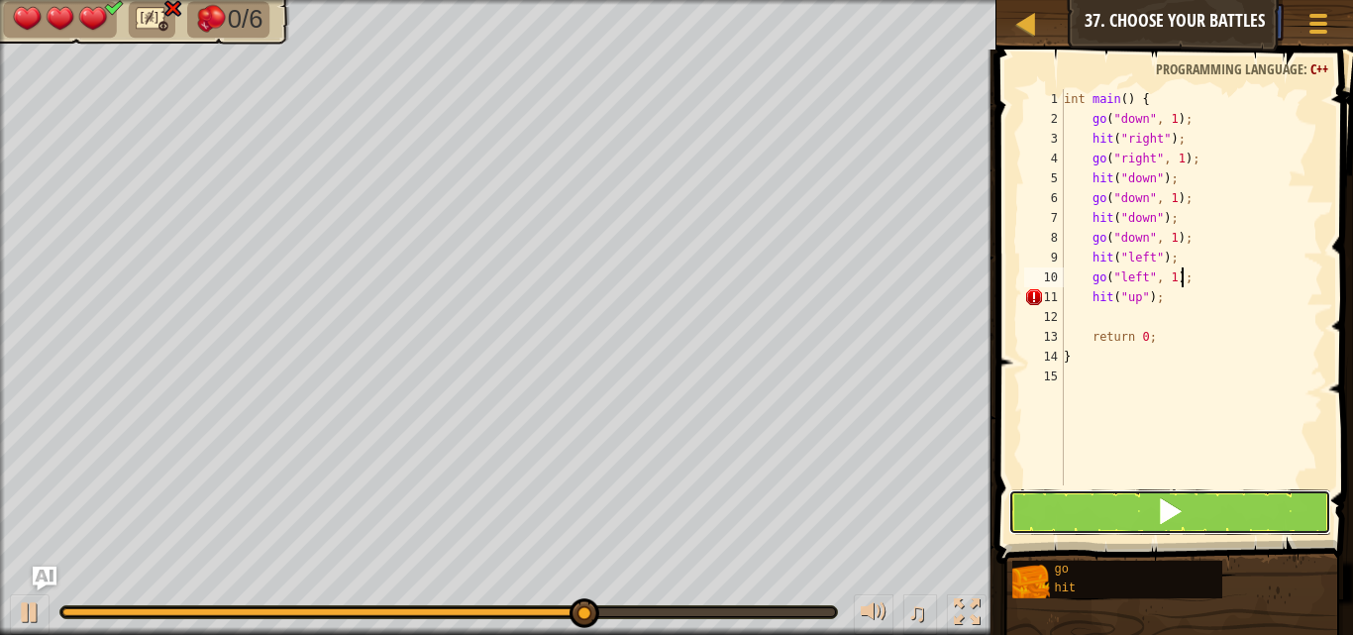
click at [1085, 519] on button at bounding box center [1169, 512] width 323 height 46
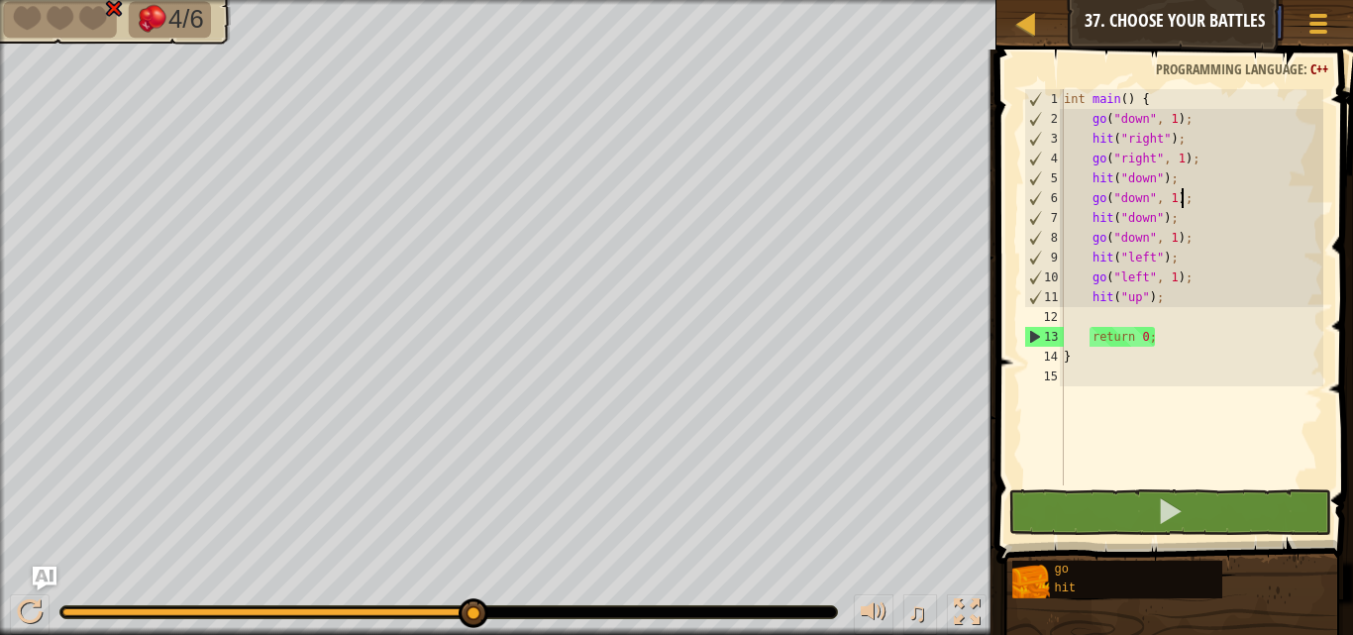
scroll to position [9, 0]
drag, startPoint x: 1187, startPoint y: 194, endPoint x: 1199, endPoint y: 215, distance: 24.0
drag, startPoint x: 1199, startPoint y: 215, endPoint x: 1238, endPoint y: 250, distance: 51.9
click at [1238, 250] on div "int main ( ) { go ( " down " , 1 ) ; hit ( " right " ) ; go ( " right " , 1 ) ;…" at bounding box center [1191, 307] width 263 height 436
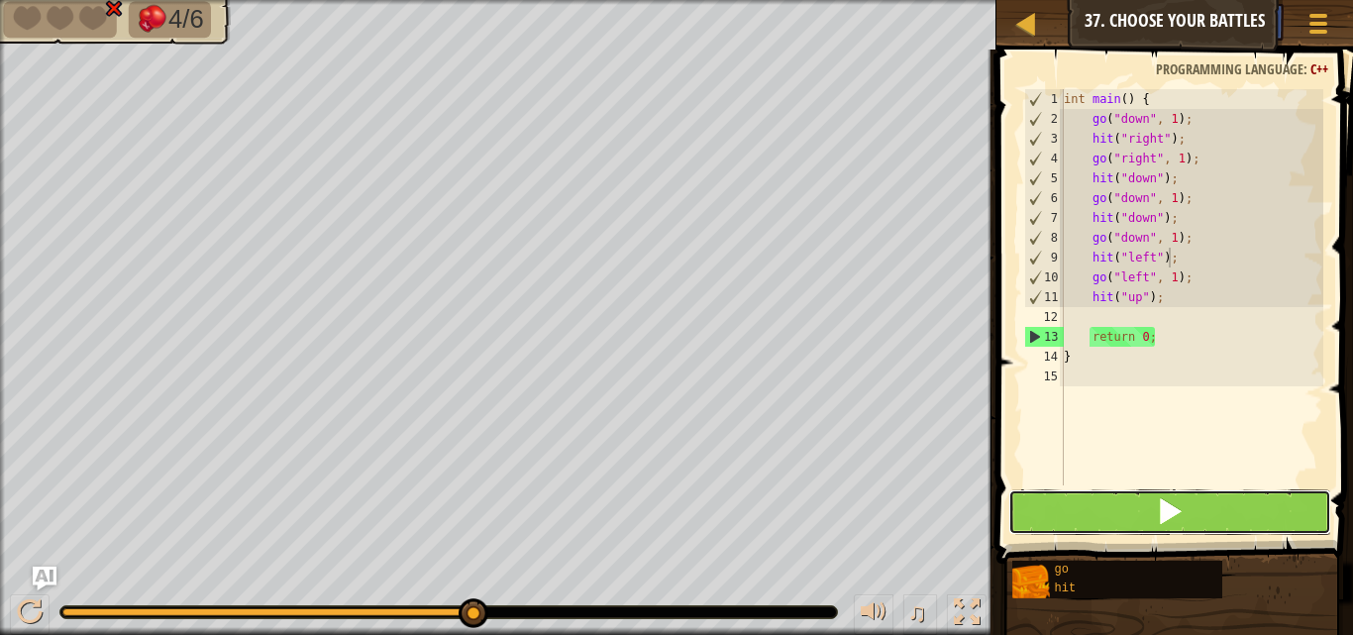
click at [1091, 515] on button at bounding box center [1169, 512] width 323 height 46
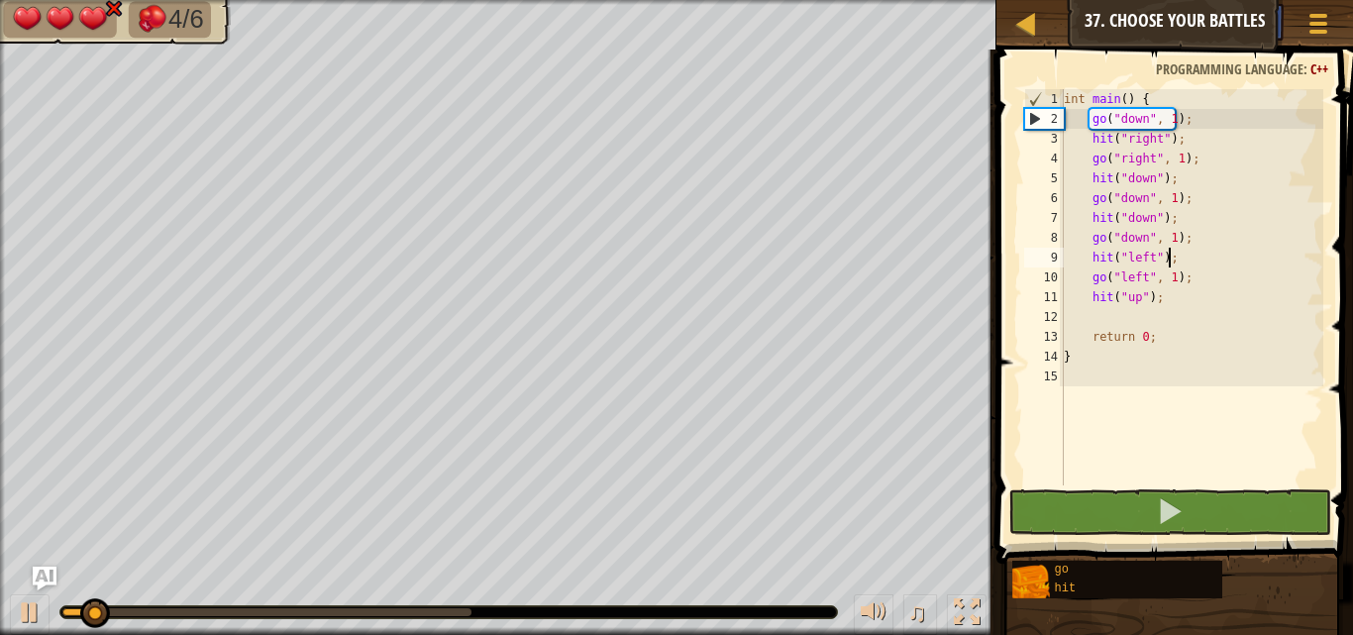
click at [1185, 283] on div "int main ( ) { go ( " down " , 1 ) ; hit ( " right " ) ; go ( " right " , 1 ) ;…" at bounding box center [1191, 307] width 263 height 436
type textarea "go("left", 1);"
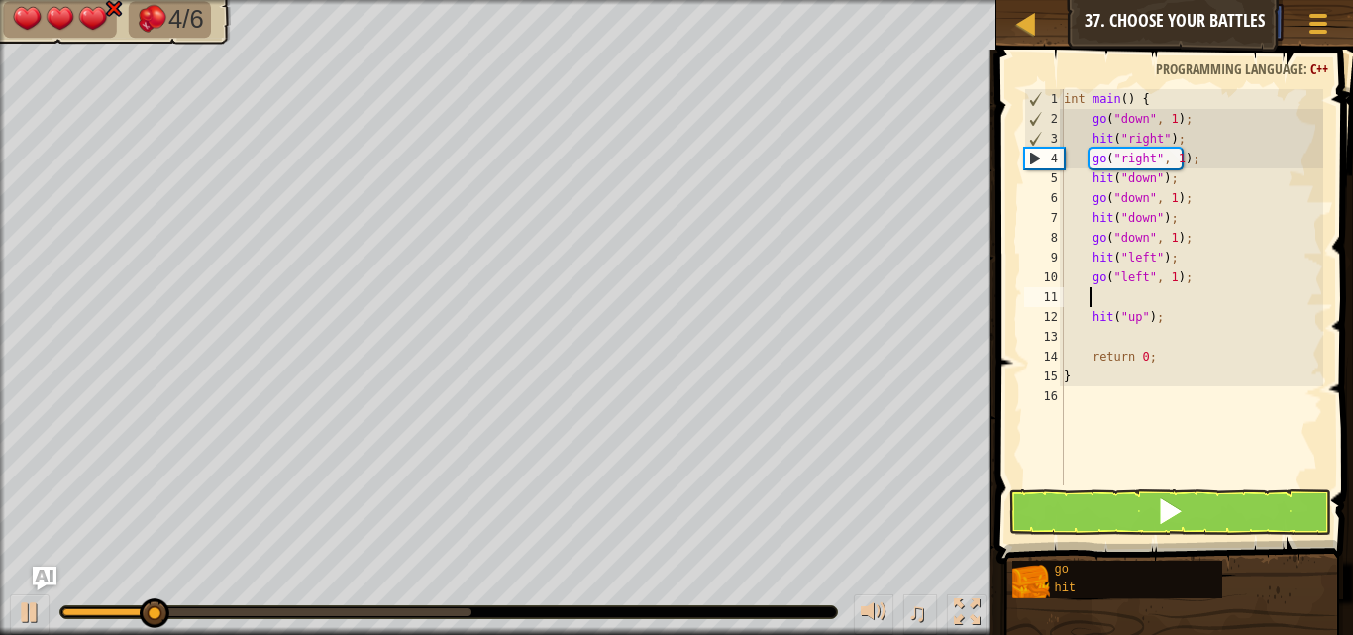
type textarea "h"
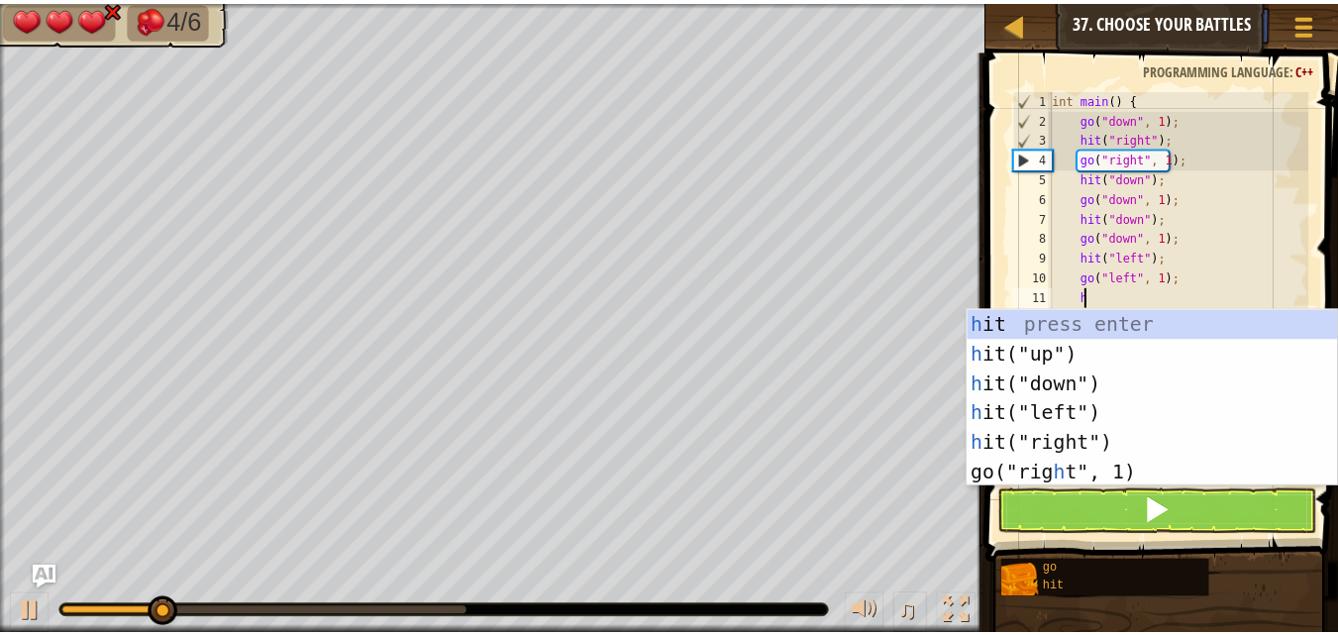
scroll to position [9, 1]
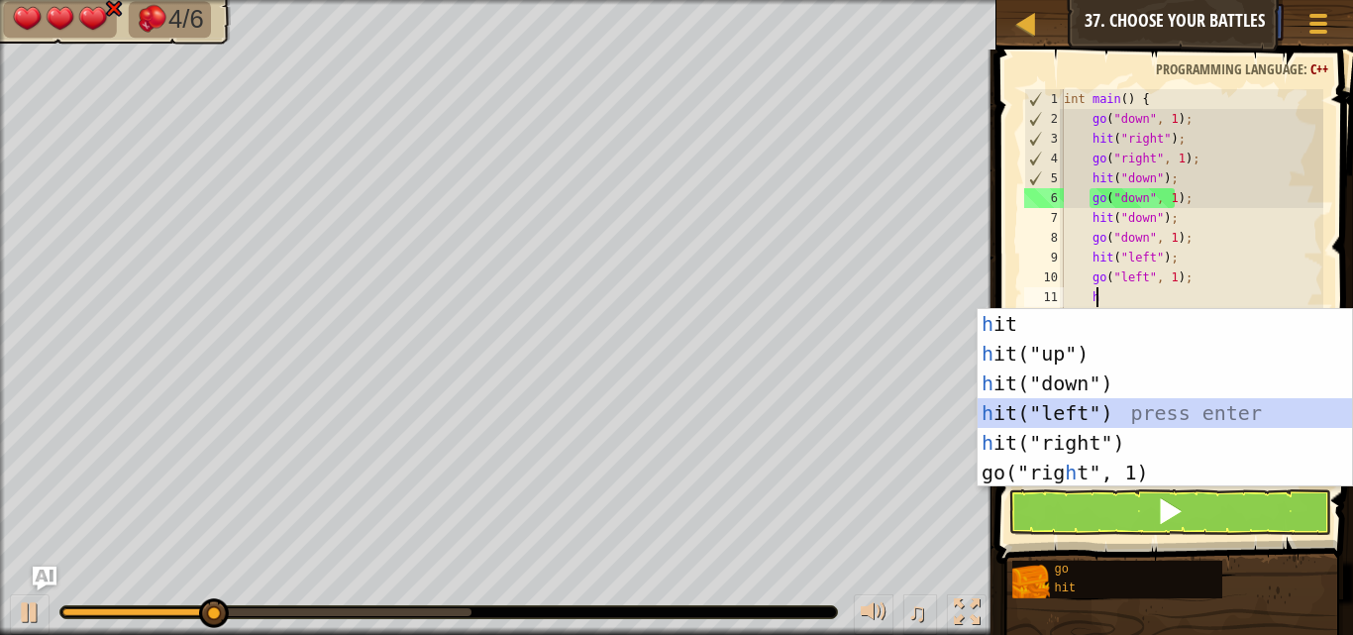
click at [1082, 406] on div "h it press enter h it("up") press enter h it("down") press enter h it("left") p…" at bounding box center [1164, 428] width 374 height 238
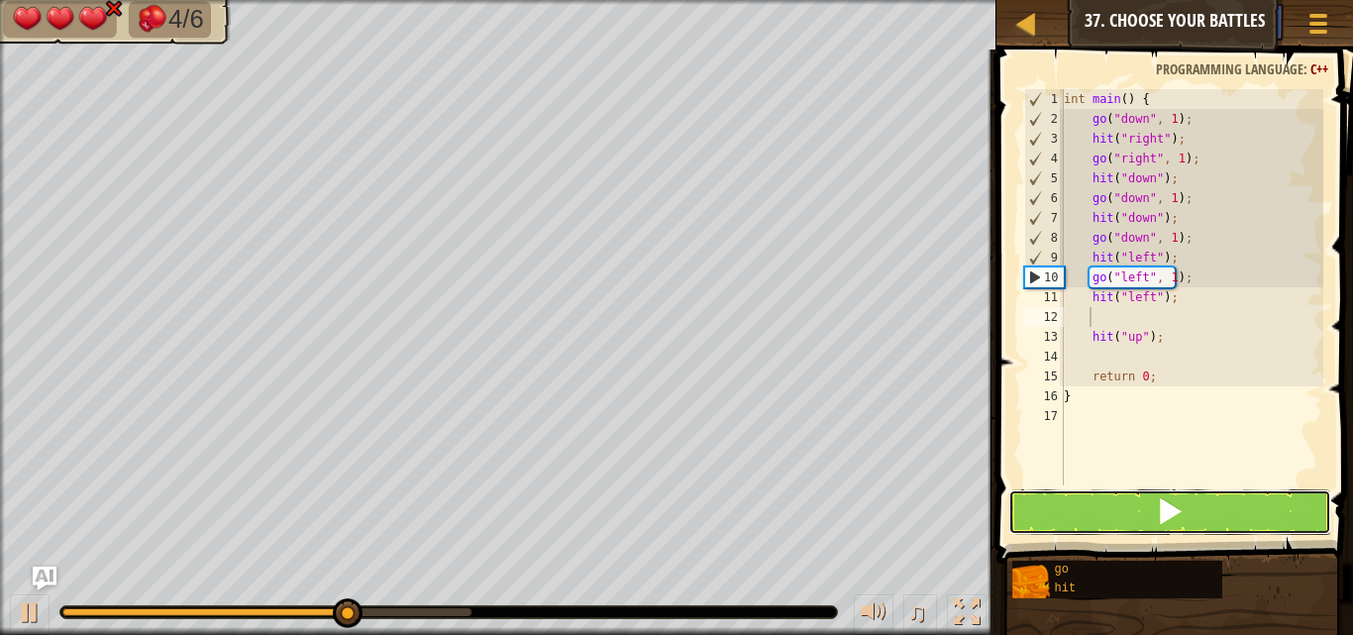
click at [1091, 507] on button at bounding box center [1169, 512] width 323 height 46
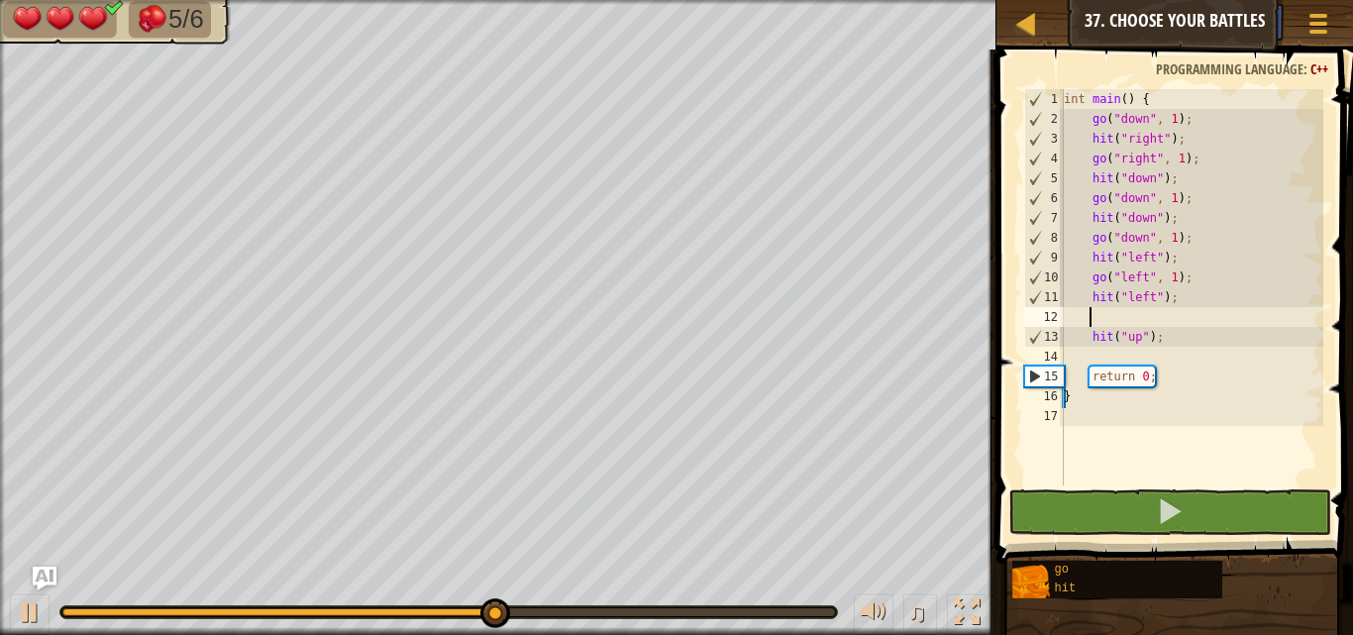
type textarea "g"
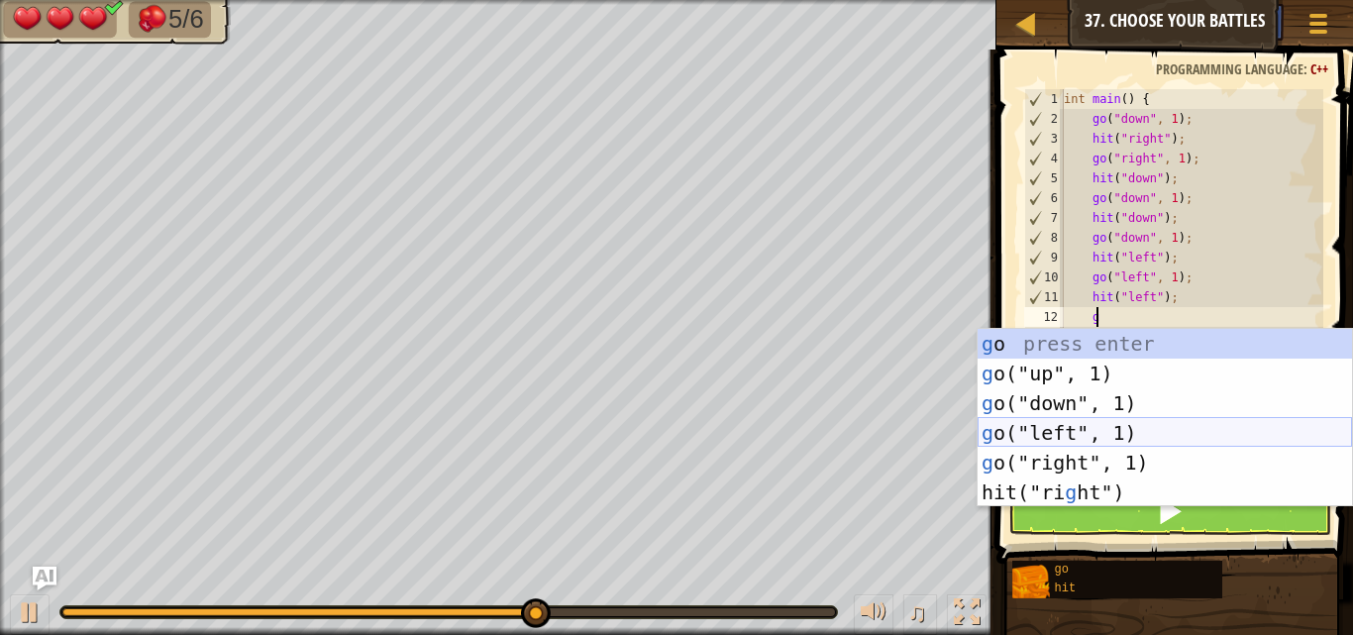
click at [1089, 430] on div "g o press enter g o("up", 1) press enter g o("down", 1) press enter g o("left",…" at bounding box center [1164, 448] width 374 height 238
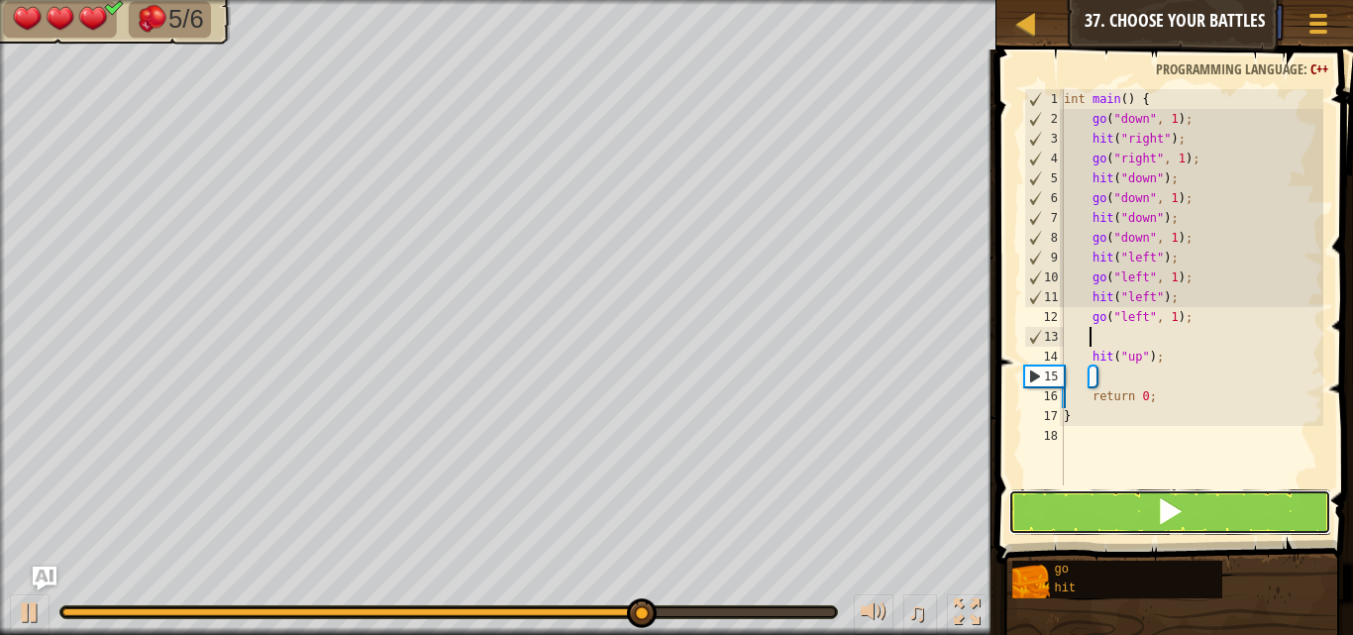
click at [1088, 496] on button at bounding box center [1169, 512] width 323 height 46
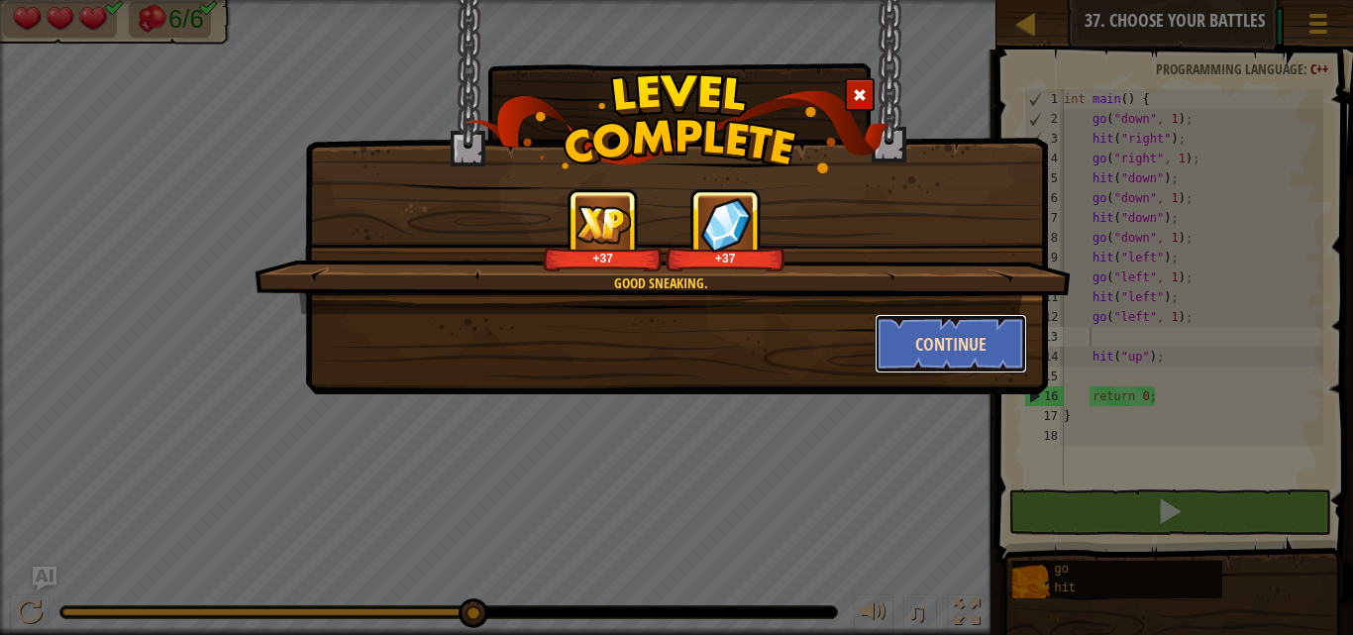
click at [949, 343] on button "Continue" at bounding box center [950, 343] width 153 height 59
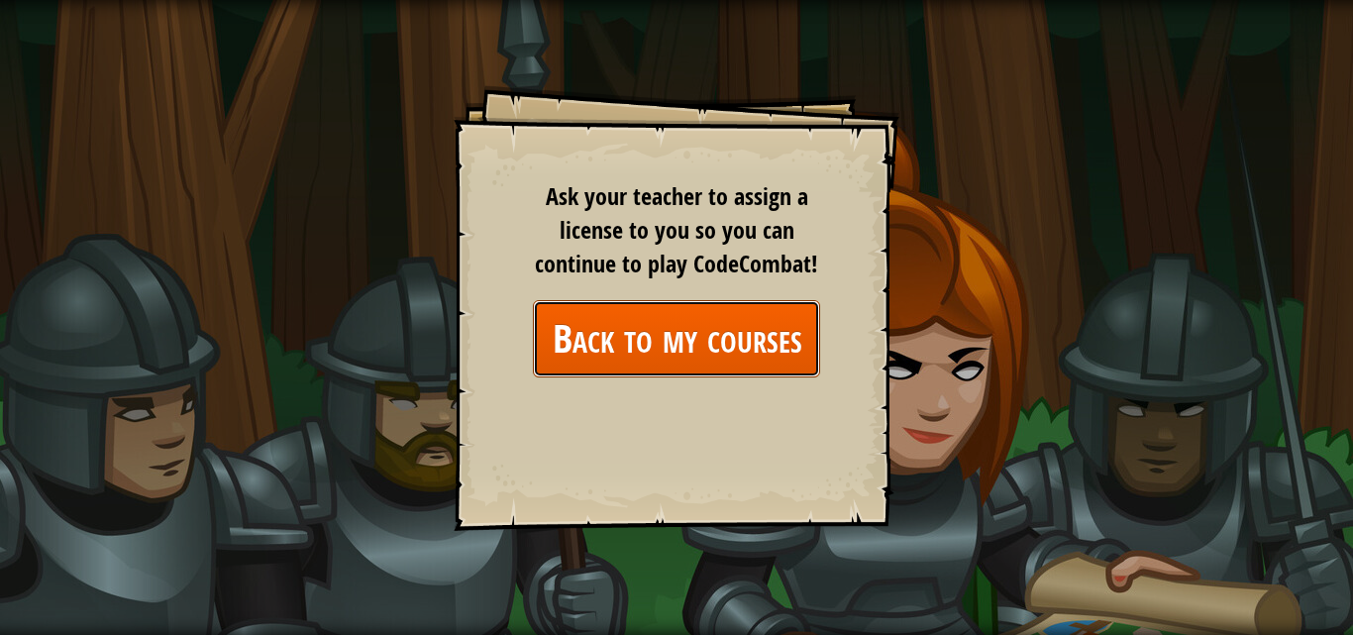
click at [715, 315] on link "Back to my courses" at bounding box center [676, 338] width 287 height 76
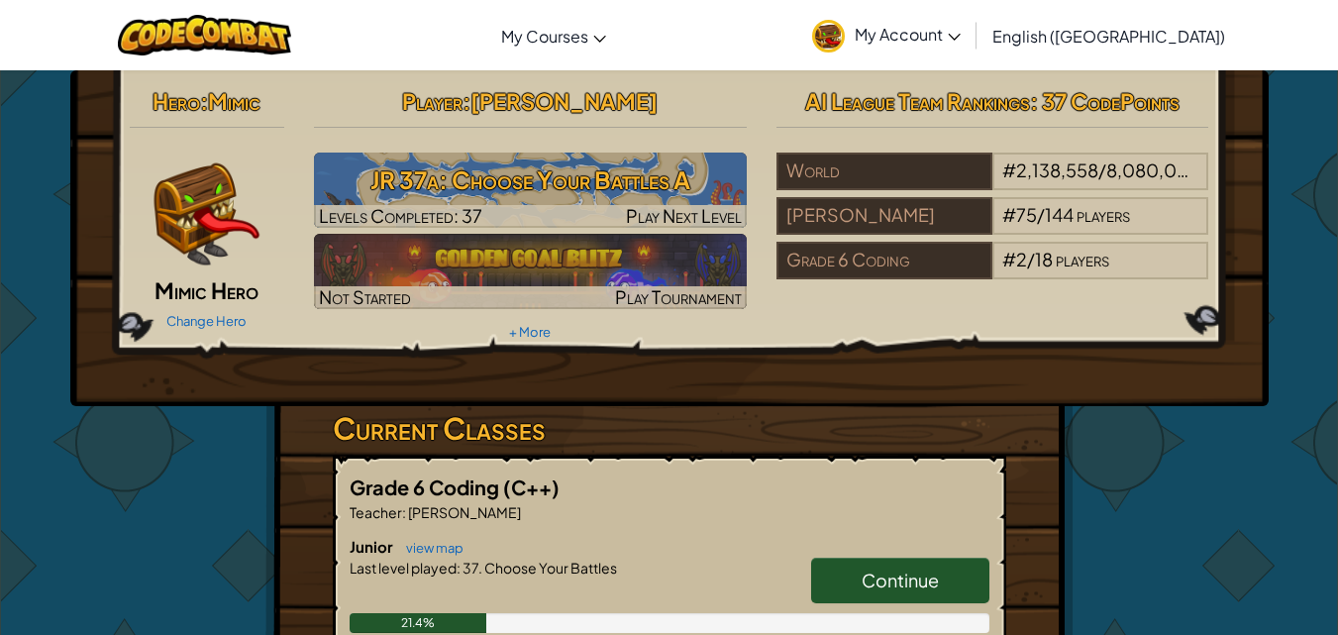
drag, startPoint x: 1067, startPoint y: 231, endPoint x: 825, endPoint y: 363, distance: 275.7
click at [825, 363] on div "Hero : Mimic Mimic Hero Change Hero Player : [PERSON_NAME] 37a: Choose Your Bat…" at bounding box center [669, 238] width 1198 height 336
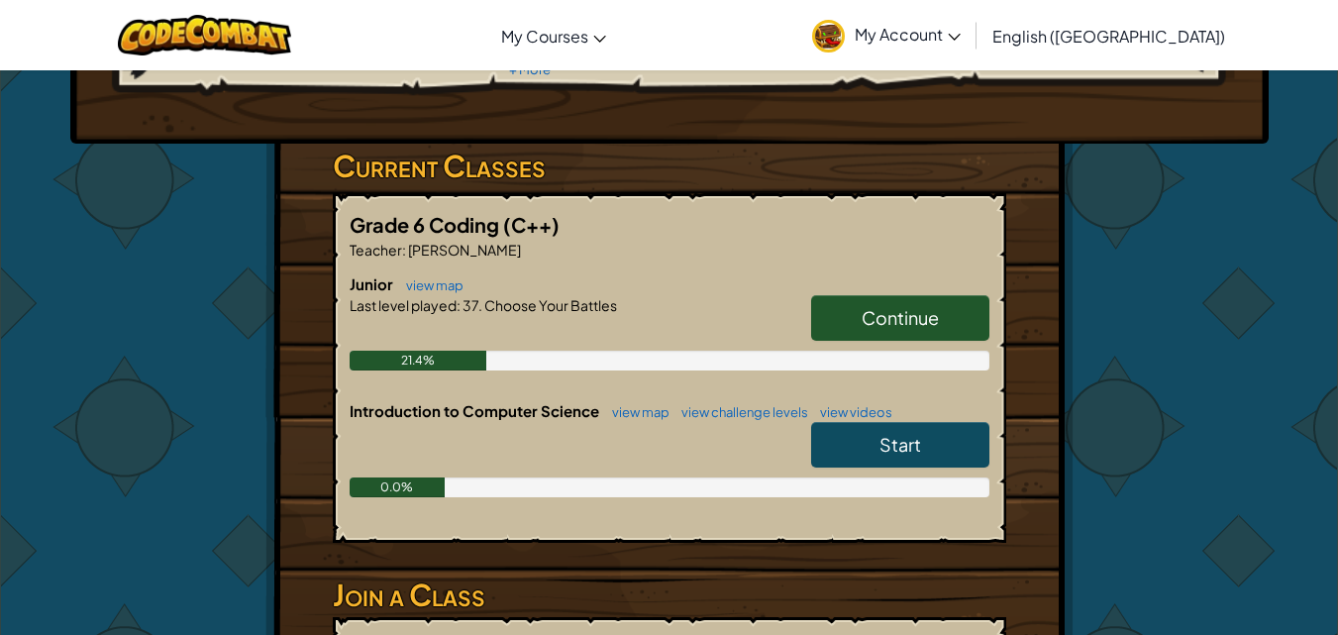
scroll to position [297, 0]
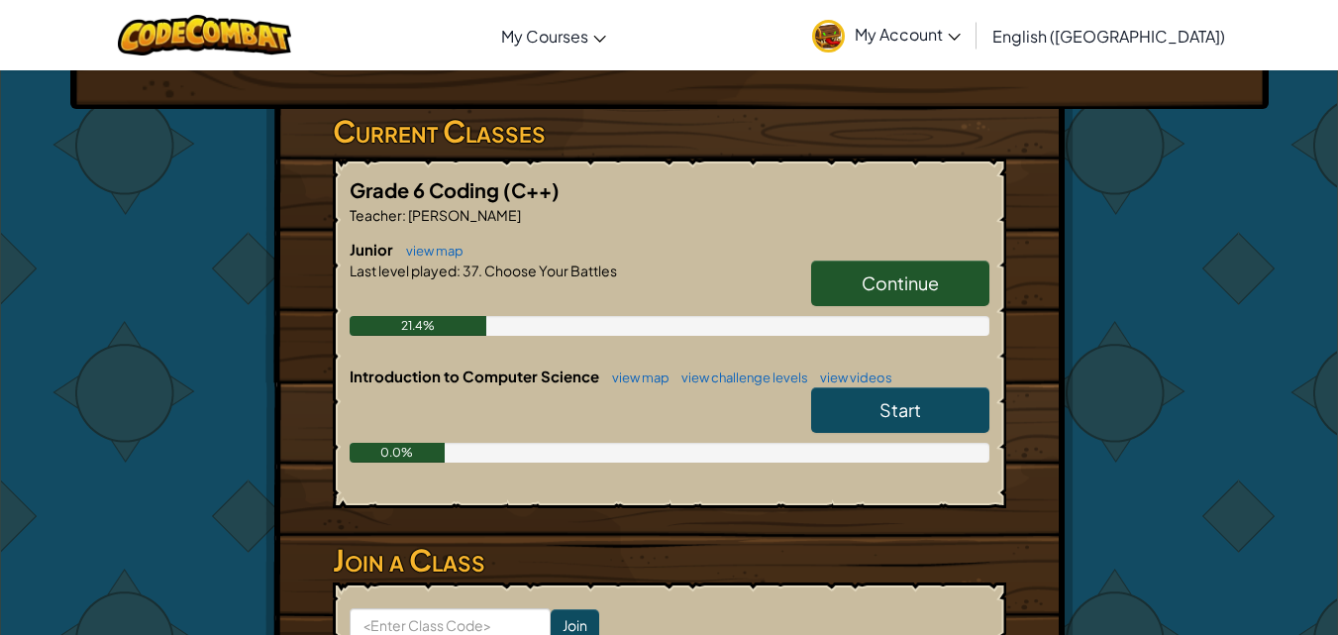
click at [874, 418] on link "Start" at bounding box center [900, 410] width 178 height 46
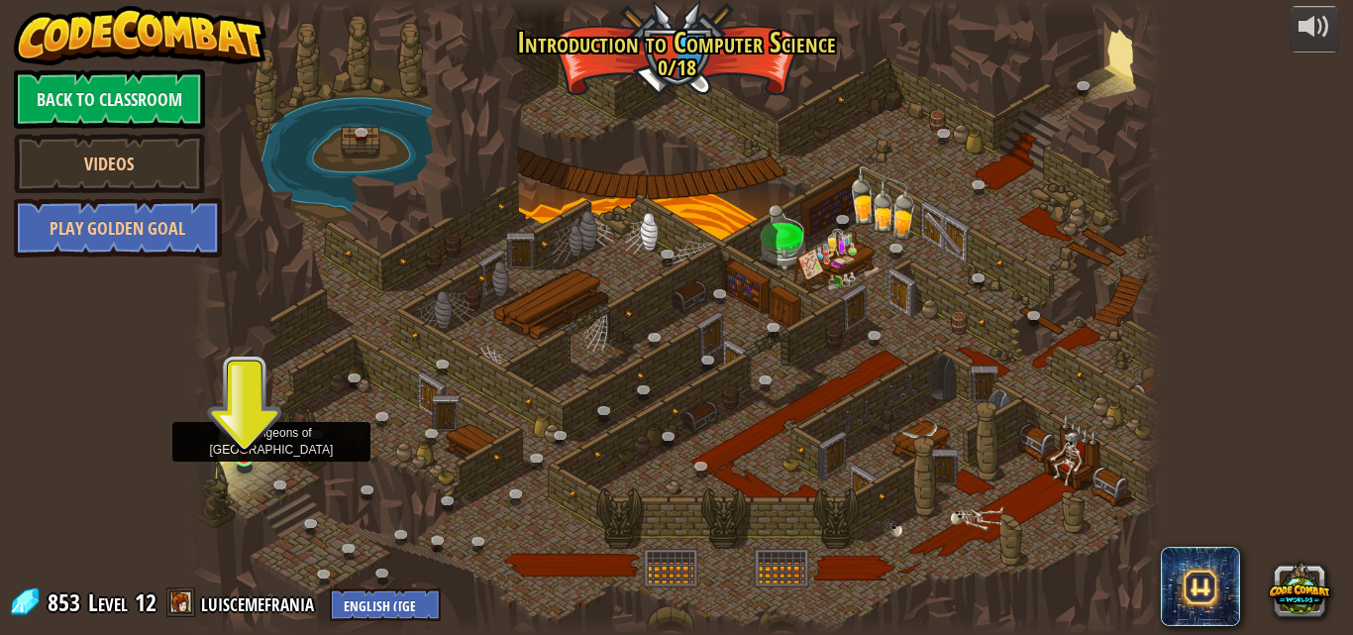
click at [241, 447] on img at bounding box center [244, 432] width 23 height 52
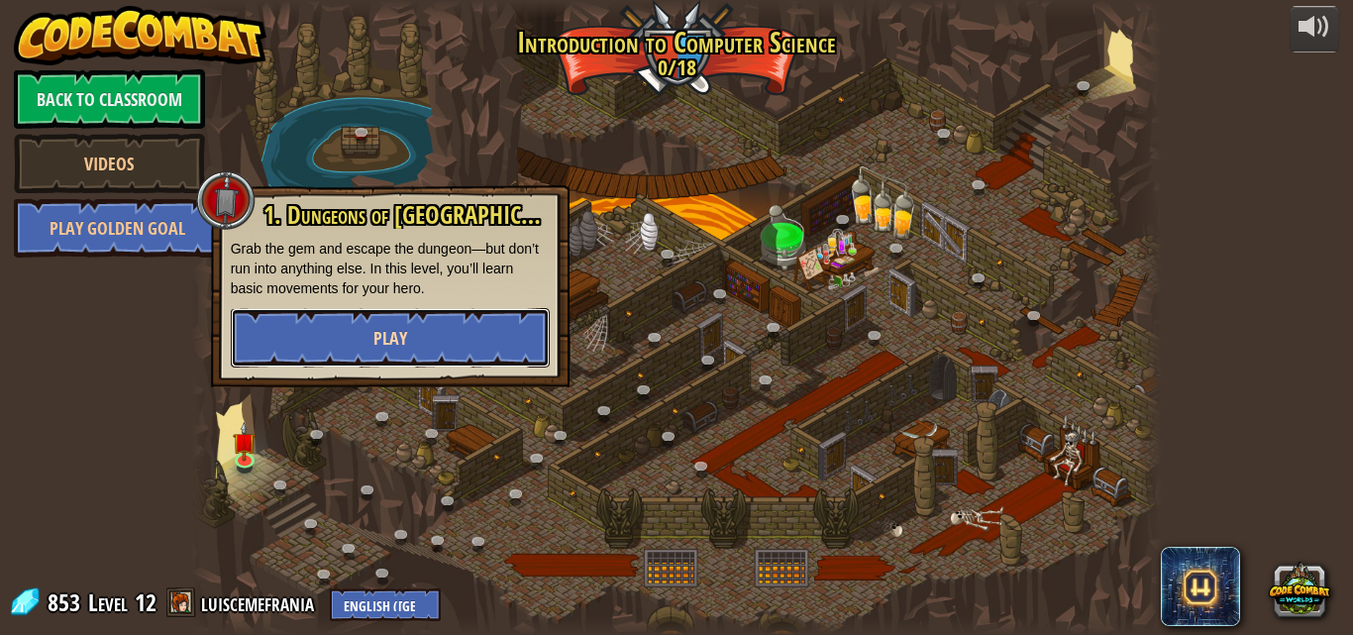
click at [360, 347] on button "Play" at bounding box center [390, 337] width 319 height 59
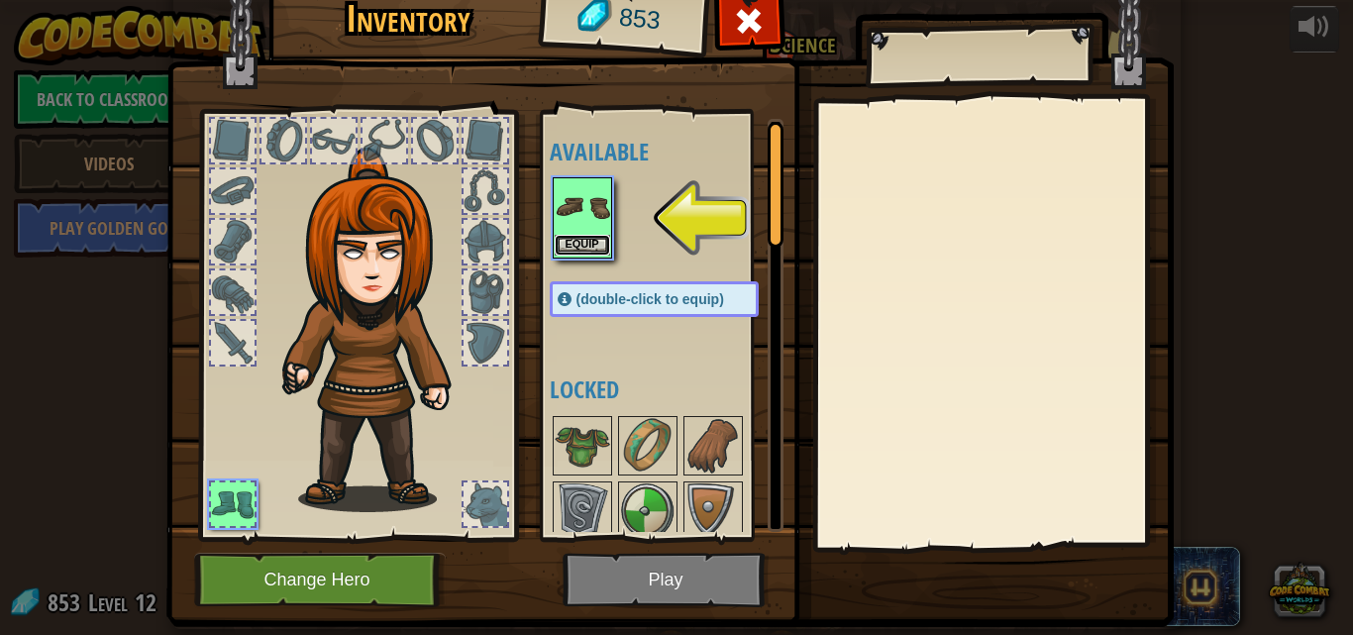
click at [589, 241] on button "Equip" at bounding box center [582, 245] width 55 height 21
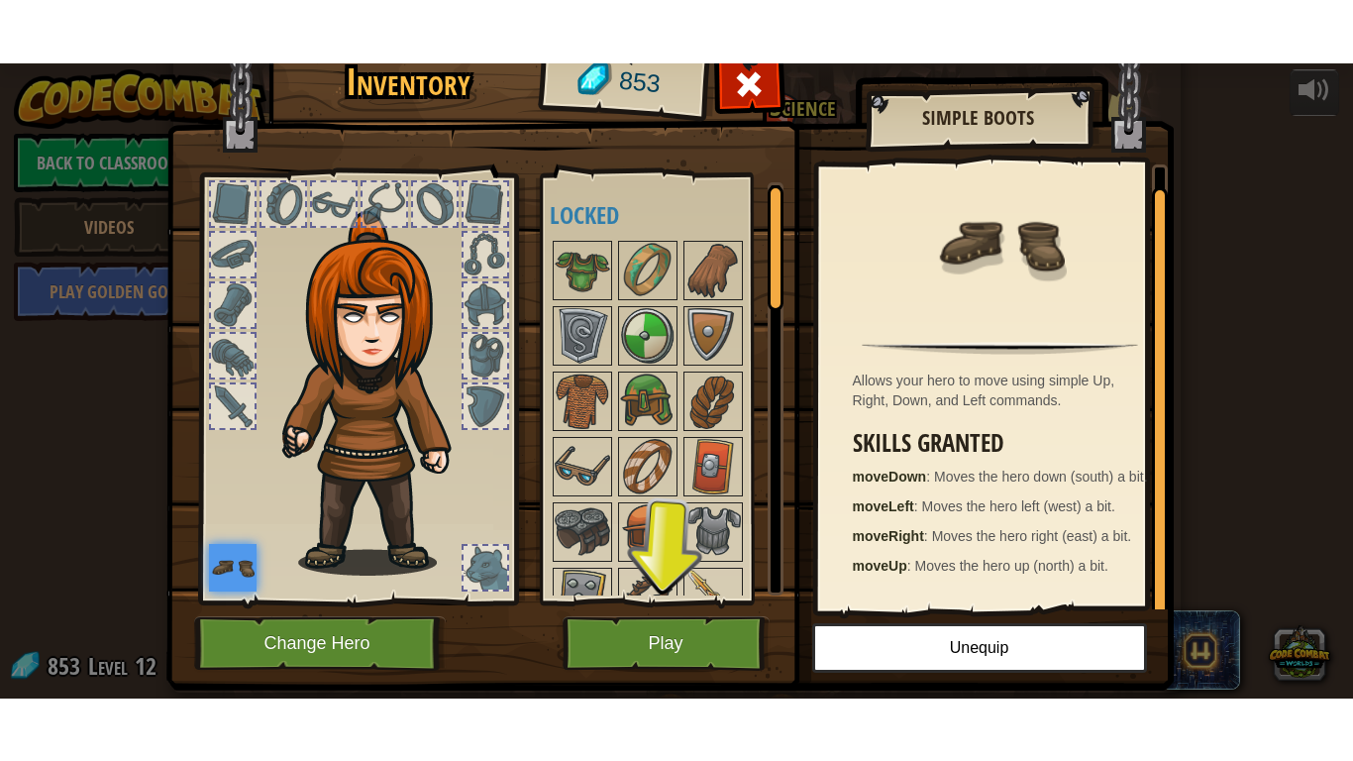
scroll to position [6, 0]
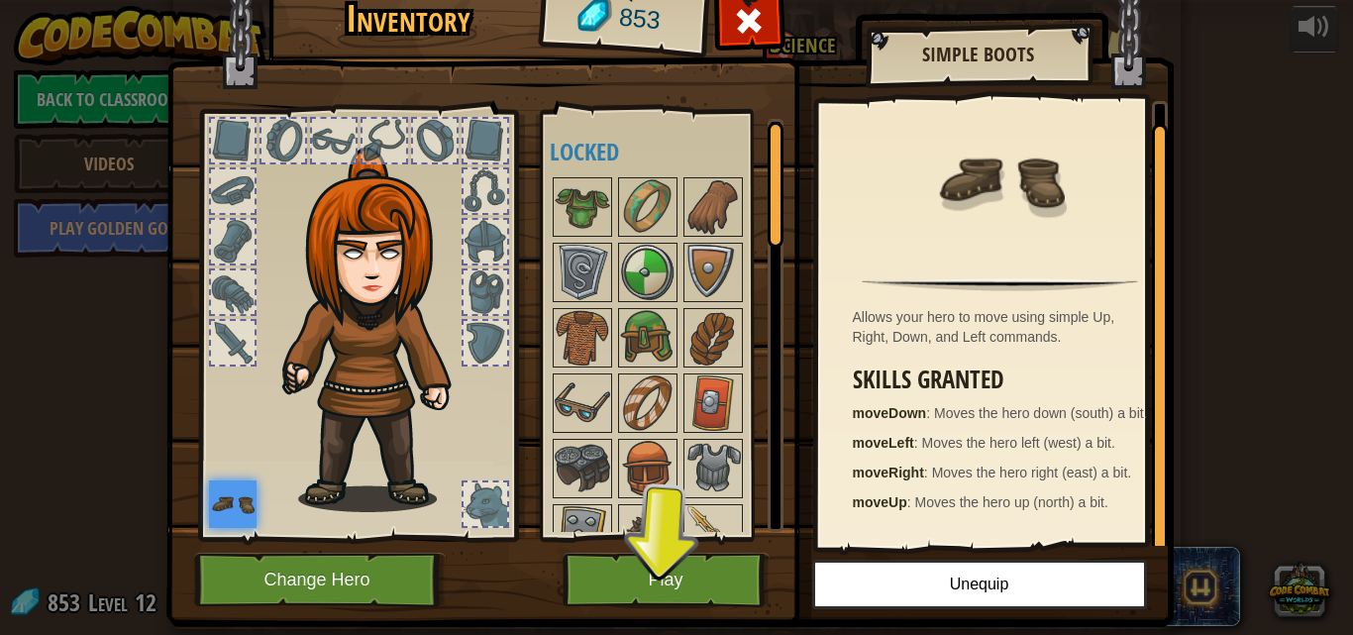
click at [585, 243] on div at bounding box center [582, 272] width 59 height 59
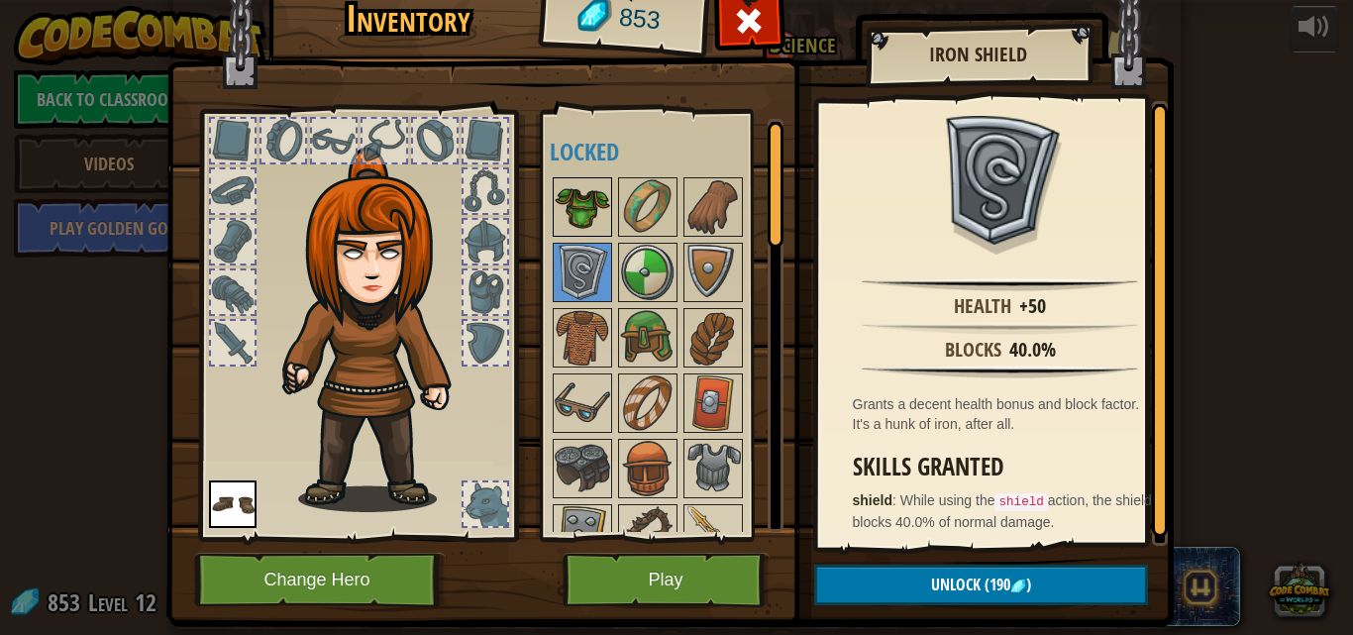
click at [579, 221] on img at bounding box center [582, 206] width 55 height 55
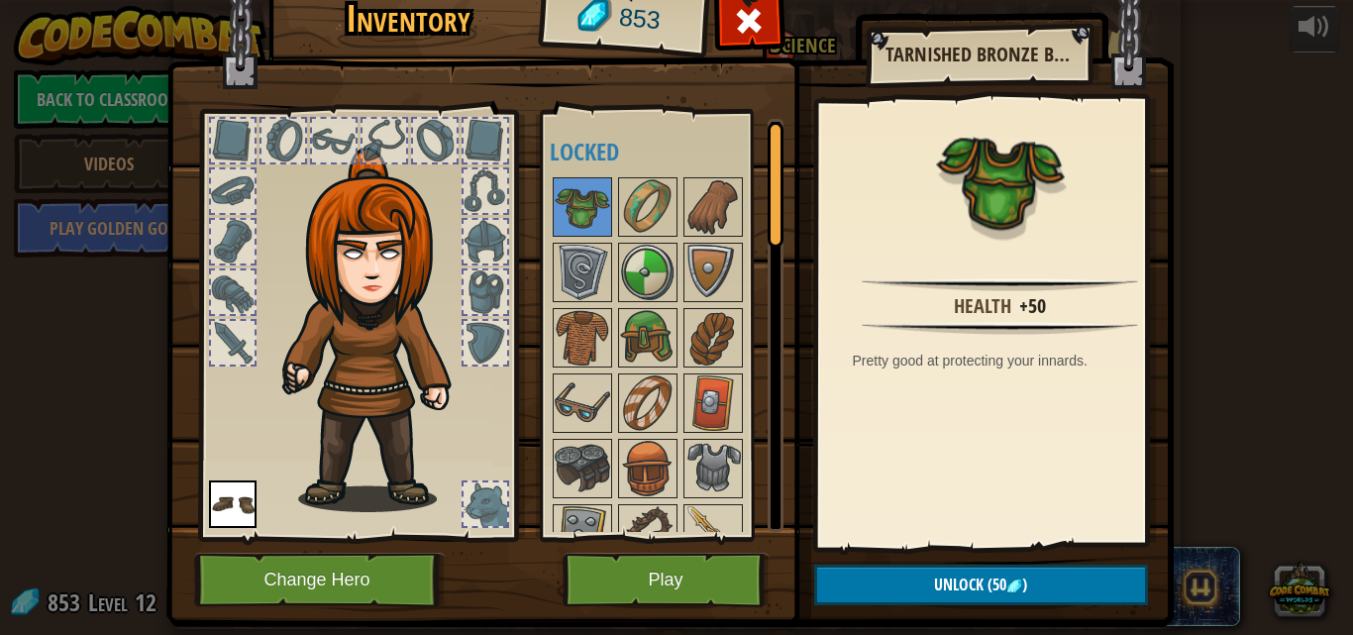
click at [484, 118] on div at bounding box center [485, 141] width 48 height 48
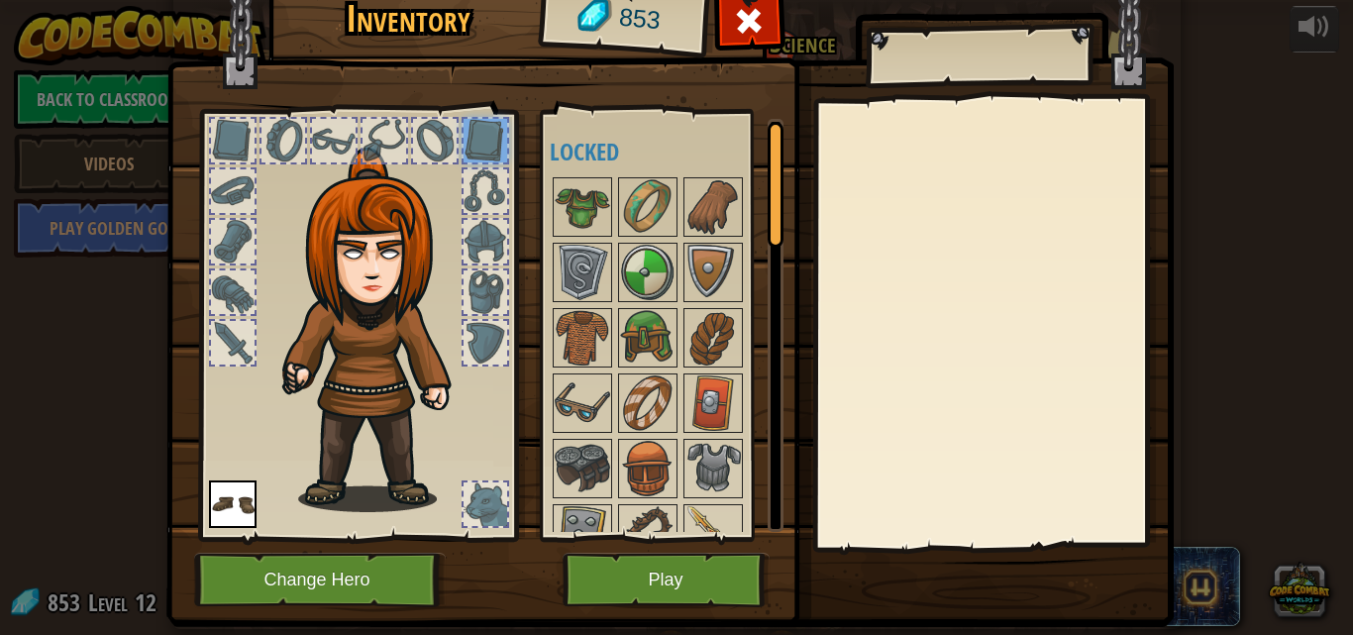
click at [226, 148] on div at bounding box center [233, 141] width 44 height 44
drag, startPoint x: 321, startPoint y: 413, endPoint x: 340, endPoint y: 422, distance: 20.8
click at [334, 418] on img at bounding box center [379, 330] width 213 height 364
click at [304, 580] on button "Change Hero" at bounding box center [320, 580] width 252 height 54
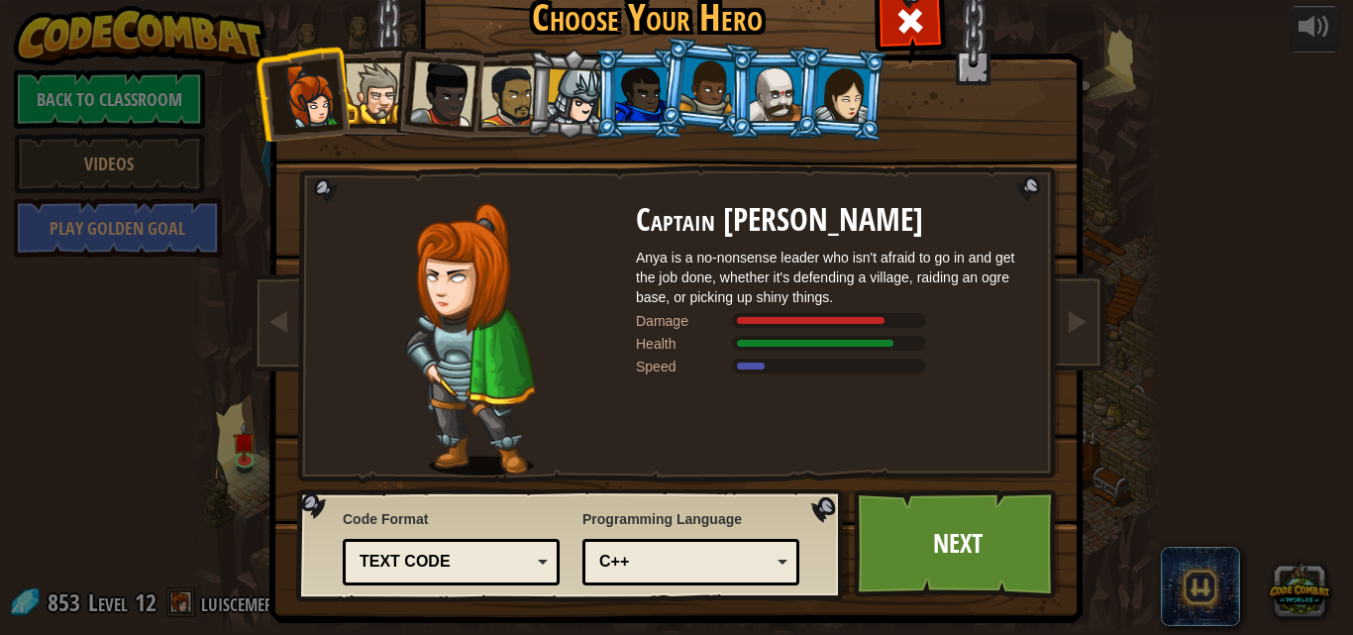
click at [362, 90] on div at bounding box center [376, 93] width 60 height 60
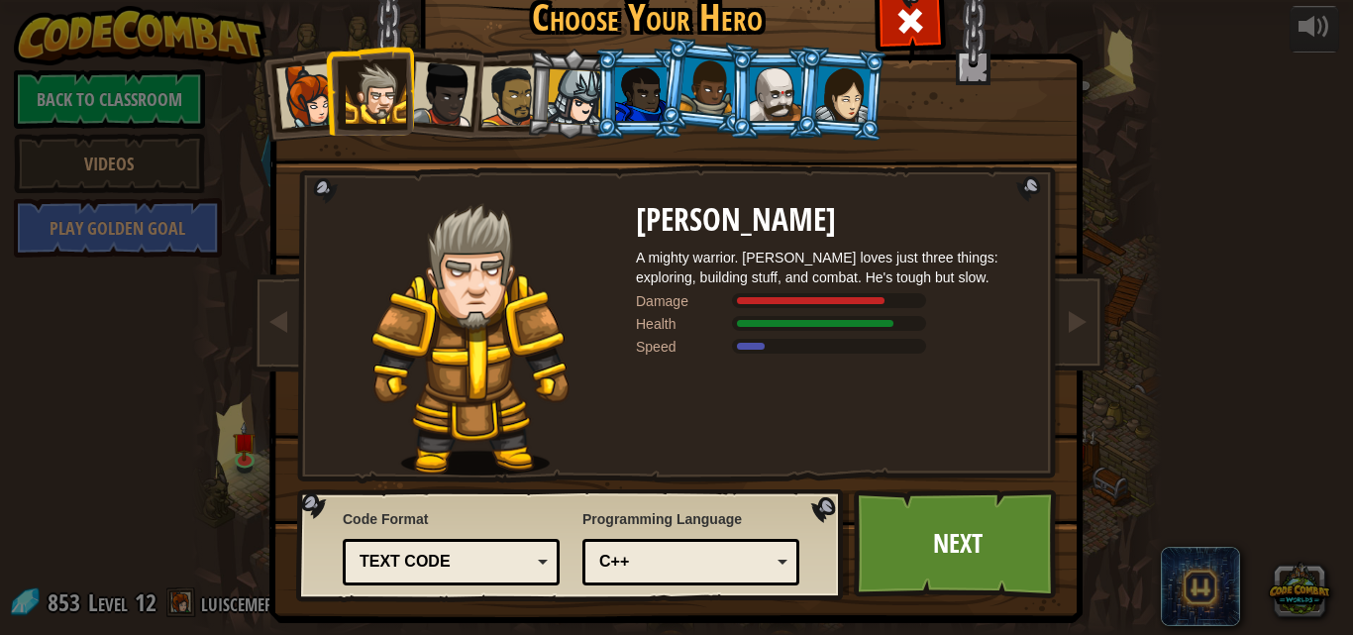
click at [424, 85] on div at bounding box center [442, 93] width 65 height 65
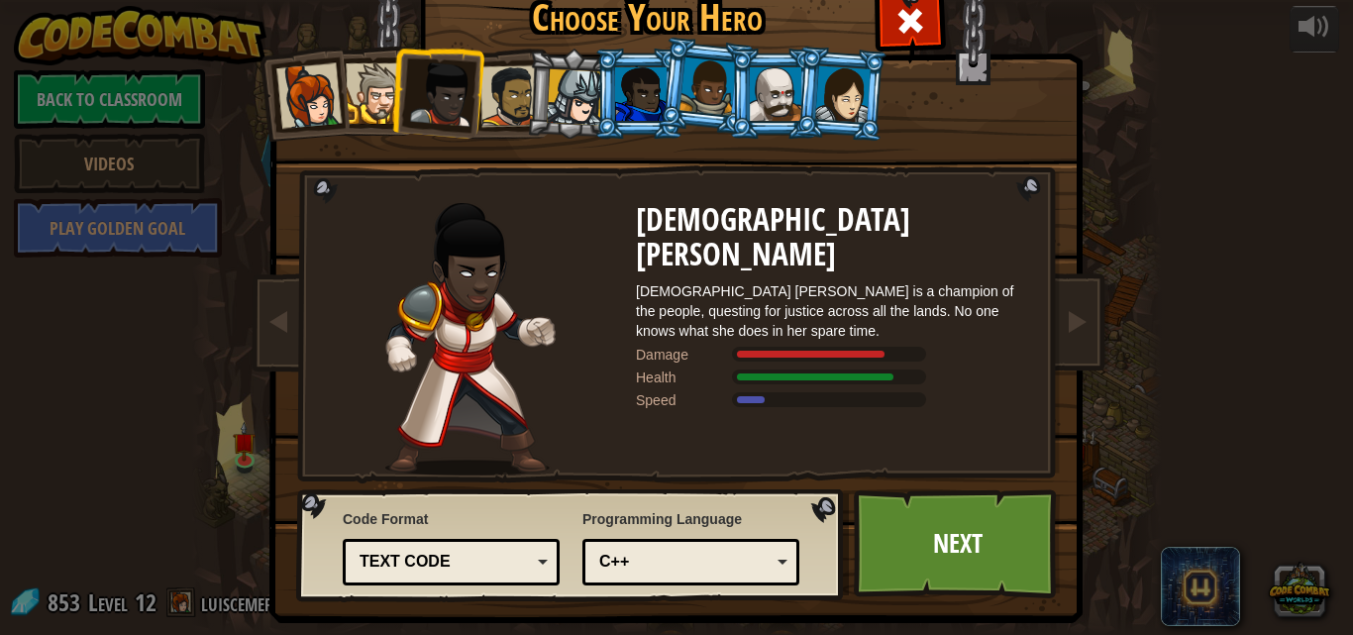
click at [574, 72] on div at bounding box center [575, 97] width 56 height 56
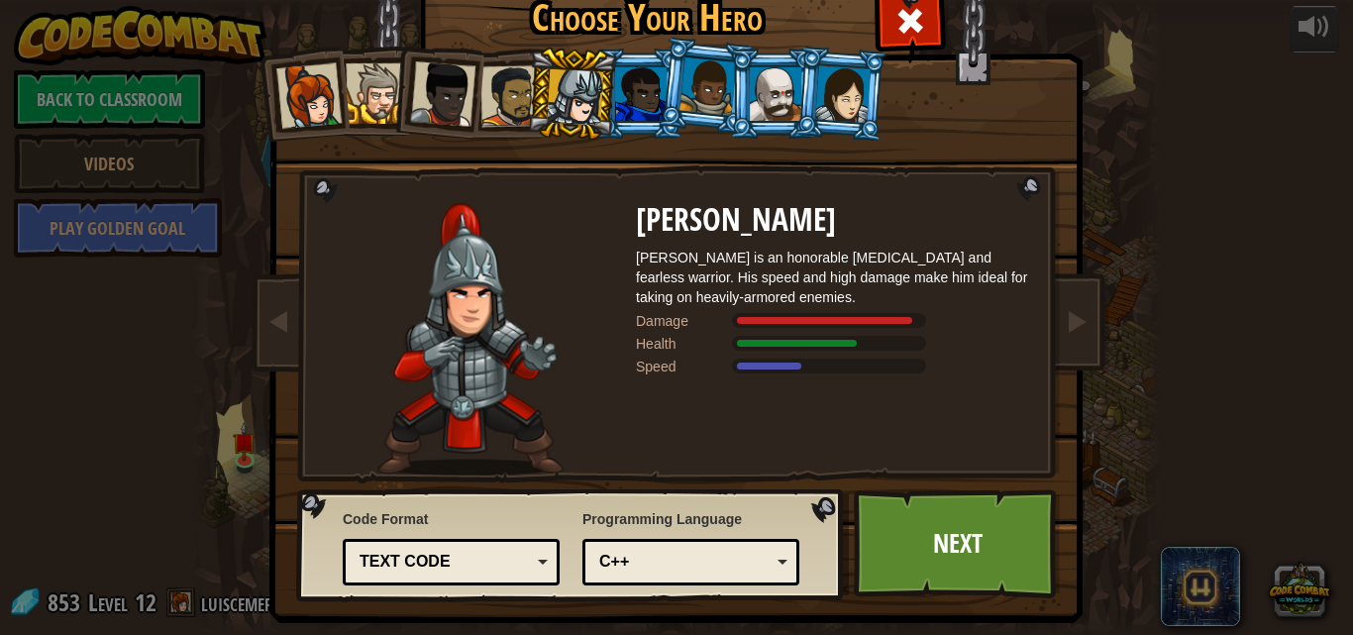
click at [796, 98] on li at bounding box center [840, 94] width 95 height 96
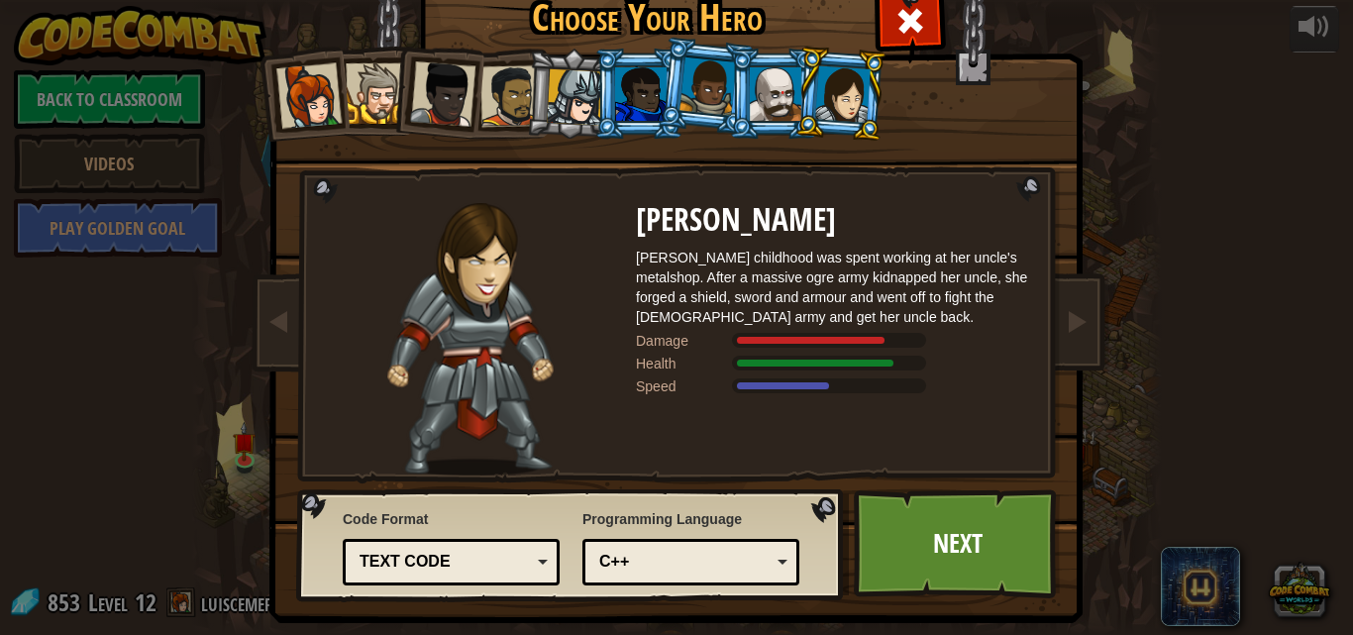
click at [773, 94] on div at bounding box center [775, 93] width 51 height 53
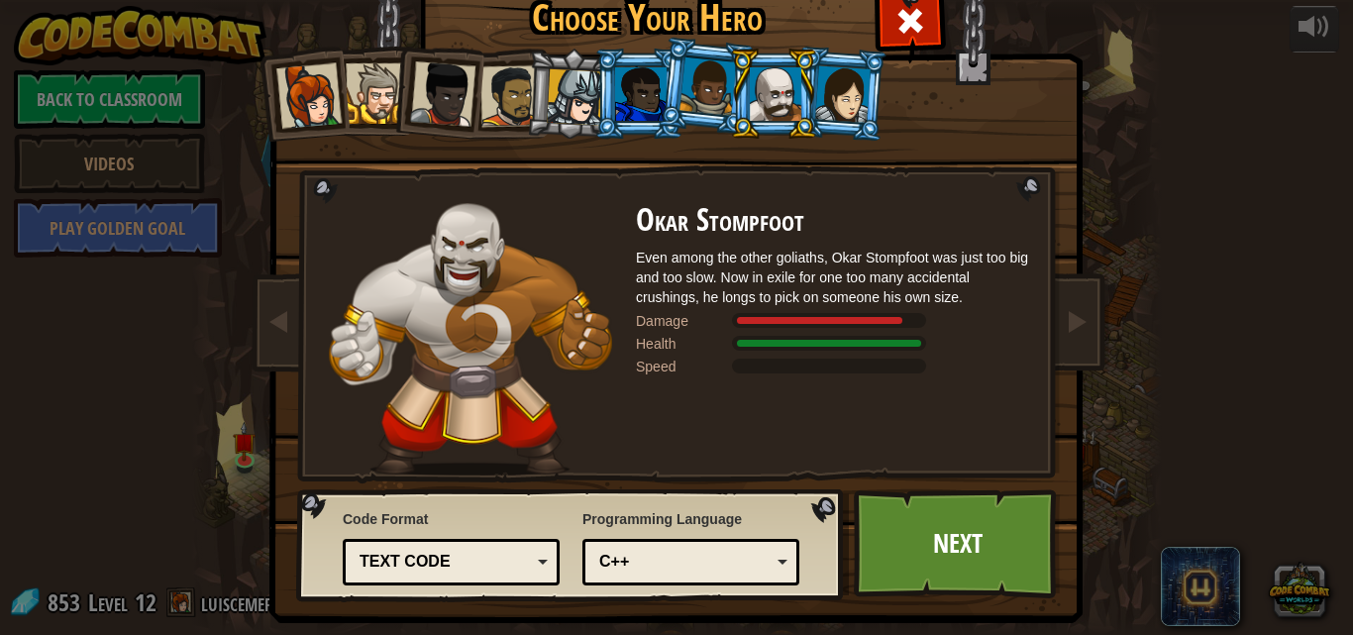
drag, startPoint x: 777, startPoint y: 110, endPoint x: 786, endPoint y: 138, distance: 29.1
drag, startPoint x: 786, startPoint y: 138, endPoint x: 759, endPoint y: 209, distance: 76.5
click at [759, 209] on h2 "Okar Stompfoot" at bounding box center [834, 220] width 396 height 35
drag, startPoint x: 840, startPoint y: 129, endPoint x: 1133, endPoint y: 180, distance: 297.6
click at [1133, 181] on div "Choose Your Hero 853 Captain [PERSON_NAME] is a no-nonsense leader who isn't af…" at bounding box center [676, 317] width 1353 height 635
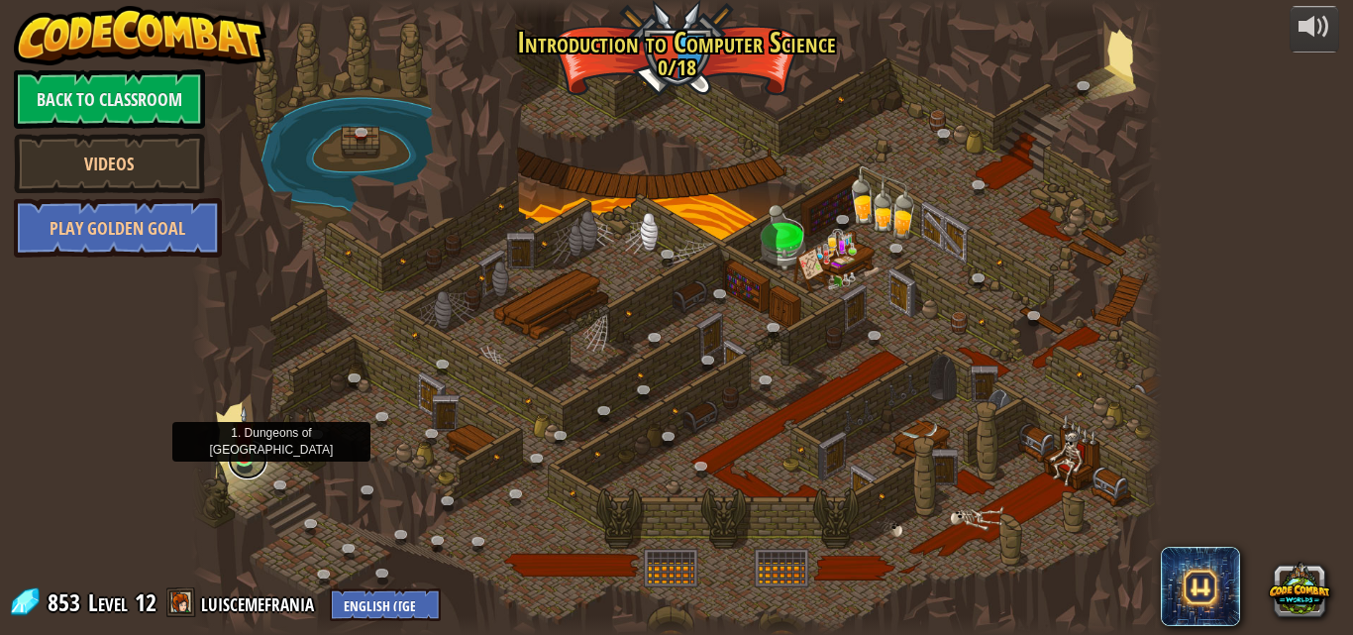
click at [257, 458] on link at bounding box center [248, 460] width 40 height 40
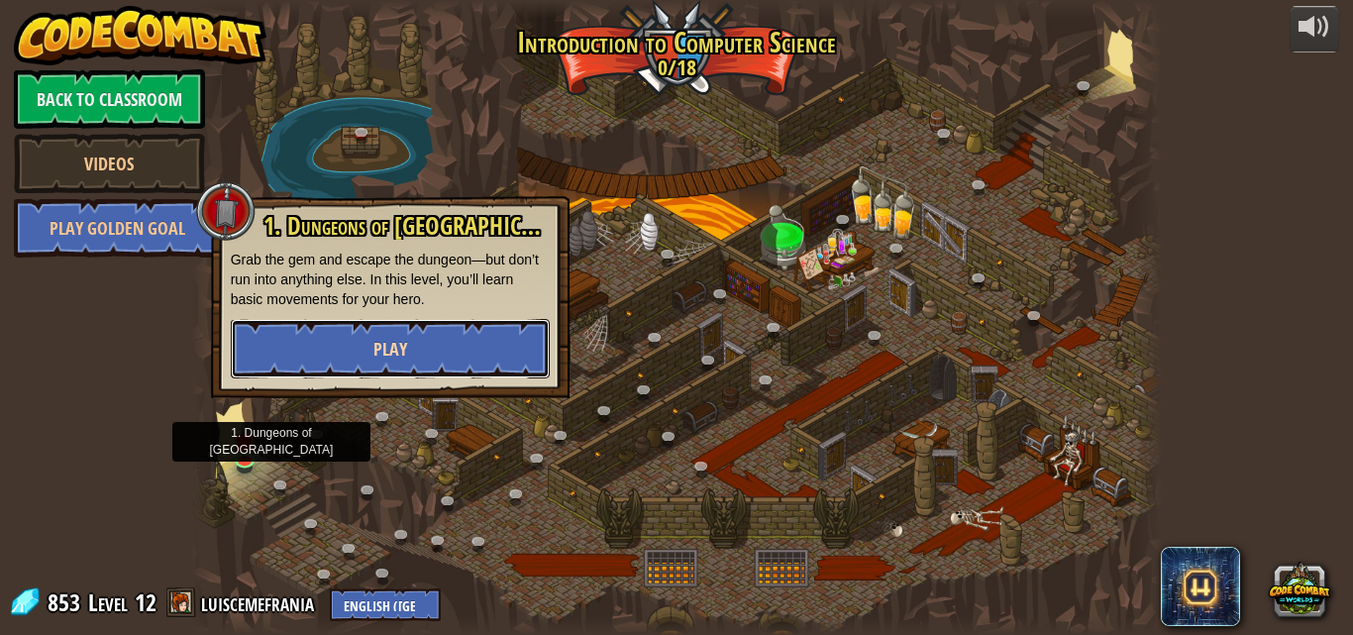
click at [377, 364] on button "Play" at bounding box center [390, 348] width 319 height 59
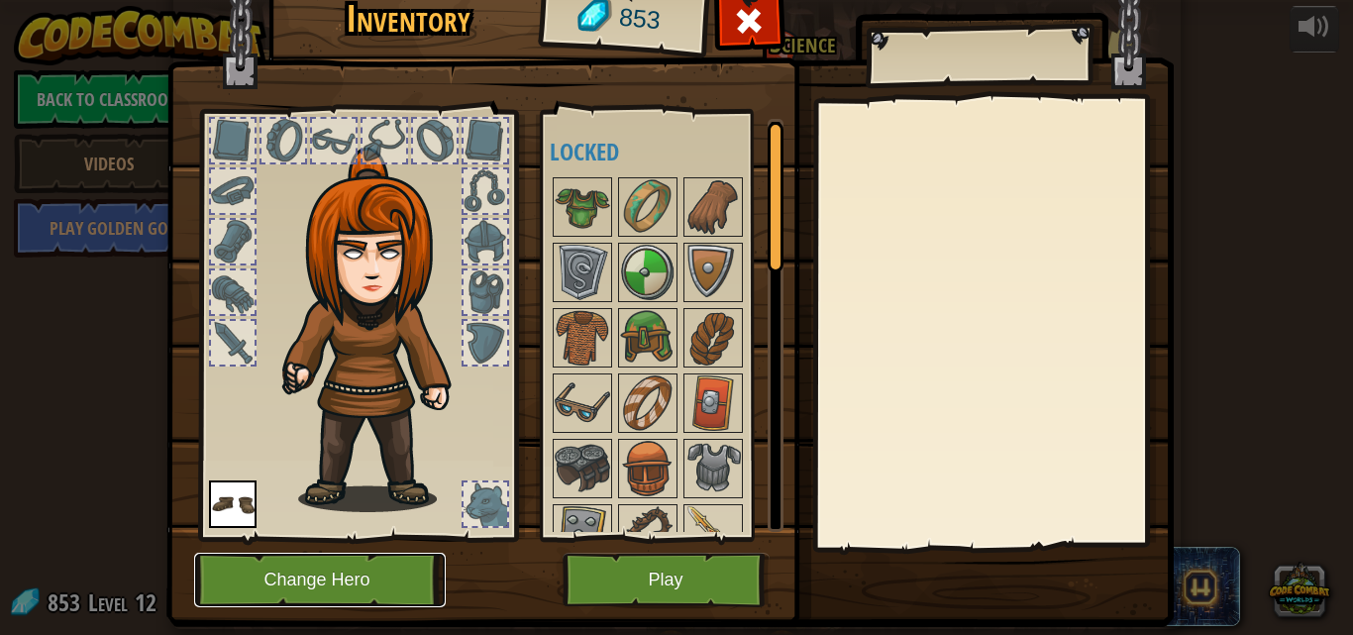
click at [336, 583] on button "Change Hero" at bounding box center [320, 580] width 252 height 54
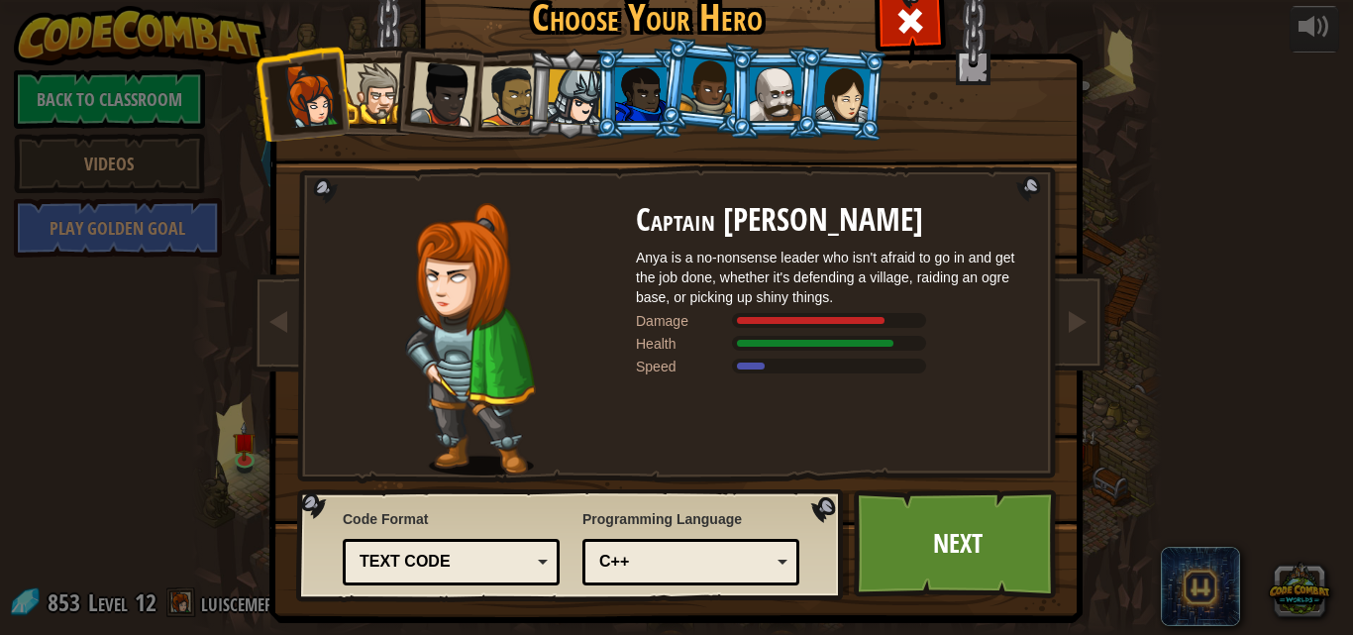
click at [793, 98] on li at bounding box center [840, 94] width 95 height 96
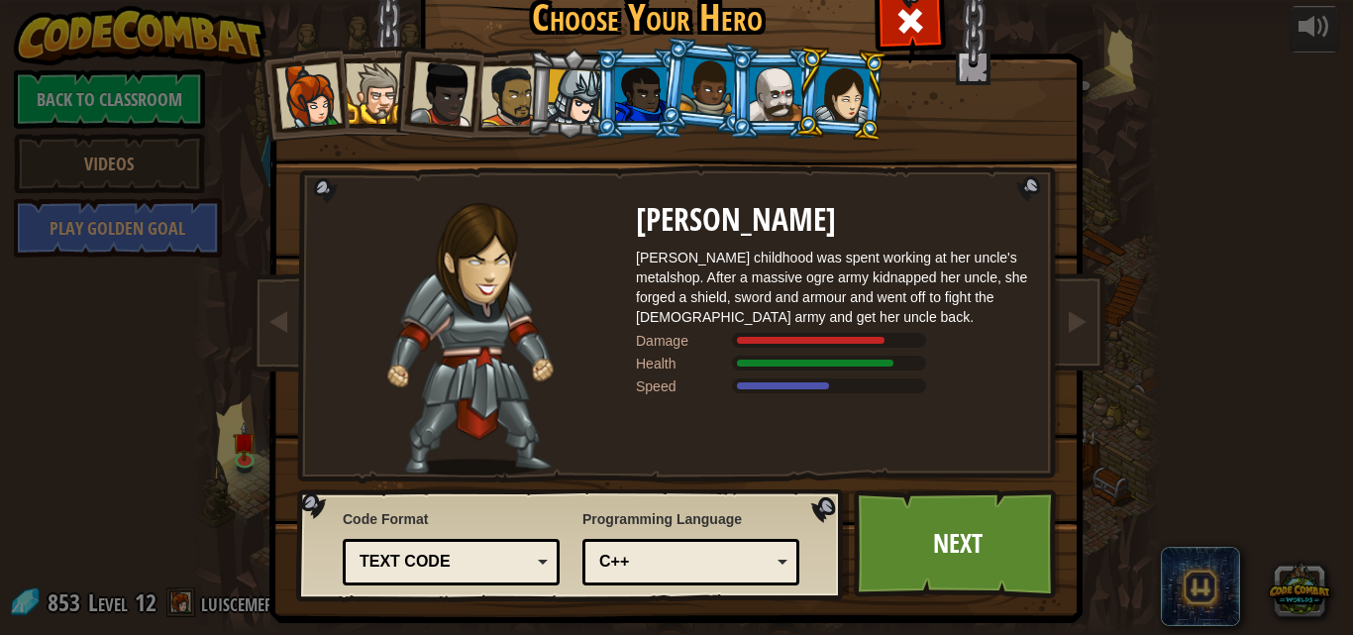
click at [787, 102] on div at bounding box center [775, 93] width 51 height 53
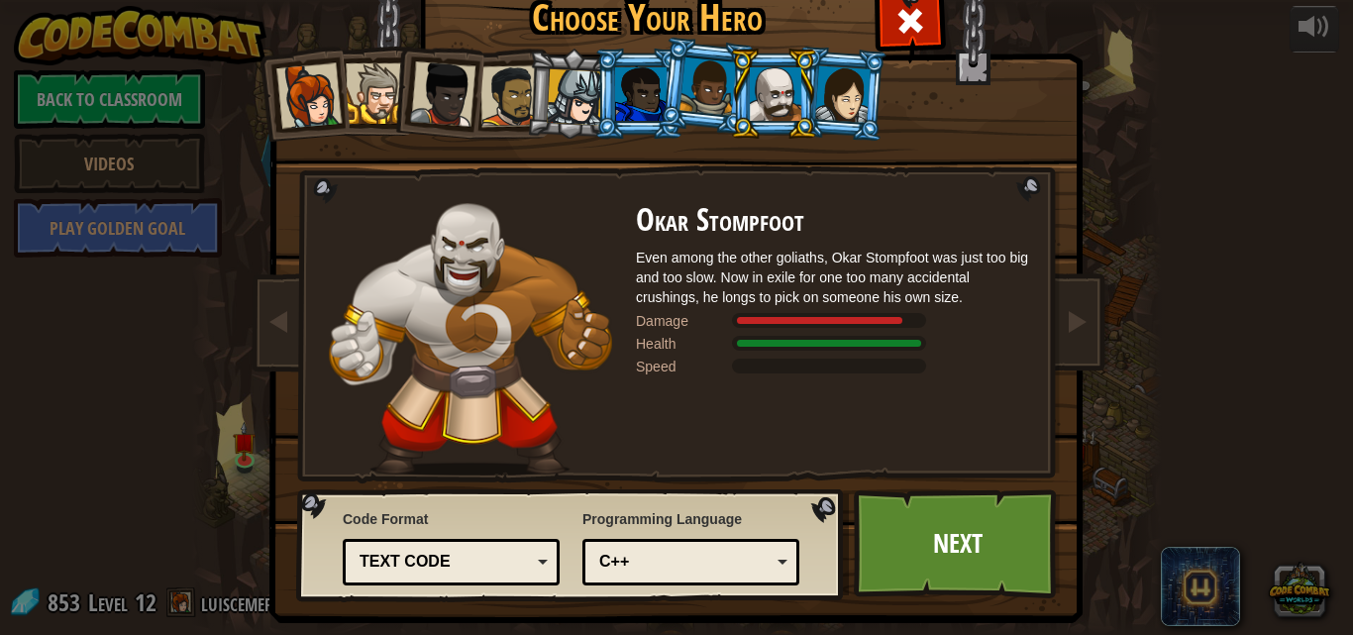
click at [829, 116] on div at bounding box center [842, 93] width 55 height 56
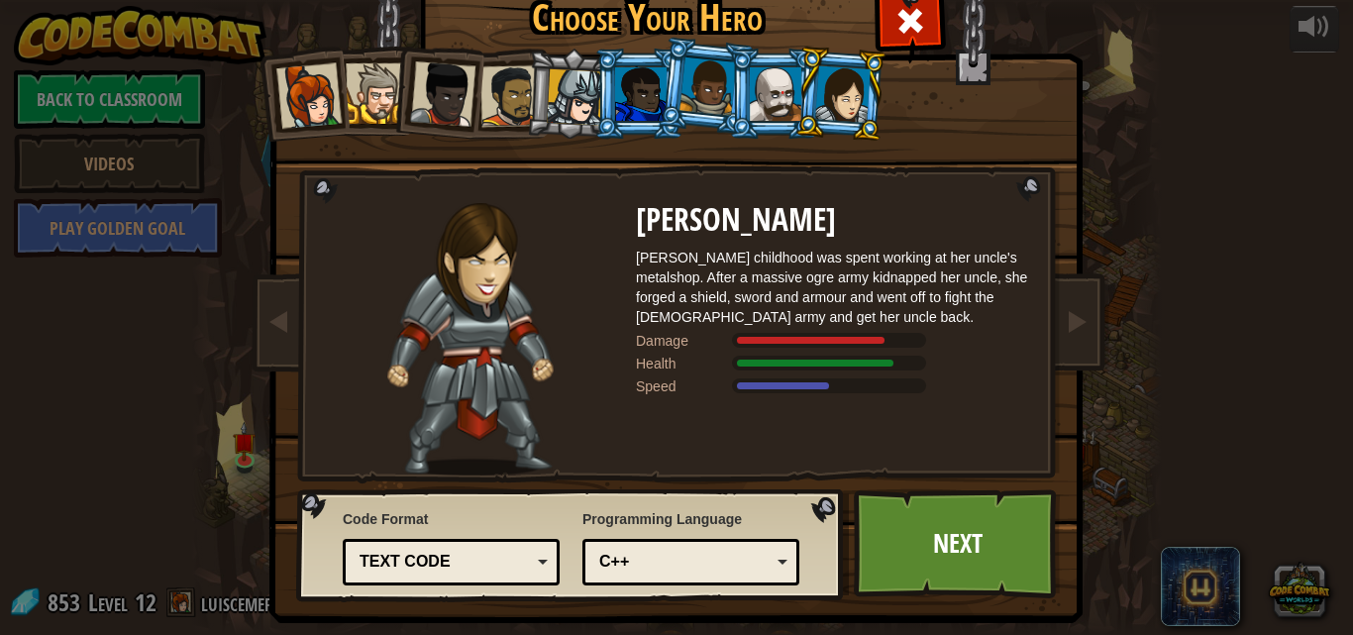
click at [569, 103] on div at bounding box center [575, 97] width 56 height 56
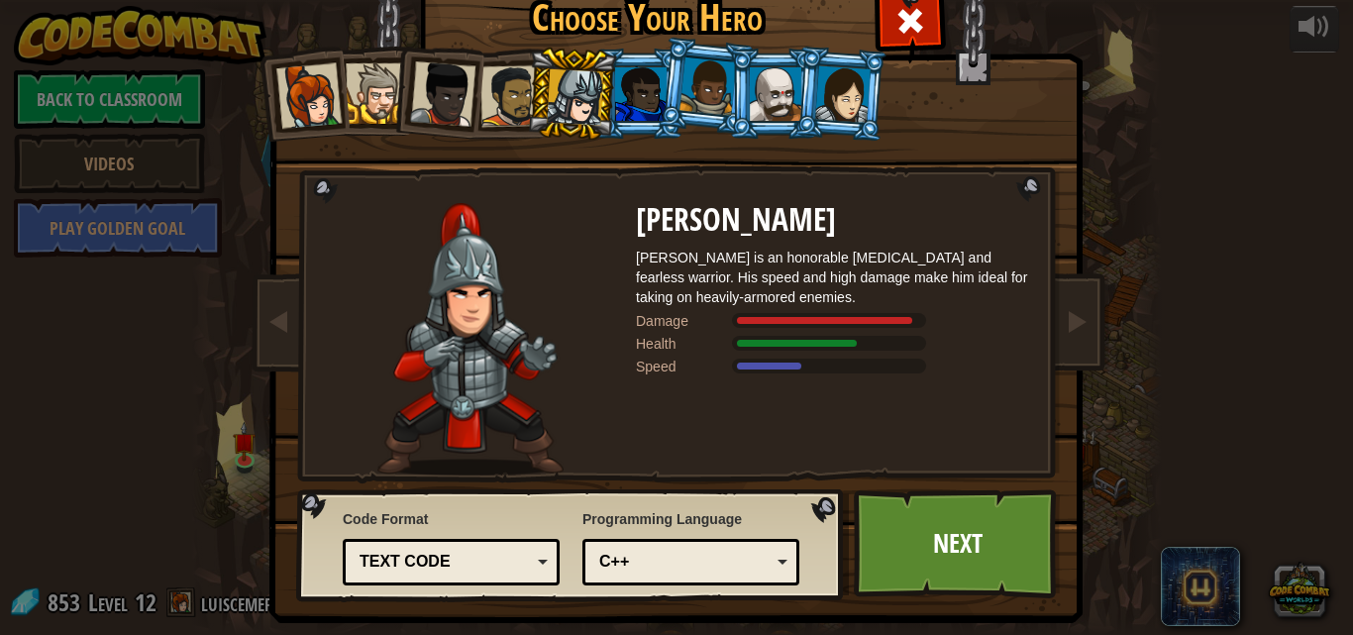
click at [841, 106] on div at bounding box center [842, 93] width 55 height 56
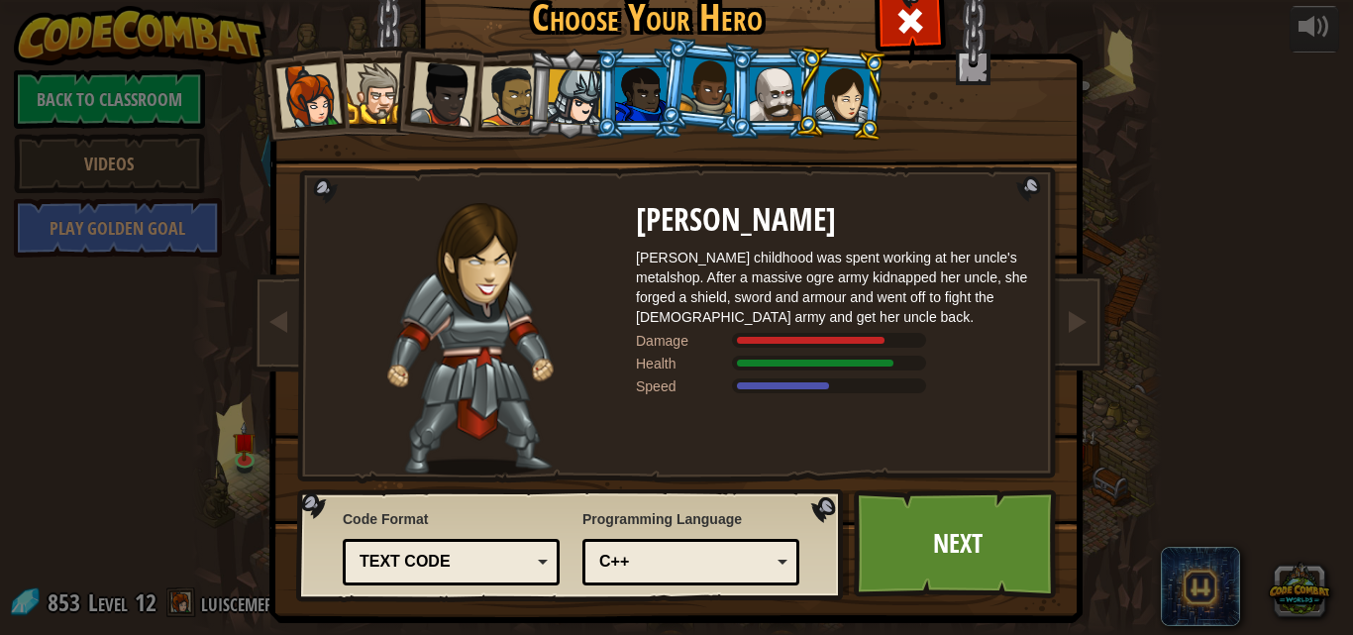
click at [638, 91] on div at bounding box center [640, 93] width 51 height 53
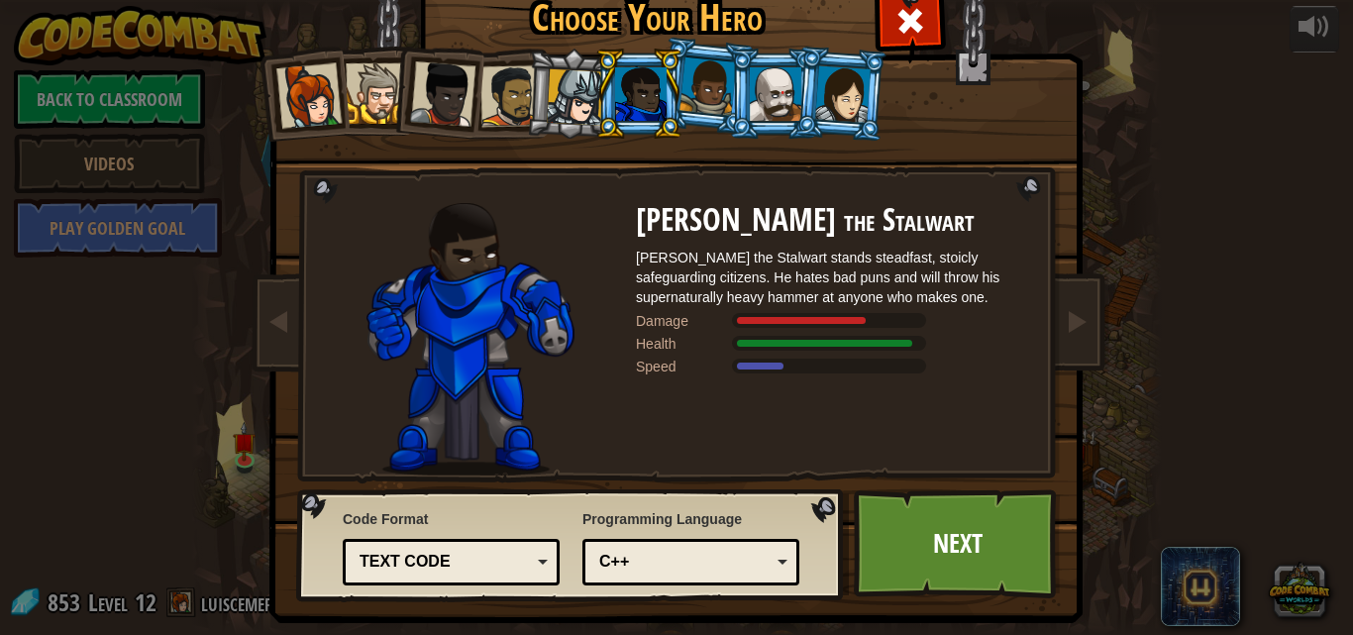
drag, startPoint x: 554, startPoint y: 40, endPoint x: 555, endPoint y: 75, distance: 35.7
click at [558, 97] on div at bounding box center [575, 97] width 56 height 56
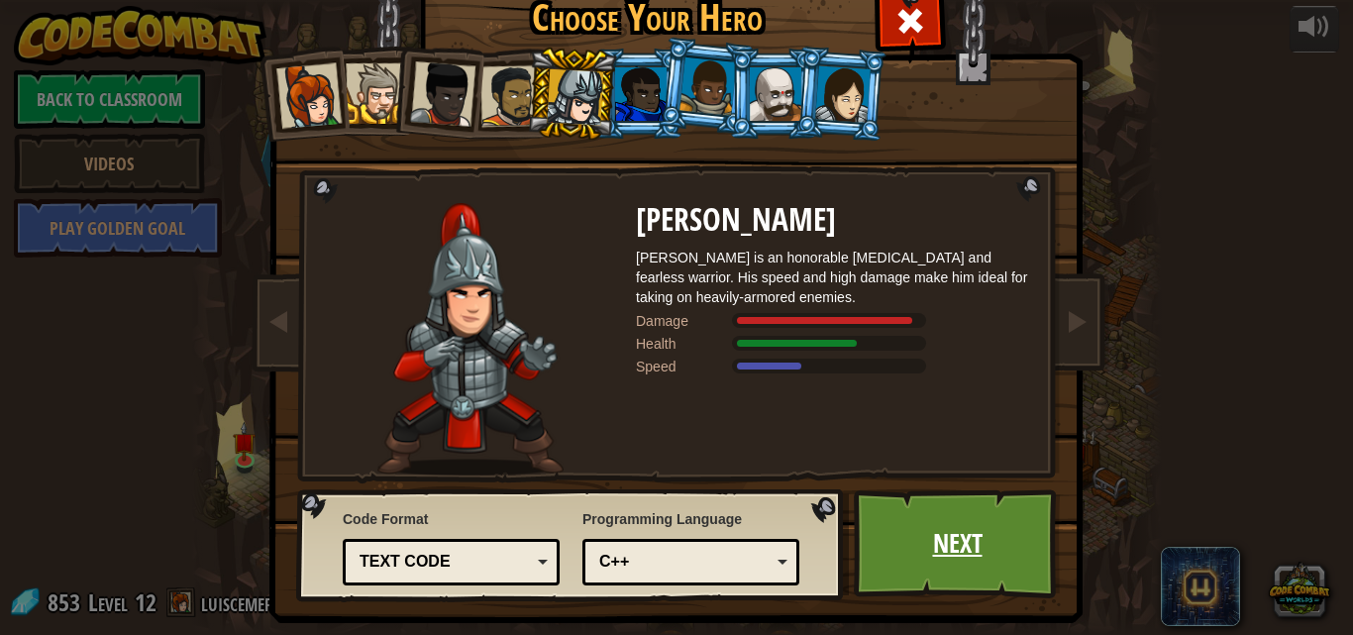
click at [915, 528] on link "Next" at bounding box center [957, 543] width 207 height 109
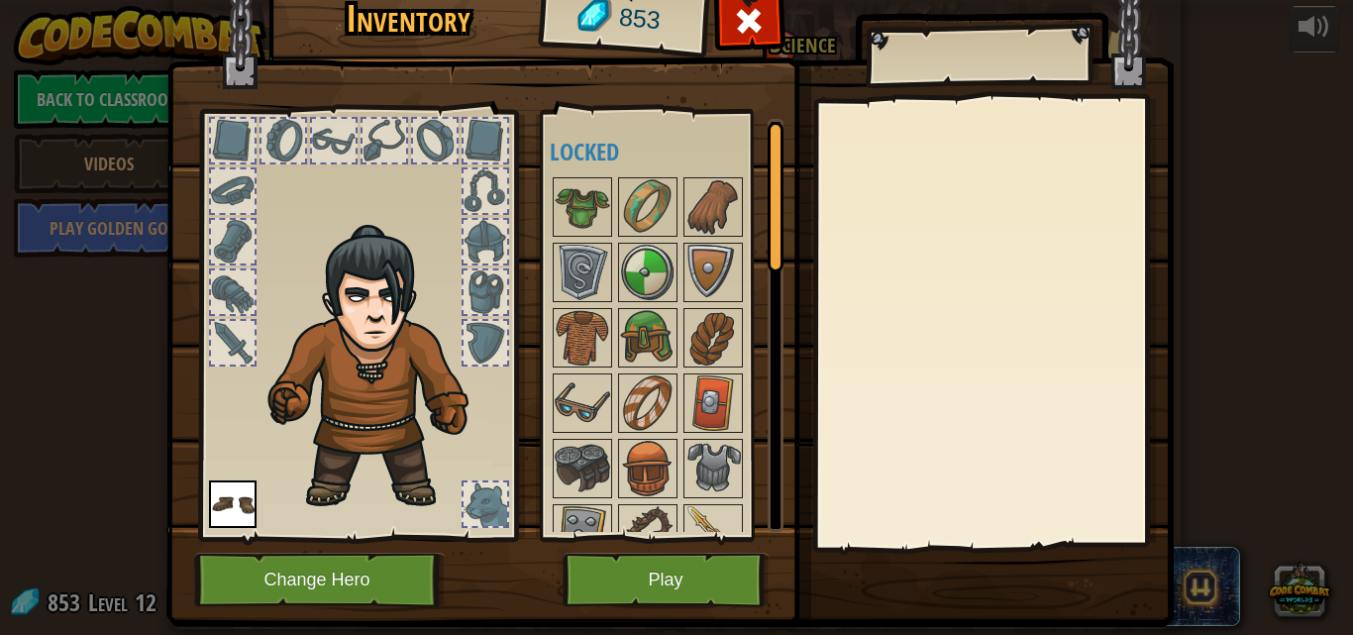
drag, startPoint x: 229, startPoint y: 477, endPoint x: 221, endPoint y: 505, distance: 28.8
click at [221, 505] on div at bounding box center [357, 320] width 327 height 446
click at [211, 498] on img at bounding box center [233, 504] width 48 height 48
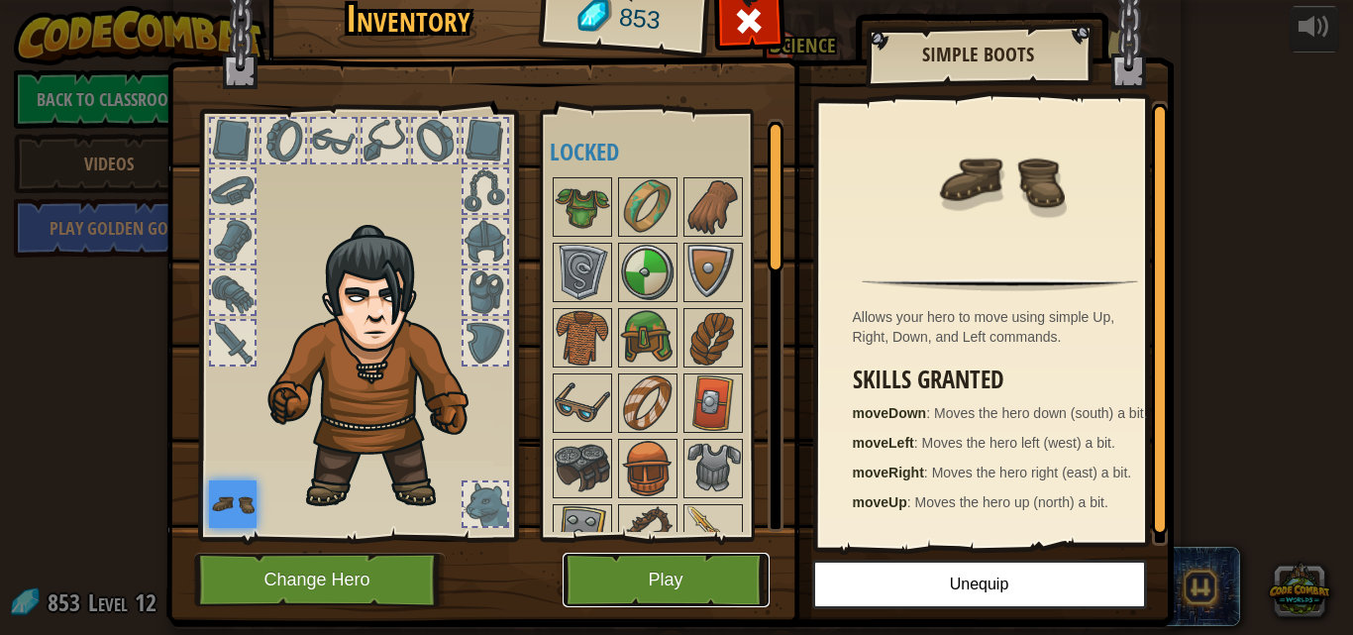
click at [650, 570] on button "Play" at bounding box center [665, 580] width 207 height 54
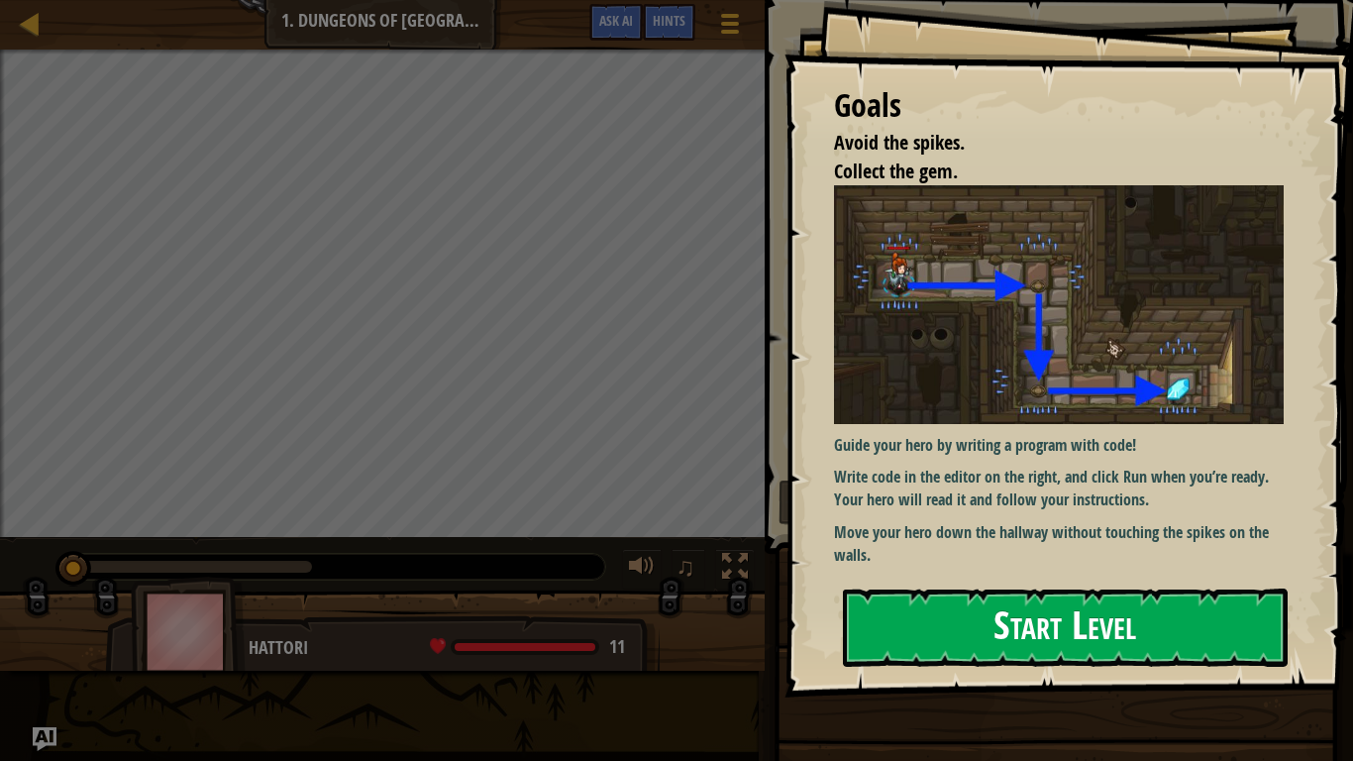
click at [1058, 603] on button "Start Level" at bounding box center [1065, 627] width 445 height 78
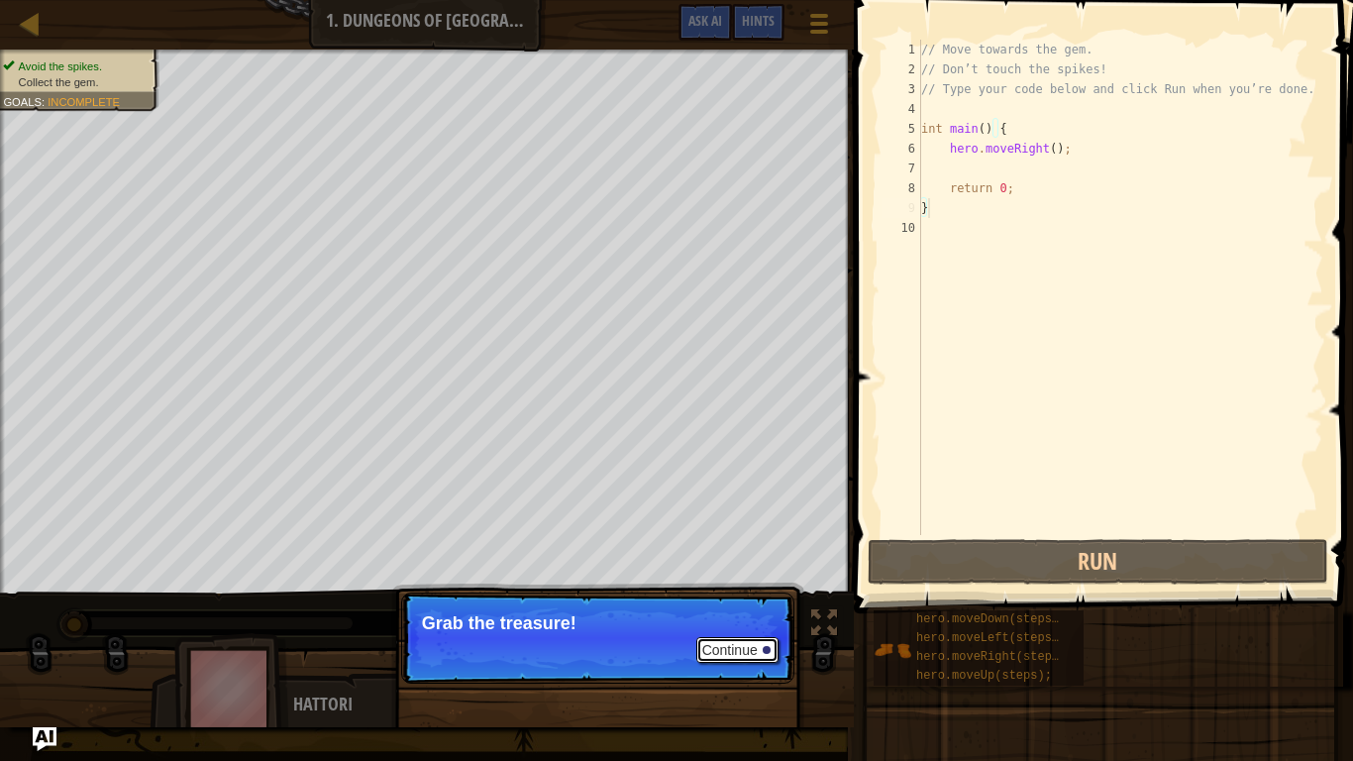
click at [766, 634] on button "Continue" at bounding box center [737, 650] width 82 height 26
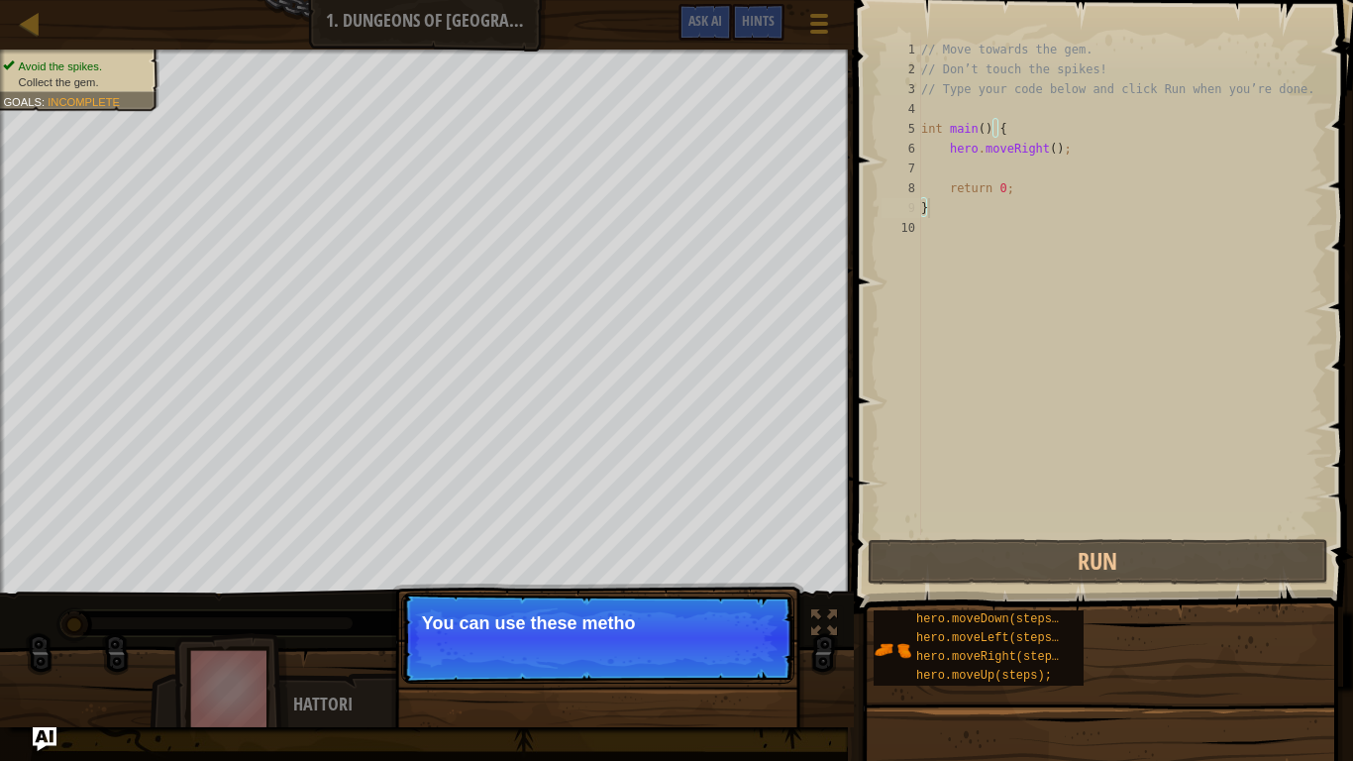
click at [863, 520] on div "Map Introduction to Computer Science 1. Dungeons of Kithgard Game Menu Done Hin…" at bounding box center [676, 380] width 1353 height 761
click at [735, 631] on p "You can use these methods." at bounding box center [598, 623] width 352 height 20
click at [735, 634] on p "Continue You can use these methods." at bounding box center [597, 637] width 393 height 91
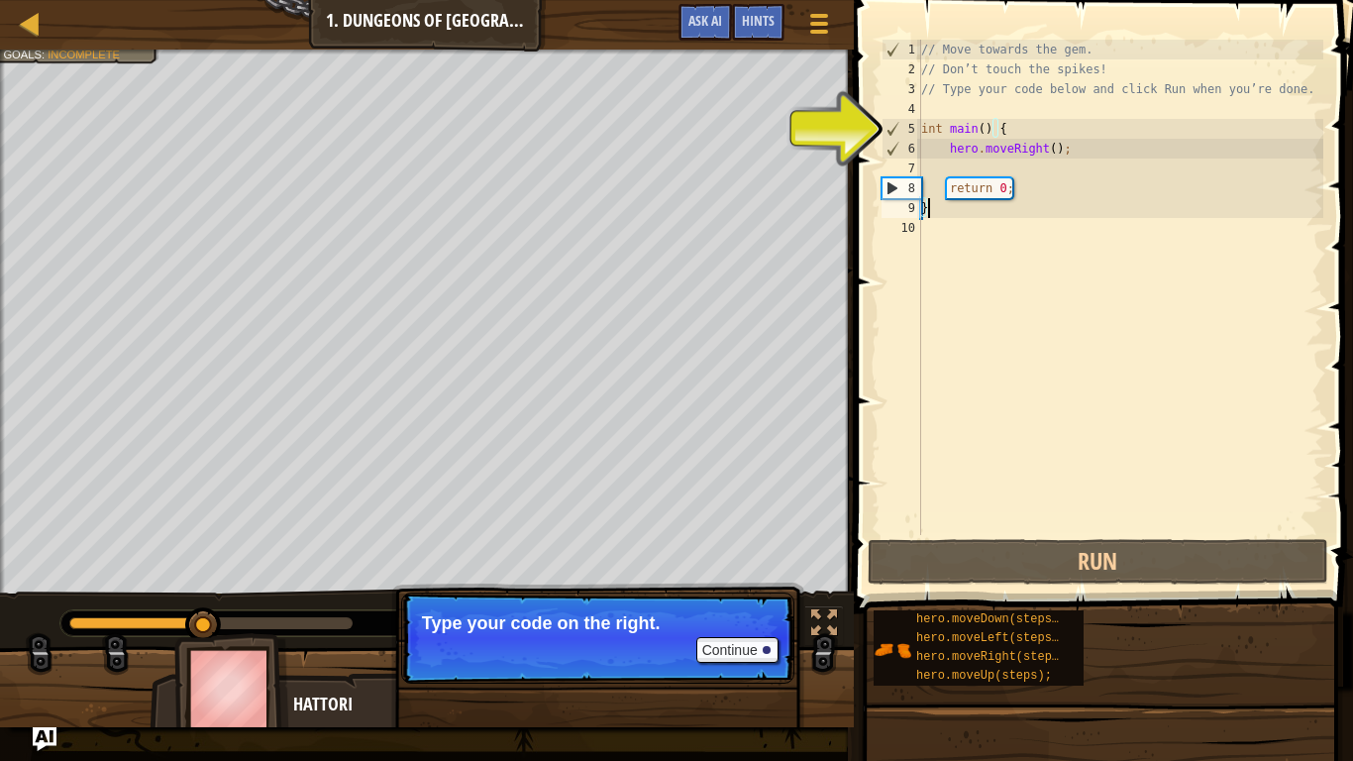
click at [1062, 149] on div "// Move towards the gem. // Don’t touch the spikes! // Type your code below and…" at bounding box center [1120, 307] width 406 height 535
type textarea "hero.moveRight();"
click at [1063, 174] on div "// Move towards the gem. // Don’t touch the spikes! // Type your code below and…" at bounding box center [1120, 307] width 406 height 535
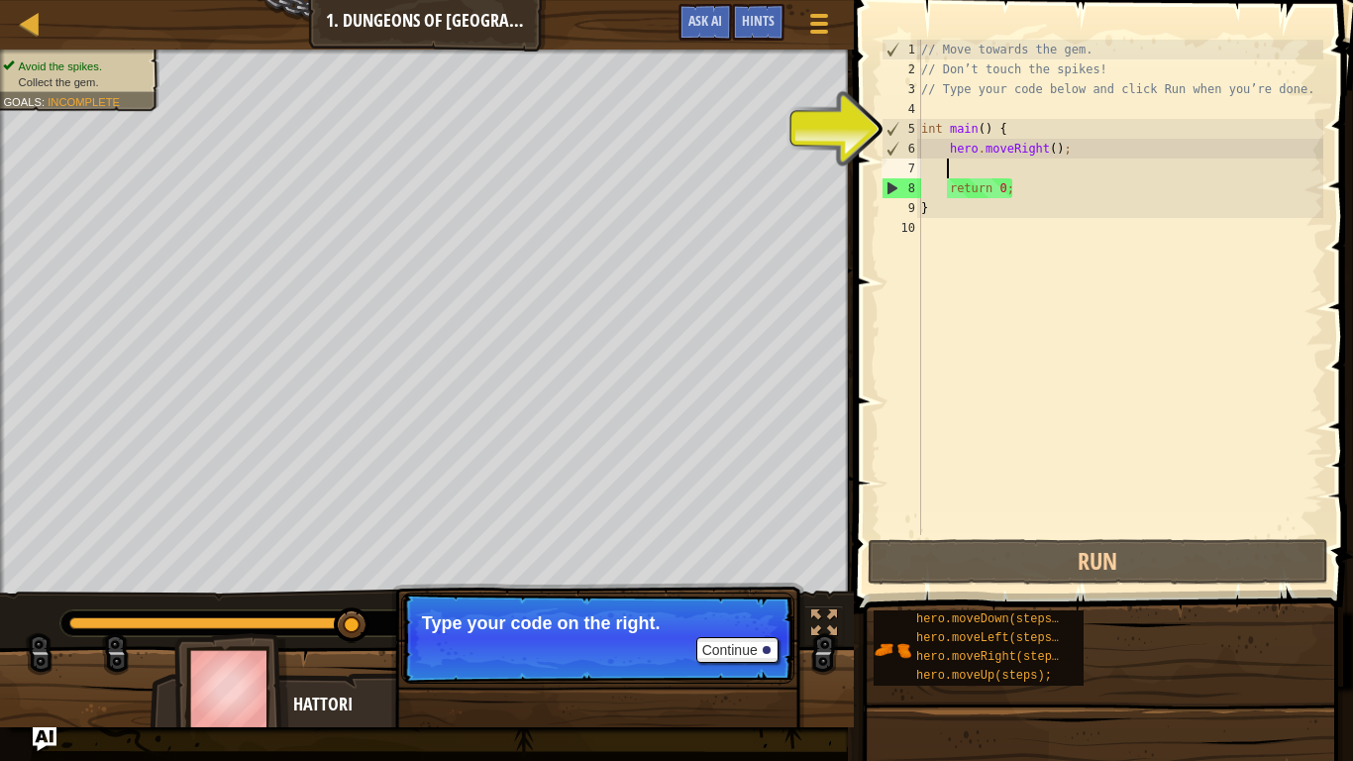
type textarea "h"
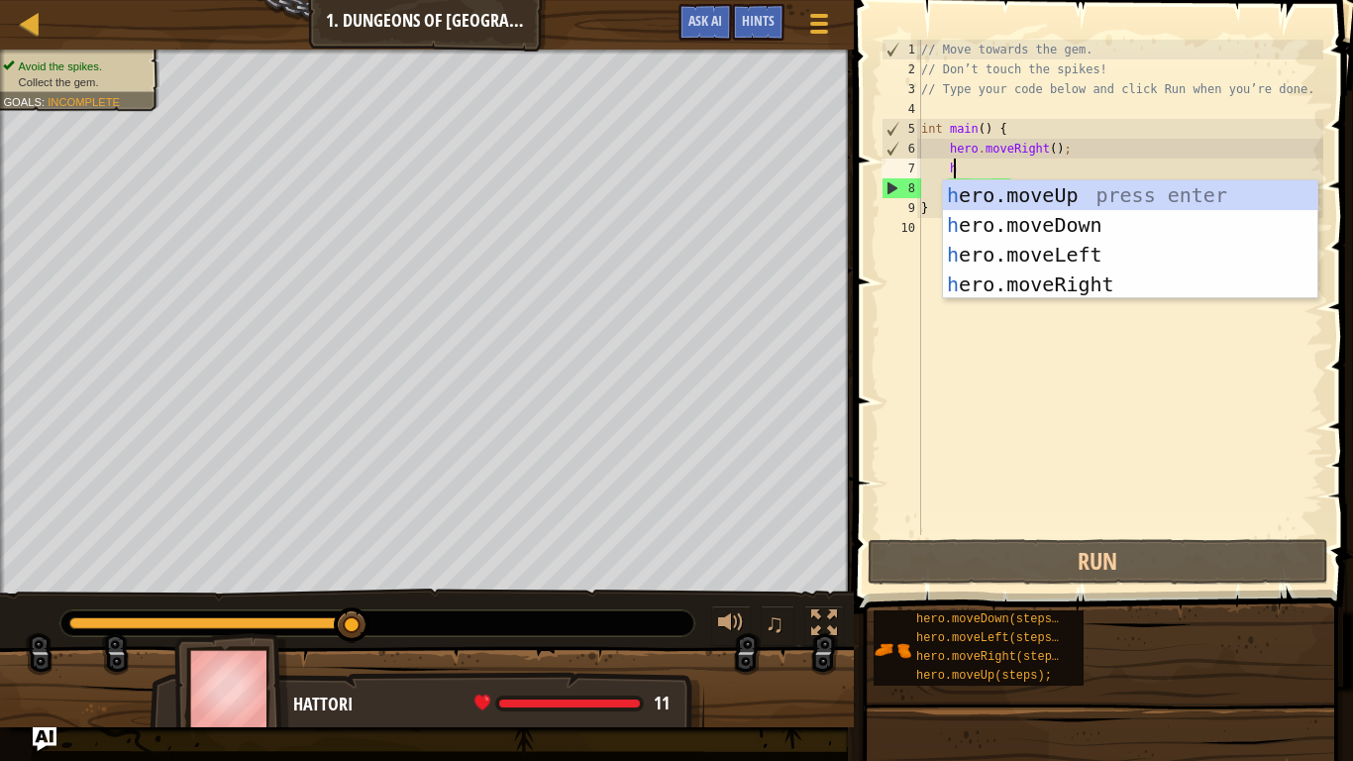
scroll to position [9, 1]
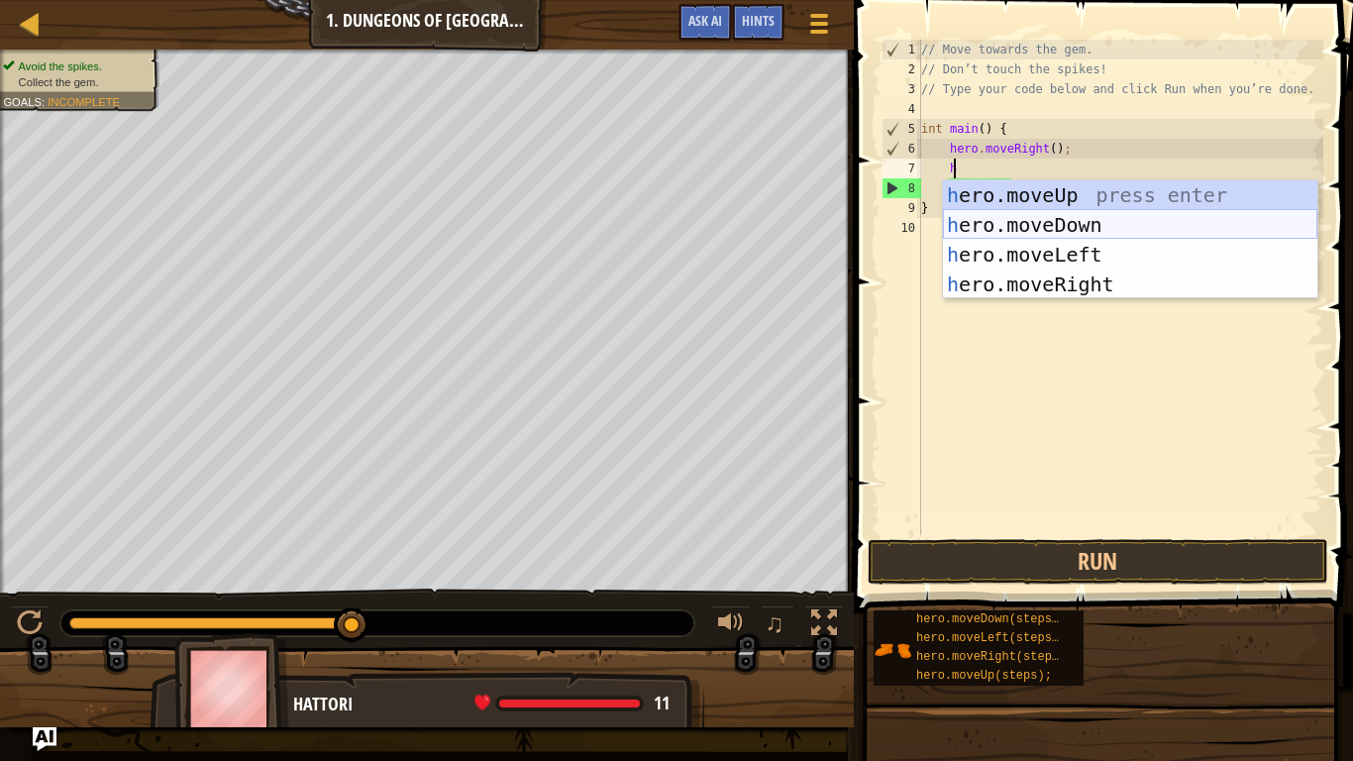
click at [1059, 230] on div "h ero.moveUp press enter h ero.moveDown press enter h ero.moveLeft press enter …" at bounding box center [1130, 269] width 374 height 178
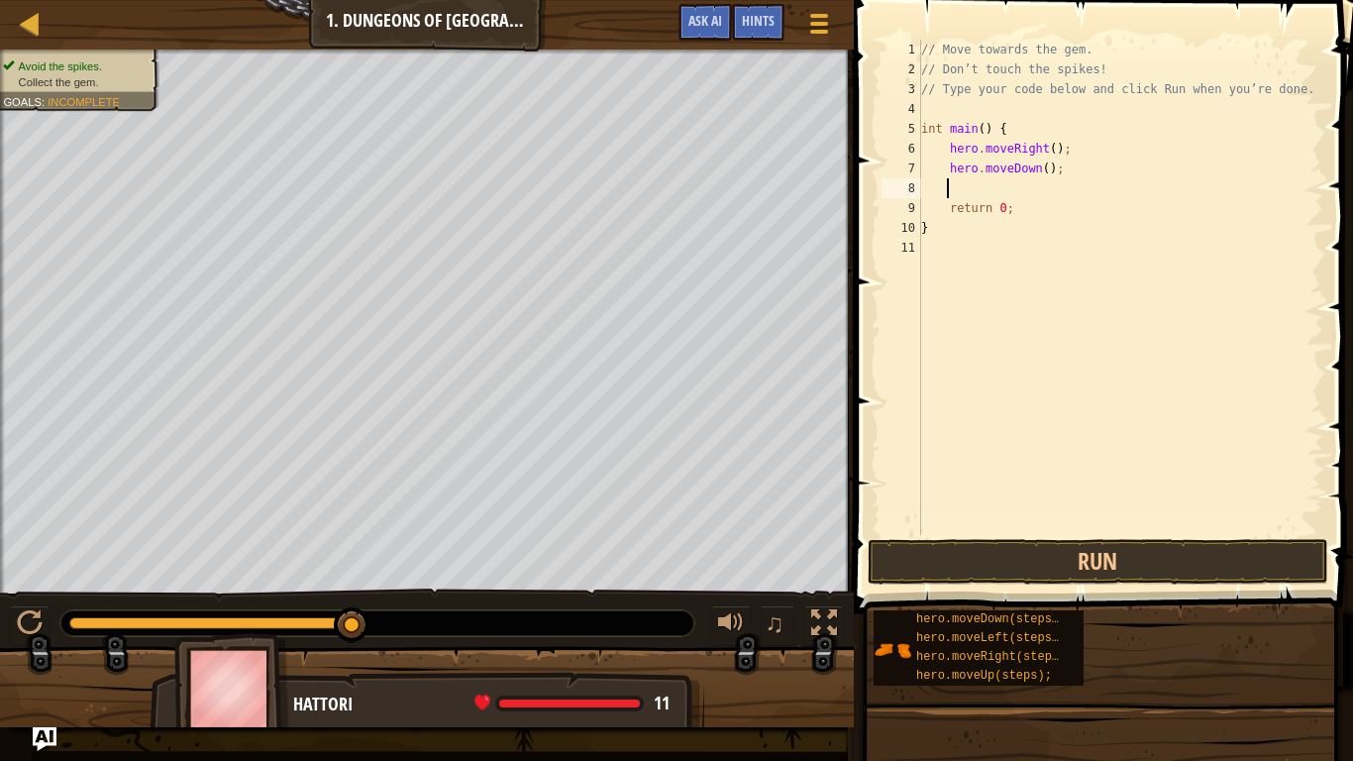
type textarea "h"
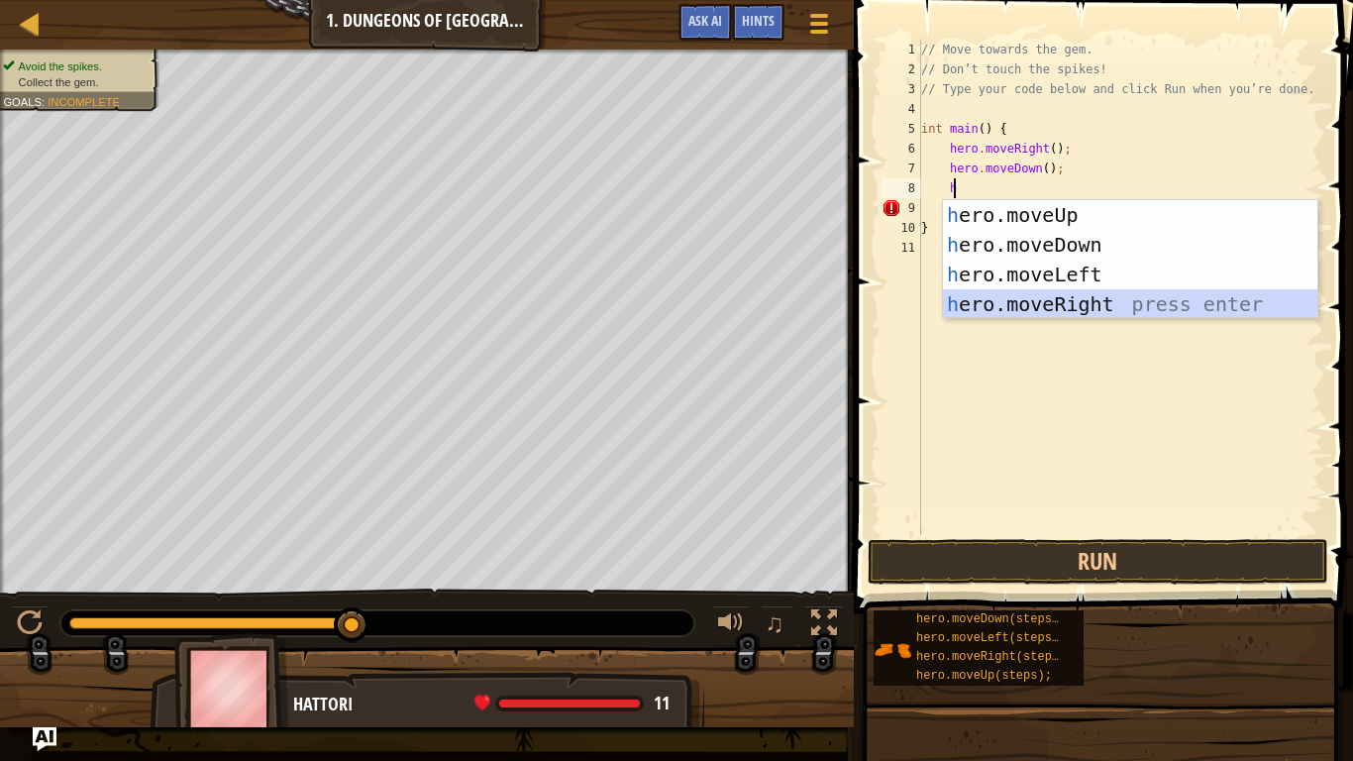
click at [1040, 311] on div "h ero.moveUp press enter h ero.moveDown press enter h ero.moveLeft press enter …" at bounding box center [1130, 289] width 374 height 178
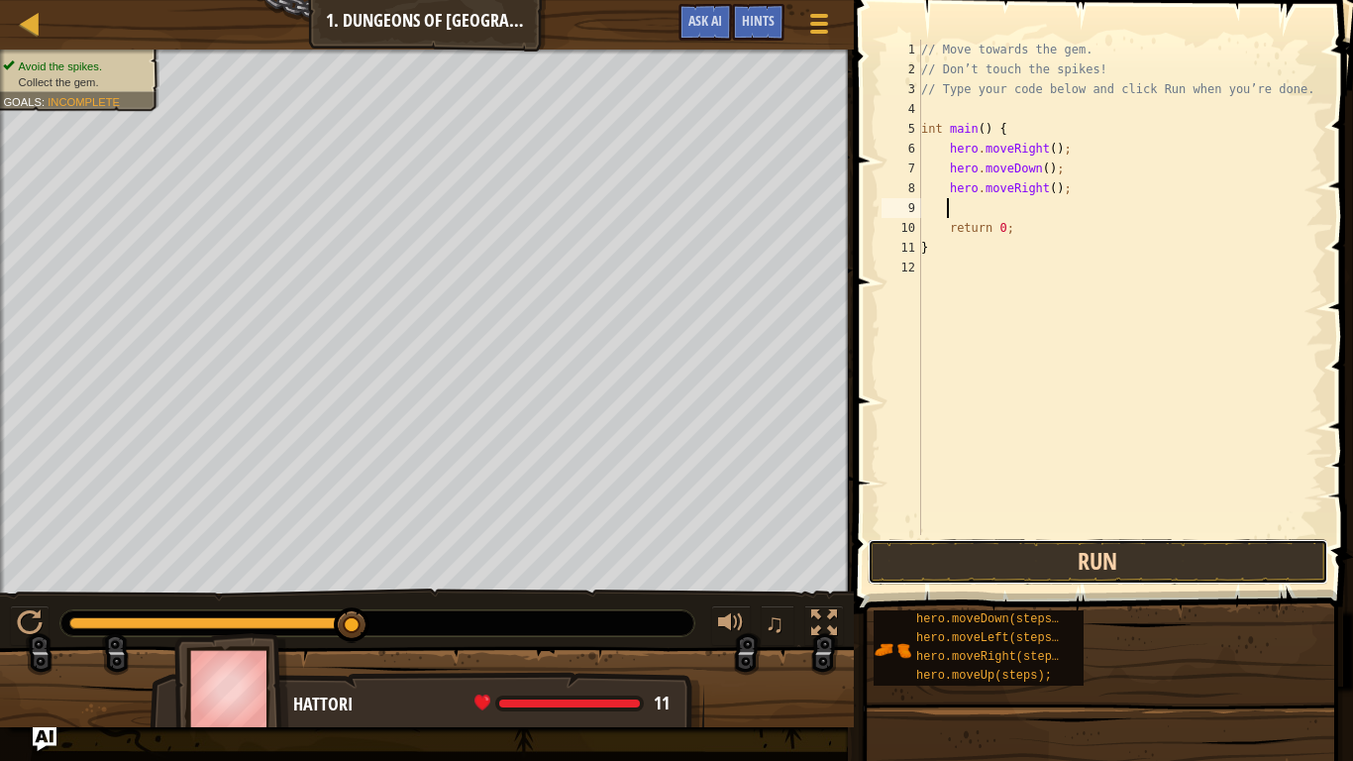
click at [1131, 553] on button "Run" at bounding box center [1098, 562] width 461 height 46
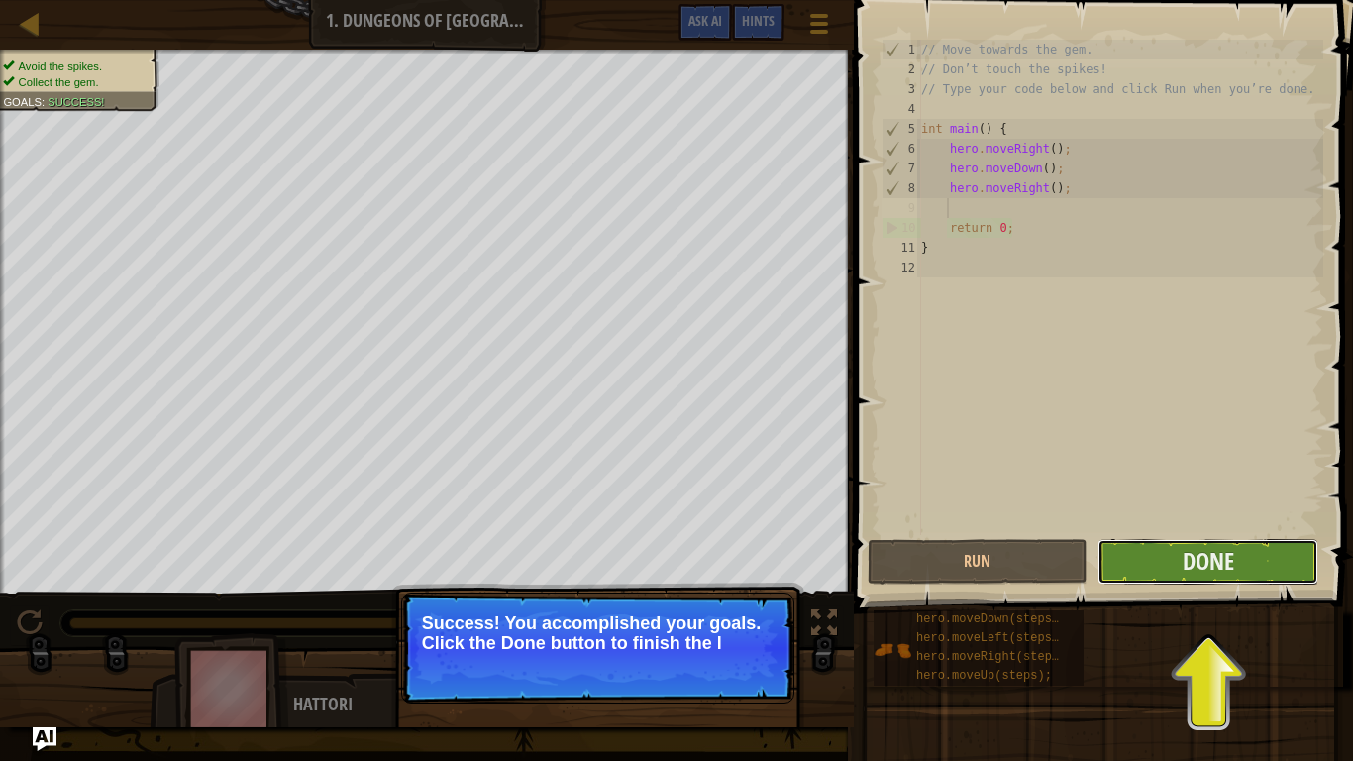
click at [1154, 550] on button "Done" at bounding box center [1207, 562] width 221 height 46
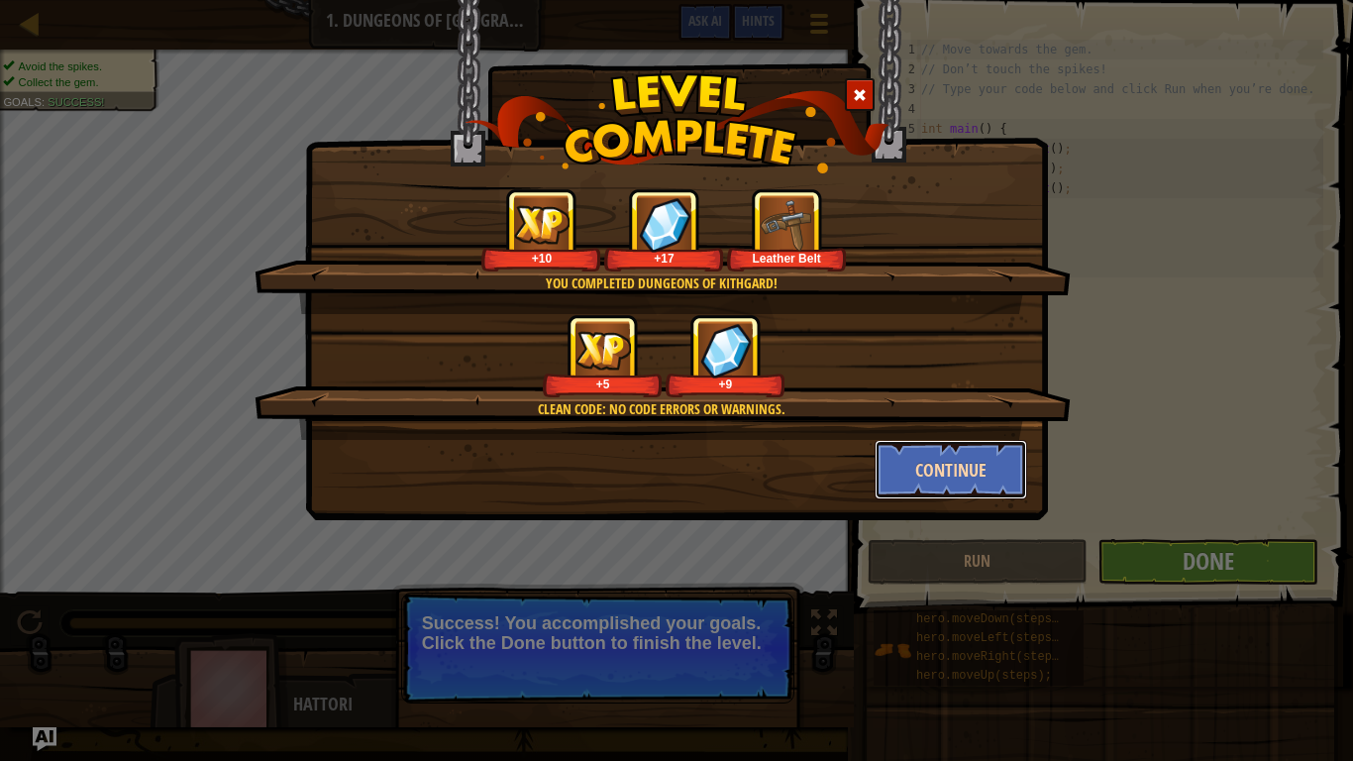
click at [941, 483] on button "Continue" at bounding box center [950, 469] width 153 height 59
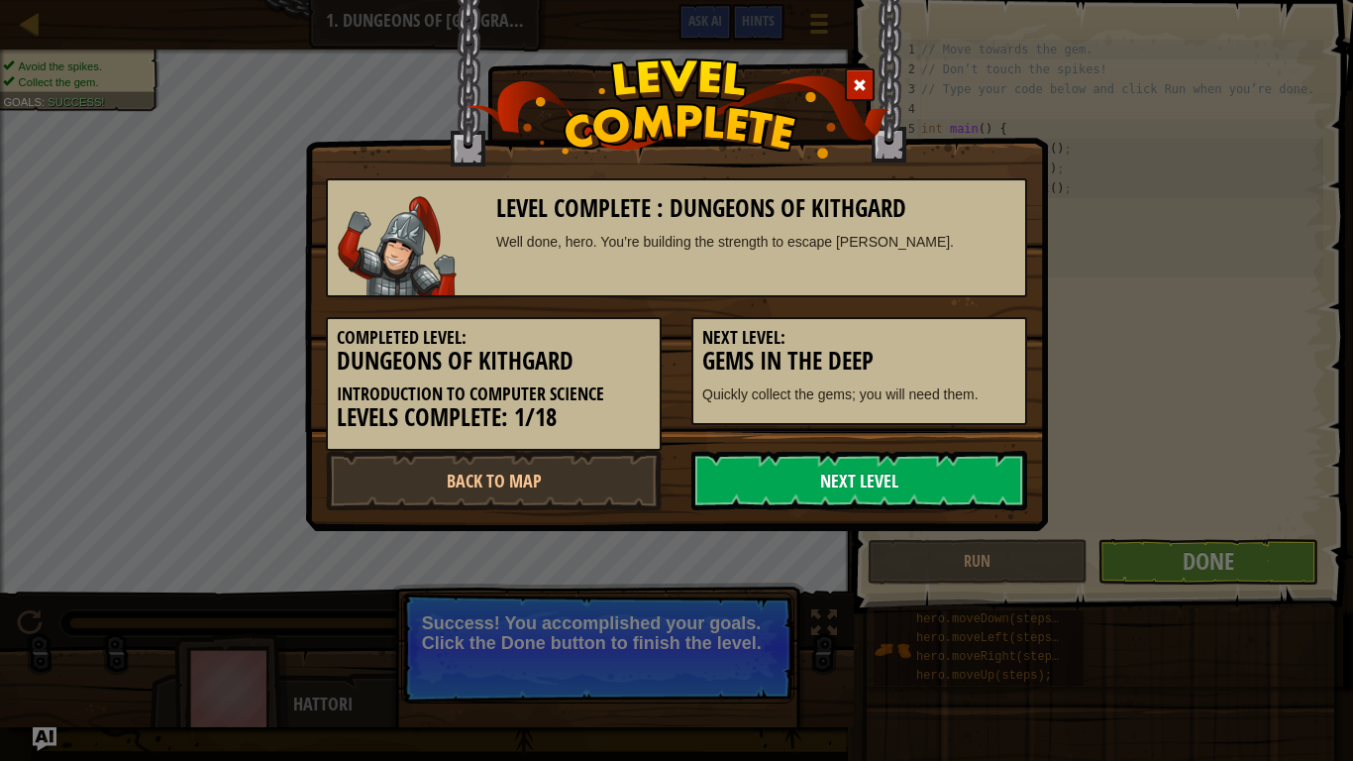
click at [791, 483] on link "Next Level" at bounding box center [859, 480] width 336 height 59
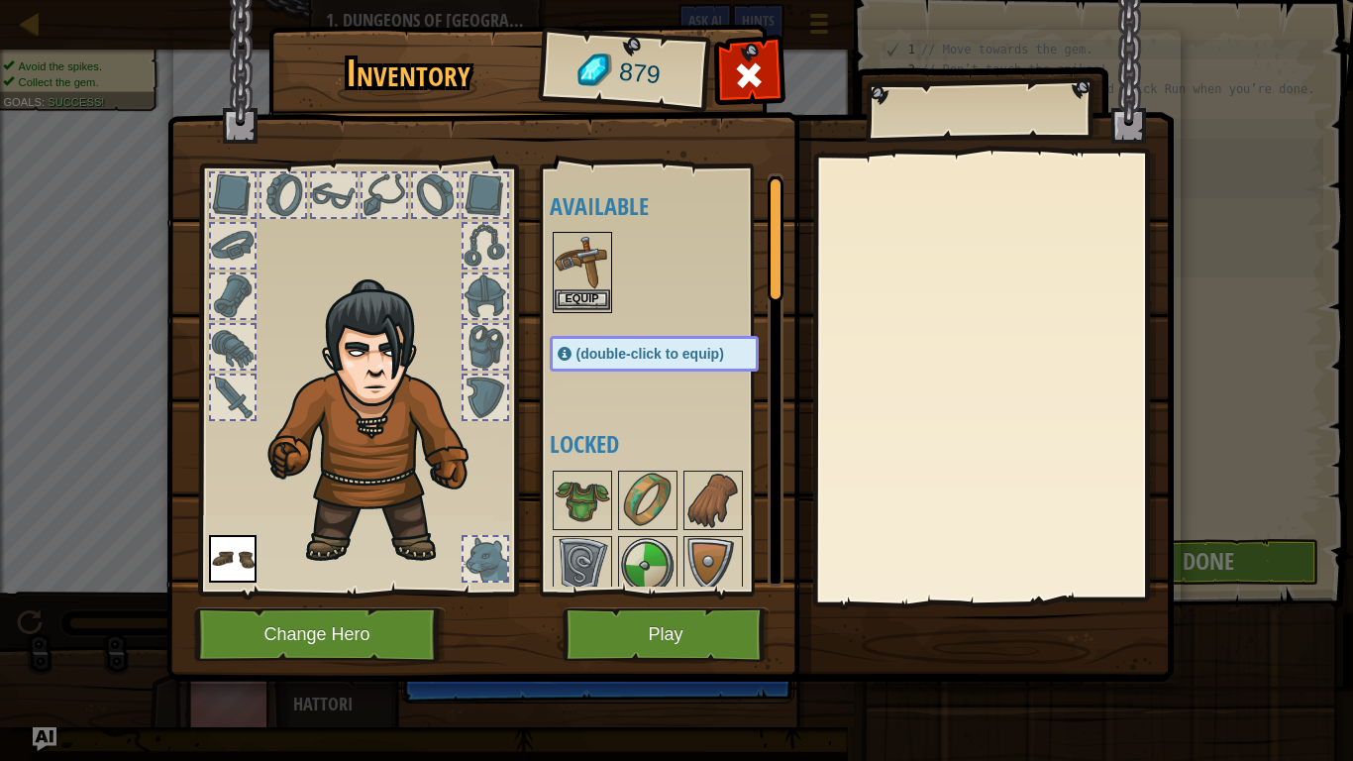
click at [585, 256] on img at bounding box center [582, 261] width 55 height 55
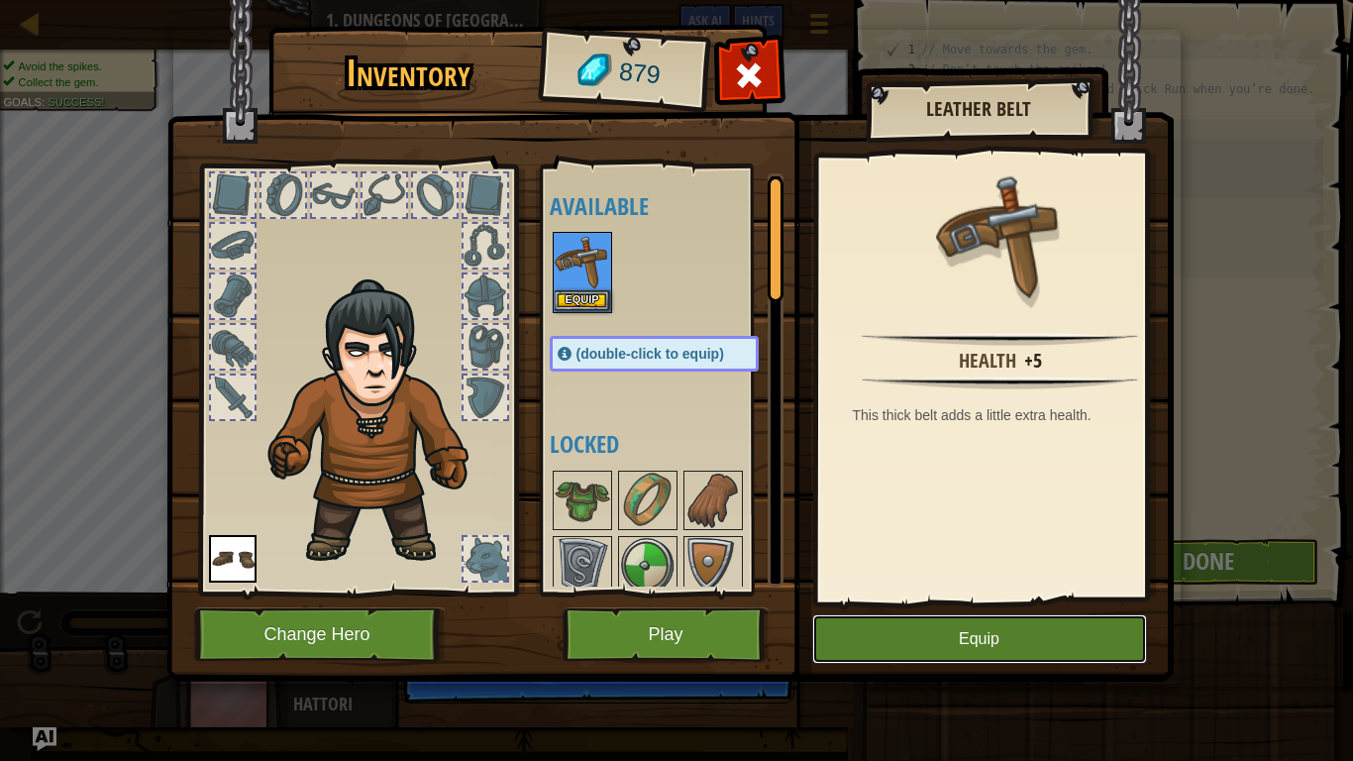
click at [949, 634] on button "Equip" at bounding box center [979, 639] width 335 height 50
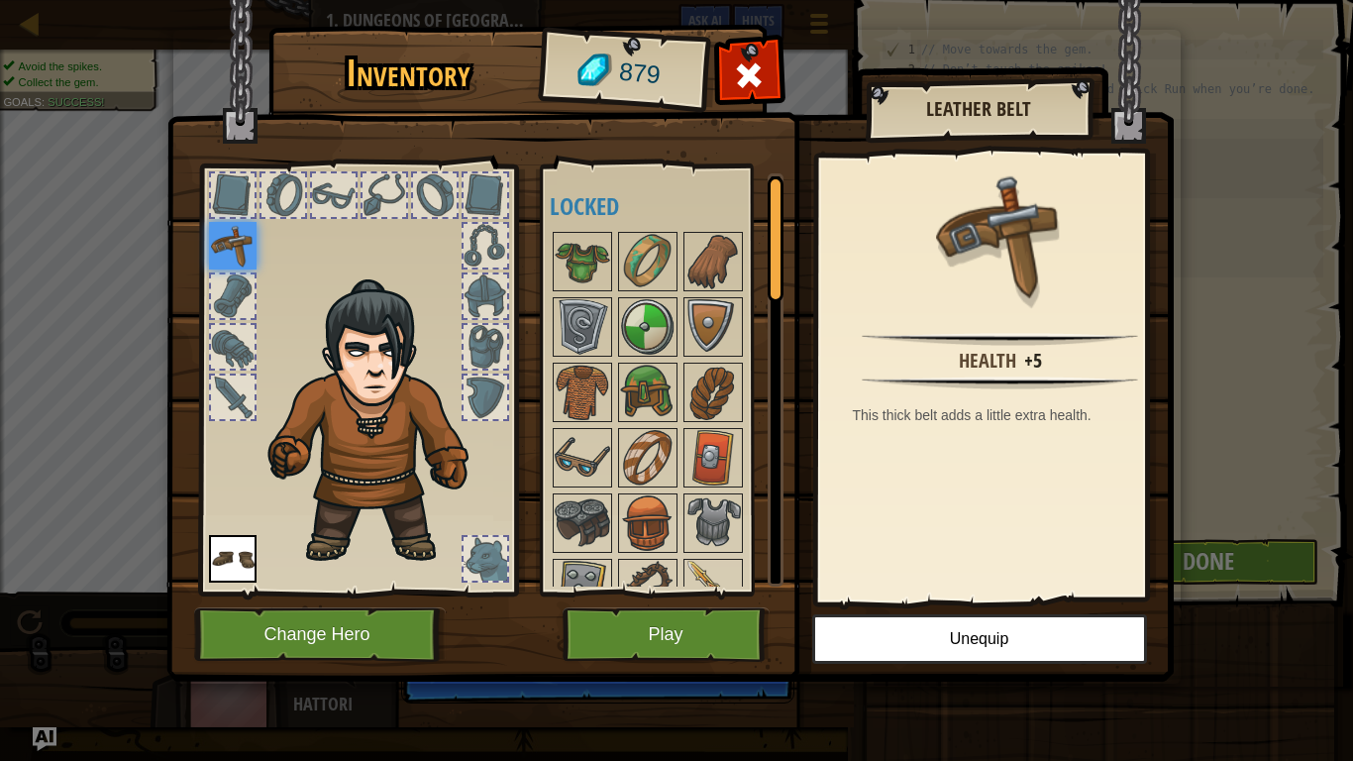
click at [1259, 482] on div "Inventory 879 Available Equip Equip (double-click to equip) Locked Leather Belt…" at bounding box center [676, 380] width 1353 height 761
click at [650, 616] on button "Play" at bounding box center [665, 634] width 207 height 54
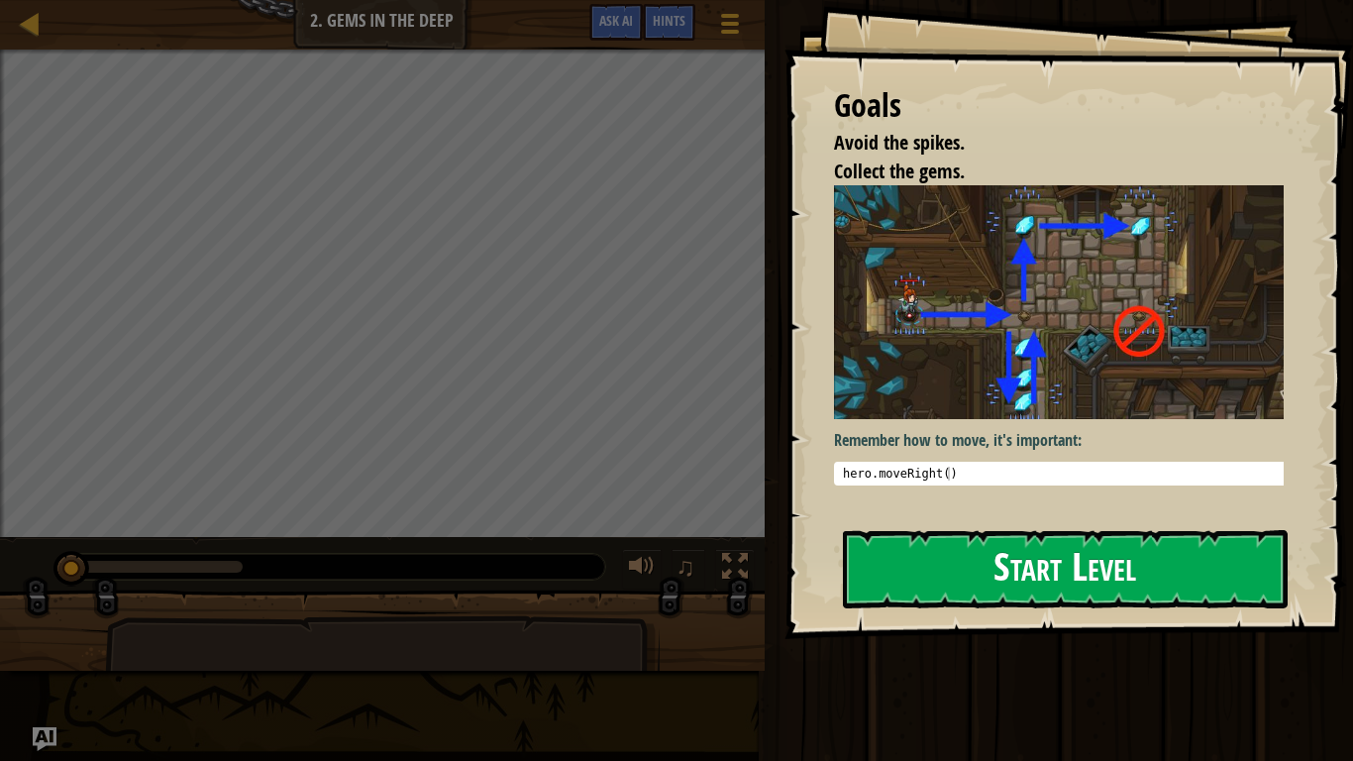
click at [960, 607] on button "Start Level" at bounding box center [1065, 569] width 445 height 78
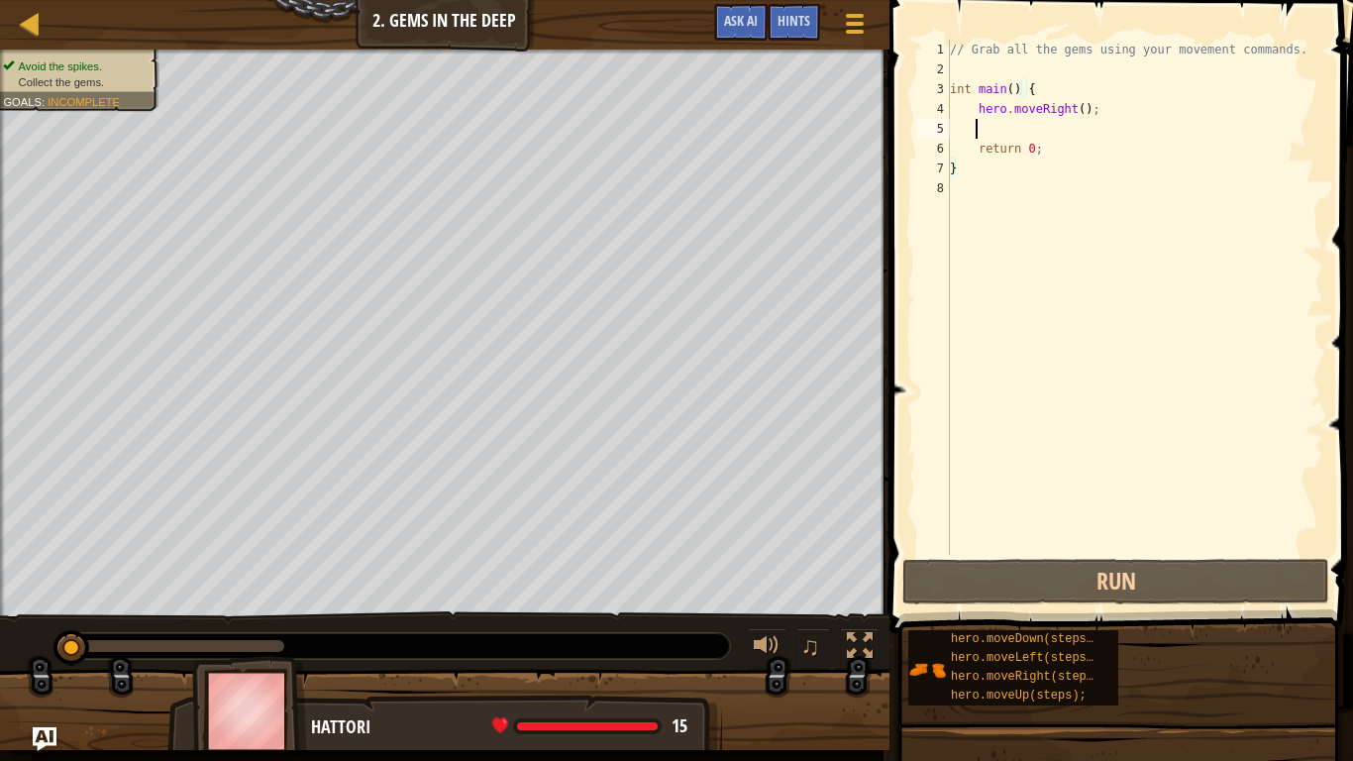
drag, startPoint x: 999, startPoint y: 122, endPoint x: 989, endPoint y: 127, distance: 11.1
click at [989, 127] on div "// Grab all the gems using your movement commands. int main ( ) { hero . moveRi…" at bounding box center [1134, 317] width 377 height 555
type textarea "h"
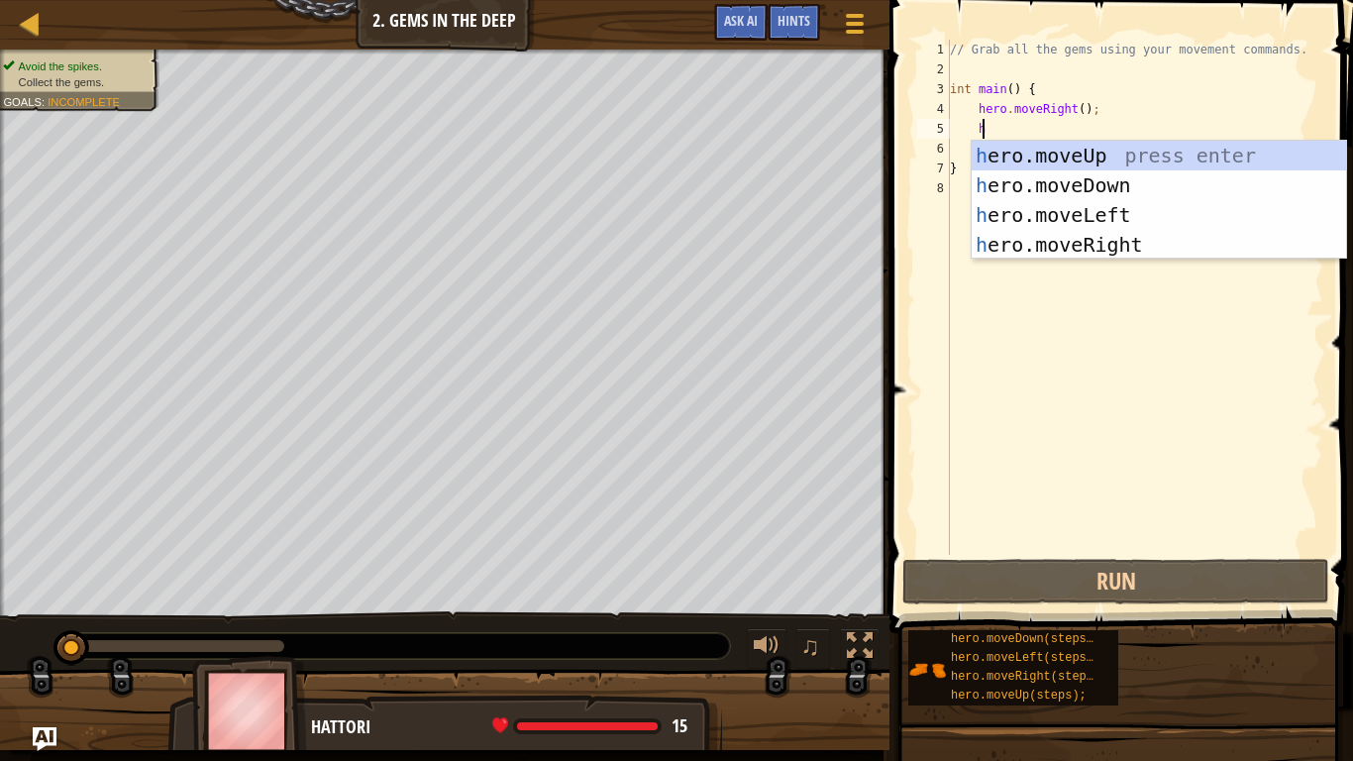
scroll to position [9, 1]
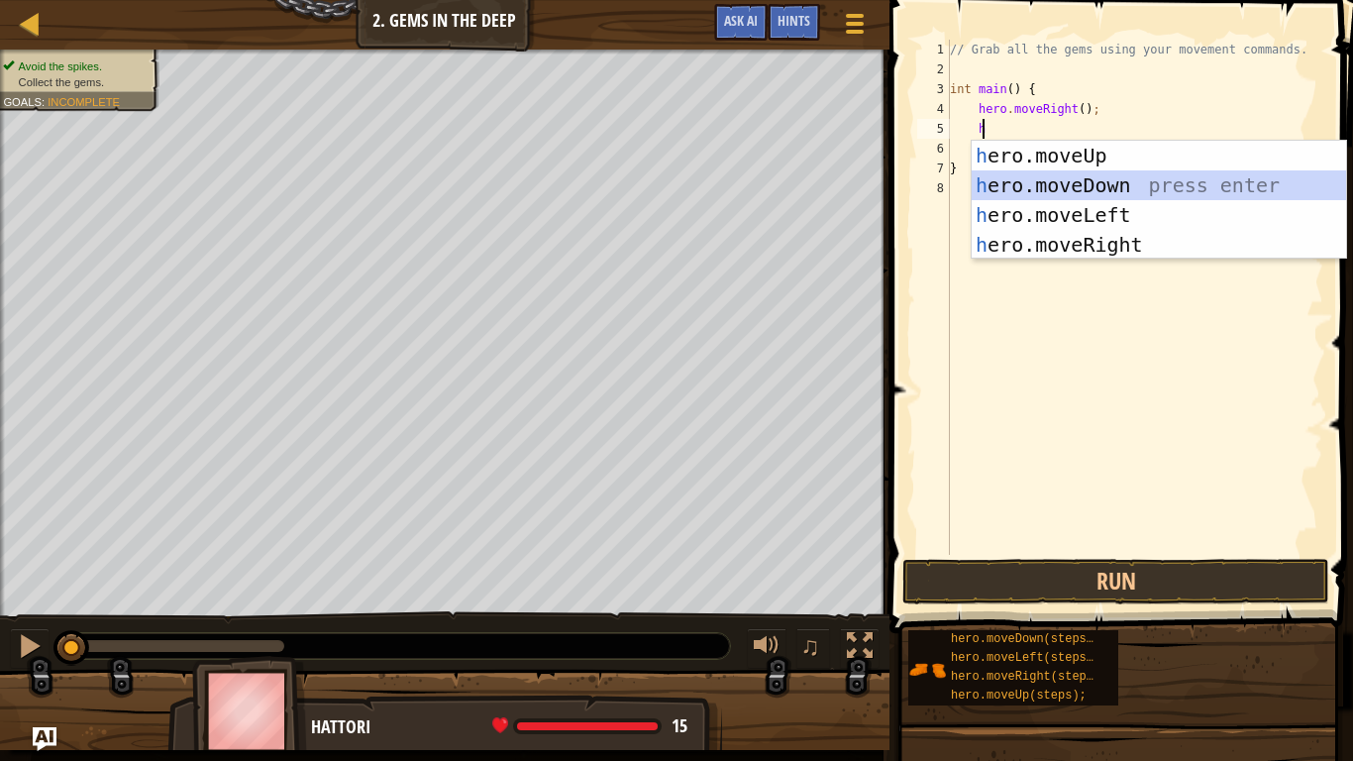
click at [1045, 187] on div "h ero.moveUp press enter h ero.moveDown press enter h ero.moveLeft press enter …" at bounding box center [1158, 230] width 374 height 178
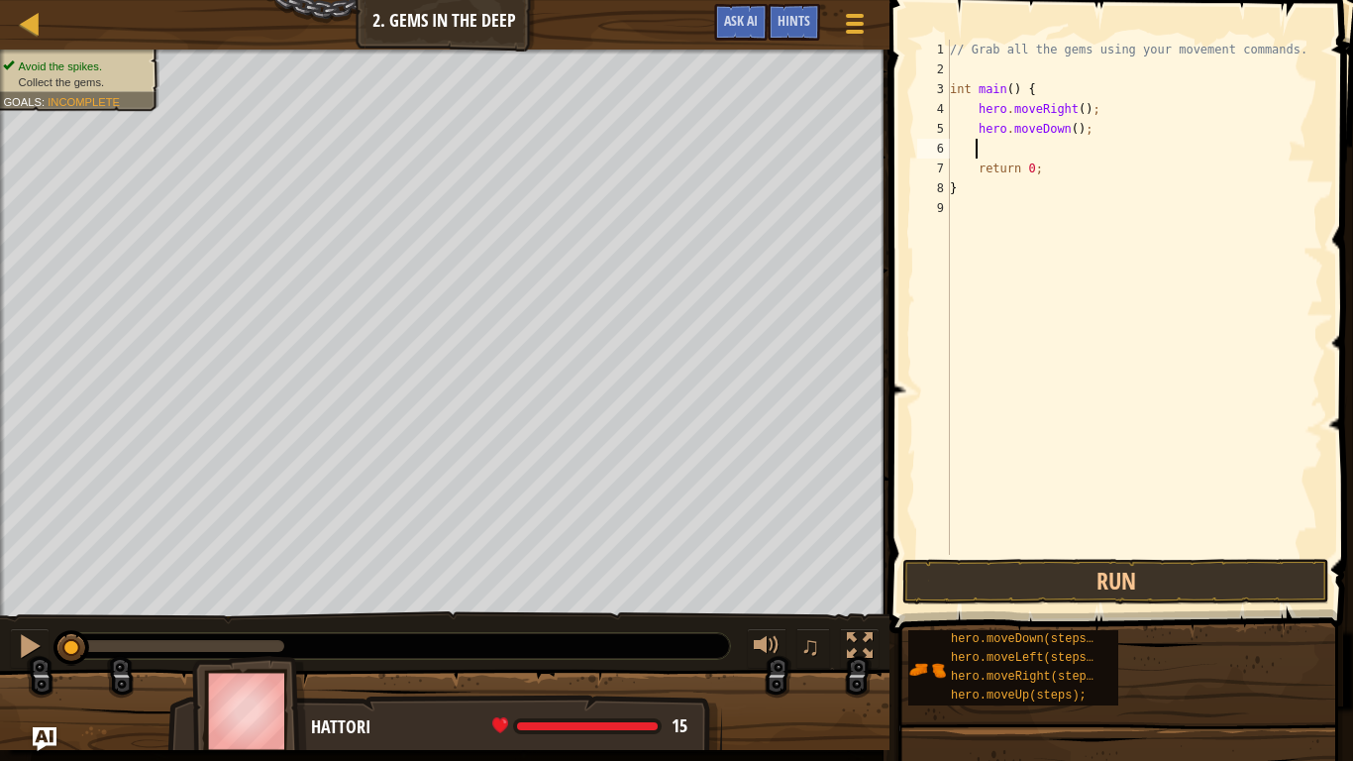
type textarea "h"
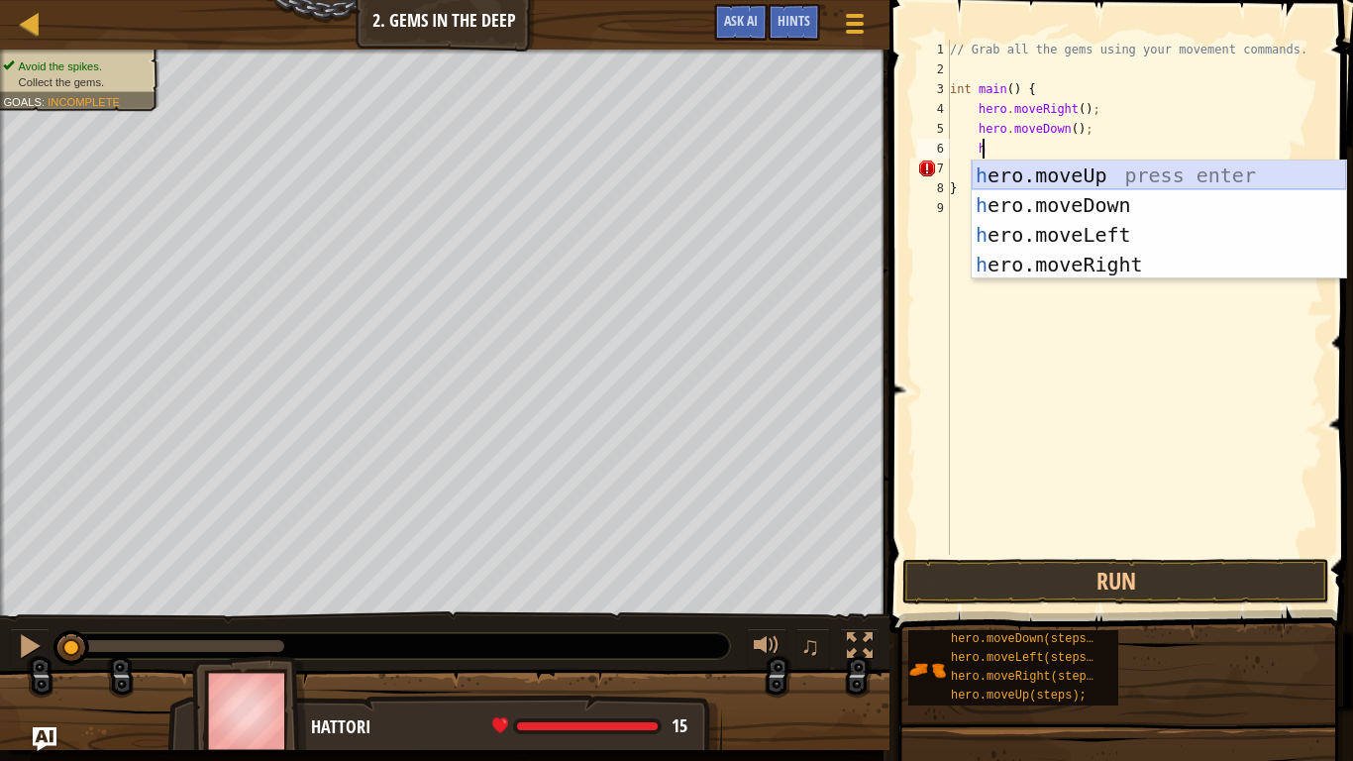
click at [1112, 174] on div "h ero.moveUp press enter h ero.moveDown press enter h ero.moveLeft press enter …" at bounding box center [1158, 249] width 374 height 178
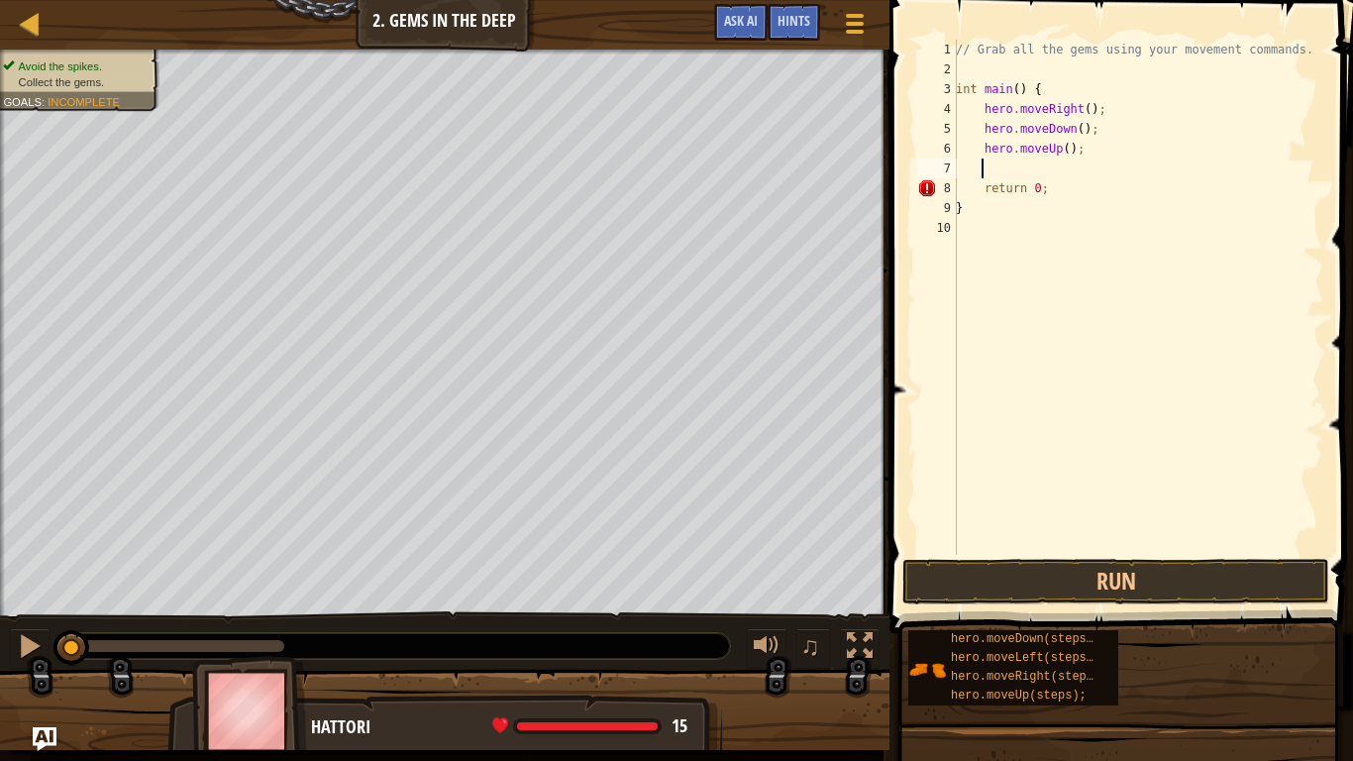
type textarea "h"
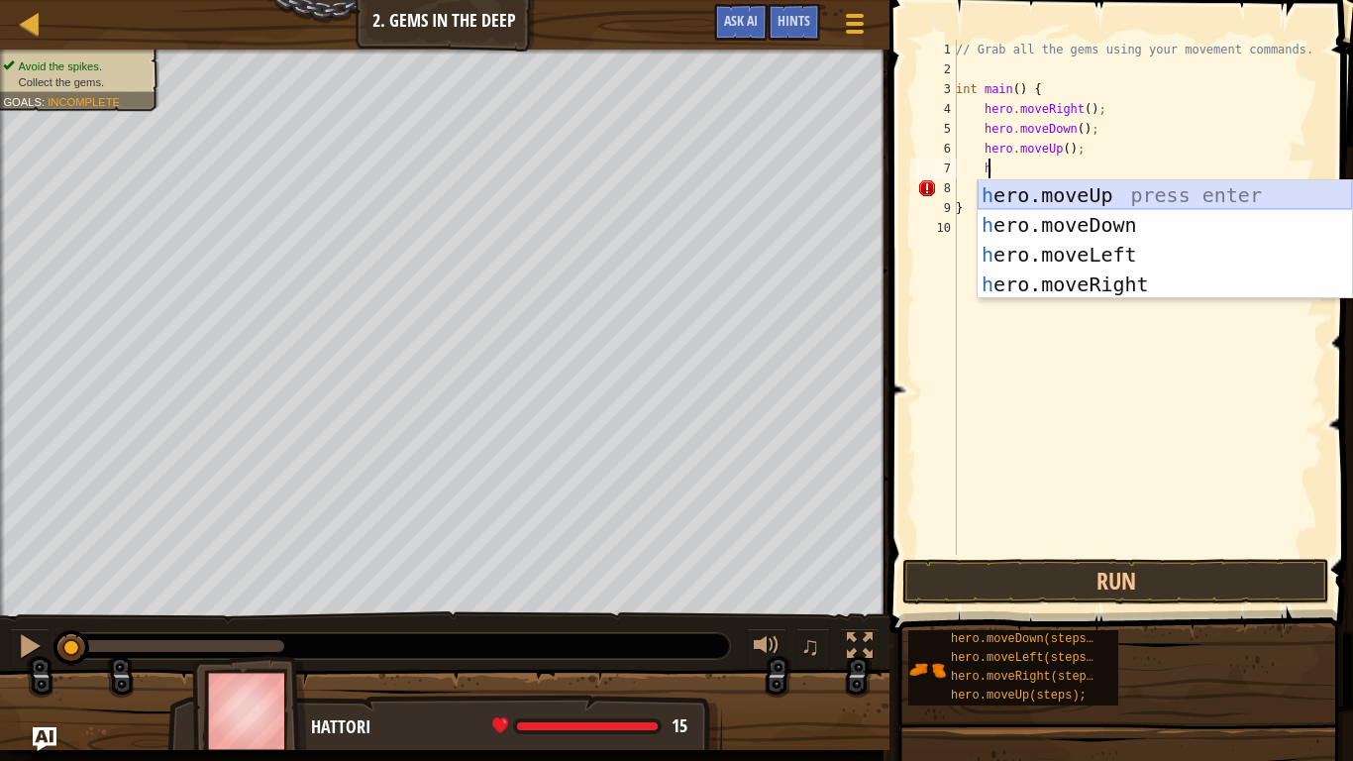
click at [1082, 186] on div "h ero.moveUp press enter h ero.moveDown press enter h ero.moveLeft press enter …" at bounding box center [1164, 269] width 374 height 178
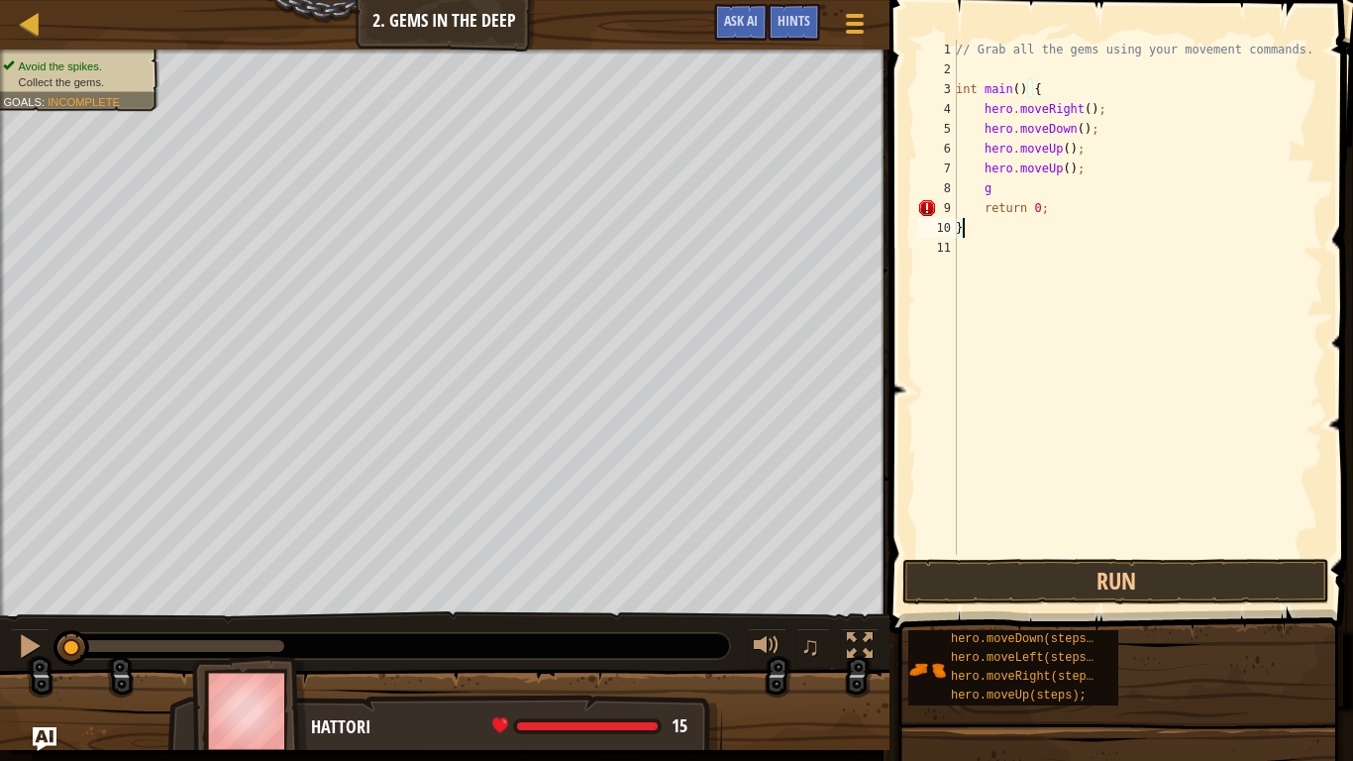
click at [1088, 231] on div "// Grab all the gems using your movement commands. int main ( ) { hero . moveRi…" at bounding box center [1137, 317] width 371 height 555
click at [1008, 186] on div "// Grab all the gems using your movement commands. int main ( ) { hero . moveRi…" at bounding box center [1137, 317] width 371 height 555
type textarea "g"
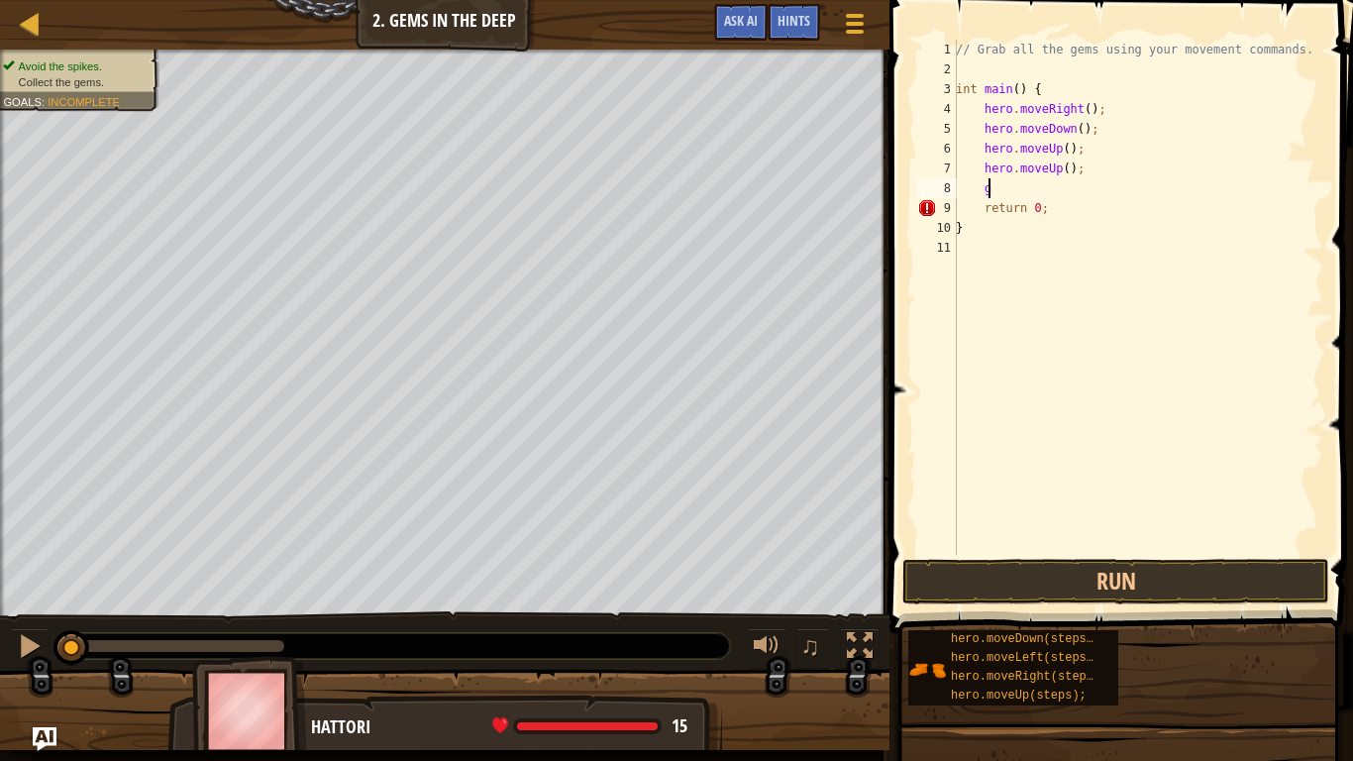
scroll to position [9, 1]
type textarea "h"
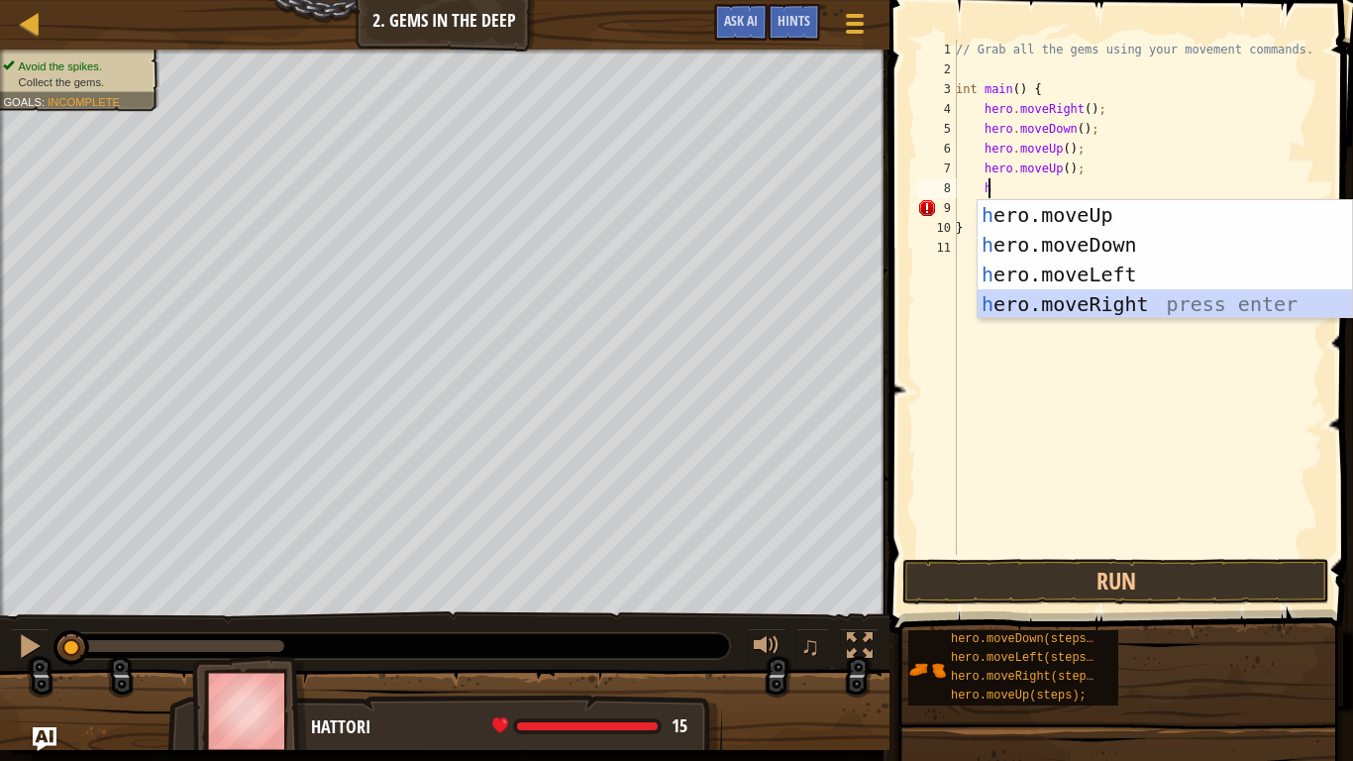
click at [1102, 298] on div "h ero.moveUp press enter h ero.moveDown press enter h ero.moveLeft press enter …" at bounding box center [1164, 289] width 374 height 178
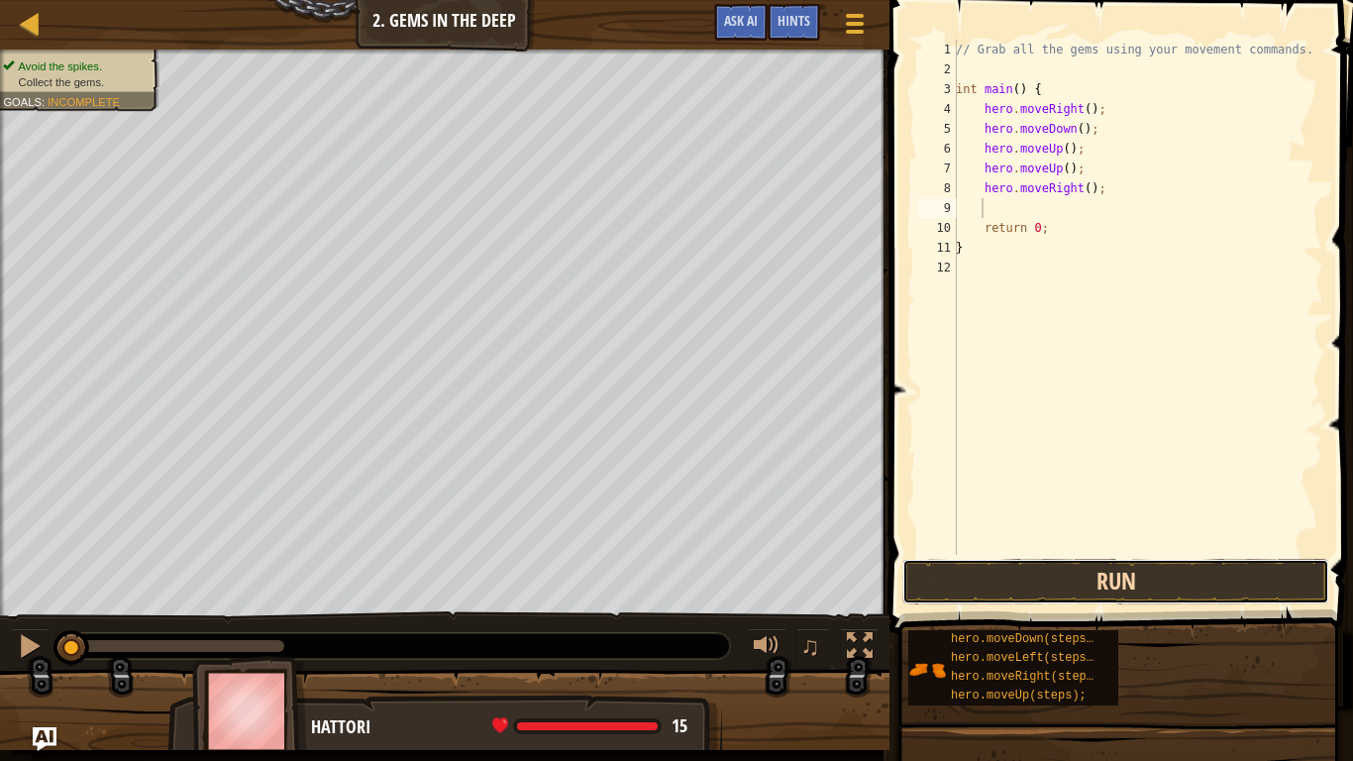
click at [1045, 586] on button "Run" at bounding box center [1115, 582] width 427 height 46
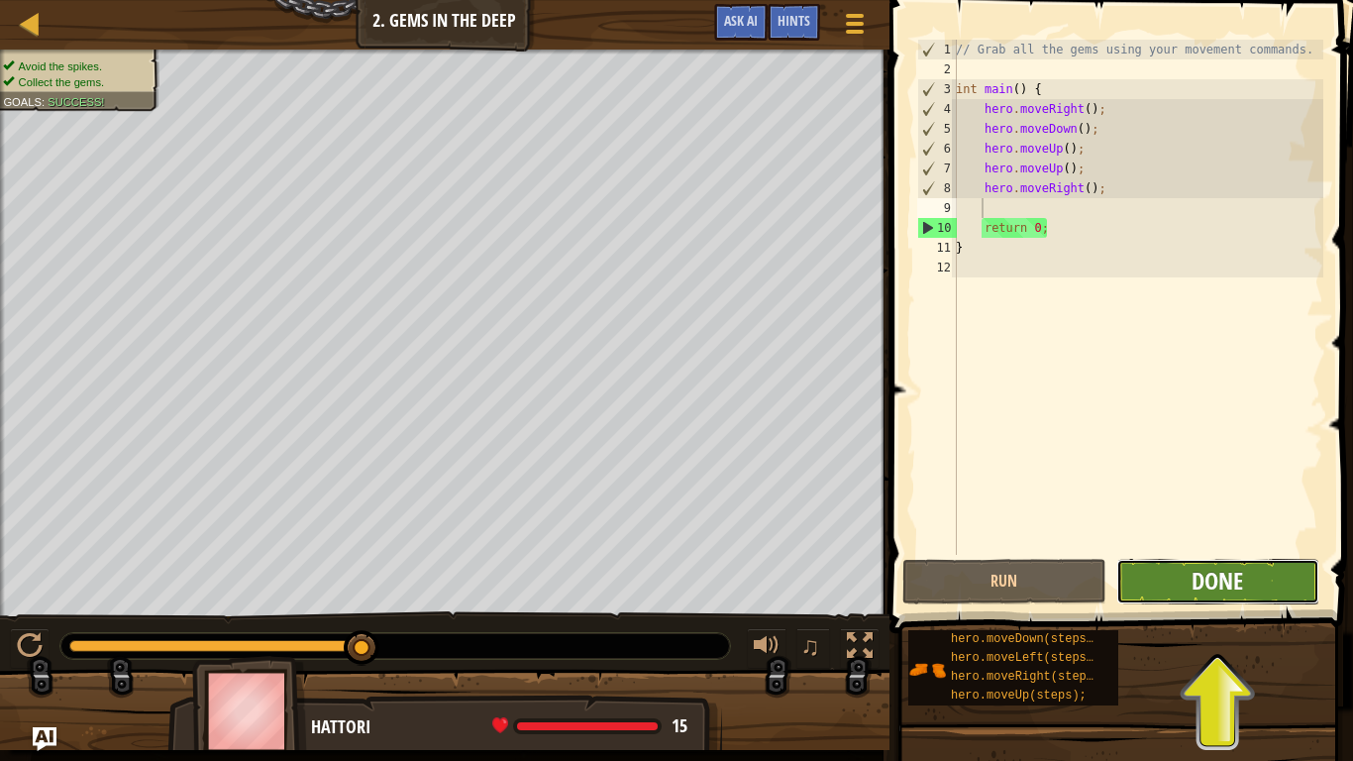
click at [1220, 575] on span "Done" at bounding box center [1216, 580] width 51 height 32
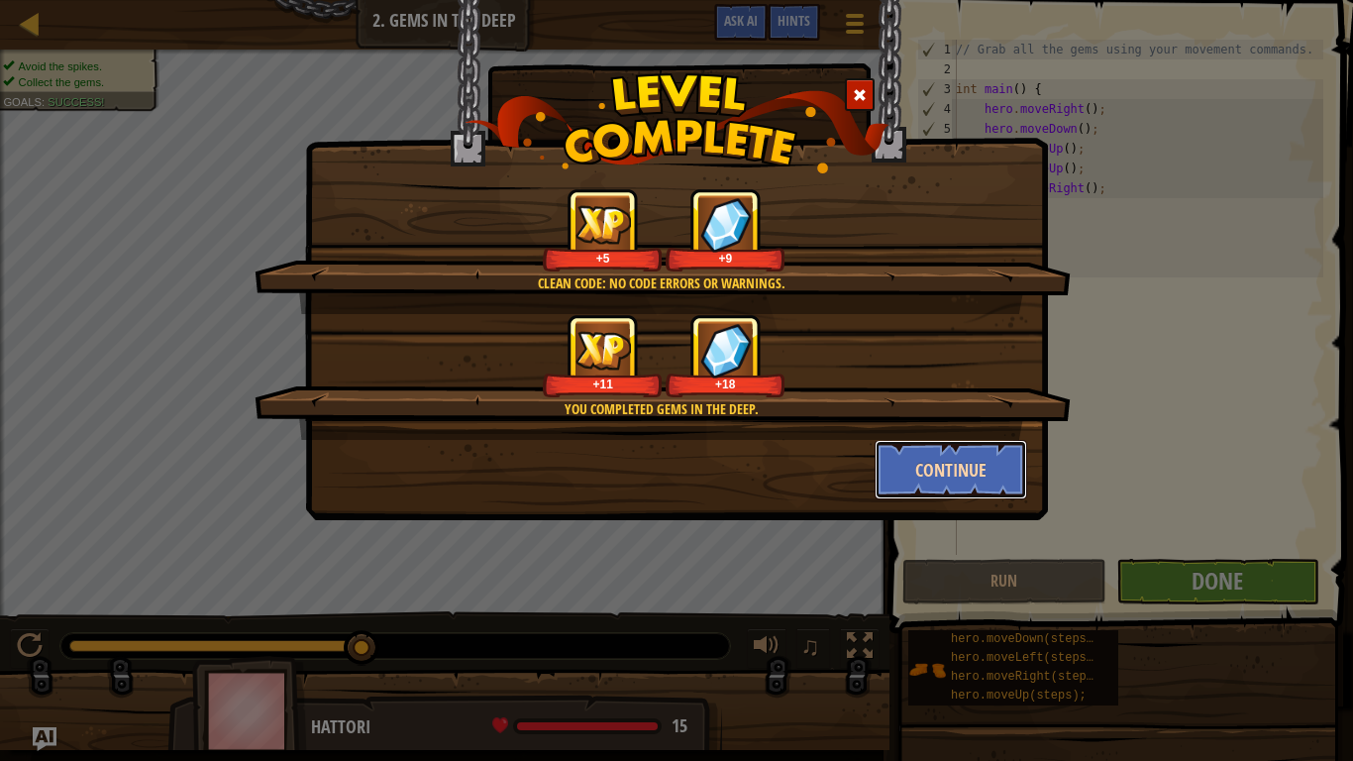
click at [931, 472] on button "Continue" at bounding box center [950, 469] width 153 height 59
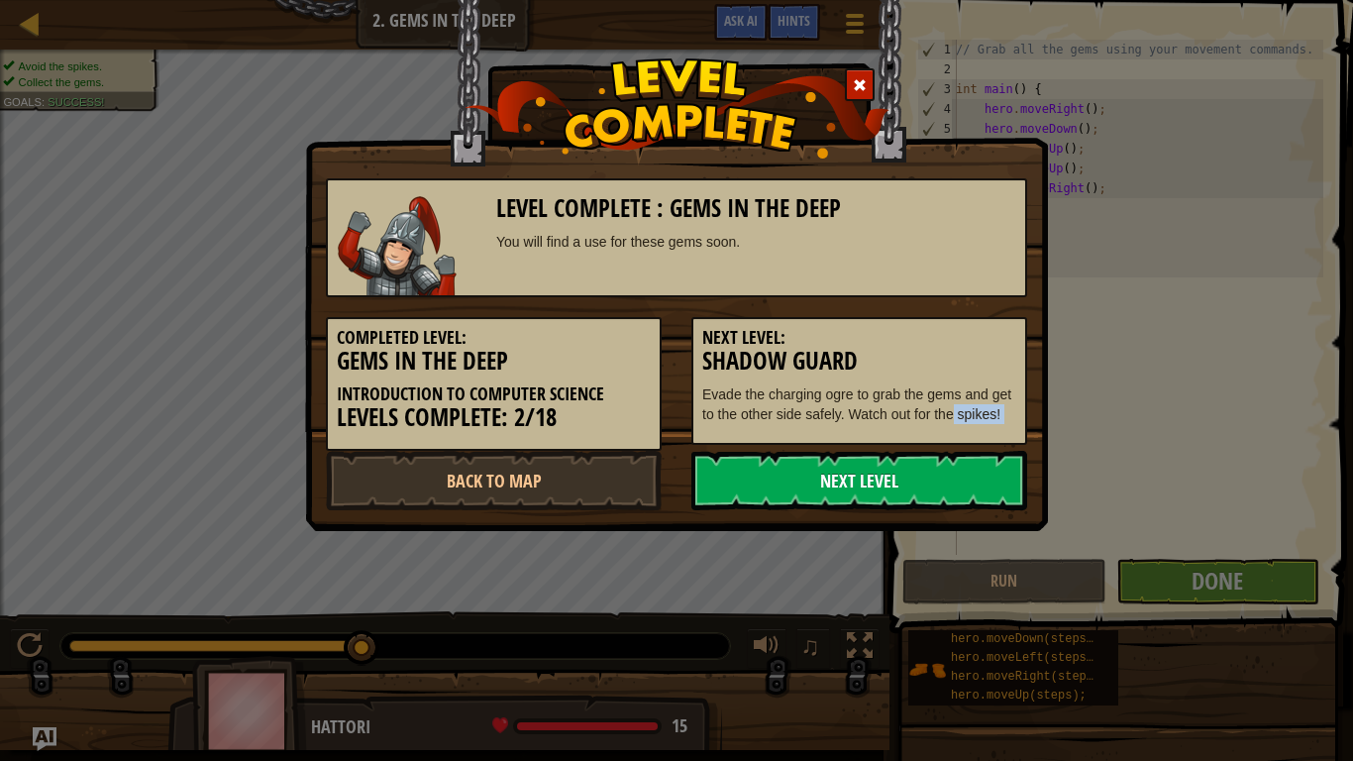
drag, startPoint x: 949, startPoint y: 444, endPoint x: 940, endPoint y: 456, distance: 14.9
click at [940, 456] on div "Level Complete : Gems in the Deep You will find a use for these gems soon. Comp…" at bounding box center [676, 334] width 701 height 352
click at [778, 481] on link "Next Level" at bounding box center [859, 480] width 336 height 59
click at [794, 474] on link "Next Level" at bounding box center [859, 480] width 336 height 59
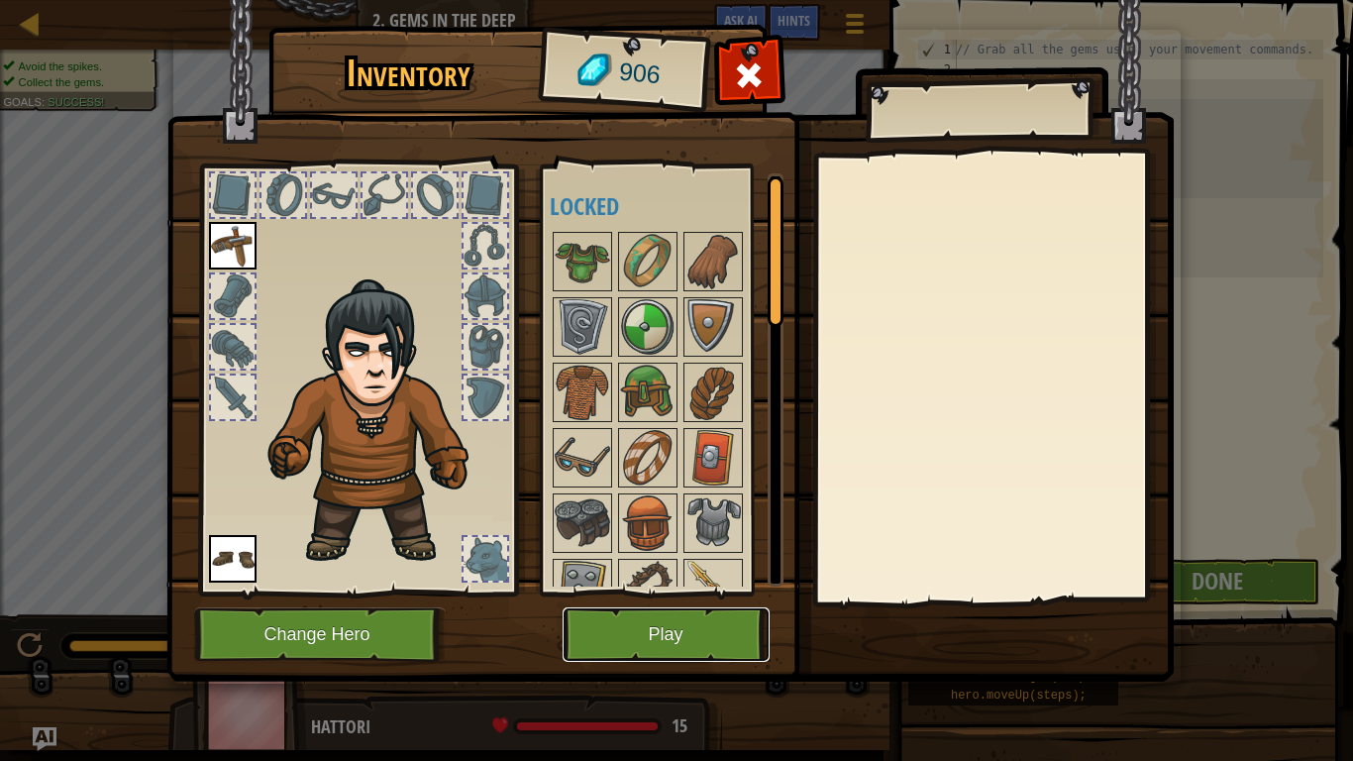
click at [667, 626] on button "Play" at bounding box center [665, 634] width 207 height 54
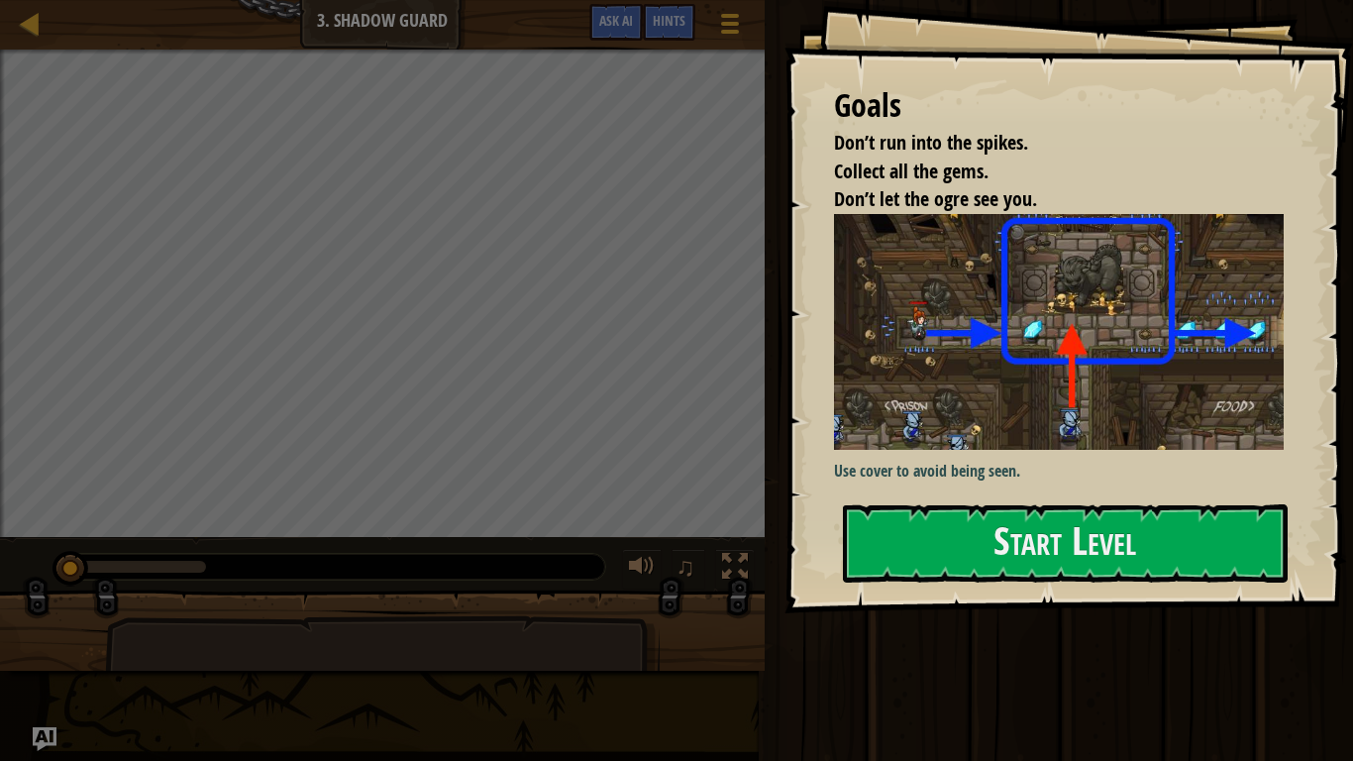
click at [916, 413] on img at bounding box center [1066, 332] width 464 height 236
click at [938, 566] on button "Start Level" at bounding box center [1065, 543] width 445 height 78
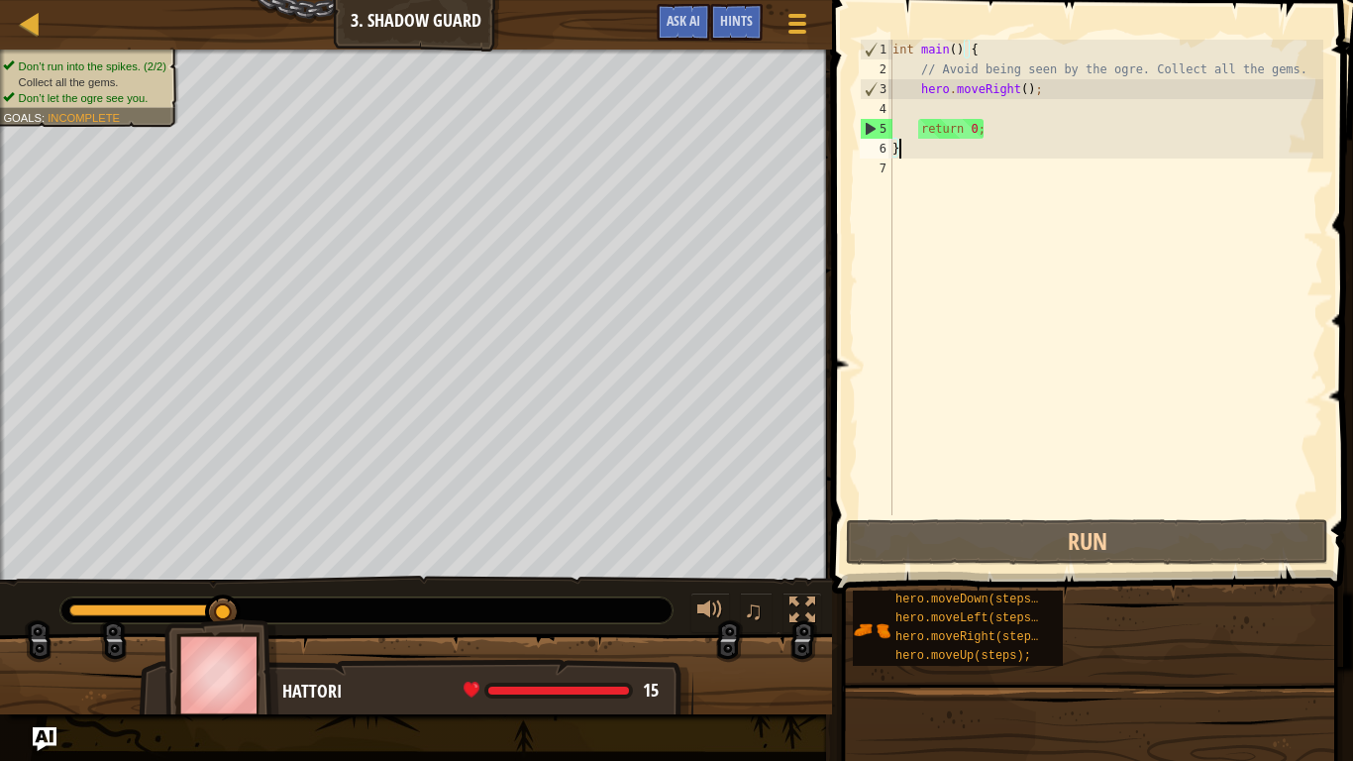
click at [1054, 99] on div "int main ( ) { // Avoid being seen by the ogre. Collect all the gems. hero . mo…" at bounding box center [1105, 297] width 435 height 515
type textarea "u"
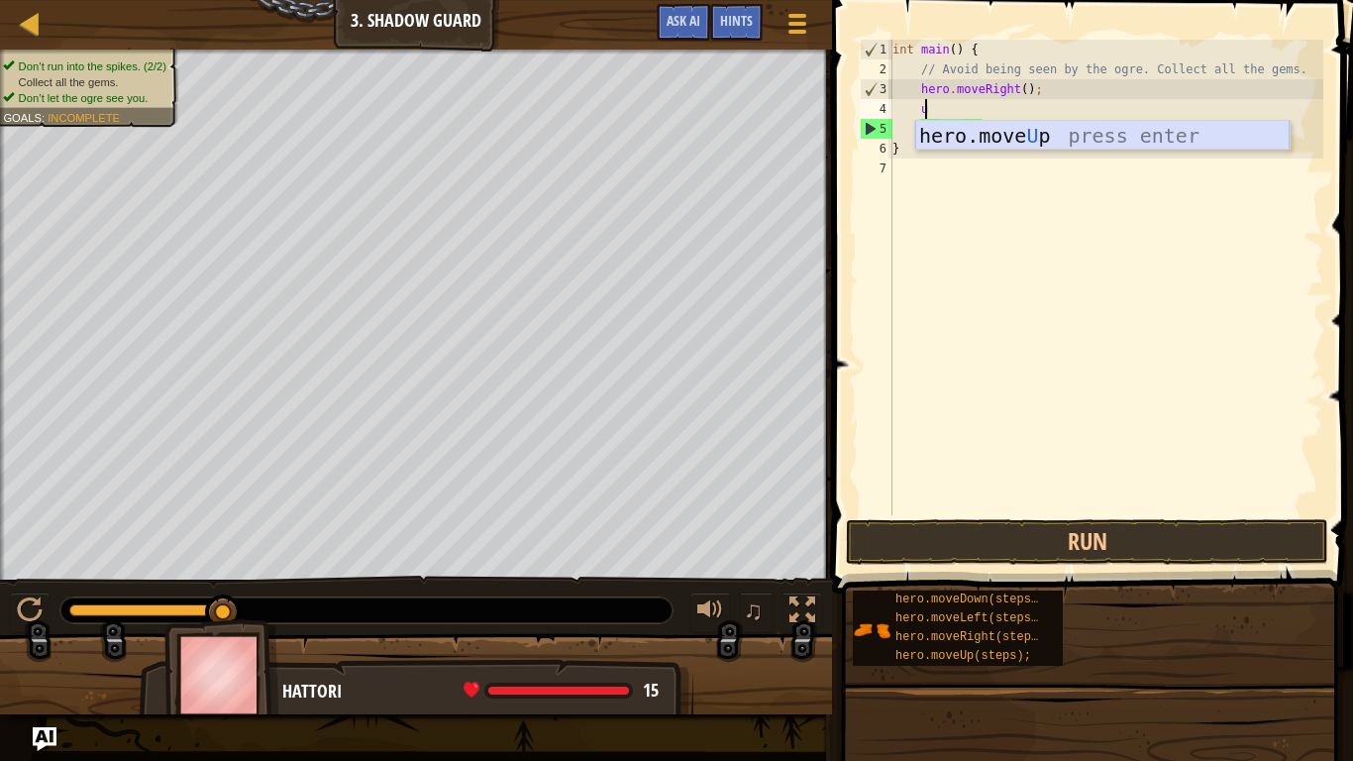
click at [1020, 123] on div "hero.move U p press enter" at bounding box center [1102, 165] width 374 height 89
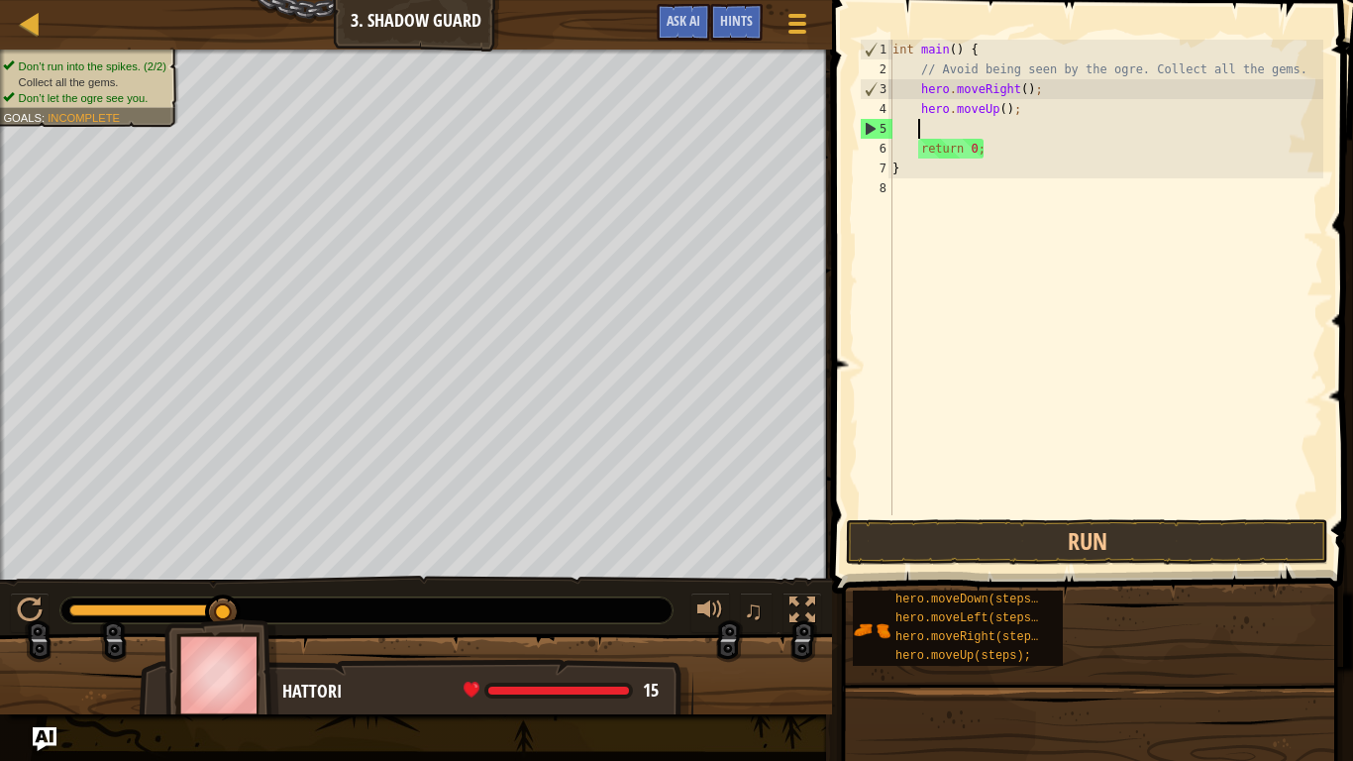
scroll to position [9, 1]
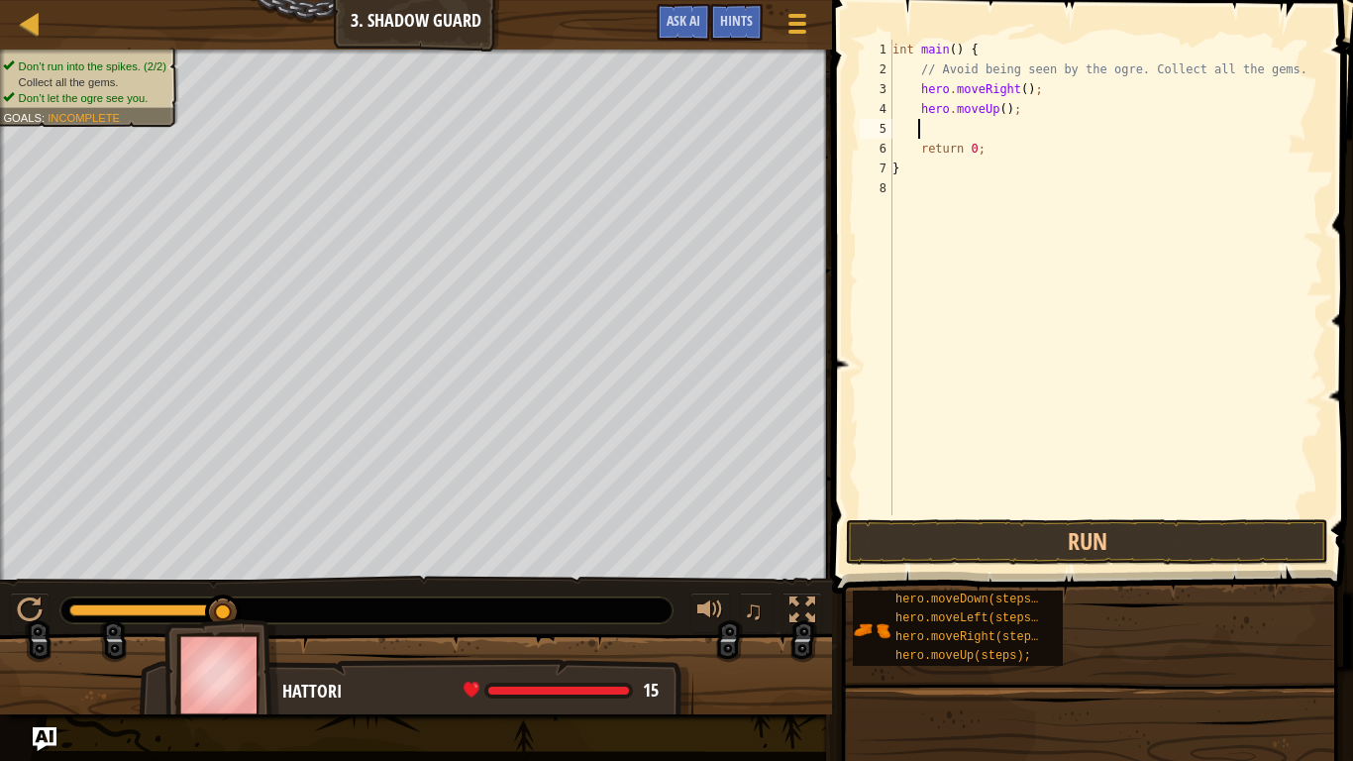
type textarea "r"
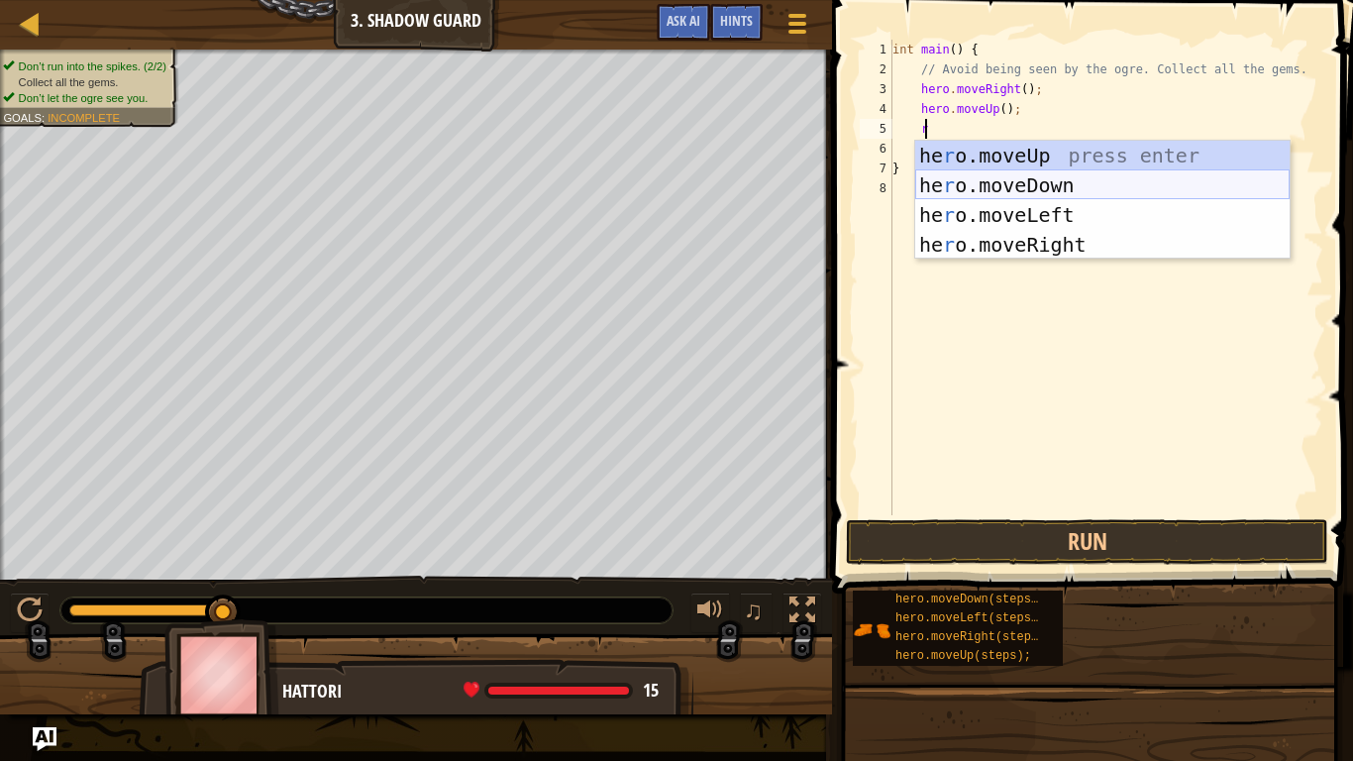
scroll to position [9, 2]
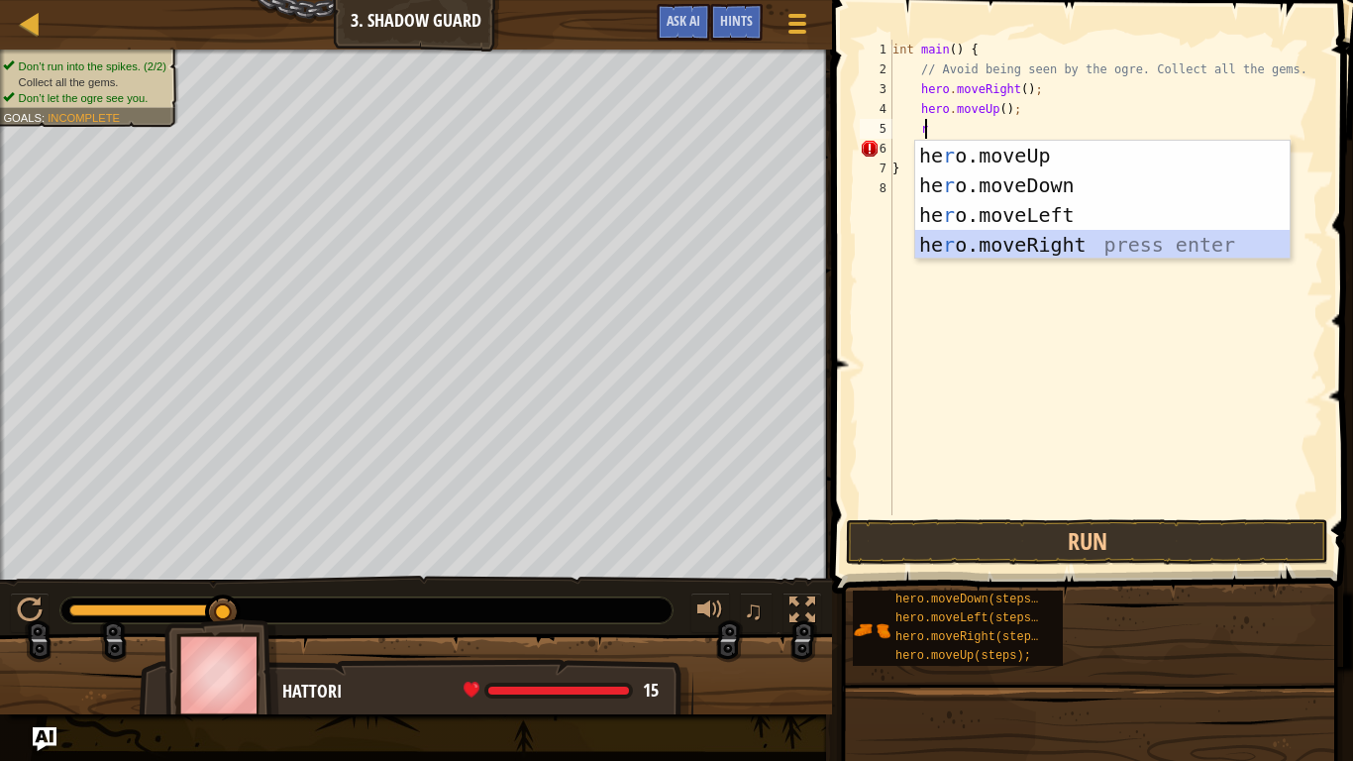
click at [1070, 252] on div "he r o.moveUp press enter he r o.moveDown press enter he r o.moveLeft press ent…" at bounding box center [1102, 230] width 374 height 178
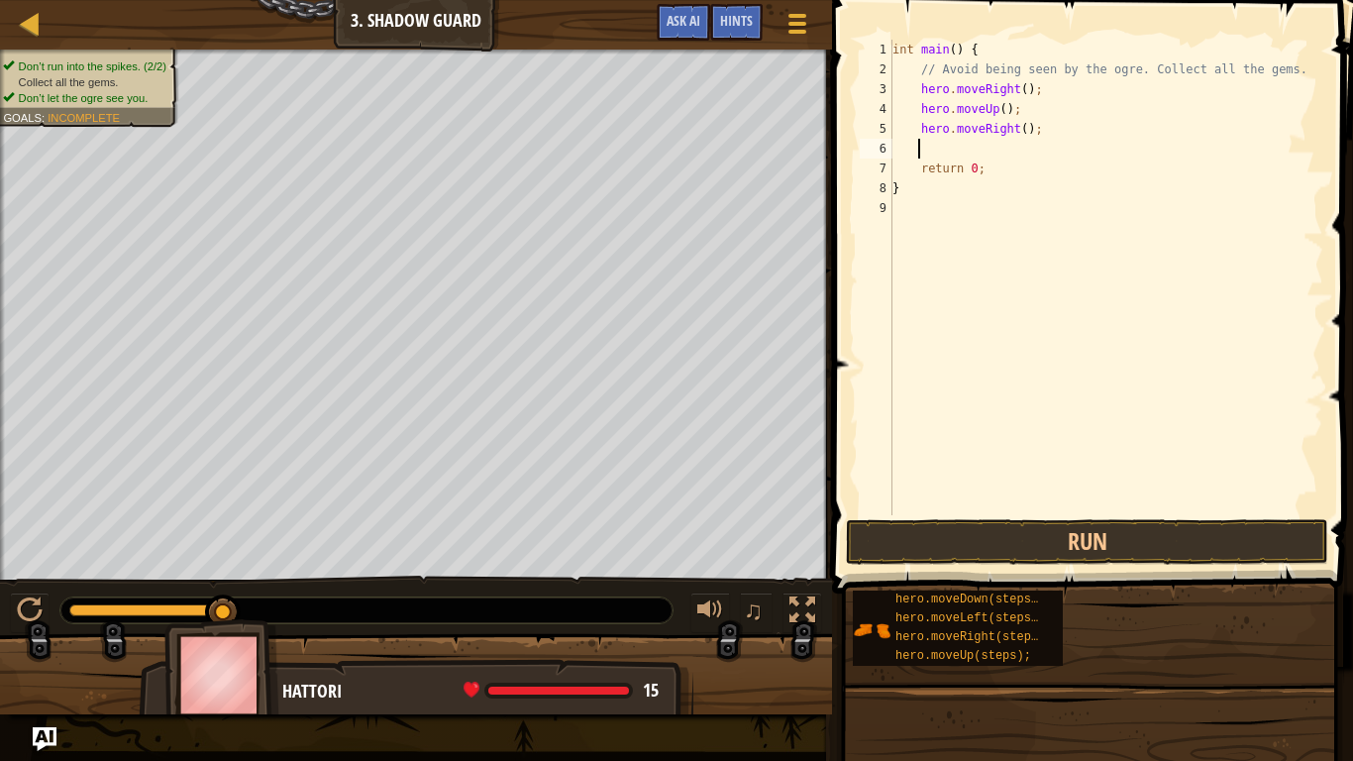
type textarea "m"
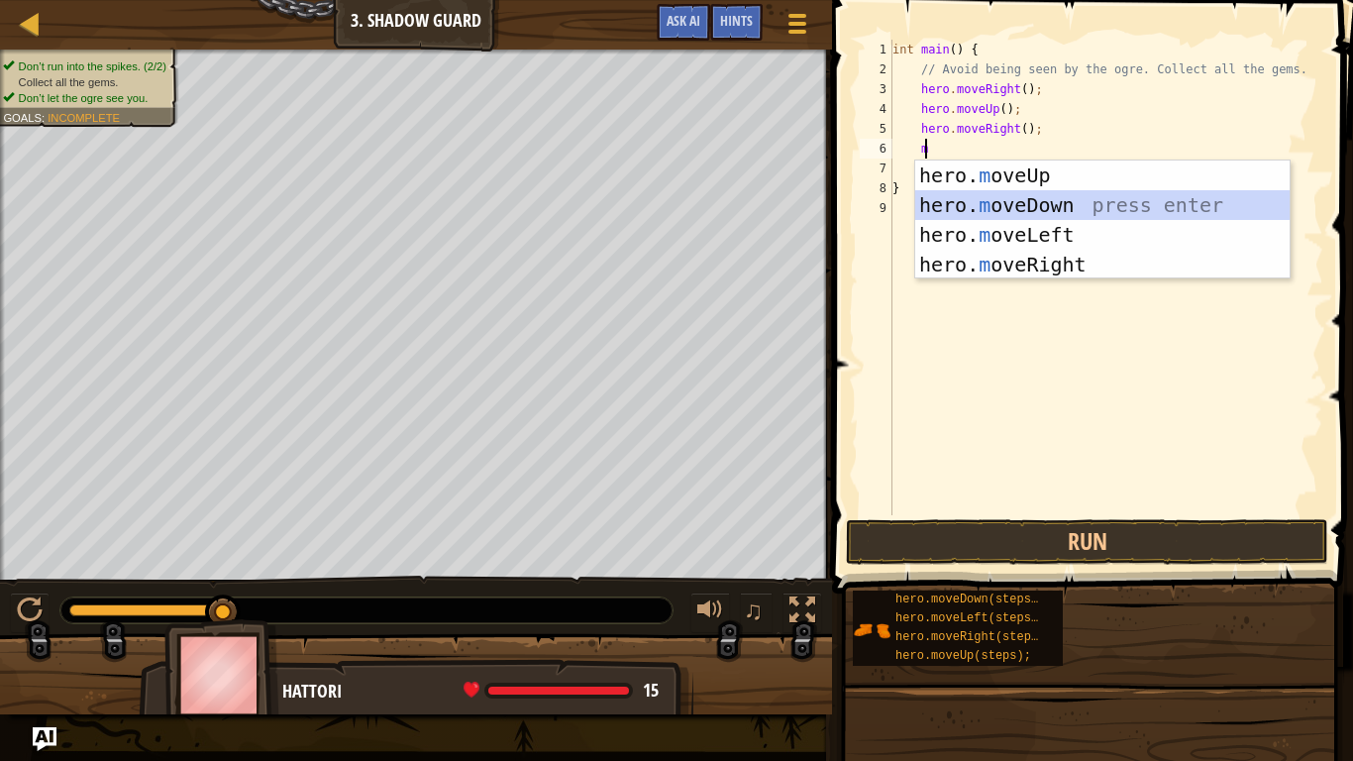
click at [1129, 198] on div "hero. m oveUp press enter hero. m oveDown press enter hero. m oveLeft press ent…" at bounding box center [1102, 249] width 374 height 178
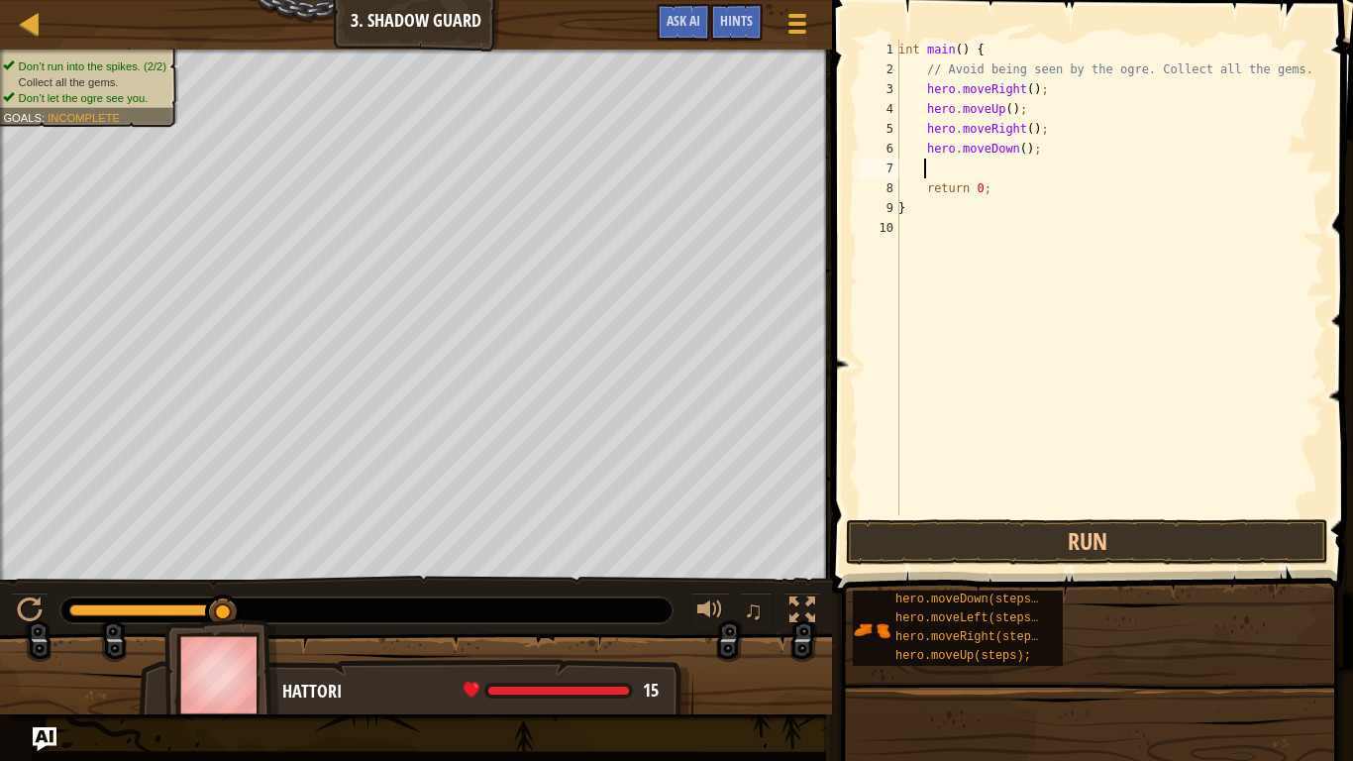
type textarea "m"
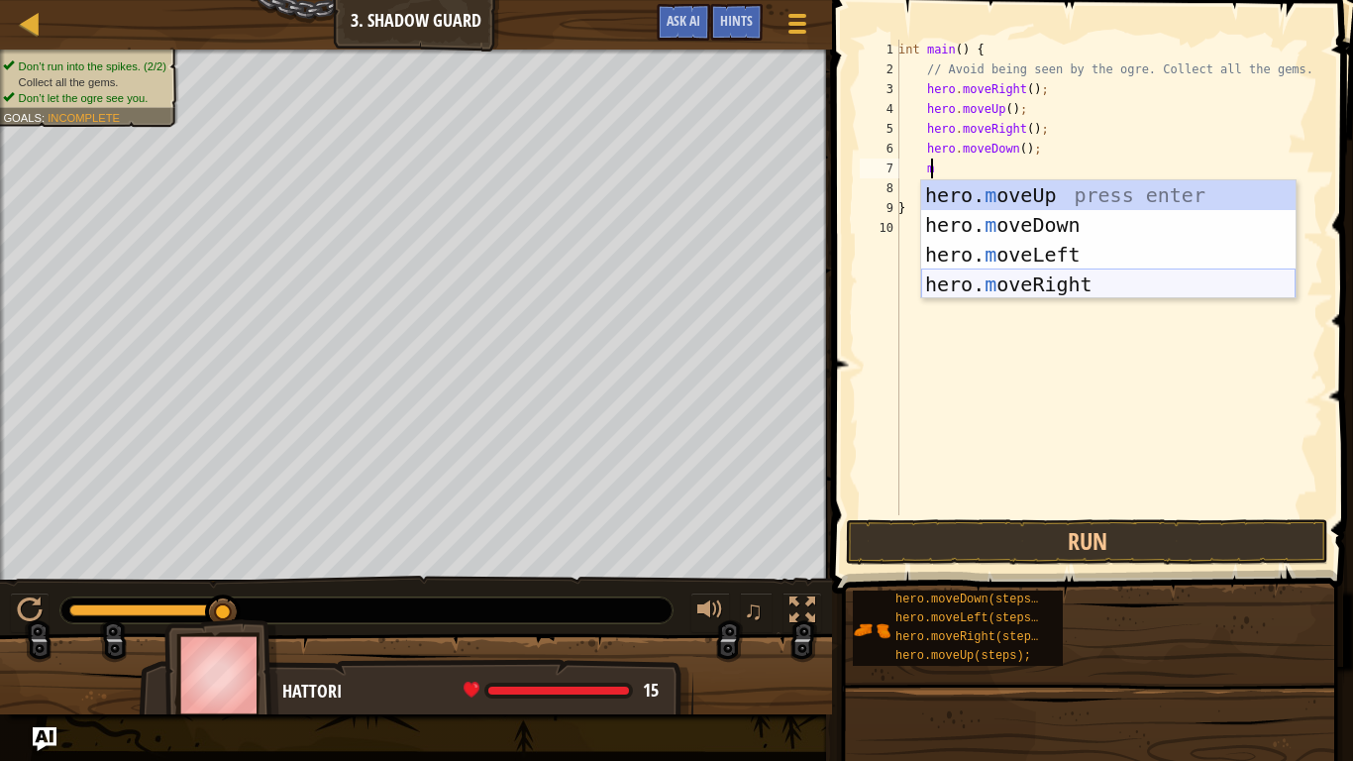
click at [1074, 287] on div "hero. m oveUp press enter hero. m oveDown press enter hero. m oveLeft press ent…" at bounding box center [1108, 269] width 374 height 178
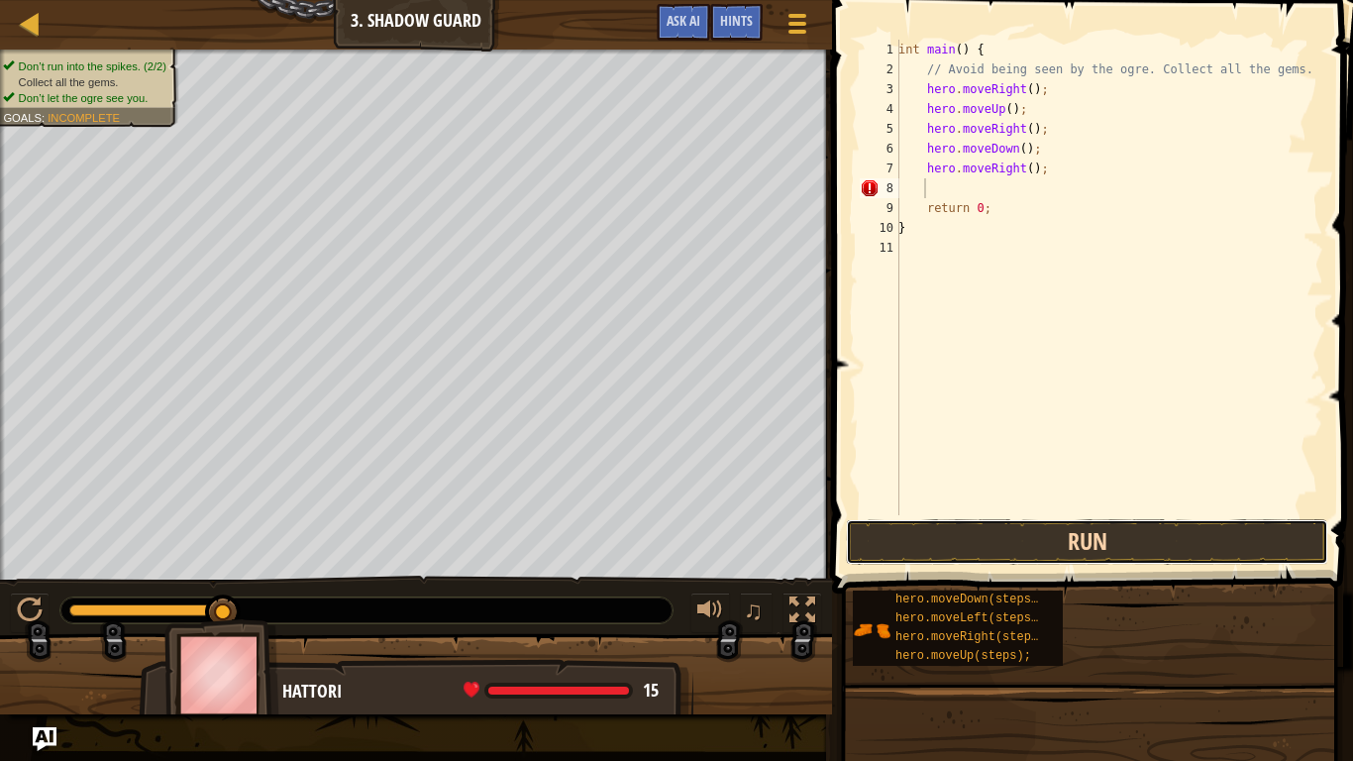
click at [1033, 550] on button "Run" at bounding box center [1087, 542] width 482 height 46
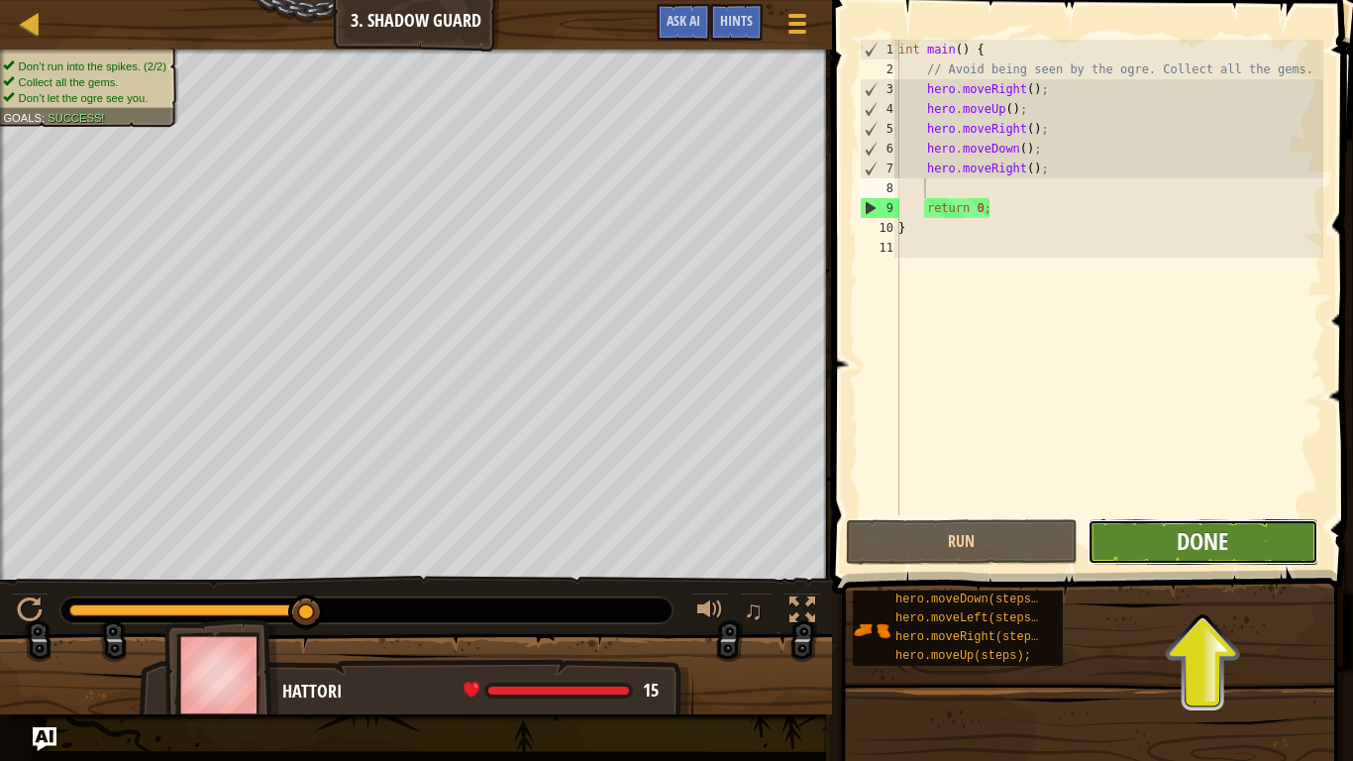
click at [1217, 529] on span "Done" at bounding box center [1201, 541] width 51 height 32
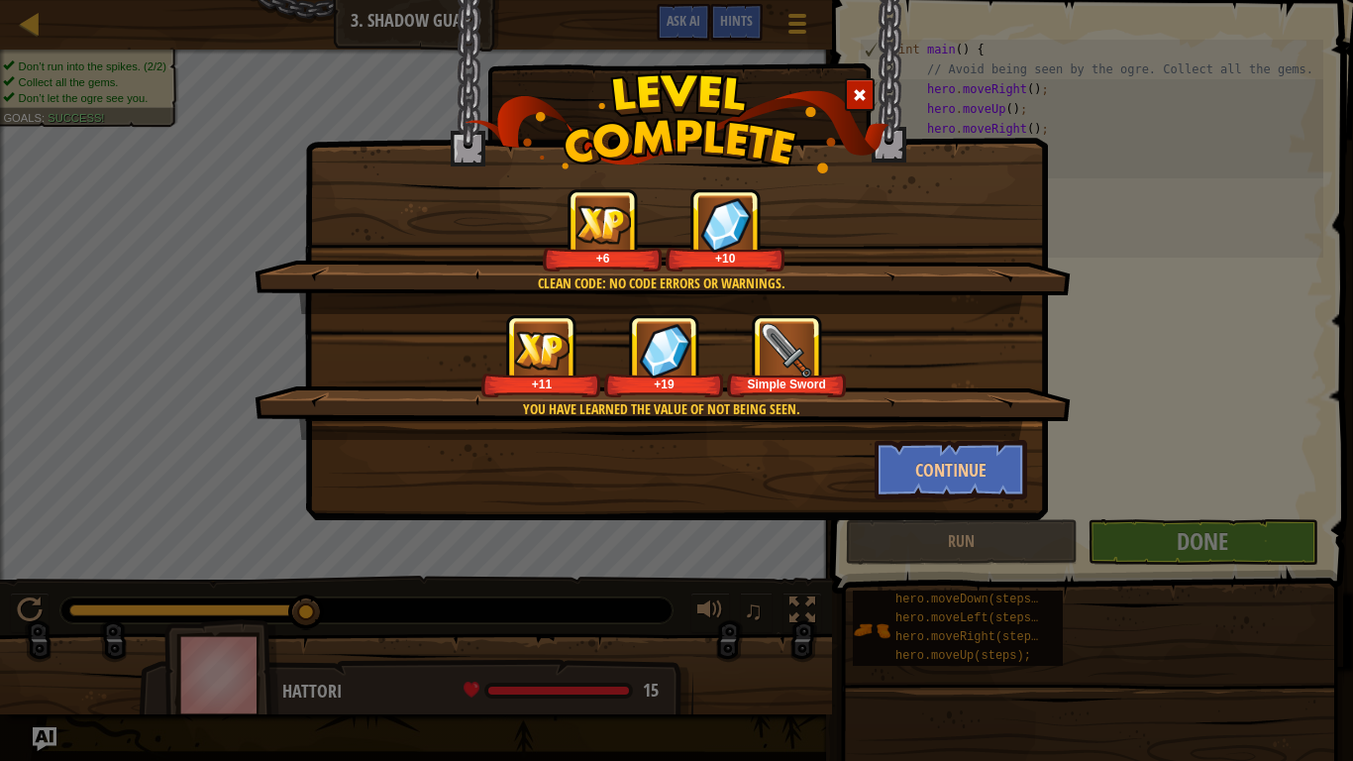
drag, startPoint x: 848, startPoint y: 385, endPoint x: 876, endPoint y: 435, distance: 57.2
click at [862, 420] on div "You have learned the value of not being seen. +11 +19 Simple Sword" at bounding box center [663, 377] width 816 height 126
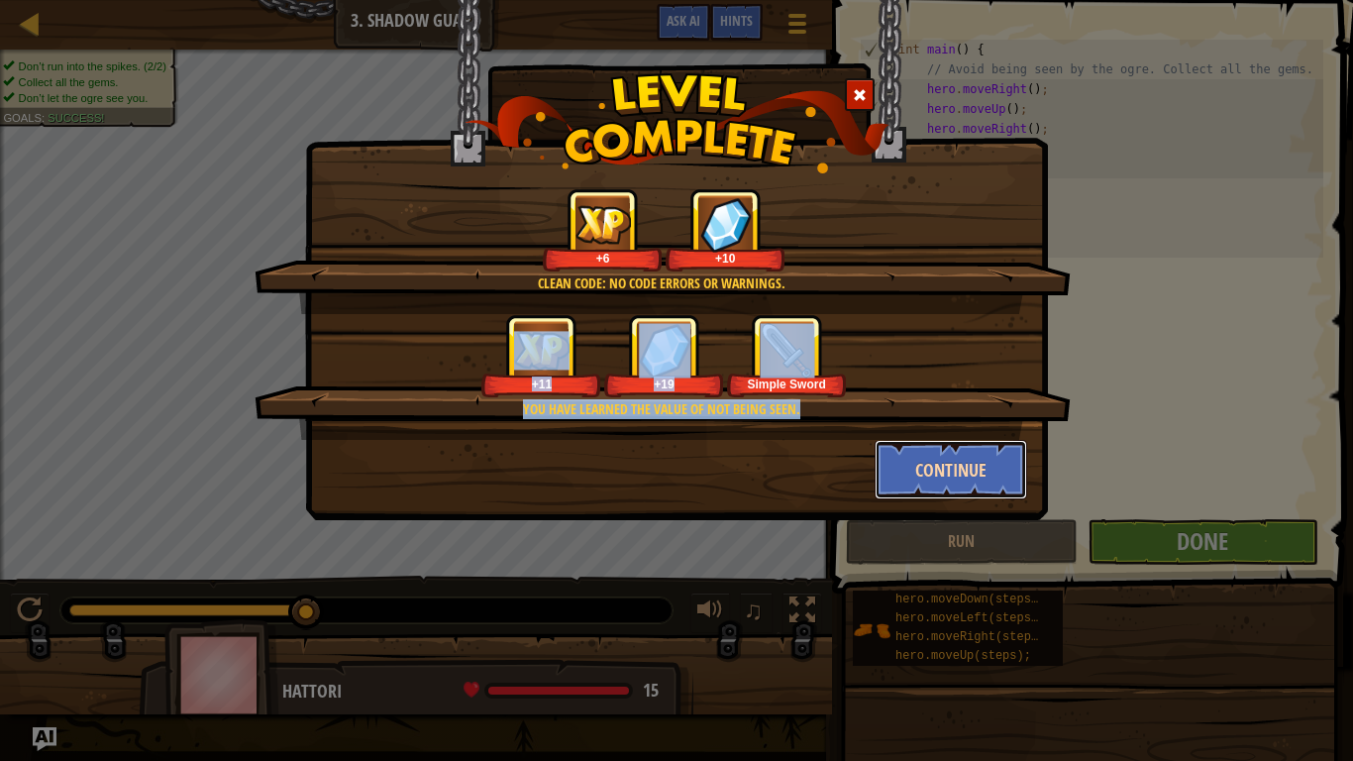
click at [953, 486] on button "Continue" at bounding box center [950, 469] width 153 height 59
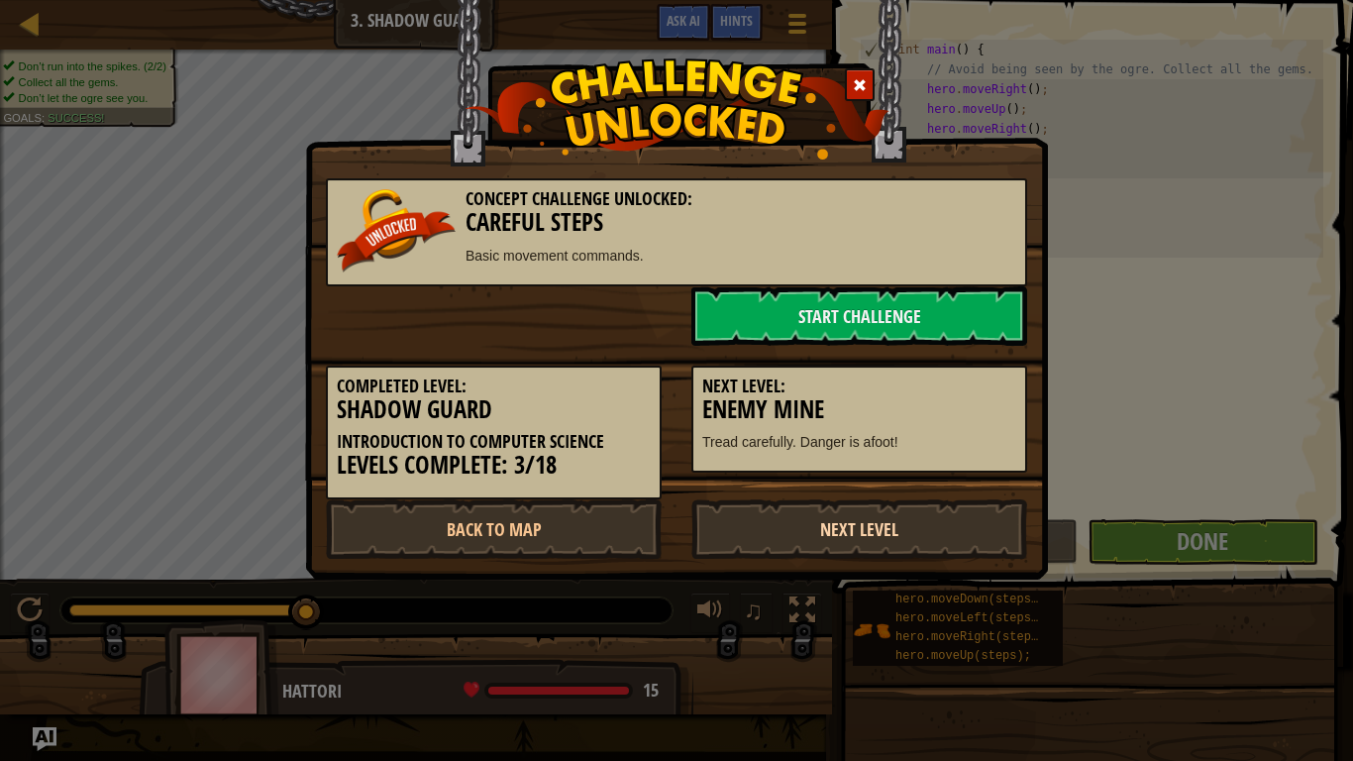
click at [870, 522] on link "Next Level" at bounding box center [859, 528] width 336 height 59
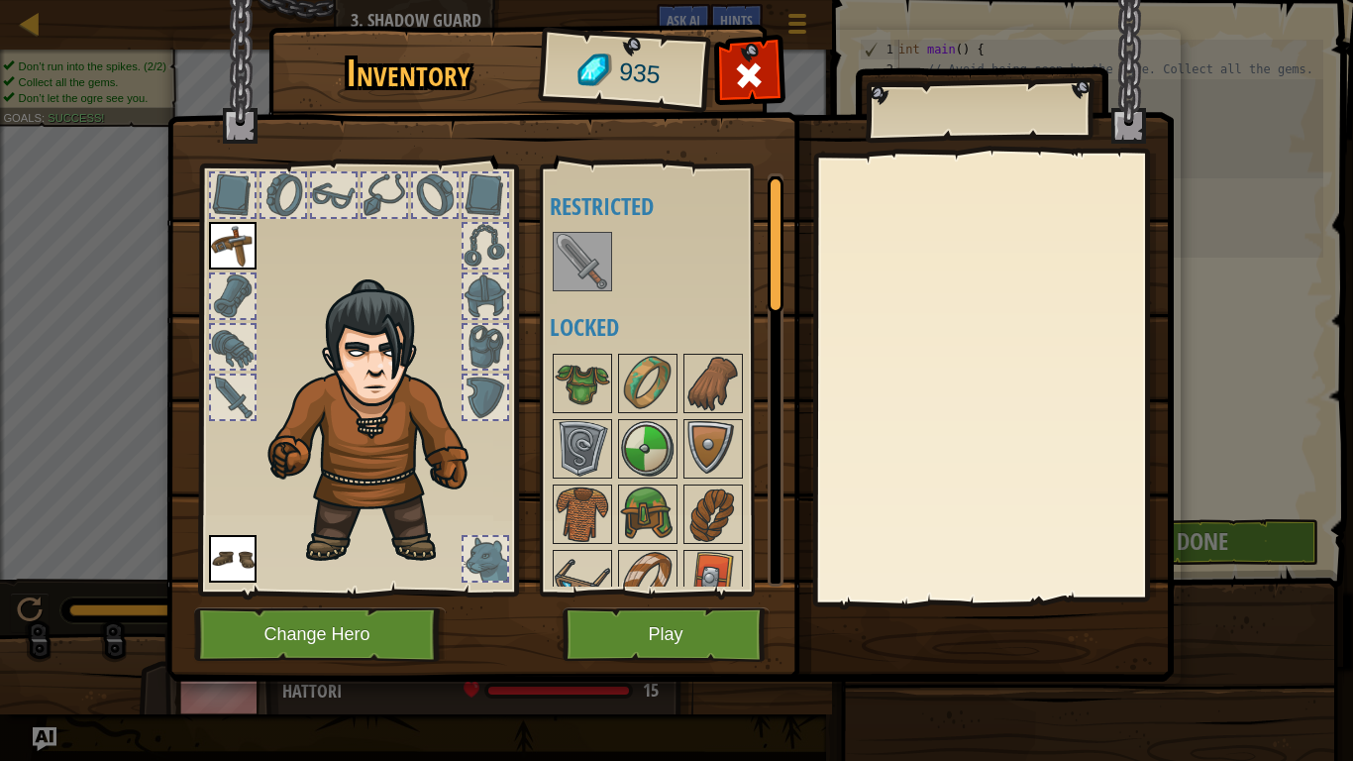
click at [594, 277] on img at bounding box center [582, 261] width 55 height 55
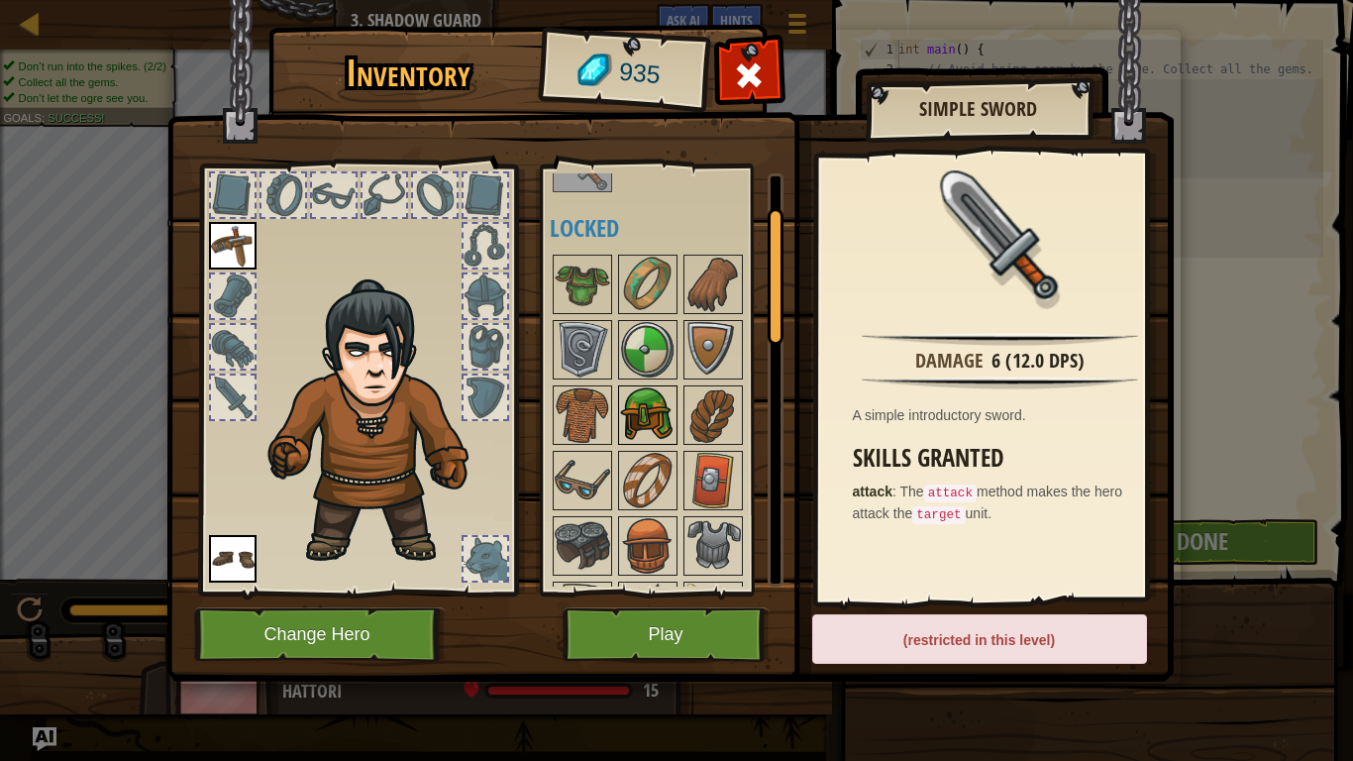
click at [636, 431] on img at bounding box center [647, 414] width 55 height 55
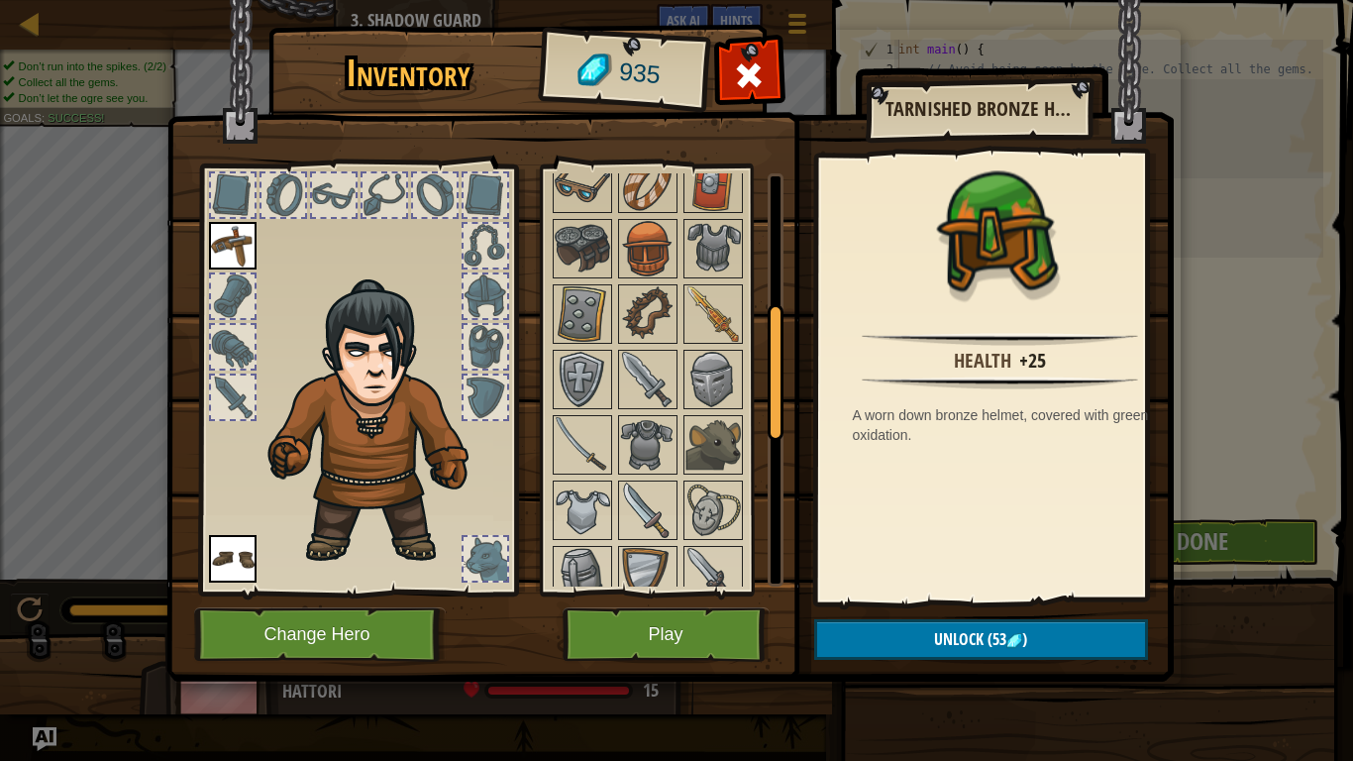
scroll to position [495, 0]
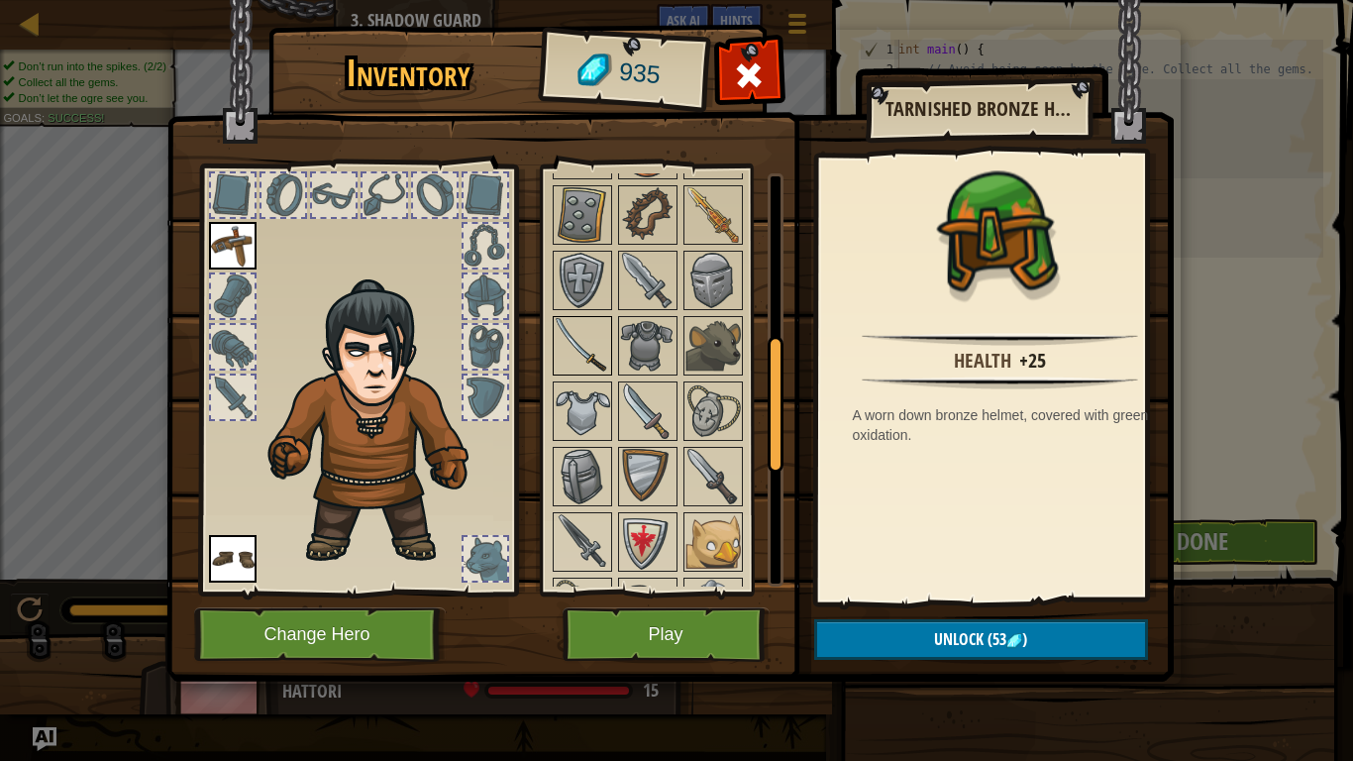
click at [590, 362] on img at bounding box center [582, 345] width 55 height 55
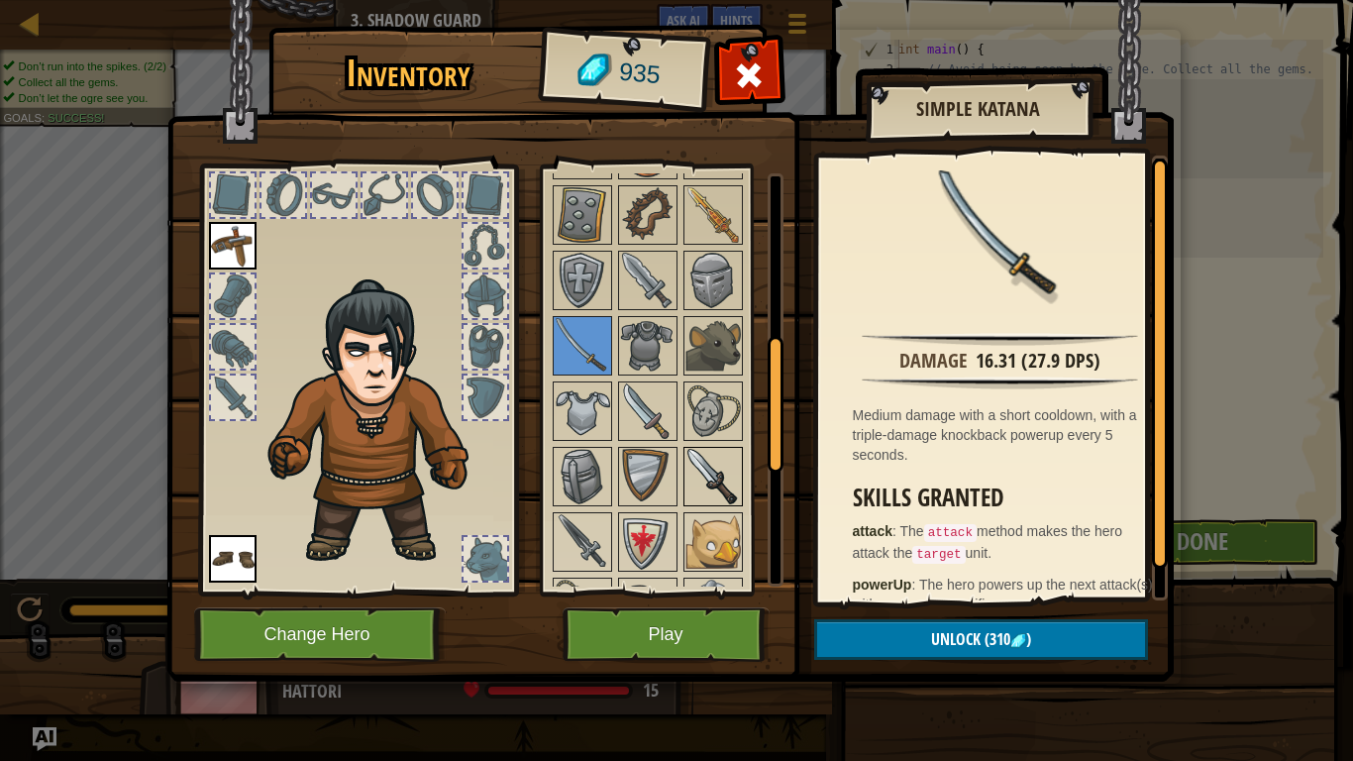
click at [690, 456] on img at bounding box center [712, 476] width 55 height 55
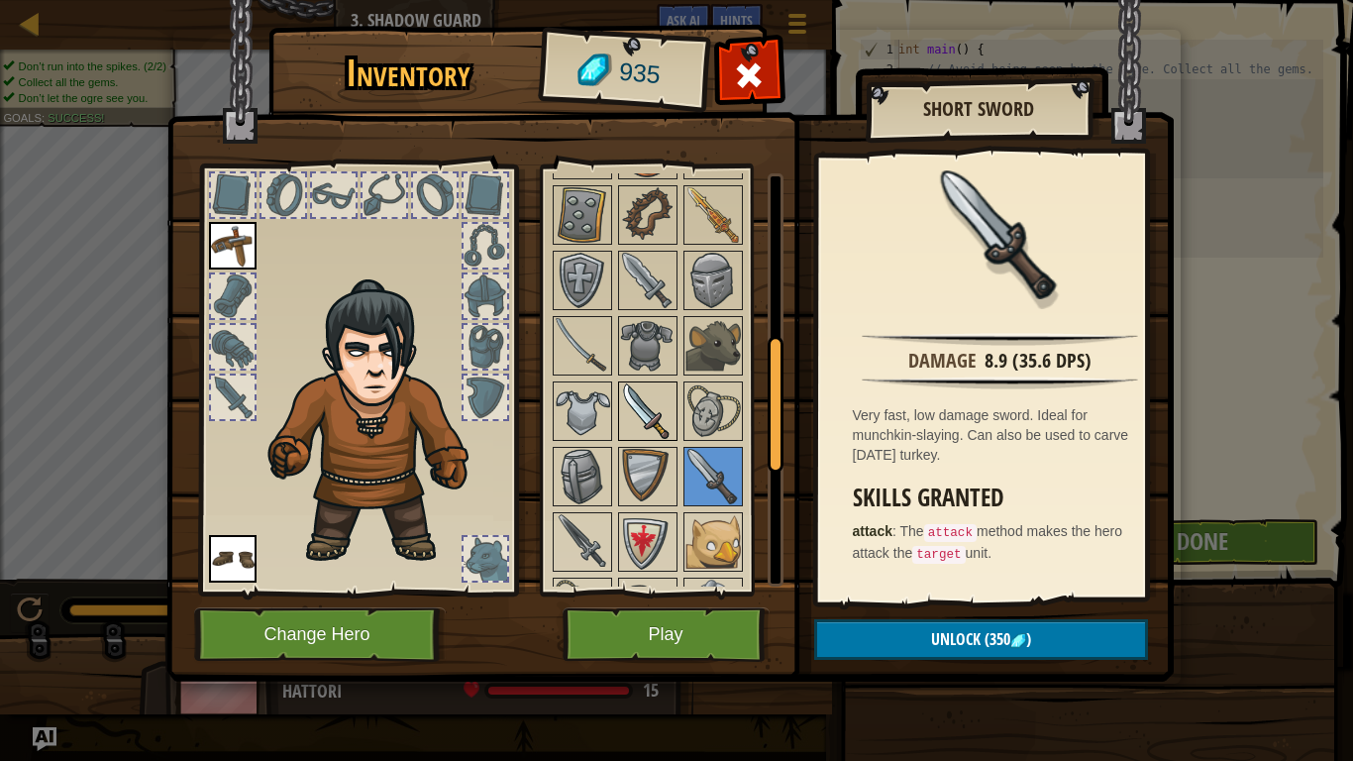
click at [641, 404] on img at bounding box center [647, 410] width 55 height 55
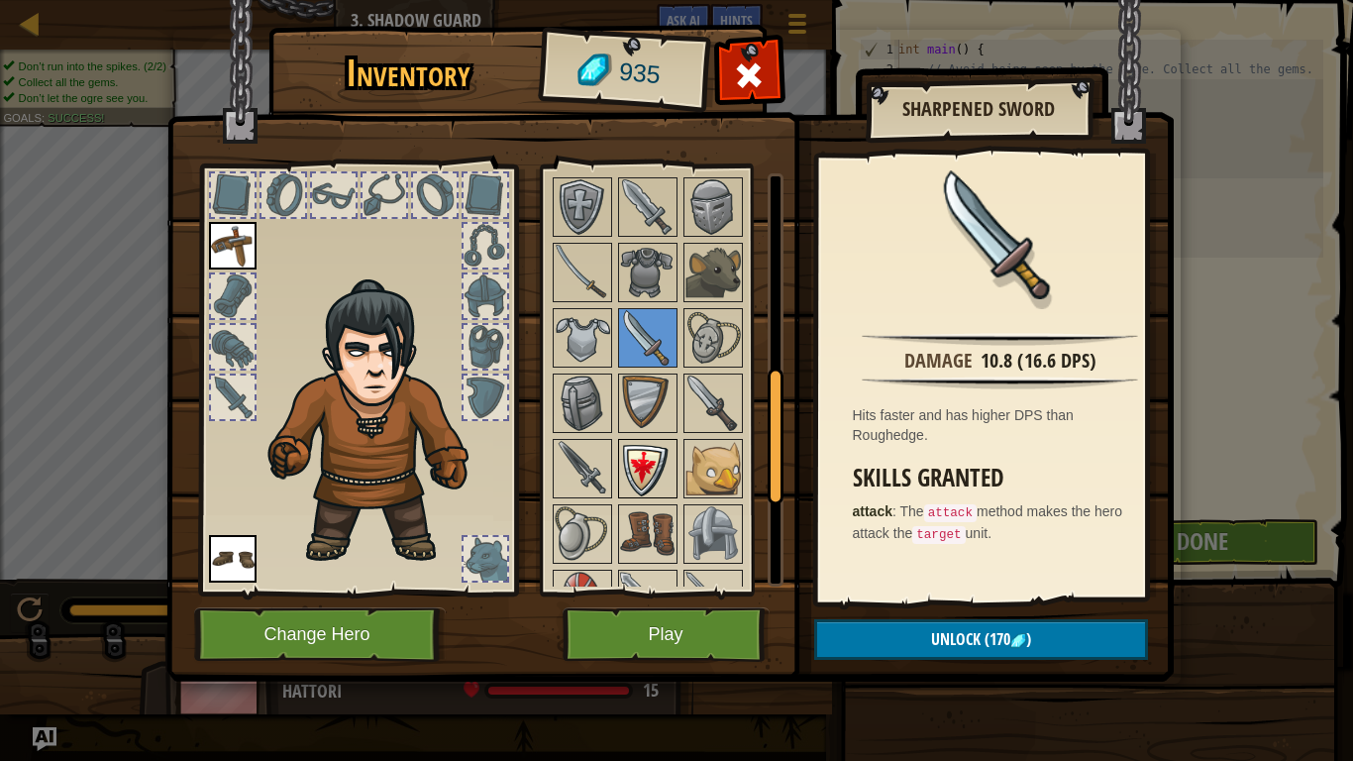
scroll to position [594, 0]
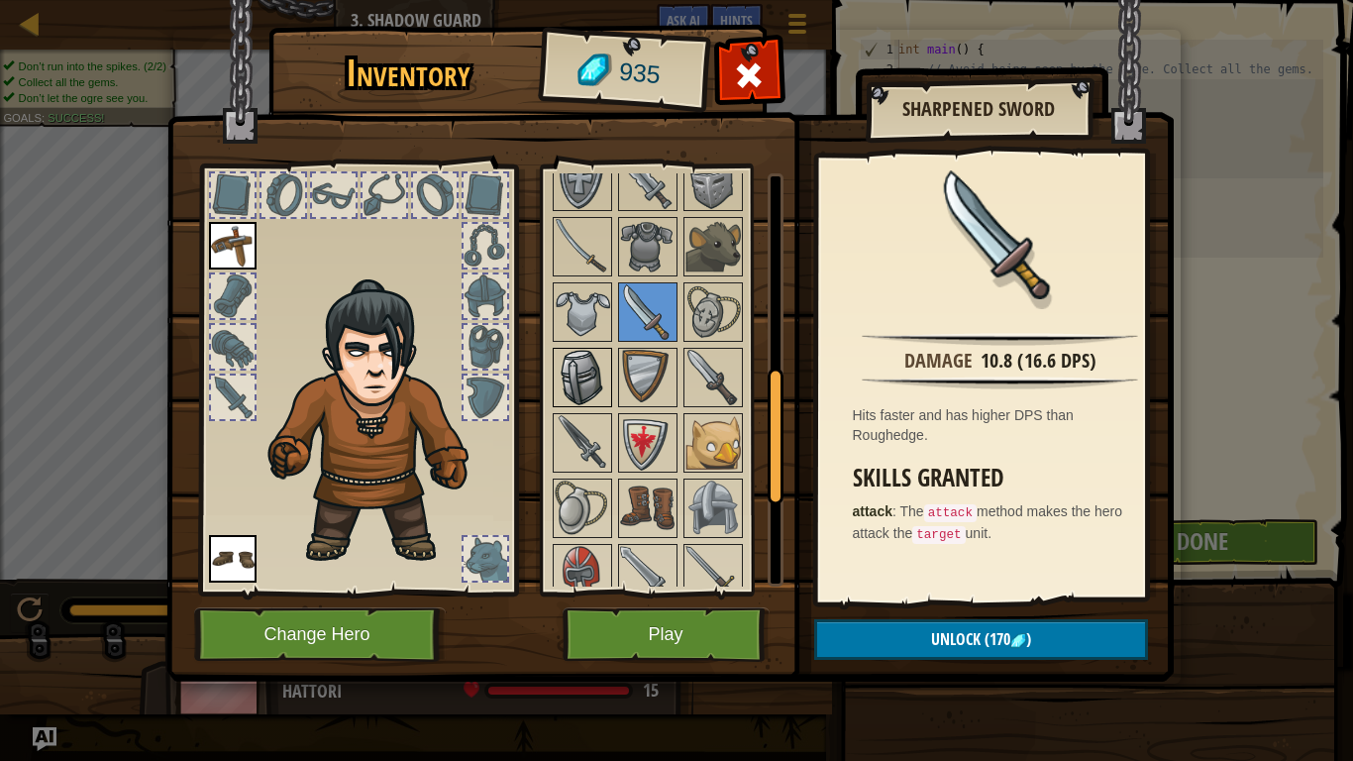
click at [588, 403] on img at bounding box center [582, 377] width 55 height 55
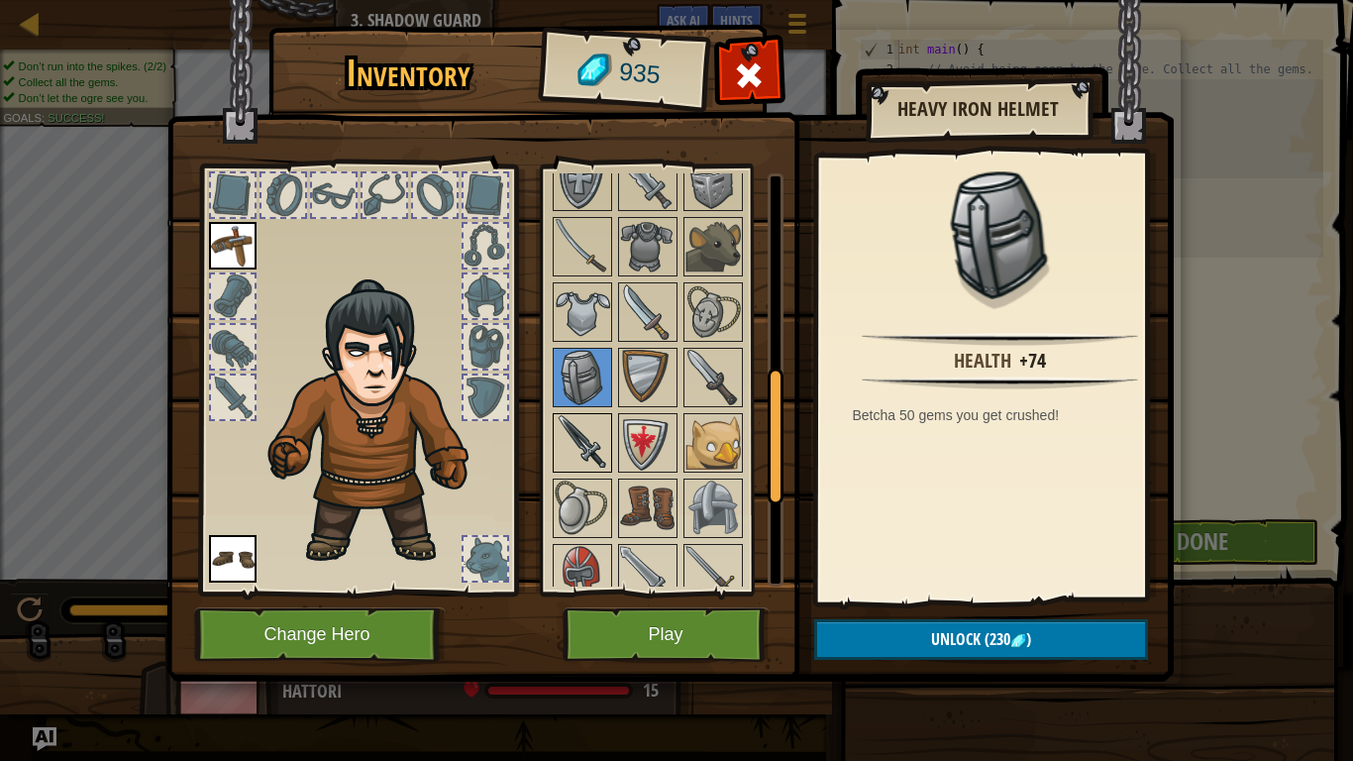
click at [570, 426] on img at bounding box center [582, 442] width 55 height 55
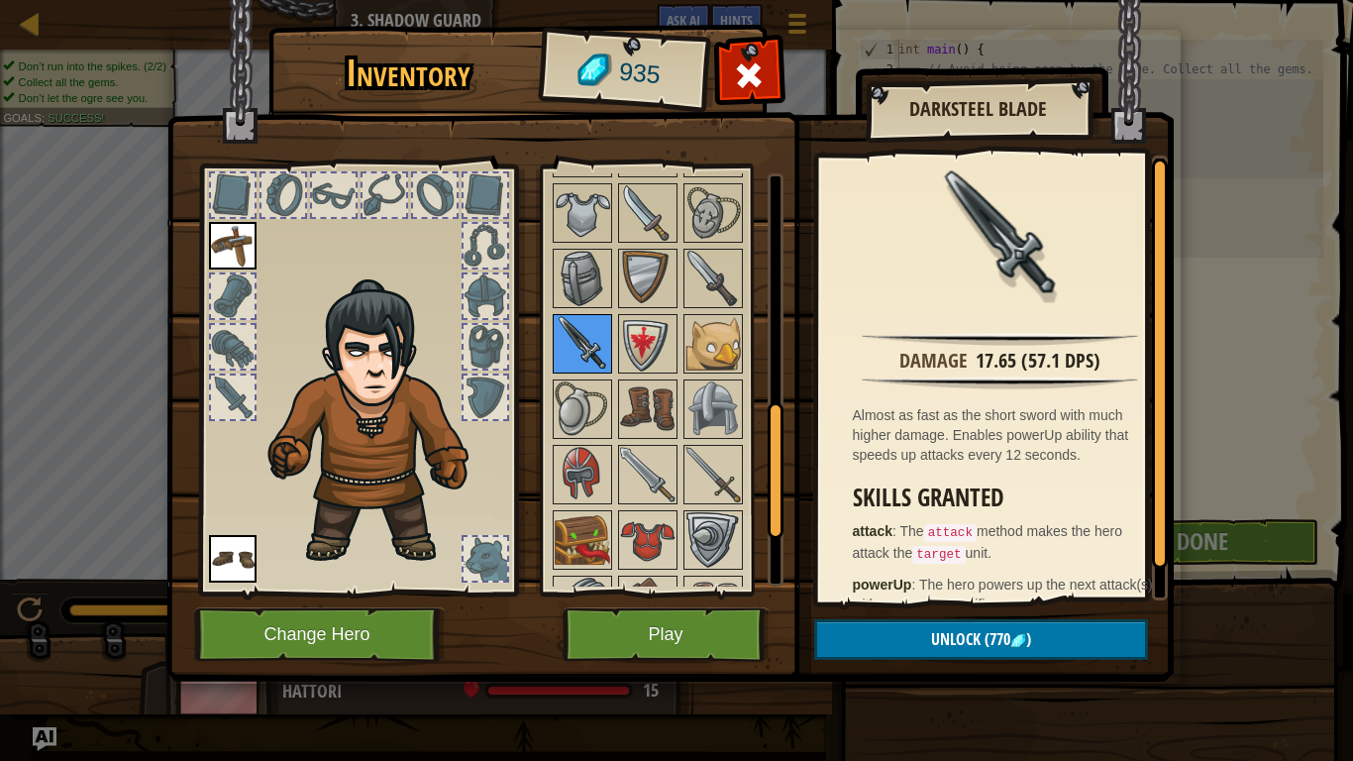
scroll to position [792, 0]
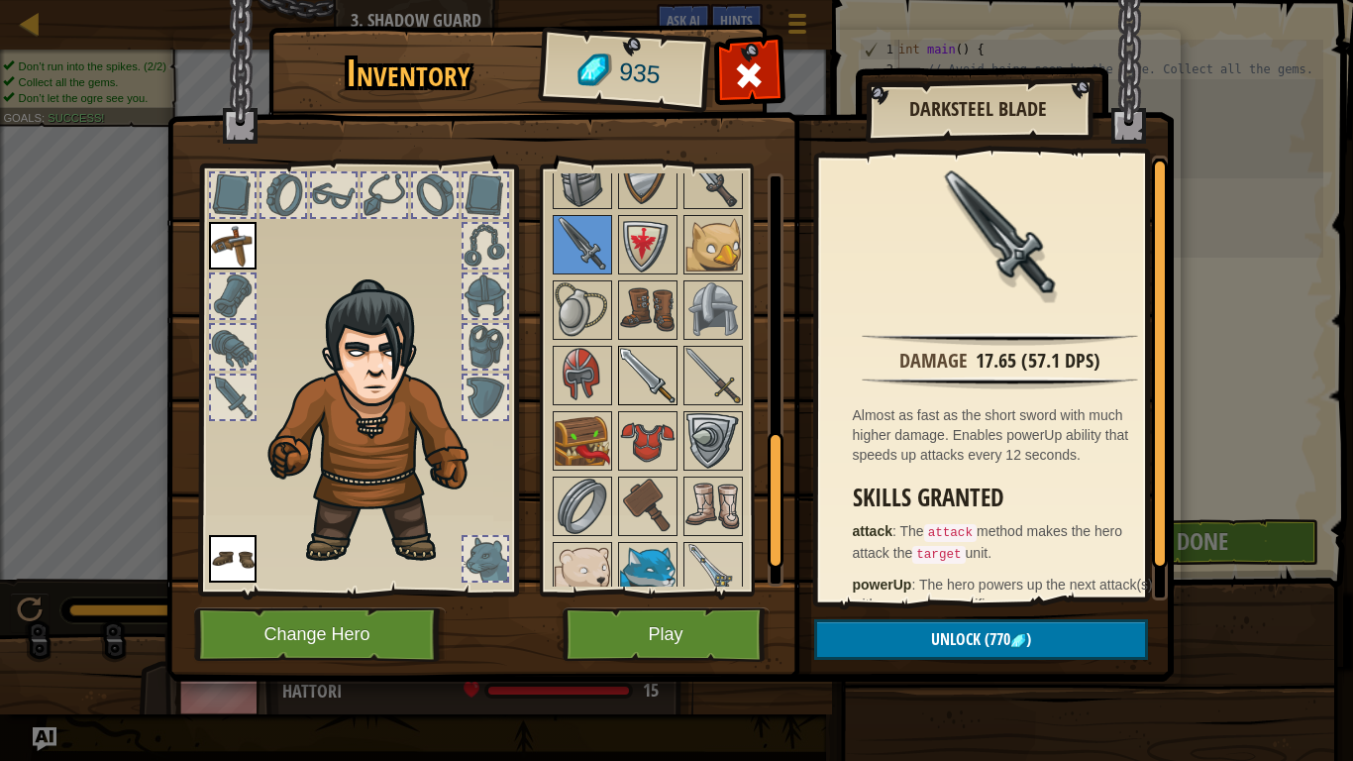
click at [638, 380] on img at bounding box center [647, 375] width 55 height 55
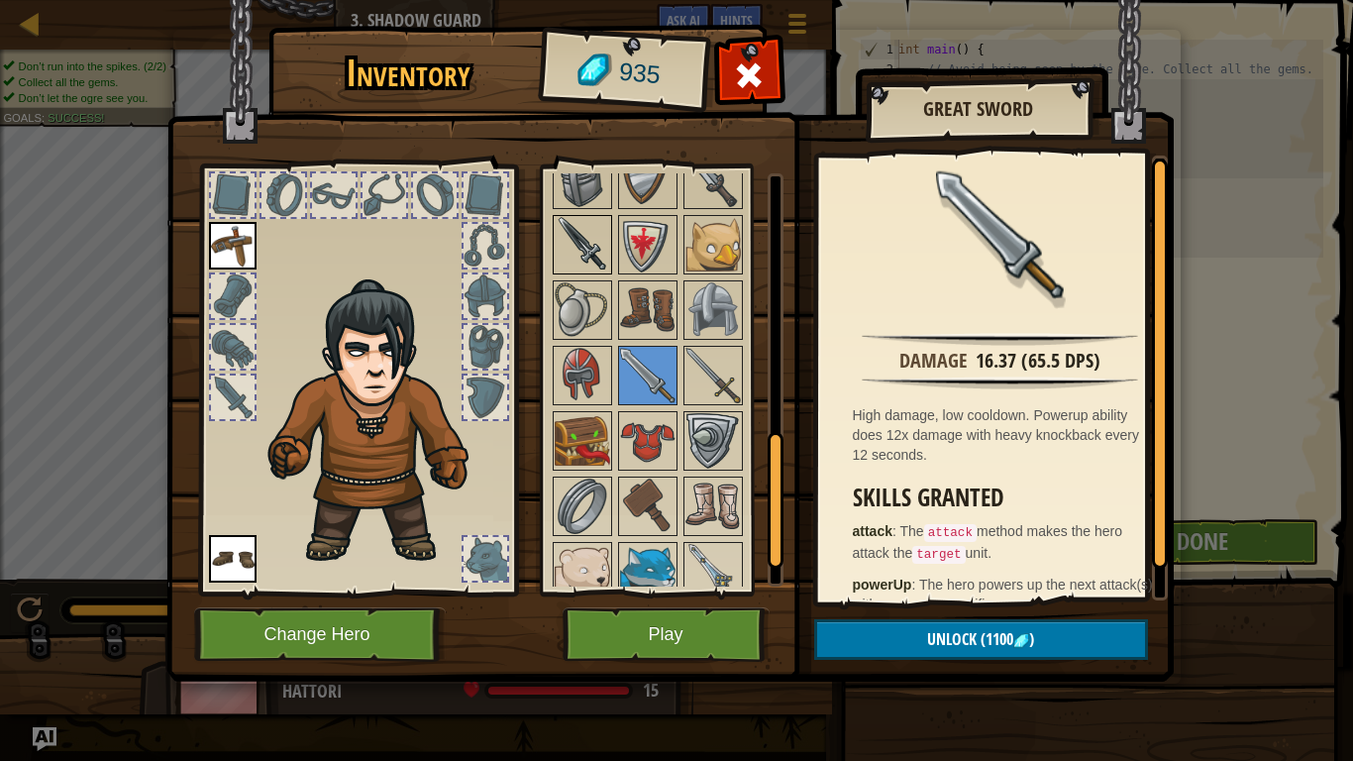
click at [585, 256] on img at bounding box center [582, 244] width 55 height 55
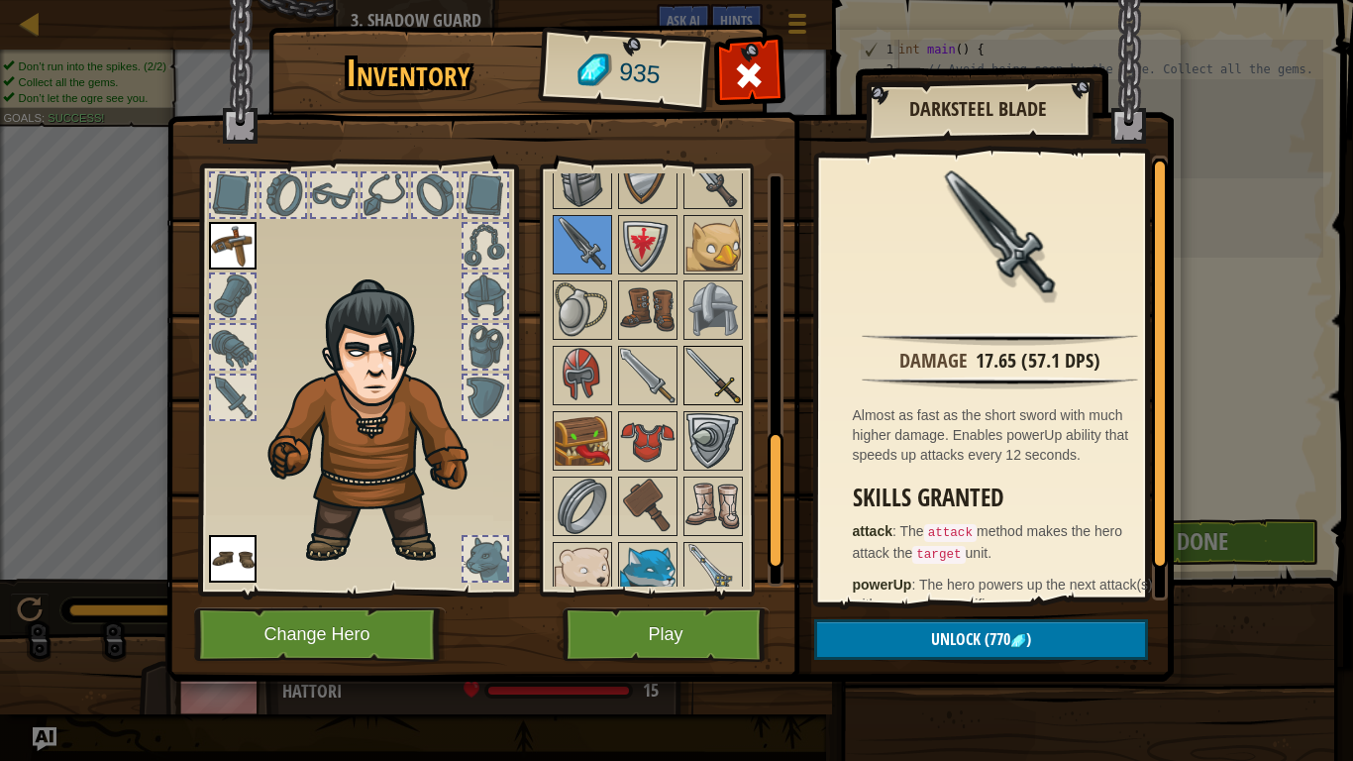
click at [742, 346] on div at bounding box center [712, 375] width 59 height 59
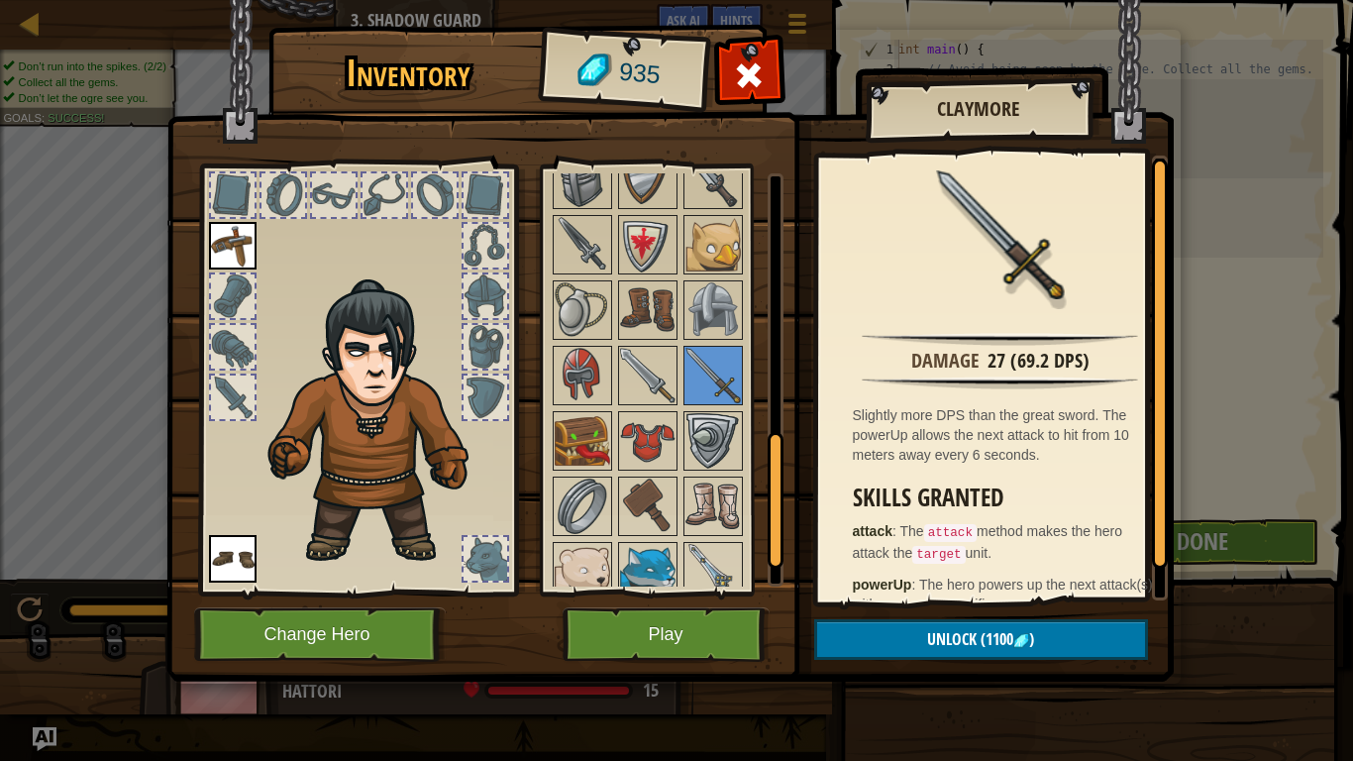
click at [673, 341] on div at bounding box center [674, 113] width 249 height 1111
click at [657, 337] on img at bounding box center [647, 309] width 55 height 55
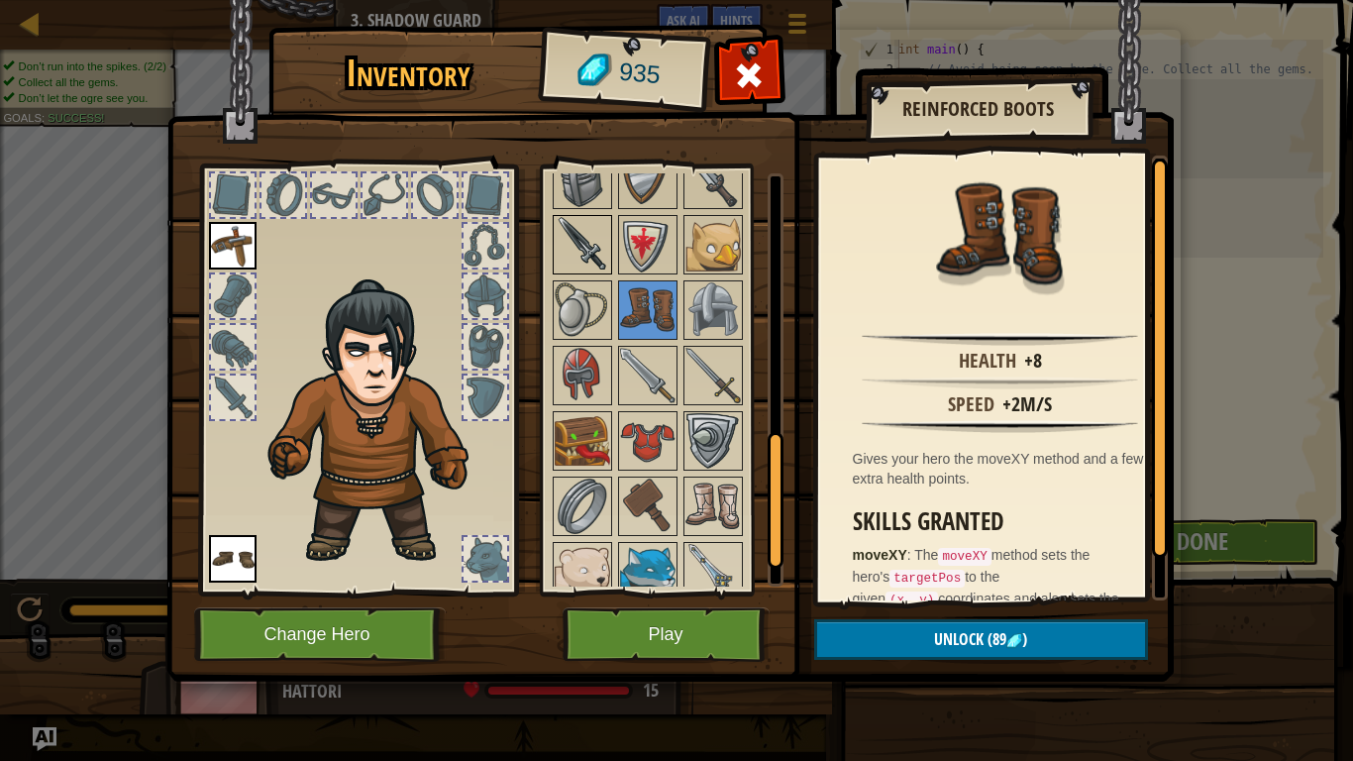
drag, startPoint x: 597, startPoint y: 252, endPoint x: 584, endPoint y: 246, distance: 14.2
click at [584, 246] on img at bounding box center [582, 244] width 55 height 55
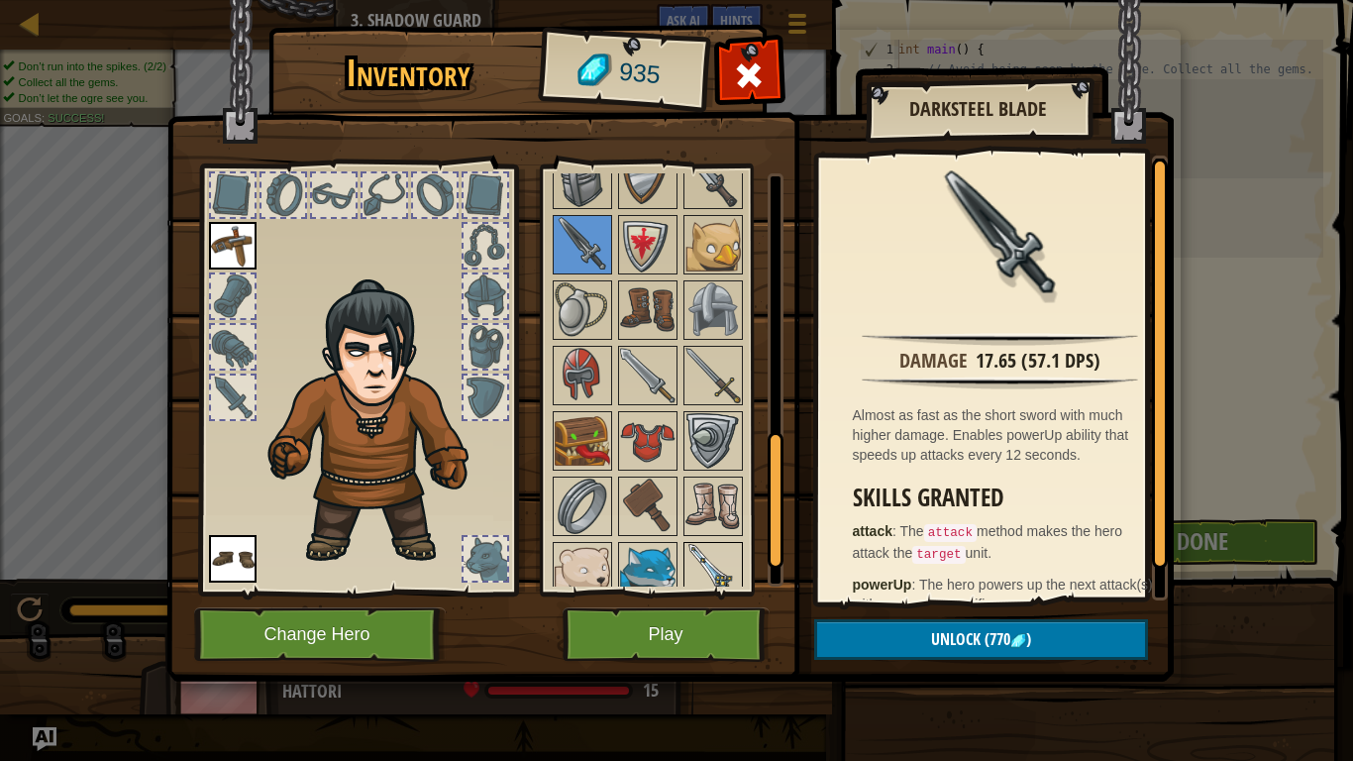
click at [704, 570] on img at bounding box center [712, 571] width 55 height 55
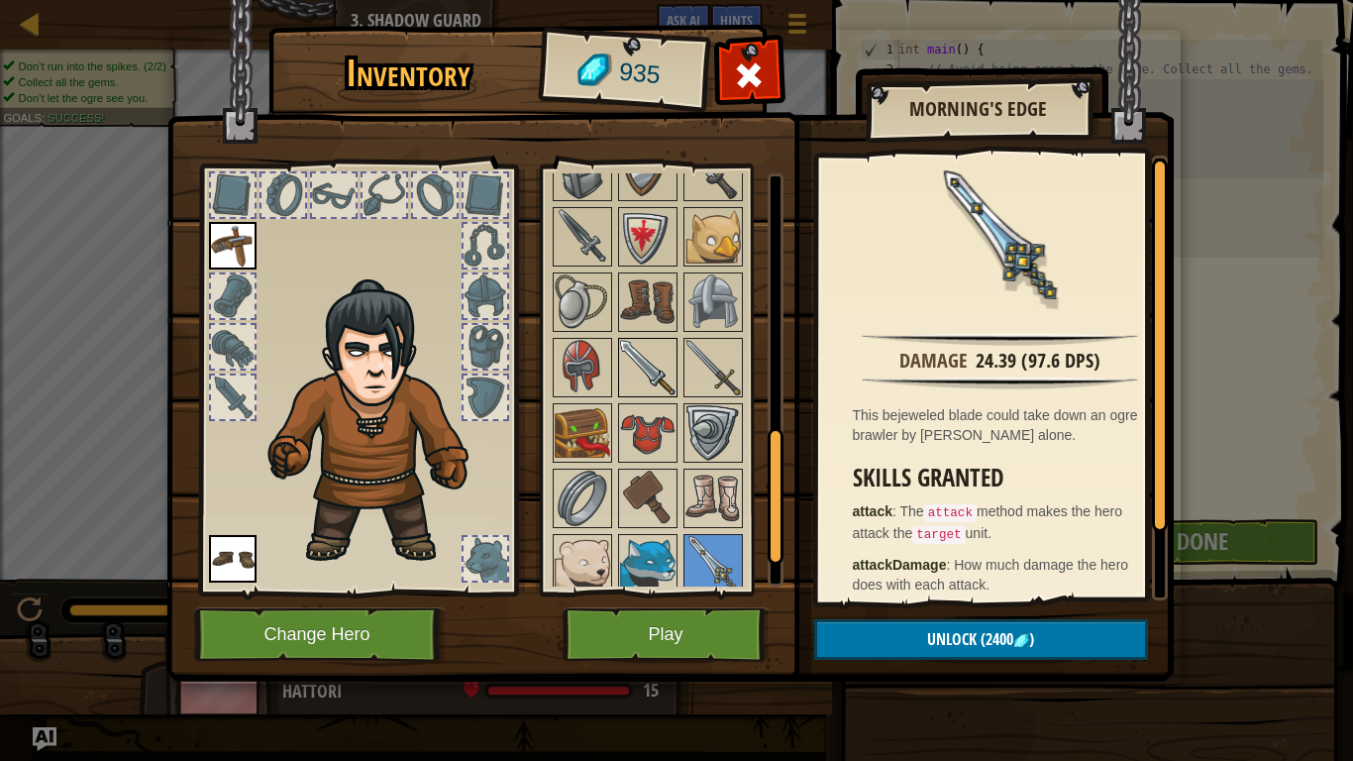
scroll to position [776, 0]
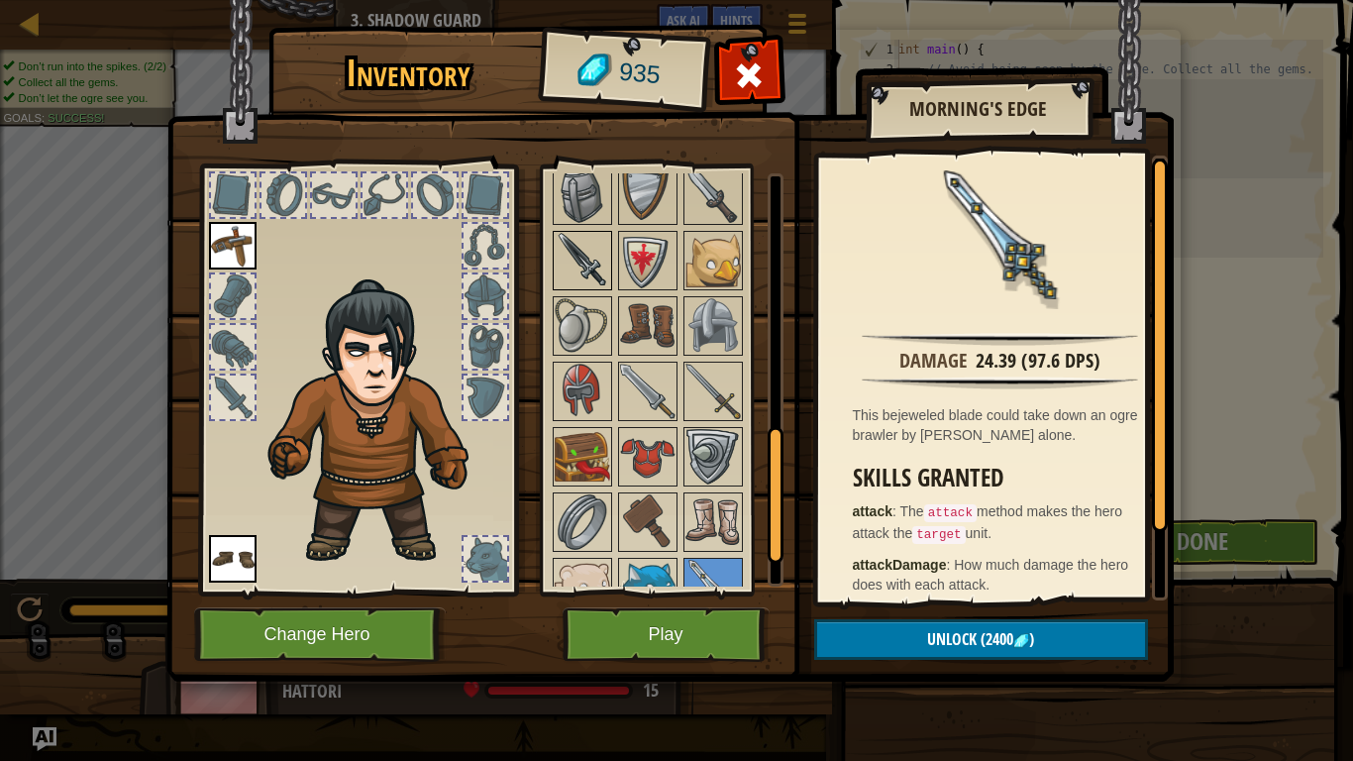
click at [569, 263] on img at bounding box center [582, 260] width 55 height 55
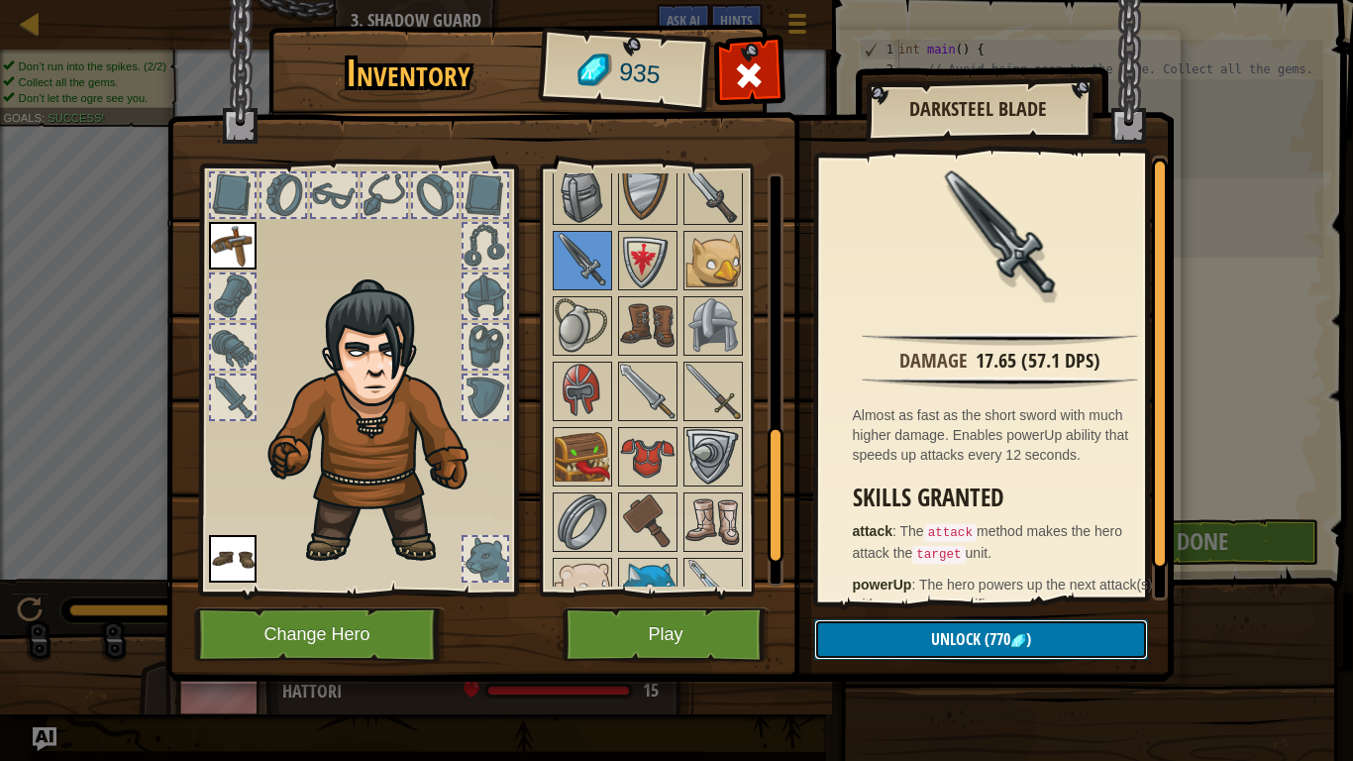
click at [903, 634] on button "Unlock (770 )" at bounding box center [981, 639] width 334 height 41
click at [903, 634] on button "Confirm" at bounding box center [981, 639] width 334 height 41
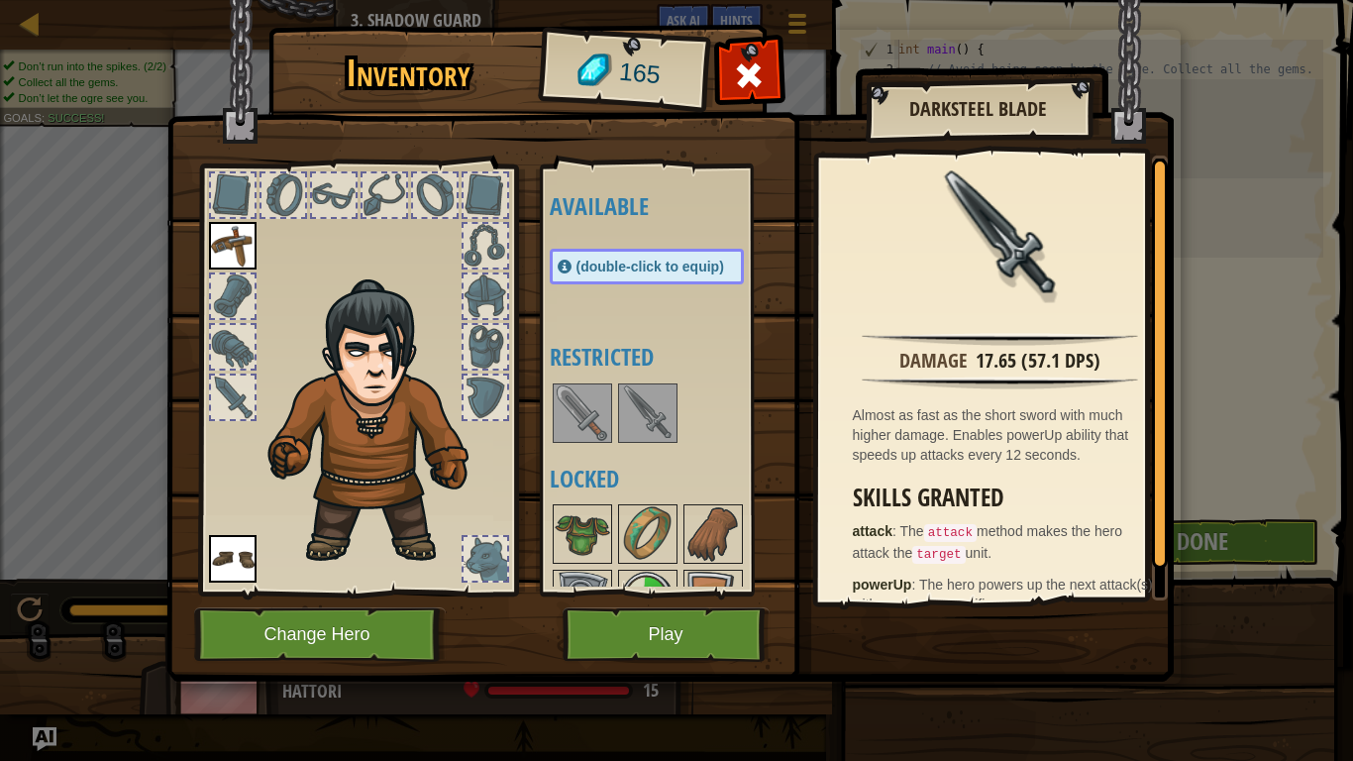
click at [617, 265] on span "(double-click to equip)" at bounding box center [650, 266] width 148 height 16
click at [664, 429] on img at bounding box center [647, 412] width 55 height 55
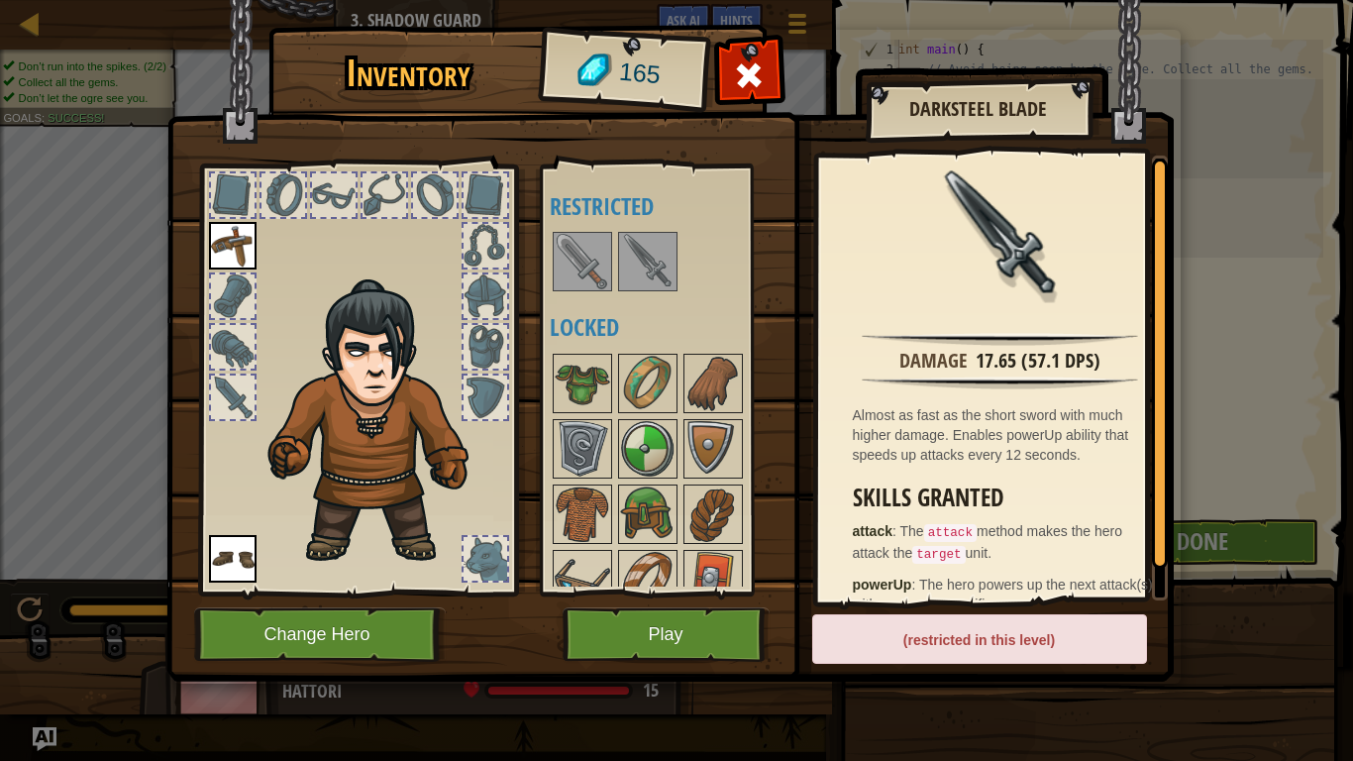
click at [664, 429] on img at bounding box center [647, 448] width 55 height 55
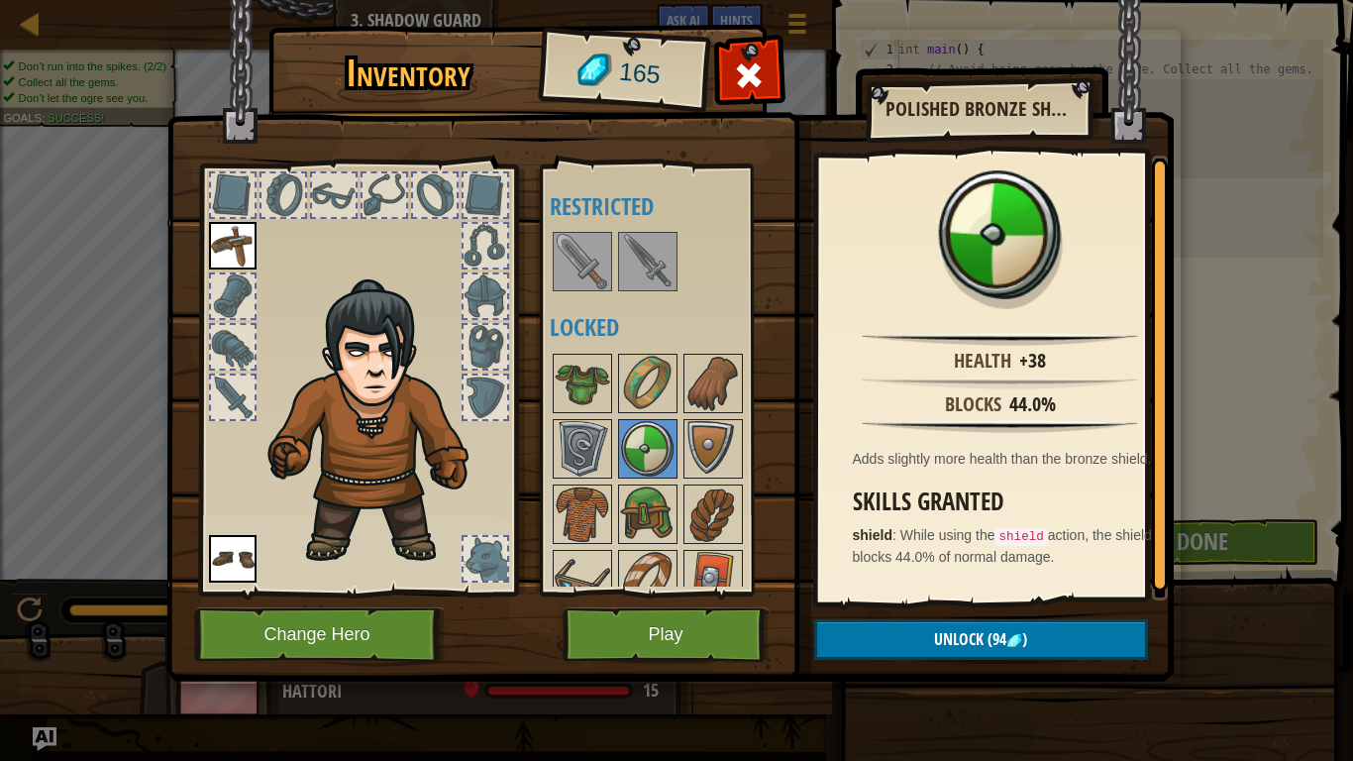
click at [668, 233] on div at bounding box center [647, 261] width 59 height 59
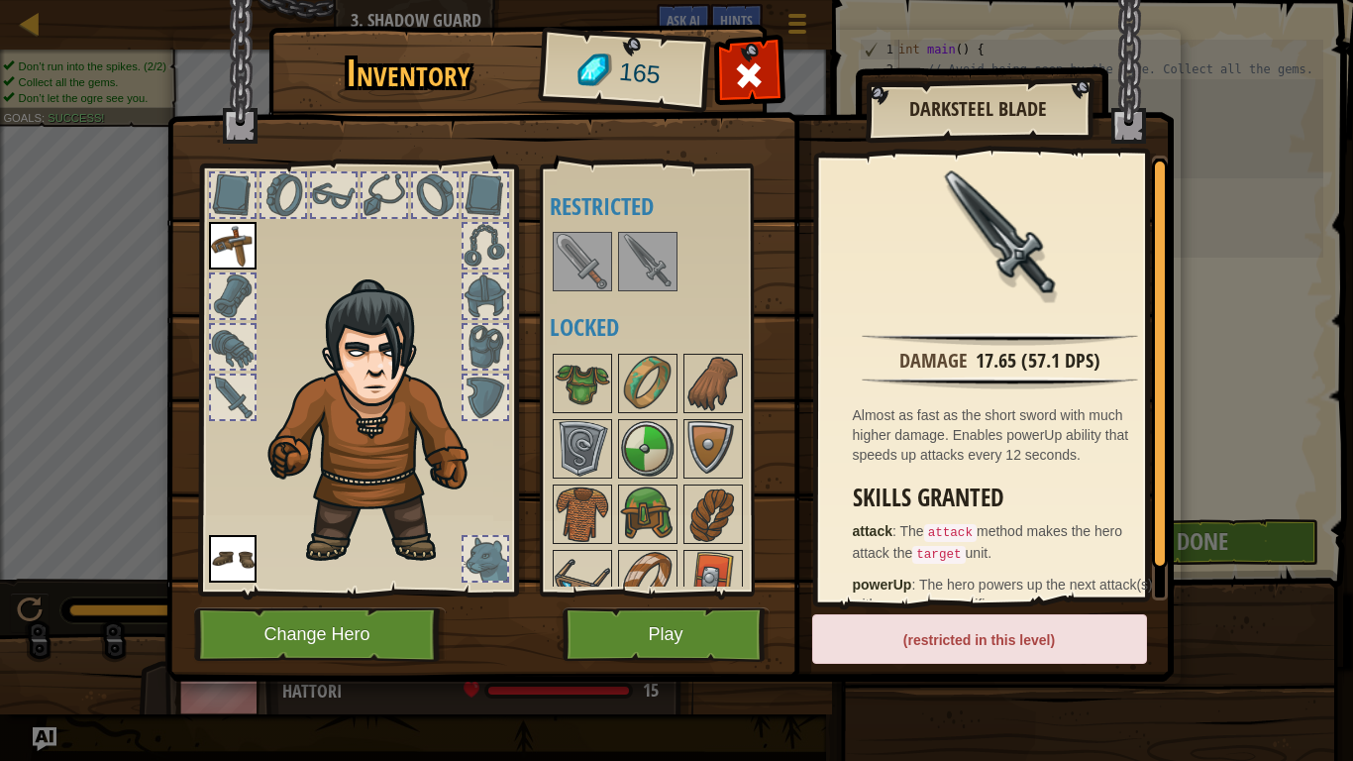
click at [666, 238] on img at bounding box center [647, 261] width 55 height 55
click at [587, 284] on img at bounding box center [582, 261] width 55 height 55
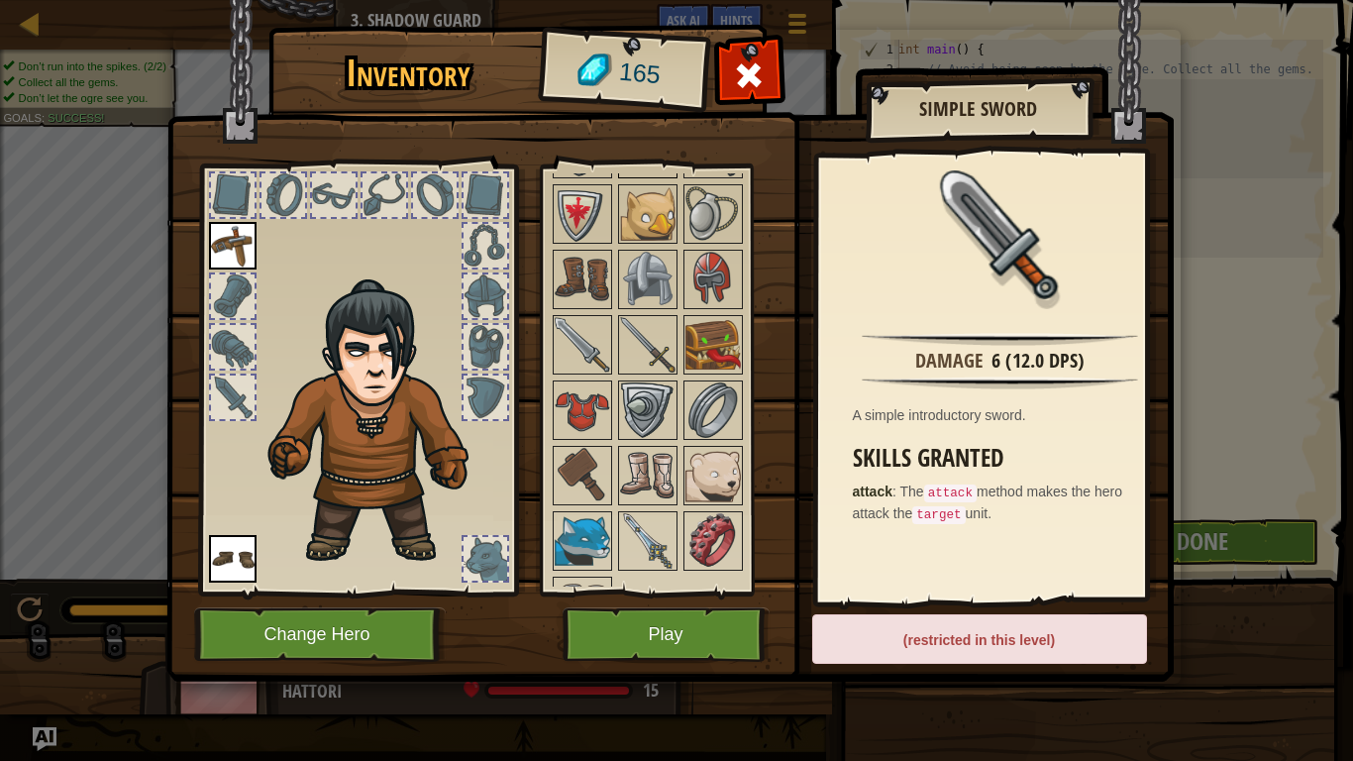
scroll to position [875, 0]
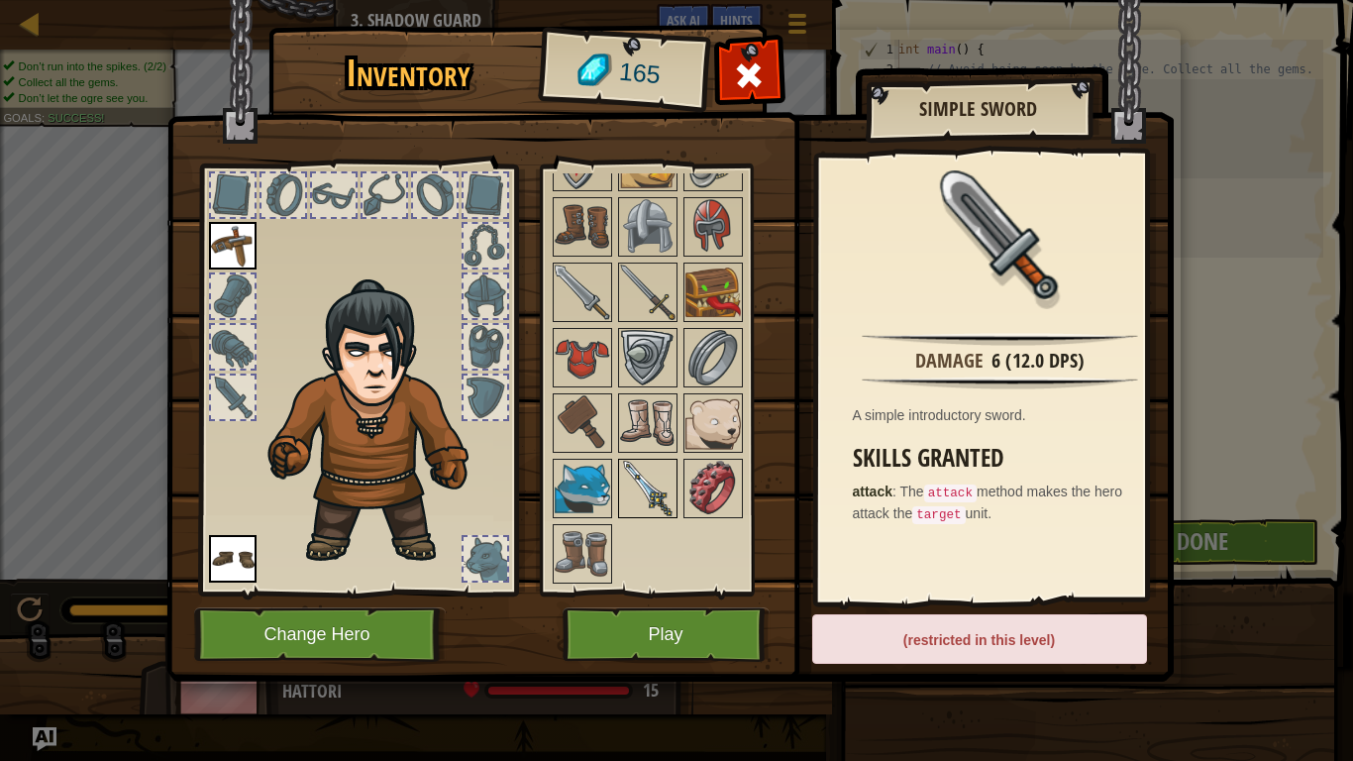
click at [636, 495] on img at bounding box center [647, 487] width 55 height 55
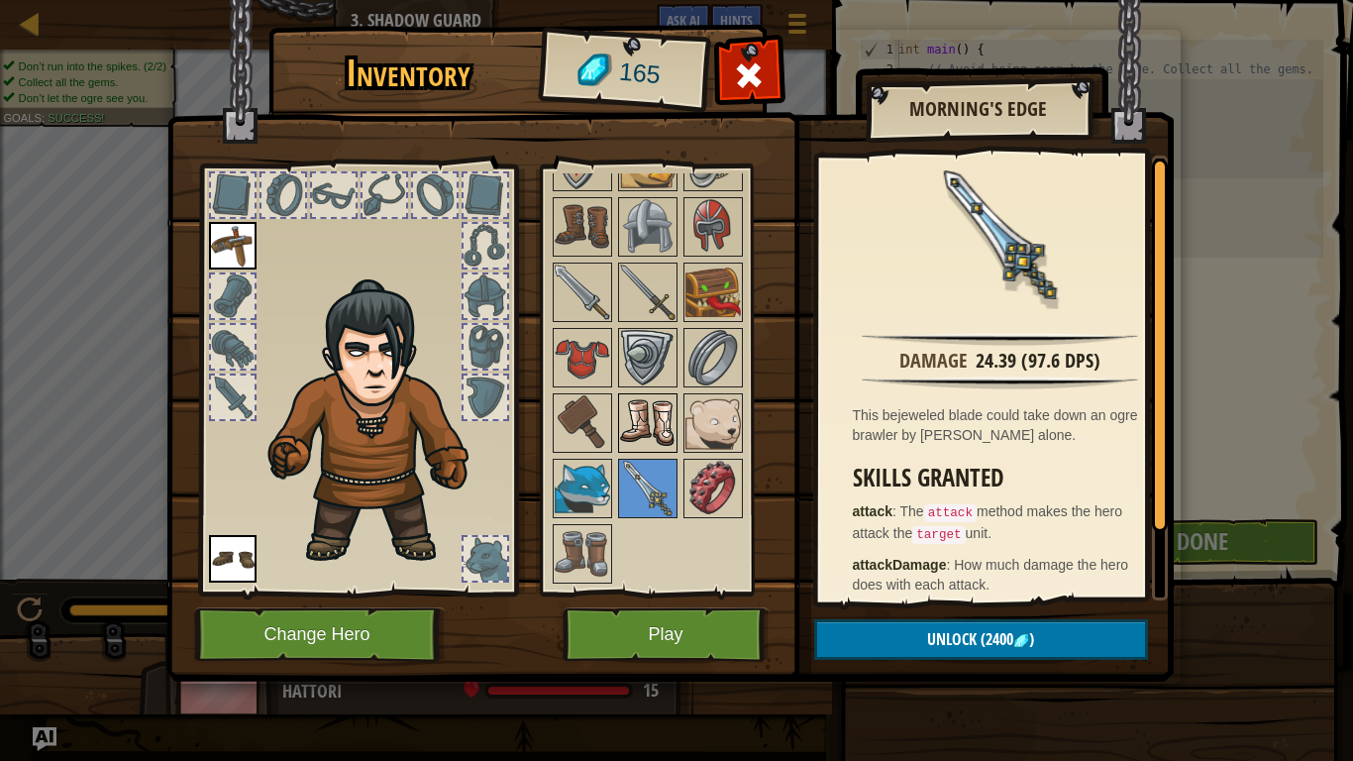
click at [618, 417] on div at bounding box center [647, 422] width 59 height 59
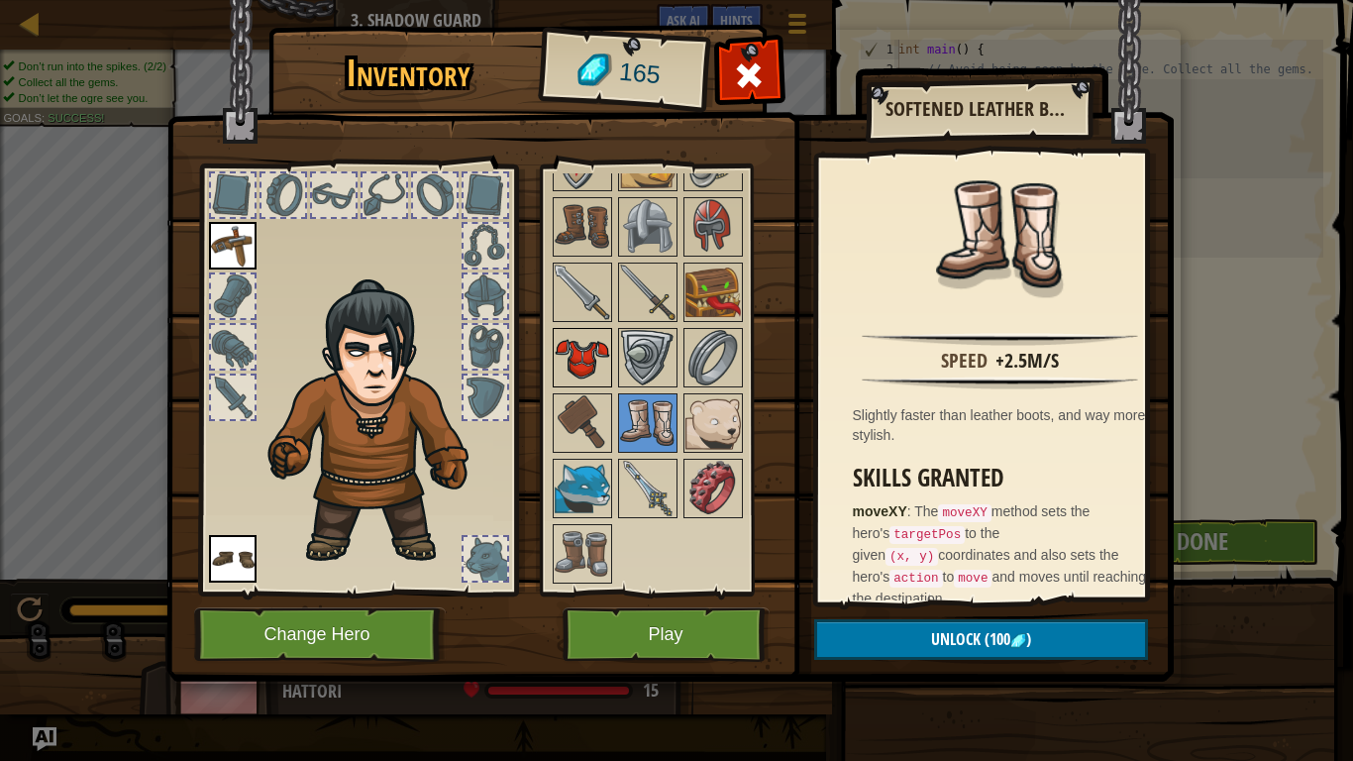
click at [584, 359] on img at bounding box center [582, 357] width 55 height 55
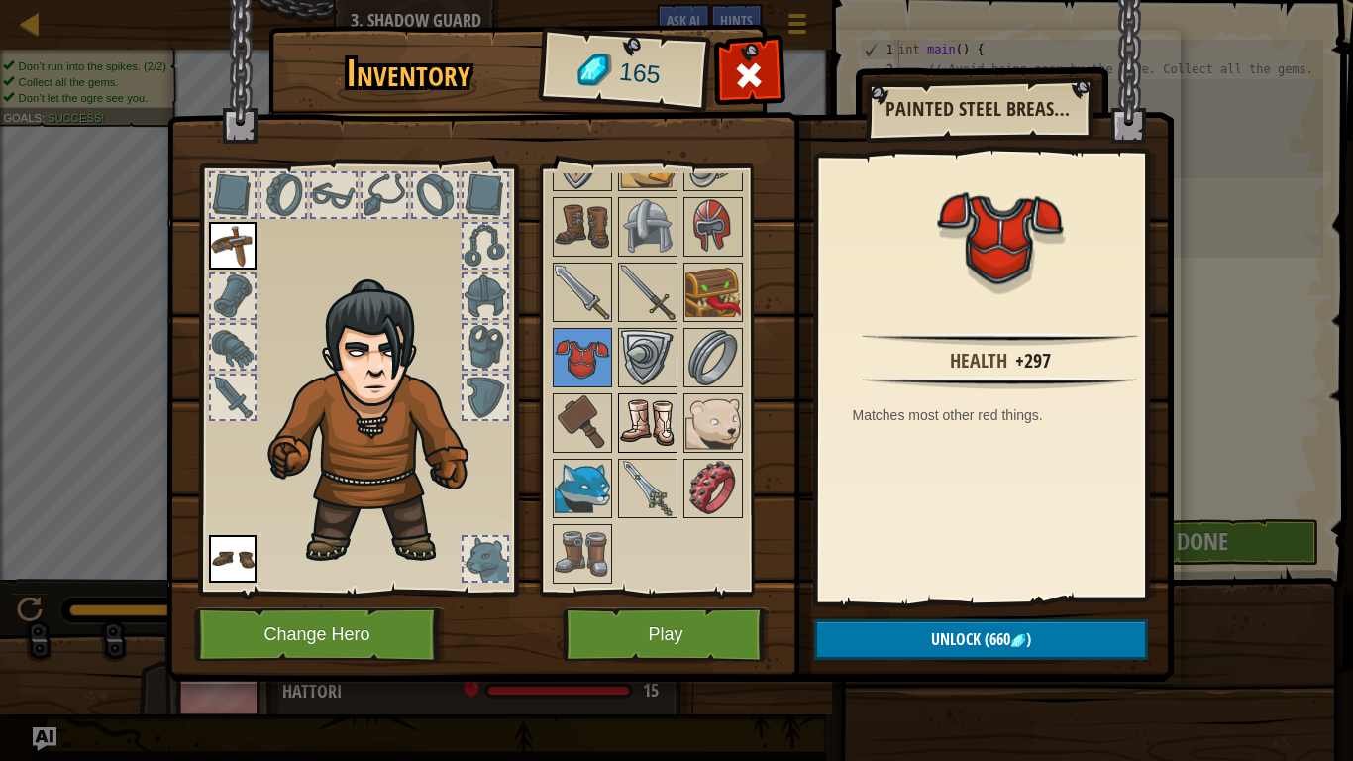
click at [625, 413] on img at bounding box center [647, 422] width 55 height 55
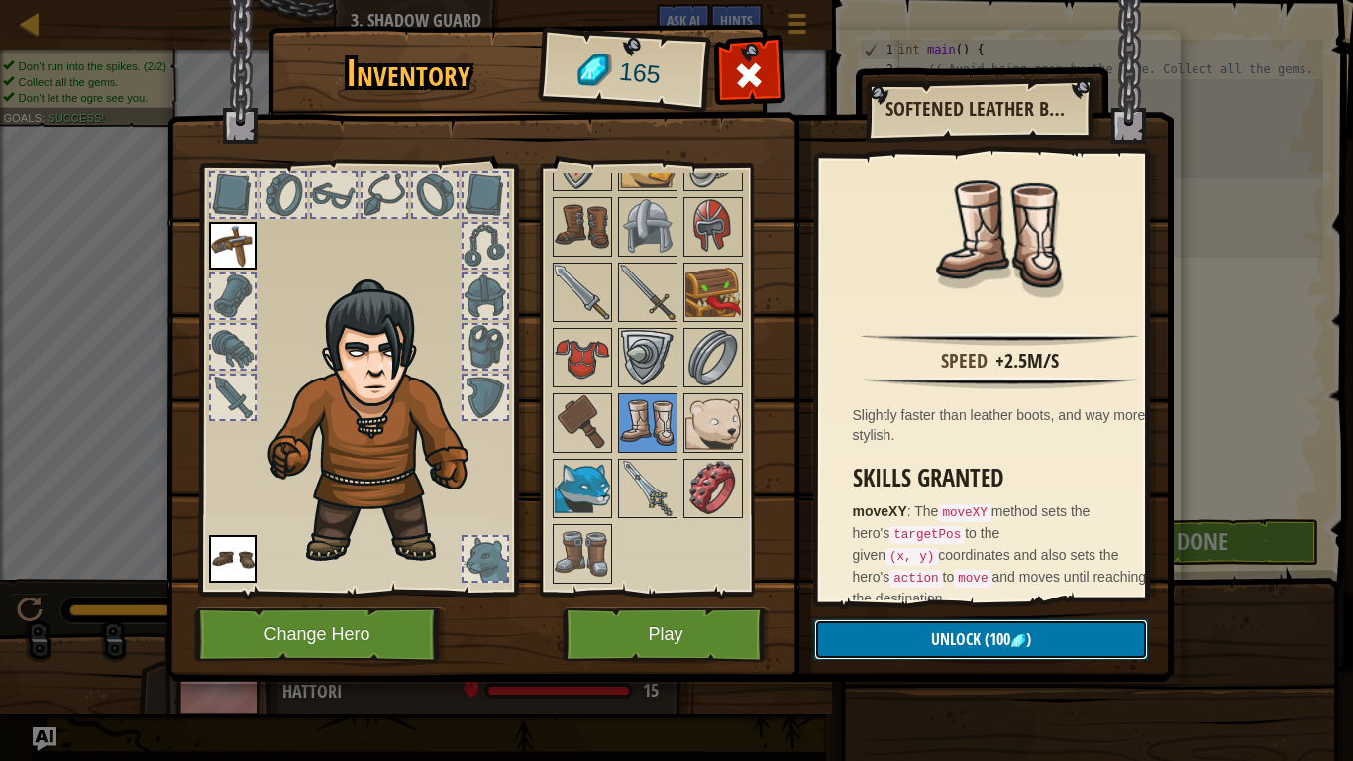
drag, startPoint x: 969, startPoint y: 640, endPoint x: 965, endPoint y: 652, distance: 12.5
click at [965, 634] on button "Unlock (100 )" at bounding box center [981, 639] width 334 height 41
click at [951, 634] on button "Confirm" at bounding box center [981, 639] width 334 height 41
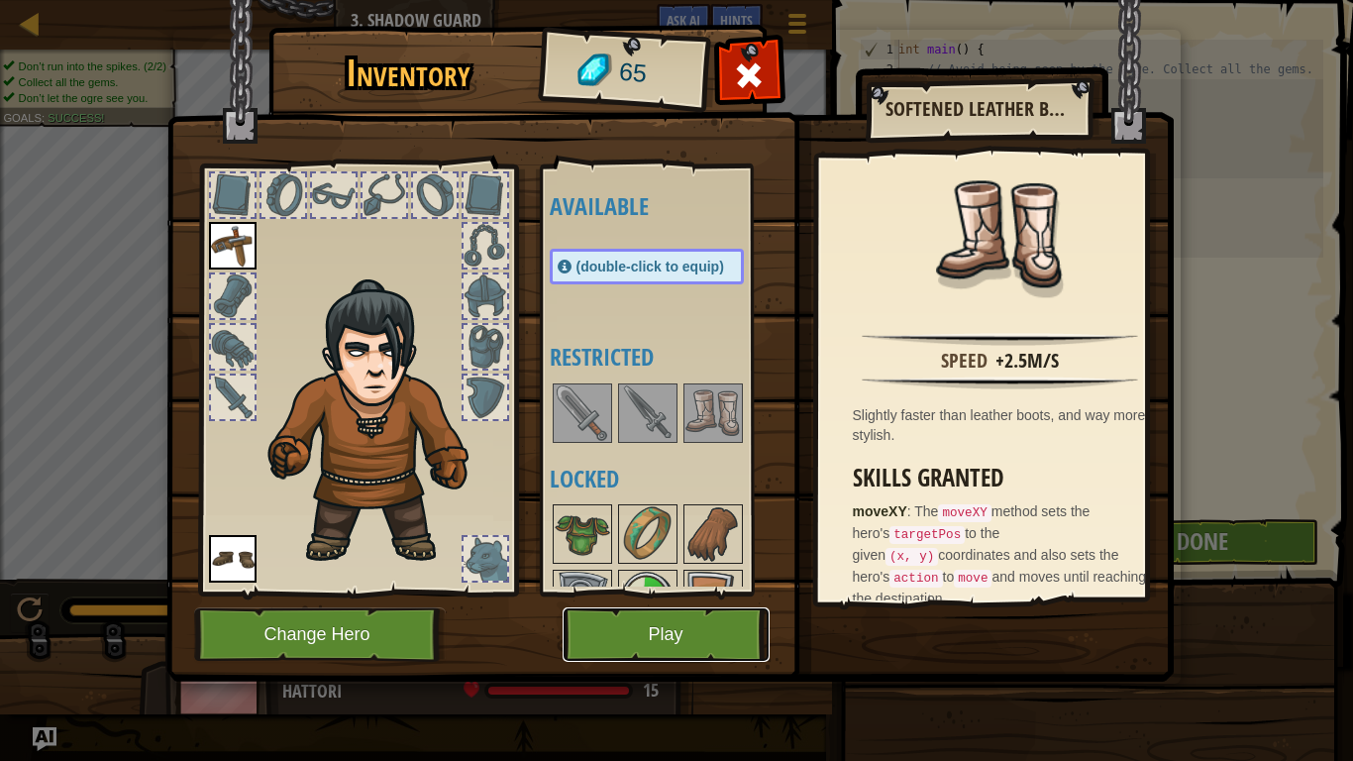
click at [695, 634] on button "Play" at bounding box center [665, 634] width 207 height 54
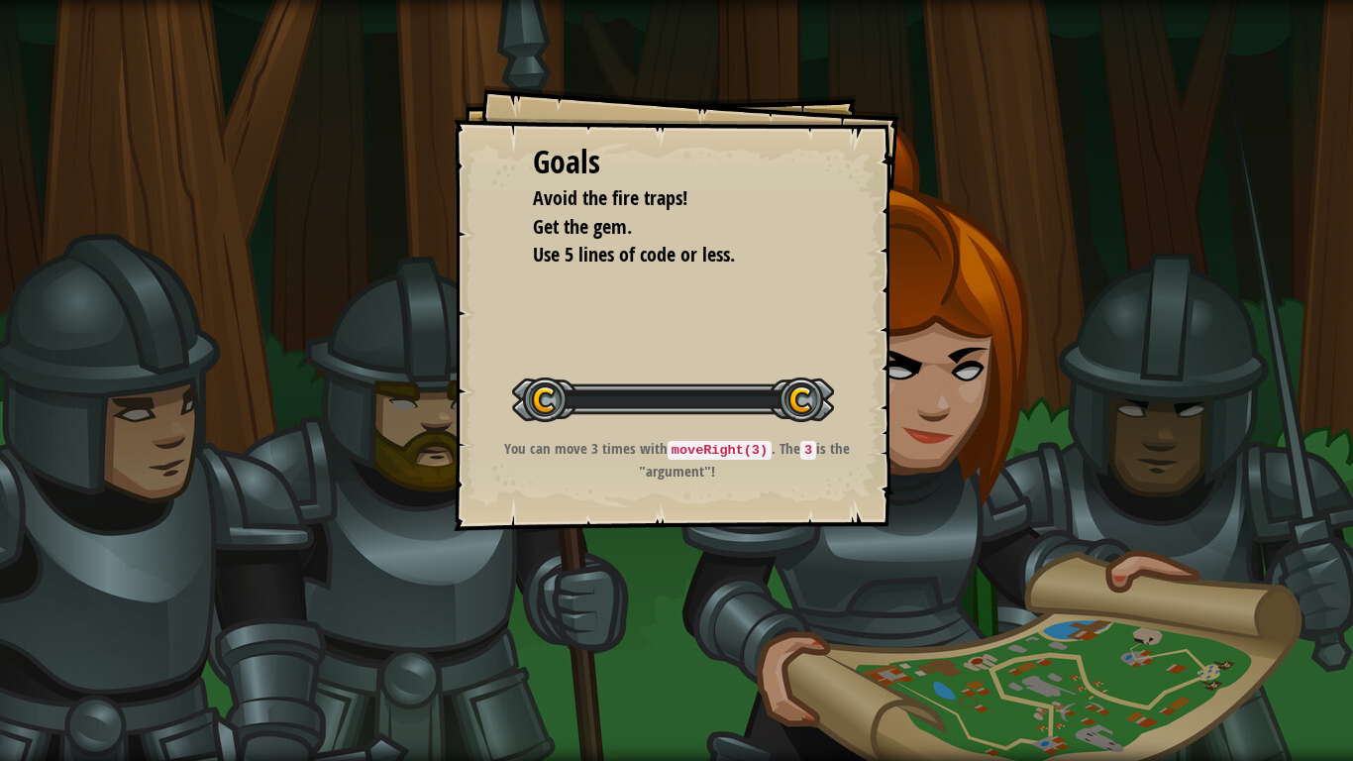
click at [695, 634] on div "Goals Avoid the fire traps! Get the gem. Use 5 lines of code or less. Start Lev…" at bounding box center [676, 380] width 1353 height 761
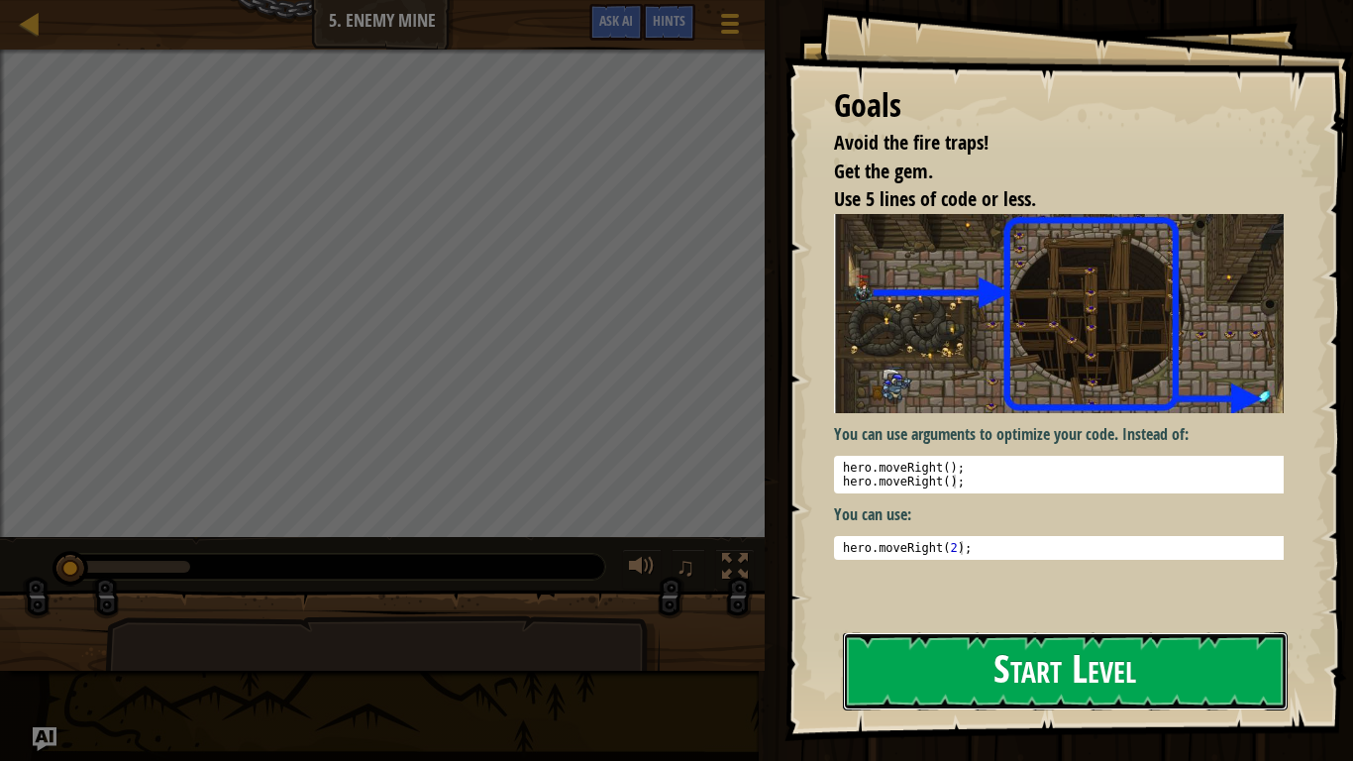
click at [982, 634] on button "Start Level" at bounding box center [1065, 671] width 445 height 78
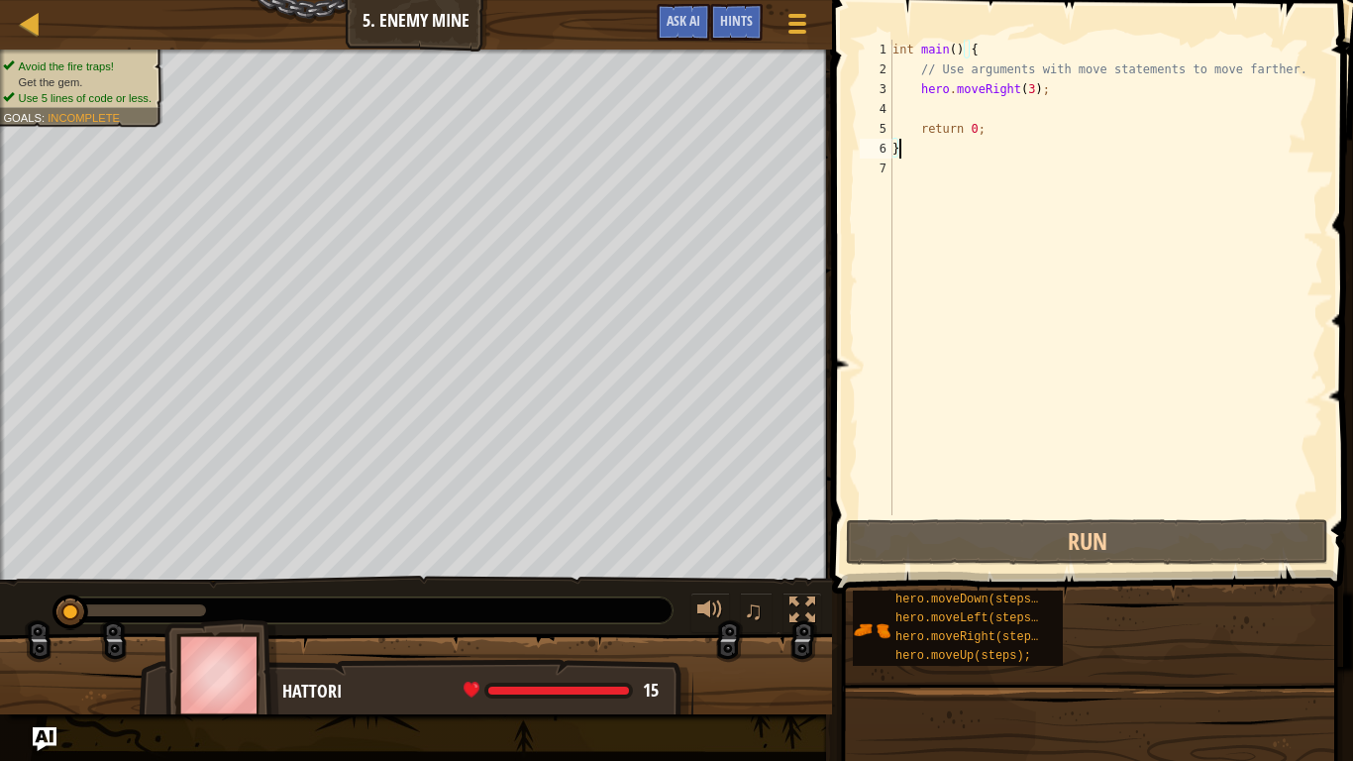
click at [751, 634] on div "Avoid the fire traps! Get the gem. Use 5 lines of code or less. Goals : Incompl…" at bounding box center [676, 382] width 1353 height 664
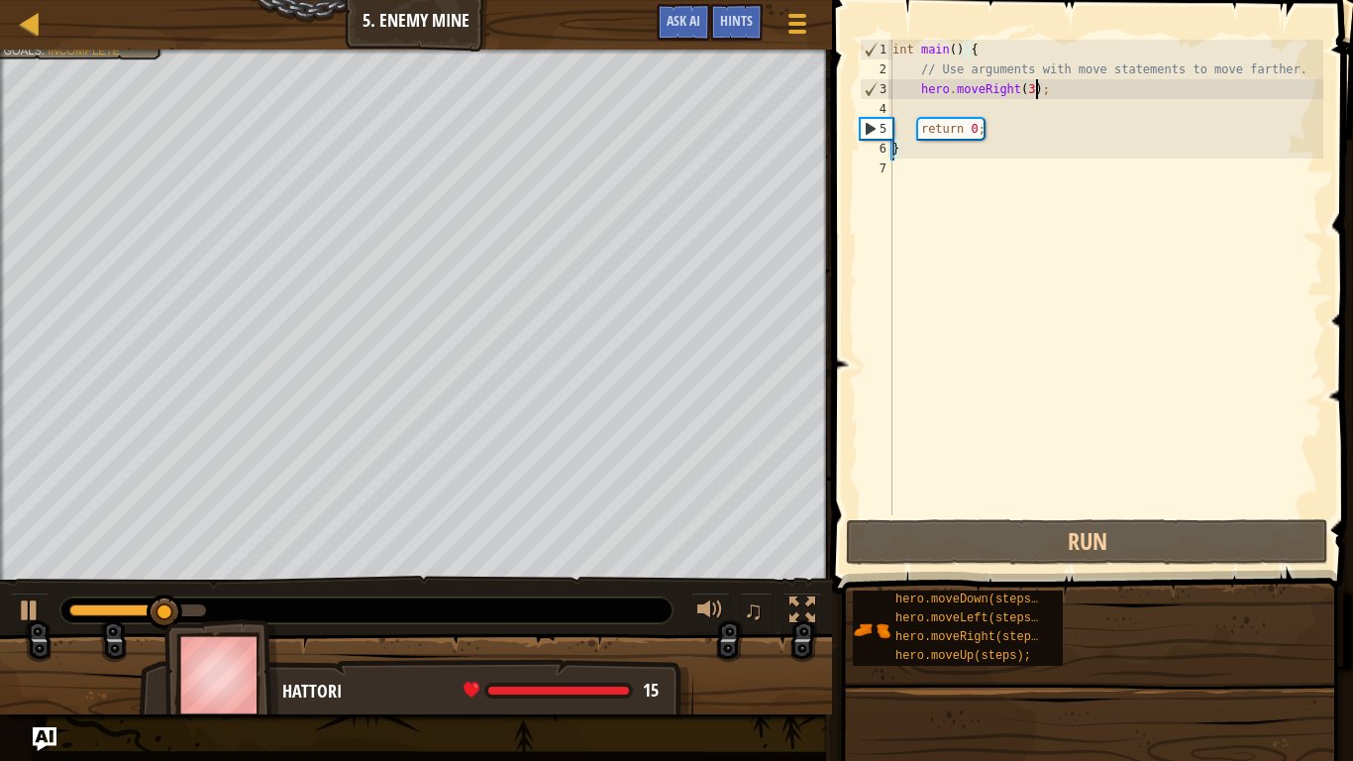
click at [1045, 88] on div "int main ( ) { // Use arguments with move statements to move farther. hero . mo…" at bounding box center [1105, 297] width 435 height 515
type textarea "hero.moveRight(3);"
click at [1048, 111] on div "int main ( ) { // Use arguments with move statements to move farther. hero . mo…" at bounding box center [1105, 297] width 435 height 515
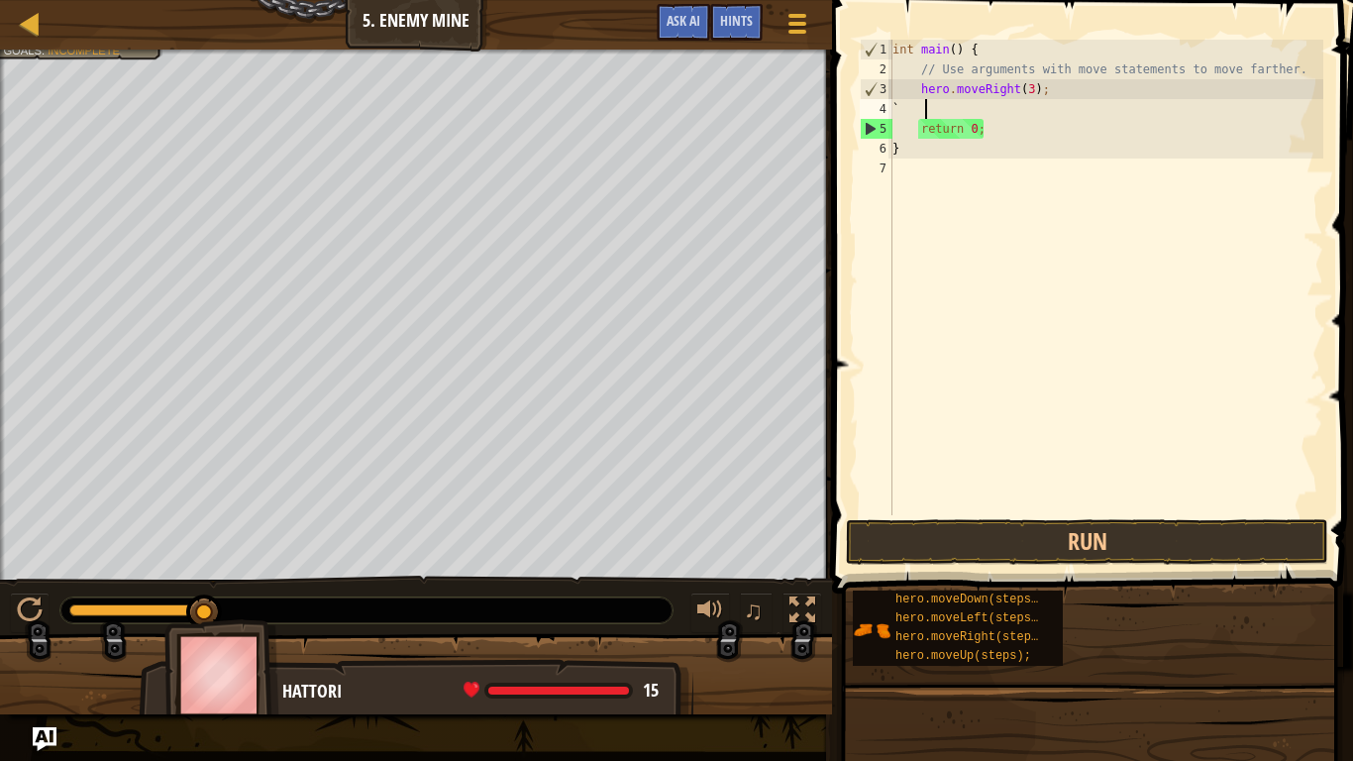
scroll to position [9, 2]
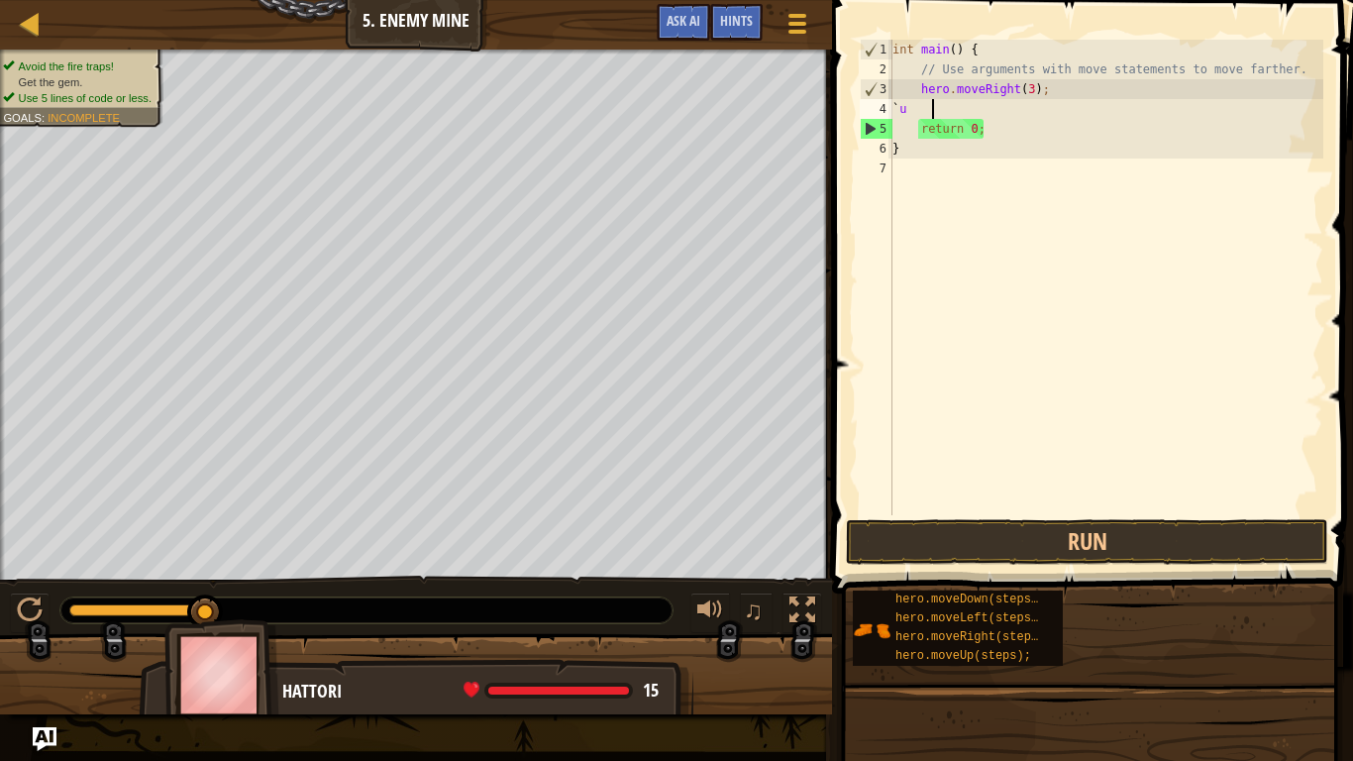
type textarea "`"
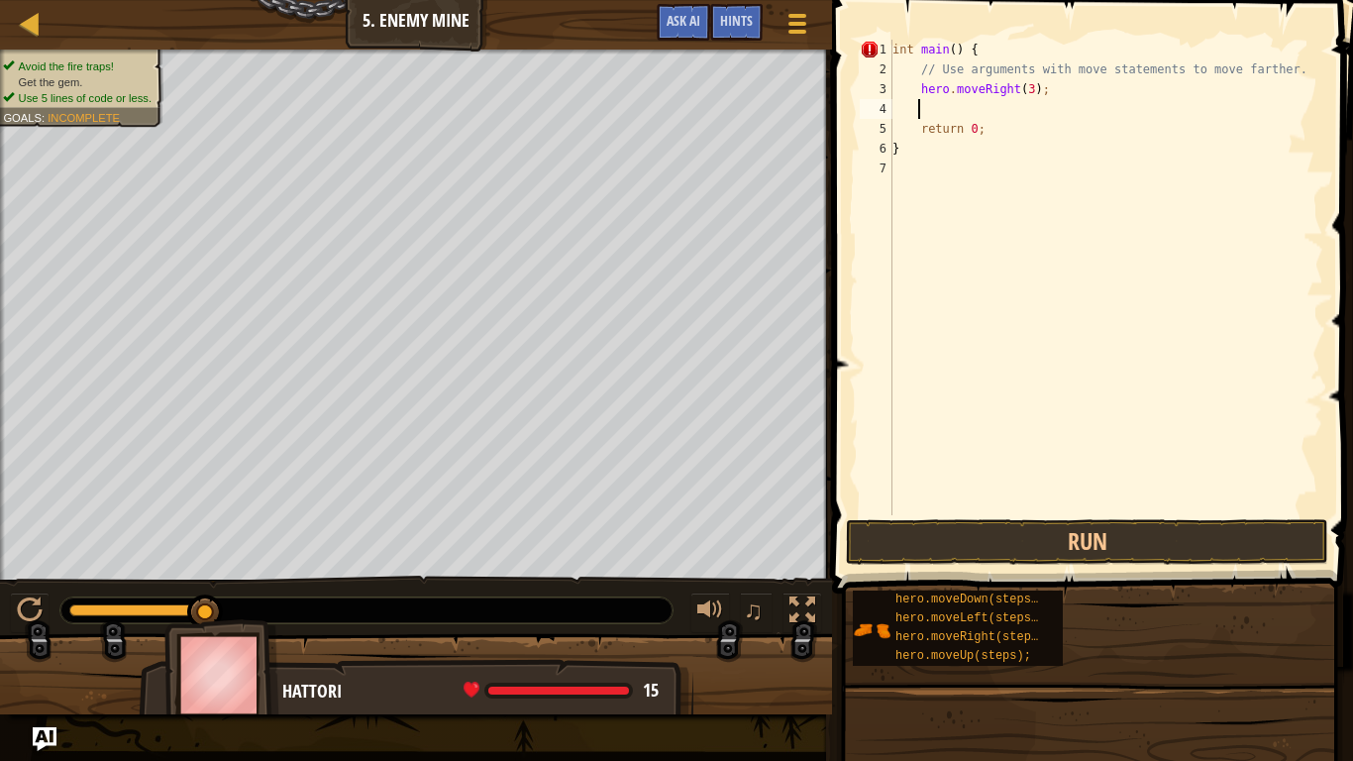
type textarea "u"
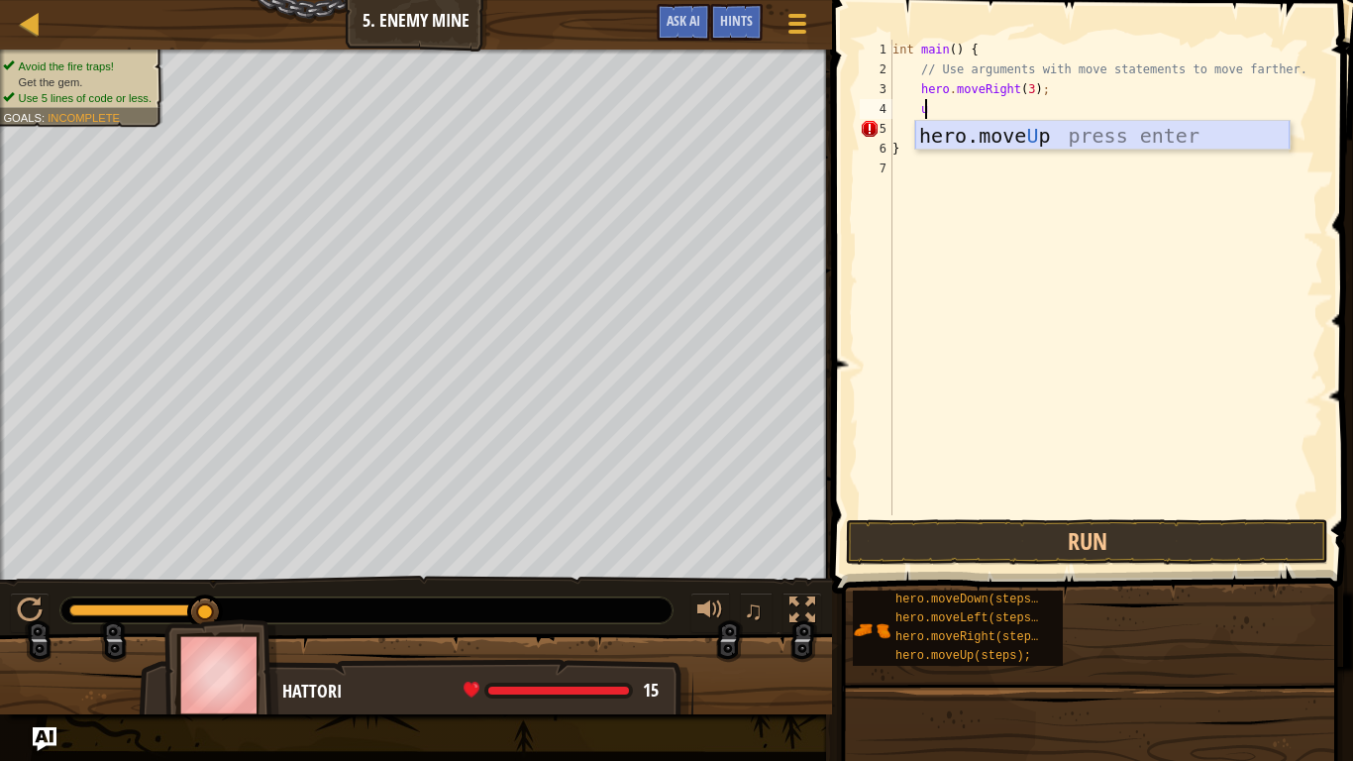
click at [975, 124] on div "hero.move U p press enter" at bounding box center [1102, 165] width 374 height 89
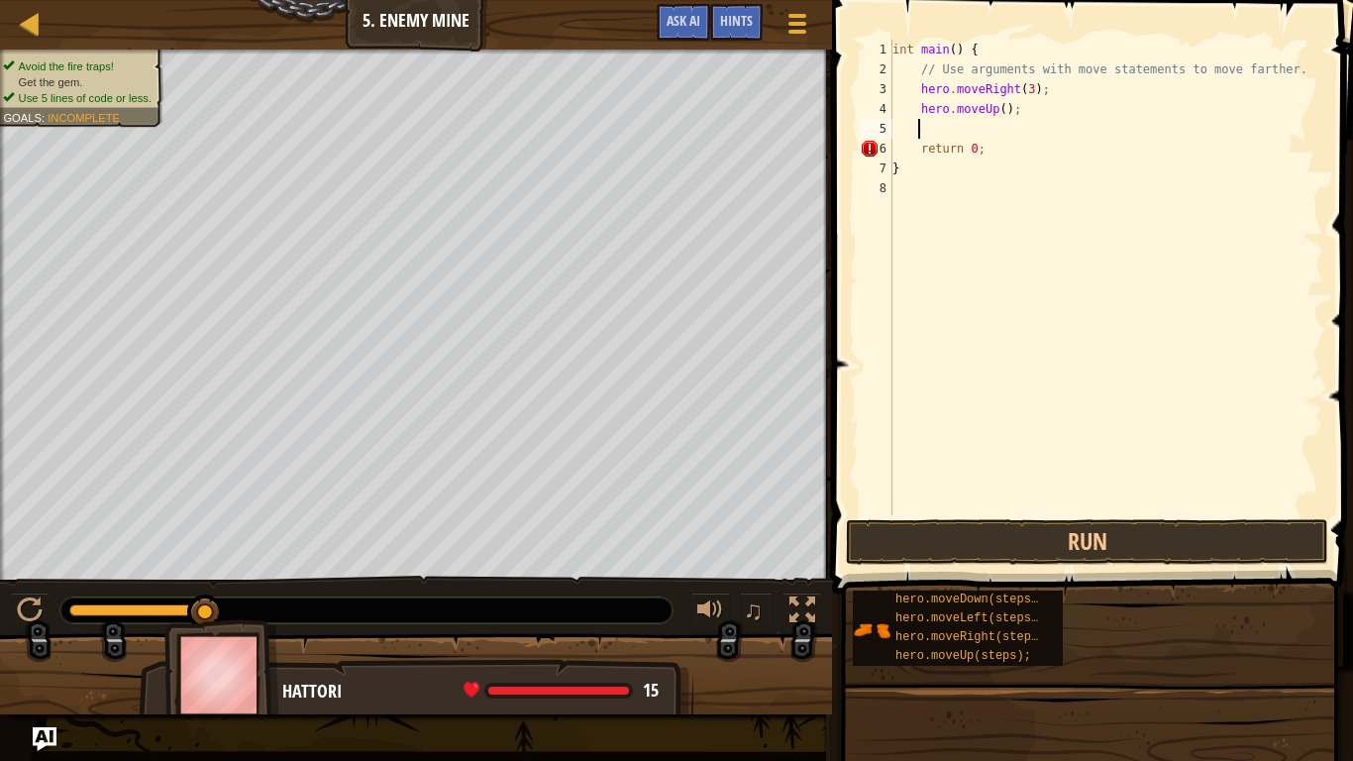
scroll to position [9, 1]
type textarea "m"
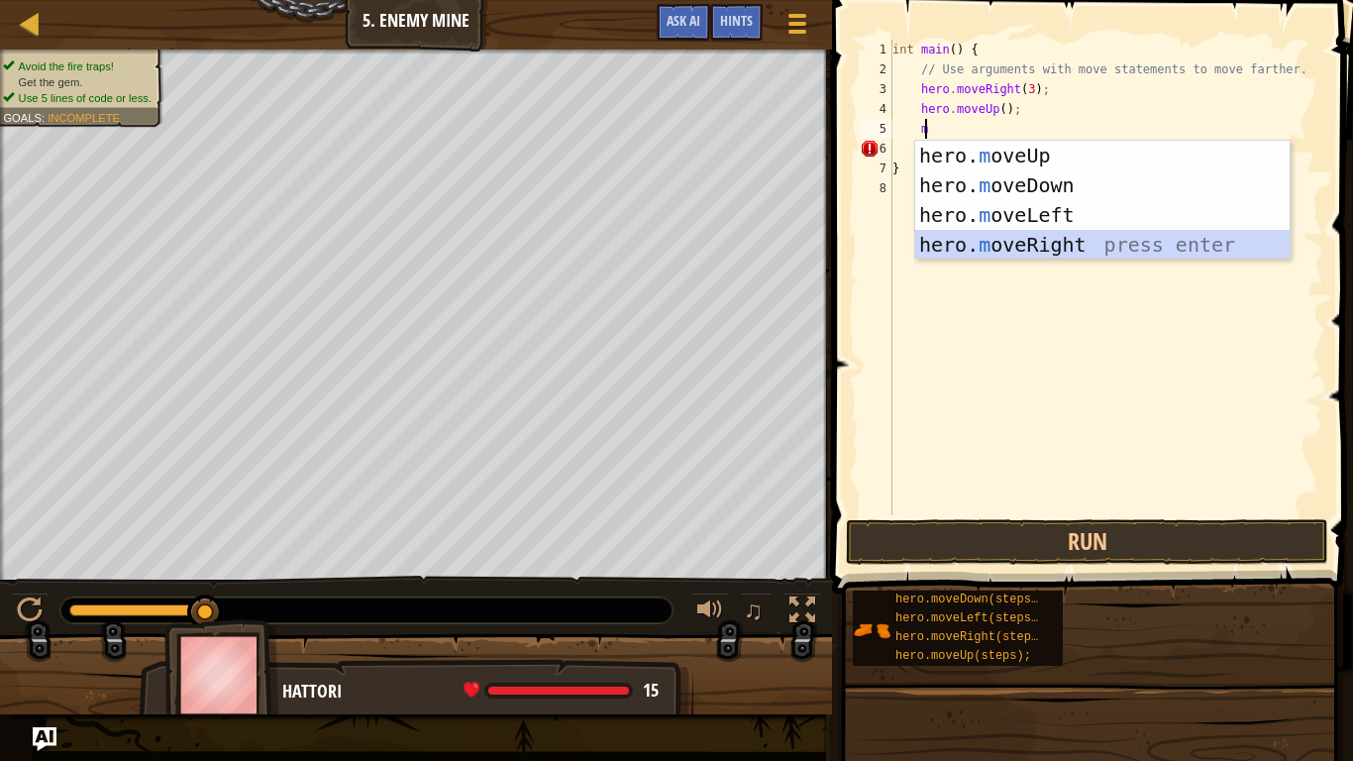
click at [1035, 240] on div "hero. m oveUp press enter hero. m oveDown press enter hero. m oveLeft press ent…" at bounding box center [1102, 230] width 374 height 178
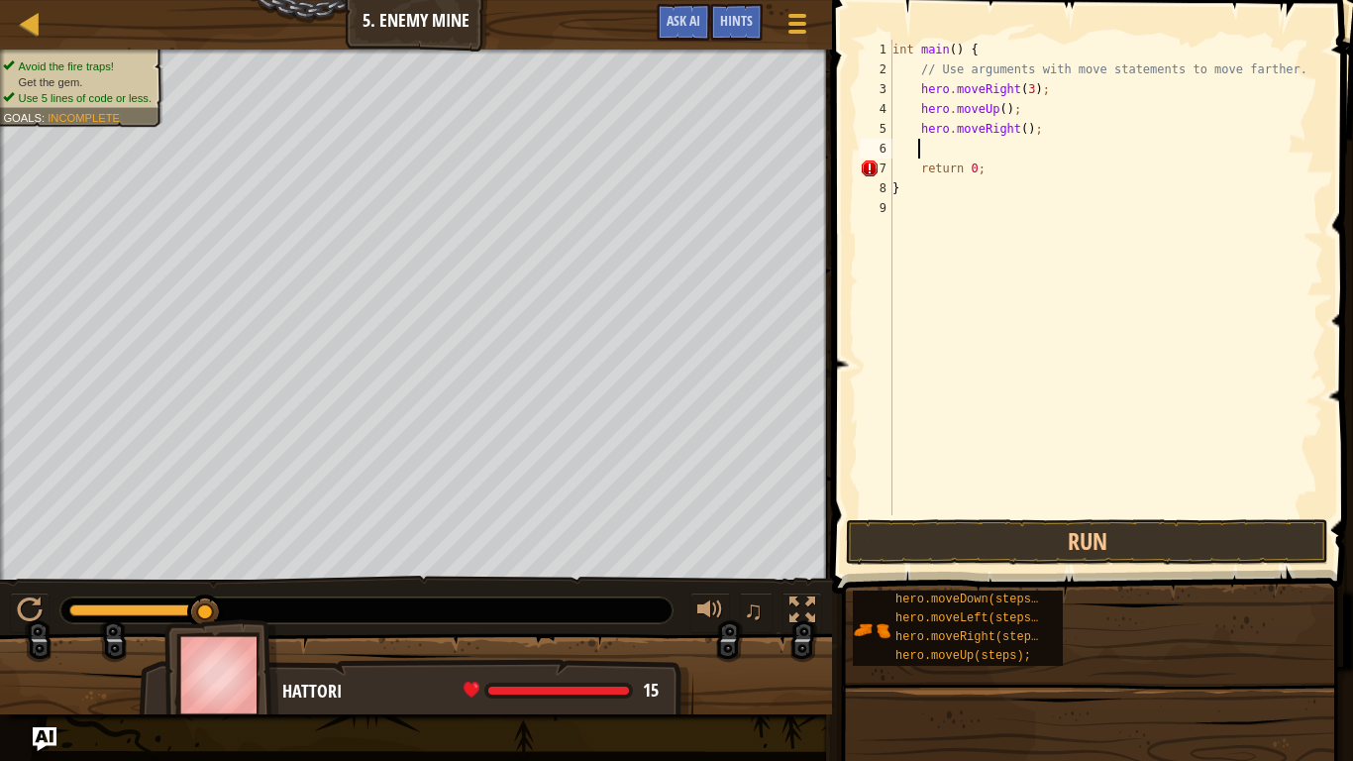
type textarea "d"
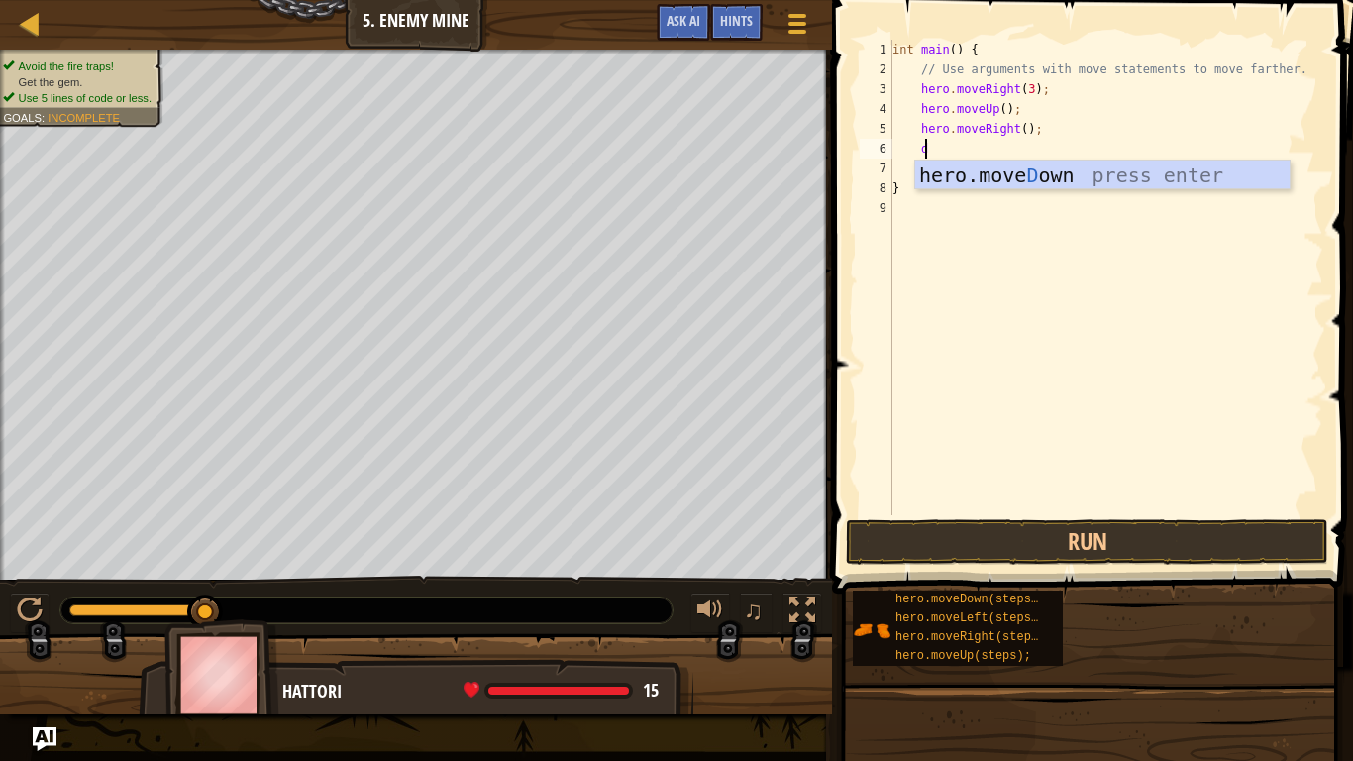
scroll to position [9, 2]
click at [965, 180] on div "hero.[PERSON_NAME] own press enter" at bounding box center [1102, 204] width 374 height 89
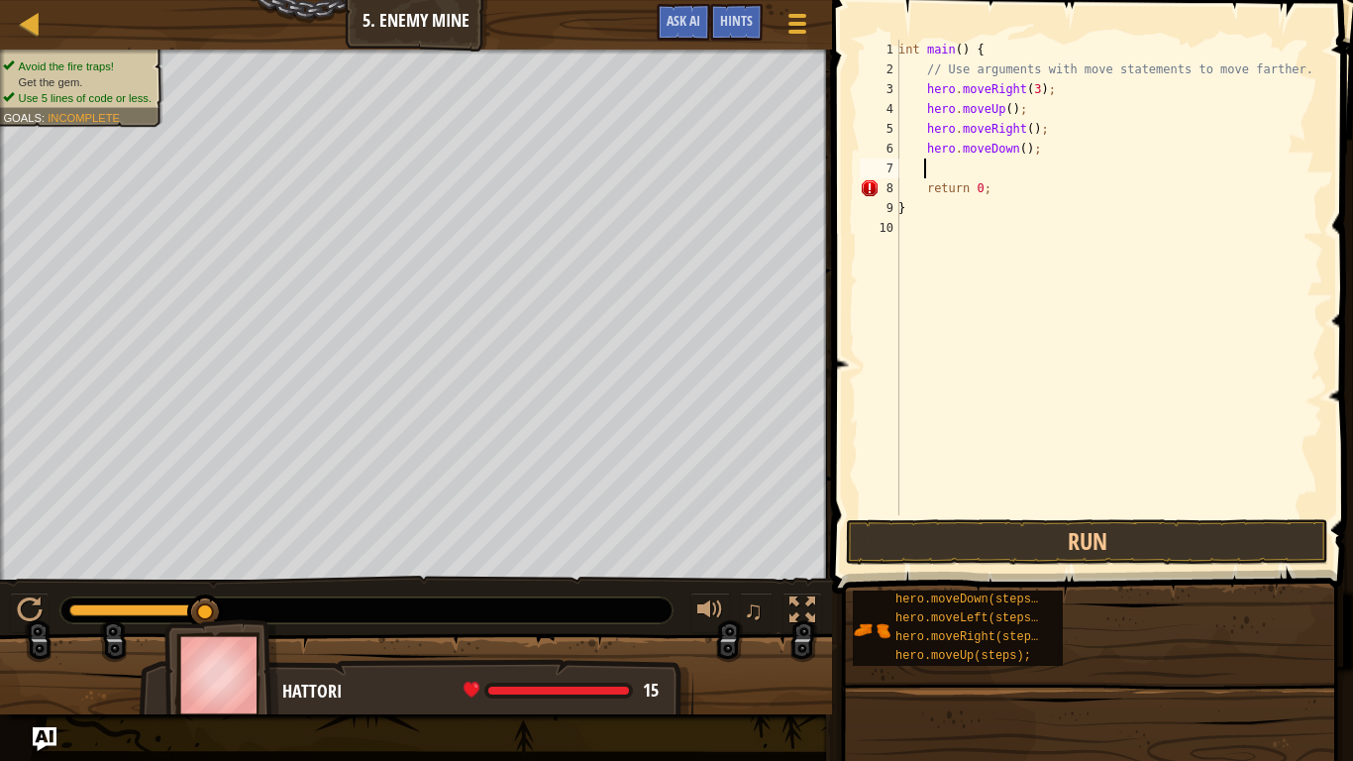
type textarea "d"
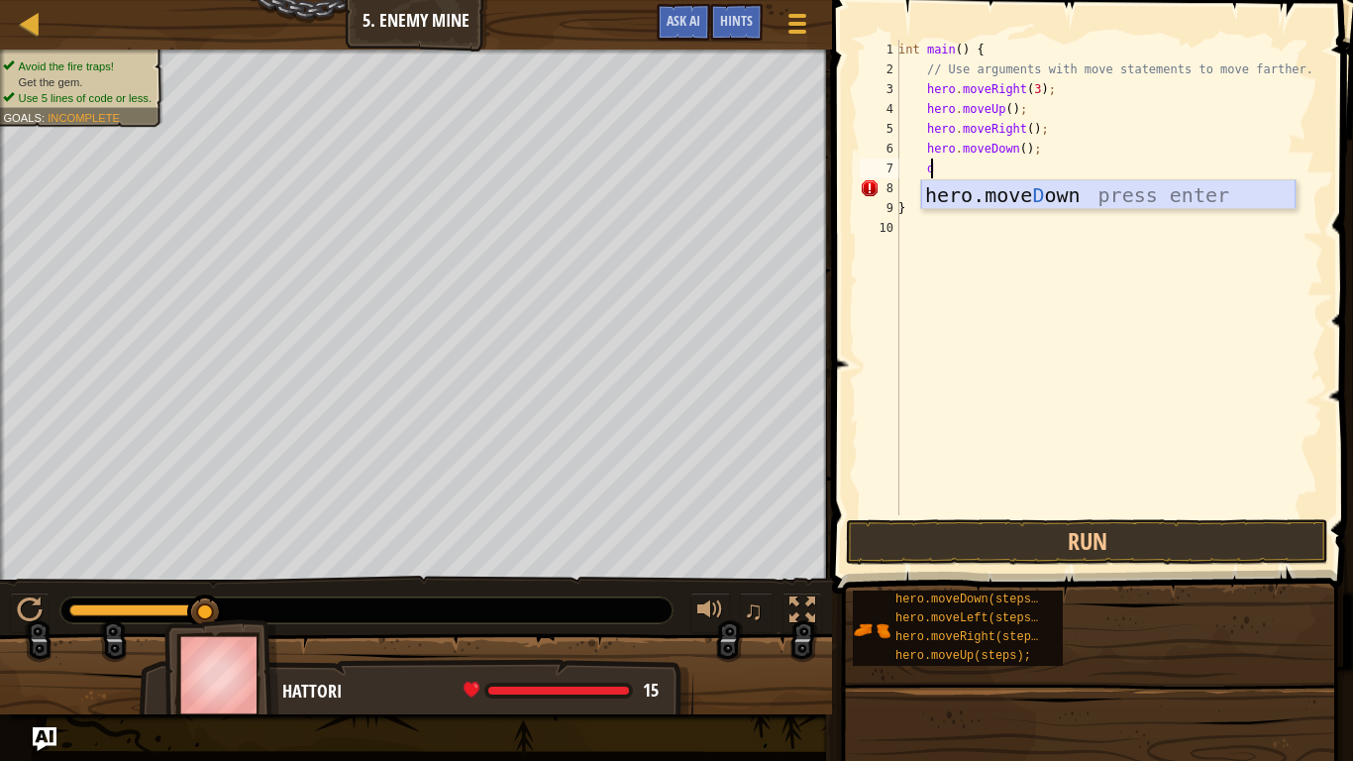
click at [987, 186] on div "hero.[PERSON_NAME] own press enter" at bounding box center [1108, 224] width 374 height 89
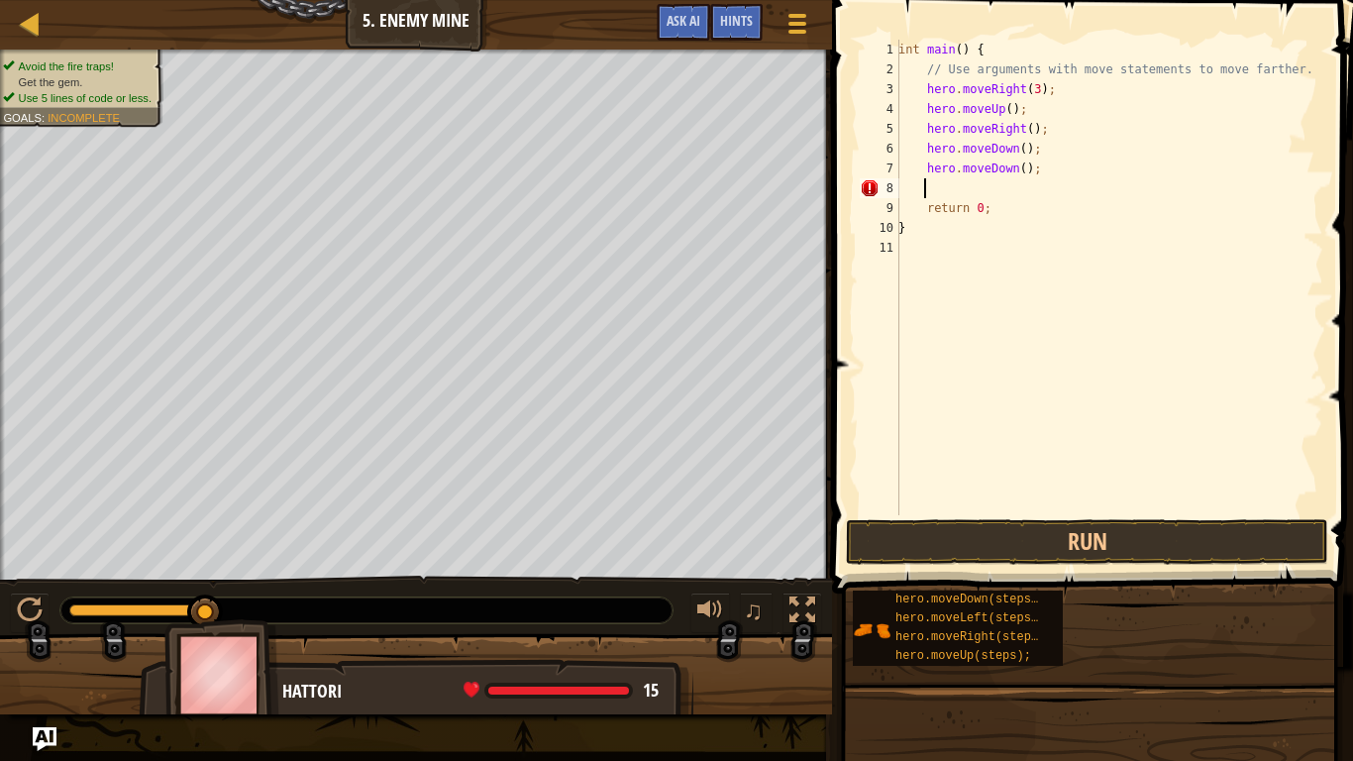
type textarea "d"
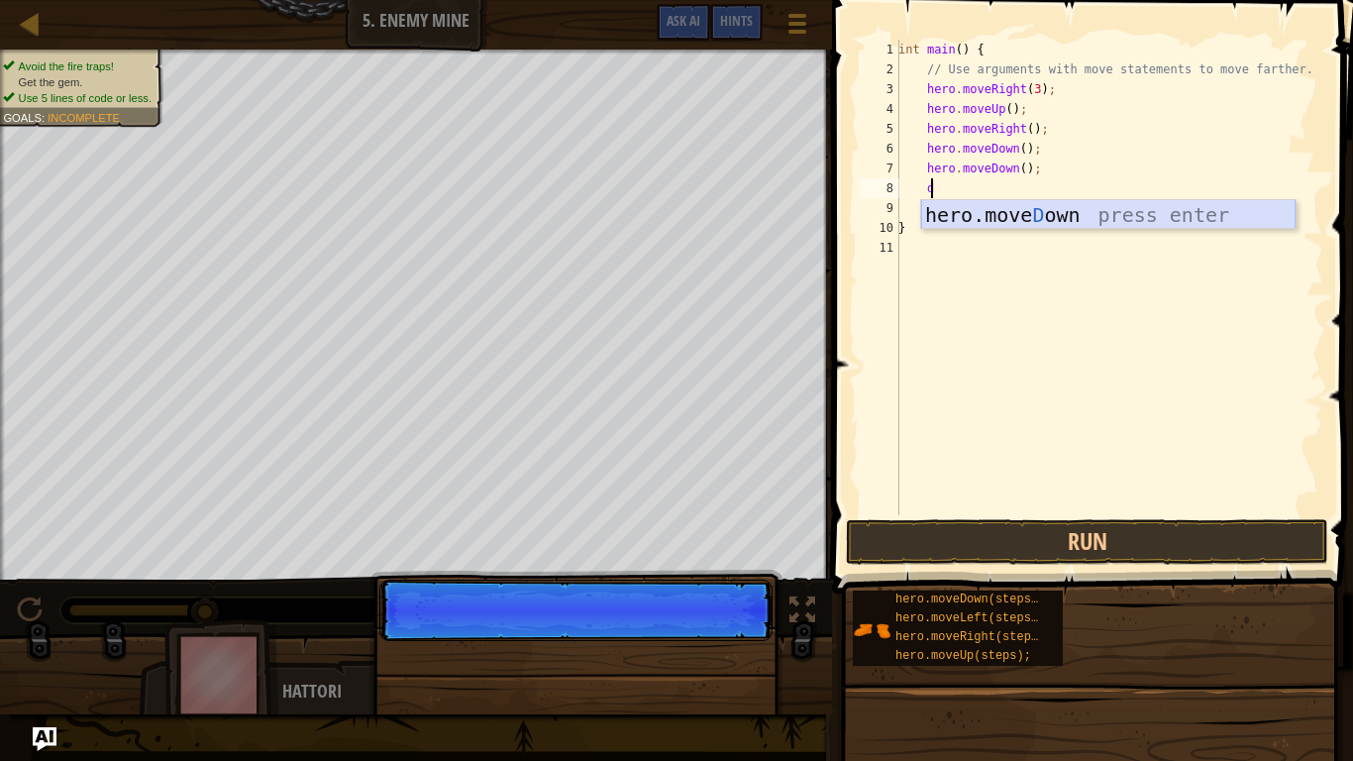
click at [1008, 216] on div "hero.[PERSON_NAME] own press enter" at bounding box center [1108, 244] width 374 height 89
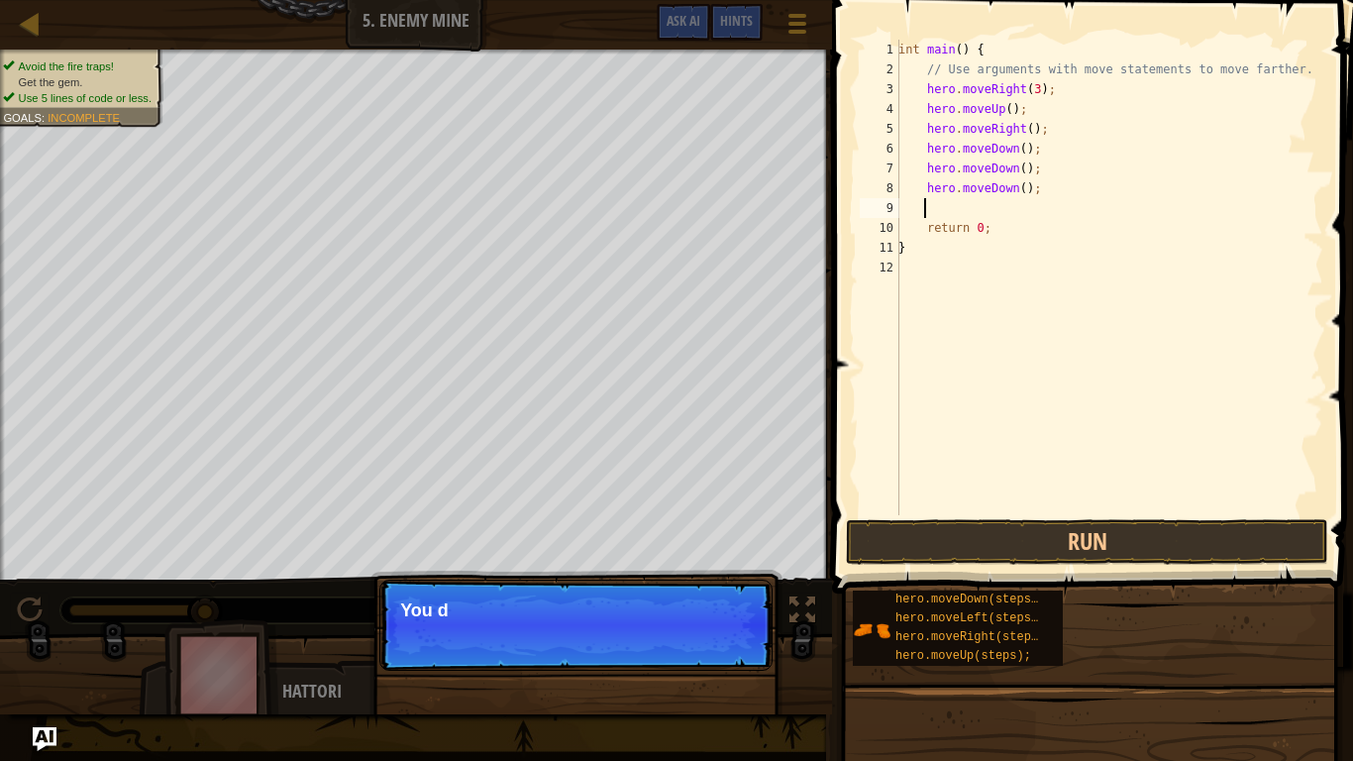
scroll to position [9, 1]
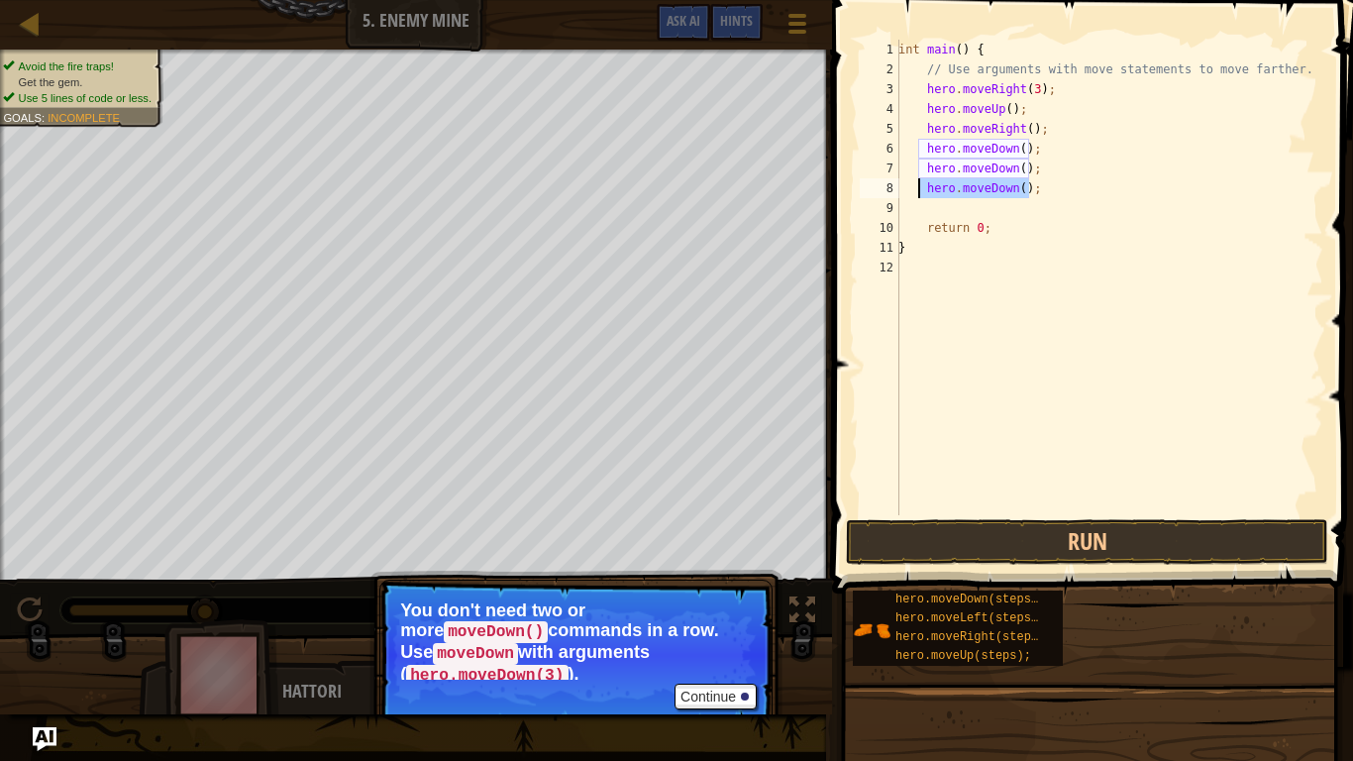
drag, startPoint x: 1056, startPoint y: 188, endPoint x: 916, endPoint y: 186, distance: 139.6
click at [916, 186] on div "int main ( ) { // Use arguments with move statements to move farther. hero . mo…" at bounding box center [1108, 297] width 429 height 515
type textarea "hero.moveDown();"
drag, startPoint x: 1052, startPoint y: 171, endPoint x: 919, endPoint y: 174, distance: 132.7
click at [910, 172] on div "int main ( ) { // Use arguments with move statements to move farther. hero . mo…" at bounding box center [1108, 297] width 429 height 515
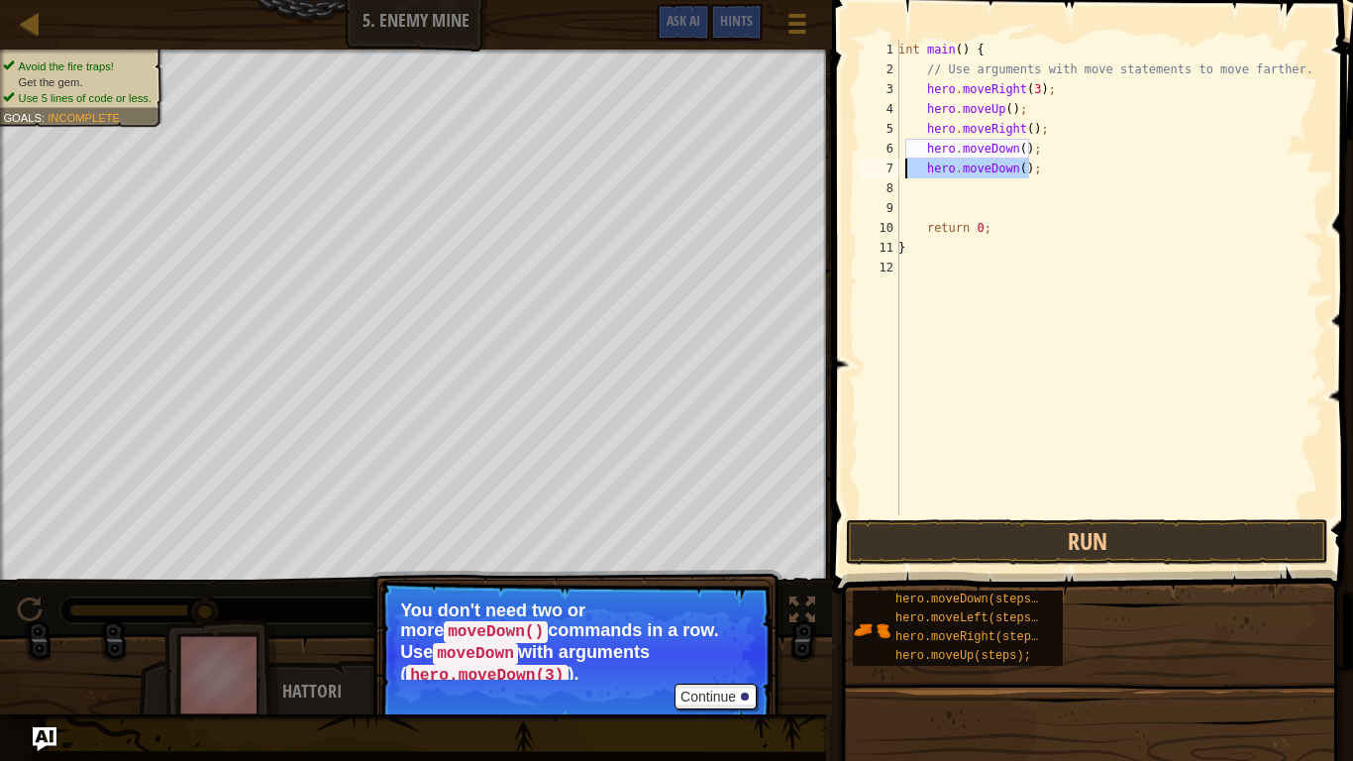
type textarea "hero.moveDown();"
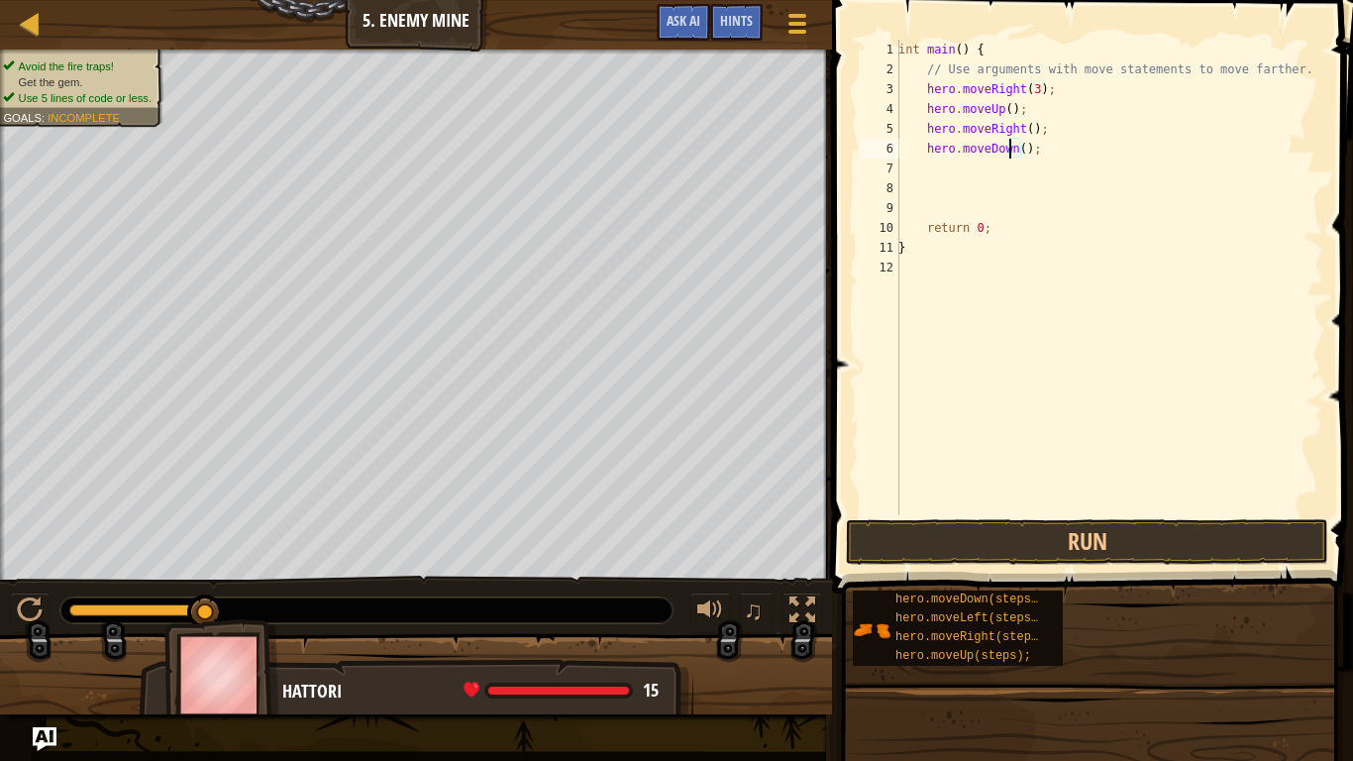
click at [1010, 147] on div "int main ( ) { // Use arguments with move statements to move farther. hero . mo…" at bounding box center [1108, 297] width 429 height 515
type textarea "hero.moveDown3();"
drag, startPoint x: 1020, startPoint y: 158, endPoint x: 1026, endPoint y: 167, distance: 10.7
click at [1022, 163] on div "int main ( ) { // Use arguments with move statements to move farther. hero . mo…" at bounding box center [1108, 297] width 429 height 515
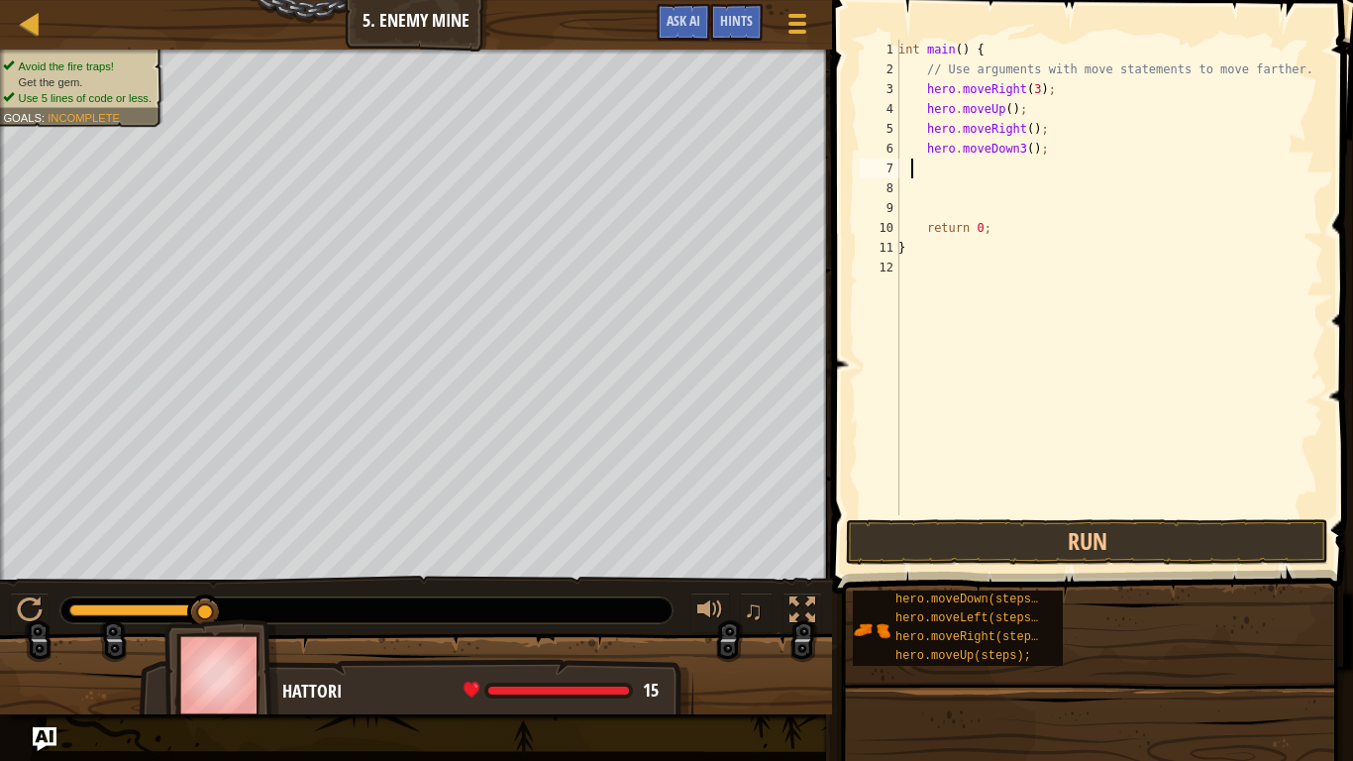
scroll to position [9, 0]
click at [1013, 154] on div "int main ( ) { // Use arguments with move statements to move farther. hero . mo…" at bounding box center [1108, 297] width 429 height 515
click at [1016, 154] on div "int main ( ) { // Use arguments with move statements to move farther. hero . mo…" at bounding box center [1108, 277] width 429 height 475
click at [1016, 154] on div "int main ( ) { // Use arguments with move statements to move farther. hero . mo…" at bounding box center [1108, 297] width 429 height 515
click at [1015, 152] on div "int main ( ) { // Use arguments with move statements to move farther. hero . mo…" at bounding box center [1108, 297] width 429 height 515
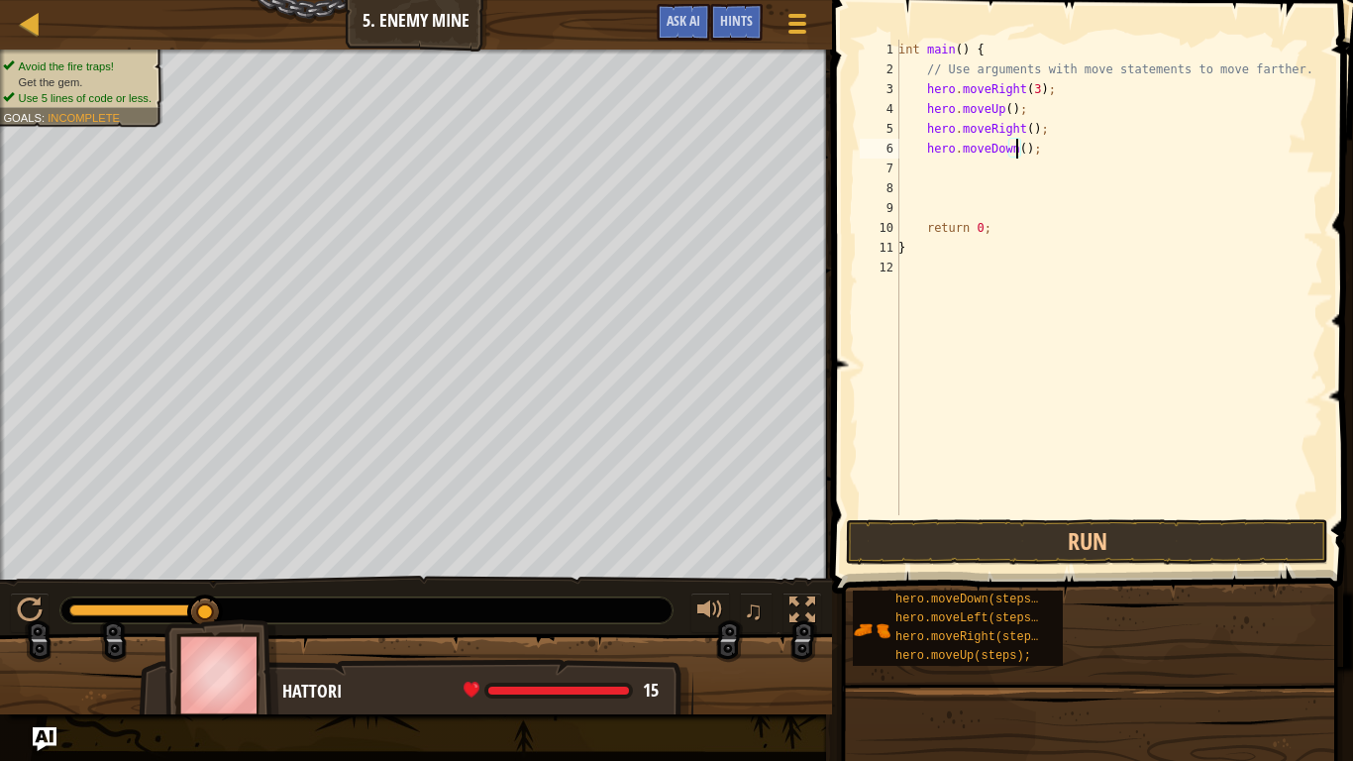
type textarea "hero.moveDown(3);"
click at [974, 169] on div "int main ( ) { // Use arguments with move statements to move farther. hero . mo…" at bounding box center [1108, 297] width 429 height 515
type textarea "r"
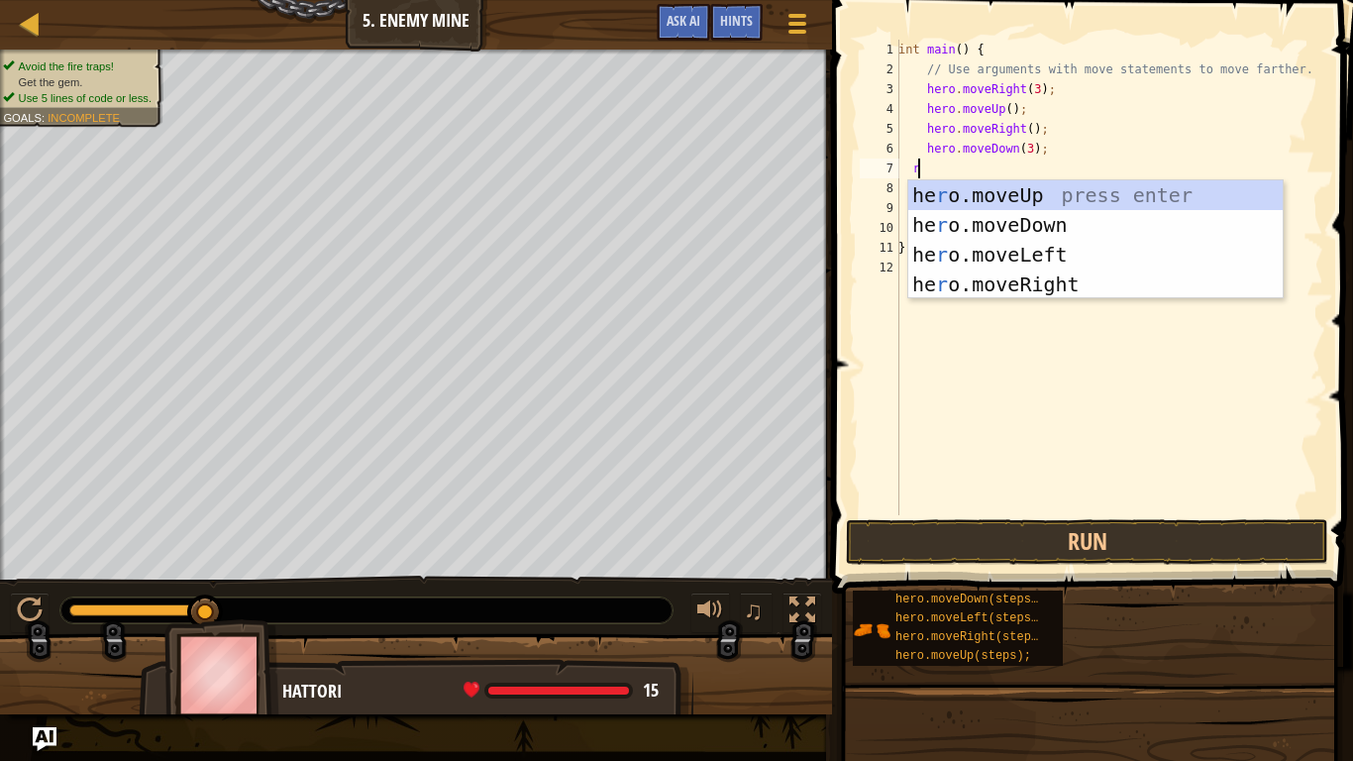
scroll to position [9, 1]
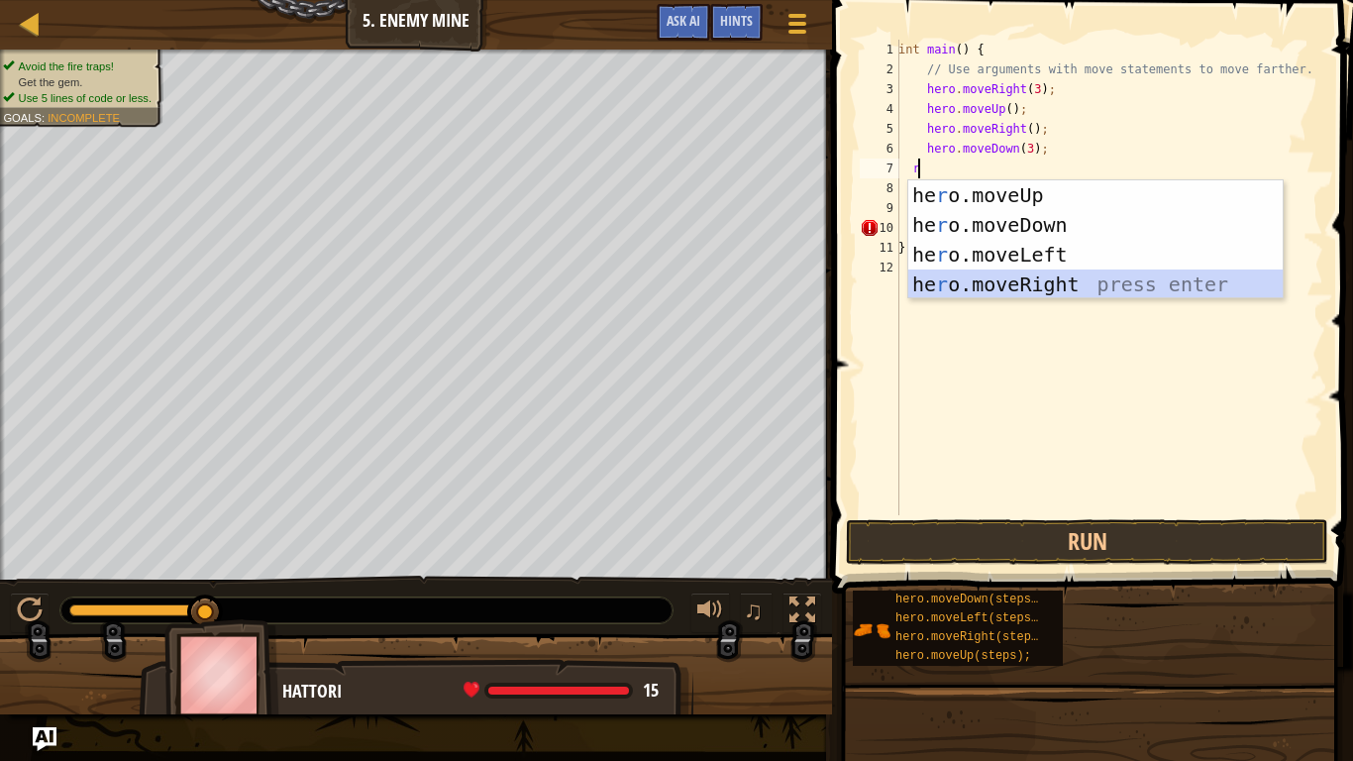
click at [1049, 281] on div "he r o.moveUp press enter he r o.moveDown press enter he r o.moveLeft press ent…" at bounding box center [1095, 269] width 374 height 178
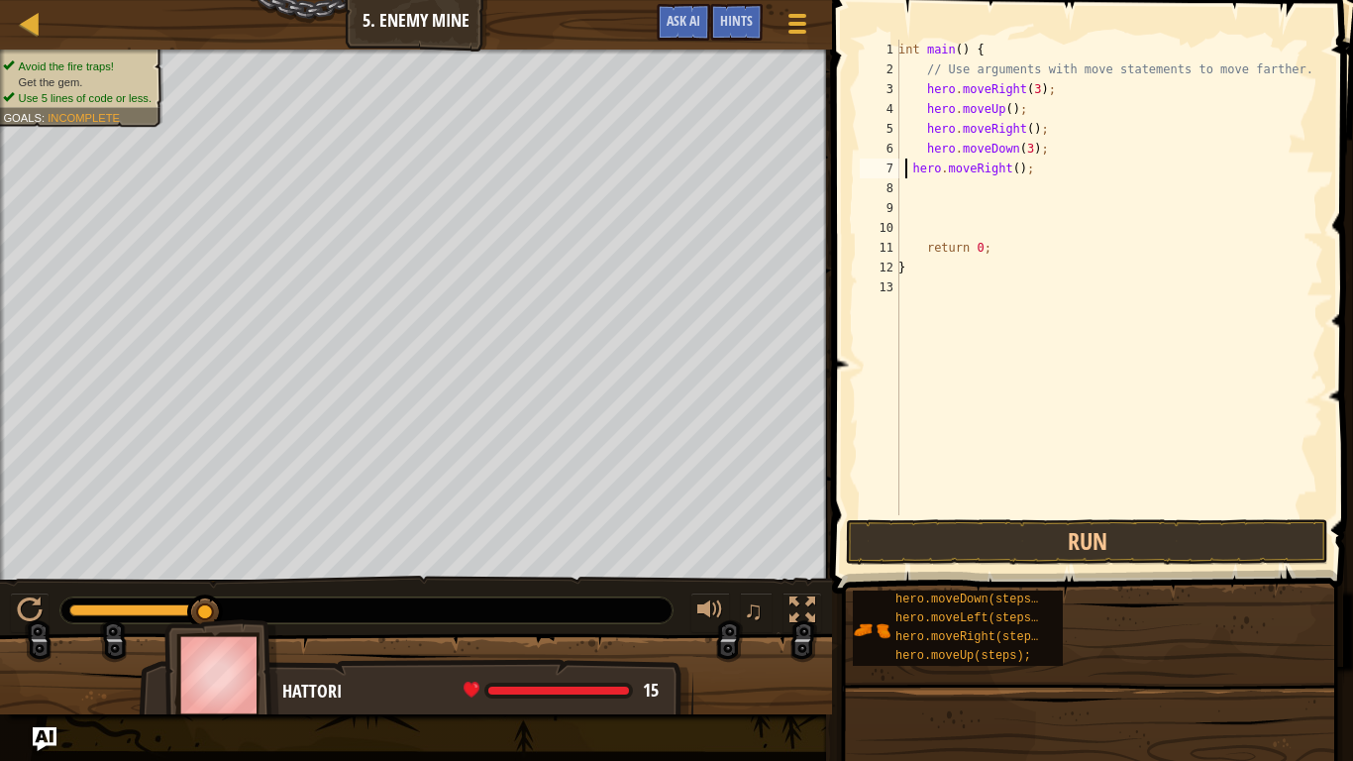
click at [908, 173] on div "int main ( ) { // Use arguments with move statements to move farther. hero . mo…" at bounding box center [1108, 297] width 429 height 515
click at [909, 172] on div "int main ( ) { // Use arguments with move statements to move farther. hero . mo…" at bounding box center [1108, 297] width 429 height 515
click at [911, 172] on div "int main ( ) { // Use arguments with move statements to move farther. hero . mo…" at bounding box center [1108, 297] width 429 height 515
type textarea "`"
type textarea "h"
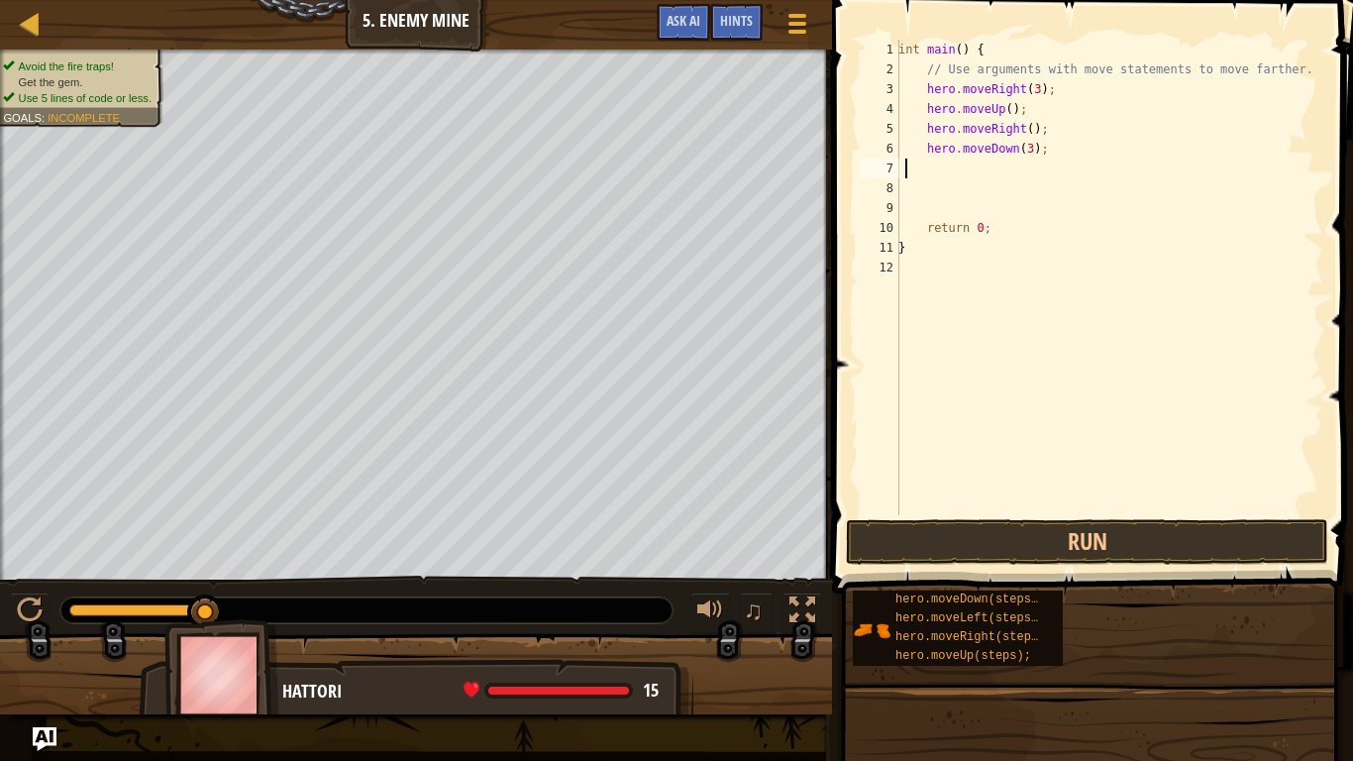
scroll to position [9, 1]
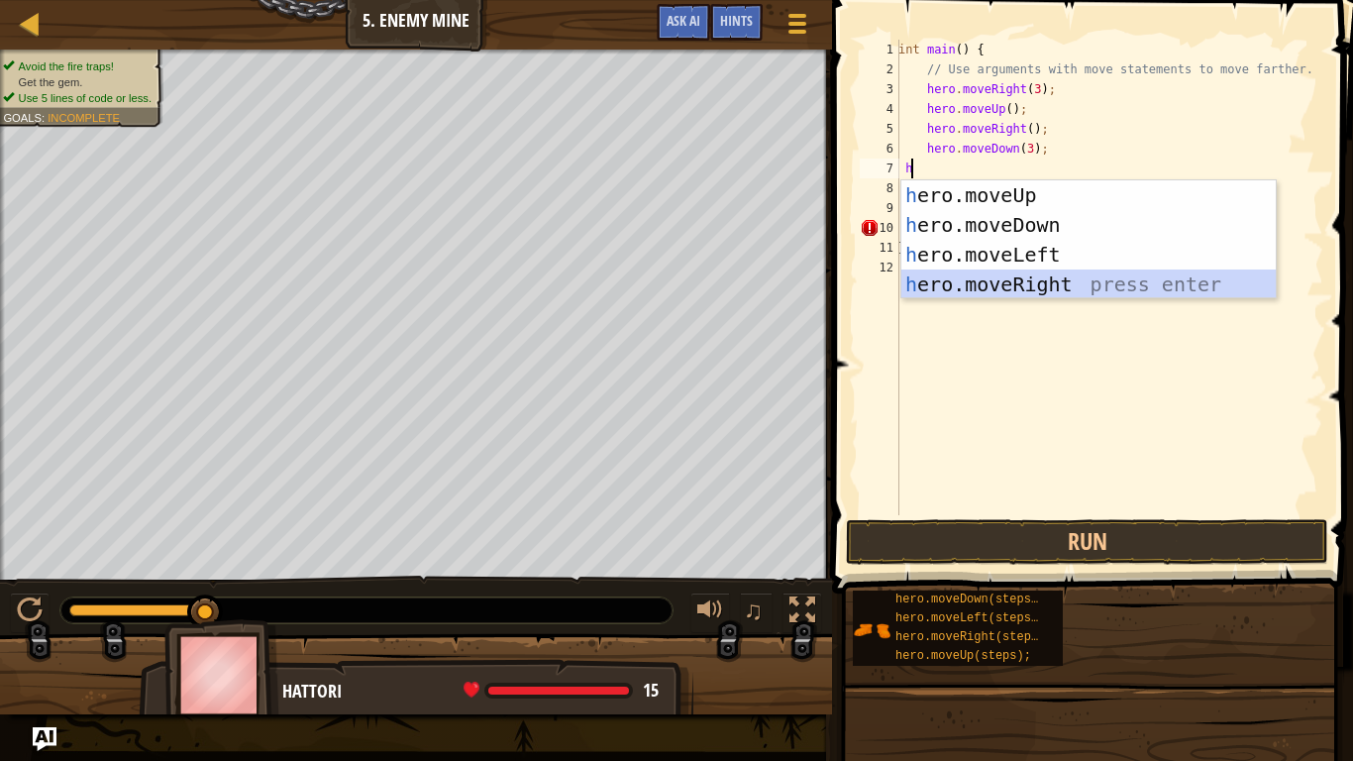
click at [1006, 274] on div "h ero.moveUp press enter h ero.moveDown press enter h ero.moveLeft press enter …" at bounding box center [1088, 269] width 374 height 178
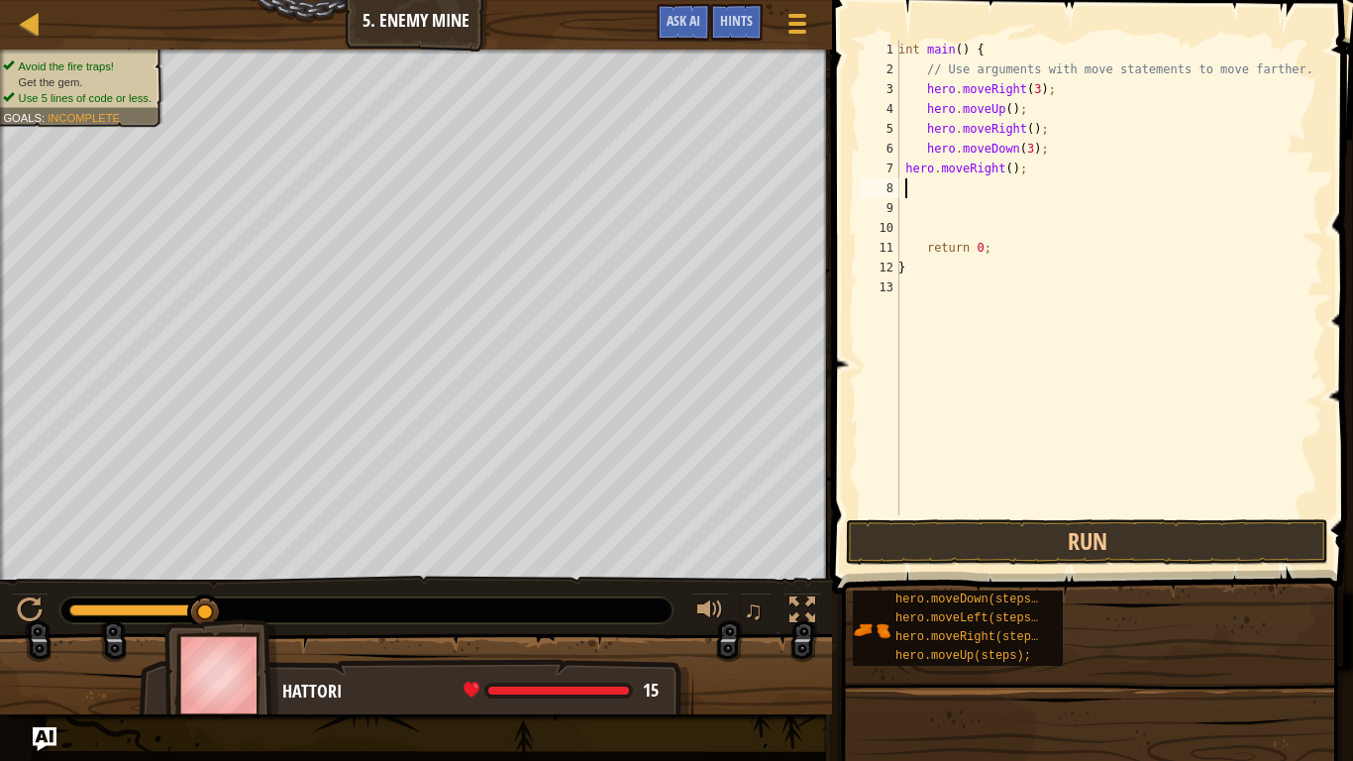
click at [909, 168] on div "int main ( ) { // Use arguments with move statements to move farther. hero . mo…" at bounding box center [1108, 297] width 429 height 515
click at [902, 171] on div "int main ( ) { // Use arguments with move statements to move farther. hero . mo…" at bounding box center [1108, 297] width 429 height 515
click at [1021, 166] on div "int main ( ) { // Use arguments with move statements to move farther. hero . mo…" at bounding box center [1108, 297] width 429 height 515
click at [936, 533] on button "Run" at bounding box center [1087, 542] width 482 height 46
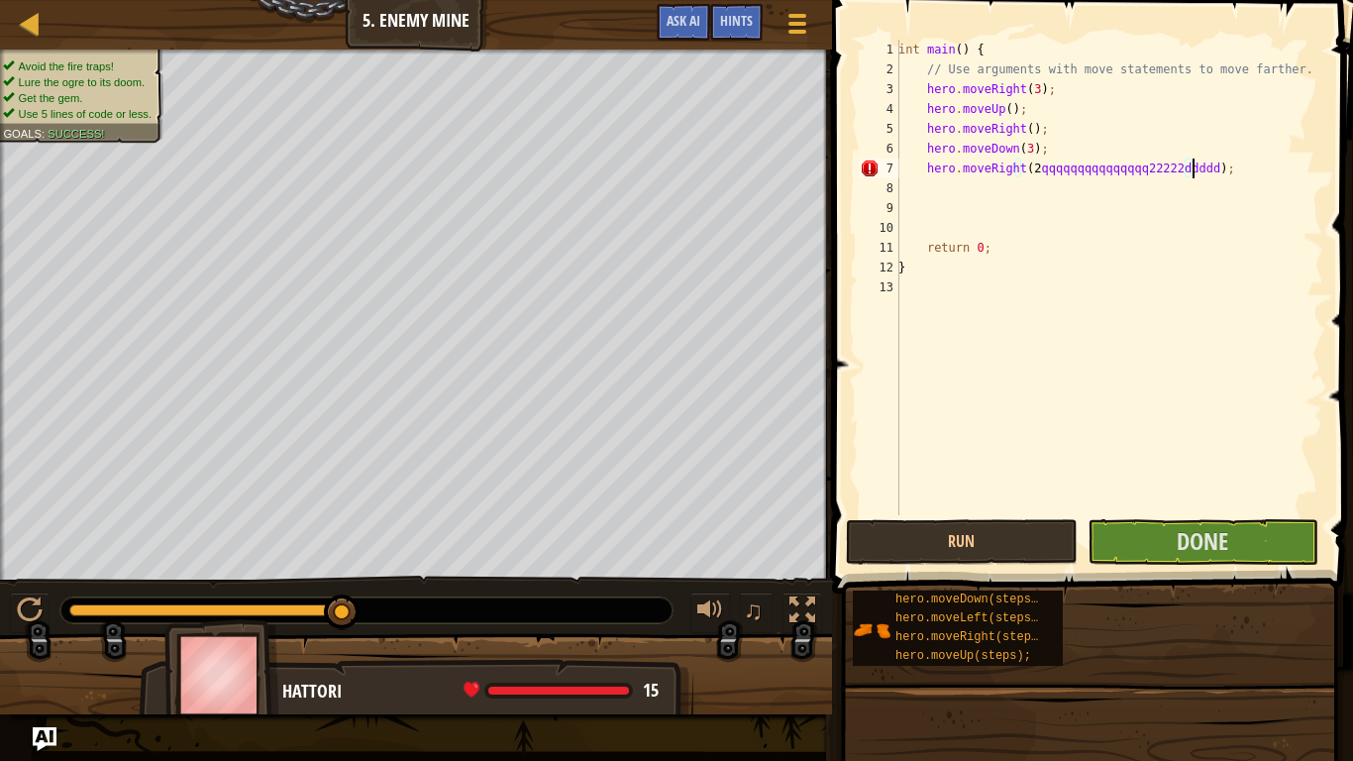
scroll to position [9, 25]
type textarea "hero.moveRight(2qqqqqqqqqqqqqqq22222ddddd);"
click at [1119, 523] on button "Done" at bounding box center [1202, 542] width 231 height 46
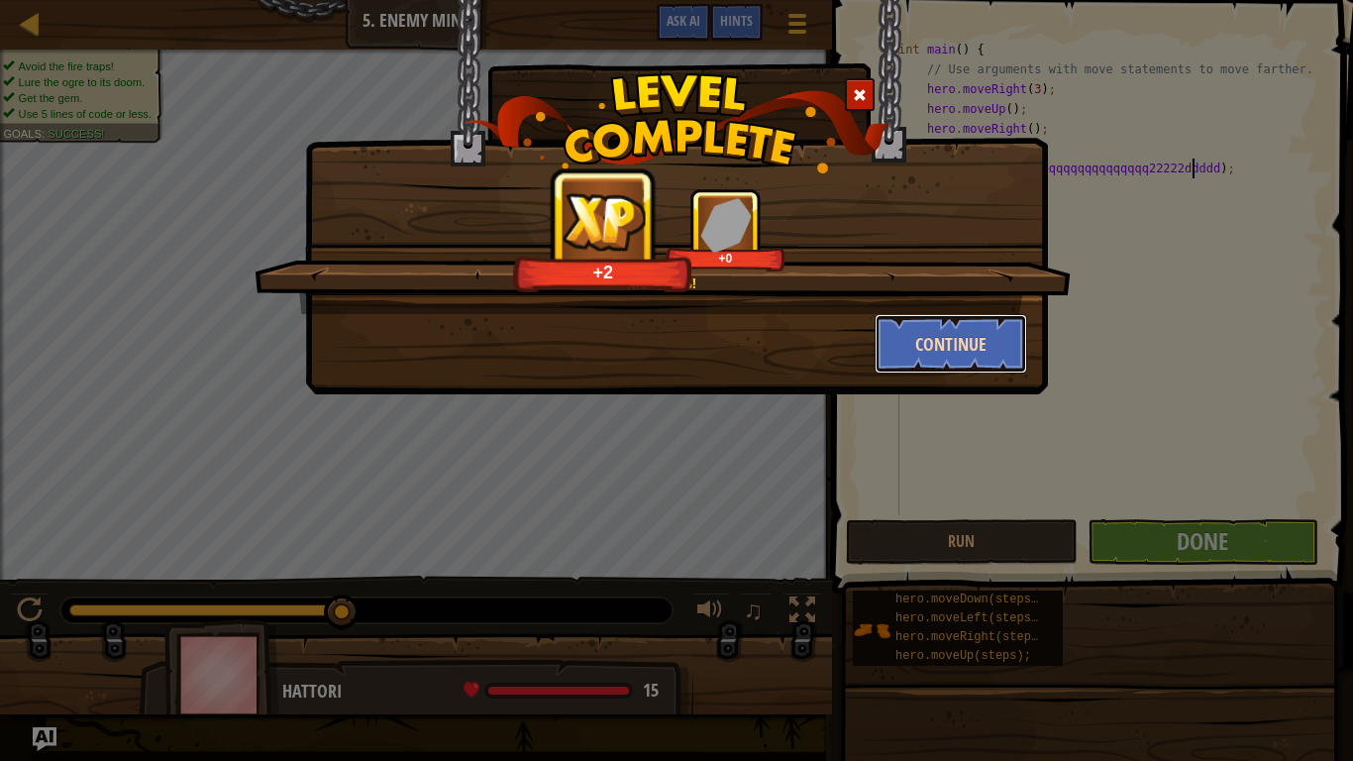
click at [936, 336] on button "Continue" at bounding box center [950, 343] width 153 height 59
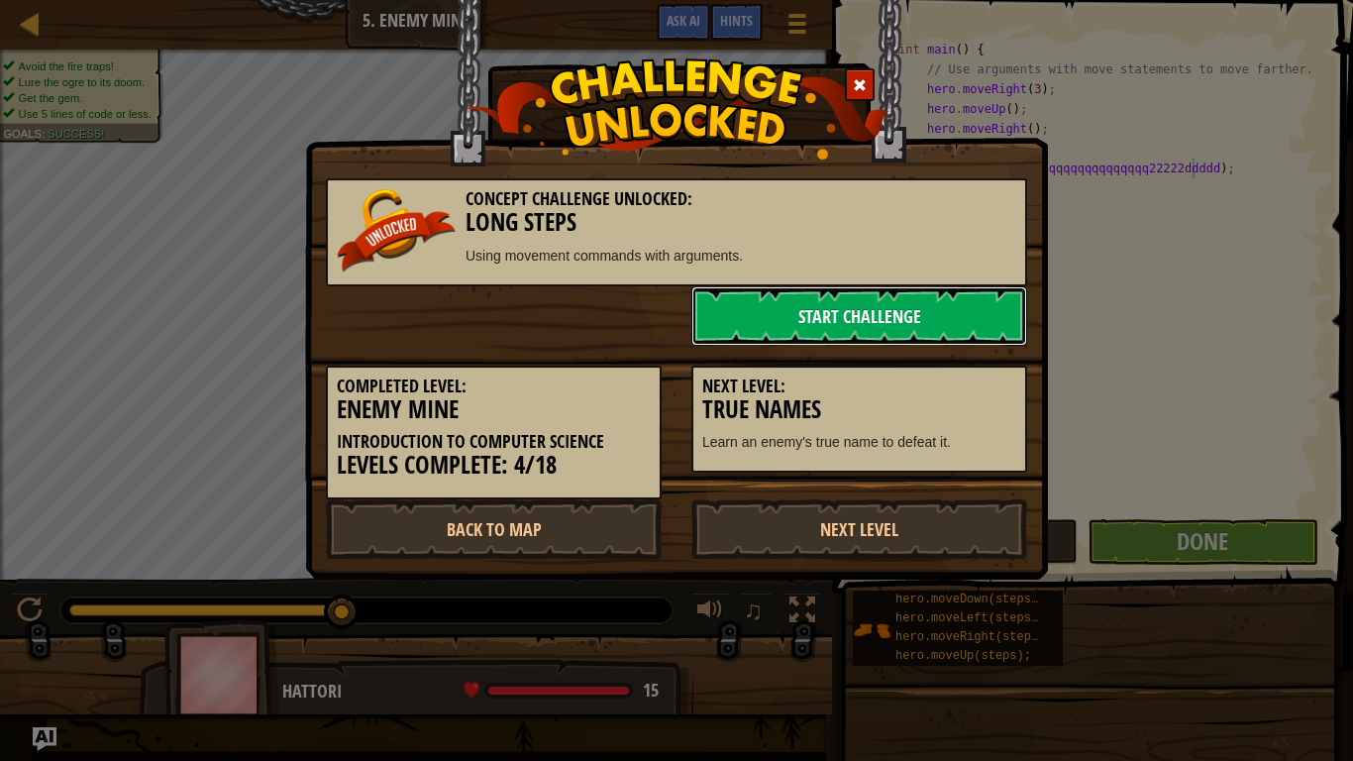
click at [863, 286] on link "Start Challenge" at bounding box center [859, 315] width 336 height 59
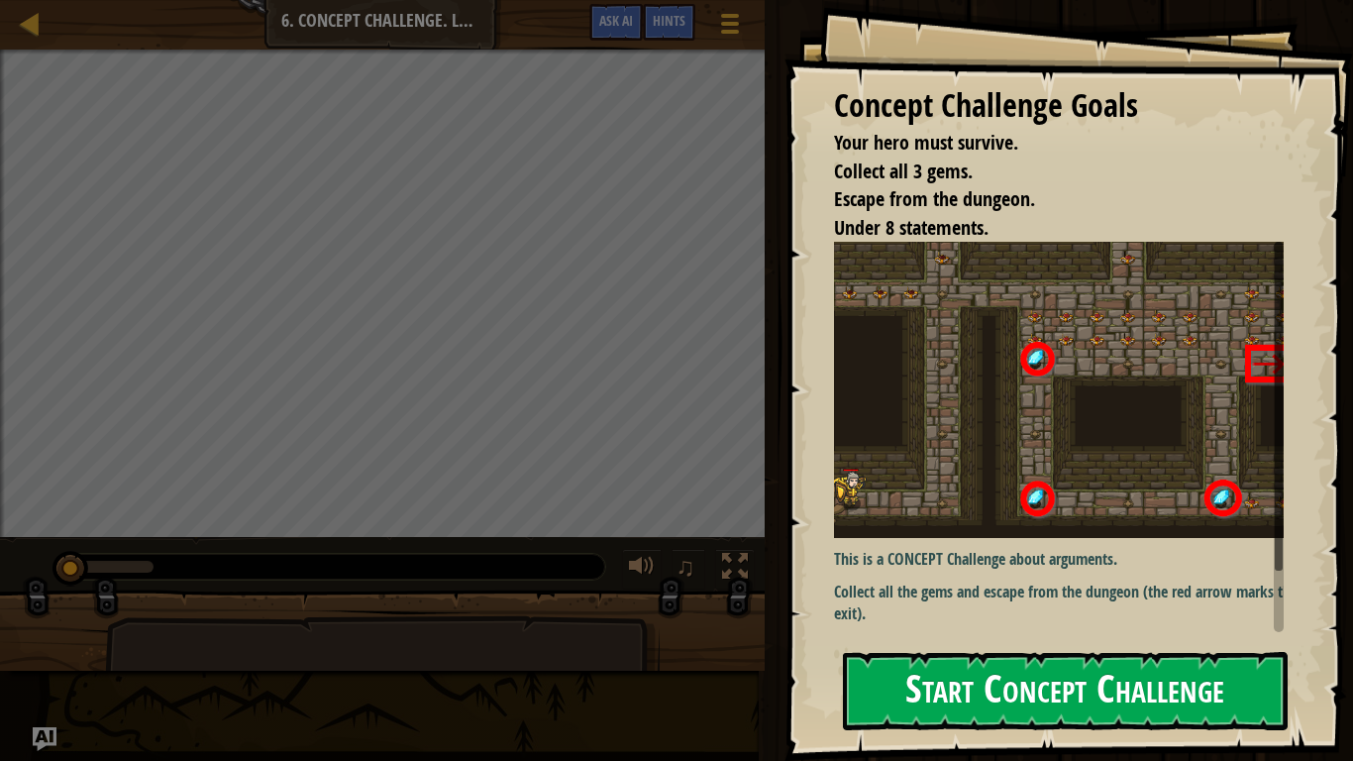
click at [1059, 634] on button "Start Concept Challenge" at bounding box center [1065, 691] width 445 height 78
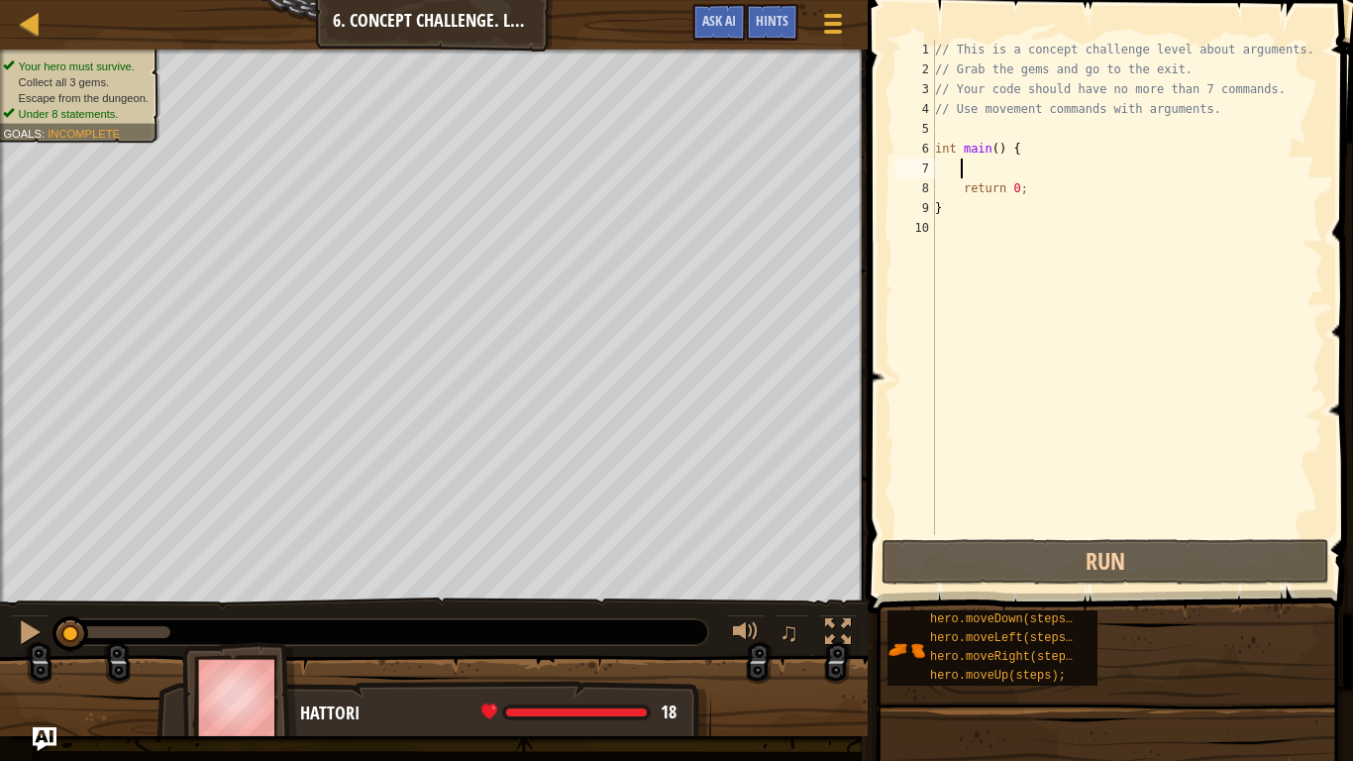
click at [1020, 174] on div "// This is a concept challenge level about arguments. // Grab the gems and go t…" at bounding box center [1127, 307] width 392 height 535
type textarea "h"
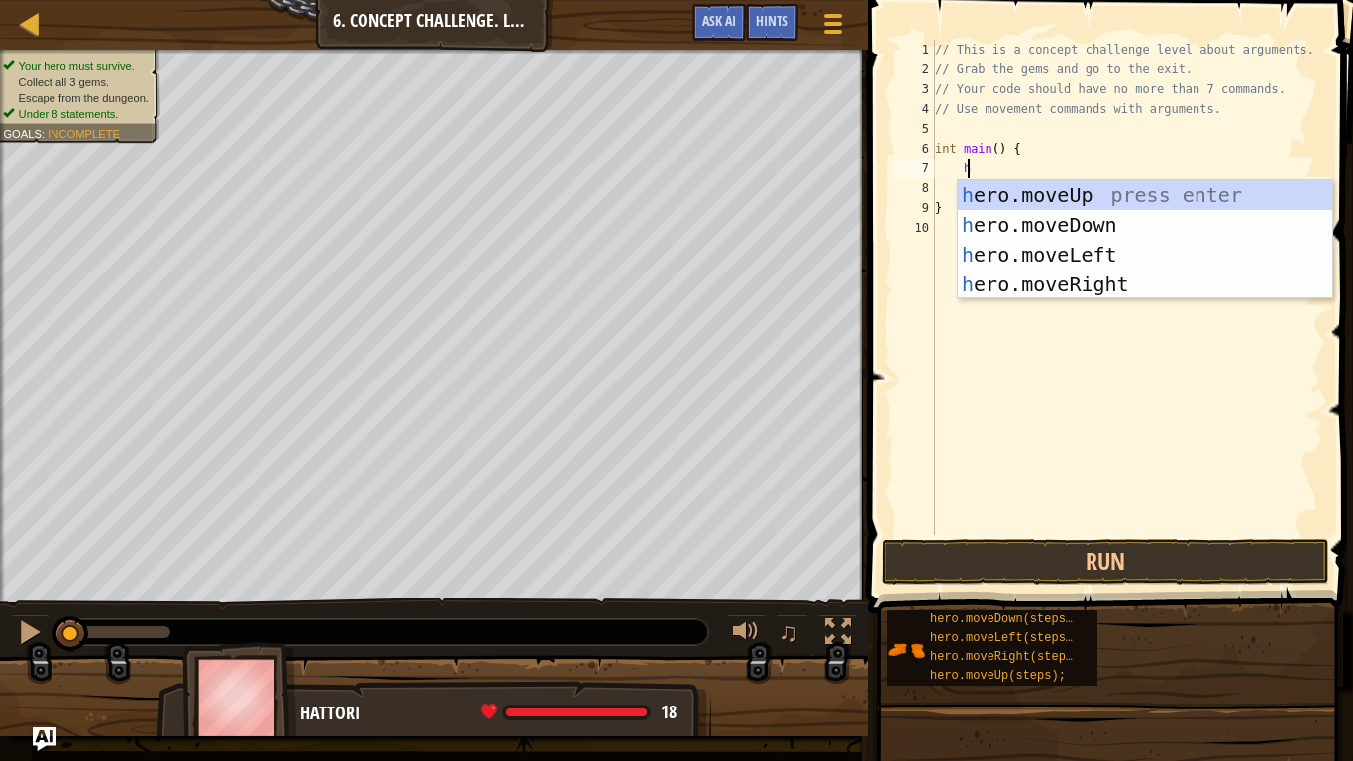
scroll to position [9, 2]
click at [1085, 283] on div "h ero.moveUp press enter h ero.moveDown press enter h ero.moveLeft press enter …" at bounding box center [1145, 269] width 374 height 178
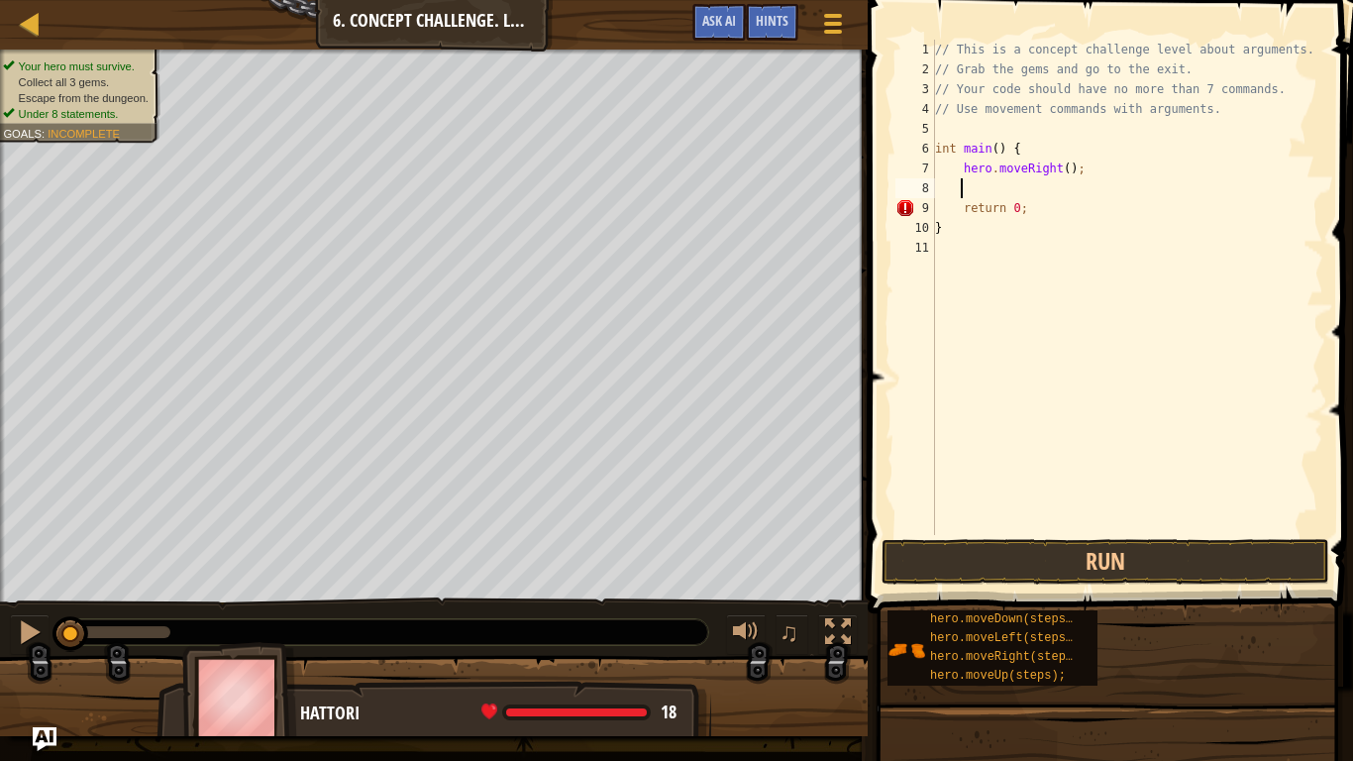
scroll to position [9, 1]
type textarea "u"
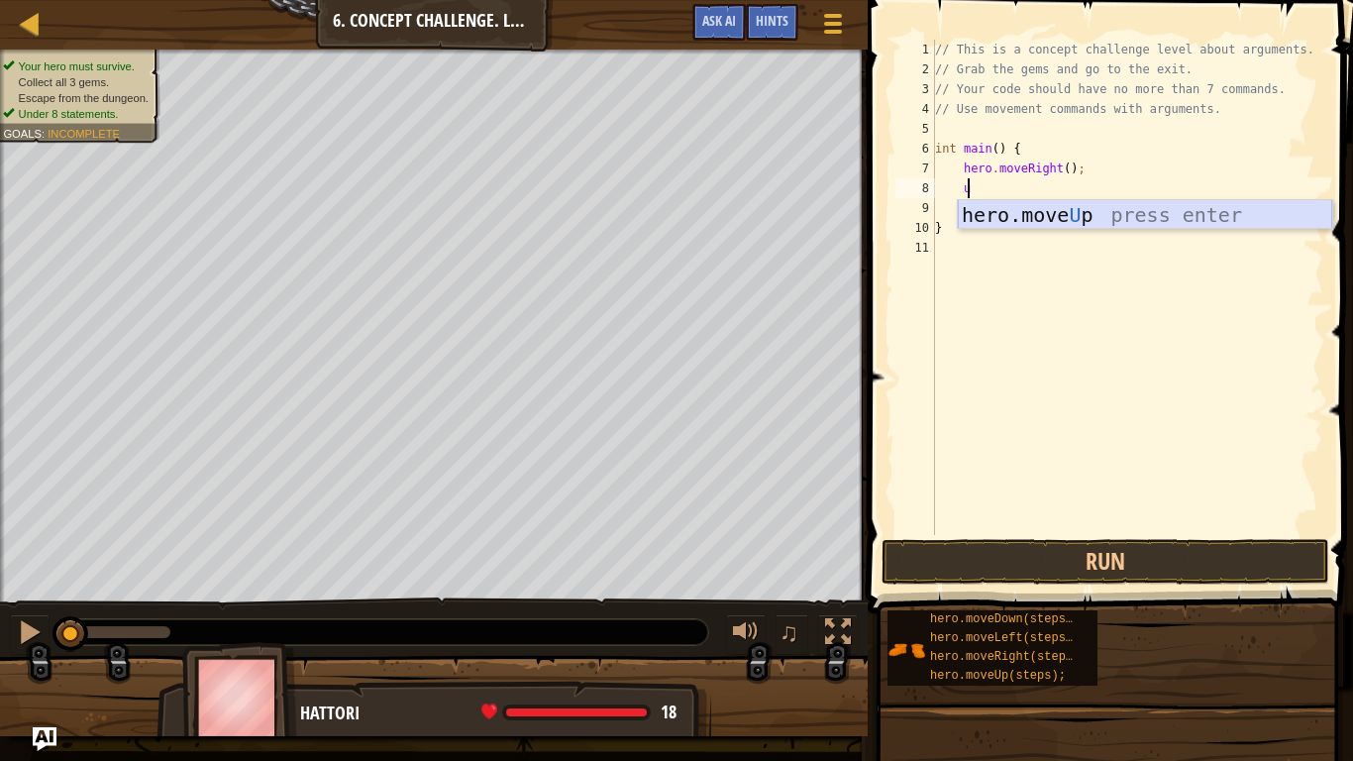
click at [1057, 225] on div "hero.move U p press enter" at bounding box center [1145, 244] width 374 height 89
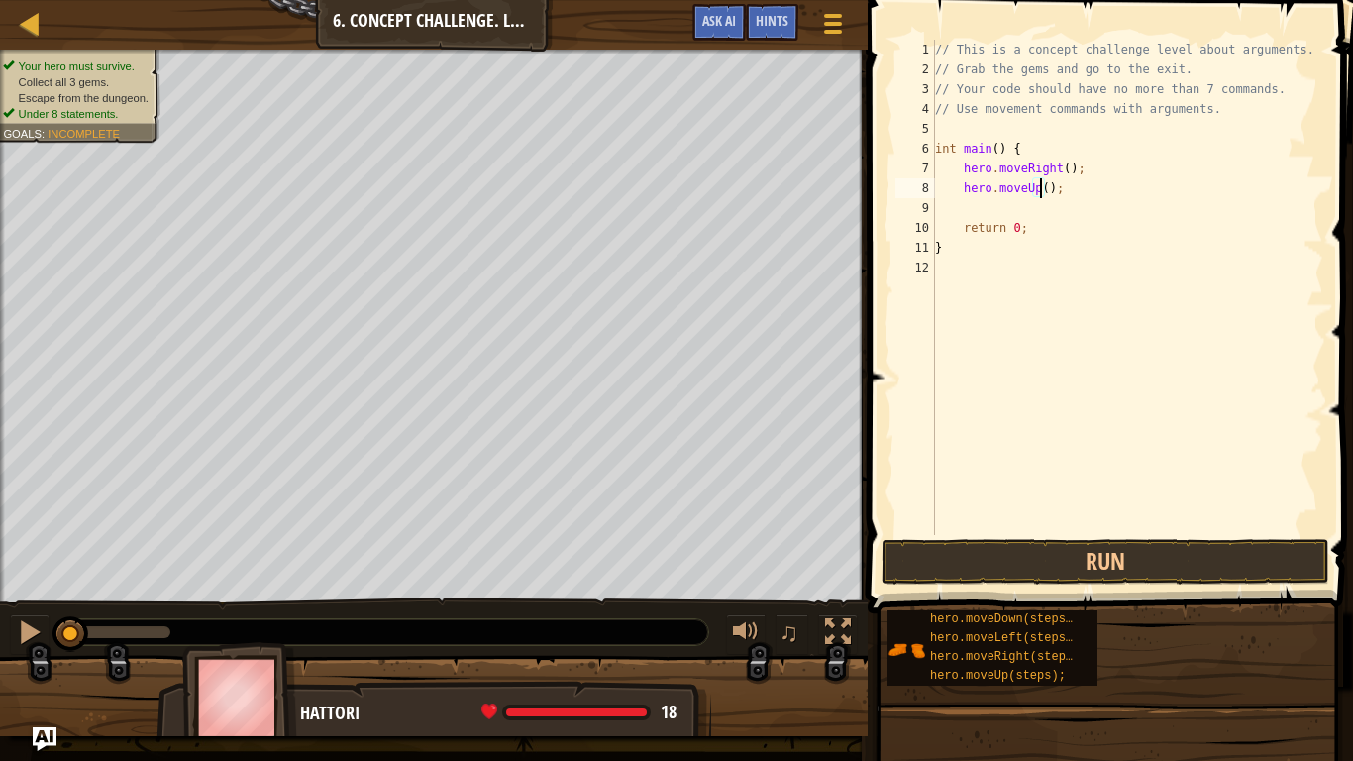
click at [1037, 178] on div "// This is a concept challenge level about arguments. // Grab the gems and go t…" at bounding box center [1127, 307] width 392 height 535
type textarea "hero.moveUp(3);"
click at [1006, 200] on div "// This is a concept challenge level about arguments. // Grab the gems and go t…" at bounding box center [1127, 307] width 392 height 535
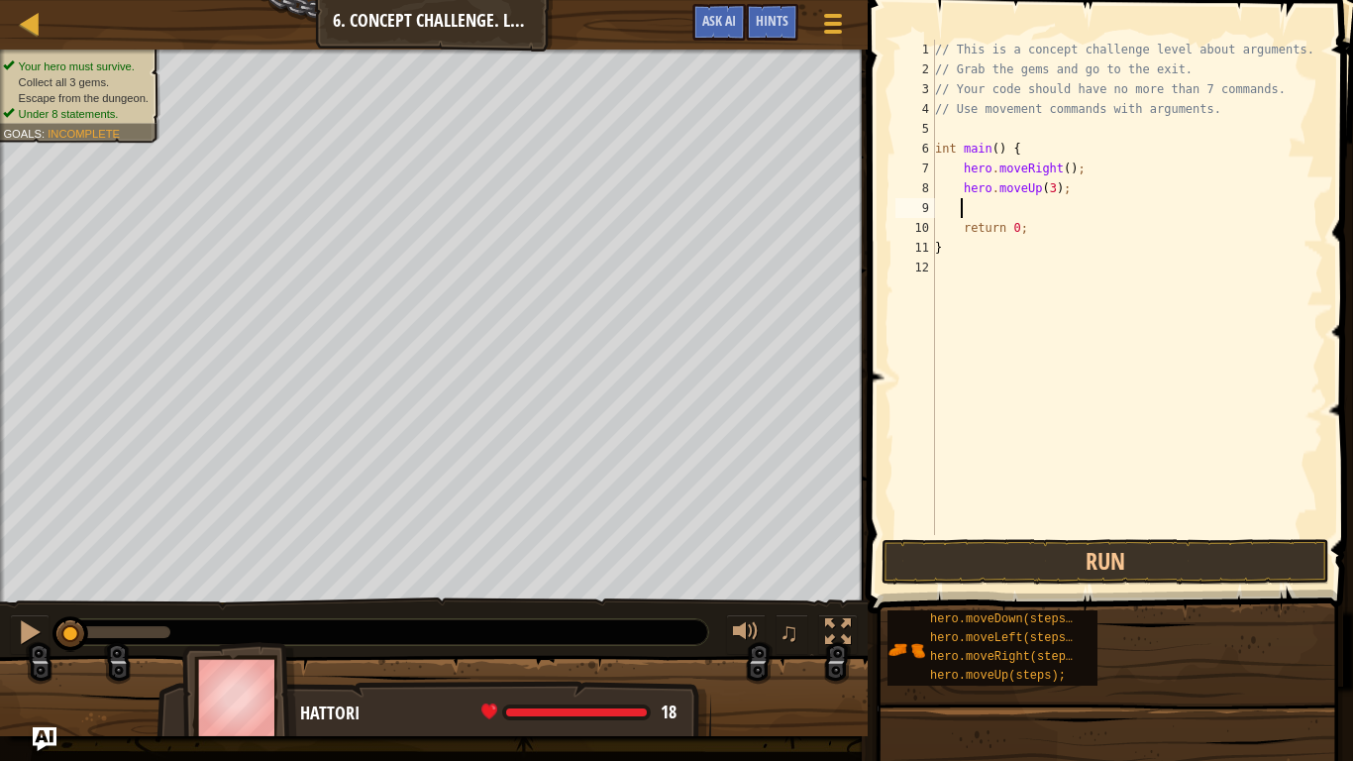
type textarea "r"
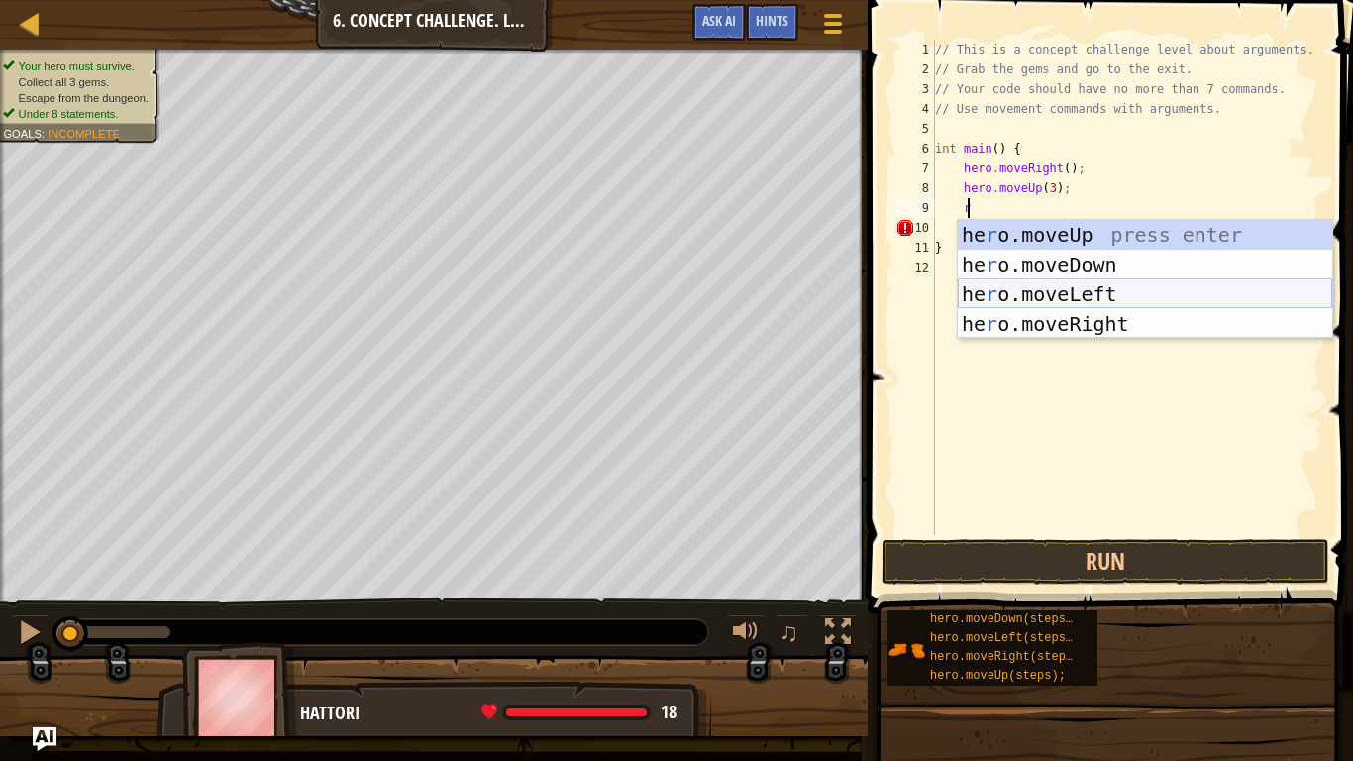
click at [1115, 318] on div "he r o.moveUp press enter he r o.moveDown press enter he r o.moveLeft press ent…" at bounding box center [1145, 309] width 374 height 178
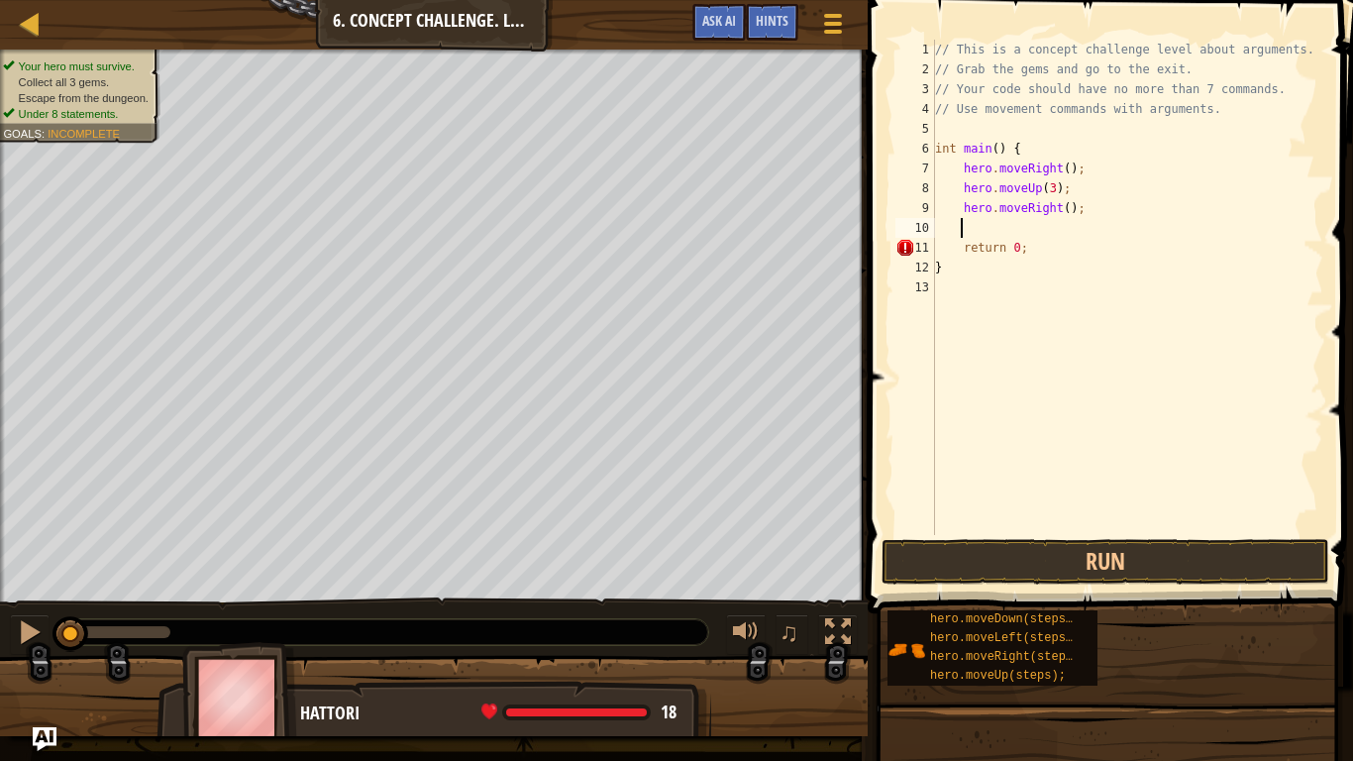
scroll to position [9, 1]
click at [1055, 208] on div "// This is a concept challenge level about arguments. // Grab the gems and go t…" at bounding box center [1127, 307] width 392 height 535
click at [1057, 212] on div "// This is a concept challenge level about arguments. // Grab the gems and go t…" at bounding box center [1127, 307] width 392 height 535
type textarea "hero.moveRight(2);"
click at [1073, 235] on div "// This is a concept challenge level about arguments. // Grab the gems and go t…" at bounding box center [1127, 307] width 392 height 535
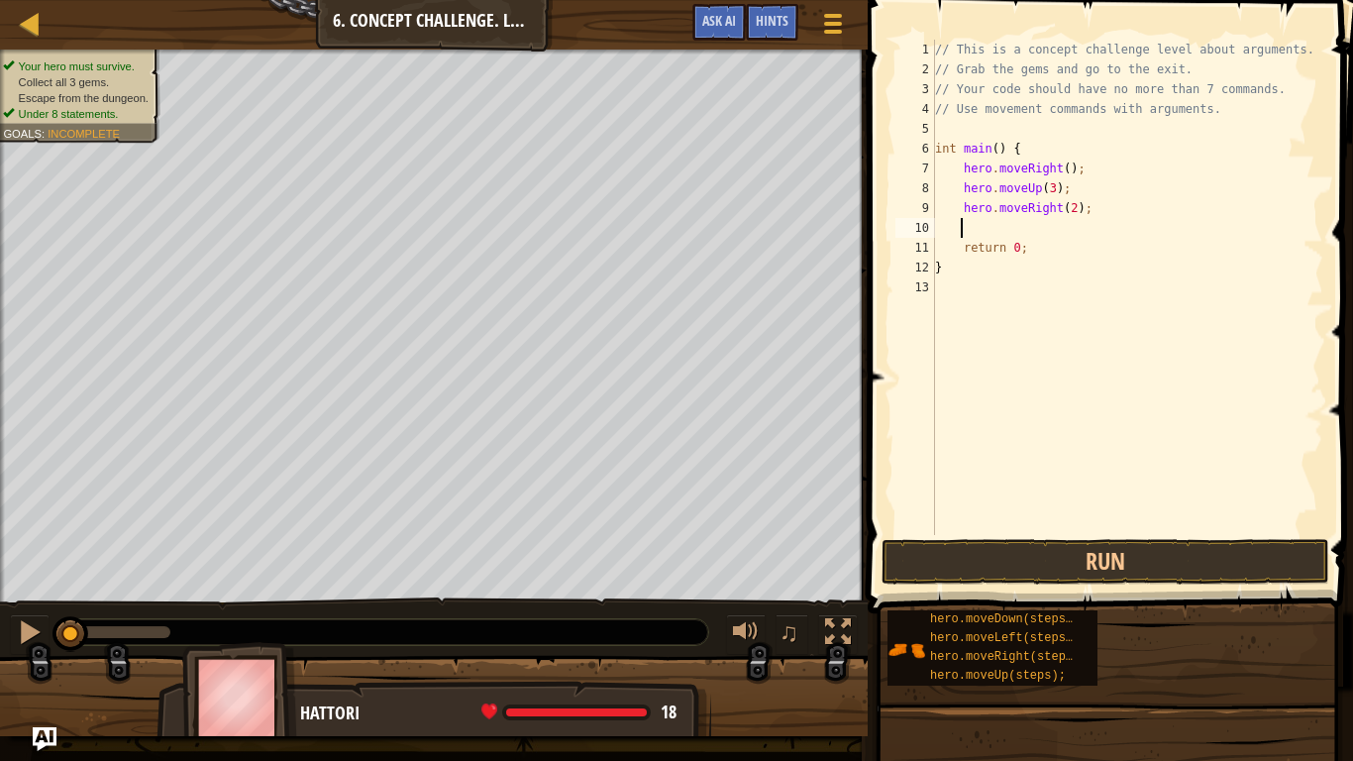
type textarea "d"
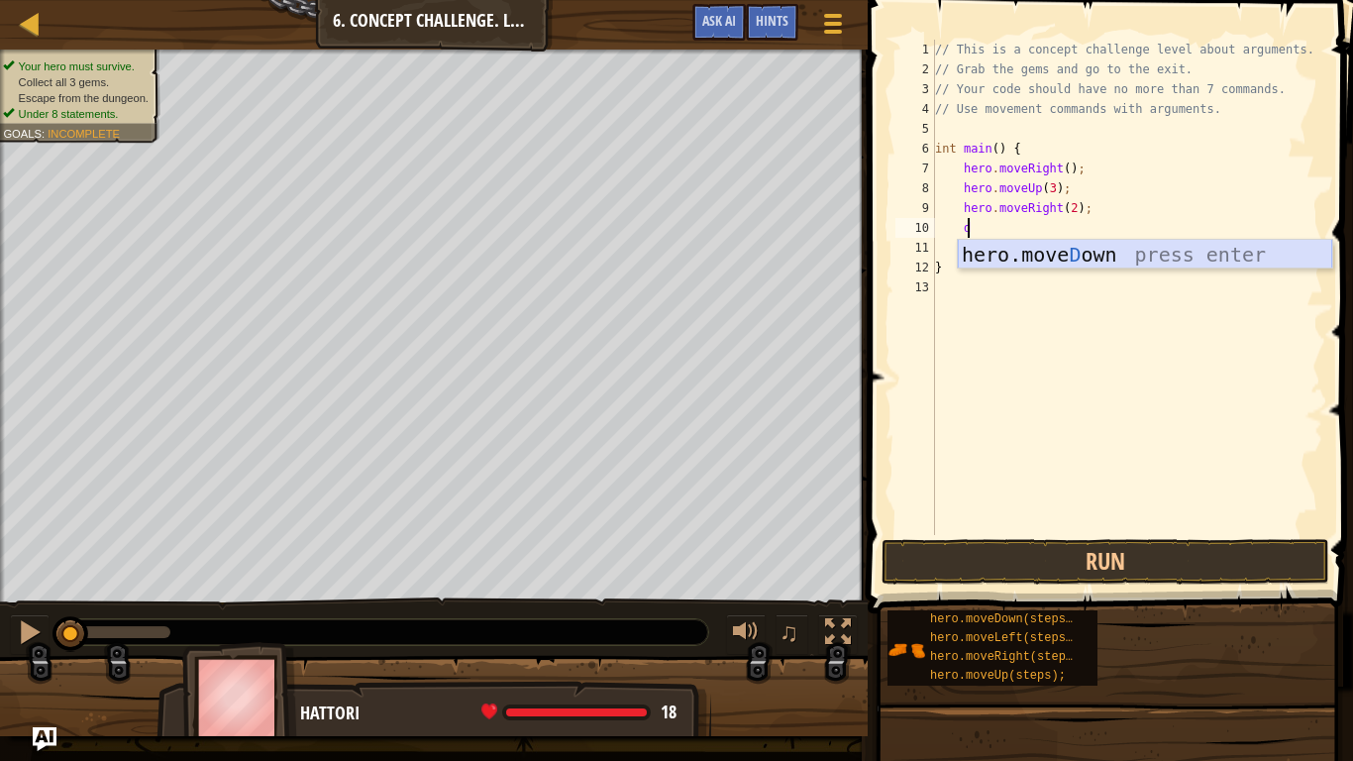
click at [1079, 257] on div "hero.[PERSON_NAME] own press enter" at bounding box center [1145, 284] width 374 height 89
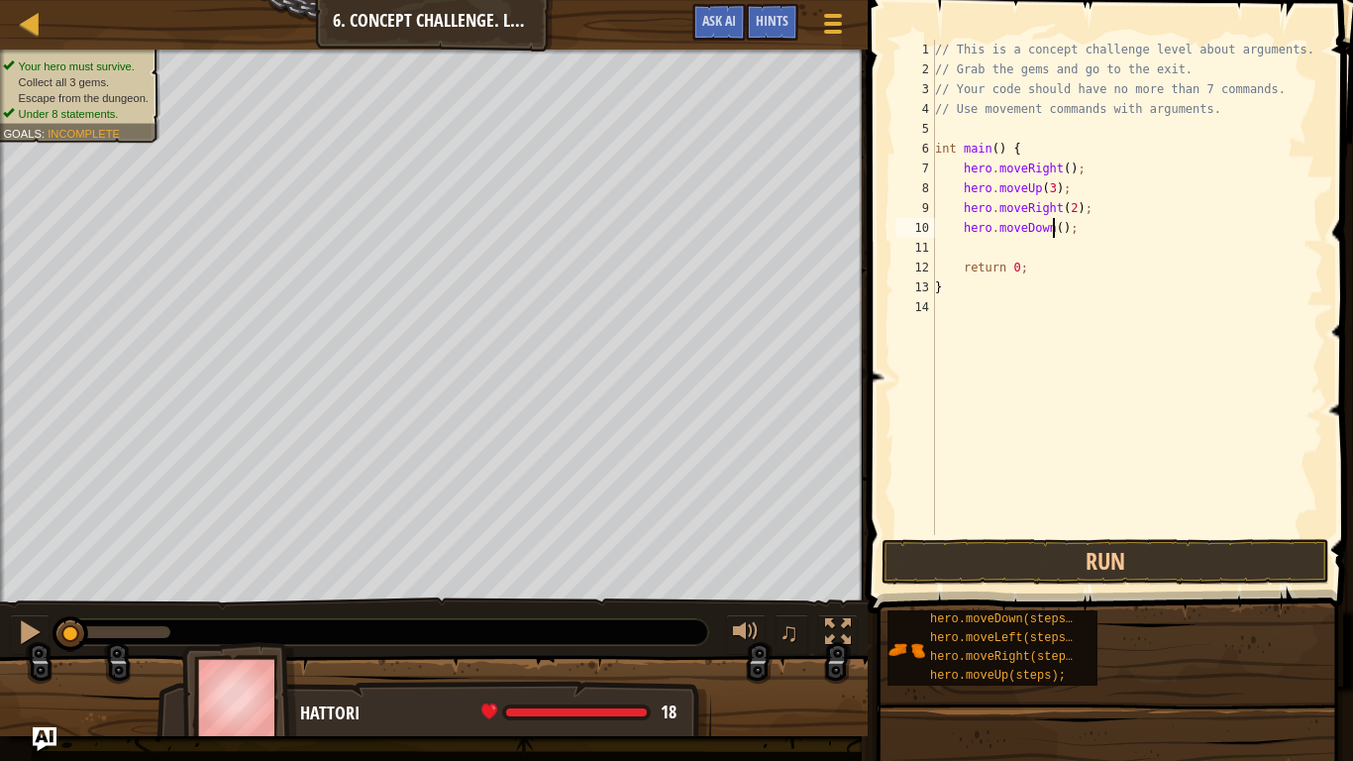
click at [1050, 232] on div "// This is a concept challenge level about arguments. // Grab the gems and go t…" at bounding box center [1127, 307] width 392 height 535
type textarea "hero.moveDown(3);"
click at [983, 236] on div "// This is a concept challenge level about arguments. // Grab the gems and go t…" at bounding box center [1127, 307] width 392 height 535
click at [944, 250] on div "// This is a concept challenge level about arguments. // Grab the gems and go t…" at bounding box center [1127, 307] width 392 height 535
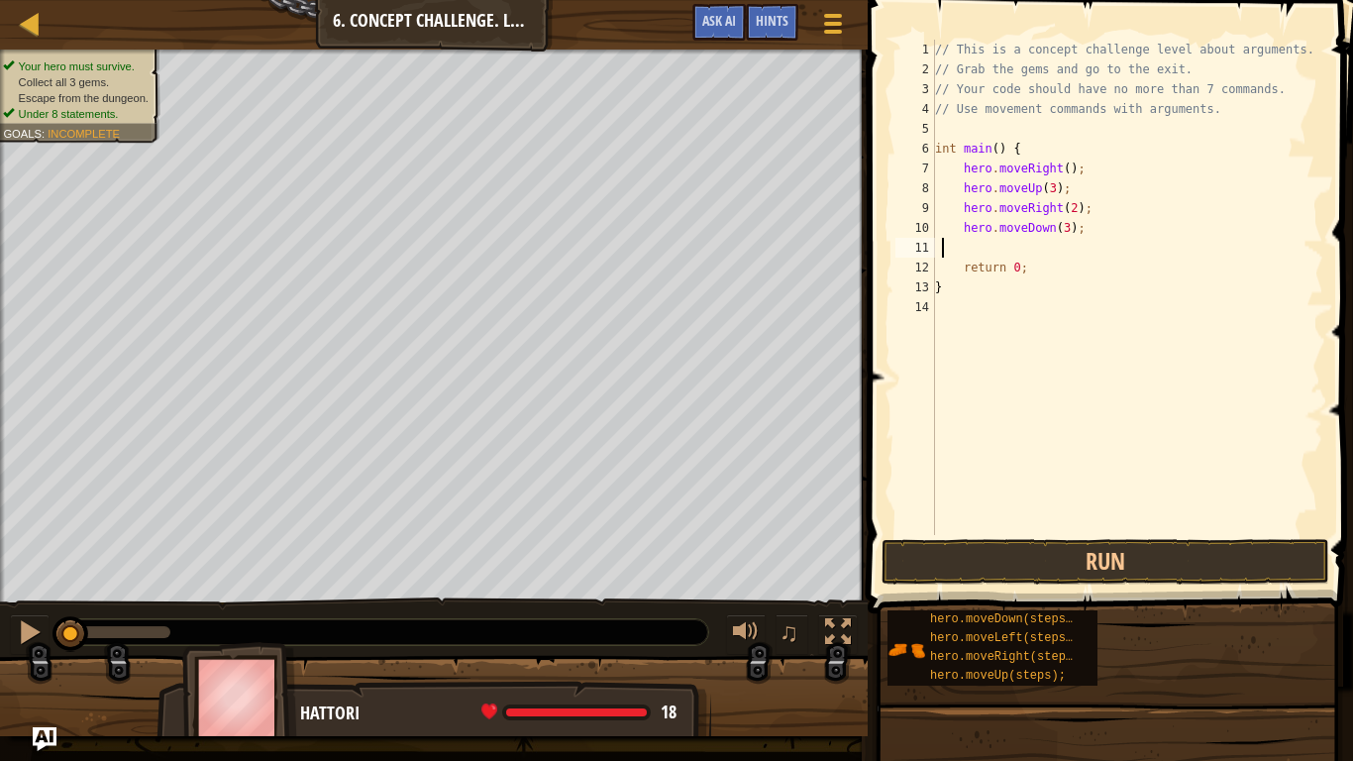
type textarea "l"
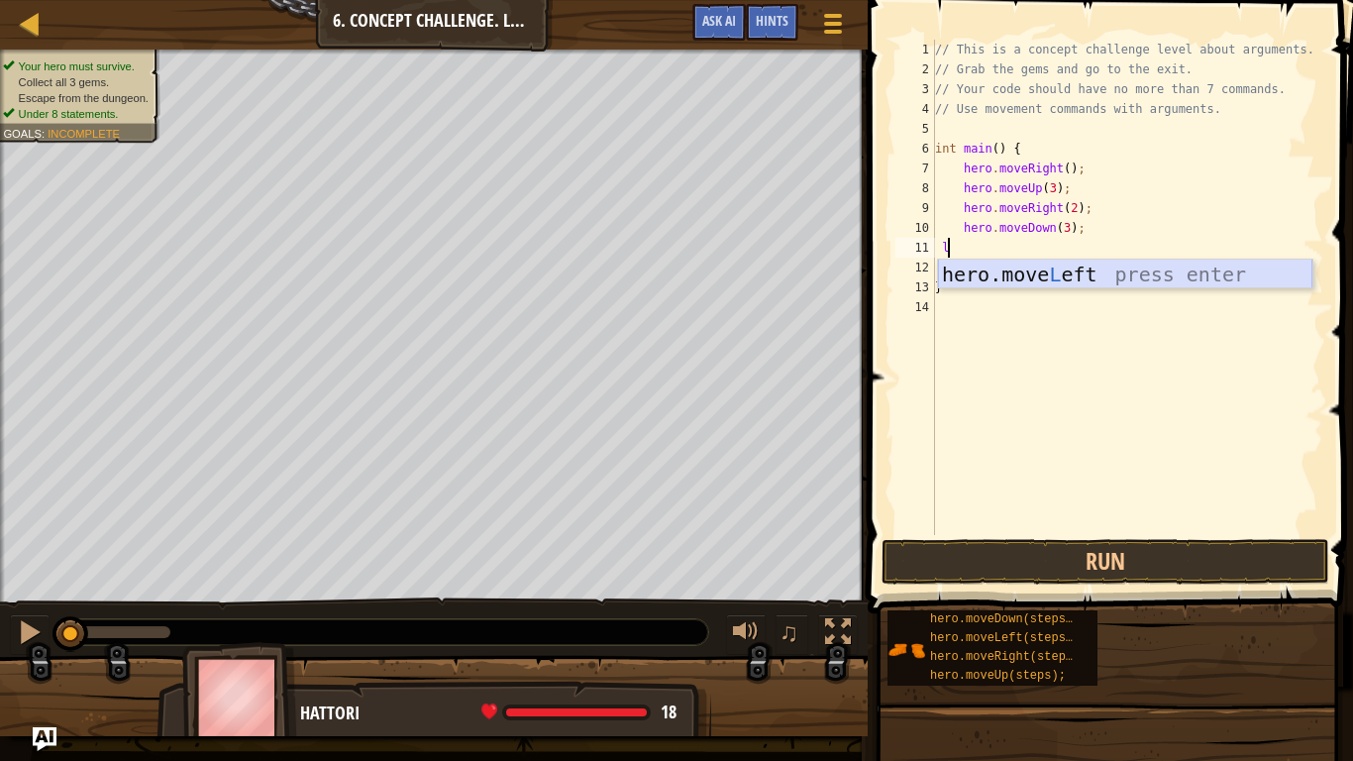
click at [1000, 280] on div "hero.move L eft press enter" at bounding box center [1125, 303] width 374 height 89
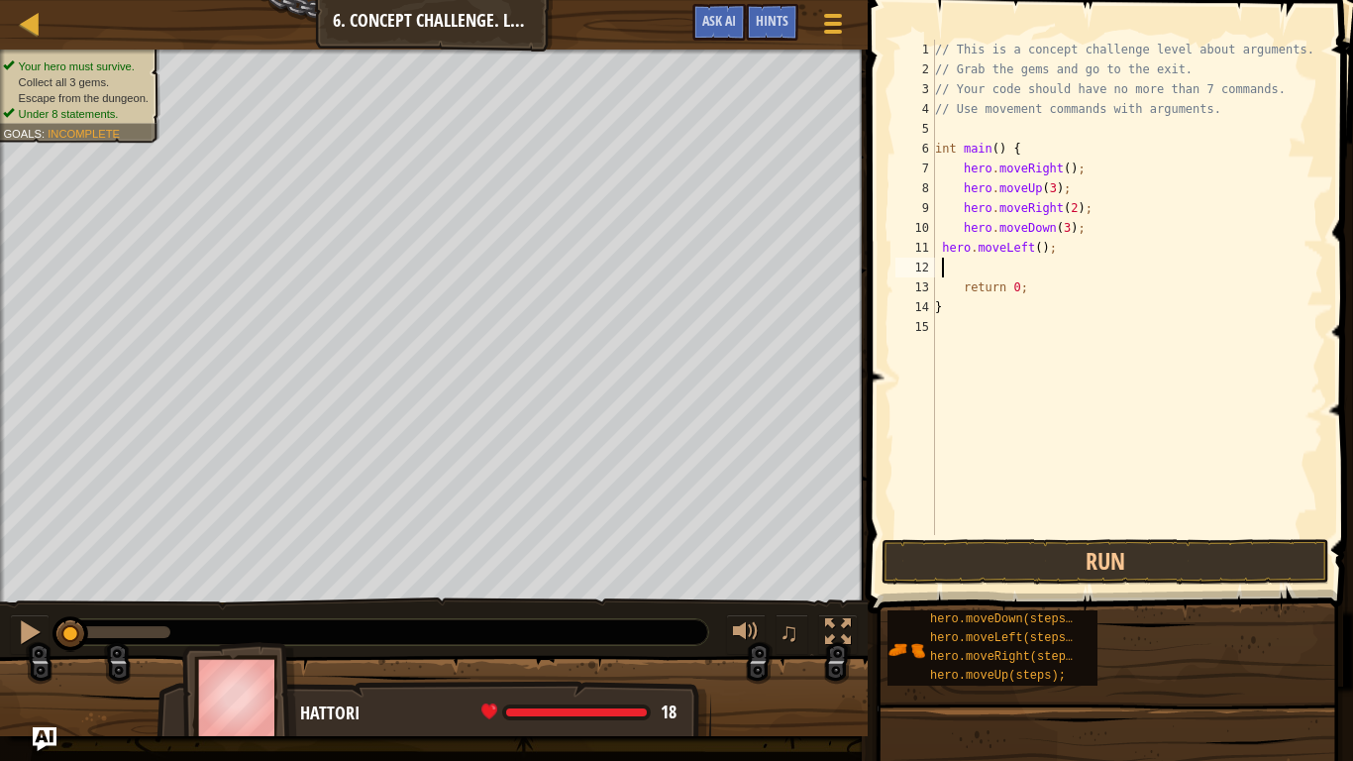
type textarea "u"
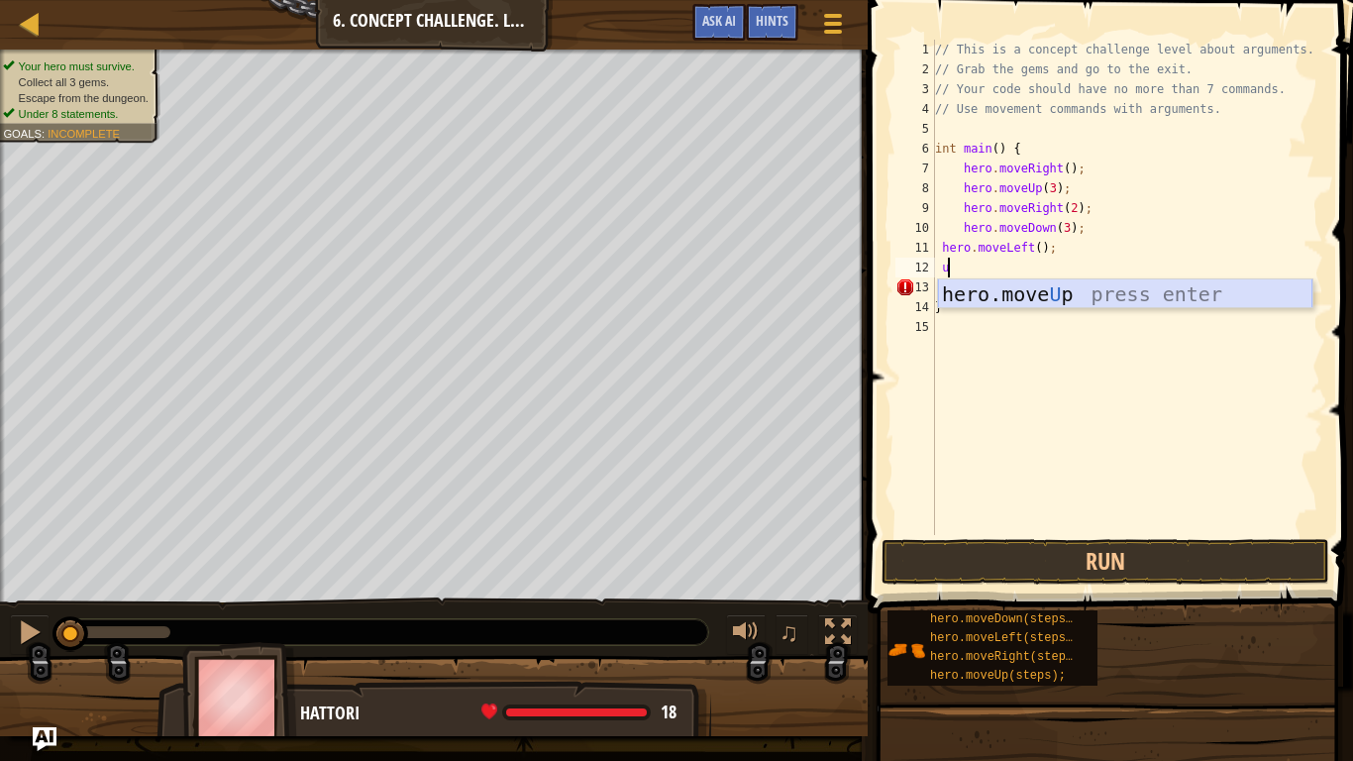
click at [1030, 294] on div "hero.move U p press enter" at bounding box center [1125, 323] width 374 height 89
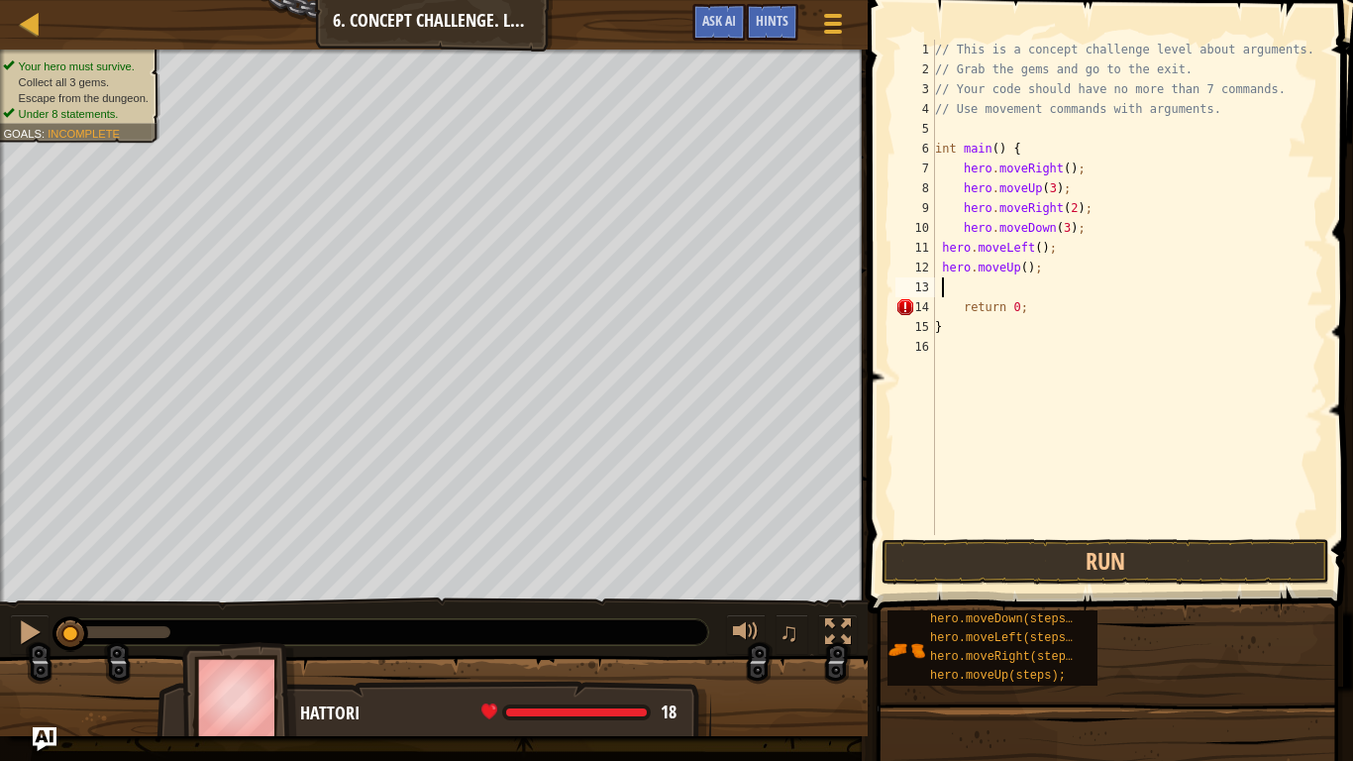
scroll to position [9, 1]
click at [1018, 271] on div "// This is a concept challenge level about arguments. // Grab the gems and go t…" at bounding box center [1127, 307] width 392 height 535
type textarea "hero.moveUp(2);"
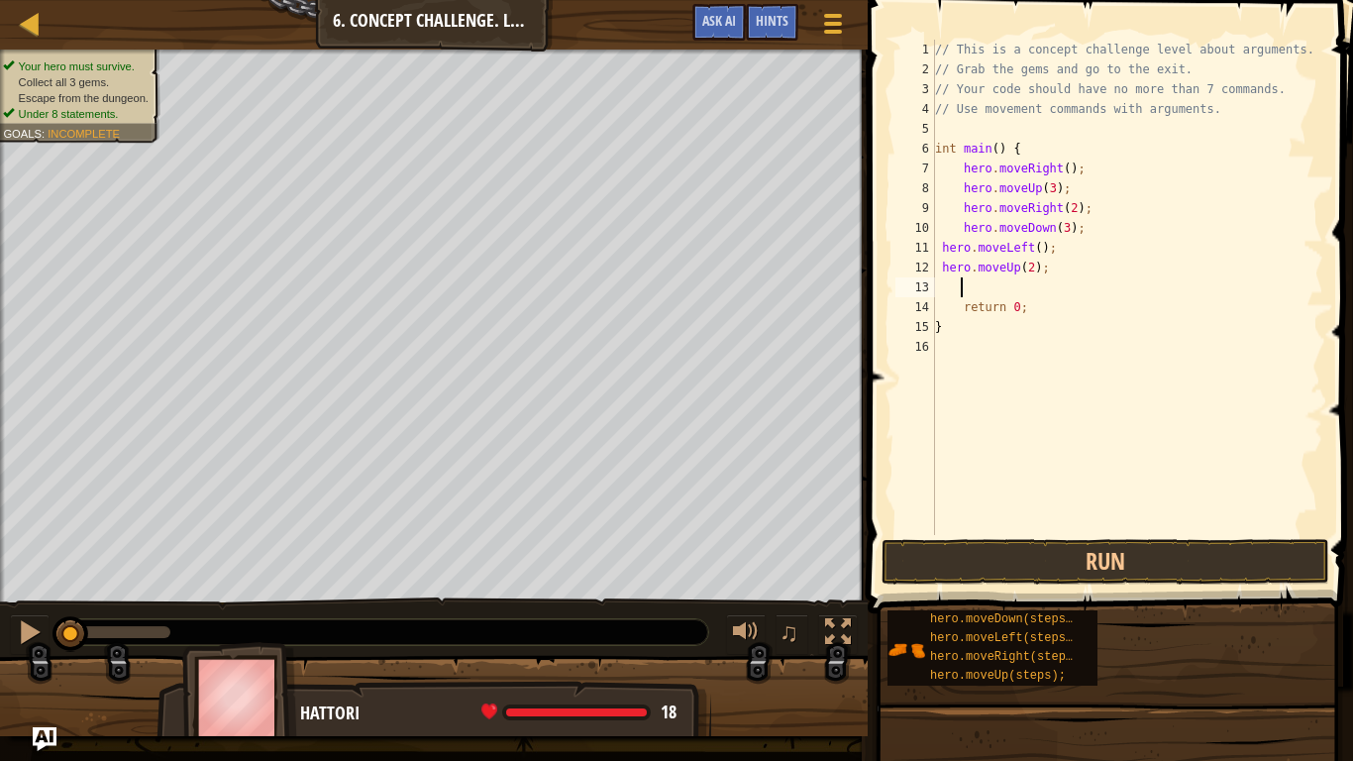
type textarea "r"
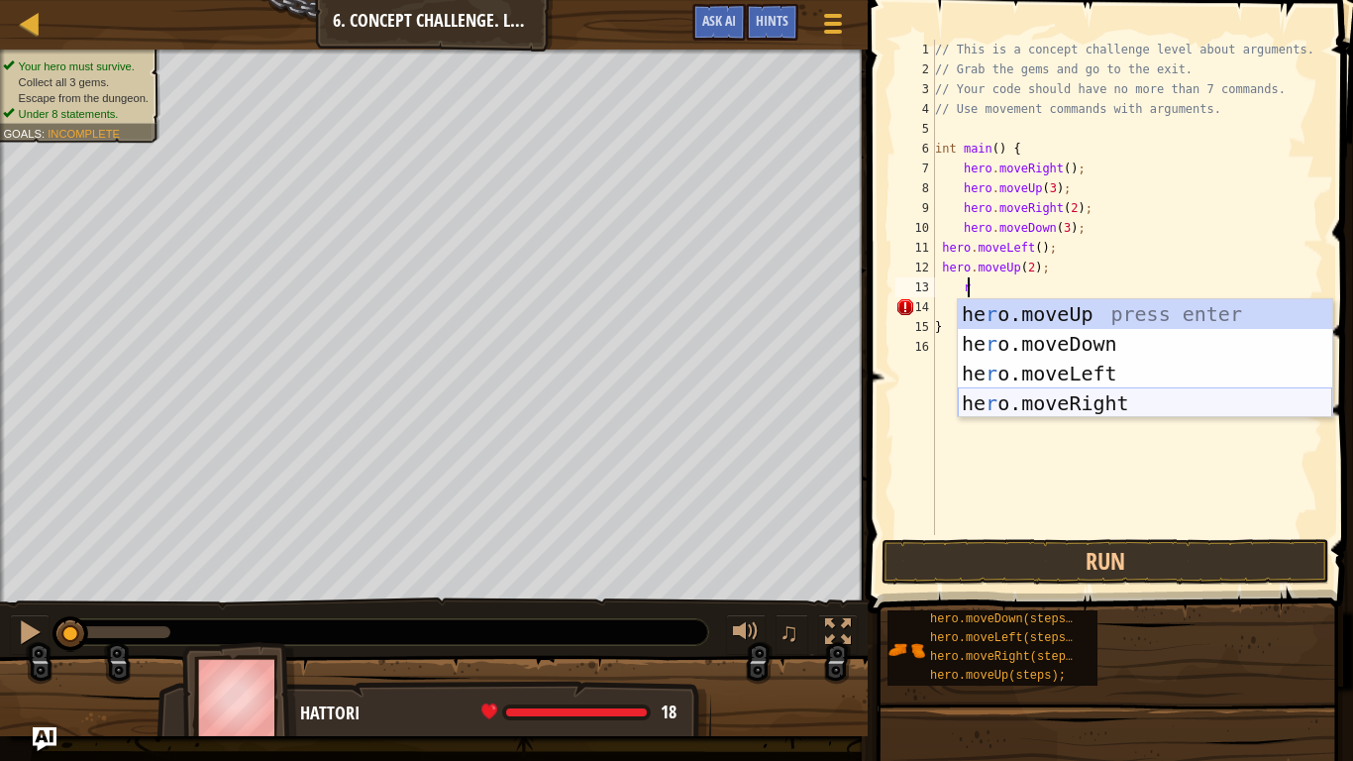
click at [1120, 405] on div "he r o.moveUp press enter he r o.moveDown press enter he r o.moveLeft press ent…" at bounding box center [1145, 388] width 374 height 178
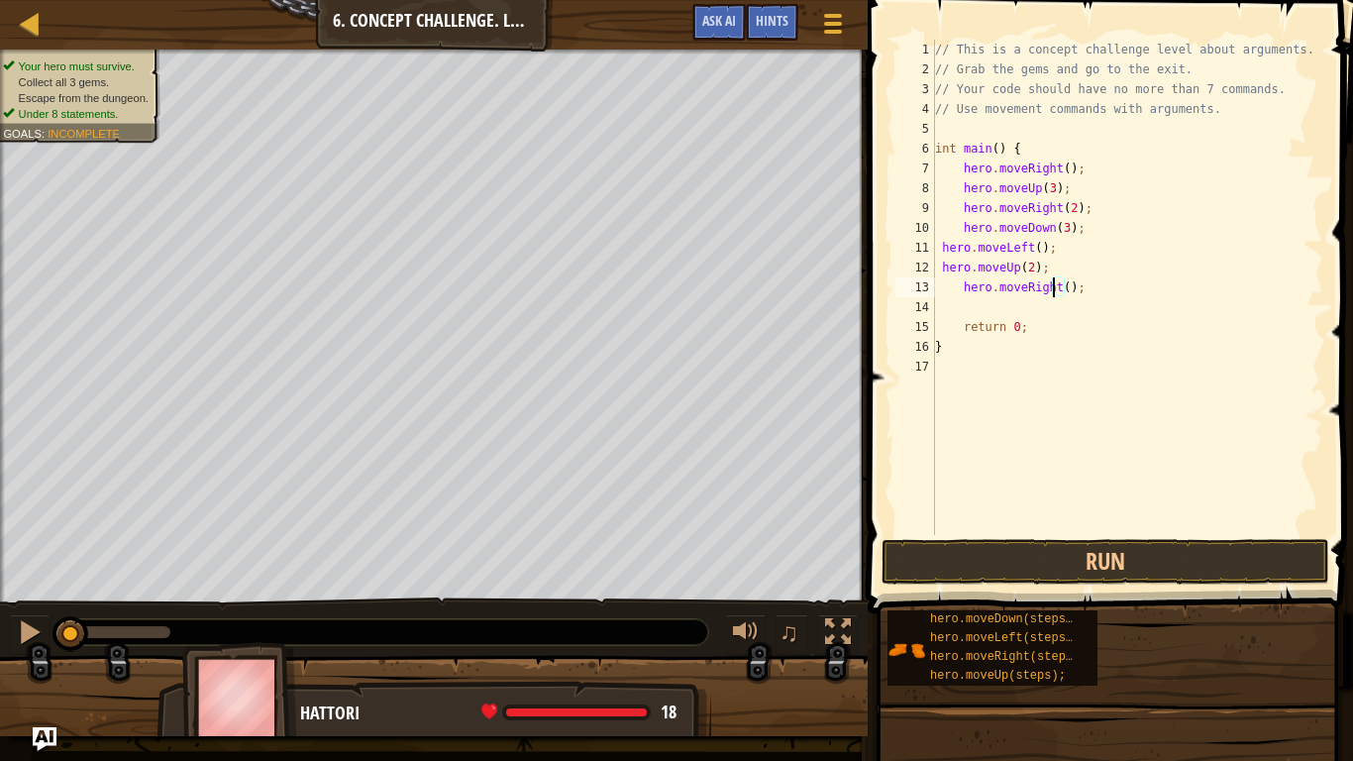
click at [1056, 286] on div "// This is a concept challenge level about arguments. // Grab the gems and go t…" at bounding box center [1127, 307] width 392 height 535
click at [1056, 289] on div "// This is a concept challenge level about arguments. // Grab the gems and go t…" at bounding box center [1127, 307] width 392 height 535
click at [1062, 288] on div "// This is a concept challenge level about arguments. // Grab the gems and go t…" at bounding box center [1127, 307] width 392 height 535
click at [1054, 286] on div "// This is a concept challenge level about arguments. // Grab the gems and go t…" at bounding box center [1127, 307] width 392 height 535
click at [1056, 286] on div "// This is a concept challenge level about arguments. // Grab the gems and go t…" at bounding box center [1127, 307] width 392 height 535
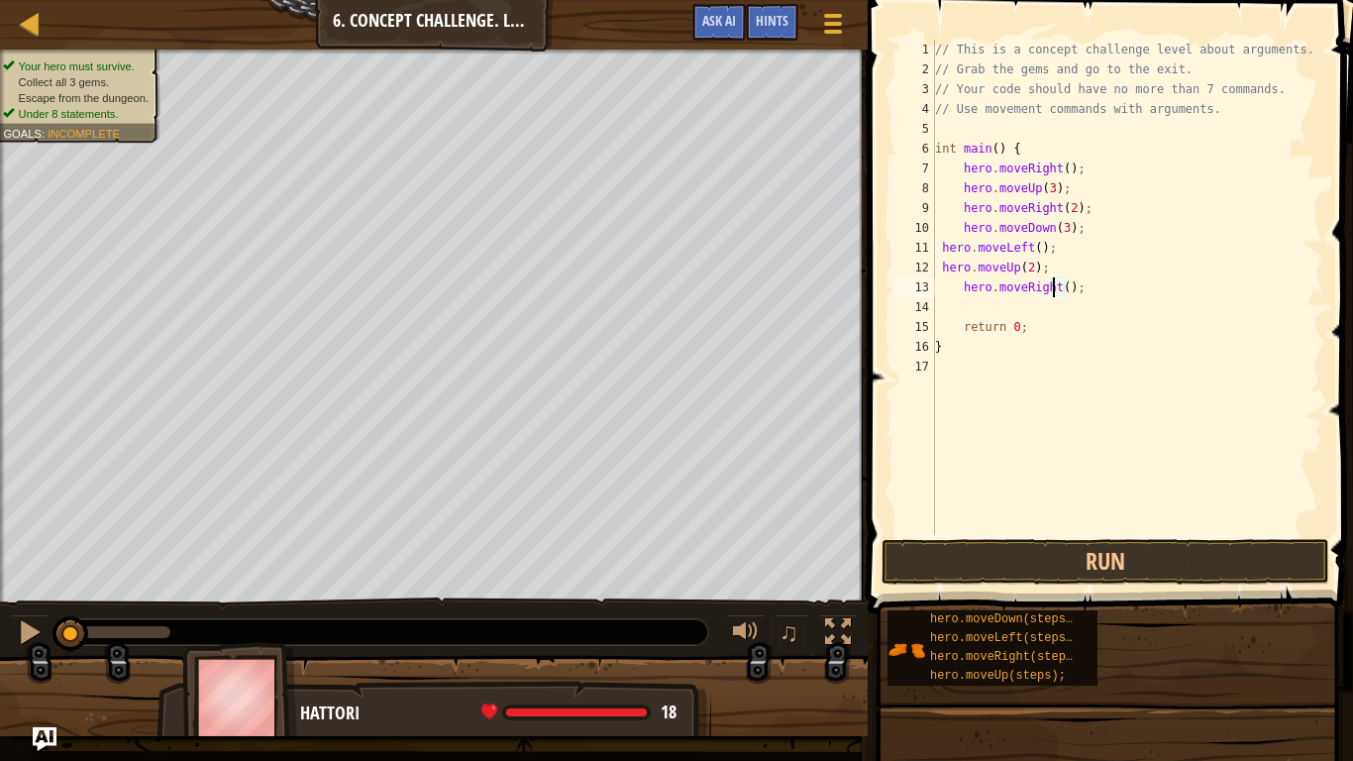
click at [1062, 285] on div "// This is a concept challenge level about arguments. // Grab the gems and go t…" at bounding box center [1127, 307] width 392 height 535
type textarea "hero.moveRight(3);"
click at [1129, 545] on button "Run" at bounding box center [1105, 562] width 448 height 46
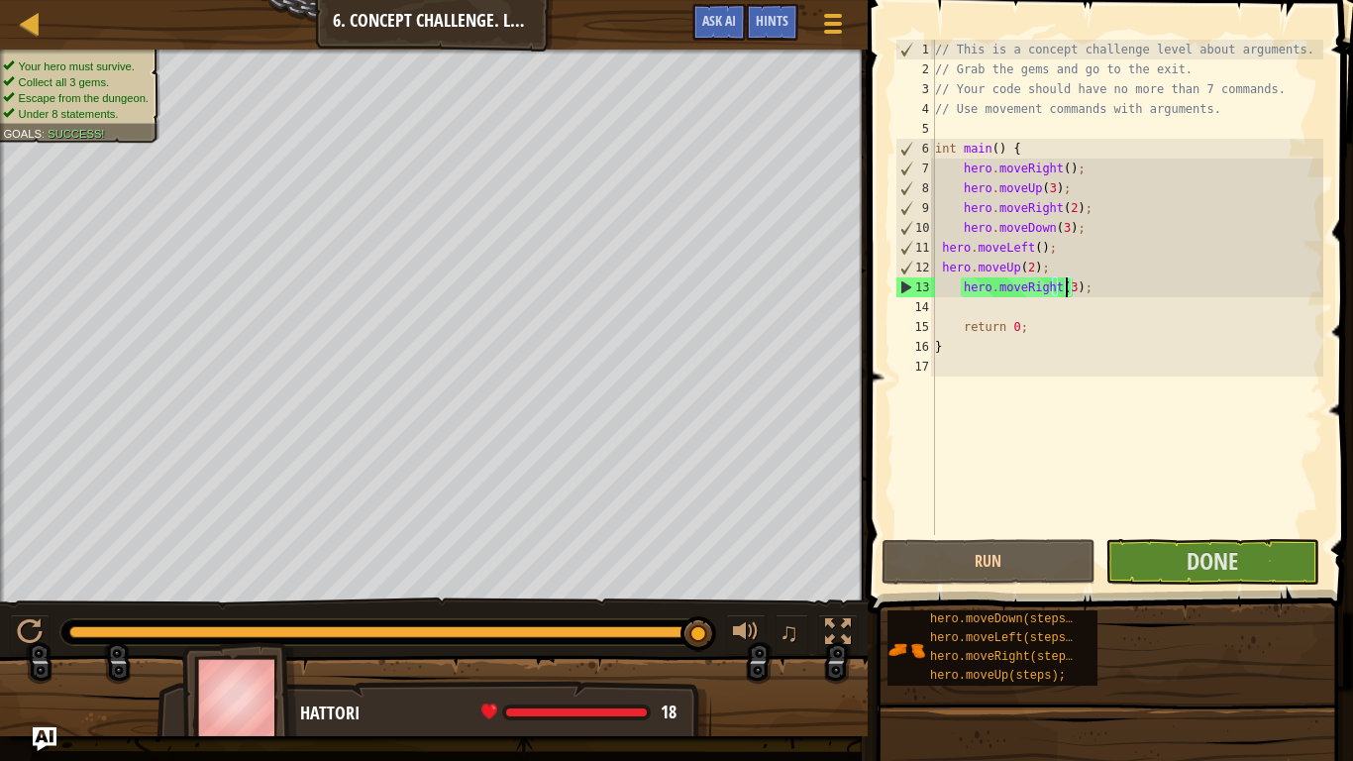
drag, startPoint x: 219, startPoint y: 633, endPoint x: 1352, endPoint y: 623, distance: 1133.0
click at [1352, 623] on div "Map Introduction to Computer Science 6. Concept Challenge. Long Steps Game Menu…" at bounding box center [676, 380] width 1353 height 761
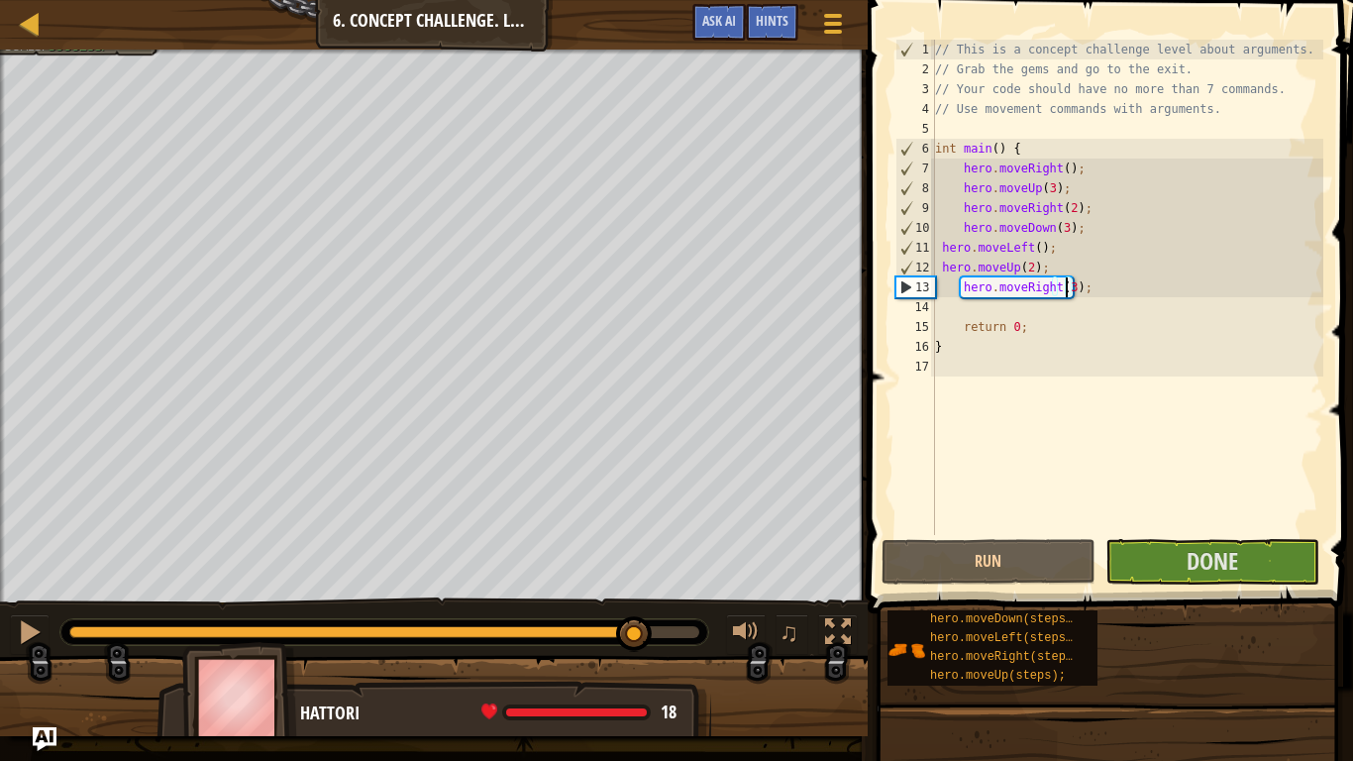
click at [634, 629] on div at bounding box center [384, 632] width 630 height 12
click at [1186, 554] on span "Done" at bounding box center [1211, 561] width 51 height 32
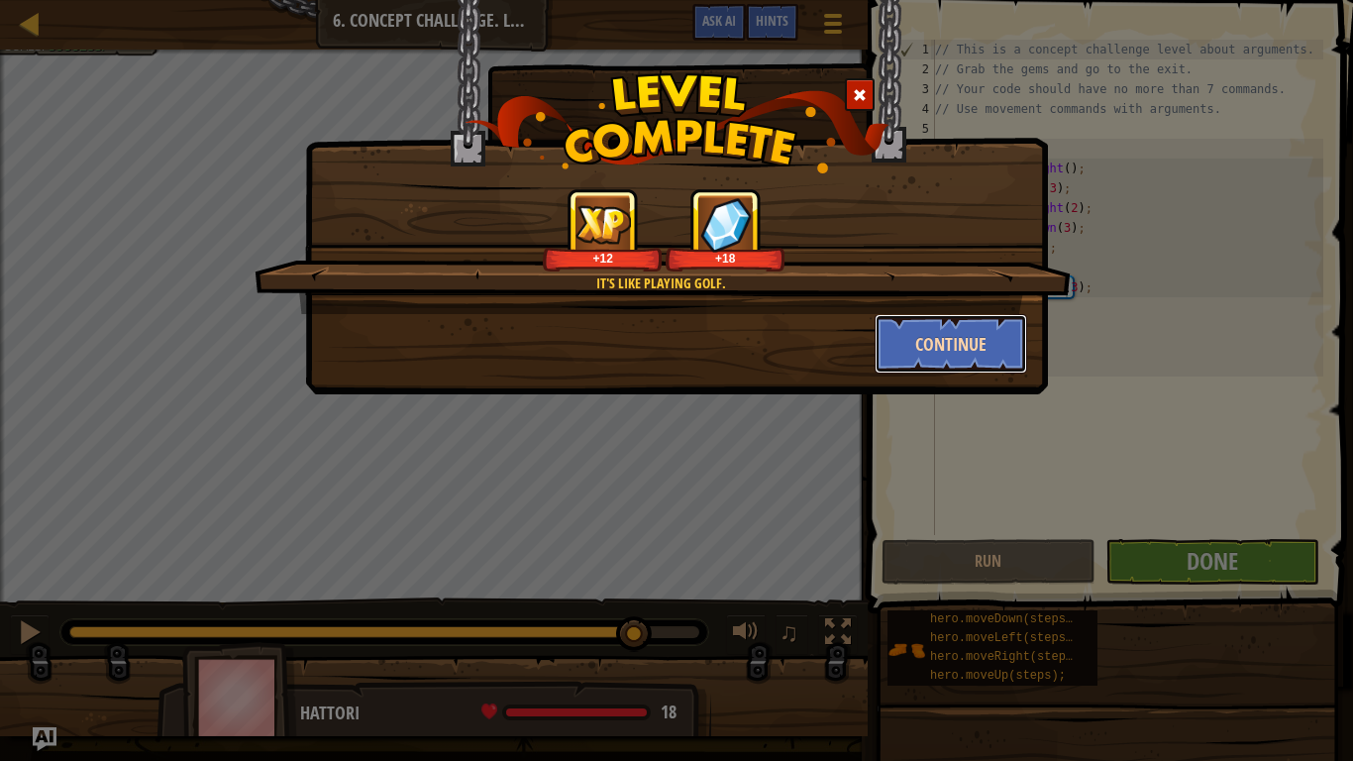
click at [974, 337] on button "Continue" at bounding box center [950, 343] width 153 height 59
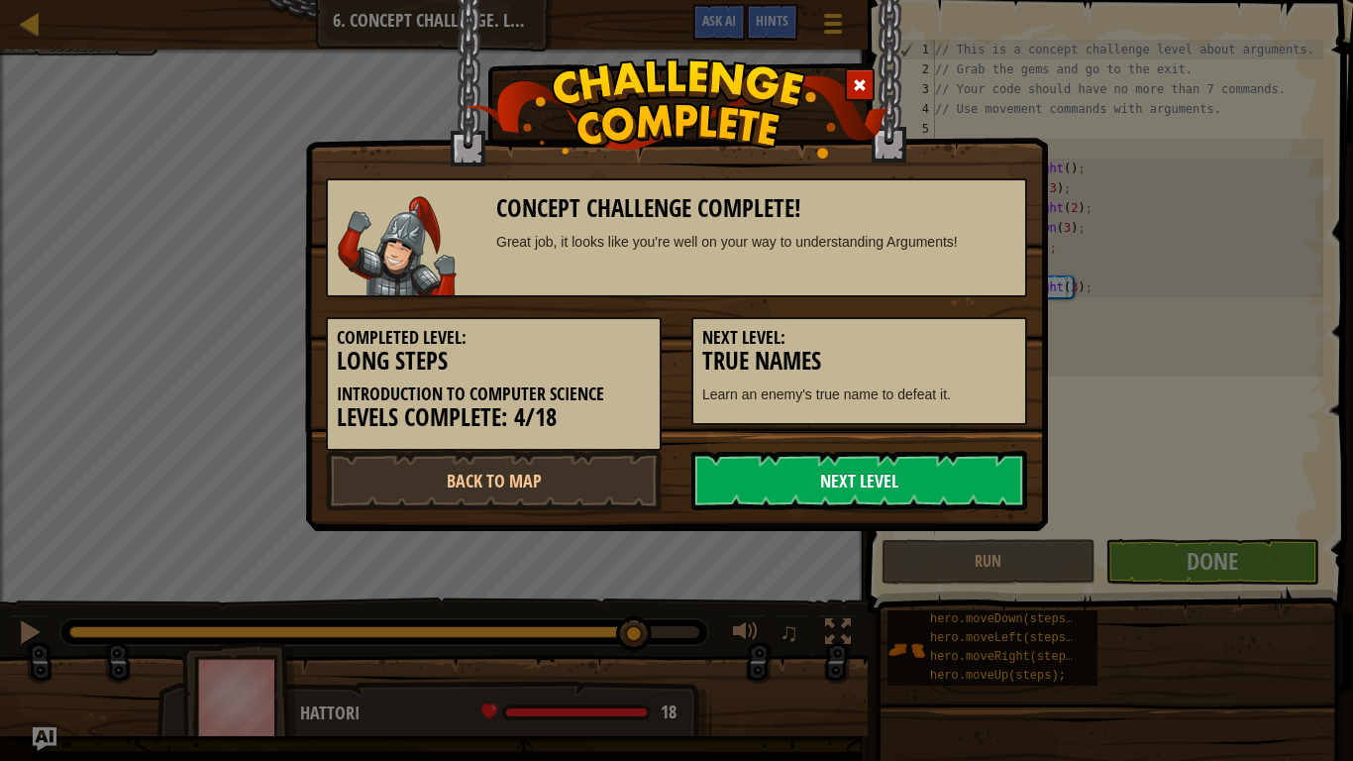
click at [960, 492] on link "Next Level" at bounding box center [859, 480] width 336 height 59
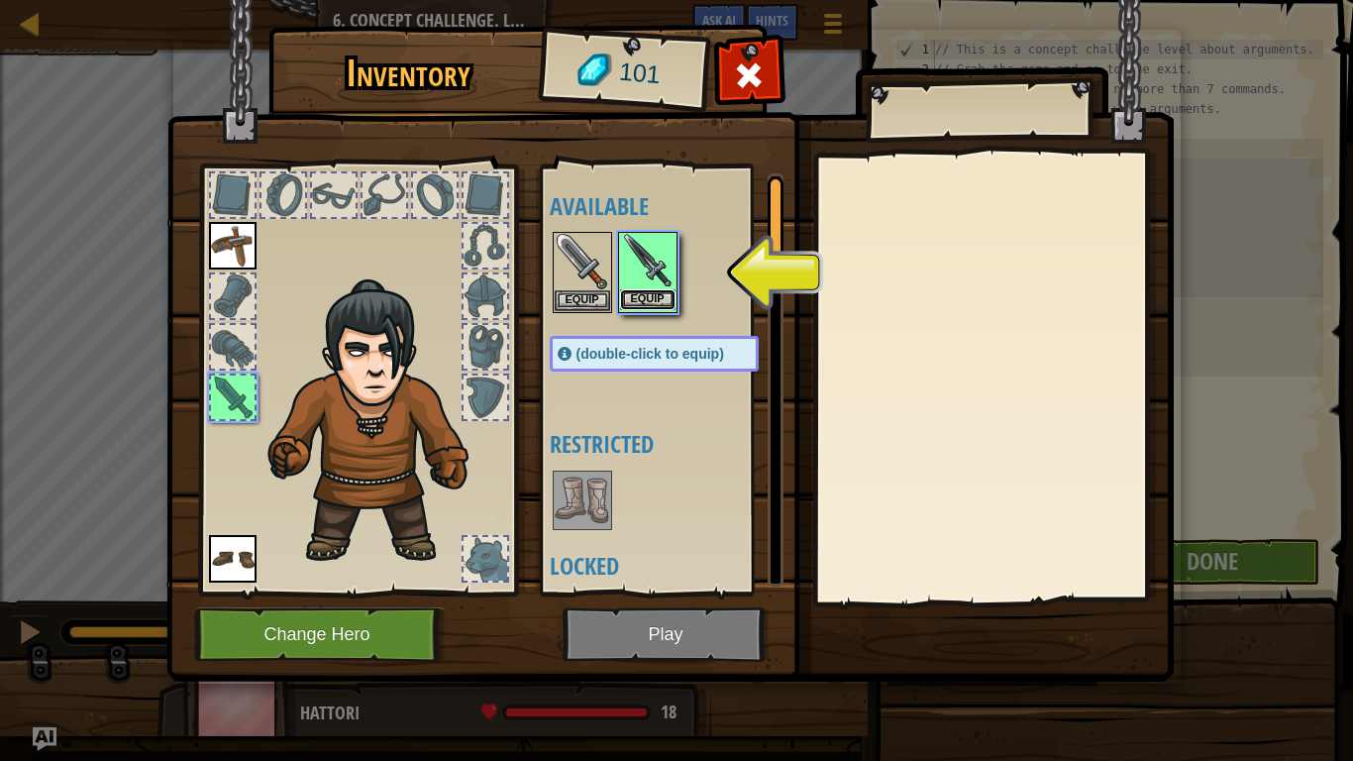
drag, startPoint x: 650, startPoint y: 276, endPoint x: 647, endPoint y: 296, distance: 20.0
click at [647, 296] on button "Equip" at bounding box center [647, 299] width 55 height 21
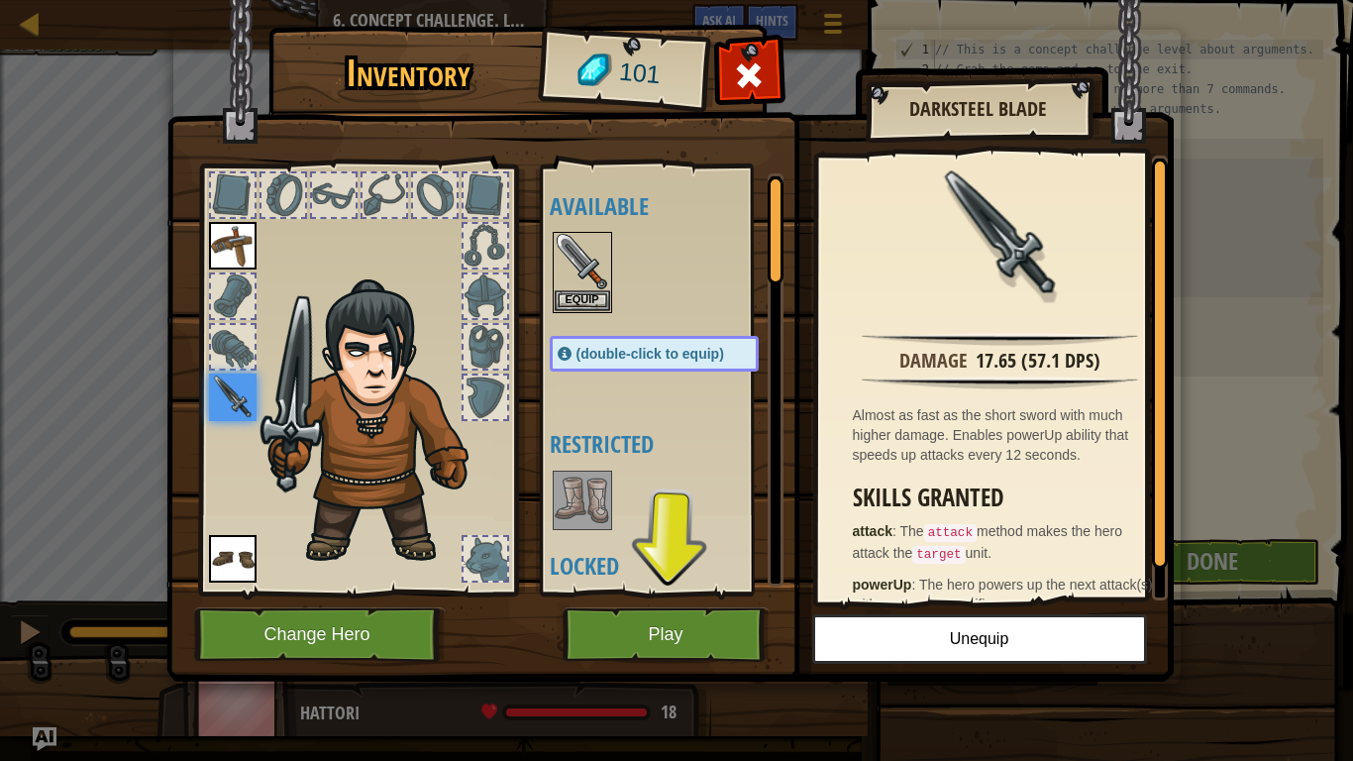
click at [581, 516] on img at bounding box center [582, 499] width 55 height 55
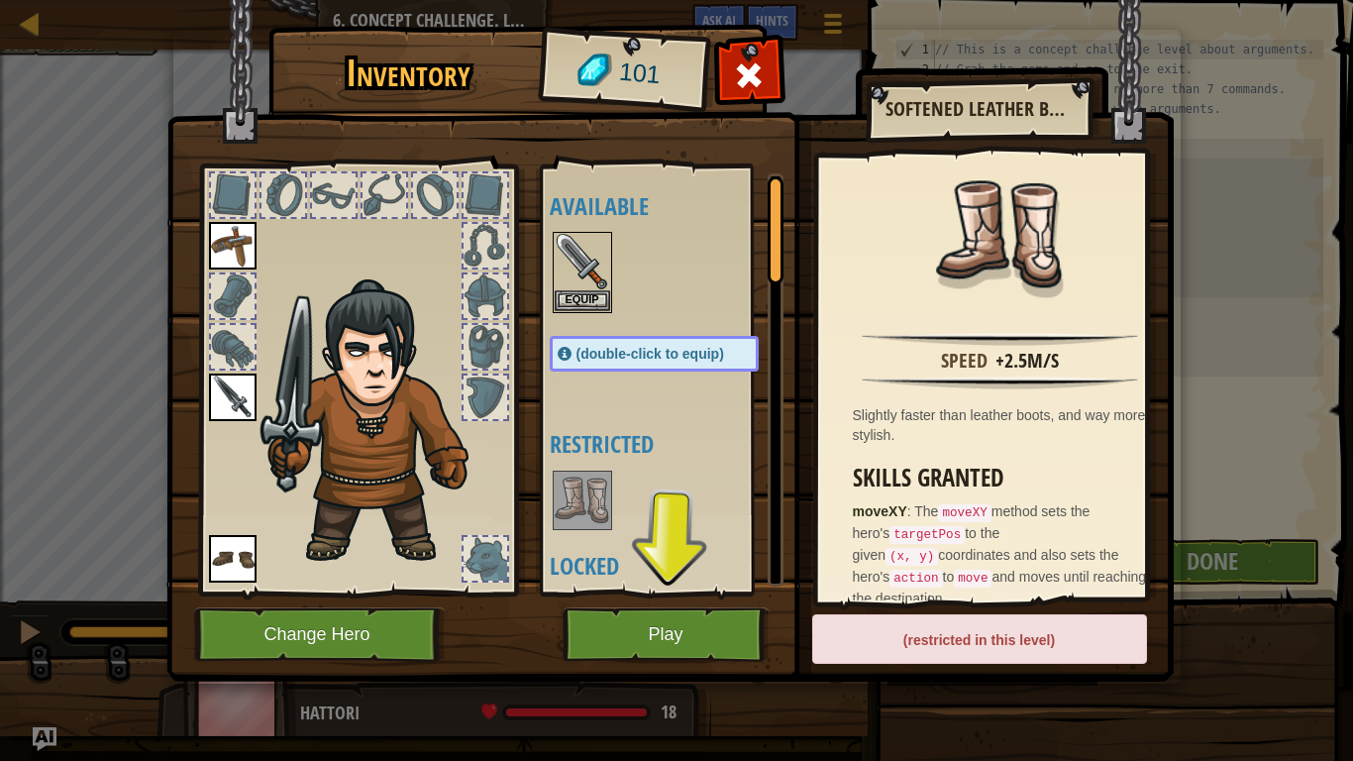
click at [581, 516] on img at bounding box center [582, 499] width 55 height 55
click at [252, 561] on img at bounding box center [233, 559] width 48 height 48
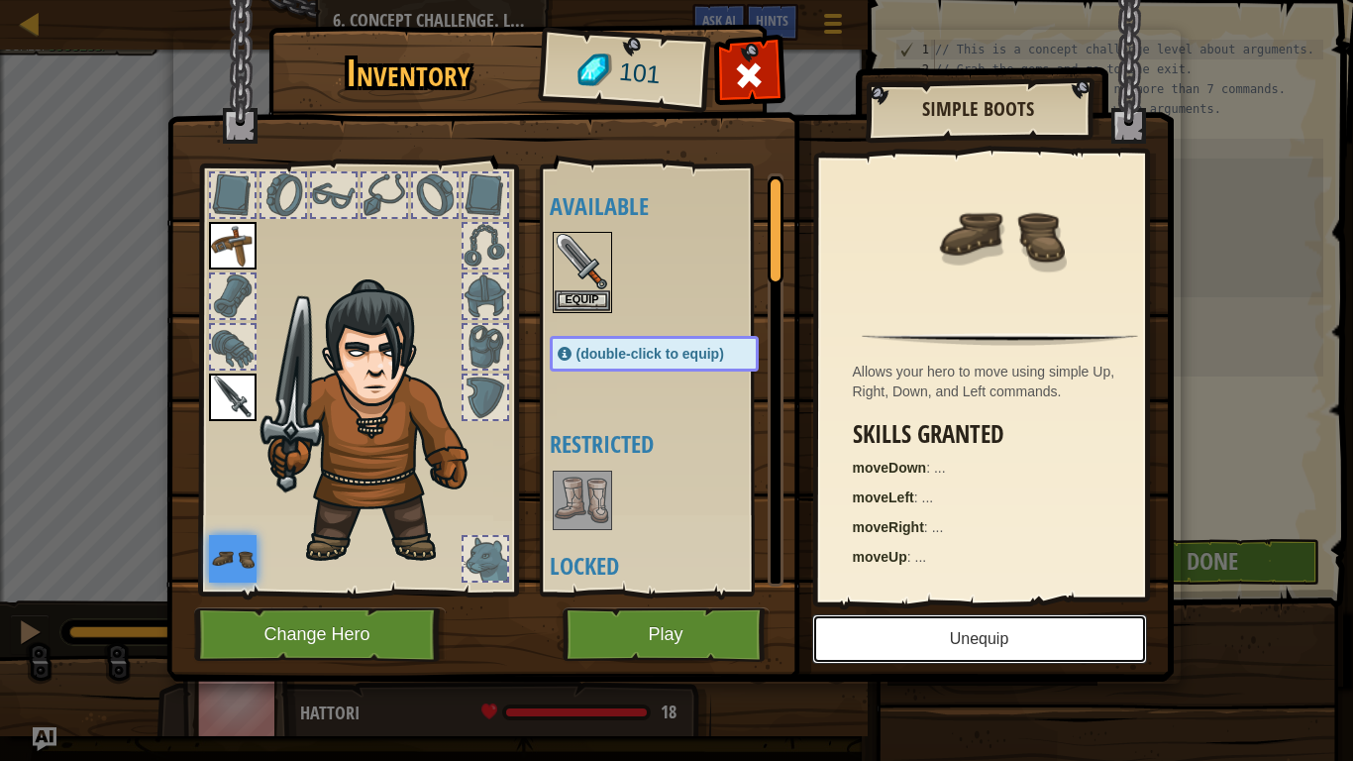
click at [890, 646] on button "Unequip" at bounding box center [979, 639] width 335 height 50
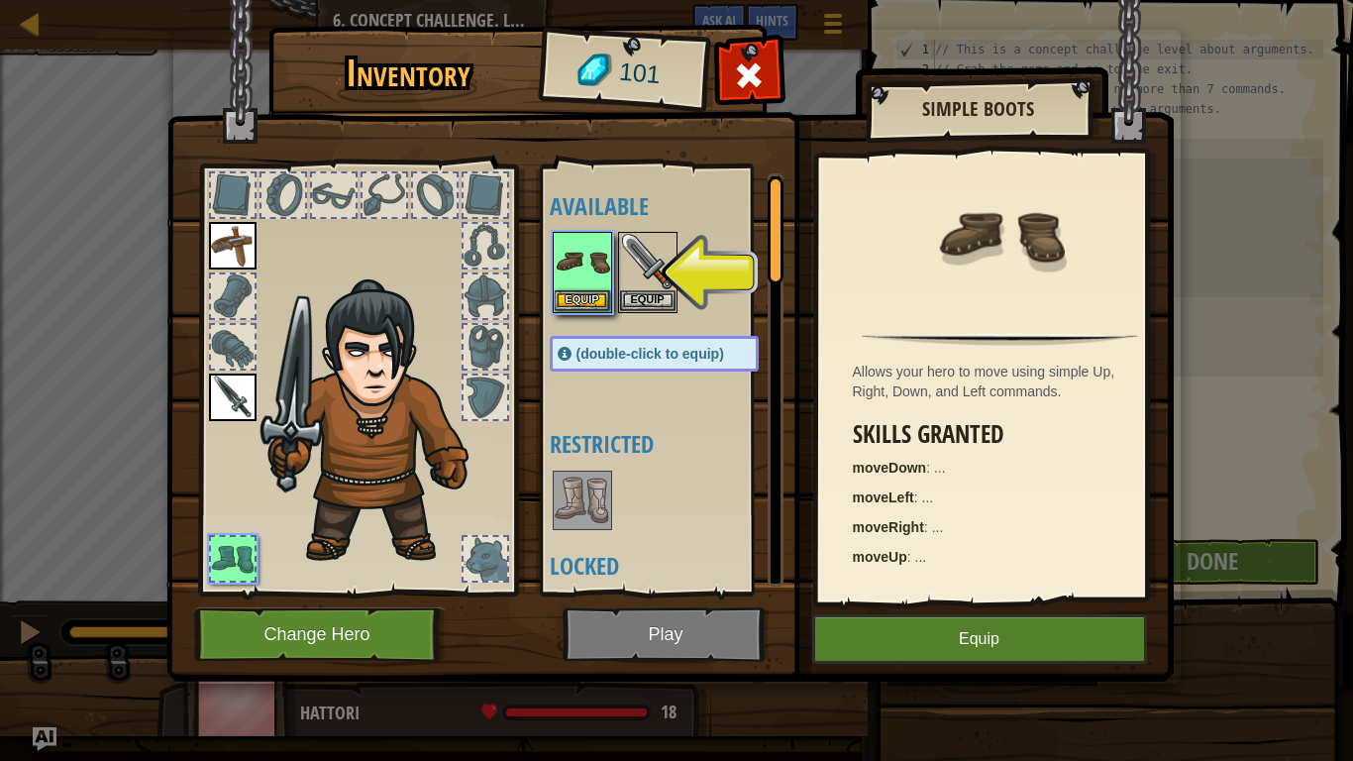
click at [577, 519] on img at bounding box center [582, 499] width 55 height 55
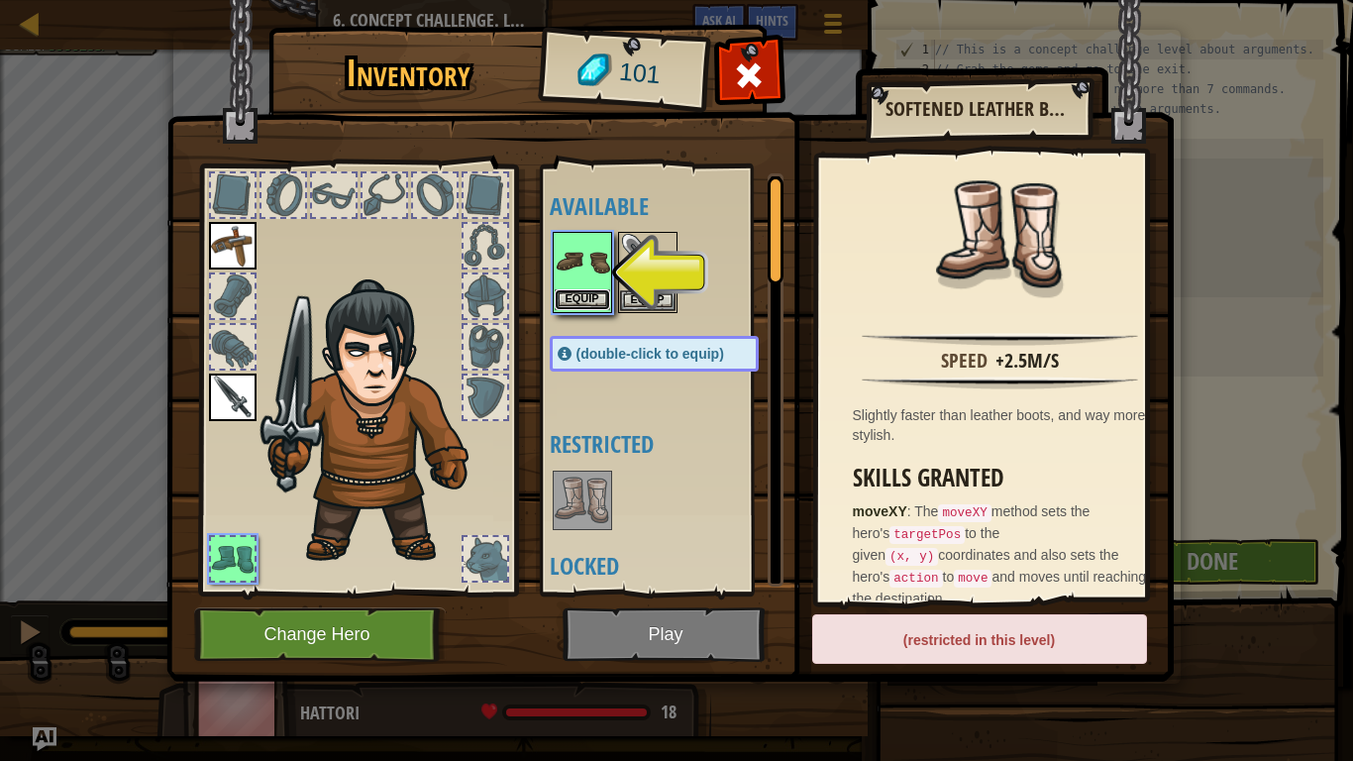
click at [587, 296] on button "Equip" at bounding box center [582, 299] width 55 height 21
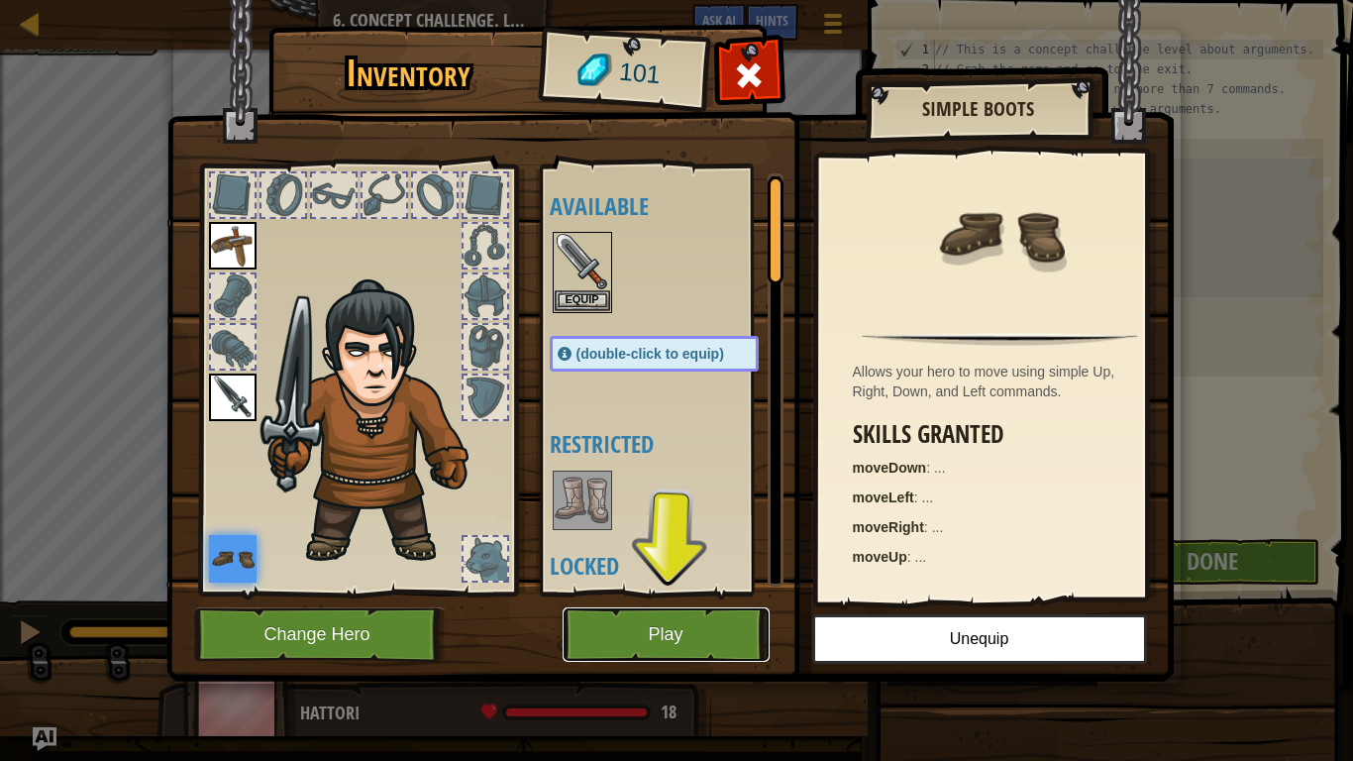
click at [653, 642] on button "Play" at bounding box center [665, 634] width 207 height 54
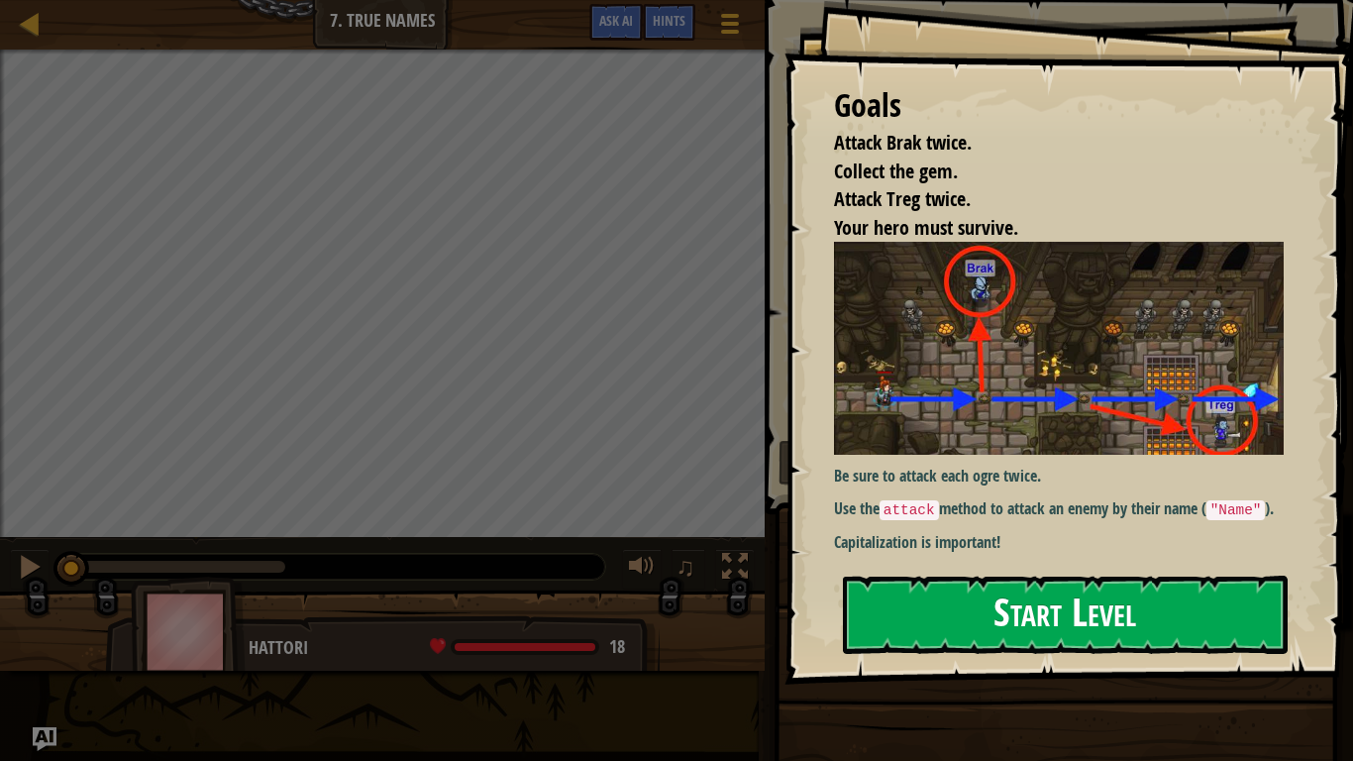
click at [1107, 585] on button "Start Level" at bounding box center [1065, 614] width 445 height 78
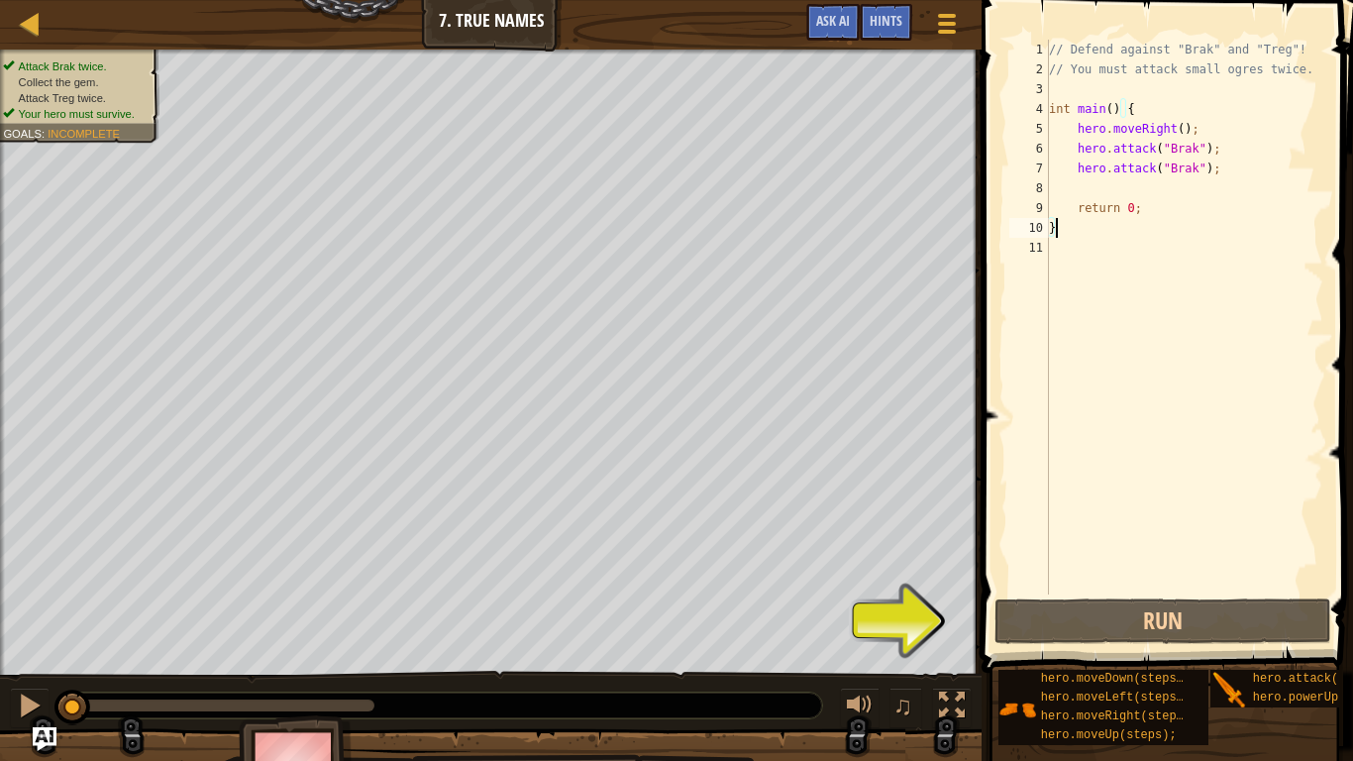
click at [1156, 180] on div "// Defend against "Brak" and "Treg"! // You must attack small ogres twice. int …" at bounding box center [1184, 337] width 278 height 594
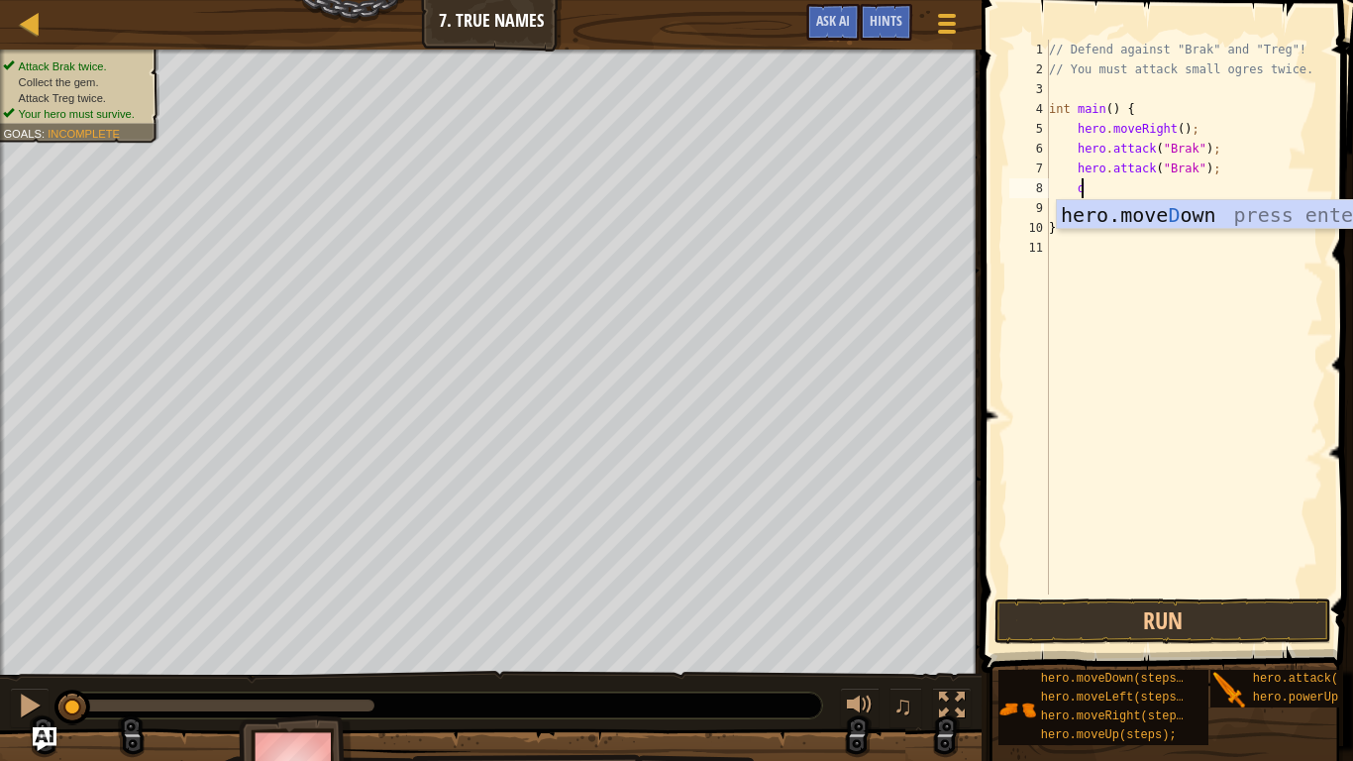
scroll to position [9, 2]
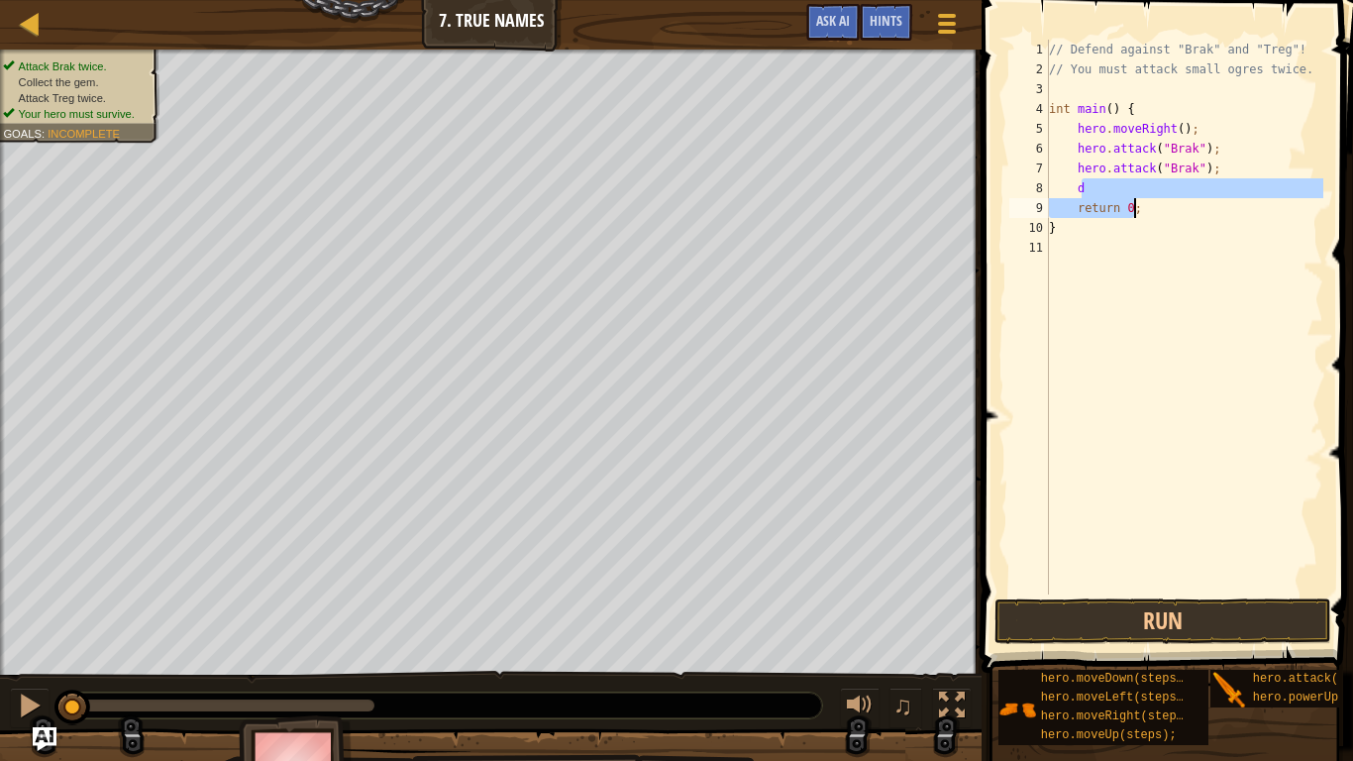
drag, startPoint x: 1172, startPoint y: 194, endPoint x: 1164, endPoint y: 212, distance: 19.5
click at [1164, 212] on div "// Defend against "Brak" and "Treg"! // You must attack small ogres twice. int …" at bounding box center [1184, 337] width 278 height 594
click at [1117, 199] on div "// Defend against "Brak" and "Treg"! // You must attack small ogres twice. int …" at bounding box center [1184, 317] width 278 height 555
click at [1112, 199] on div "// Defend against "Brak" and "Treg"! // You must attack small ogres twice. int …" at bounding box center [1184, 337] width 278 height 594
click at [1089, 186] on div "// Defend against "Brak" and "Treg"! // You must attack small ogres twice. int …" at bounding box center [1184, 337] width 278 height 594
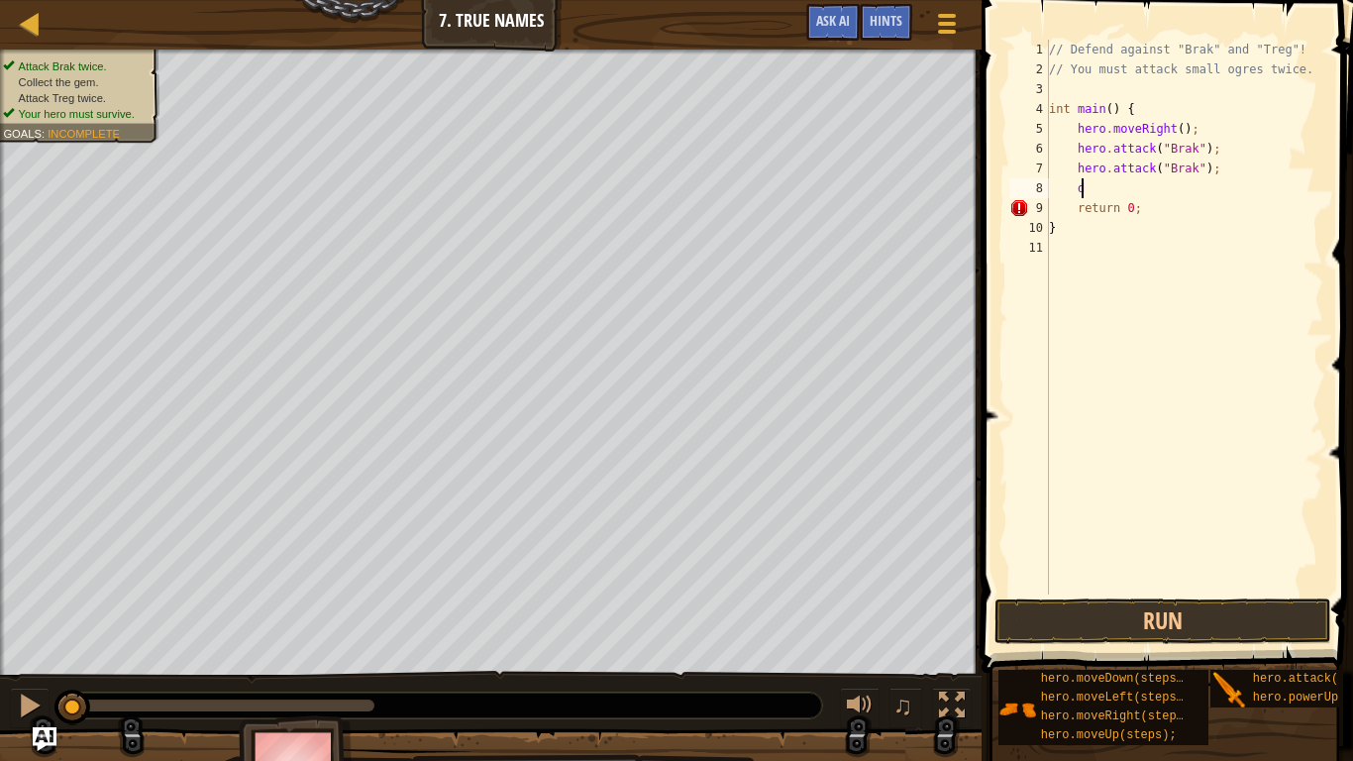
type textarea "do"
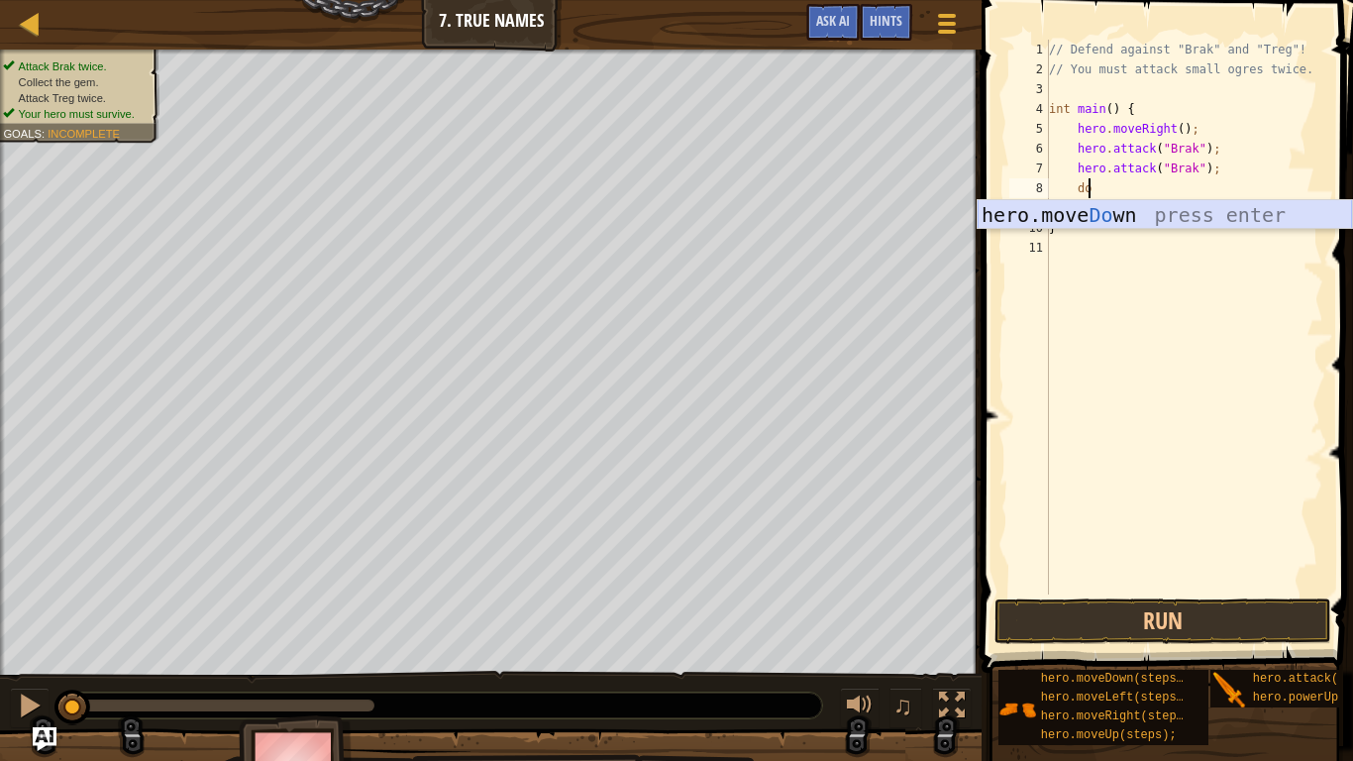
click at [1134, 211] on div "hero.move Do wn press enter" at bounding box center [1164, 244] width 374 height 89
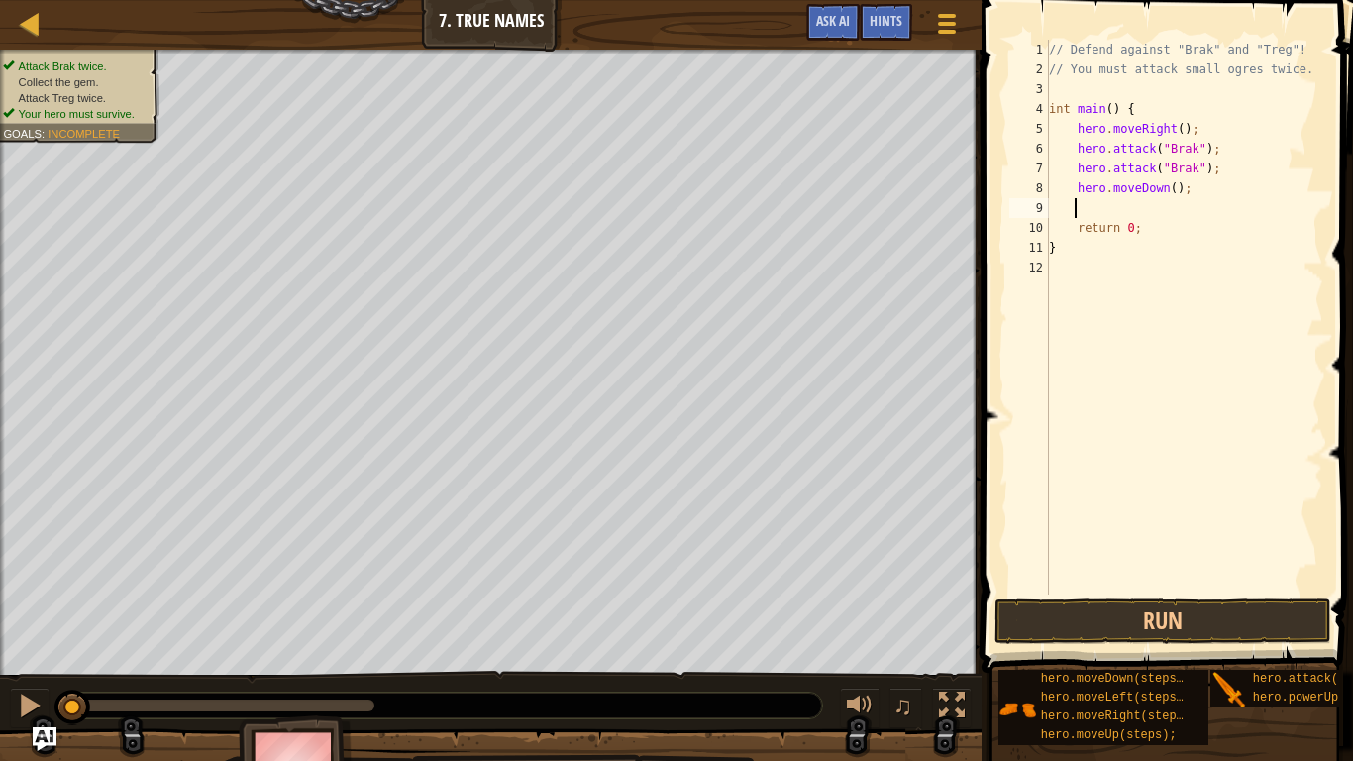
type textarea "r"
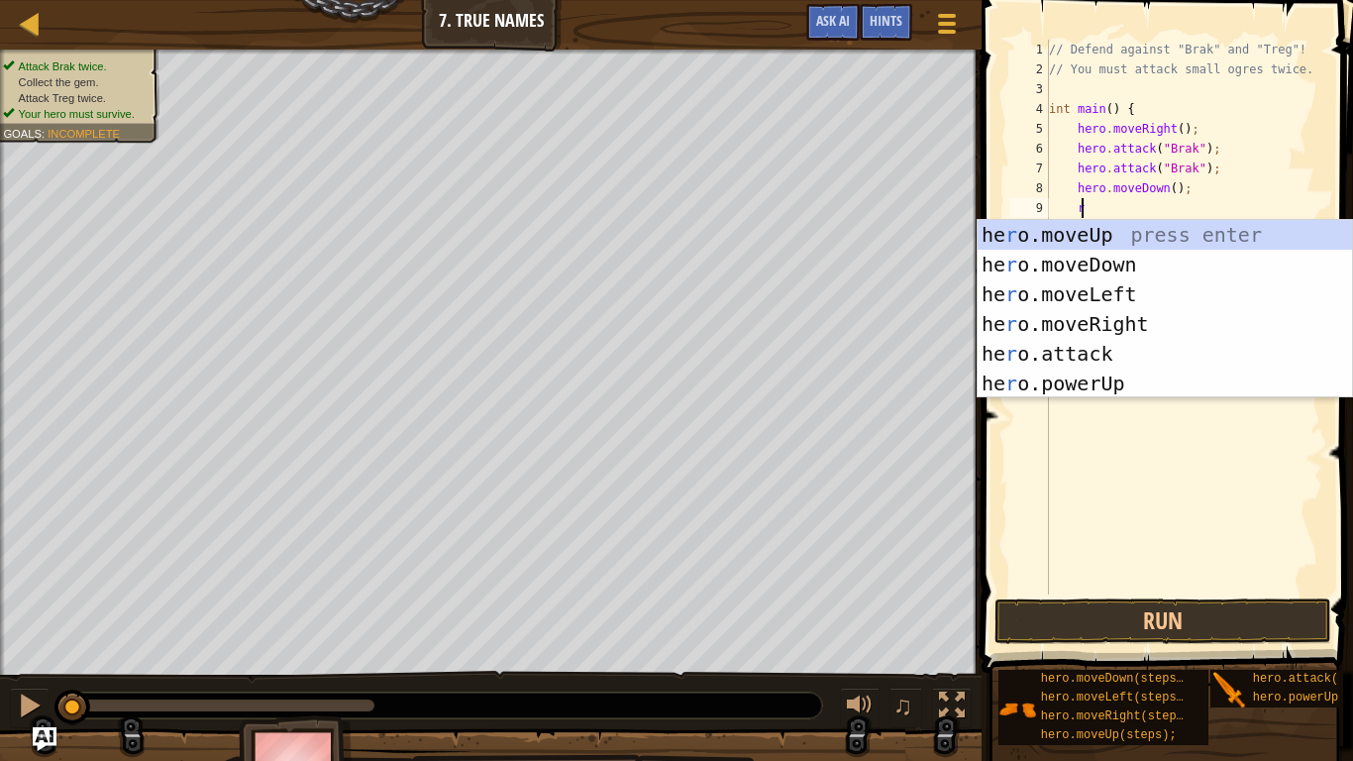
scroll to position [9, 2]
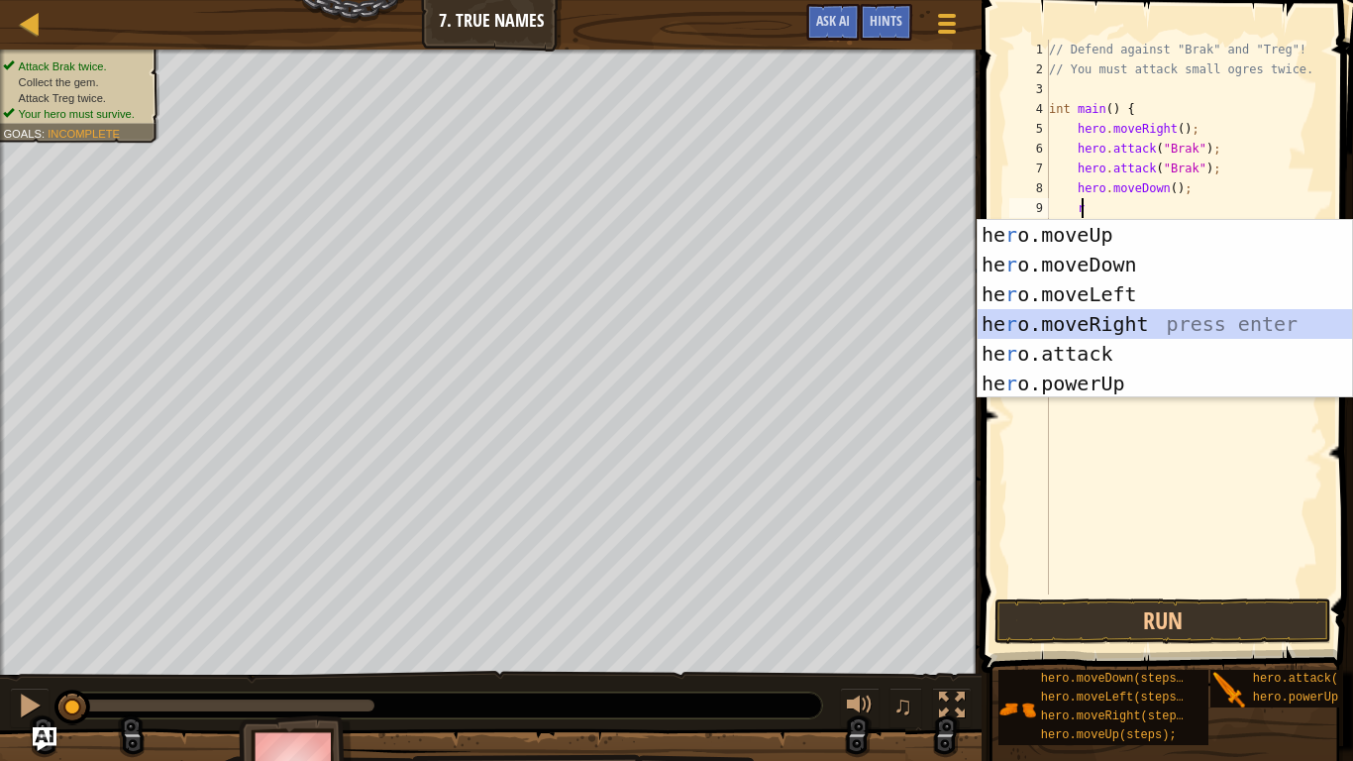
click at [1112, 321] on div "he r o.moveUp press enter he r o.moveDown press enter he r o.moveLeft press ent…" at bounding box center [1164, 339] width 374 height 238
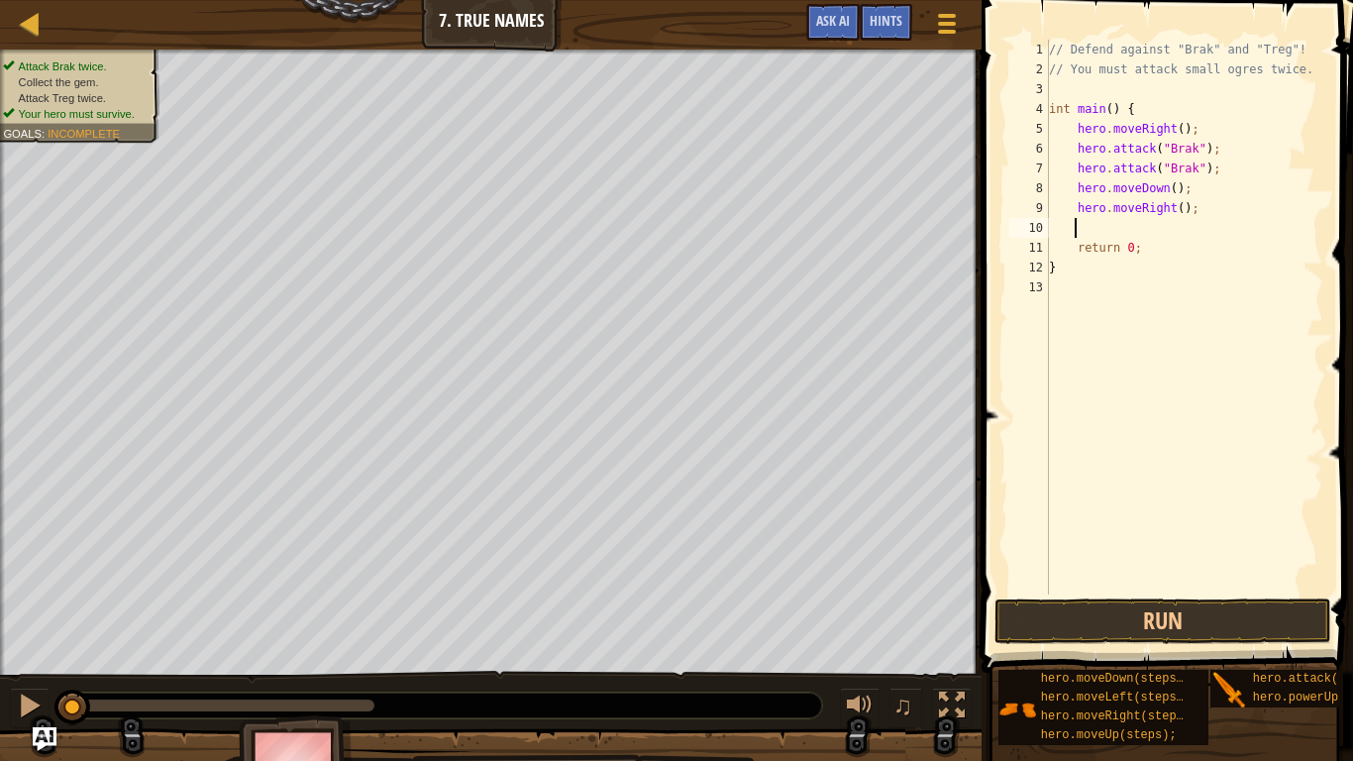
click at [1174, 207] on div "// Defend against "Brak" and "Treg"! // You must attack small ogres twice. int …" at bounding box center [1184, 337] width 278 height 594
type textarea "hero.moveRight(2);"
click at [1137, 229] on div "// Defend against "Brak" and "Treg"! // You must attack small ogres twice. int …" at bounding box center [1184, 337] width 278 height 594
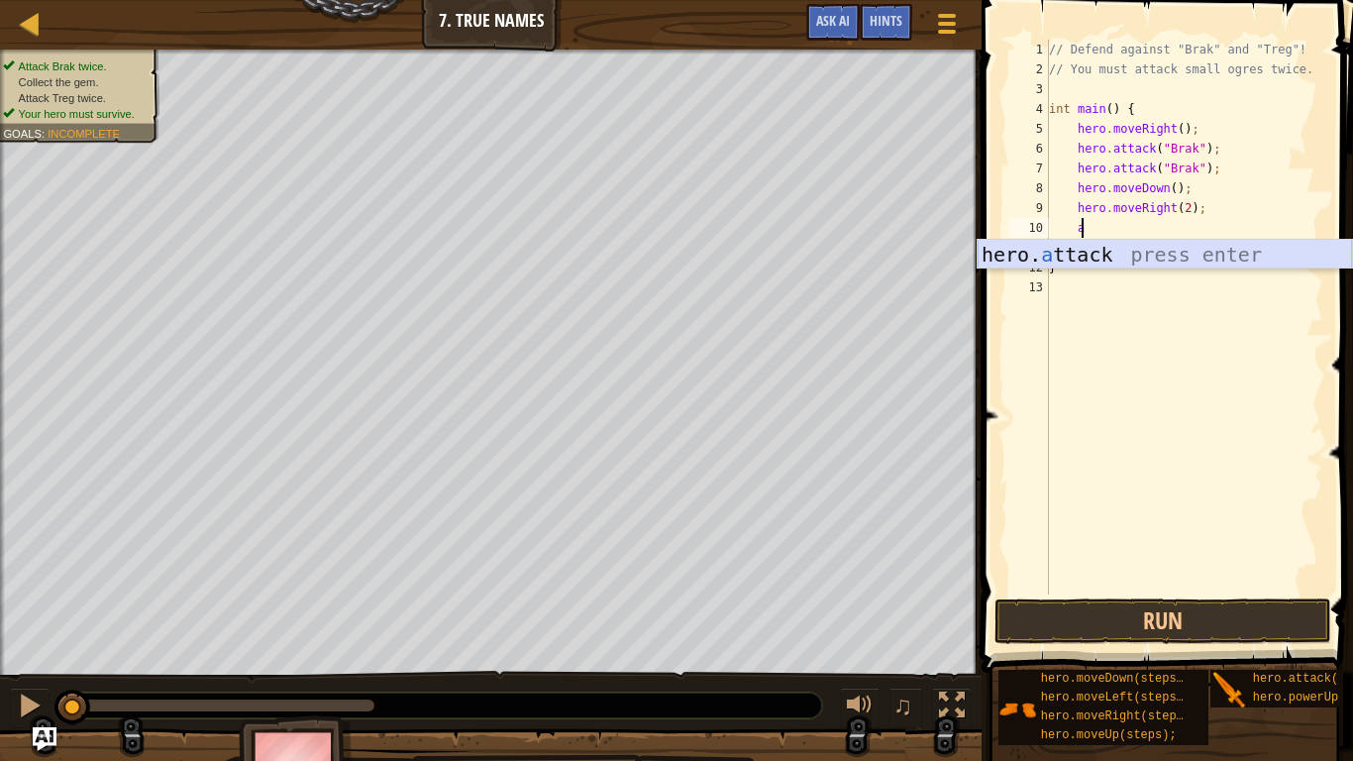
click at [1127, 252] on div "hero. a ttack press enter" at bounding box center [1164, 284] width 374 height 89
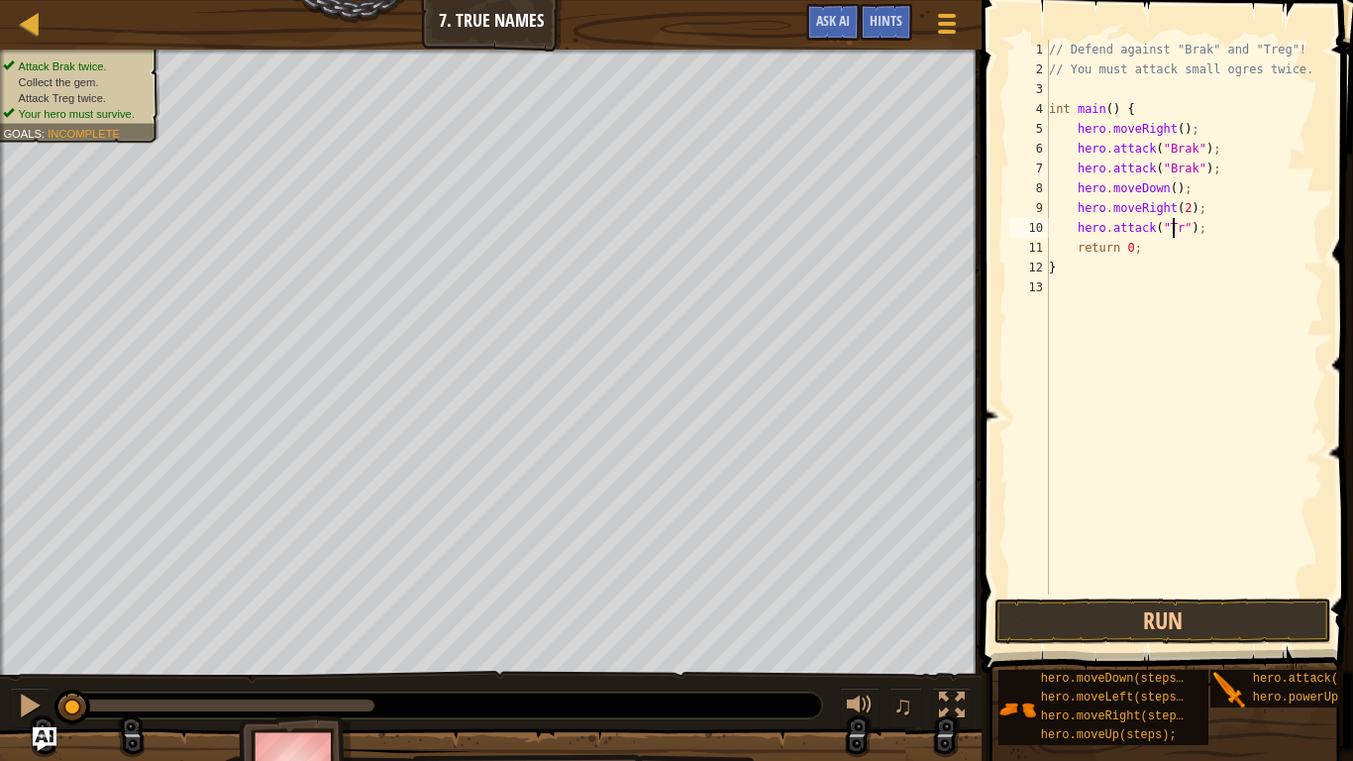
scroll to position [9, 12]
type textarea "hero.attack("Treg");"
click at [1158, 638] on button "Run" at bounding box center [1162, 621] width 337 height 46
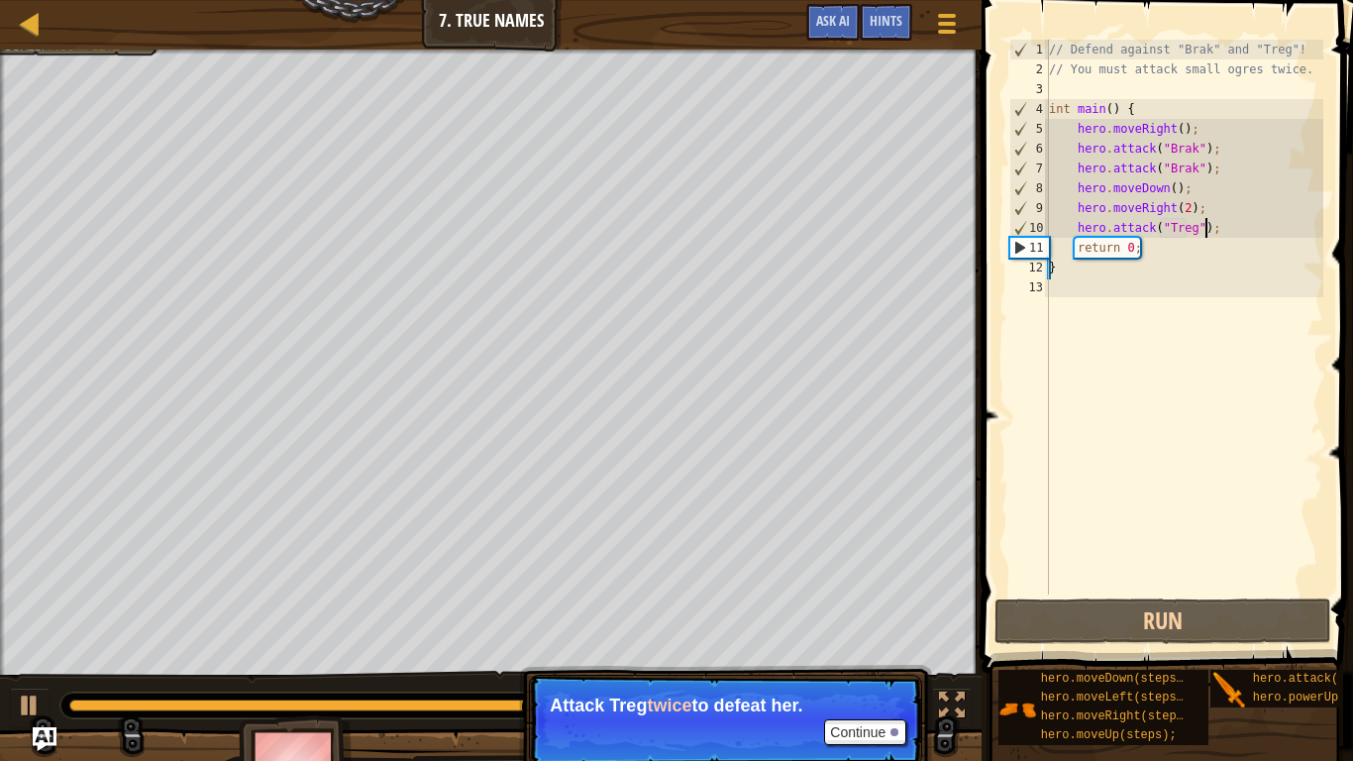
click at [1228, 235] on div "// Defend against "Brak" and "Treg"! // You must attack small ogres twice. int …" at bounding box center [1184, 337] width 278 height 594
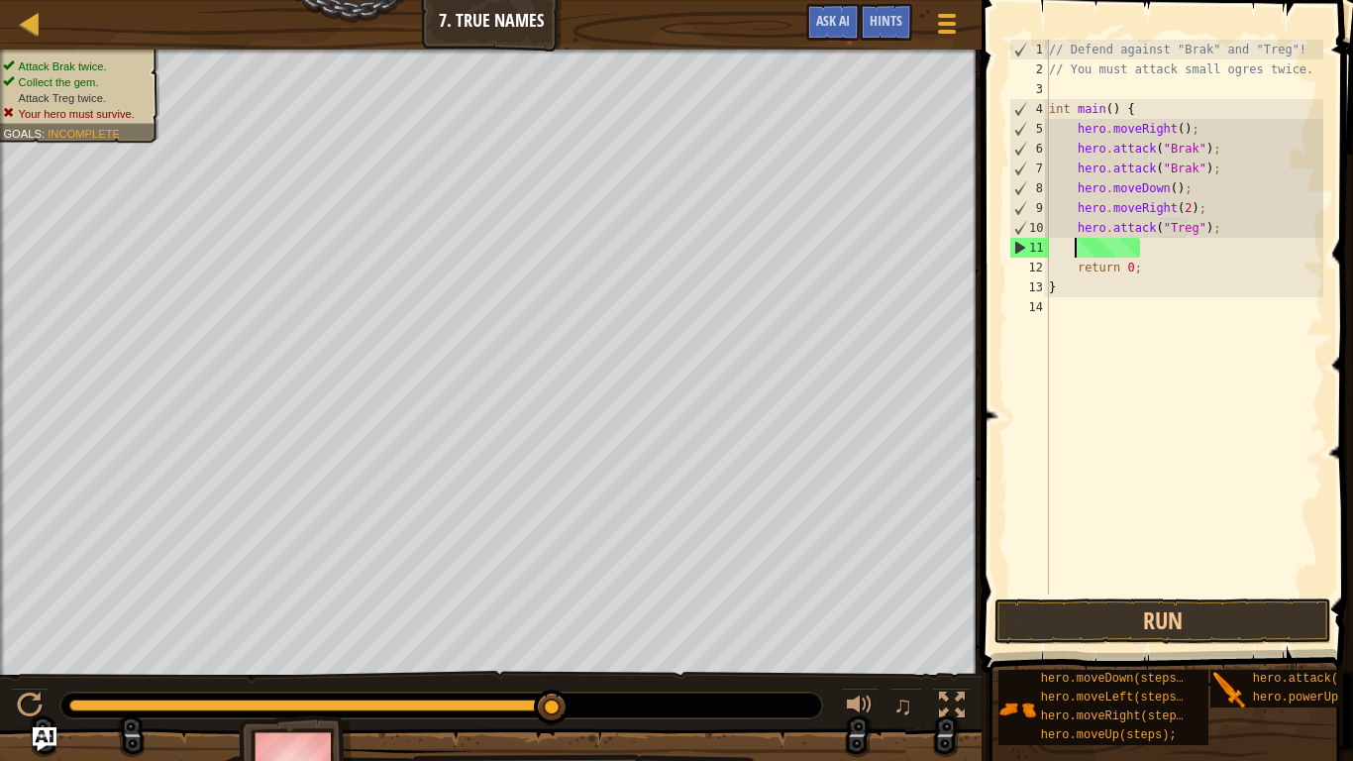
scroll to position [9, 2]
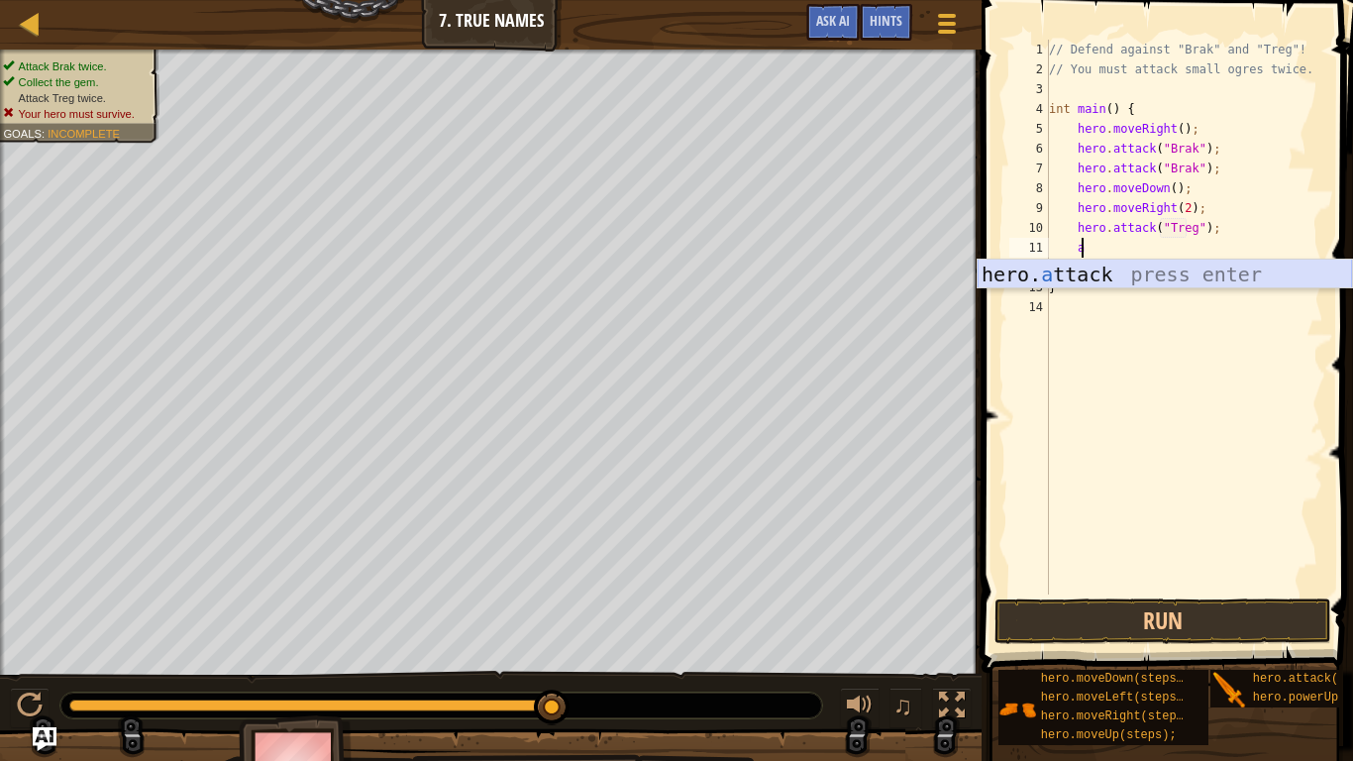
click at [1156, 276] on div "hero. a ttack press enter" at bounding box center [1164, 303] width 374 height 89
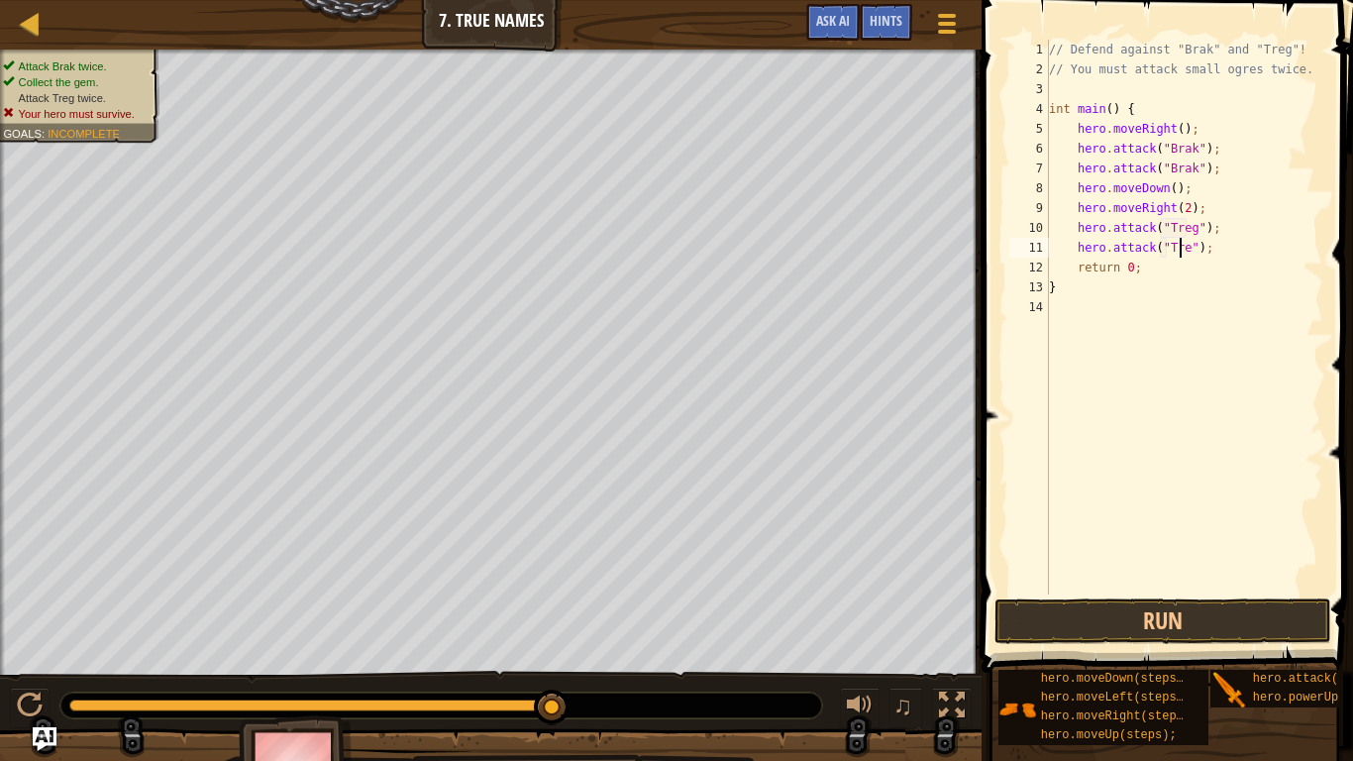
scroll to position [9, 12]
type textarea "hero.attack("Treg");"
click at [1169, 636] on button "Run" at bounding box center [1162, 621] width 337 height 46
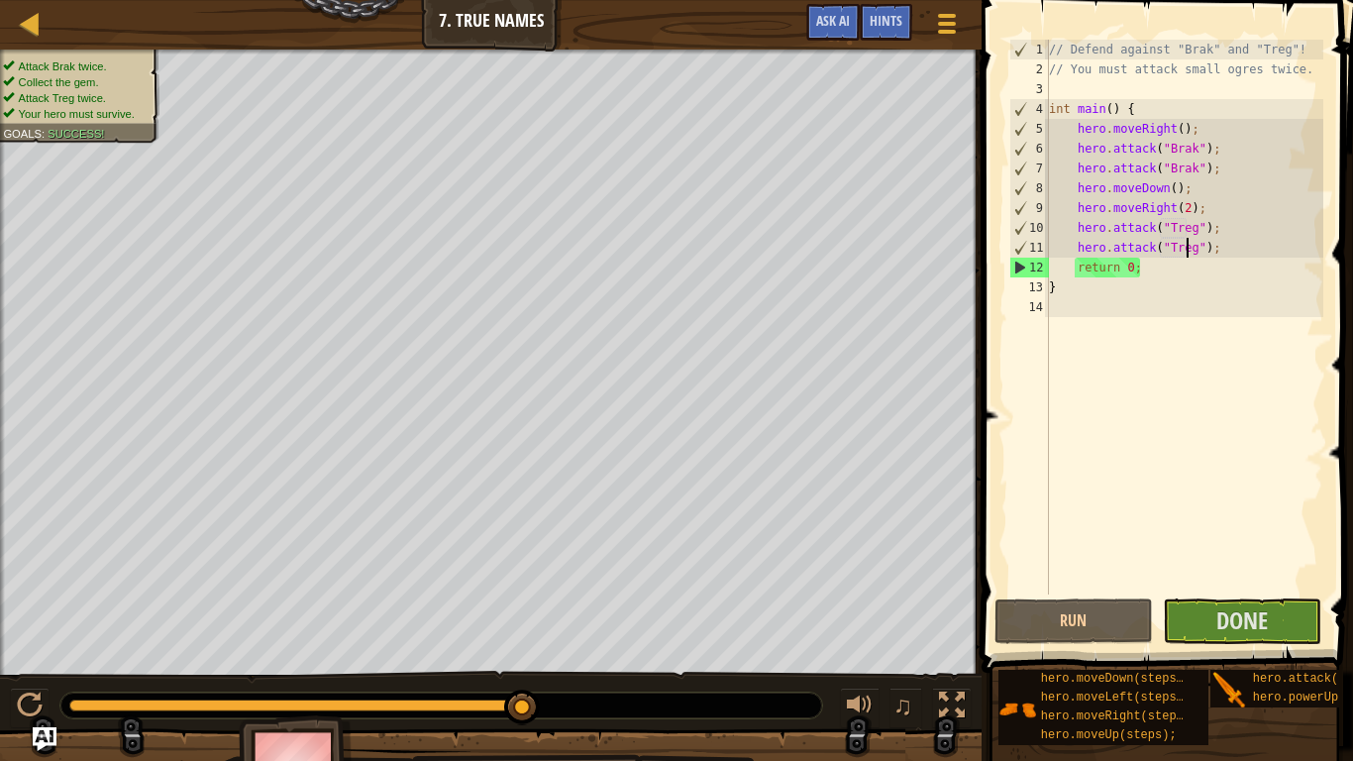
click at [1269, 593] on div "// Defend against "Brak" and "Treg"! // You must attack small ogres twice. int …" at bounding box center [1184, 337] width 278 height 594
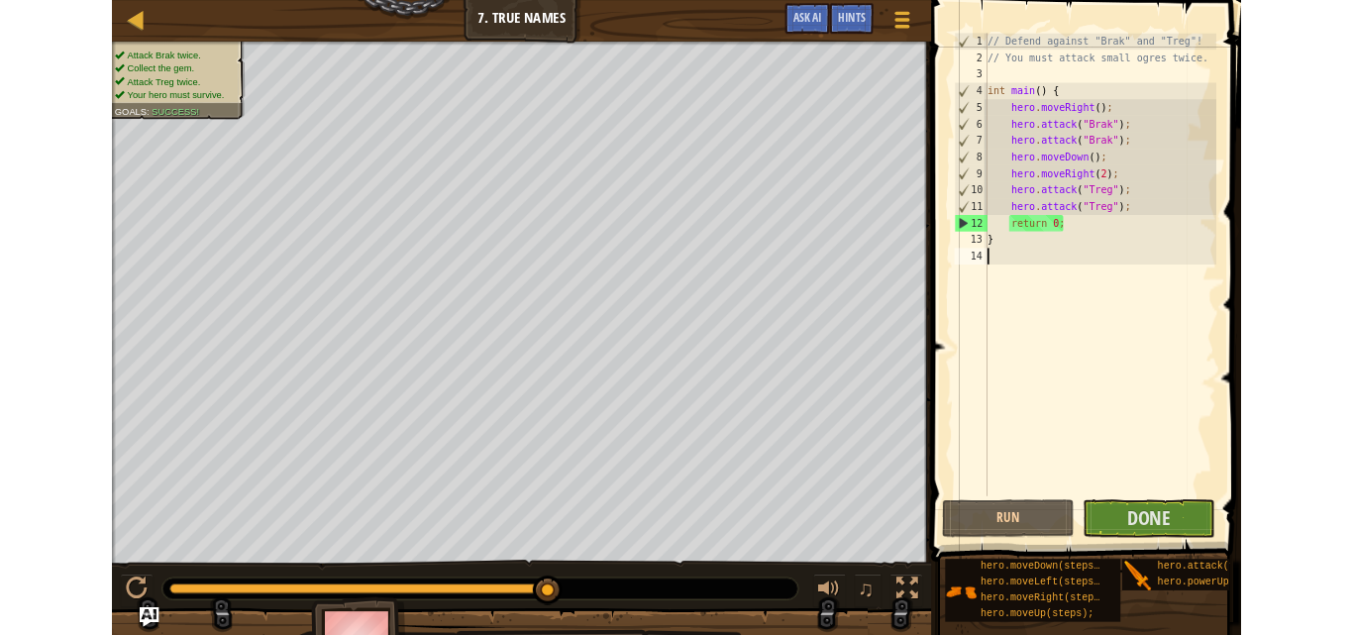
scroll to position [9, 0]
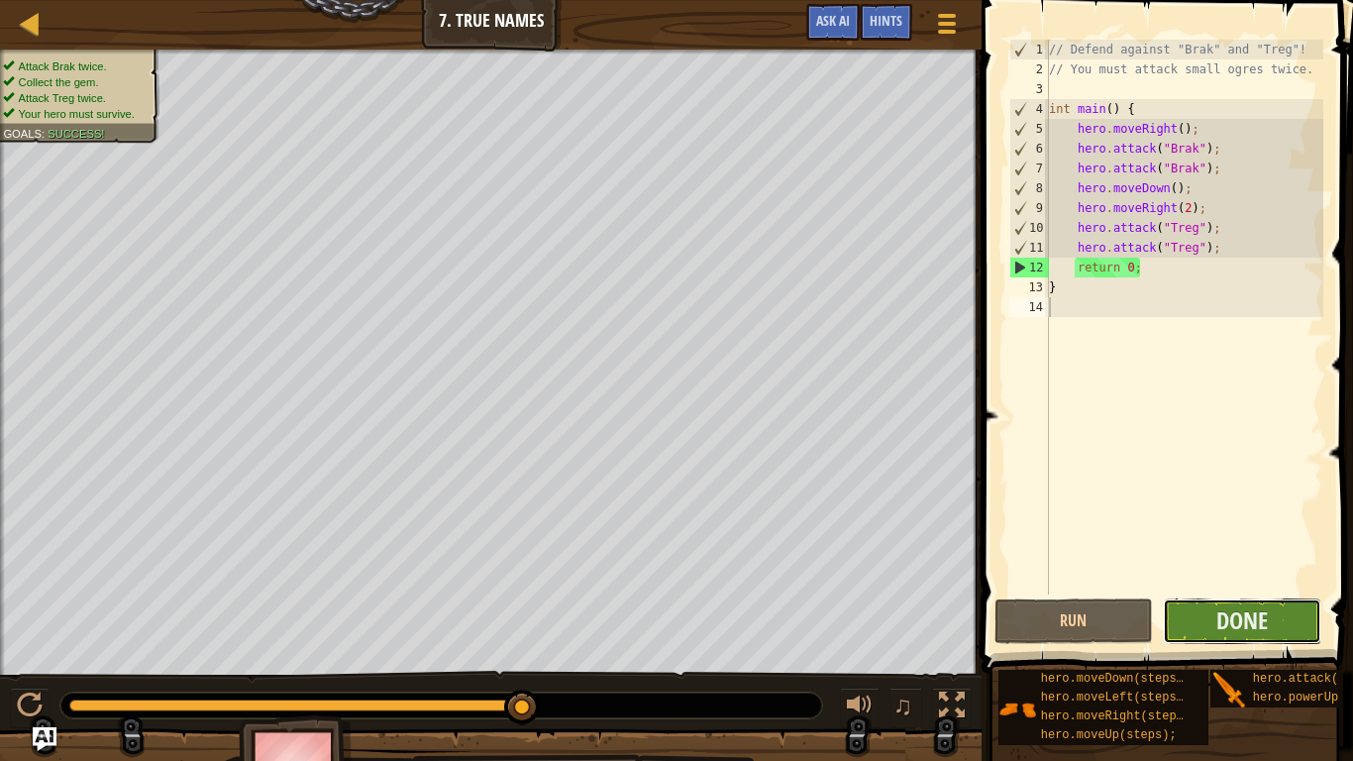
click at [1281, 603] on button "Done" at bounding box center [1242, 621] width 158 height 46
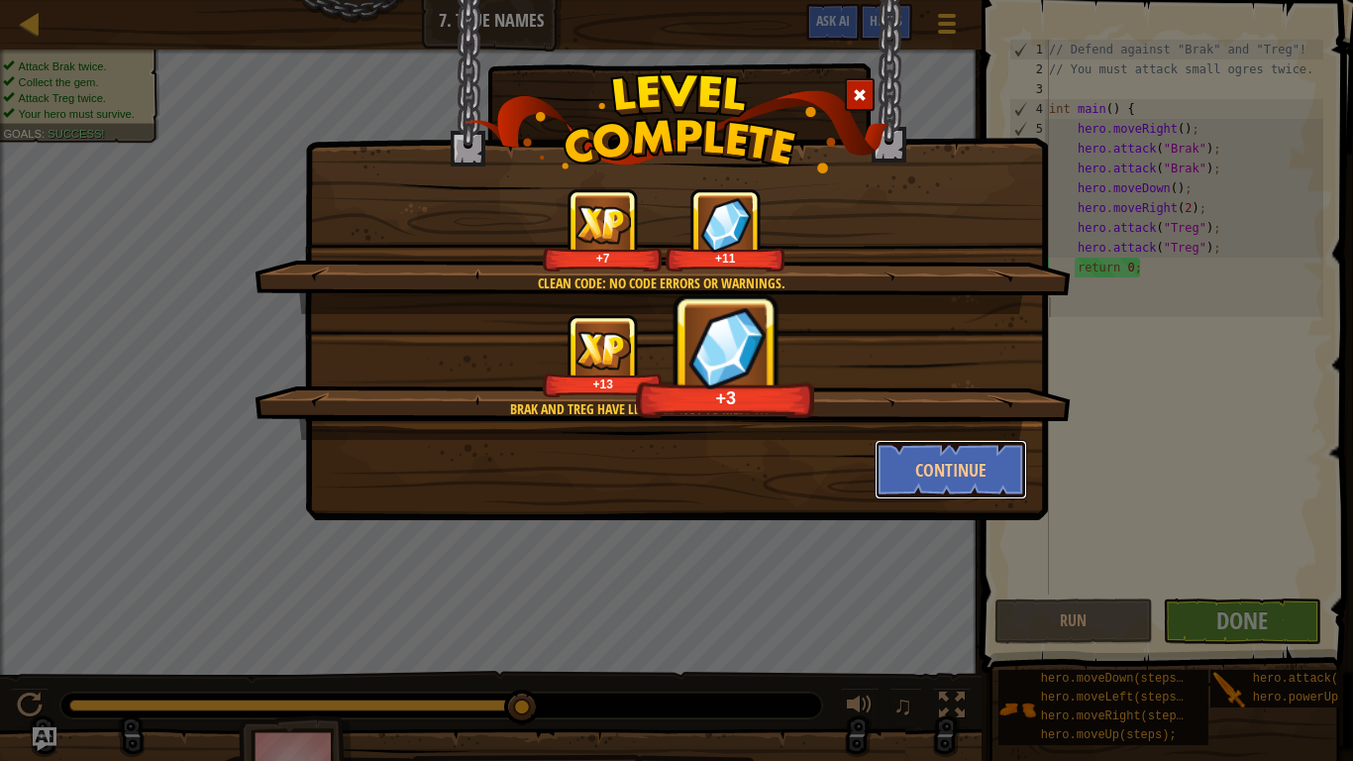
drag, startPoint x: 915, startPoint y: 479, endPoint x: 851, endPoint y: 519, distance: 75.6
drag, startPoint x: 851, startPoint y: 519, endPoint x: 826, endPoint y: 464, distance: 59.8
click at [826, 464] on div "Continue" at bounding box center [676, 469] width 731 height 59
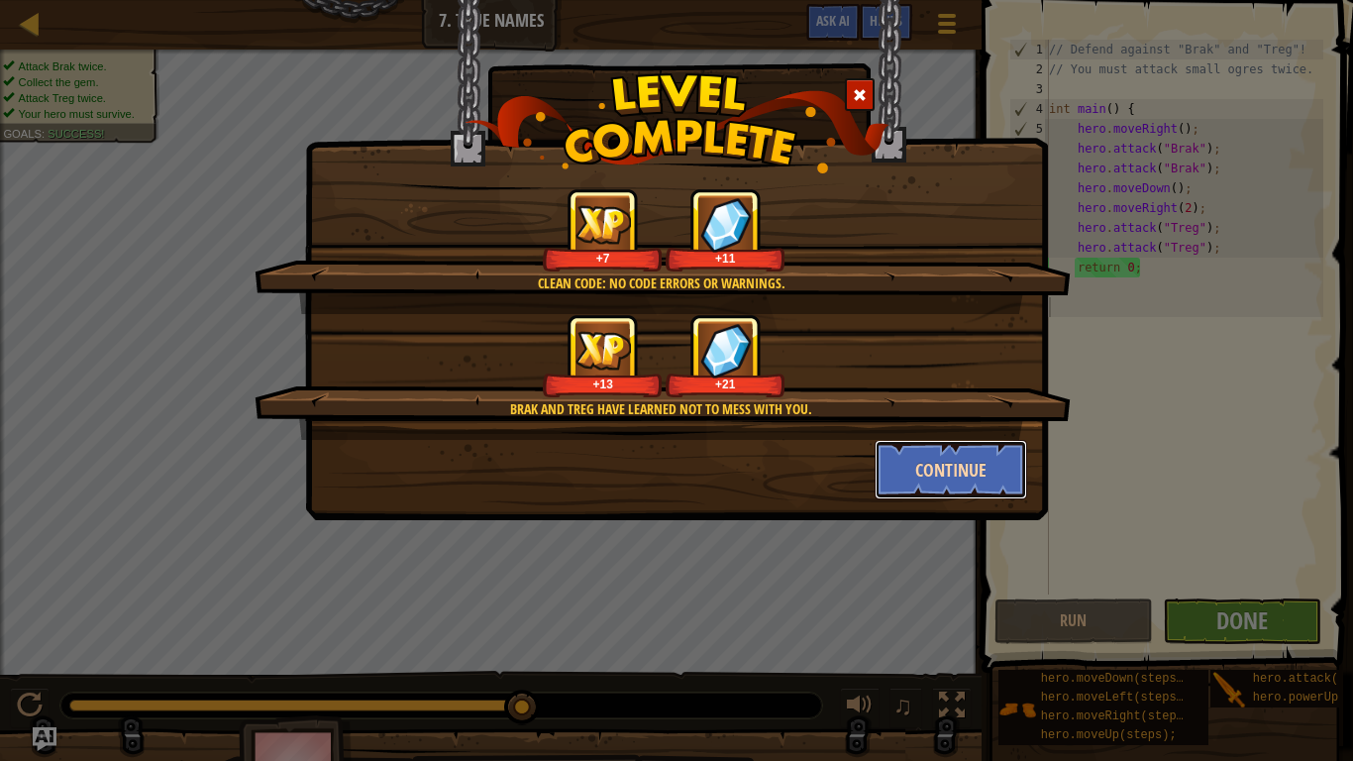
click at [885, 470] on button "Continue" at bounding box center [950, 469] width 153 height 59
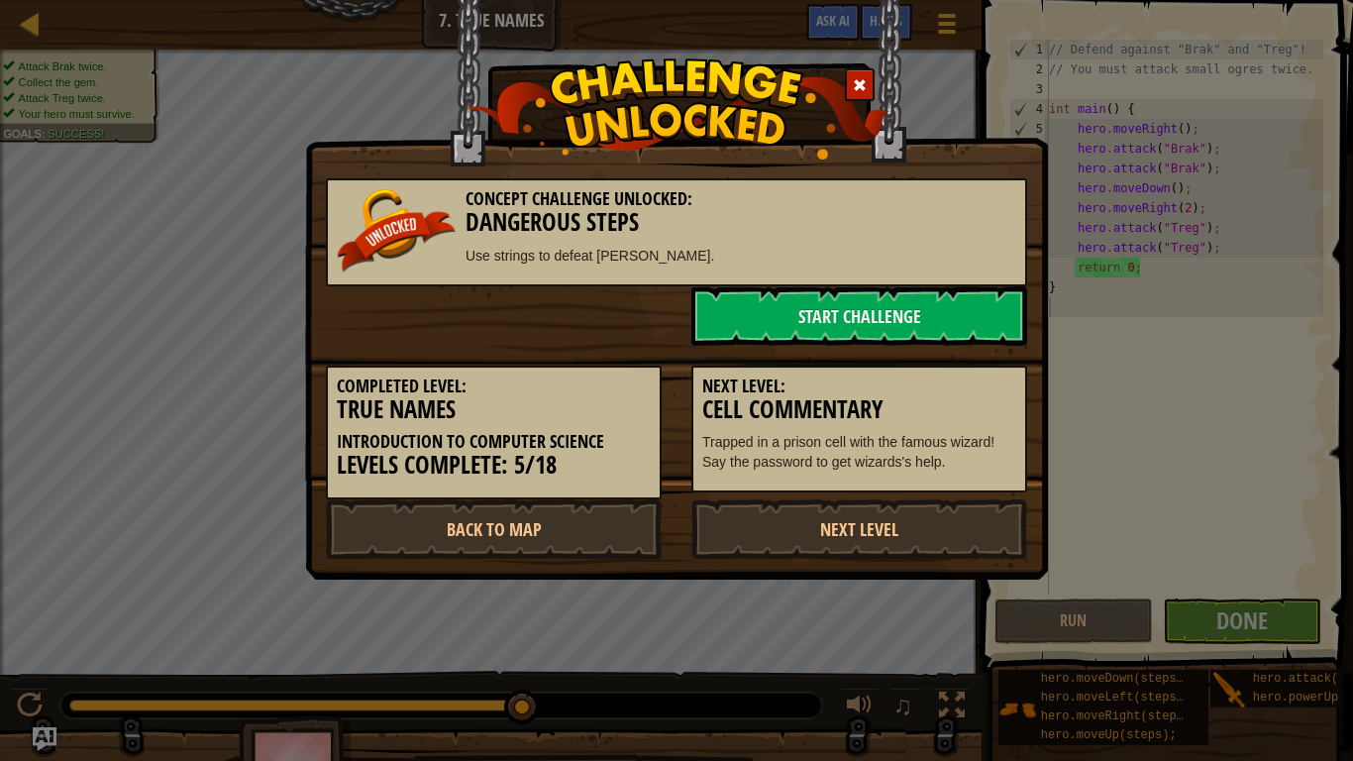
click at [797, 606] on div "Concept Challenge Unlocked: Dangerous Steps Use strings to defeat ogres. Start …" at bounding box center [676, 380] width 1353 height 761
click at [768, 519] on link "Next Level" at bounding box center [859, 528] width 336 height 59
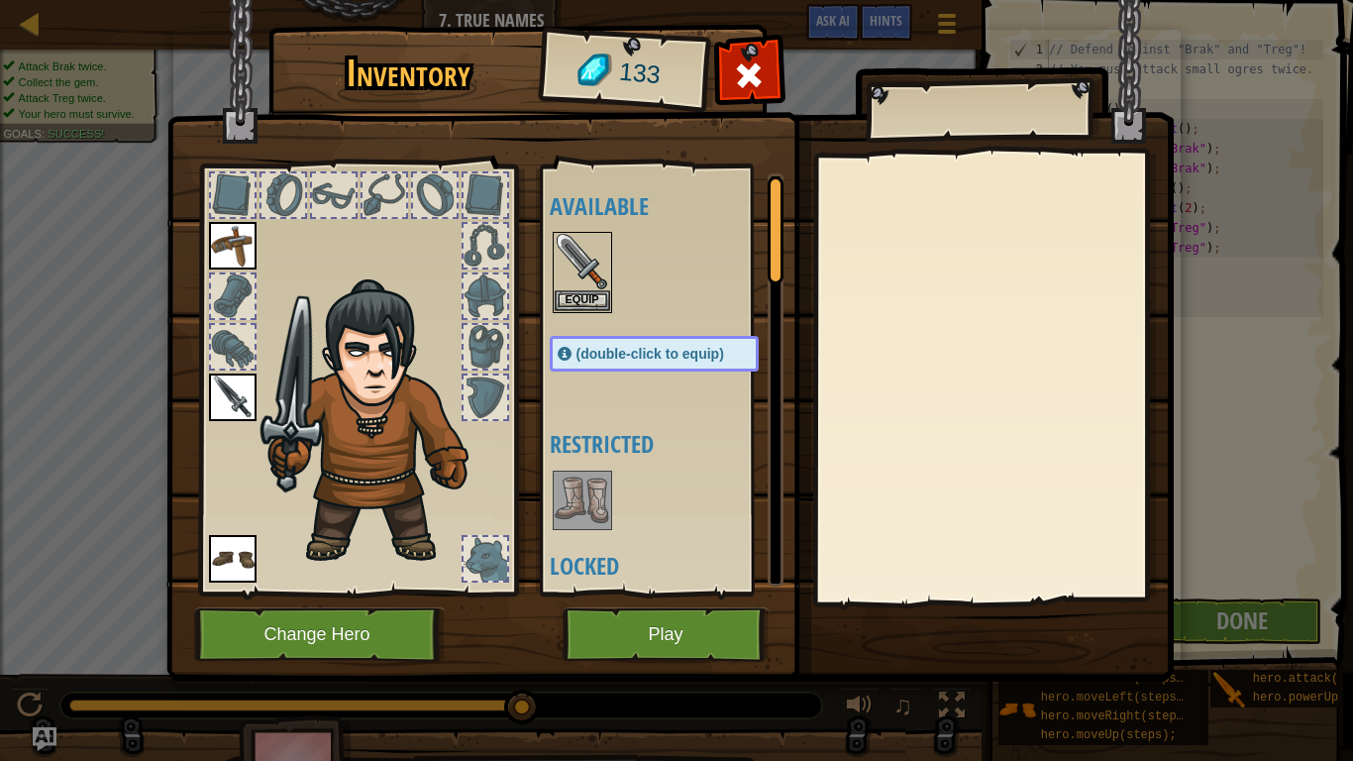
click at [523, 489] on img at bounding box center [669, 321] width 1007 height 719
click at [374, 446] on img at bounding box center [379, 422] width 243 height 288
click at [372, 446] on img at bounding box center [379, 422] width 243 height 288
click at [486, 259] on div at bounding box center [485, 246] width 44 height 44
